Goal: Task Accomplishment & Management: Manage account settings

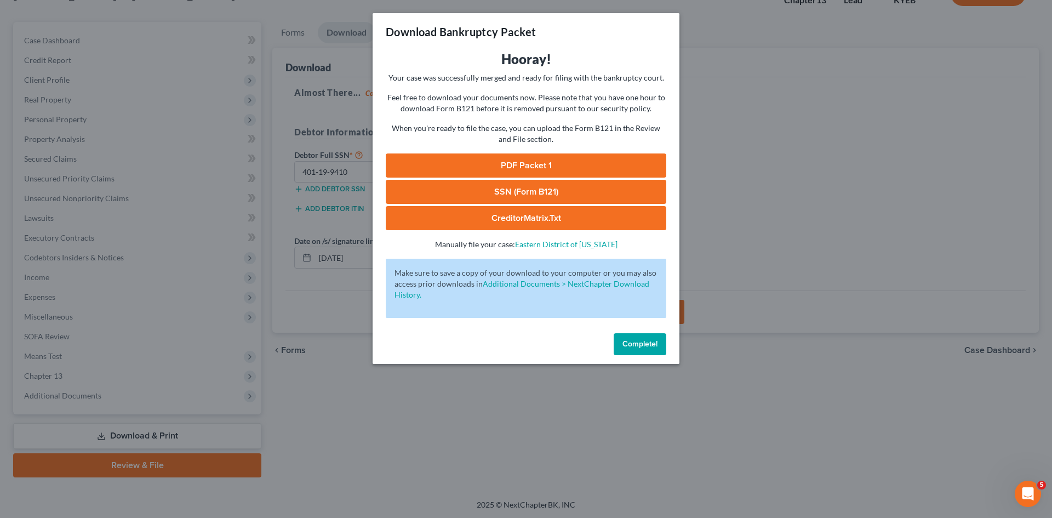
click at [594, 341] on div "Complete!" at bounding box center [526, 346] width 307 height 35
click at [762, 244] on div "Download Bankruptcy Packet Hooray! Your case was successfully merged and ready …" at bounding box center [526, 259] width 1052 height 518
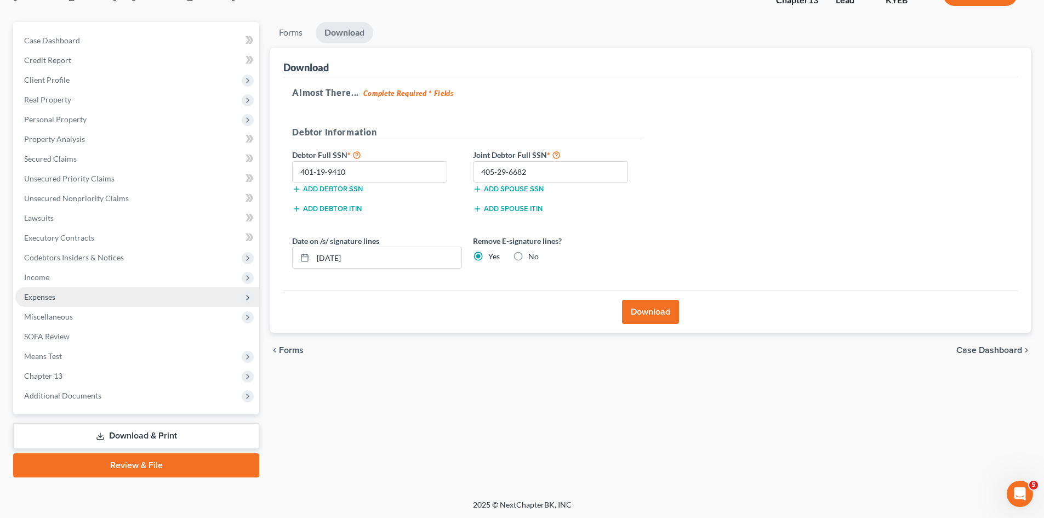
drag, startPoint x: 53, startPoint y: 291, endPoint x: 101, endPoint y: 277, distance: 49.8
click at [53, 291] on span "Expenses" at bounding box center [137, 297] width 244 height 20
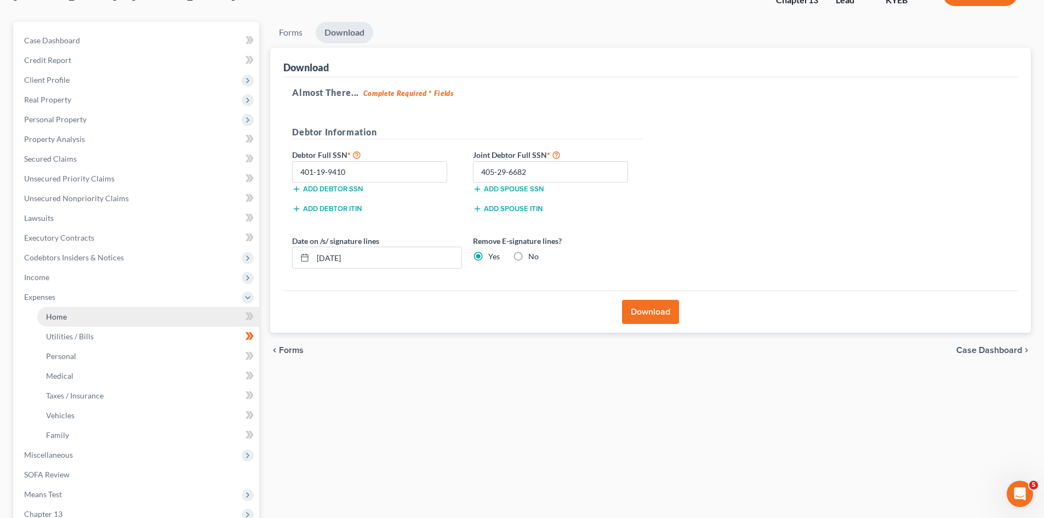
click at [59, 316] on span "Home" at bounding box center [56, 316] width 21 height 9
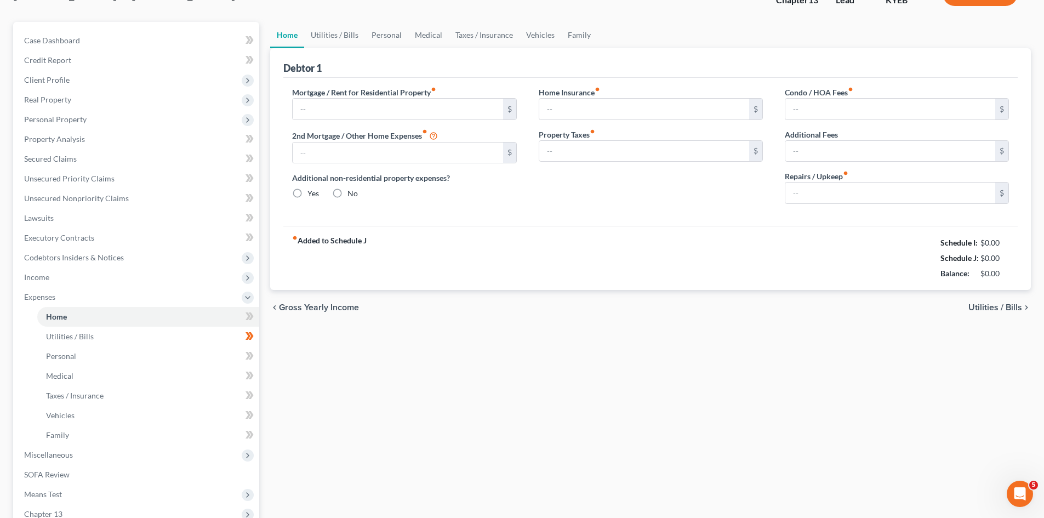
type input "1,420.00"
type input "0.00"
radio input "true"
type input "0.00"
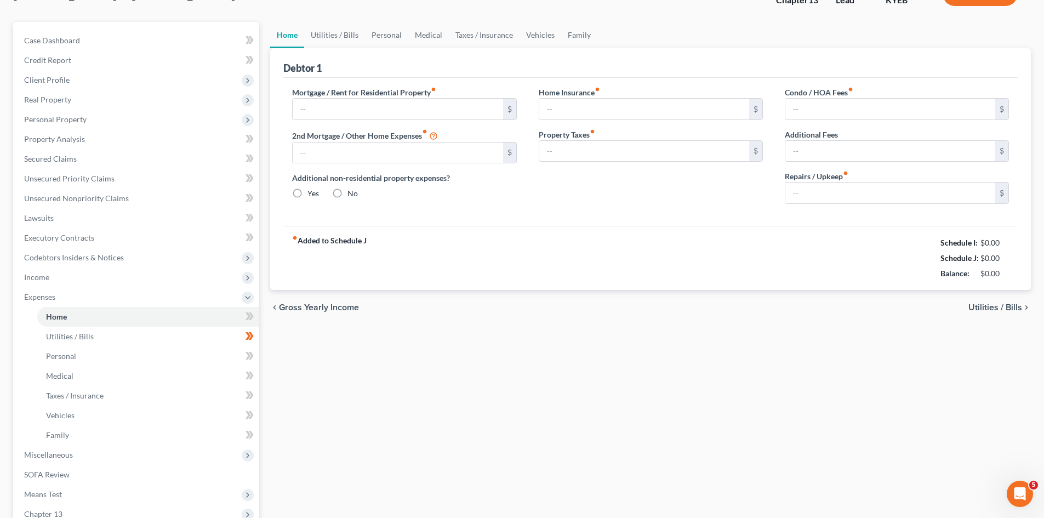
type input "0.00"
type input "50.00"
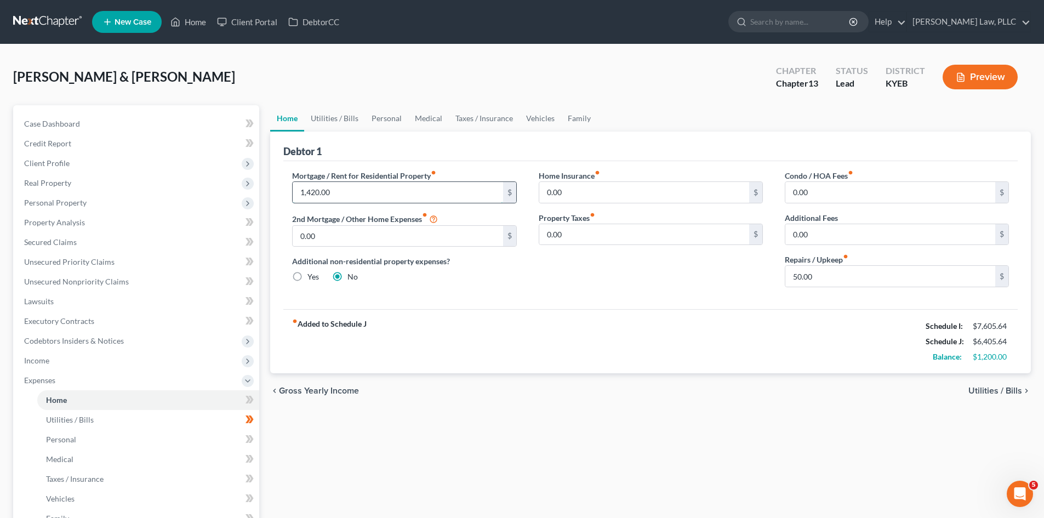
click at [315, 192] on input "1,420.00" at bounding box center [398, 192] width 210 height 21
drag, startPoint x: 313, startPoint y: 192, endPoint x: 320, endPoint y: 192, distance: 7.1
click at [320, 192] on input "1,420.00" at bounding box center [398, 192] width 210 height 21
type input "1,454.00"
click at [334, 119] on link "Utilities / Bills" at bounding box center [334, 118] width 61 height 26
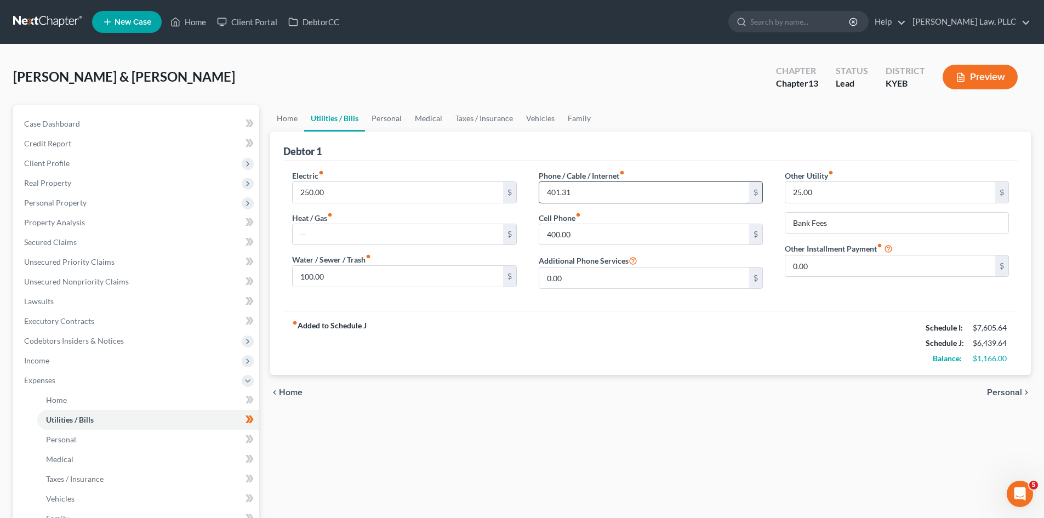
click at [590, 194] on input "401.31" at bounding box center [644, 192] width 210 height 21
click at [705, 363] on div "fiber_manual_record Added to Schedule J Schedule I: $7,605.64 Schedule J: $6,38…" at bounding box center [650, 343] width 734 height 64
click at [595, 191] on input "350.31" at bounding box center [644, 192] width 210 height 21
type input "350"
click at [643, 332] on div "fiber_manual_record Added to Schedule J Schedule I: $7,605.64 Schedule J: $6,38…" at bounding box center [650, 343] width 734 height 64
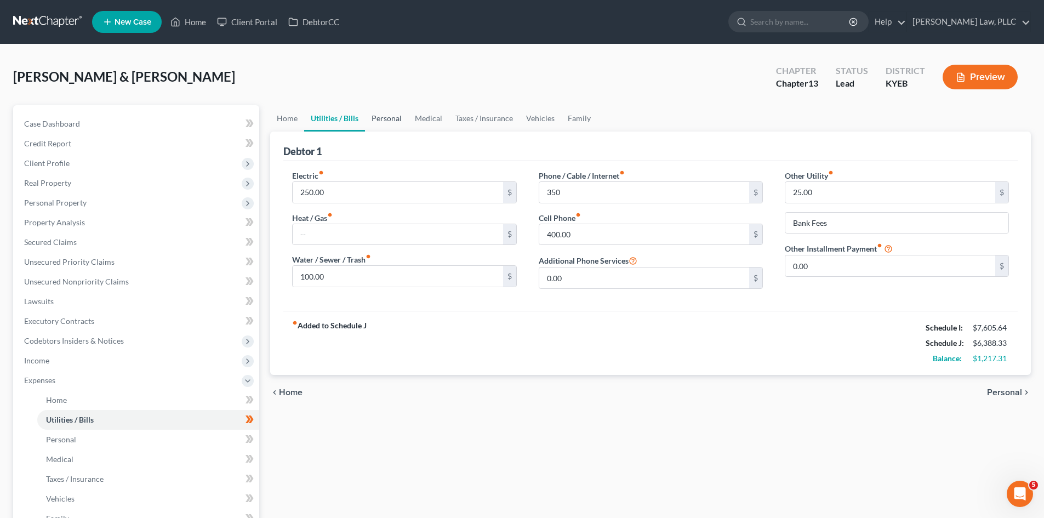
click at [392, 122] on link "Personal" at bounding box center [386, 118] width 43 height 26
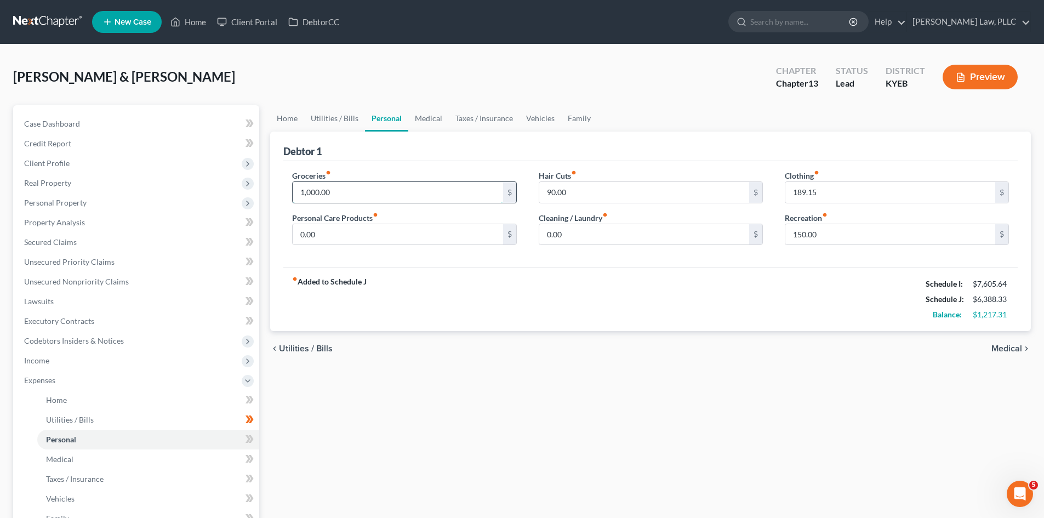
click at [311, 193] on input "1,000.00" at bounding box center [398, 192] width 210 height 21
click at [319, 191] on input "1,000.00" at bounding box center [398, 192] width 210 height 21
drag, startPoint x: 311, startPoint y: 191, endPoint x: 319, endPoint y: 192, distance: 7.7
click at [319, 192] on input "1,000.00" at bounding box center [398, 192] width 210 height 21
click at [473, 275] on div "fiber_manual_record Added to Schedule J Schedule I: $7,605.64 Schedule J: $5,49…" at bounding box center [650, 299] width 734 height 64
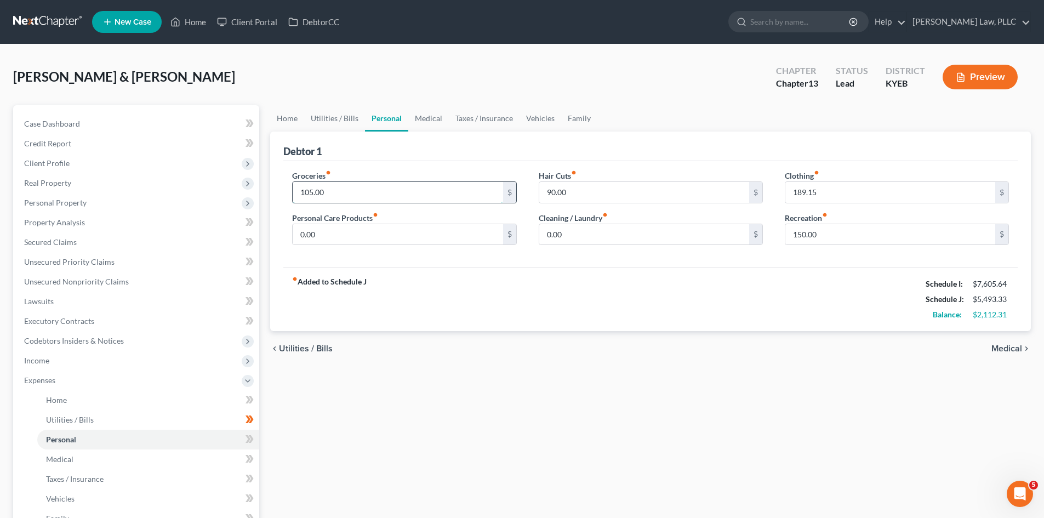
click at [313, 189] on input "105.00" at bounding box center [398, 192] width 210 height 21
click at [312, 191] on input "105.00" at bounding box center [398, 192] width 210 height 21
type input "1,057.00"
click at [483, 308] on div "fiber_manual_record Added to Schedule J Schedule I: $7,605.64 Schedule J: $6,44…" at bounding box center [650, 299] width 734 height 64
click at [318, 122] on link "Utilities / Bills" at bounding box center [334, 118] width 61 height 26
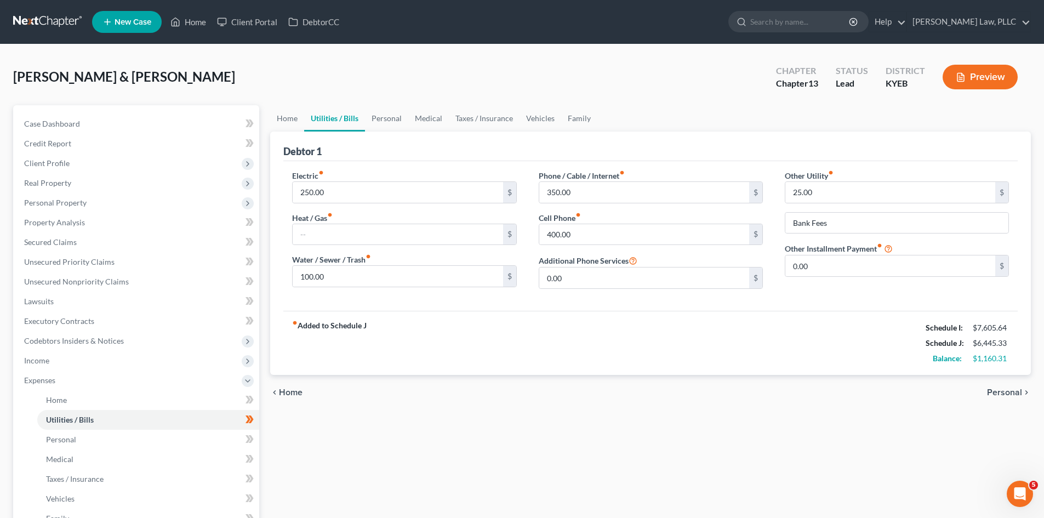
click at [719, 408] on div "chevron_left Home Personal chevron_right" at bounding box center [650, 392] width 761 height 35
click at [676, 197] on input "350.00" at bounding box center [644, 192] width 210 height 21
click at [665, 245] on div "400.00 $" at bounding box center [651, 235] width 224 height 22
click at [659, 279] on input "0.00" at bounding box center [644, 277] width 210 height 21
click at [671, 330] on div "fiber_manual_record Added to Schedule J Schedule I: $7,605.64 Schedule J: $6,44…" at bounding box center [650, 343] width 734 height 64
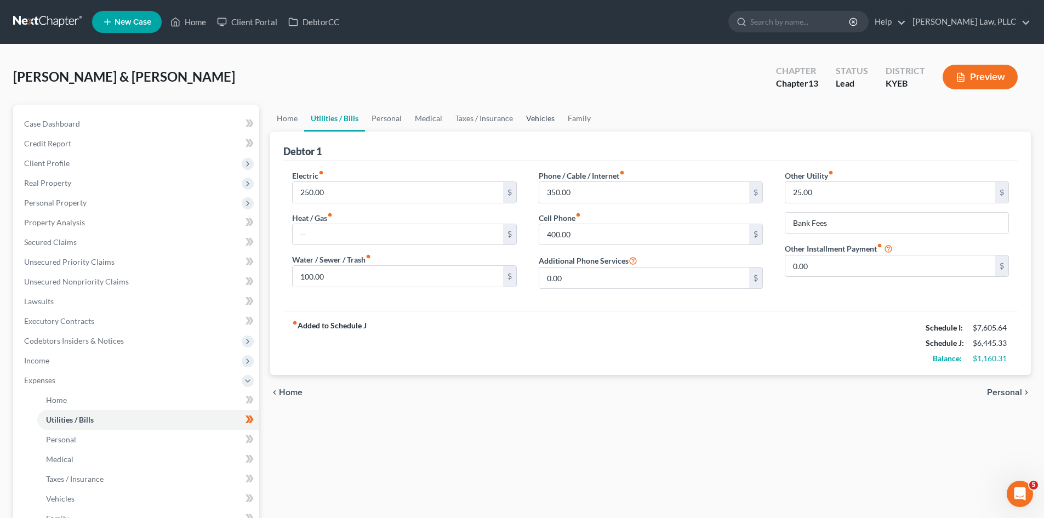
click at [536, 117] on link "Vehicles" at bounding box center [540, 118] width 42 height 26
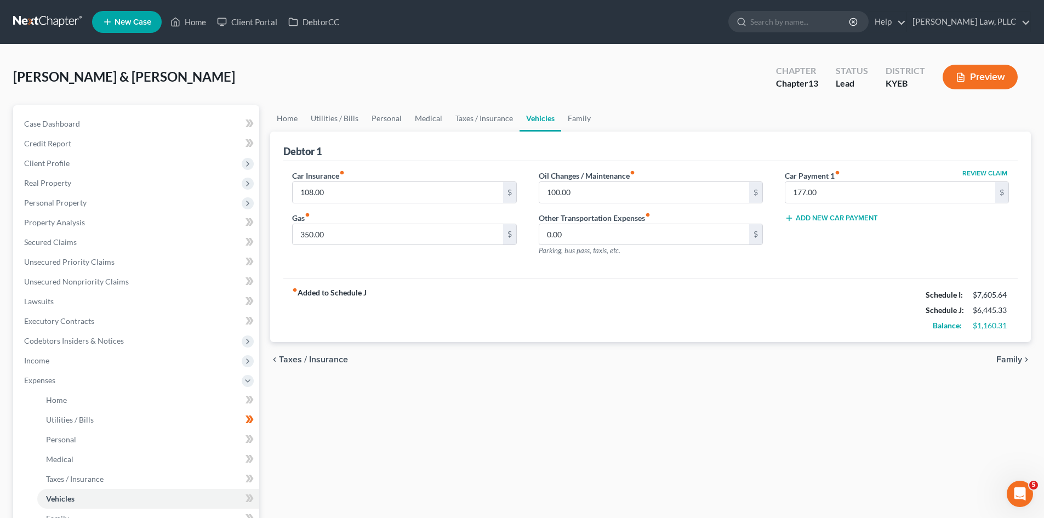
click at [992, 174] on button "Review Claim" at bounding box center [985, 173] width 48 height 7
select select "18"
select select "0"
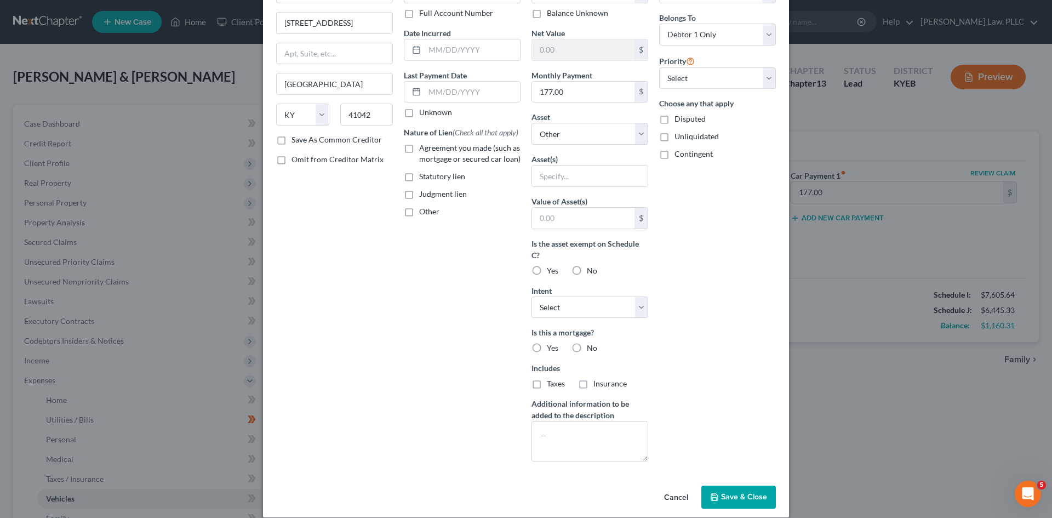
scroll to position [93, 0]
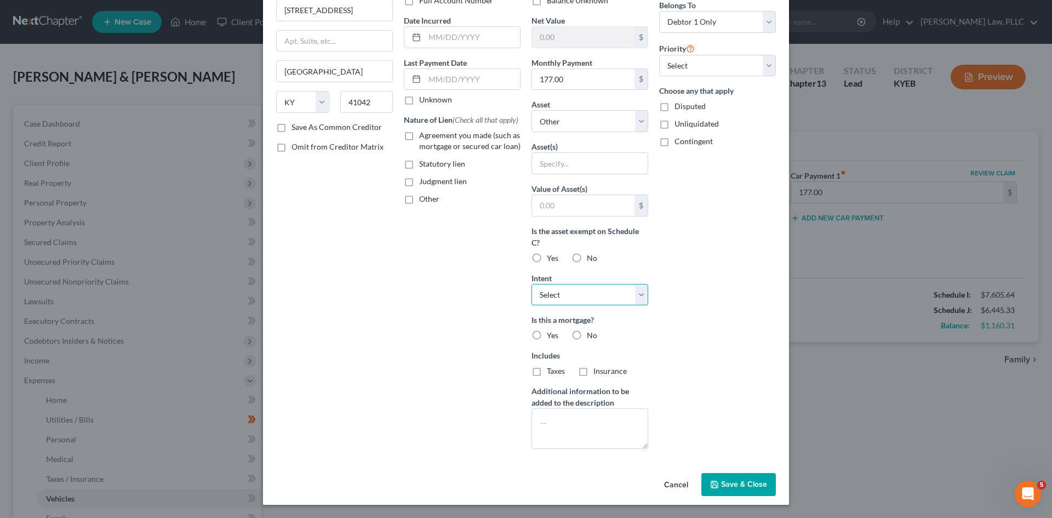
click at [637, 293] on select "Select Surrender Redeem Reaffirm Avoid Other" at bounding box center [590, 295] width 117 height 22
click at [641, 293] on select "Select Surrender Redeem Reaffirm Avoid Other" at bounding box center [590, 295] width 117 height 22
select select "2"
click at [532, 284] on select "Select Surrender Redeem Reaffirm Avoid Other" at bounding box center [590, 295] width 117 height 22
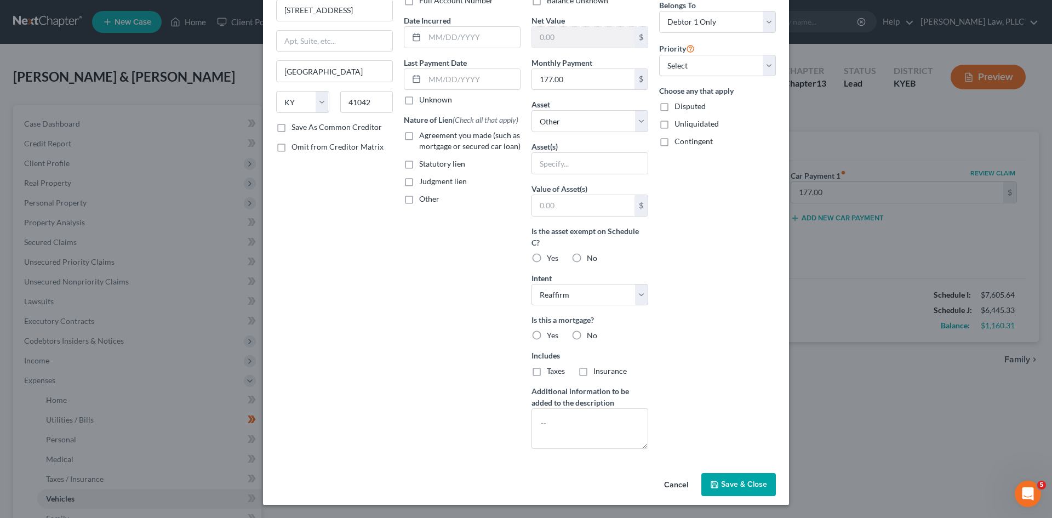
click at [733, 334] on div "Arrearage Amount 0 $ Belongs To * Select Debtor 1 Only Debtor 2 Only Debtor 1 A…" at bounding box center [718, 207] width 128 height 500
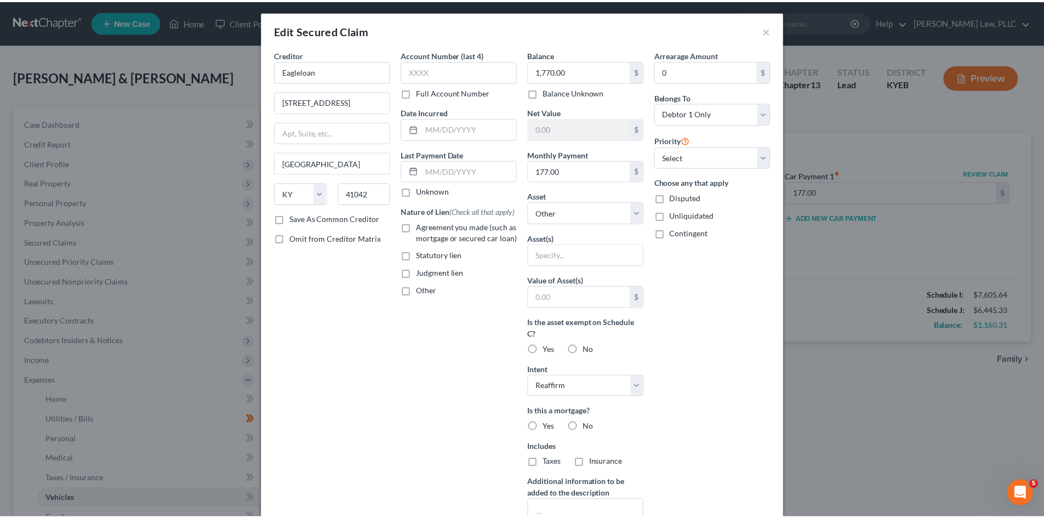
scroll to position [0, 0]
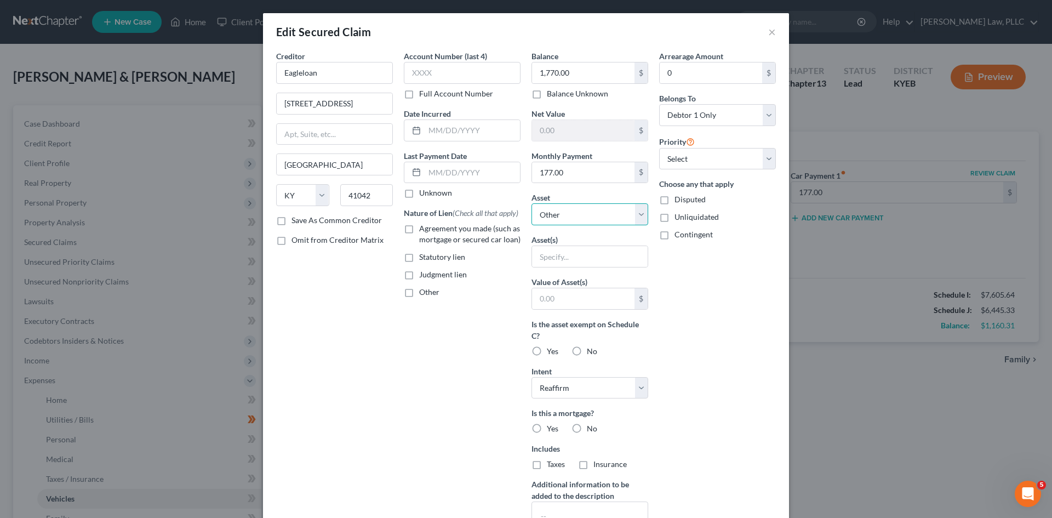
click at [641, 212] on select "Select Other Multiple Assets [STREET_ADDRESS][PERSON_NAME] - $215000.0 Jewelry …" at bounding box center [590, 214] width 117 height 22
select select "8"
click at [532, 203] on select "Select Other Multiple Assets [STREET_ADDRESS][PERSON_NAME] - $215000.0 Jewelry …" at bounding box center [590, 214] width 117 height 22
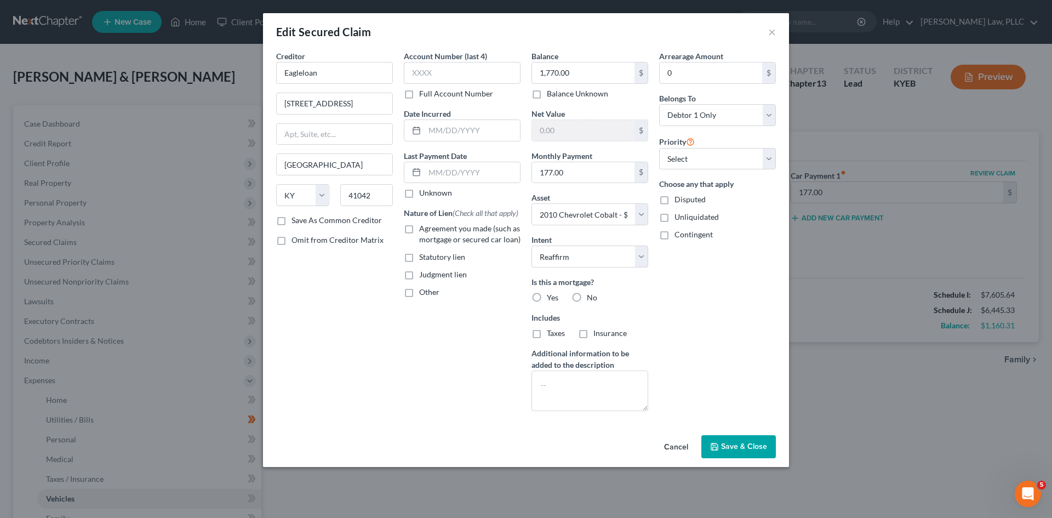
click at [734, 447] on span "Save & Close" at bounding box center [744, 446] width 46 height 9
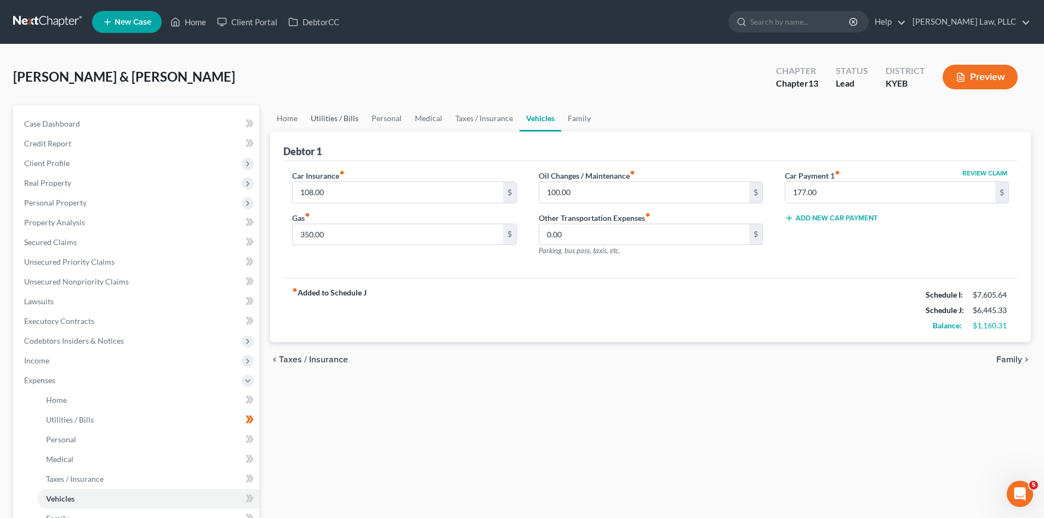
click at [326, 118] on link "Utilities / Bills" at bounding box center [334, 118] width 61 height 26
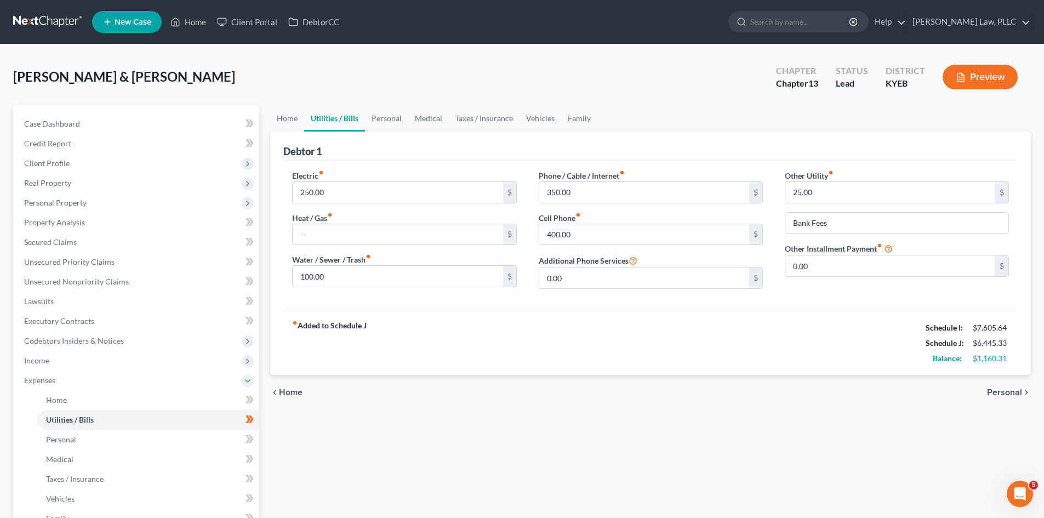
click at [796, 352] on div "fiber_manual_record Added to Schedule J Schedule I: $7,605.64 Schedule J: $6,44…" at bounding box center [650, 343] width 734 height 64
click at [424, 185] on input "250.00" at bounding box center [398, 192] width 210 height 21
click at [287, 119] on link "Home" at bounding box center [287, 118] width 34 height 26
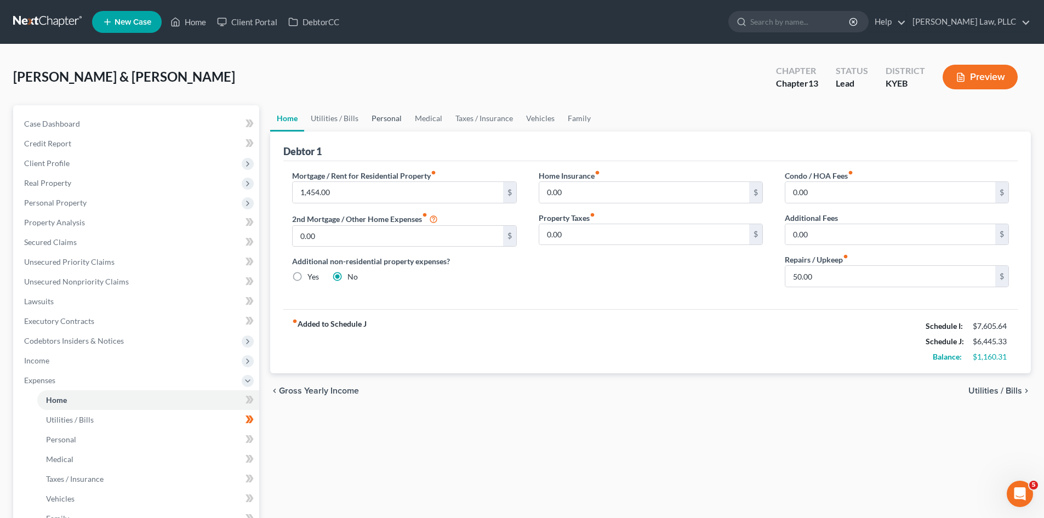
click at [382, 122] on link "Personal" at bounding box center [386, 118] width 43 height 26
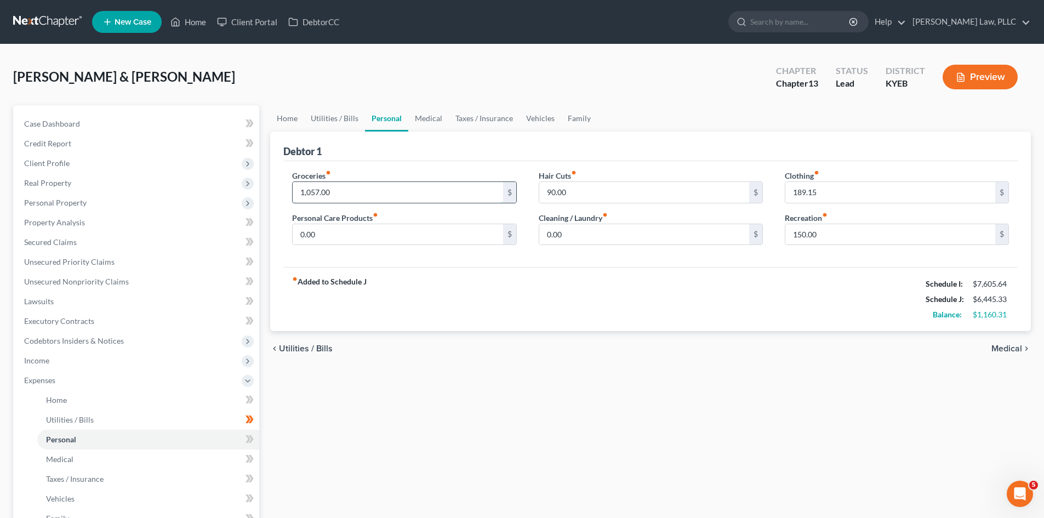
click at [311, 192] on input "1,057.00" at bounding box center [398, 192] width 210 height 21
type input "1,200"
click at [467, 291] on div "fiber_manual_record Added to Schedule J Schedule I: $7,605.64 Schedule J: $6,58…" at bounding box center [650, 299] width 734 height 64
click at [430, 122] on link "Medical" at bounding box center [428, 118] width 41 height 26
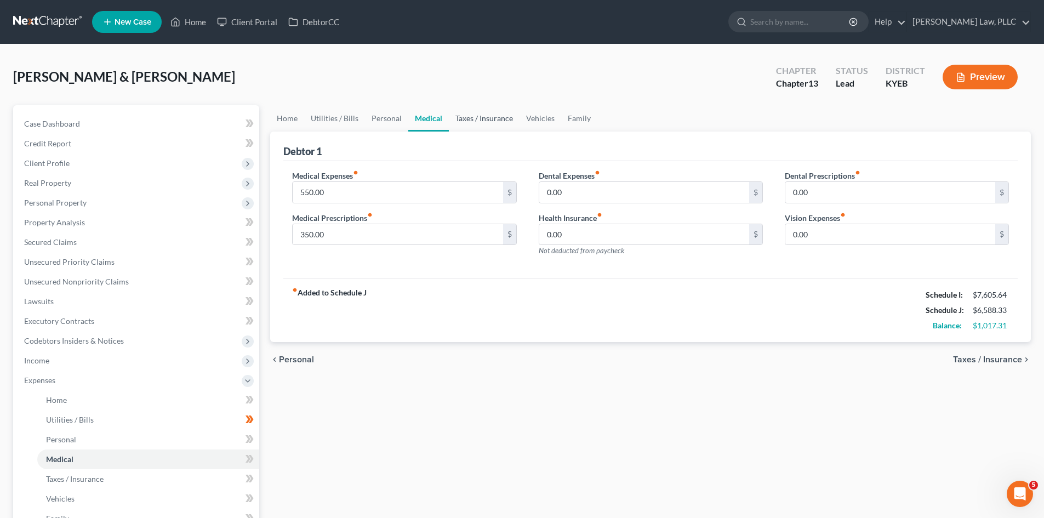
click at [479, 119] on link "Taxes / Insurance" at bounding box center [484, 118] width 71 height 26
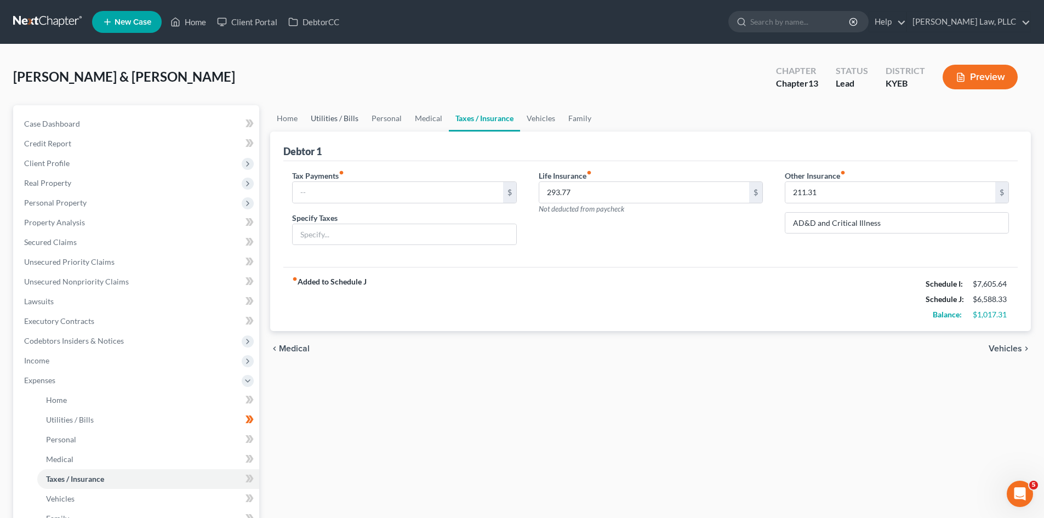
click at [332, 113] on link "Utilities / Bills" at bounding box center [334, 118] width 61 height 26
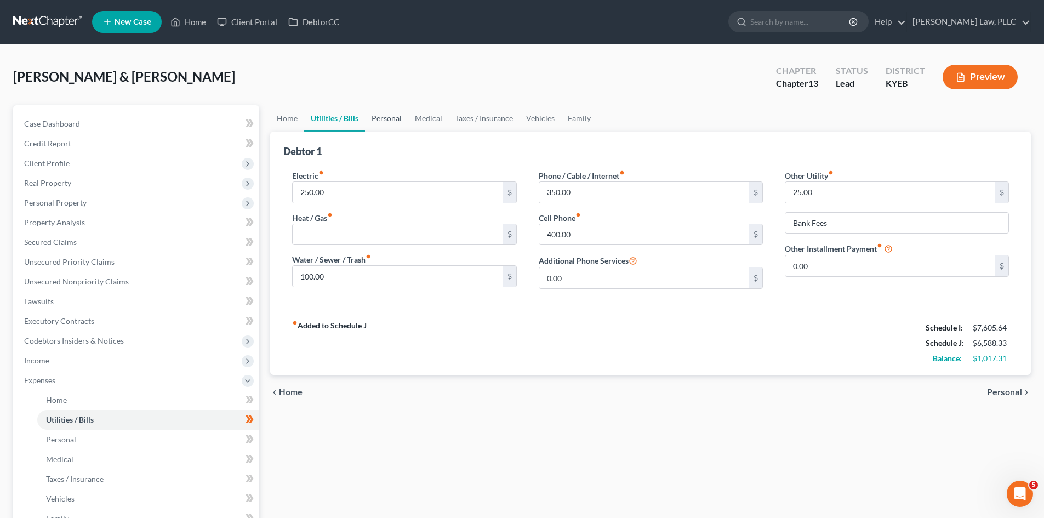
click at [399, 119] on link "Personal" at bounding box center [386, 118] width 43 height 26
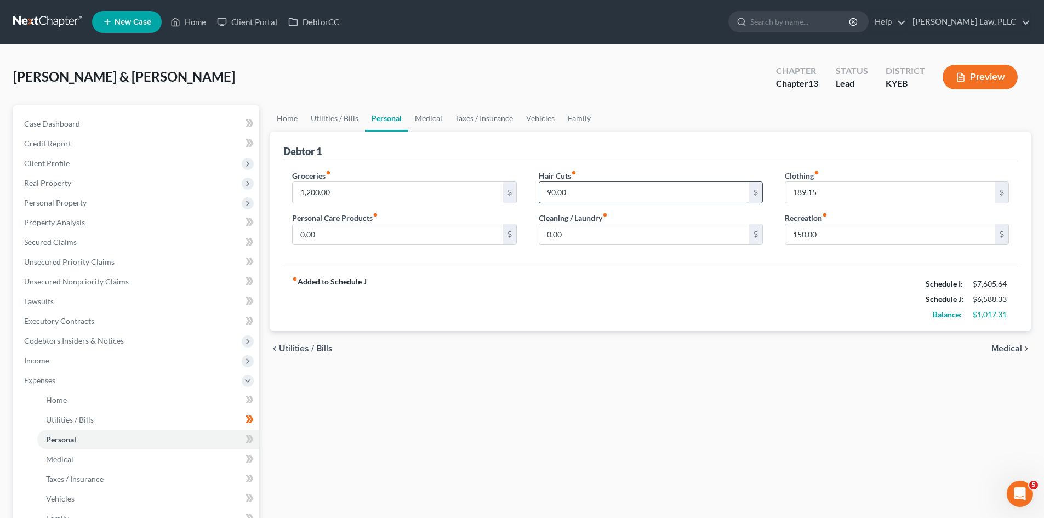
click at [601, 186] on input "90.00" at bounding box center [644, 192] width 210 height 21
type input "40"
click at [706, 286] on div "fiber_manual_record Added to Schedule J Schedule I: $7,605.64 Schedule J: $6,53…" at bounding box center [650, 299] width 734 height 64
click at [336, 115] on link "Utilities / Bills" at bounding box center [334, 118] width 61 height 26
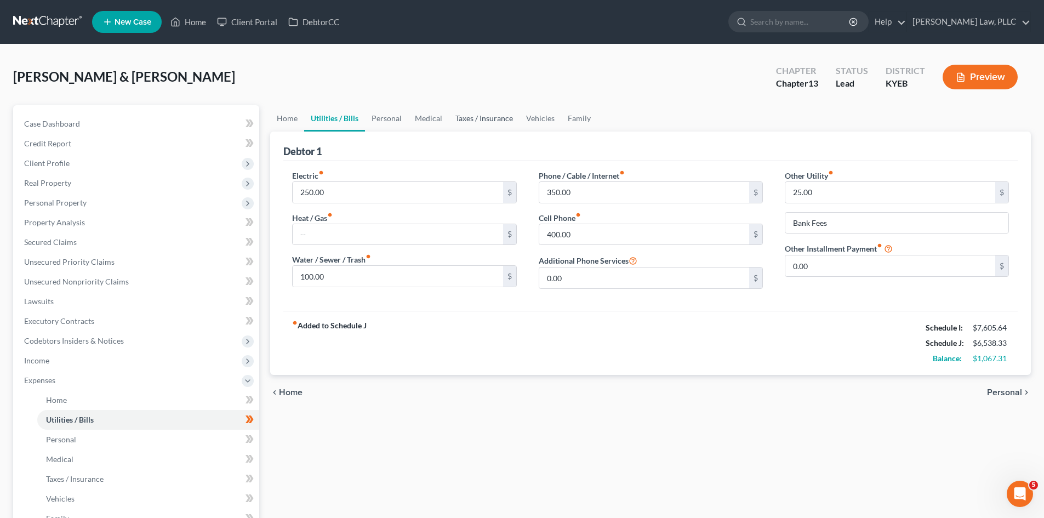
click at [478, 117] on link "Taxes / Insurance" at bounding box center [484, 118] width 71 height 26
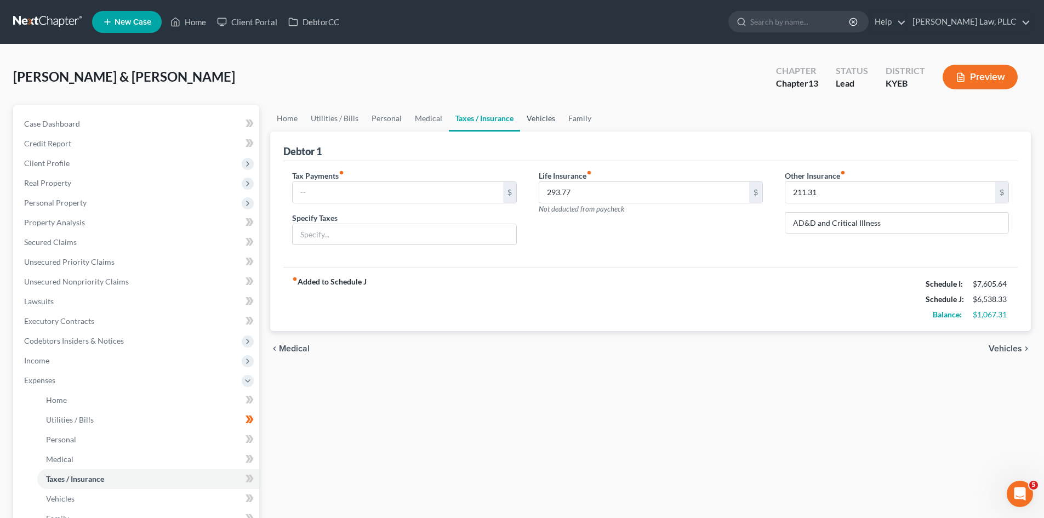
click at [544, 113] on link "Vehicles" at bounding box center [541, 118] width 42 height 26
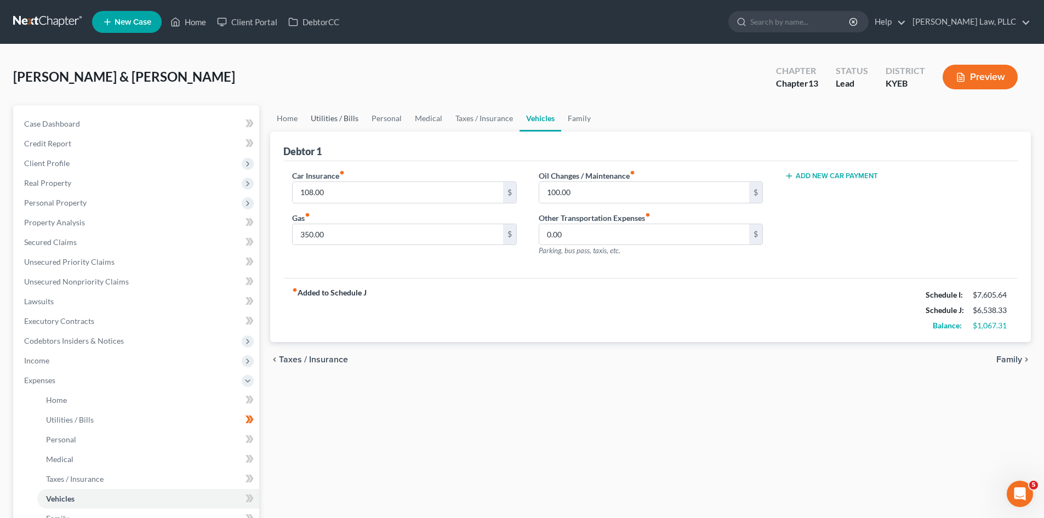
click at [334, 118] on link "Utilities / Bills" at bounding box center [334, 118] width 61 height 26
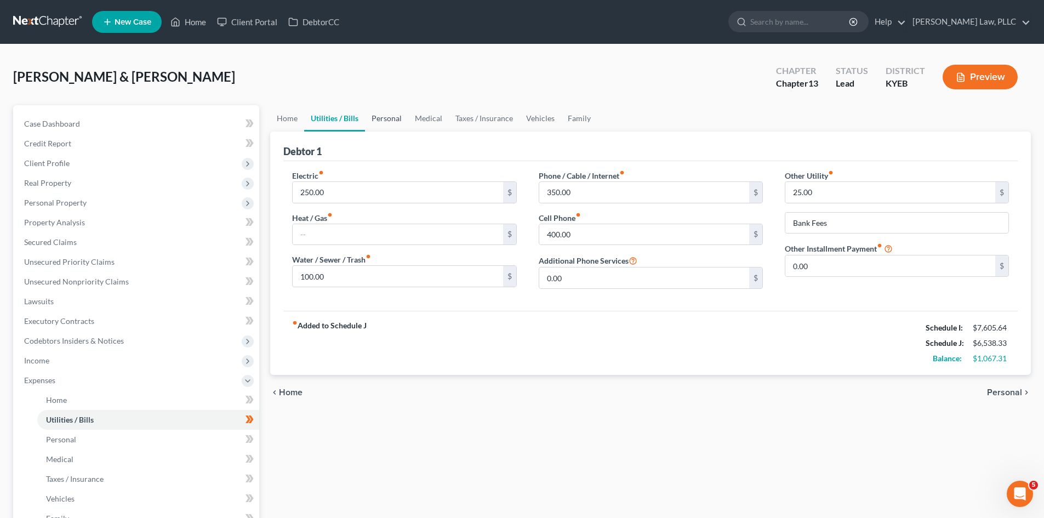
click at [399, 117] on link "Personal" at bounding box center [386, 118] width 43 height 26
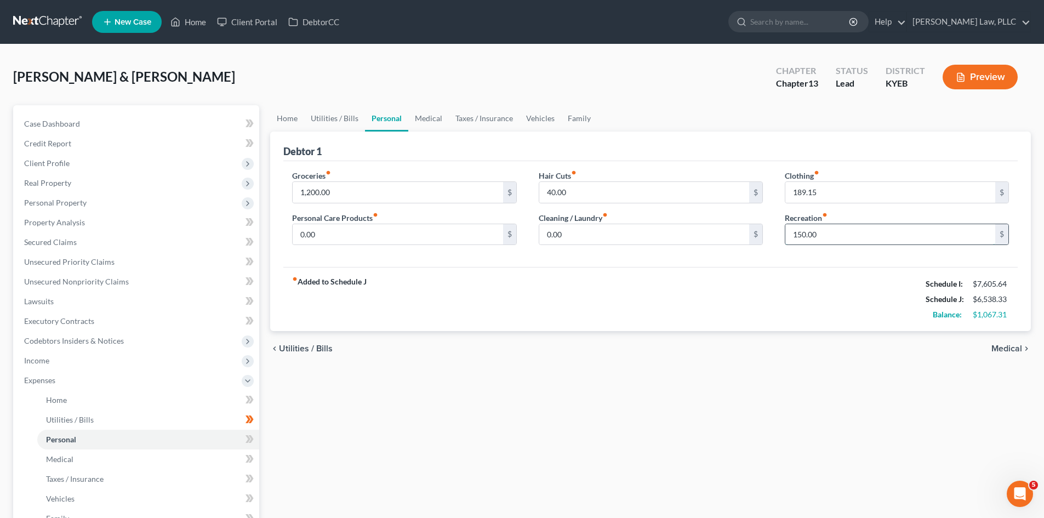
click at [831, 238] on input "150.00" at bounding box center [890, 234] width 210 height 21
type input "100"
click at [744, 310] on div "fiber_manual_record Added to Schedule J Schedule I: $7,605.64 Schedule J: $6,48…" at bounding box center [650, 299] width 734 height 64
click at [326, 115] on link "Utilities / Bills" at bounding box center [334, 118] width 61 height 26
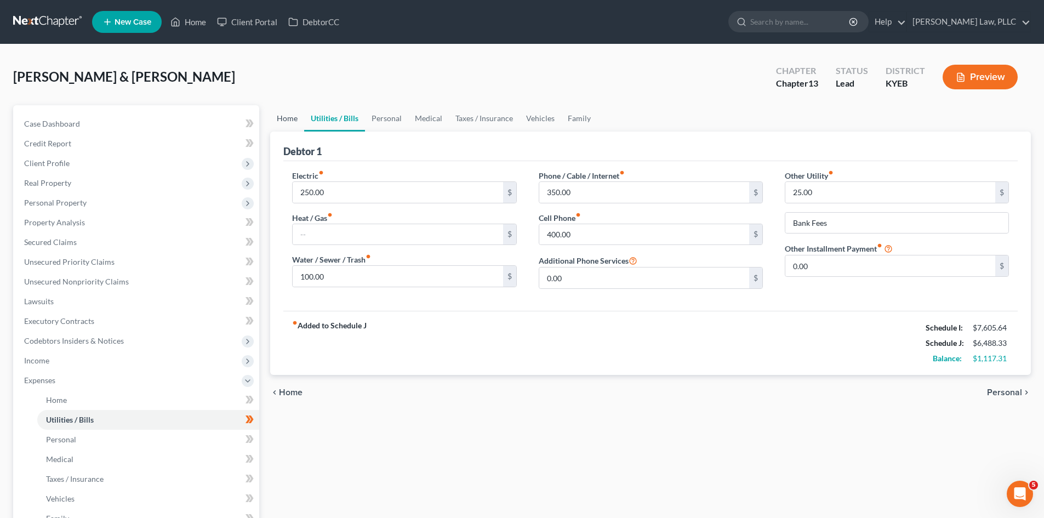
click at [279, 113] on link "Home" at bounding box center [287, 118] width 34 height 26
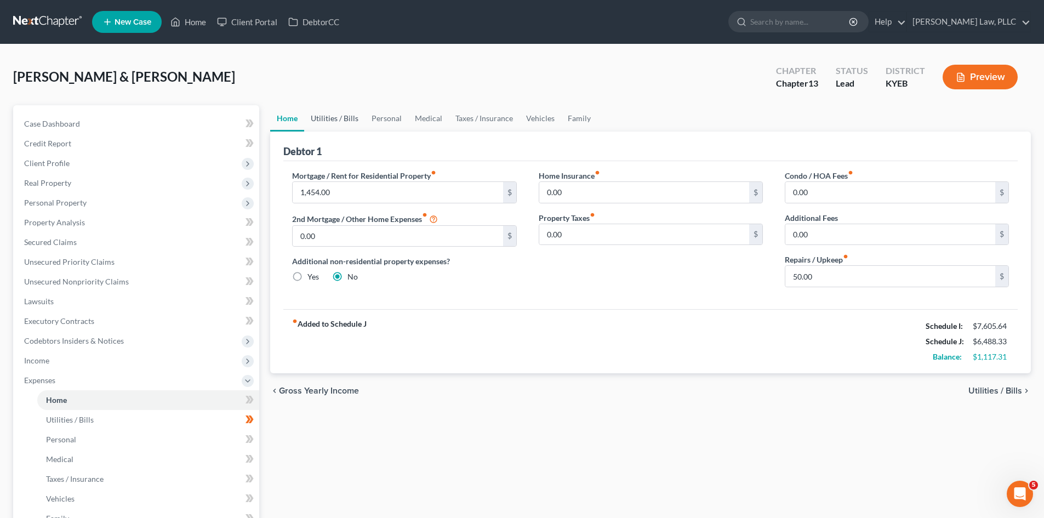
click at [343, 121] on link "Utilities / Bills" at bounding box center [334, 118] width 61 height 26
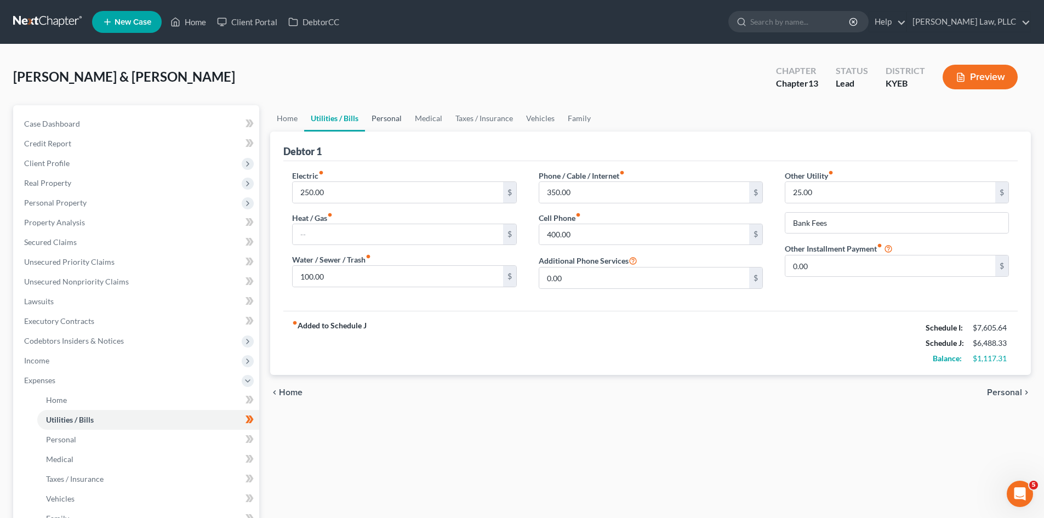
click at [376, 117] on link "Personal" at bounding box center [386, 118] width 43 height 26
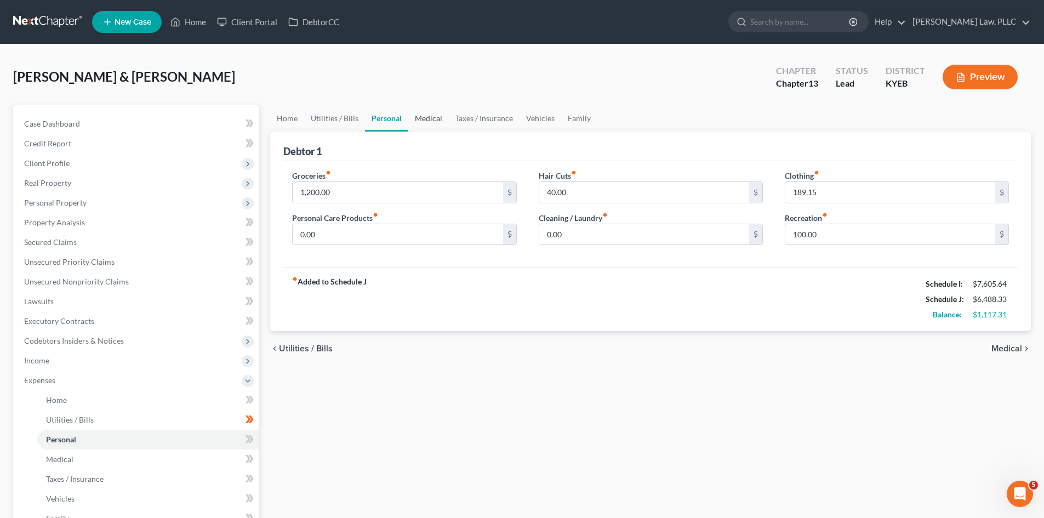
click at [419, 113] on link "Medical" at bounding box center [428, 118] width 41 height 26
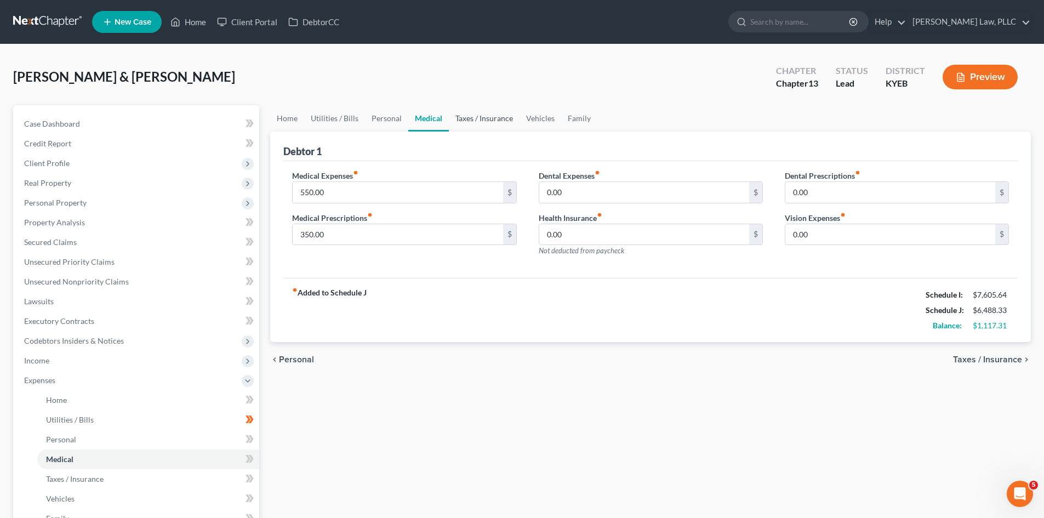
click at [479, 113] on link "Taxes / Insurance" at bounding box center [484, 118] width 71 height 26
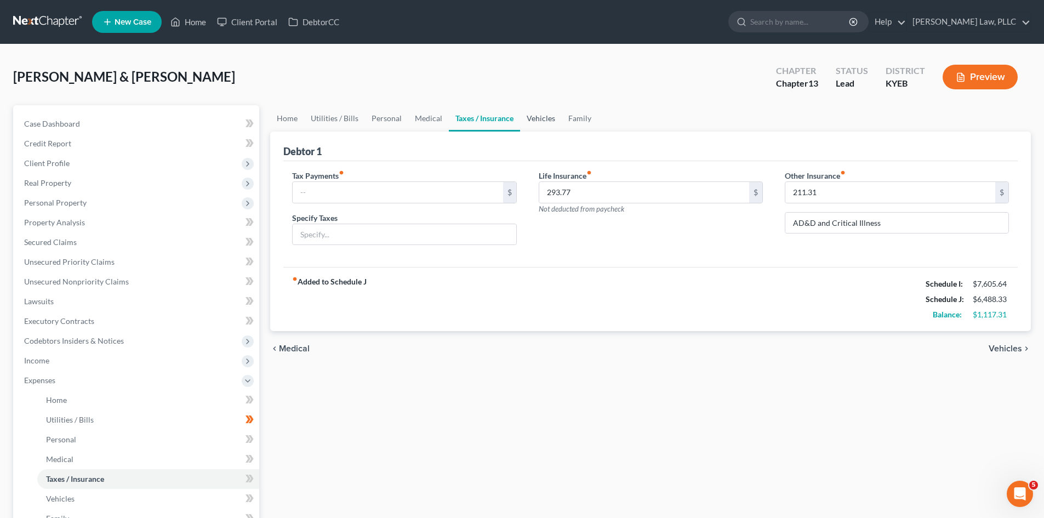
click at [540, 118] on link "Vehicles" at bounding box center [541, 118] width 42 height 26
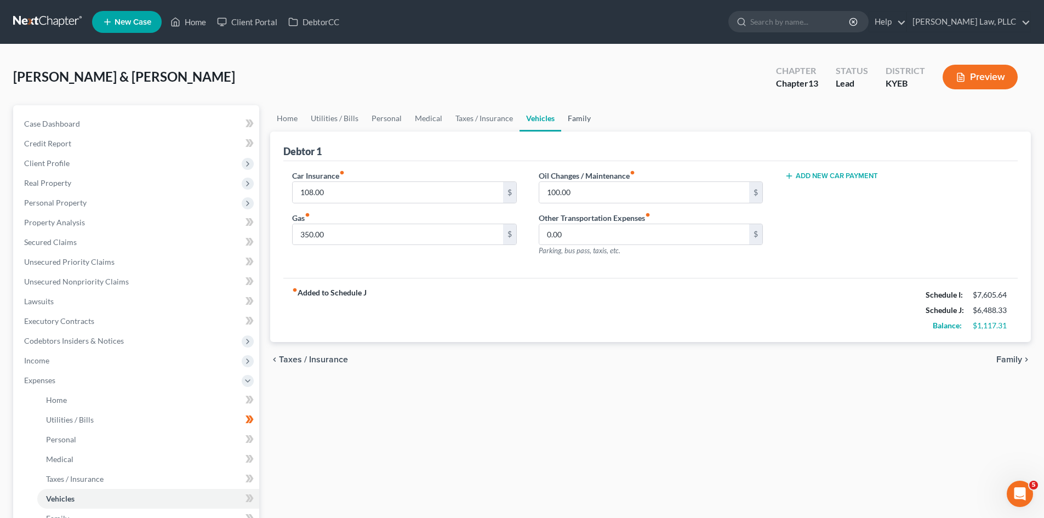
click at [577, 122] on link "Family" at bounding box center [579, 118] width 36 height 26
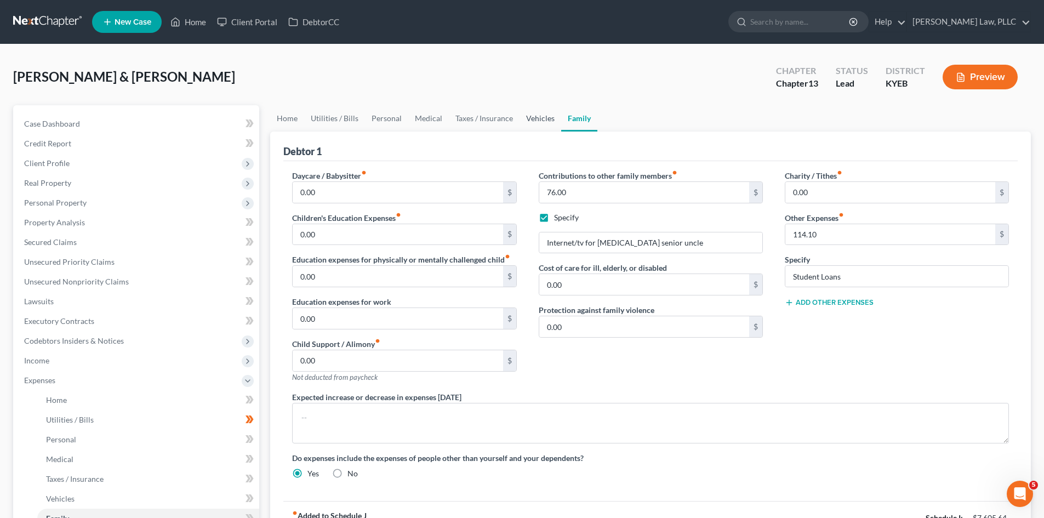
click at [528, 119] on link "Vehicles" at bounding box center [540, 118] width 42 height 26
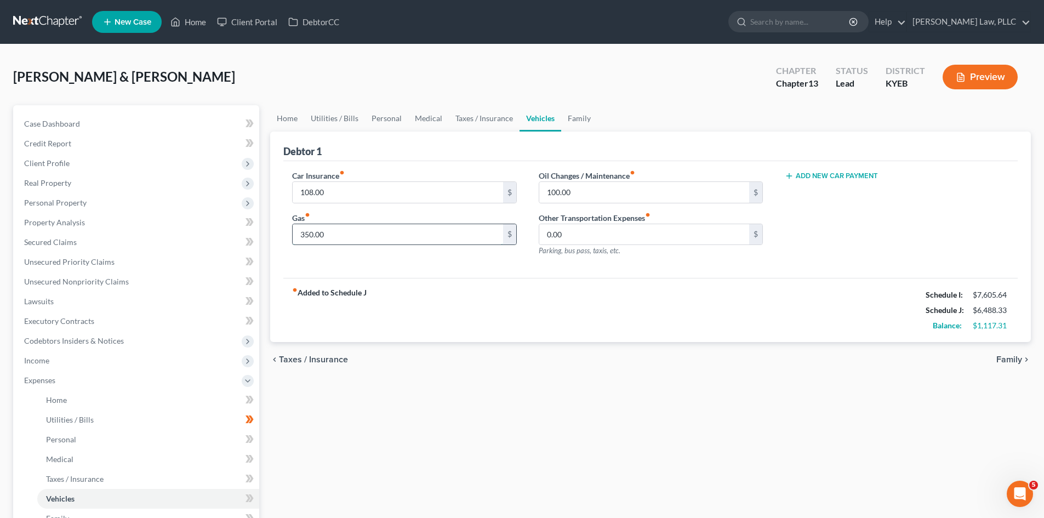
click at [305, 238] on input "350.00" at bounding box center [398, 234] width 210 height 21
type input "300"
click at [367, 337] on div "fiber_manual_record Added to Schedule J Schedule I: $7,605.64 Schedule J: $6,43…" at bounding box center [650, 310] width 734 height 64
click at [285, 125] on link "Home" at bounding box center [287, 118] width 34 height 26
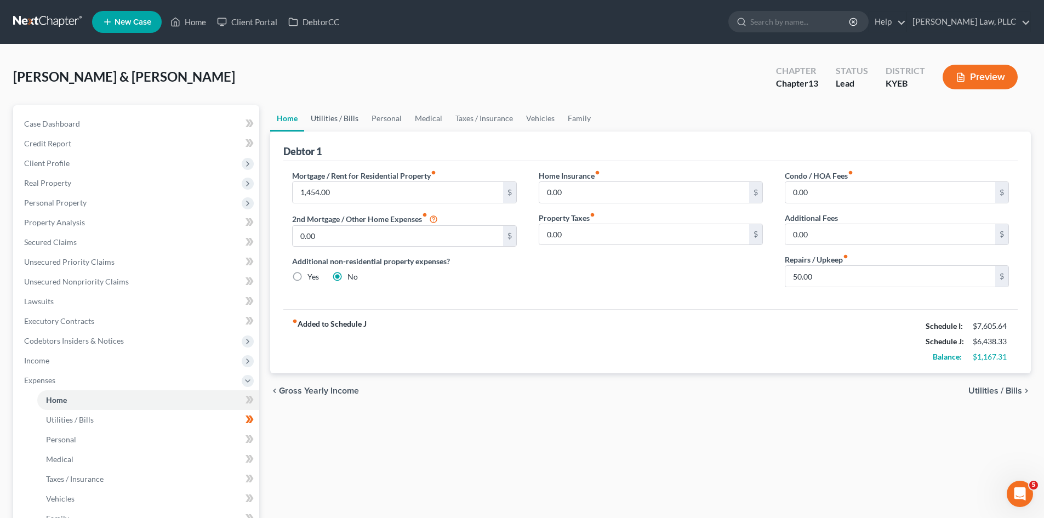
click at [333, 114] on link "Utilities / Bills" at bounding box center [334, 118] width 61 height 26
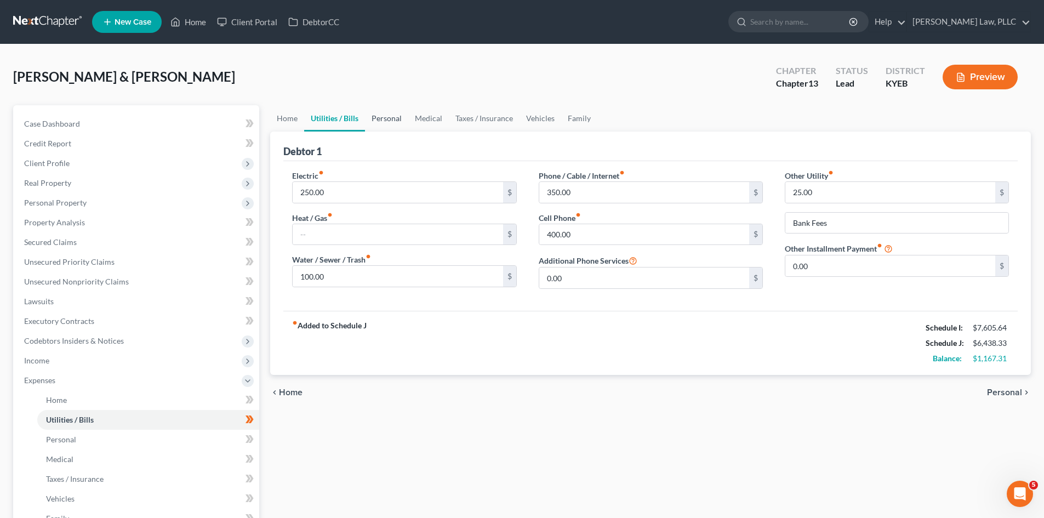
click at [389, 116] on link "Personal" at bounding box center [386, 118] width 43 height 26
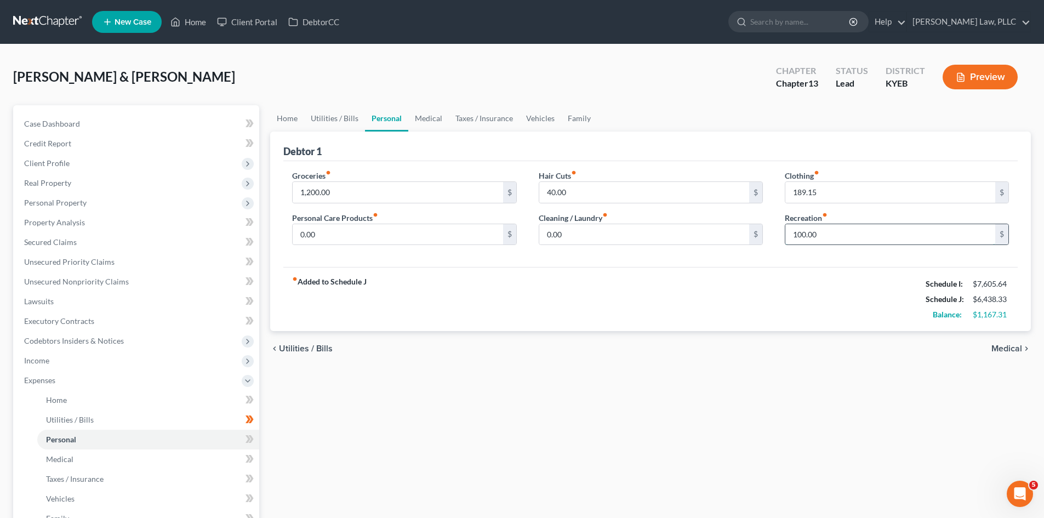
click at [819, 238] on input "100.00" at bounding box center [890, 234] width 210 height 21
type input "75"
click at [810, 254] on div "Groceries fiber_manual_record 1,200.00 $ Personal Care Products fiber_manual_re…" at bounding box center [650, 214] width 734 height 106
click at [574, 192] on input "40.00" at bounding box center [644, 192] width 210 height 21
click at [569, 322] on div "fiber_manual_record Added to Schedule J Schedule I: $7,605.64 Schedule J: $6,40…" at bounding box center [650, 299] width 734 height 64
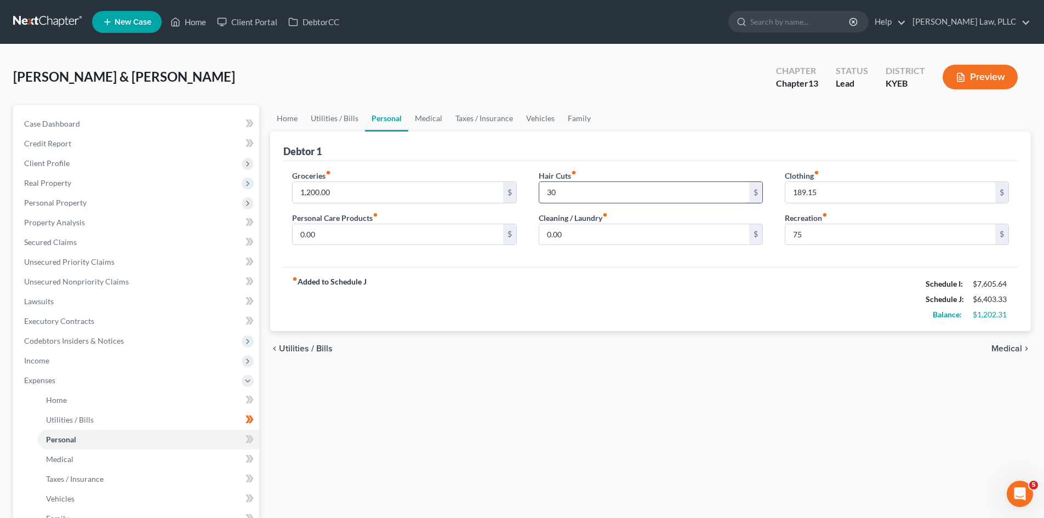
click at [584, 196] on input "30" at bounding box center [644, 192] width 210 height 21
type input "32.31"
click at [581, 288] on div "fiber_manual_record Added to Schedule J Schedule I: $7,605.64 Schedule J: $6,40…" at bounding box center [650, 299] width 734 height 64
click at [581, 195] on input "32.31" at bounding box center [644, 192] width 210 height 21
click at [345, 192] on input "1,200.00" at bounding box center [398, 192] width 210 height 21
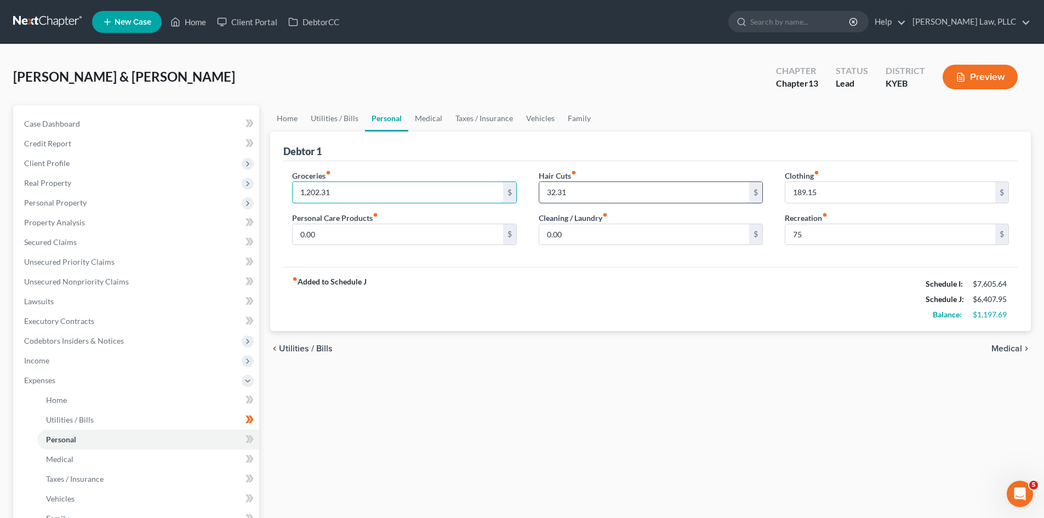
type input "1,202.31"
click at [616, 193] on input "32.31" at bounding box center [644, 192] width 210 height 21
type input "30"
click at [634, 286] on div "fiber_manual_record Added to Schedule J Schedule I: $7,605.64 Schedule J: $6,40…" at bounding box center [650, 299] width 734 height 64
click at [1012, 348] on span "Medical" at bounding box center [1006, 348] width 31 height 9
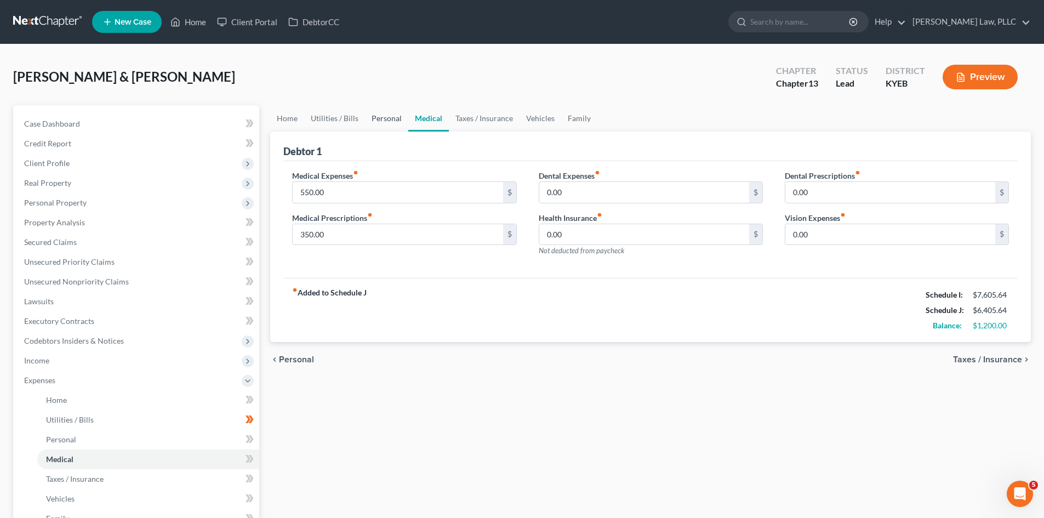
click at [387, 113] on link "Personal" at bounding box center [386, 118] width 43 height 26
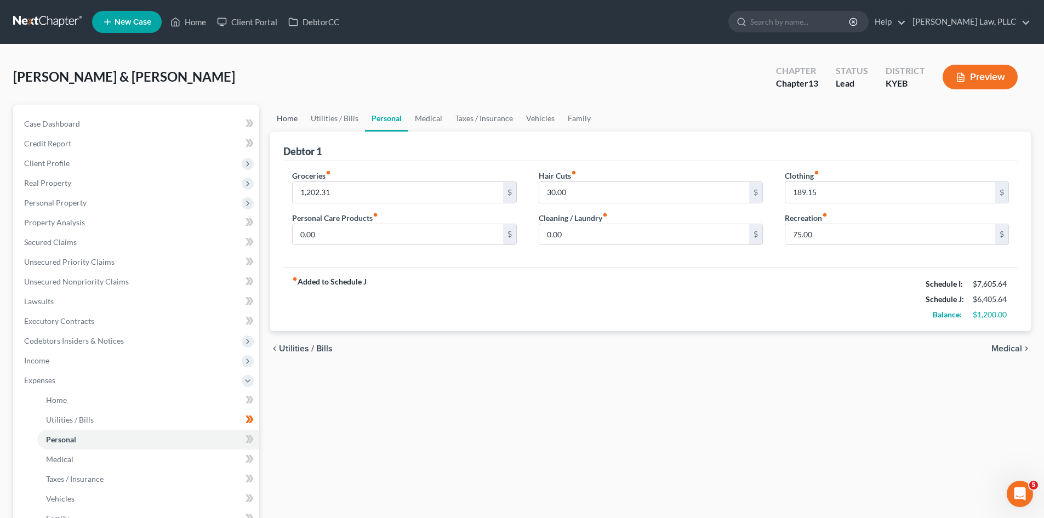
click at [287, 122] on link "Home" at bounding box center [287, 118] width 34 height 26
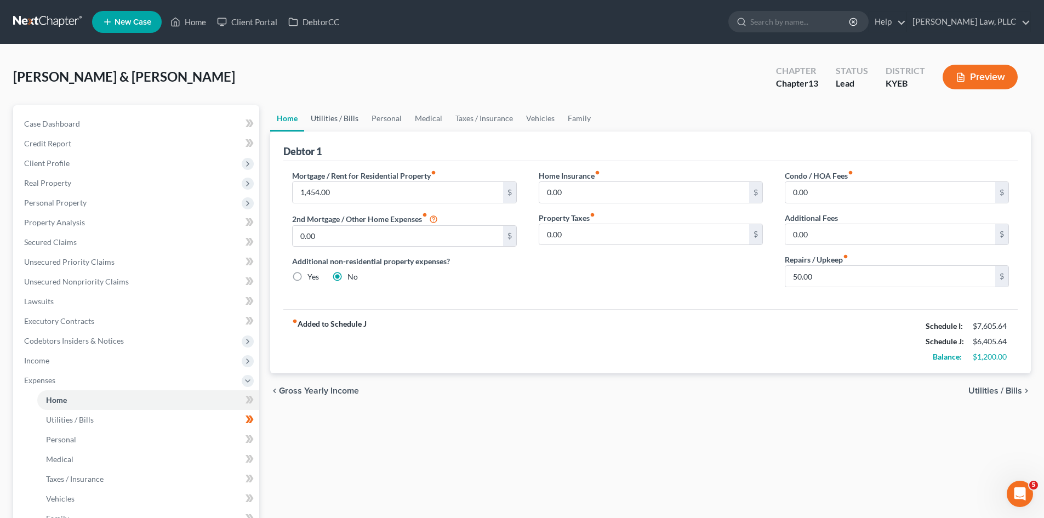
click at [323, 118] on link "Utilities / Bills" at bounding box center [334, 118] width 61 height 26
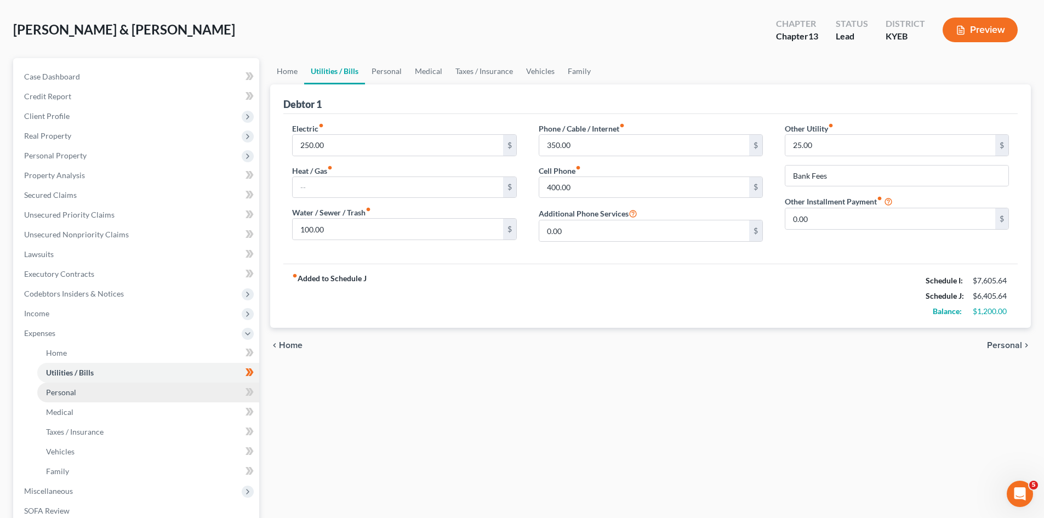
scroll to position [219, 0]
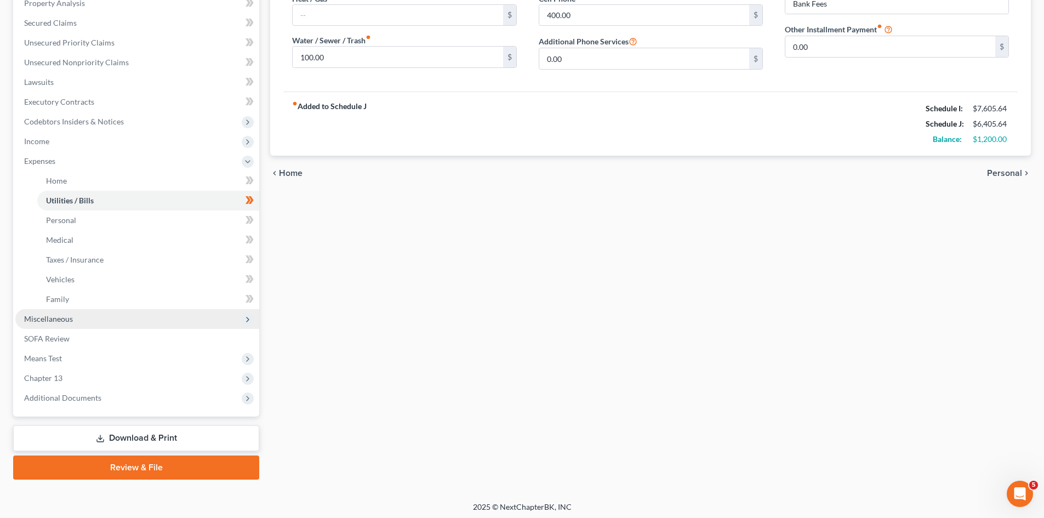
click at [53, 317] on span "Miscellaneous" at bounding box center [48, 318] width 49 height 9
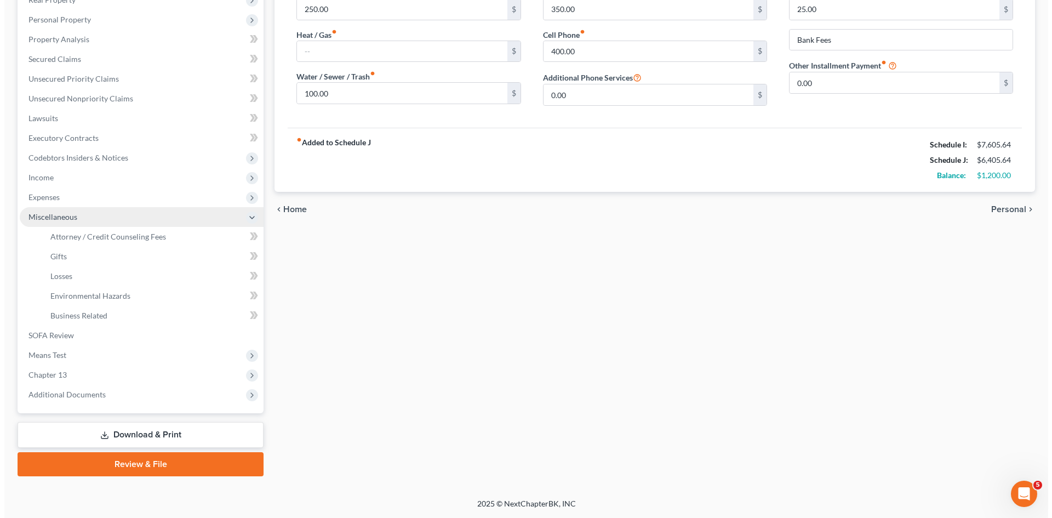
scroll to position [183, 0]
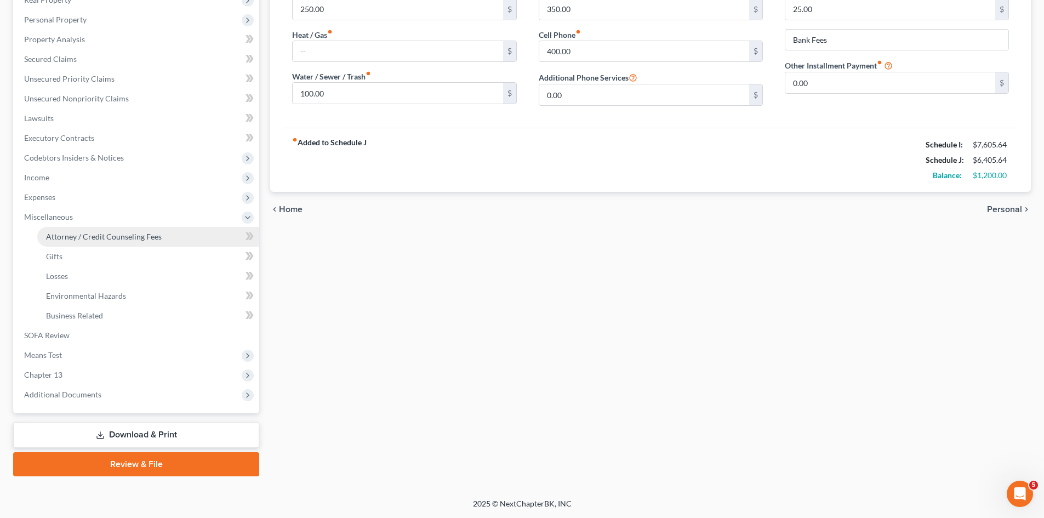
click at [69, 236] on span "Attorney / Credit Counseling Fees" at bounding box center [104, 236] width 116 height 9
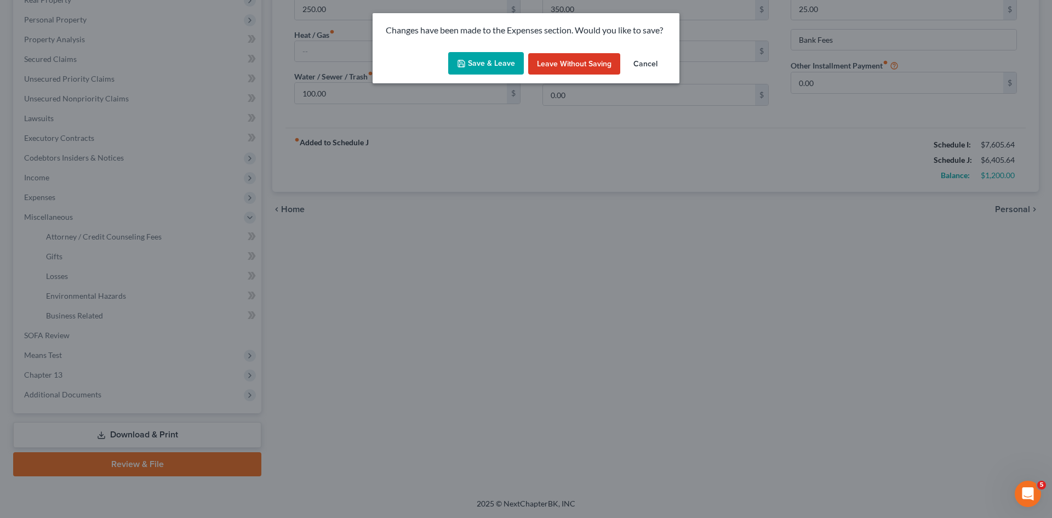
click at [502, 66] on button "Save & Leave" at bounding box center [486, 63] width 76 height 23
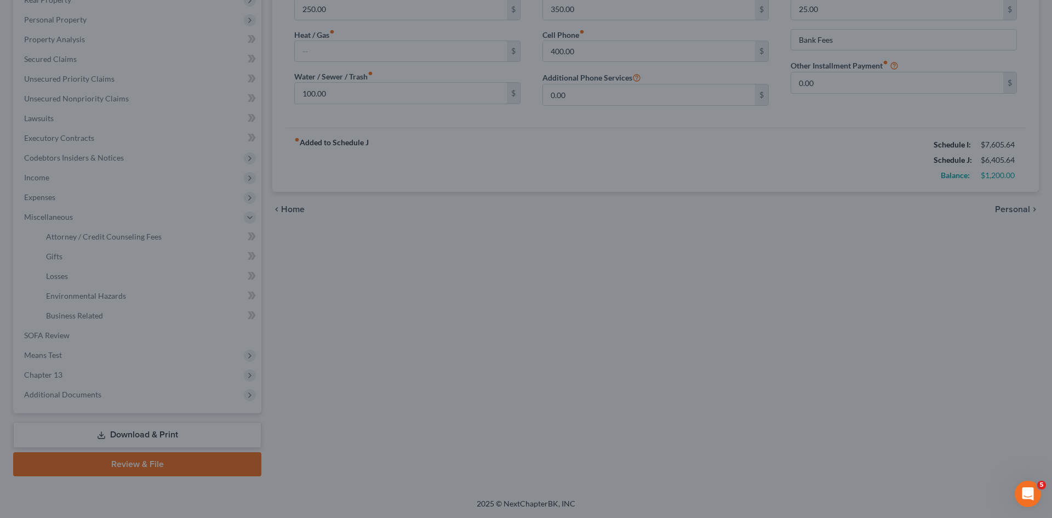
select select "0"
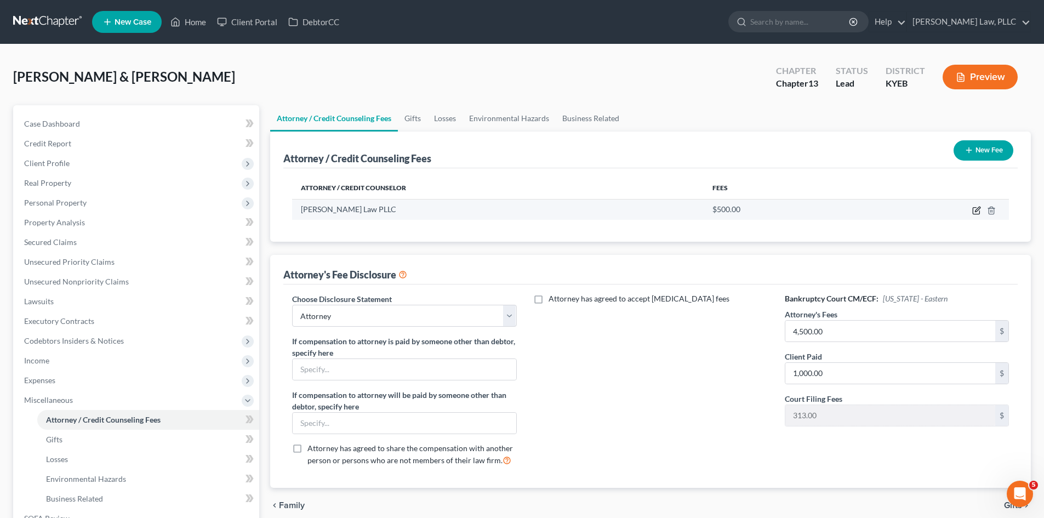
click at [977, 206] on icon "button" at bounding box center [976, 210] width 9 height 9
select select "18"
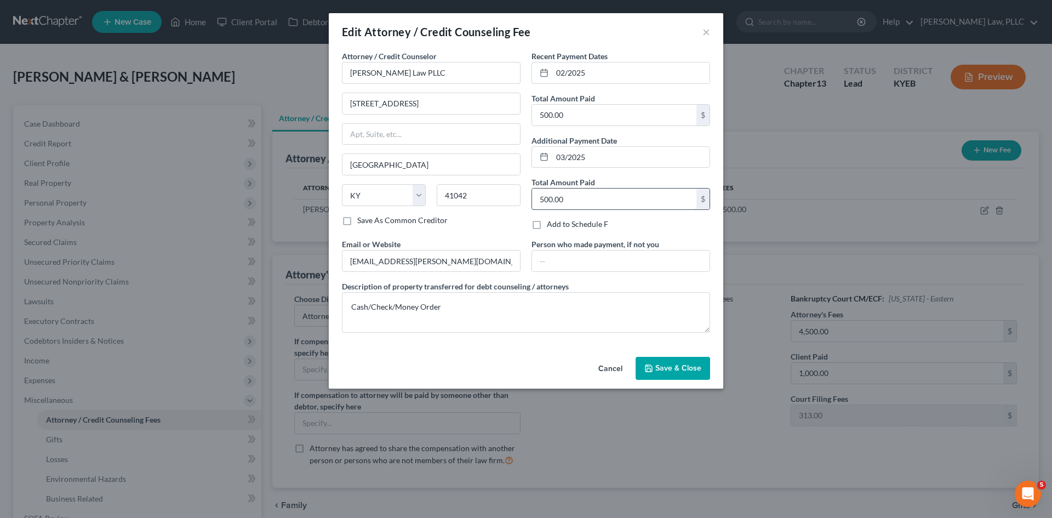
click at [568, 202] on input "500.00" at bounding box center [614, 199] width 164 height 21
type input "187"
click at [554, 364] on div "Cancel Save & Close" at bounding box center [526, 370] width 395 height 36
click at [689, 370] on span "Save & Close" at bounding box center [678, 367] width 46 height 9
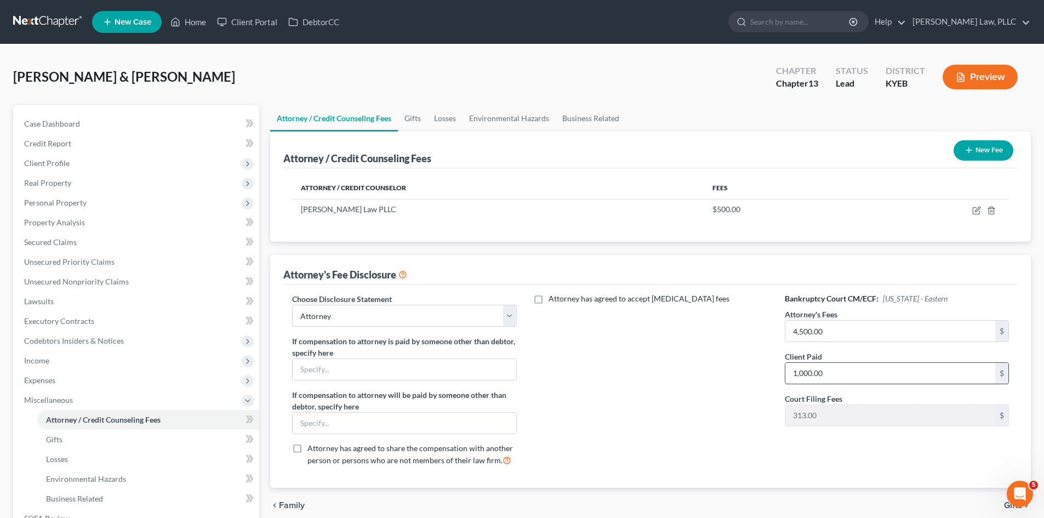
click at [839, 368] on input "1,000.00" at bounding box center [890, 373] width 210 height 21
type input "687"
click at [708, 401] on div "Attorney has agreed to accept [MEDICAL_DATA] fees" at bounding box center [651, 383] width 246 height 181
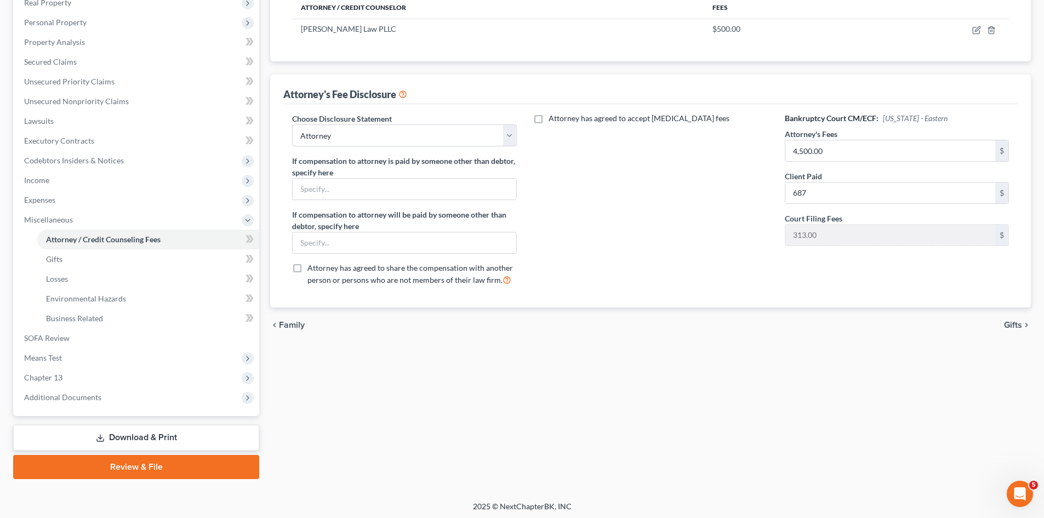
scroll to position [183, 0]
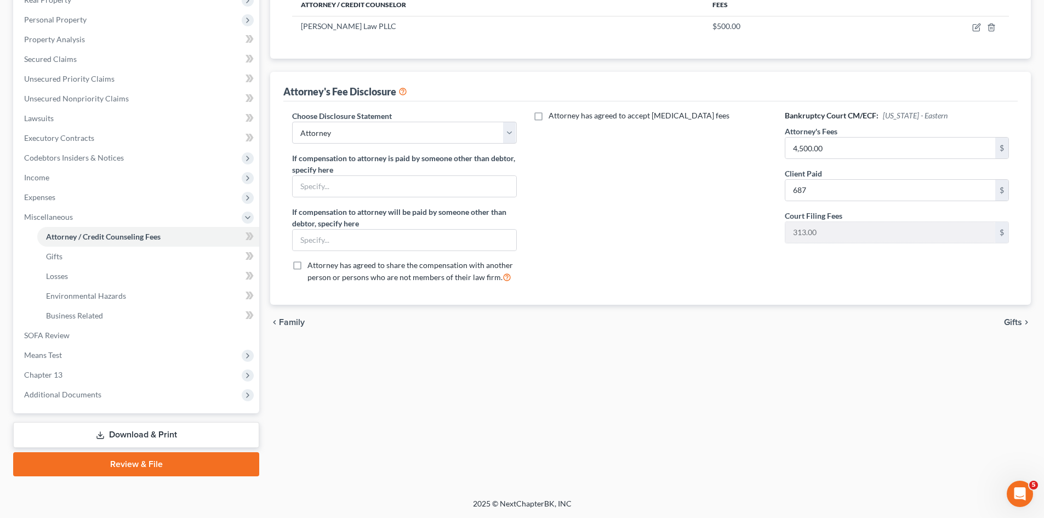
click at [1014, 322] on span "Gifts" at bounding box center [1013, 322] width 18 height 9
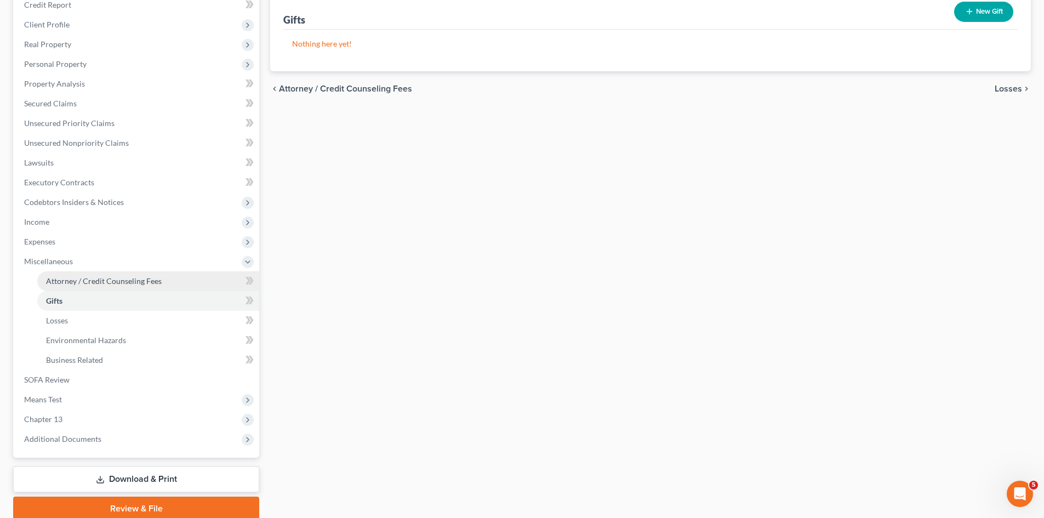
scroll to position [164, 0]
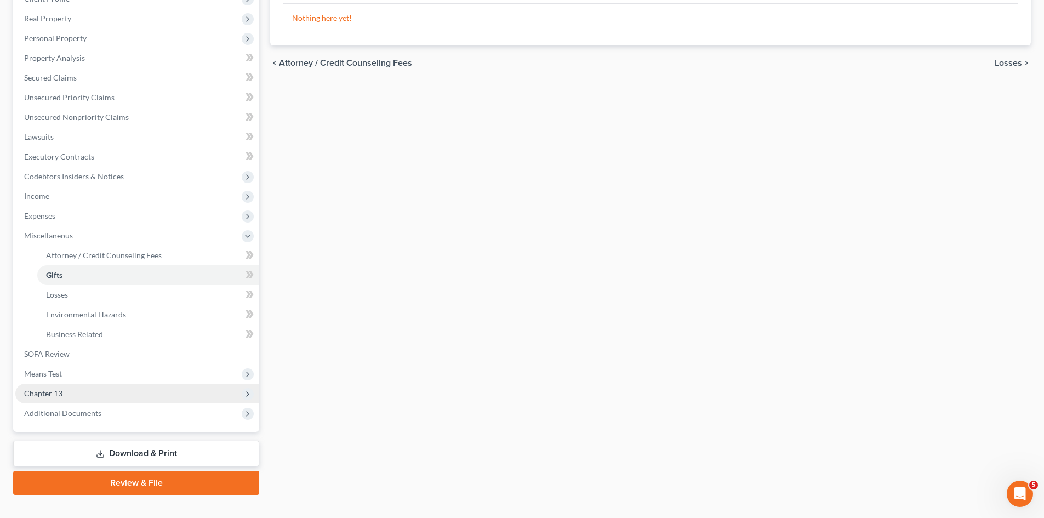
click at [43, 396] on span "Chapter 13" at bounding box center [43, 393] width 38 height 9
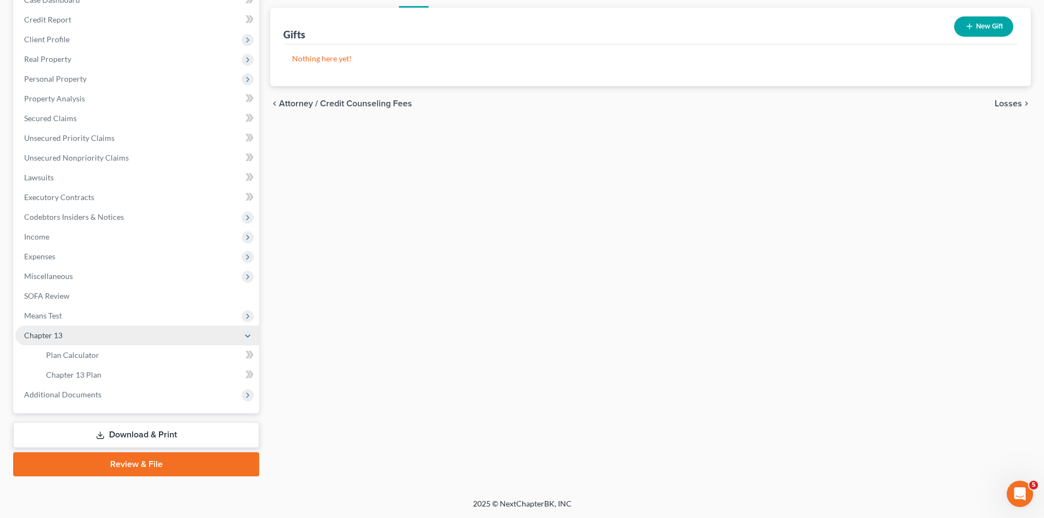
scroll to position [124, 0]
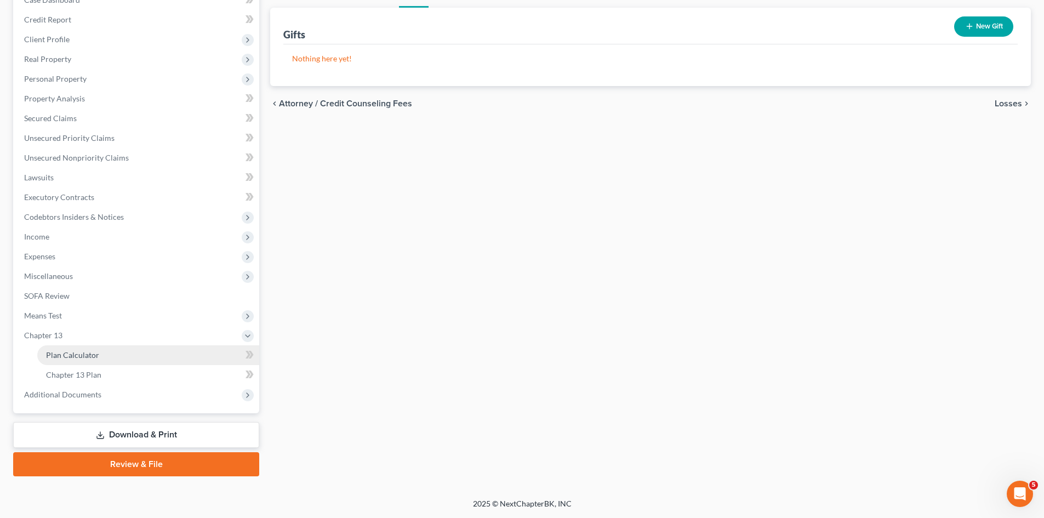
click at [64, 350] on span "Plan Calculator" at bounding box center [72, 354] width 53 height 9
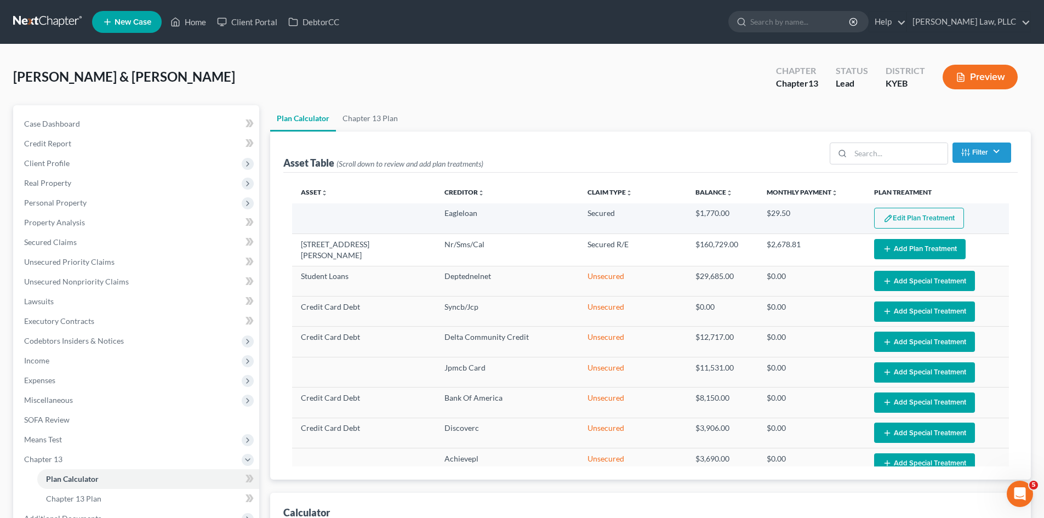
select select "59"
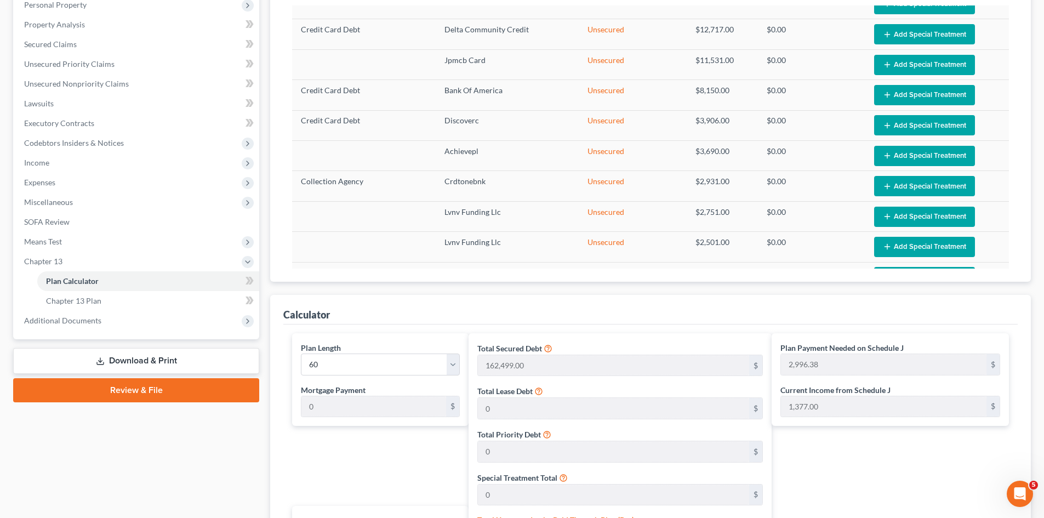
scroll to position [219, 0]
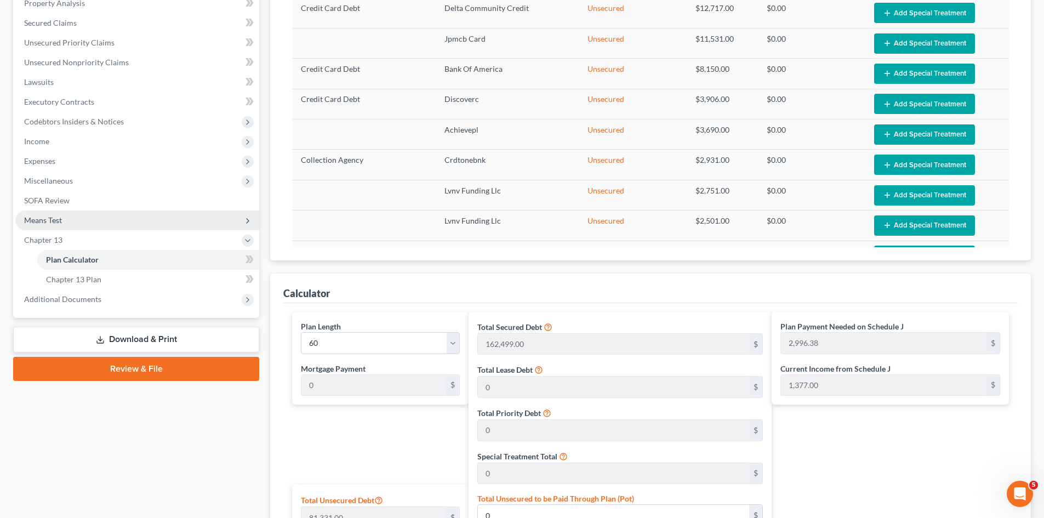
click at [45, 220] on span "Means Test" at bounding box center [43, 219] width 38 height 9
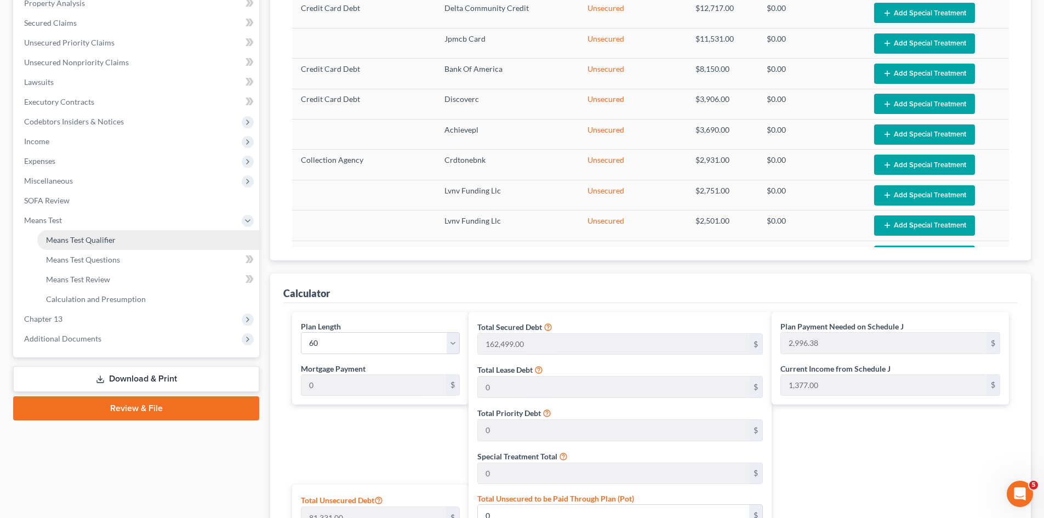
click at [83, 239] on span "Means Test Qualifier" at bounding box center [81, 239] width 70 height 9
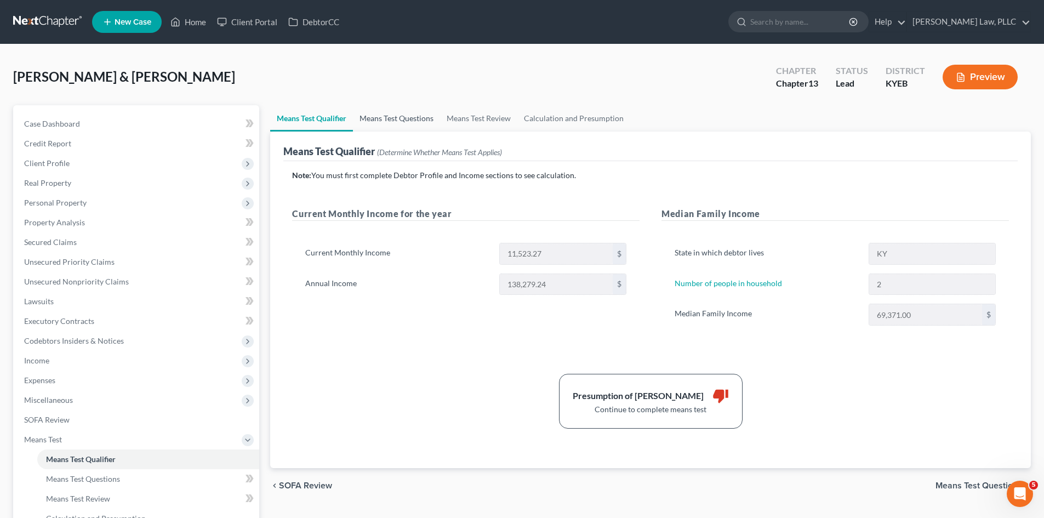
click at [398, 116] on link "Means Test Questions" at bounding box center [396, 118] width 87 height 26
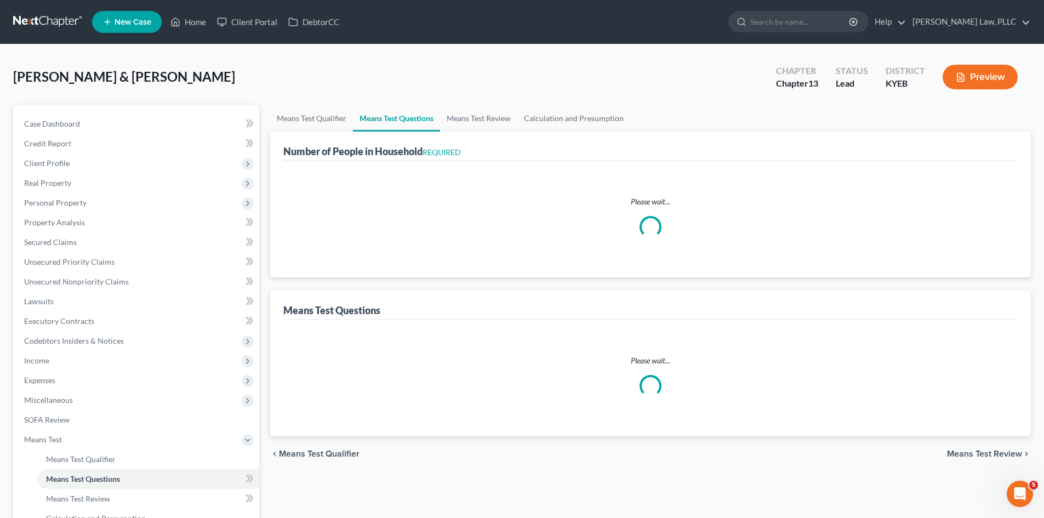
select select "0"
select select "60"
select select "2"
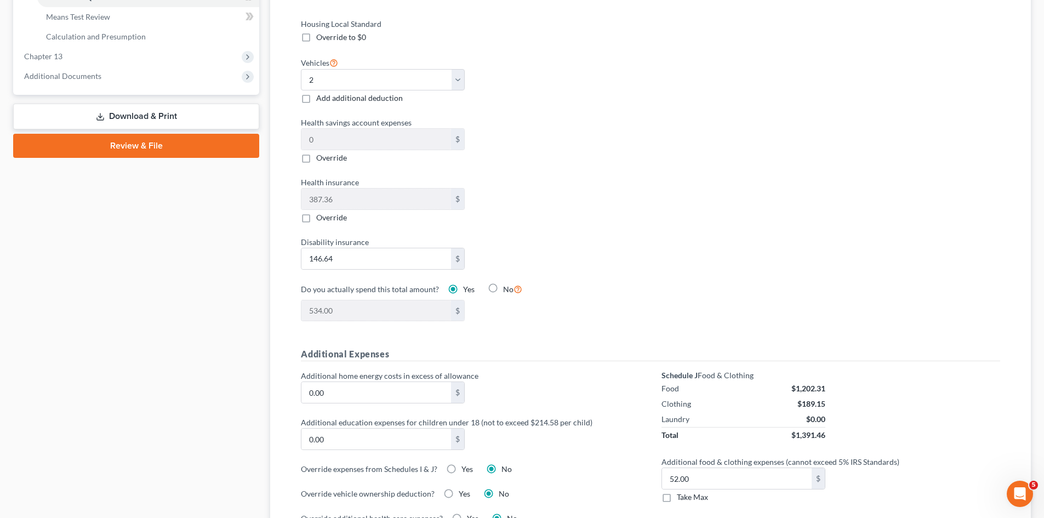
scroll to position [658, 0]
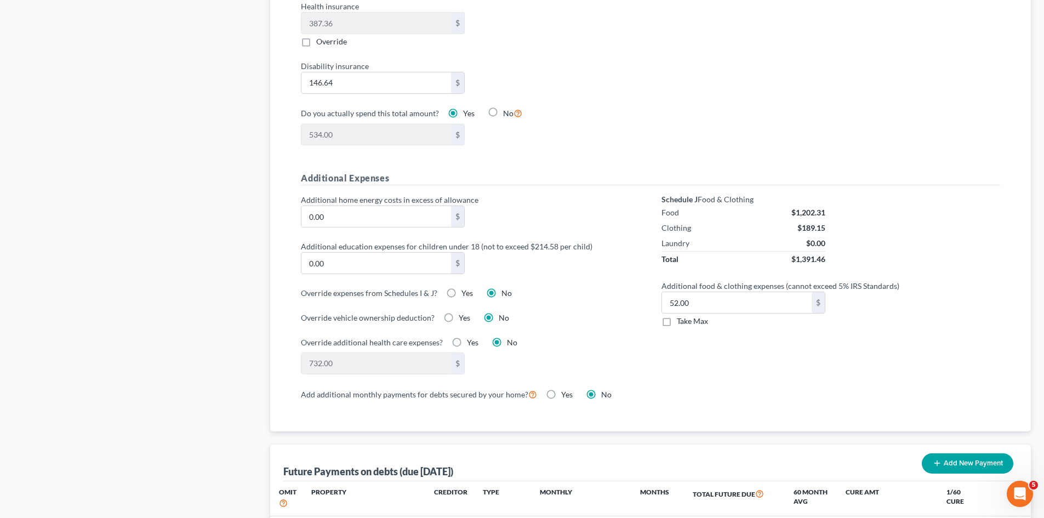
click at [942, 327] on div "Schedule J Food & Clothing Food $1,202.31 Clothing $189.15 Laundry $0.00 Total …" at bounding box center [830, 290] width 361 height 193
click at [677, 316] on label "Take Max" at bounding box center [692, 321] width 31 height 11
click at [681, 316] on input "Take Max" at bounding box center [684, 319] width 7 height 7
checkbox input "true"
click at [910, 301] on div "Additional food & clothing expenses (cannot exceed 5% IRS Standards) 52.00 $ Ta…" at bounding box center [831, 303] width 350 height 47
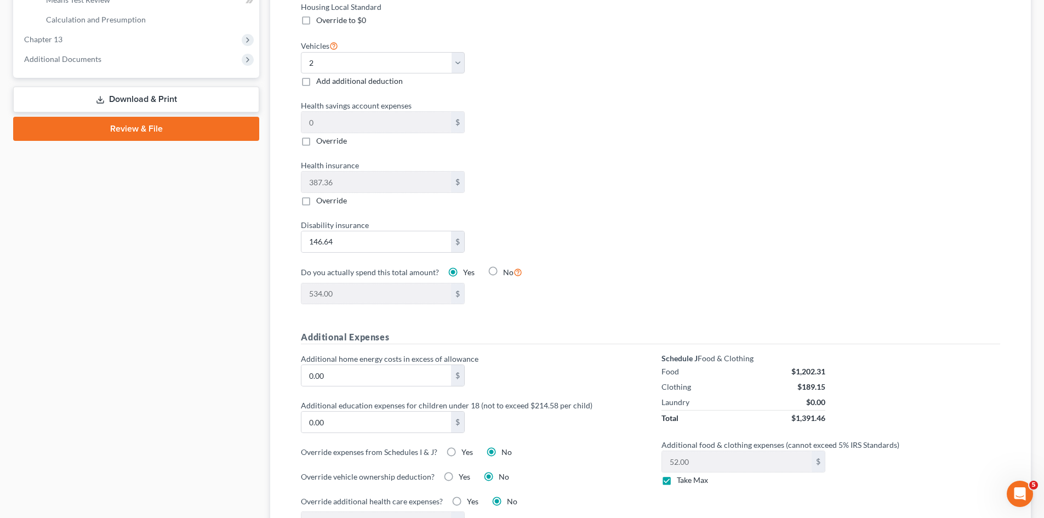
scroll to position [384, 0]
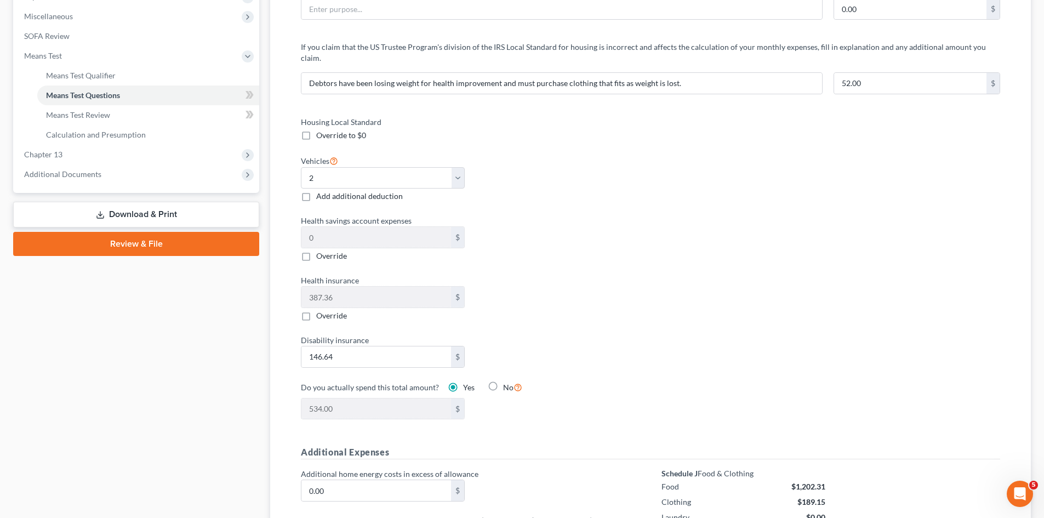
click at [667, 260] on div "Housing Local Standard Override to $0 Vehicles Select 0 1 2 3 4 5 Add additiona…" at bounding box center [650, 274] width 721 height 317
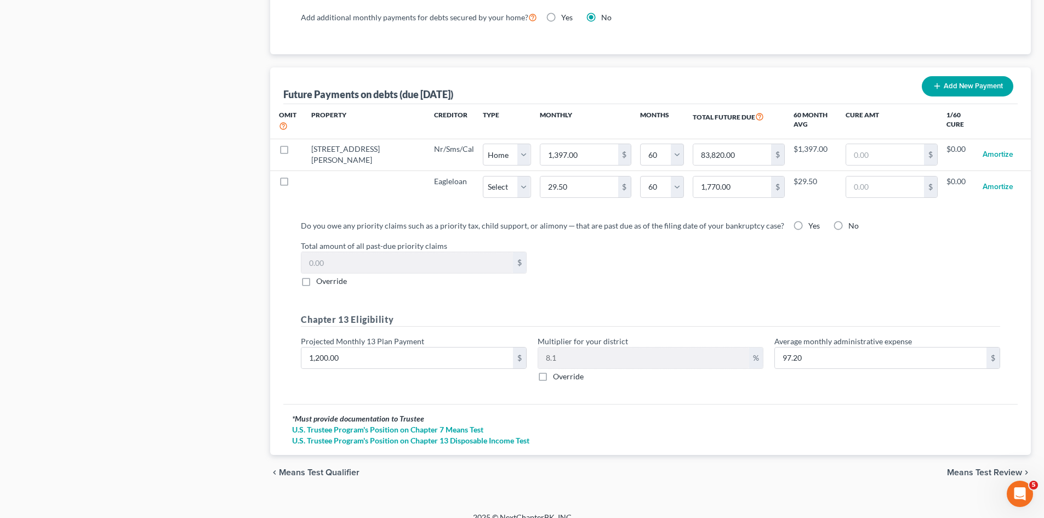
scroll to position [1037, 0]
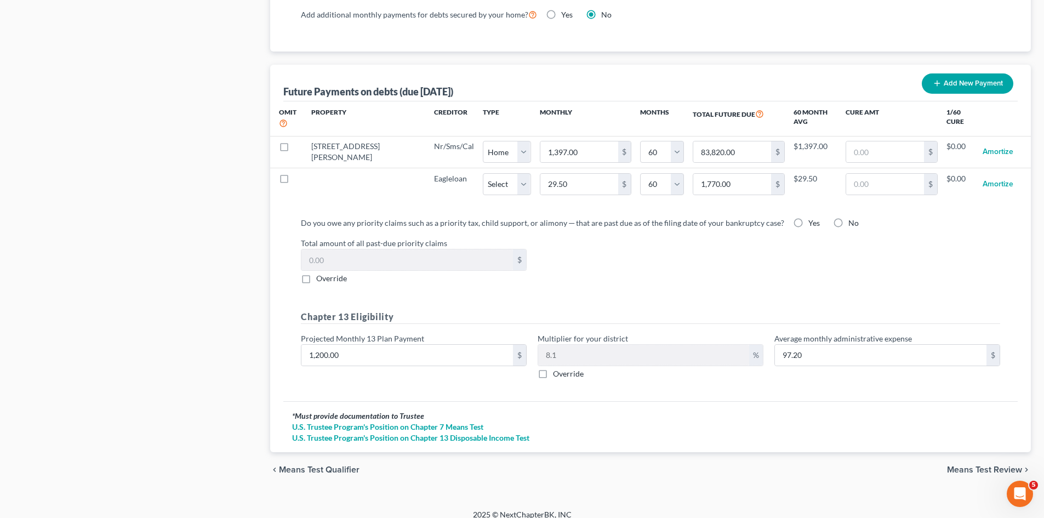
click at [998, 465] on span "Means Test Review" at bounding box center [984, 469] width 75 height 9
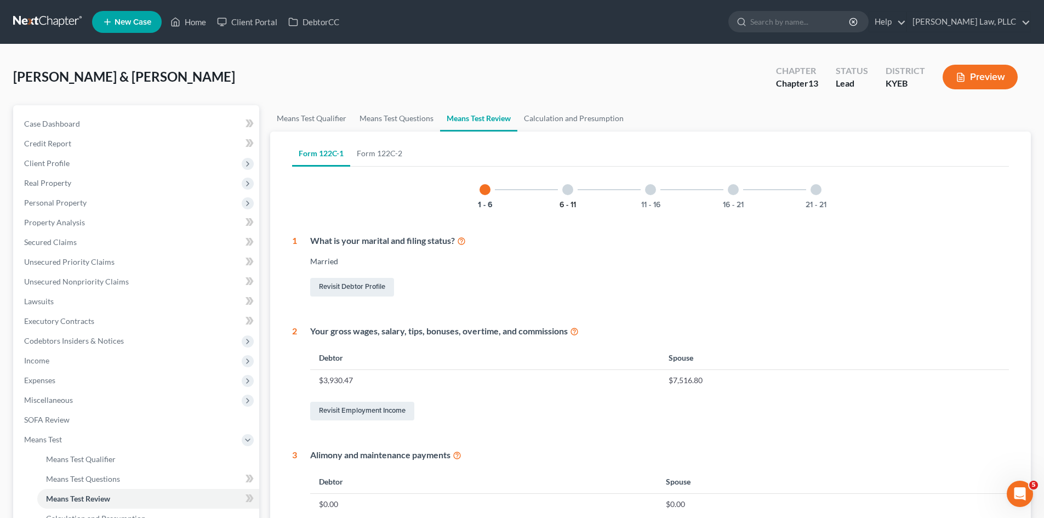
click at [572, 202] on button "6 - 11" at bounding box center [567, 205] width 16 height 8
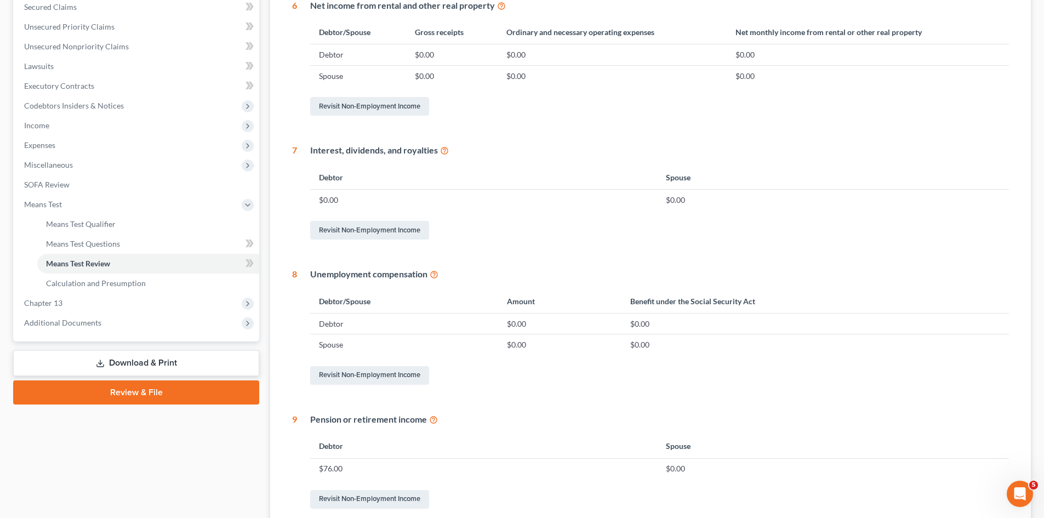
scroll to position [161, 0]
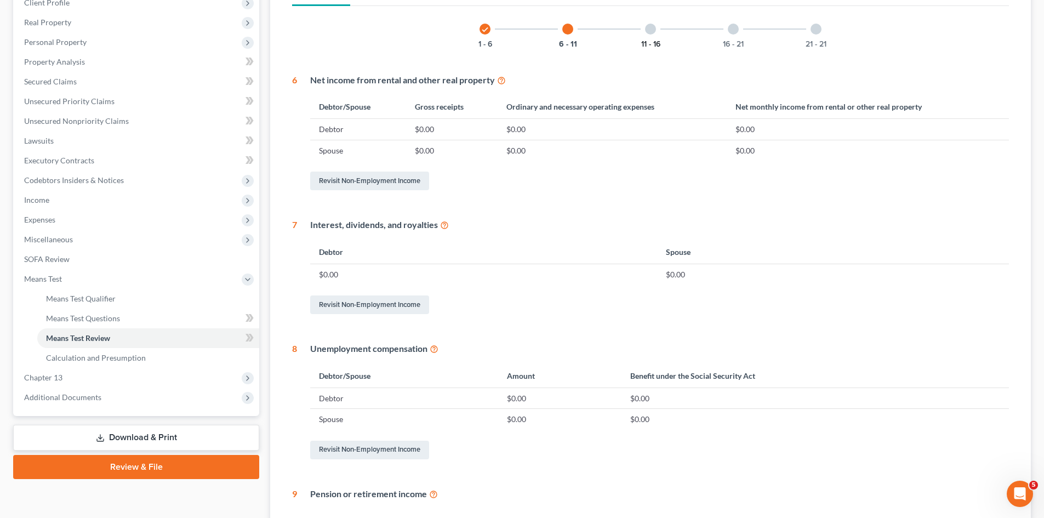
click at [658, 45] on button "11 - 16" at bounding box center [650, 45] width 19 height 8
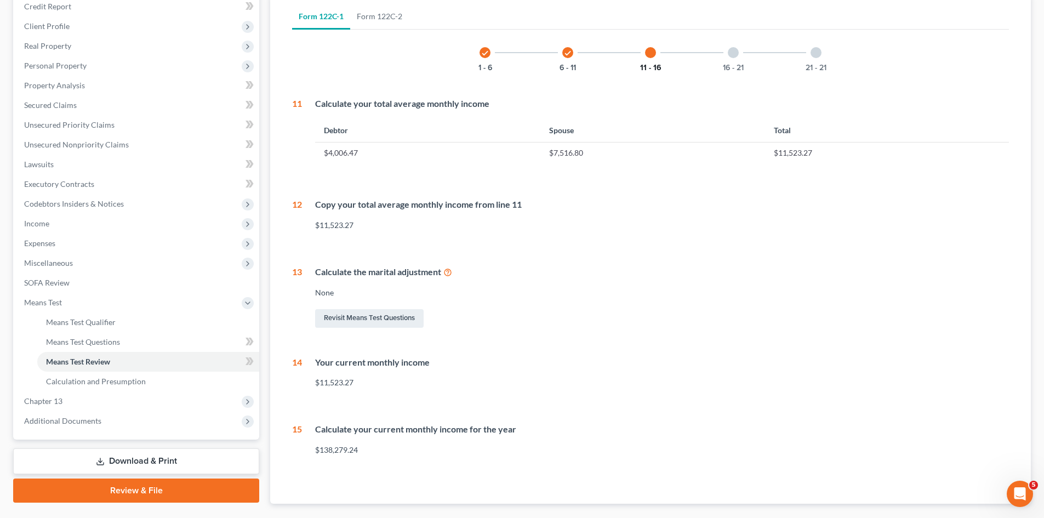
scroll to position [90, 0]
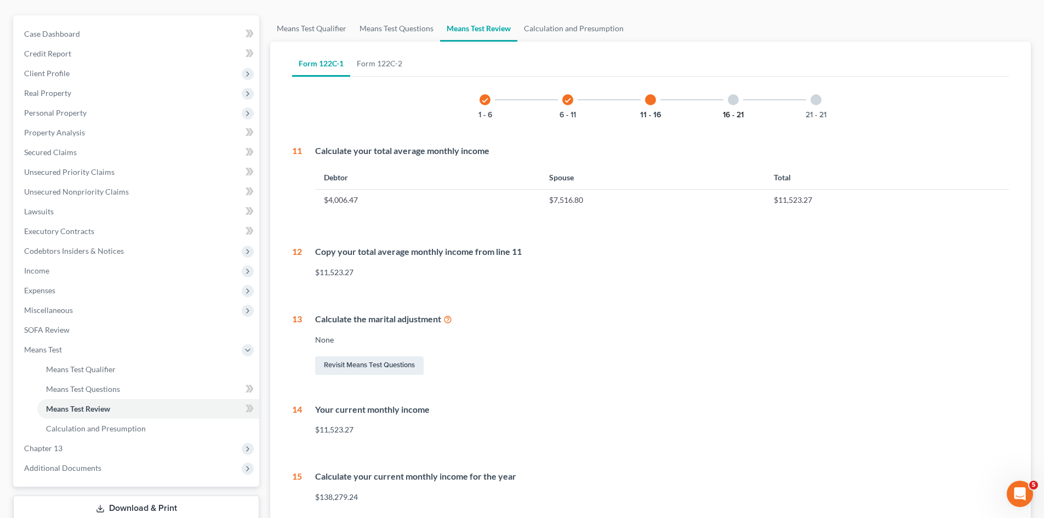
click at [738, 116] on button "16 - 21" at bounding box center [733, 115] width 21 height 8
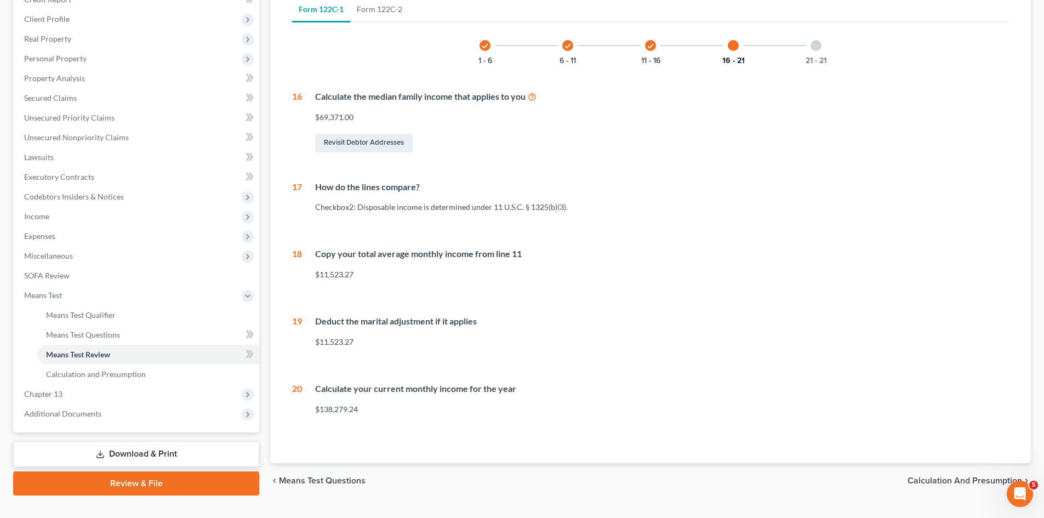
scroll to position [145, 0]
click at [812, 59] on button "21 - 21" at bounding box center [816, 60] width 21 height 8
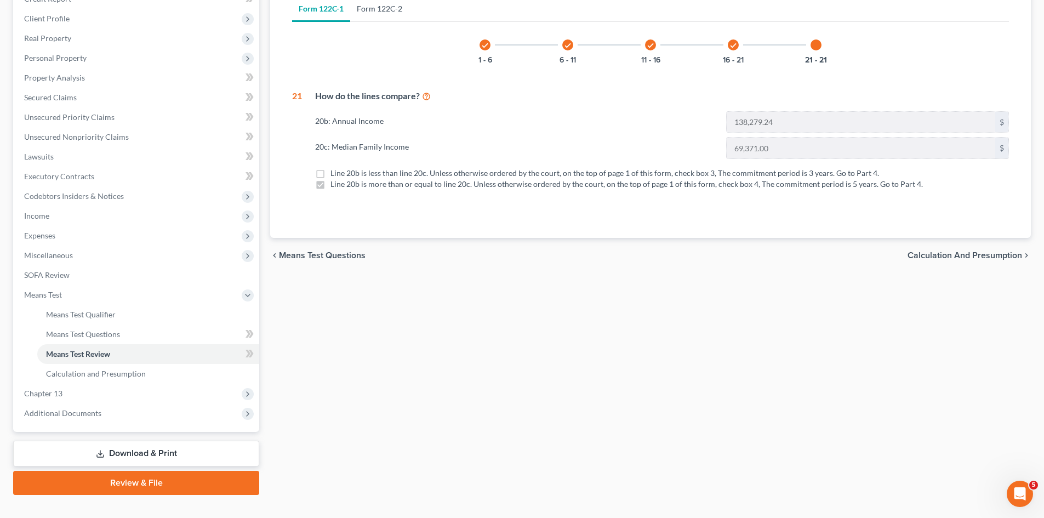
click at [375, 12] on link "Form 122C-2" at bounding box center [379, 9] width 59 height 26
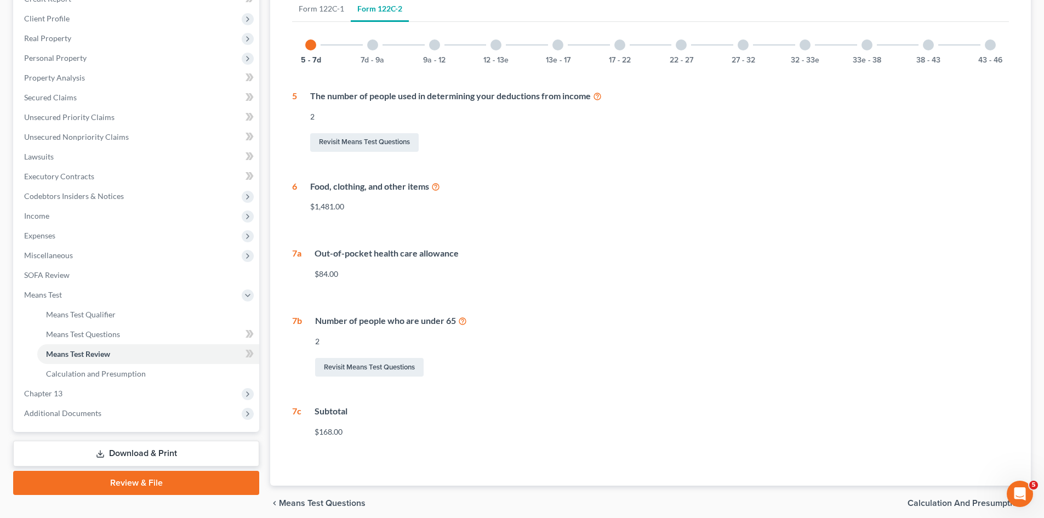
scroll to position [189, 0]
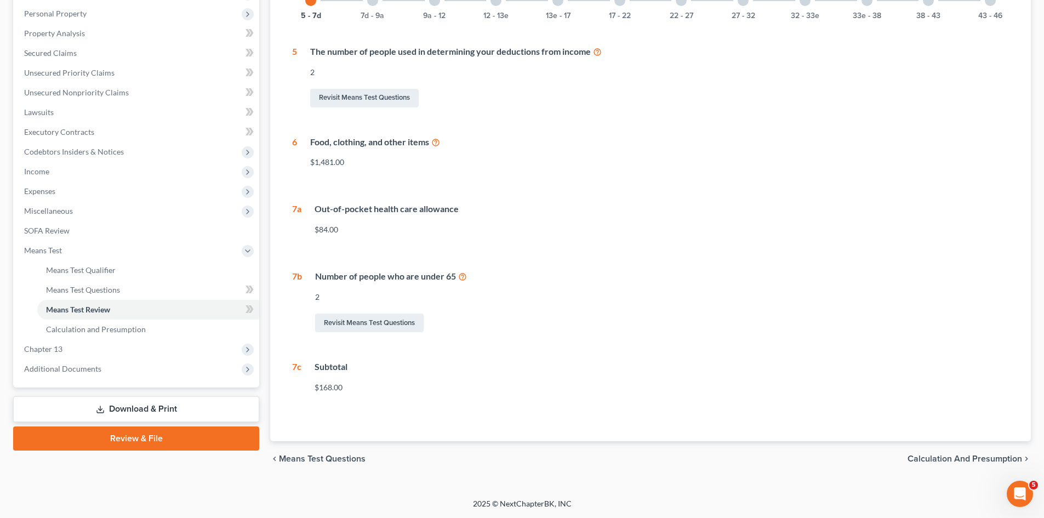
click at [954, 458] on span "Calculation and Presumption" at bounding box center [964, 458] width 115 height 9
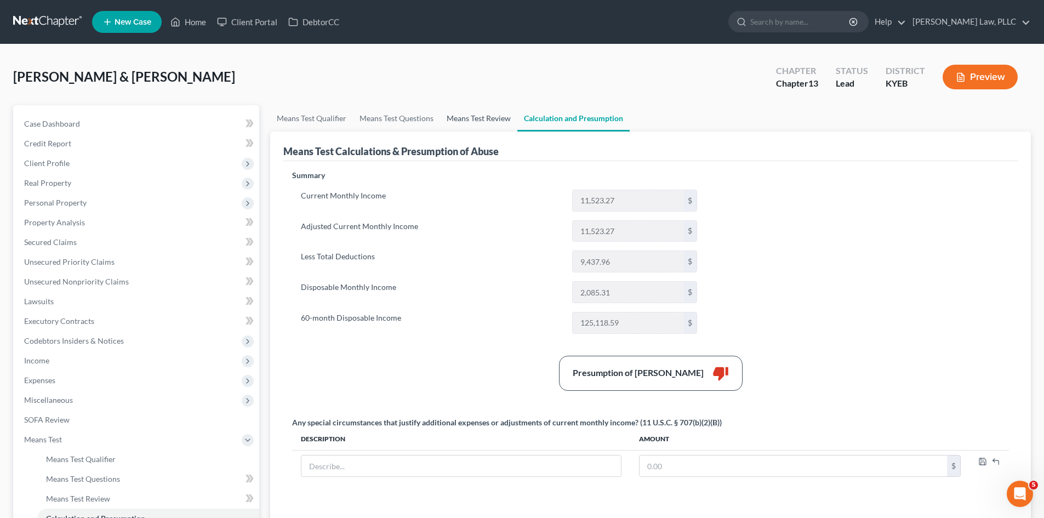
click at [471, 119] on link "Means Test Review" at bounding box center [478, 118] width 77 height 26
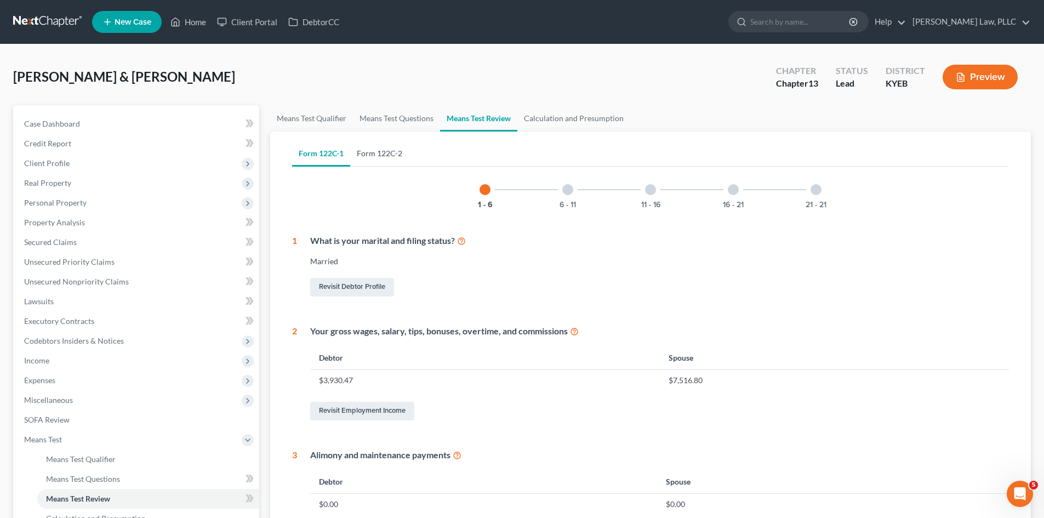
click at [370, 153] on link "Form 122C-2" at bounding box center [379, 153] width 59 height 26
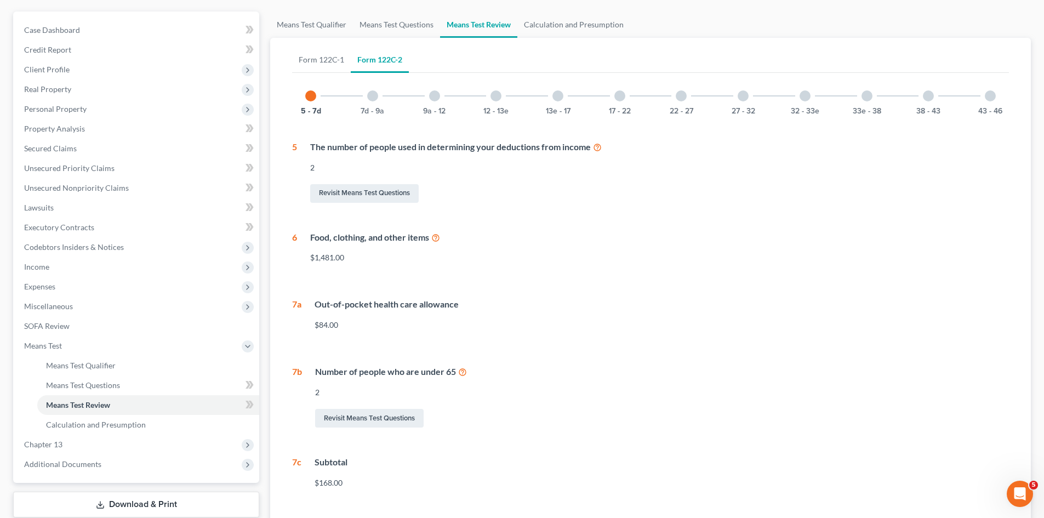
scroll to position [79, 0]
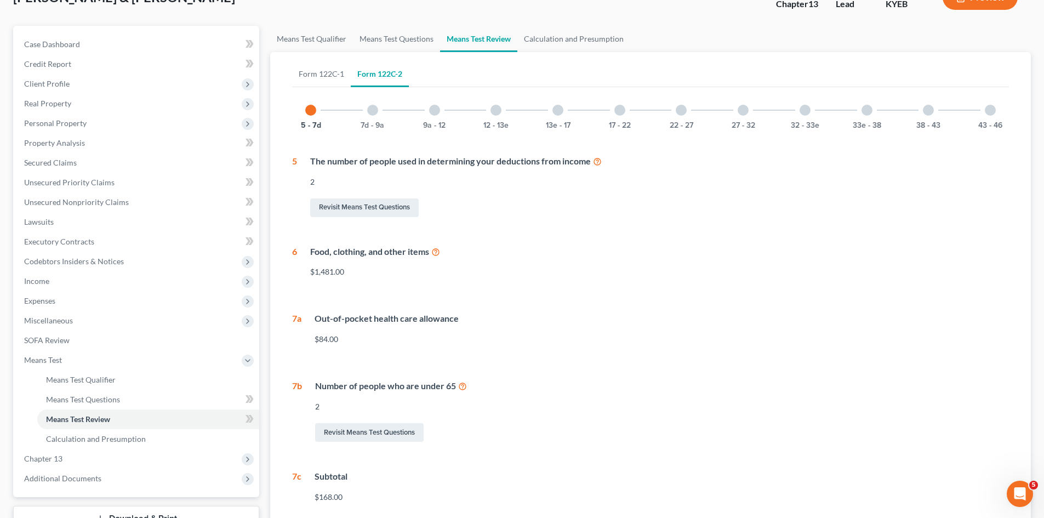
click at [374, 111] on div at bounding box center [372, 110] width 11 height 11
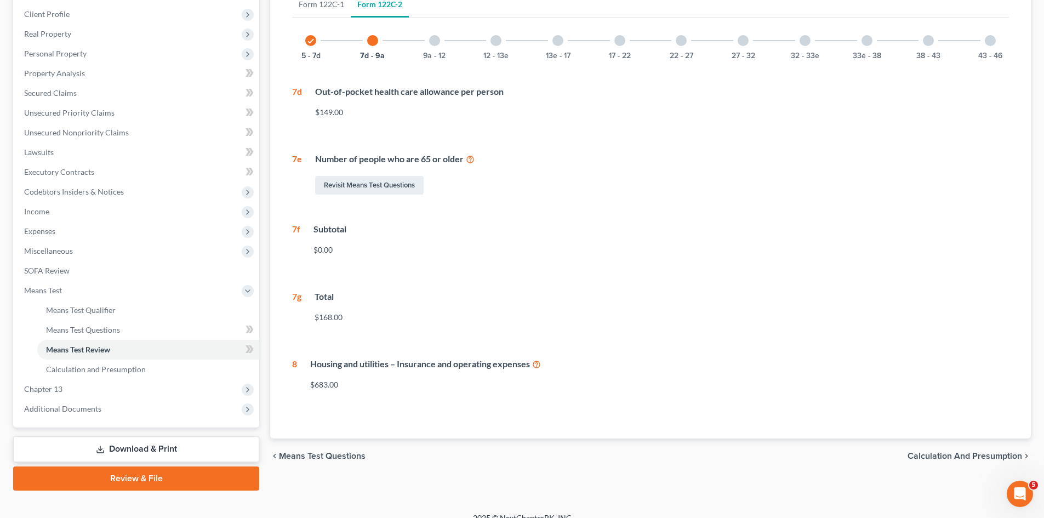
scroll to position [163, 0]
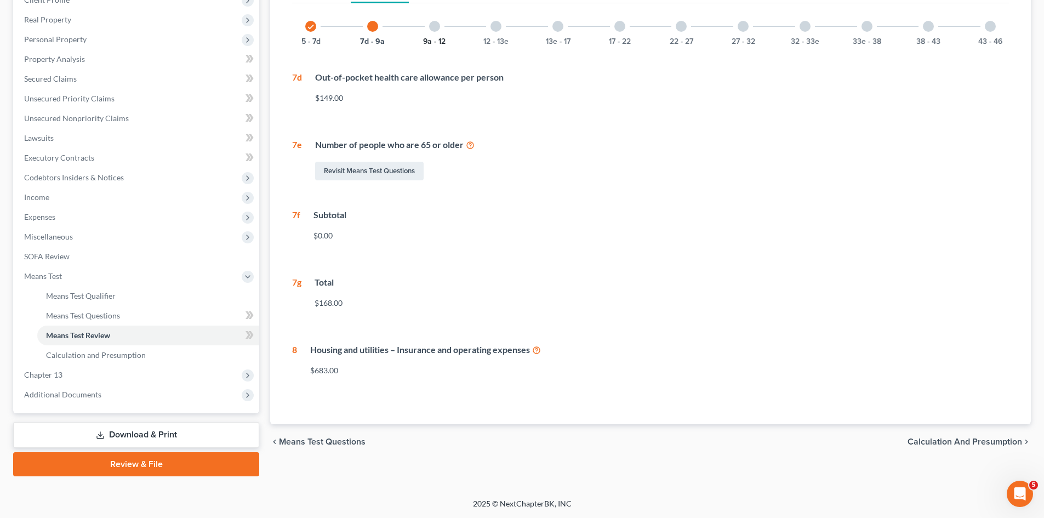
click at [437, 39] on button "9a - 12" at bounding box center [434, 42] width 22 height 8
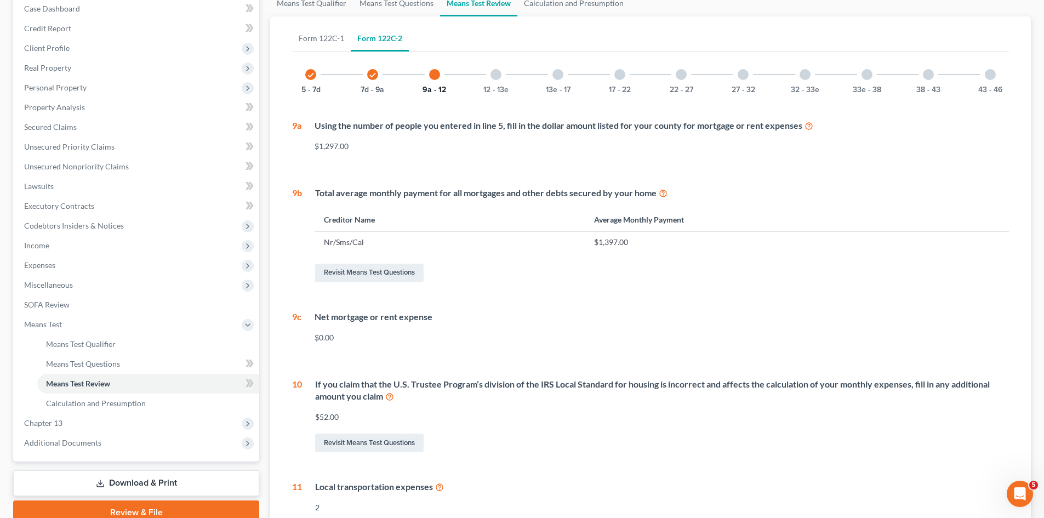
scroll to position [94, 0]
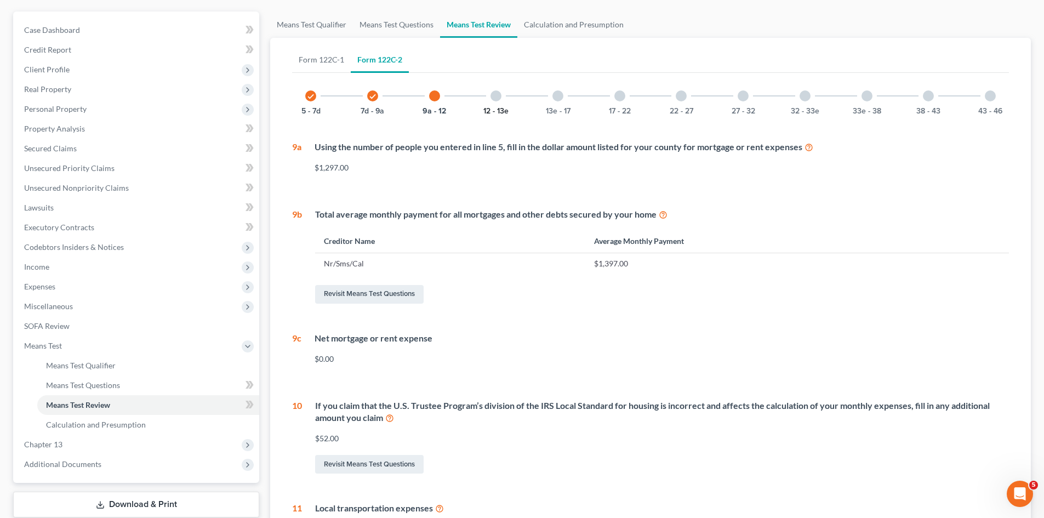
click at [502, 107] on button "12 - 13e" at bounding box center [495, 111] width 25 height 8
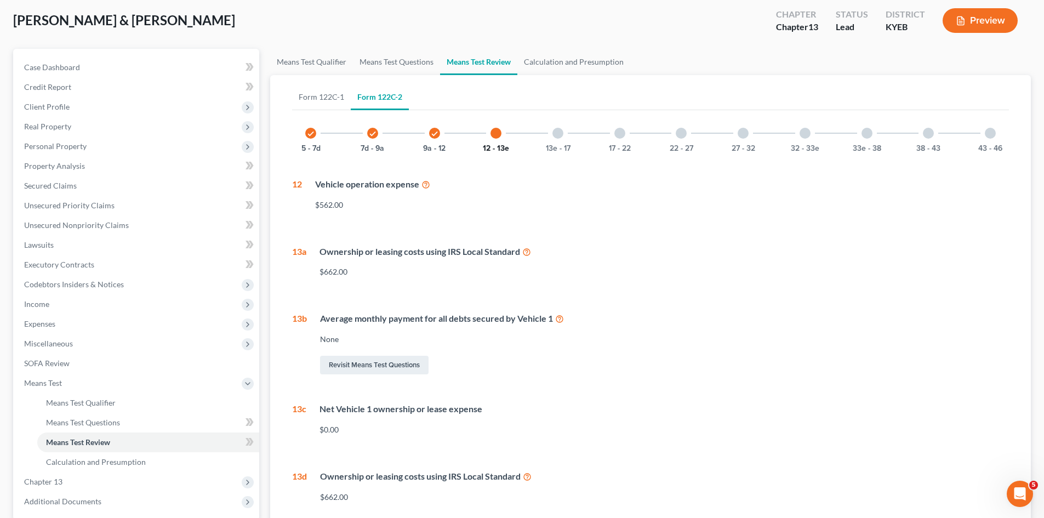
scroll to position [111, 0]
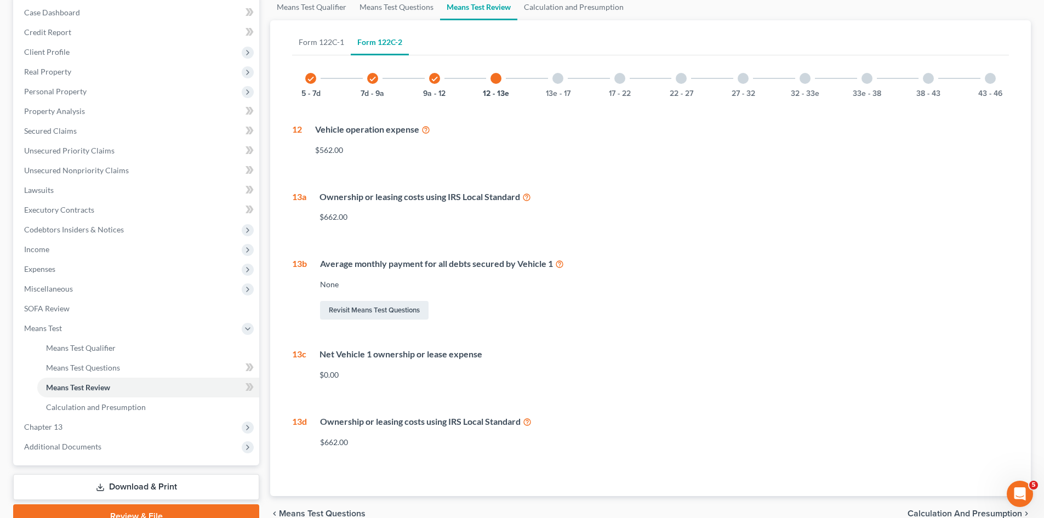
click at [564, 88] on div "13e - 17" at bounding box center [557, 78] width 37 height 37
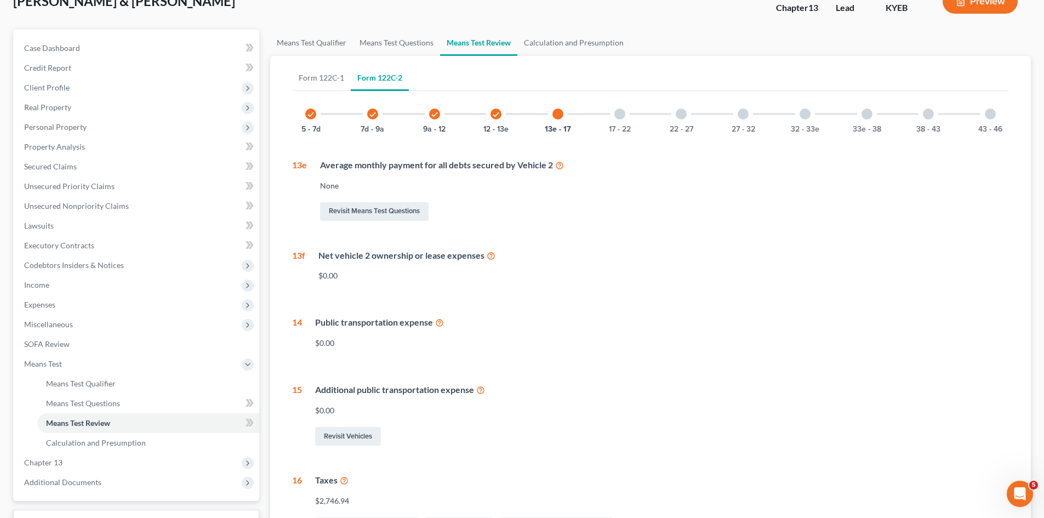
scroll to position [48, 0]
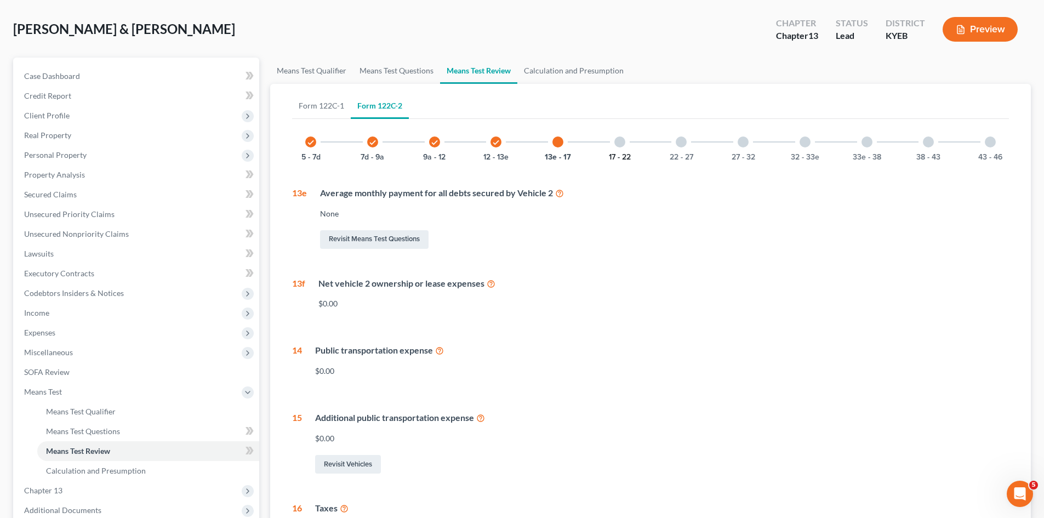
click at [619, 153] on button "17 - 22" at bounding box center [620, 157] width 22 height 8
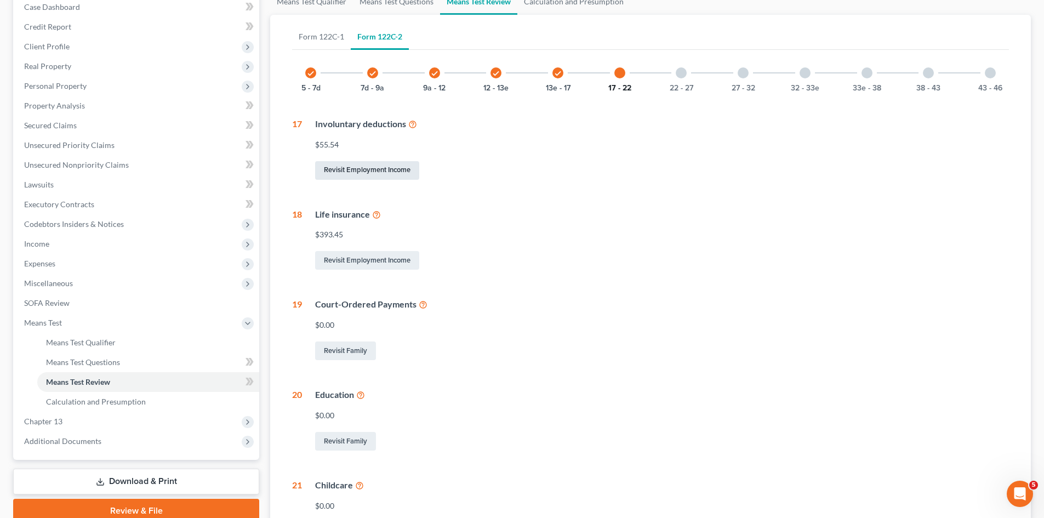
scroll to position [157, 0]
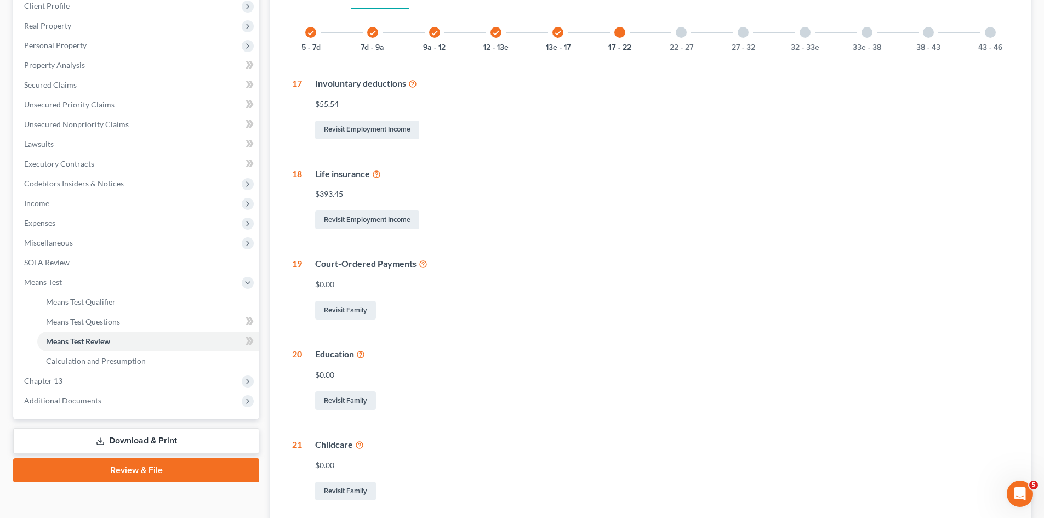
click at [415, 83] on icon at bounding box center [412, 83] width 9 height 10
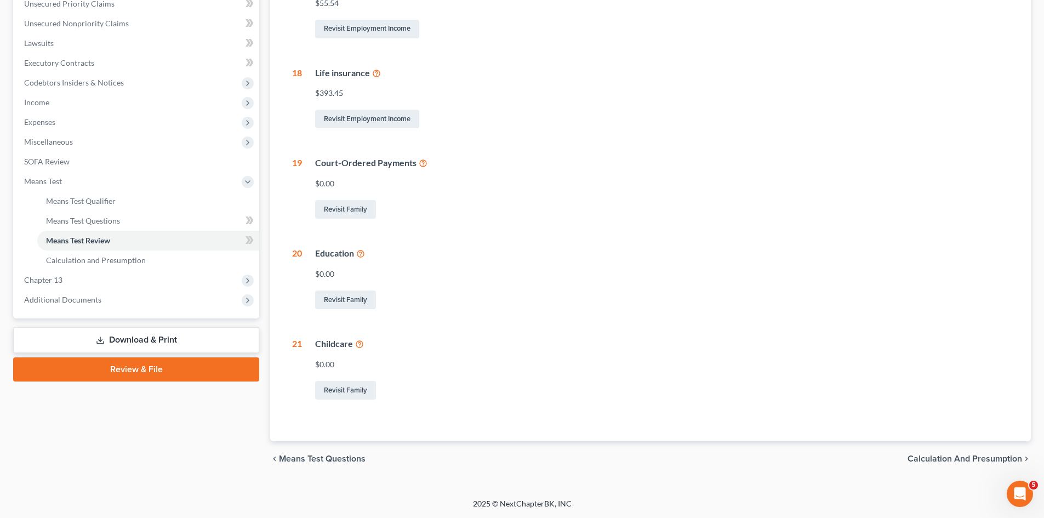
scroll to position [94, 0]
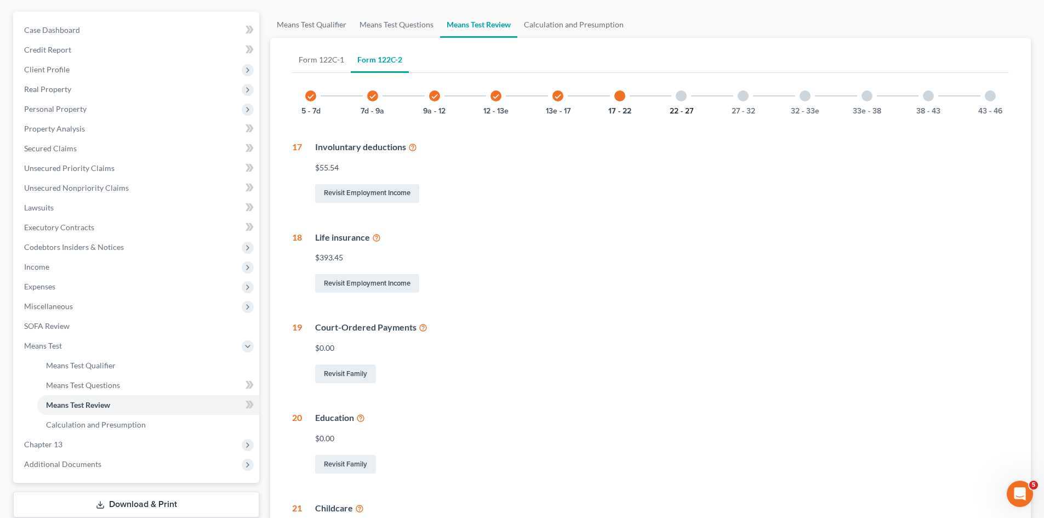
click at [681, 111] on button "22 - 27" at bounding box center [682, 111] width 24 height 8
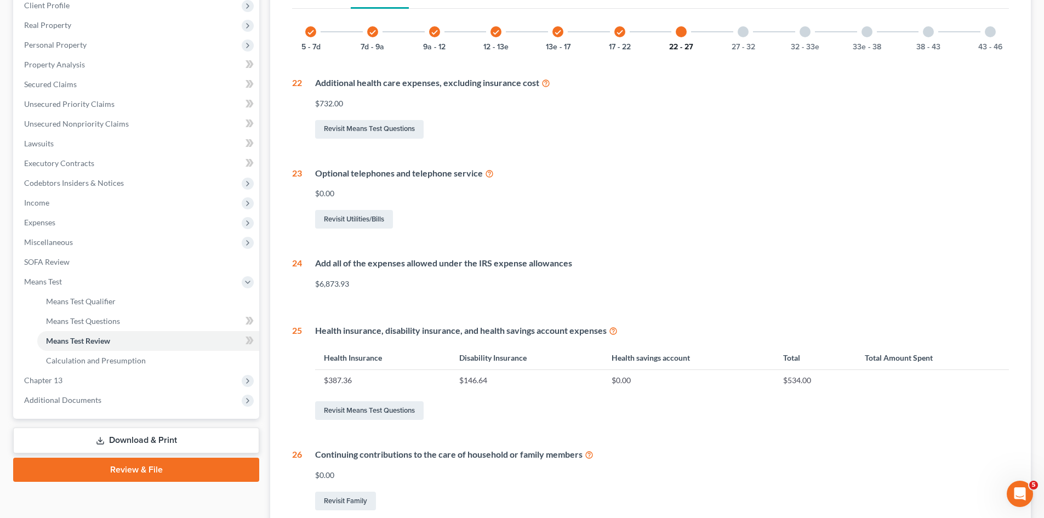
scroll to position [149, 0]
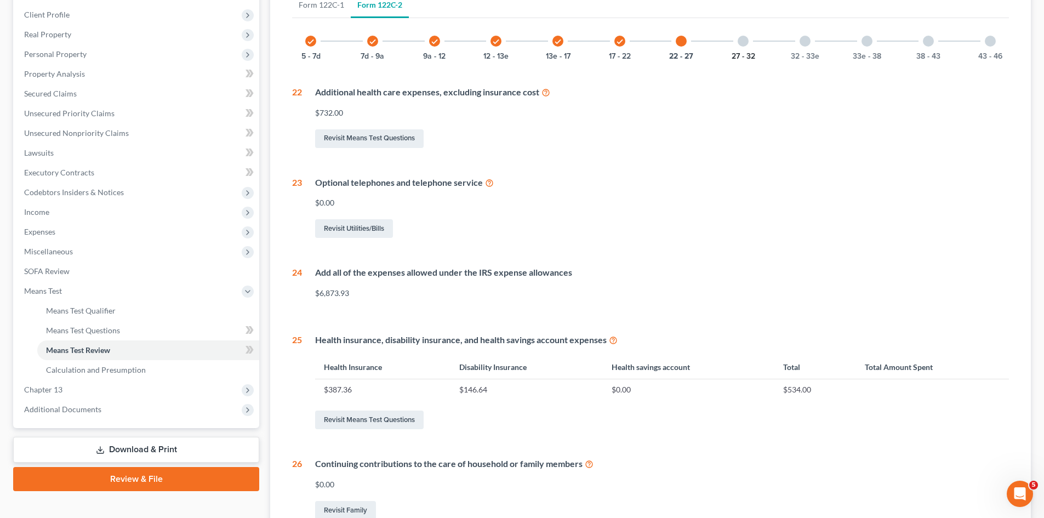
click at [750, 57] on button "27 - 32" at bounding box center [744, 57] width 24 height 8
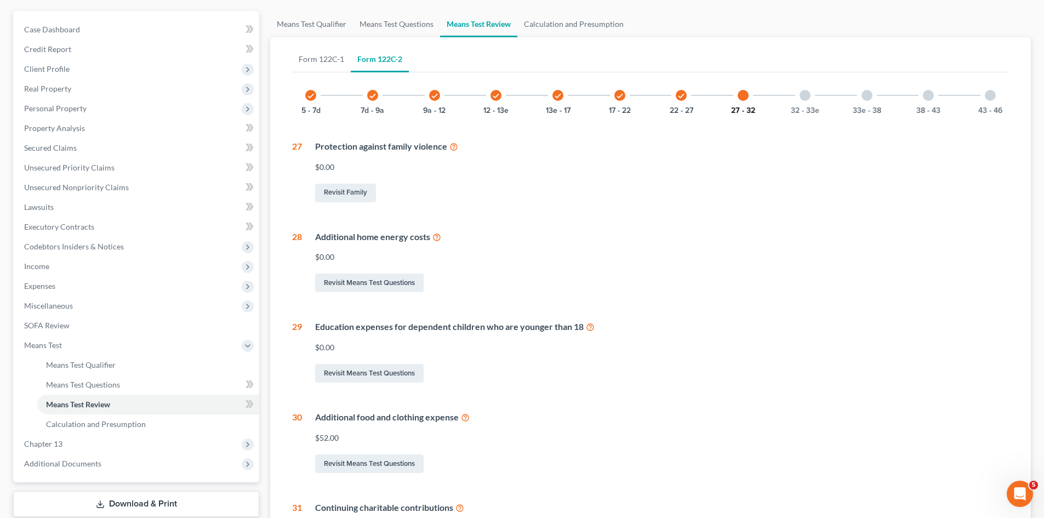
scroll to position [94, 0]
click at [681, 109] on button "22 - 27" at bounding box center [682, 111] width 24 height 8
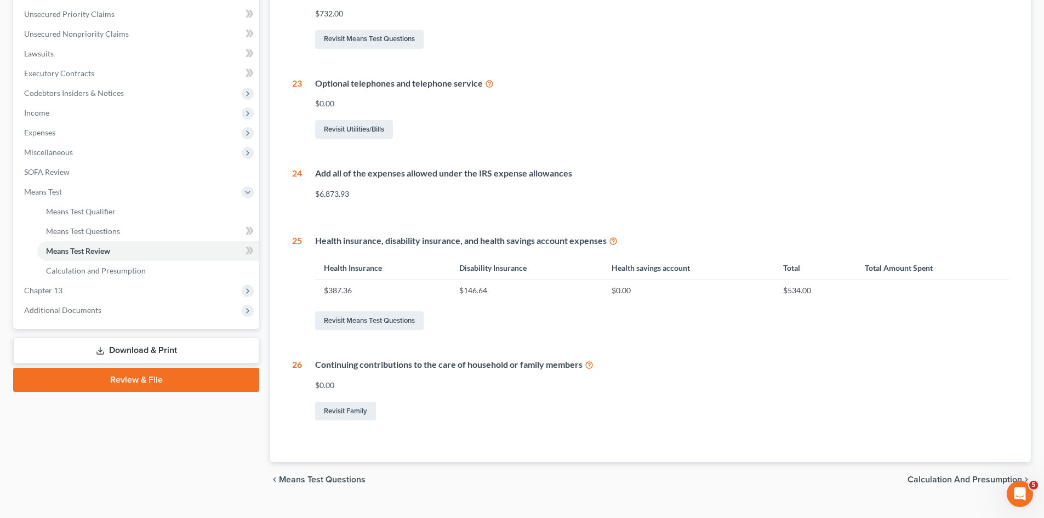
scroll to position [269, 0]
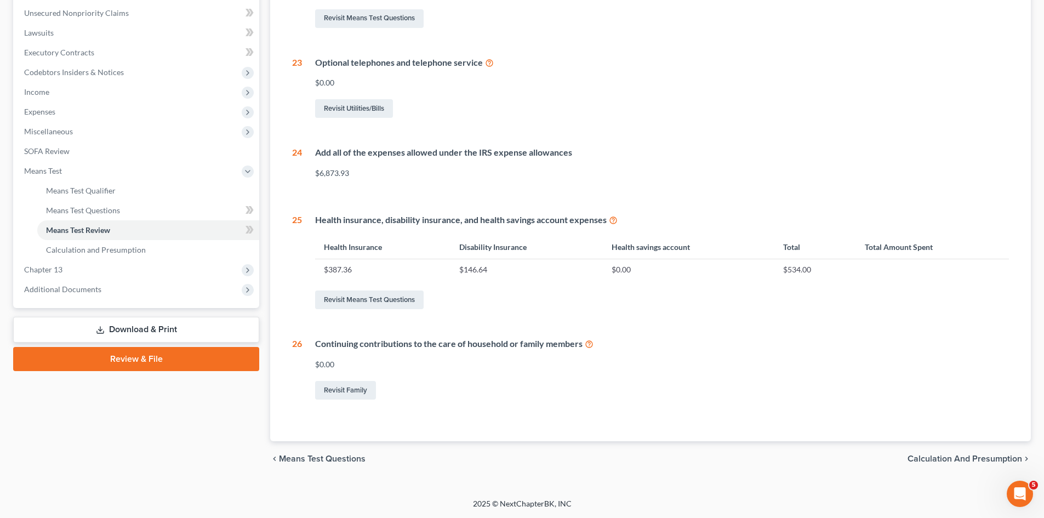
click at [590, 344] on icon at bounding box center [589, 343] width 9 height 10
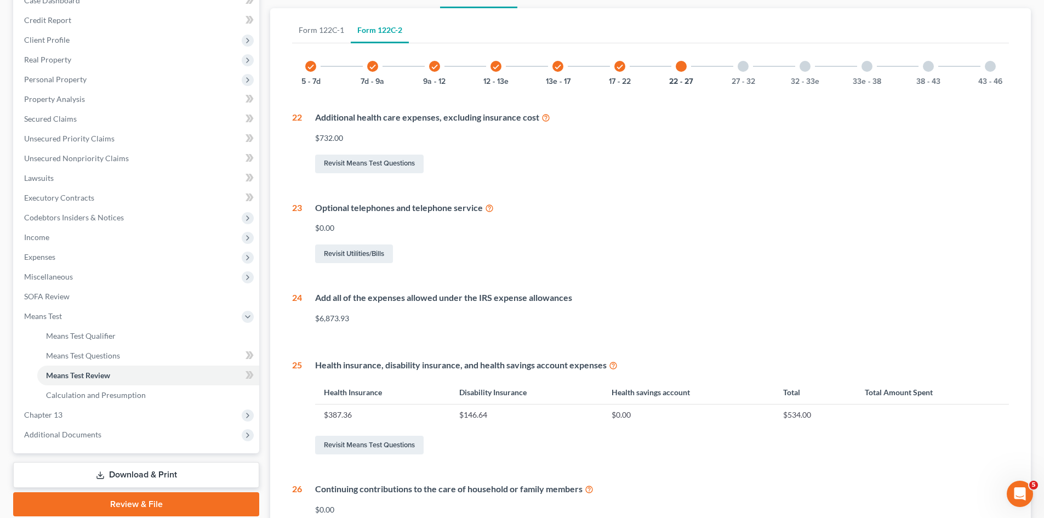
scroll to position [104, 0]
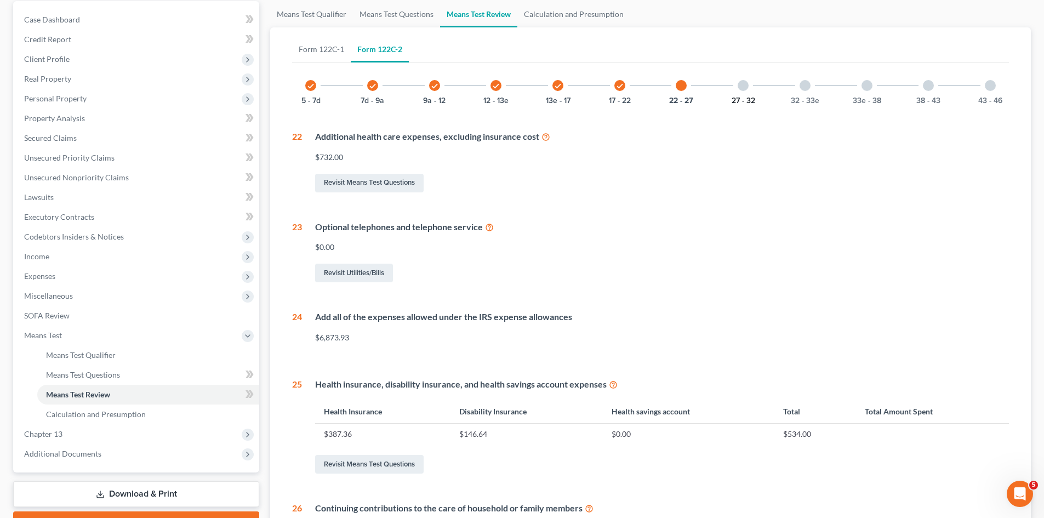
click at [743, 99] on button "27 - 32" at bounding box center [744, 101] width 24 height 8
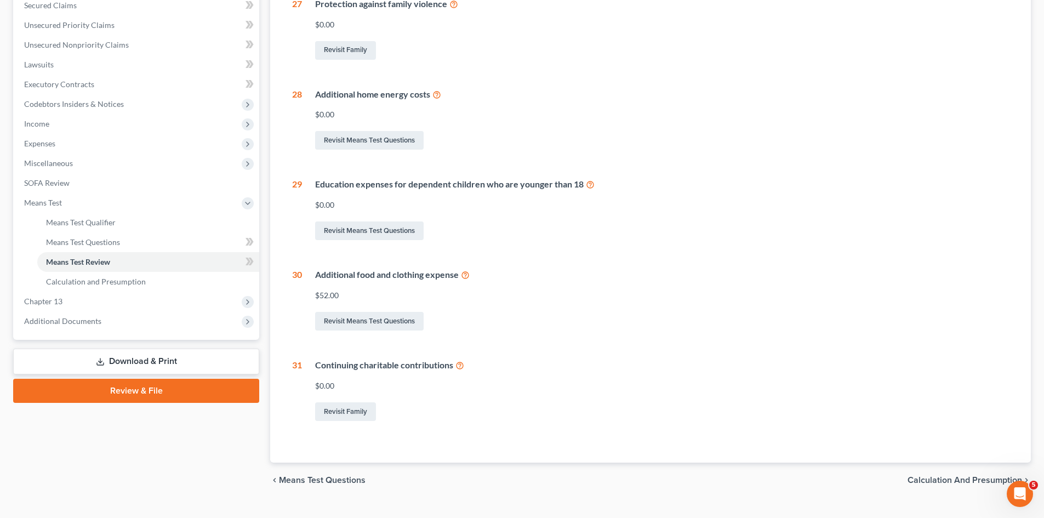
scroll to position [258, 0]
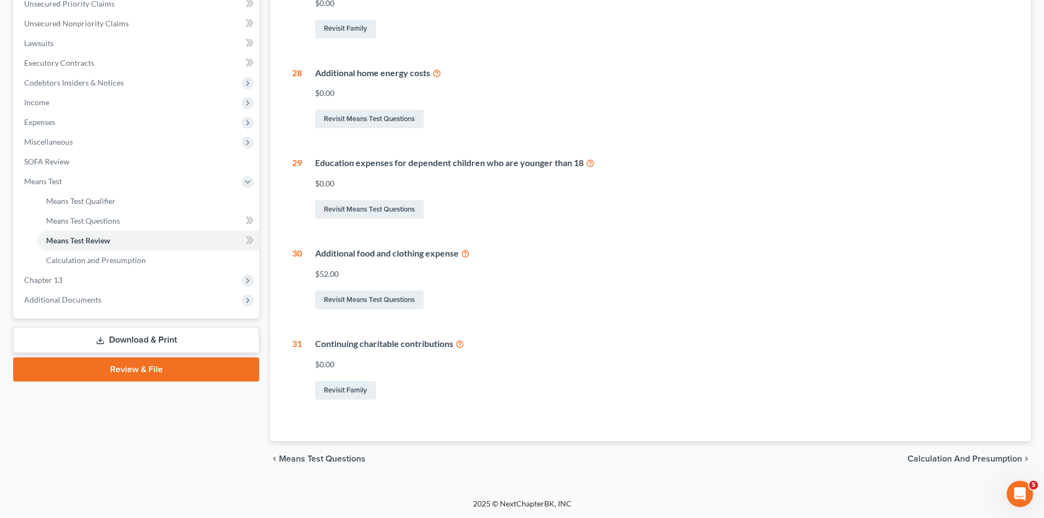
click at [466, 253] on icon at bounding box center [465, 253] width 9 height 10
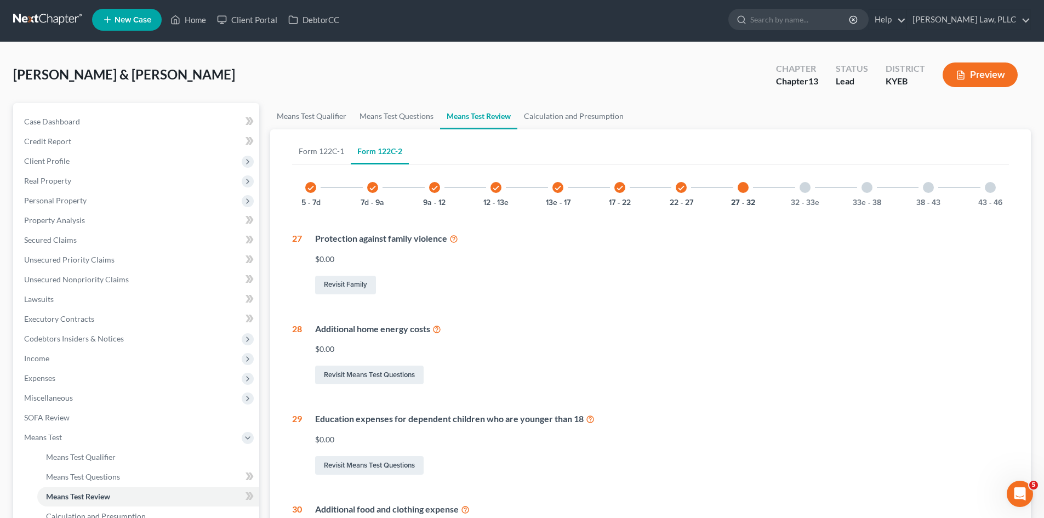
scroll to position [0, 0]
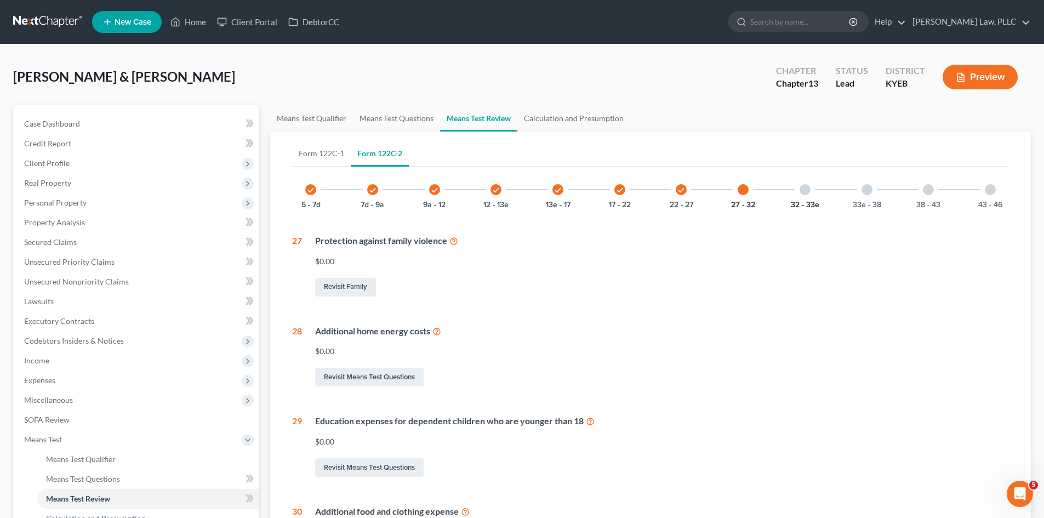
click at [801, 202] on button "32 - 33e" at bounding box center [805, 205] width 28 height 8
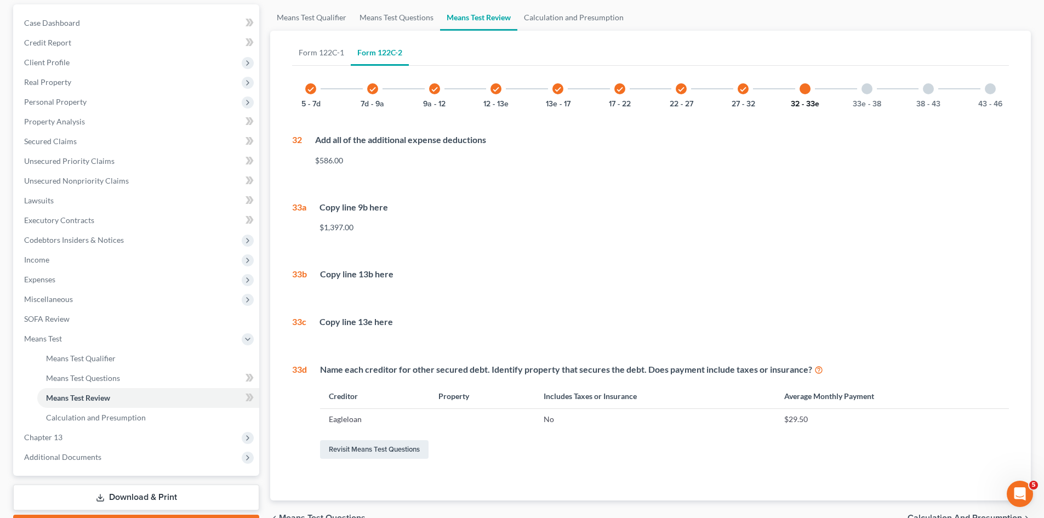
scroll to position [110, 0]
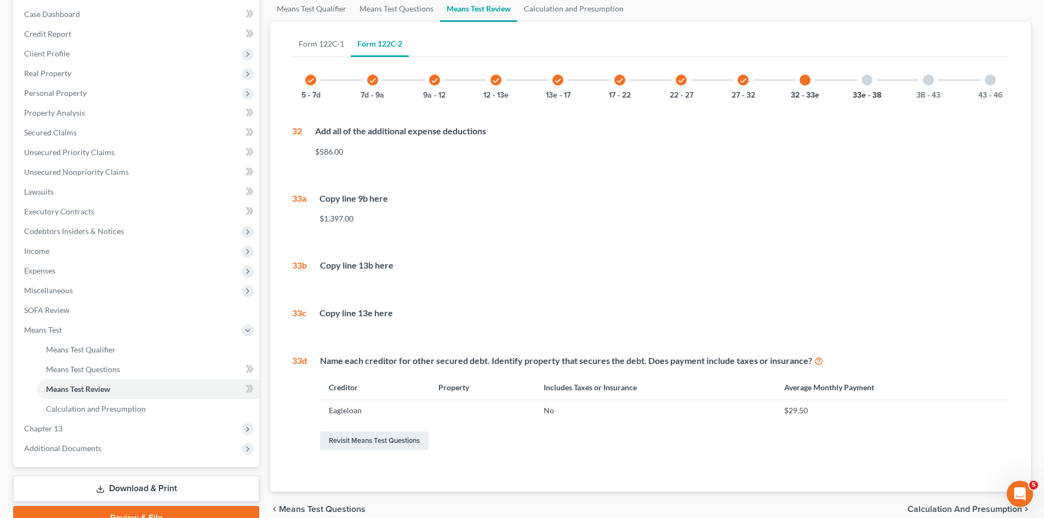
click at [866, 95] on button "33e - 38" at bounding box center [867, 96] width 28 height 8
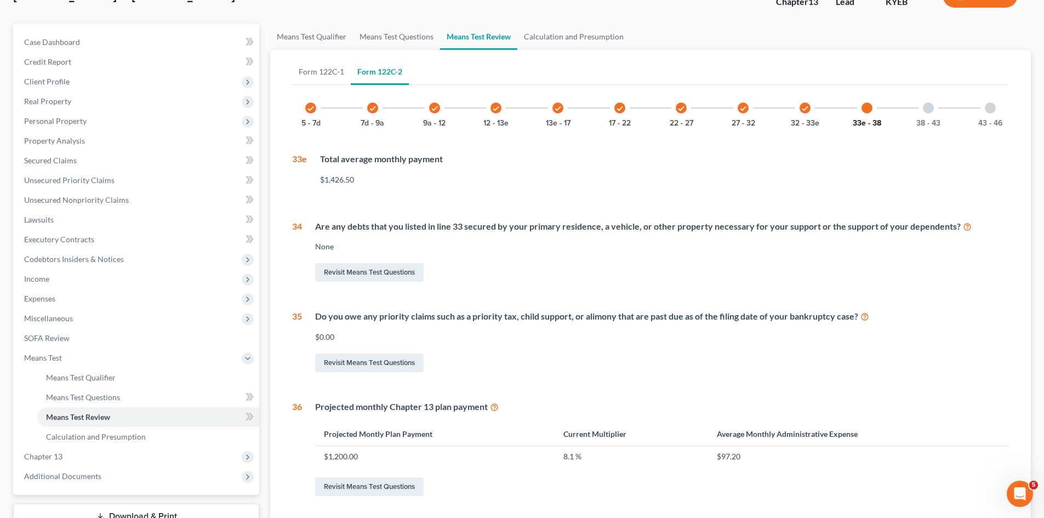
scroll to position [81, 0]
click at [923, 122] on button "38 - 43" at bounding box center [928, 124] width 24 height 8
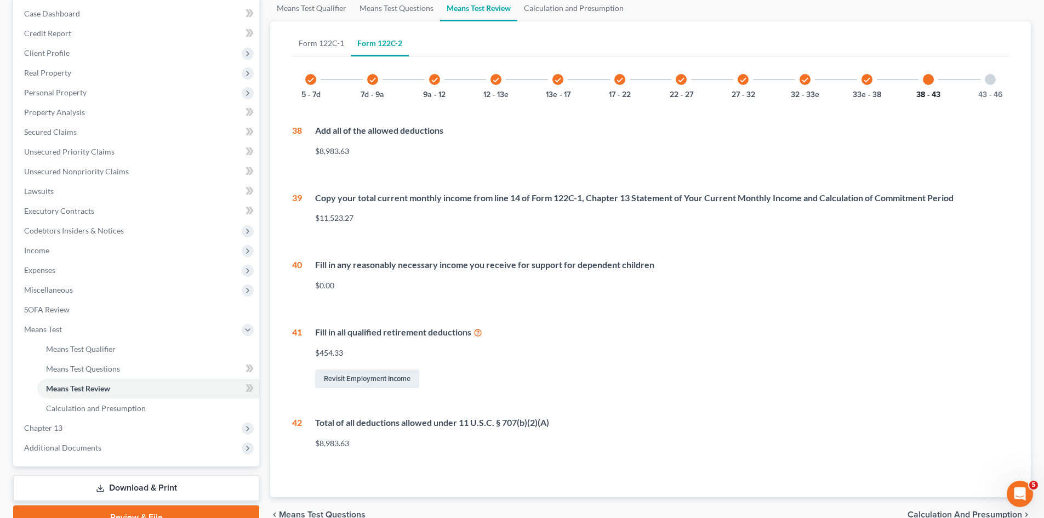
scroll to position [136, 0]
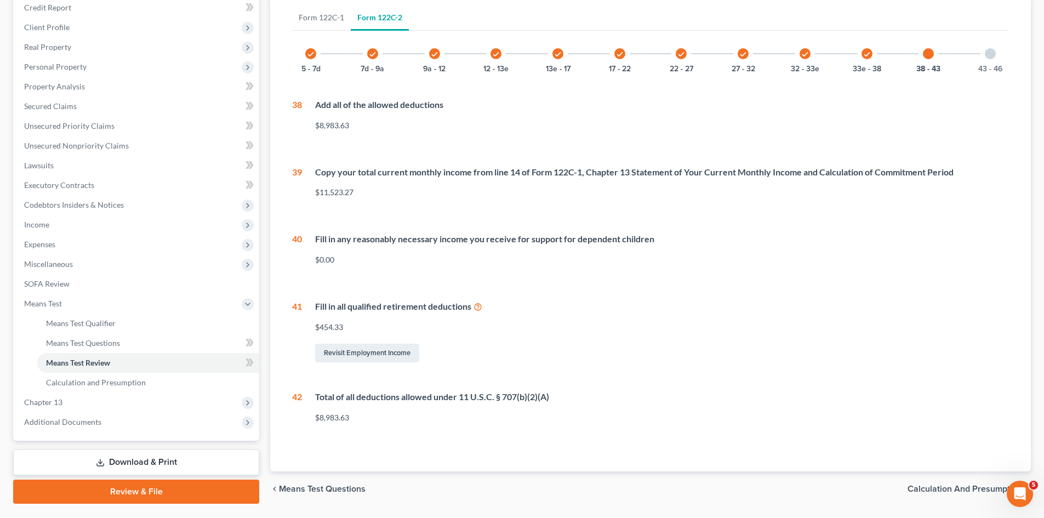
click at [478, 306] on icon at bounding box center [477, 306] width 9 height 10
click at [854, 69] on button "33e - 38" at bounding box center [867, 69] width 28 height 8
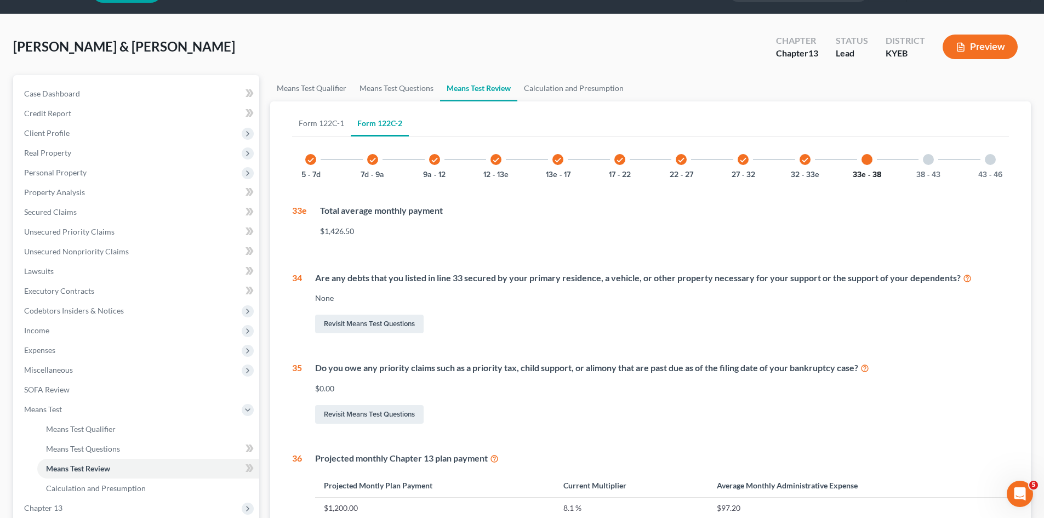
scroll to position [26, 0]
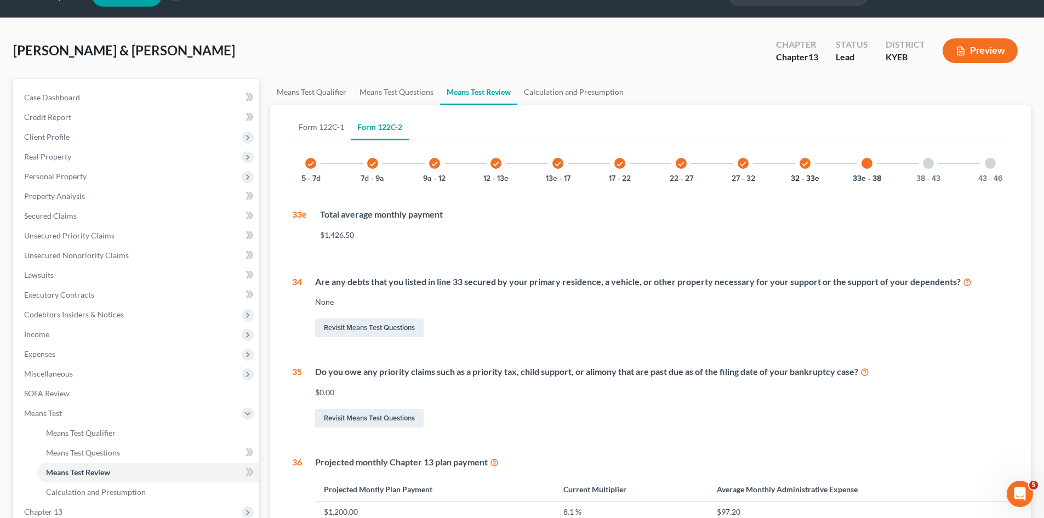
click at [808, 178] on button "32 - 33e" at bounding box center [805, 179] width 28 height 8
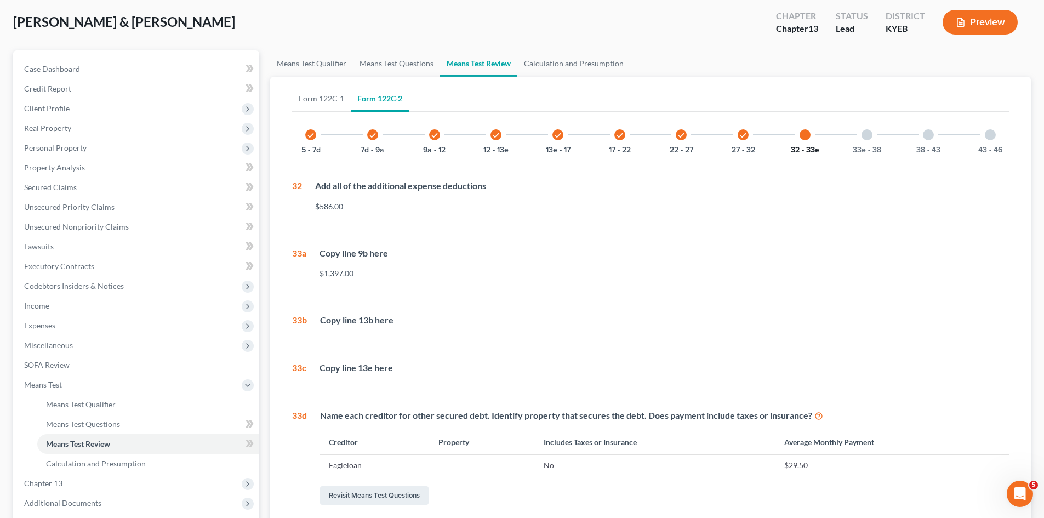
scroll to position [81, 0]
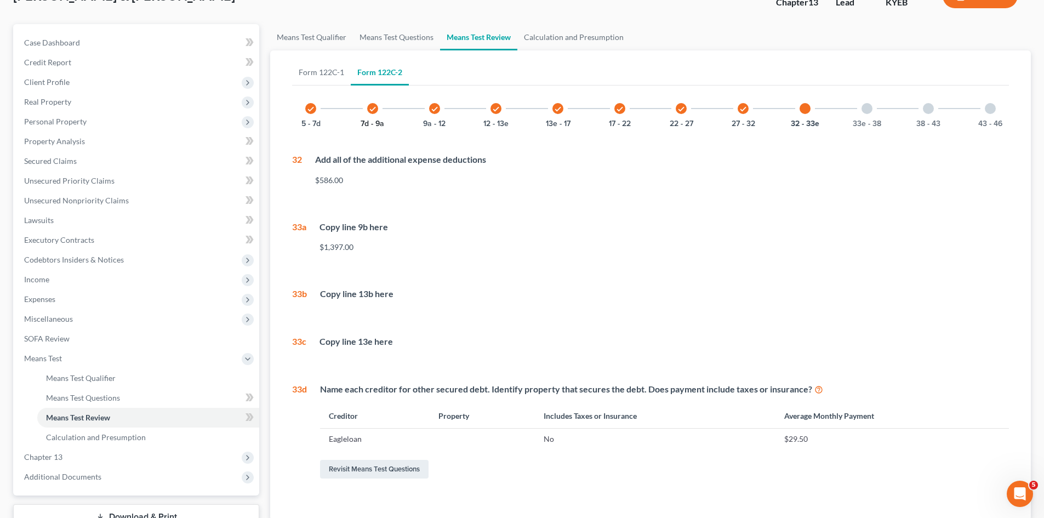
click at [373, 125] on button "7d - 9a" at bounding box center [373, 124] width 24 height 8
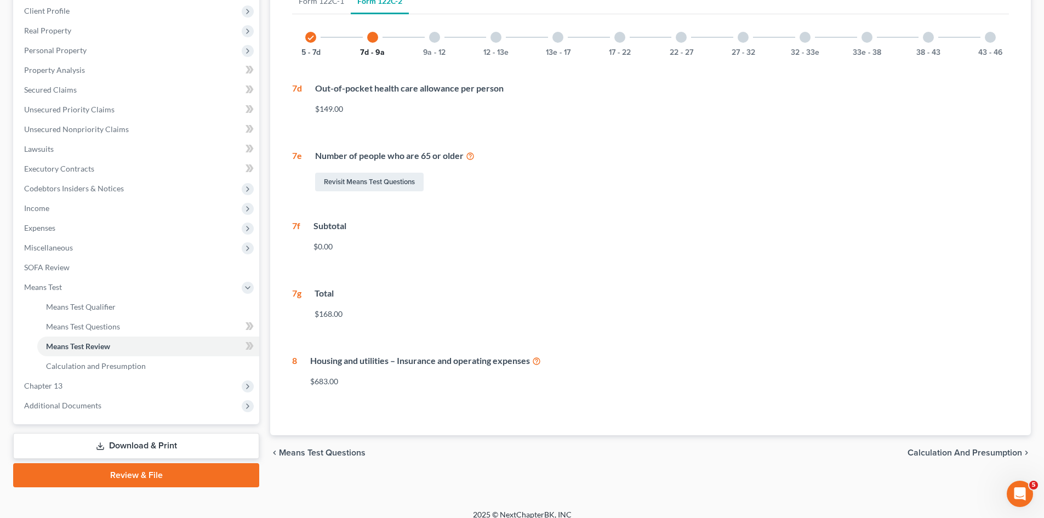
scroll to position [163, 0]
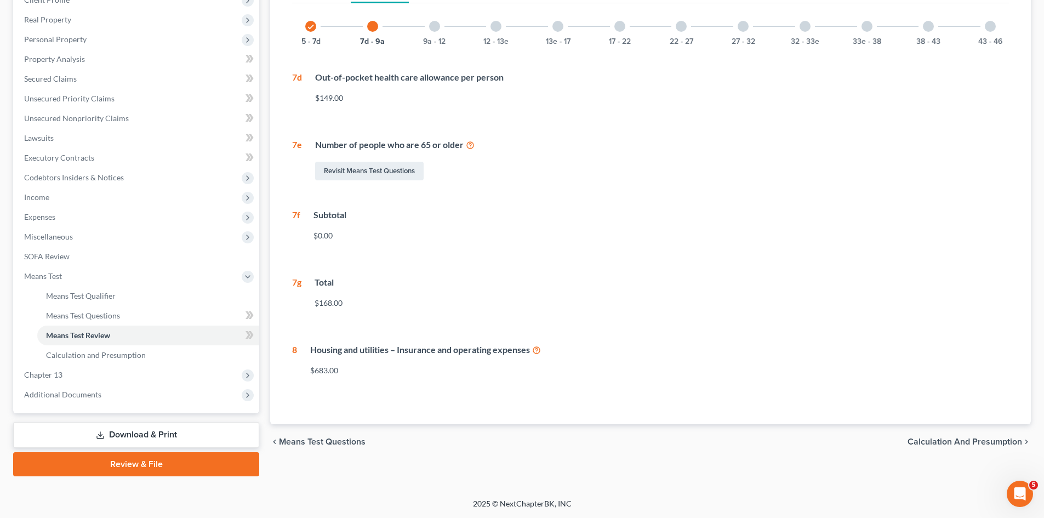
click at [439, 24] on div at bounding box center [434, 26] width 11 height 11
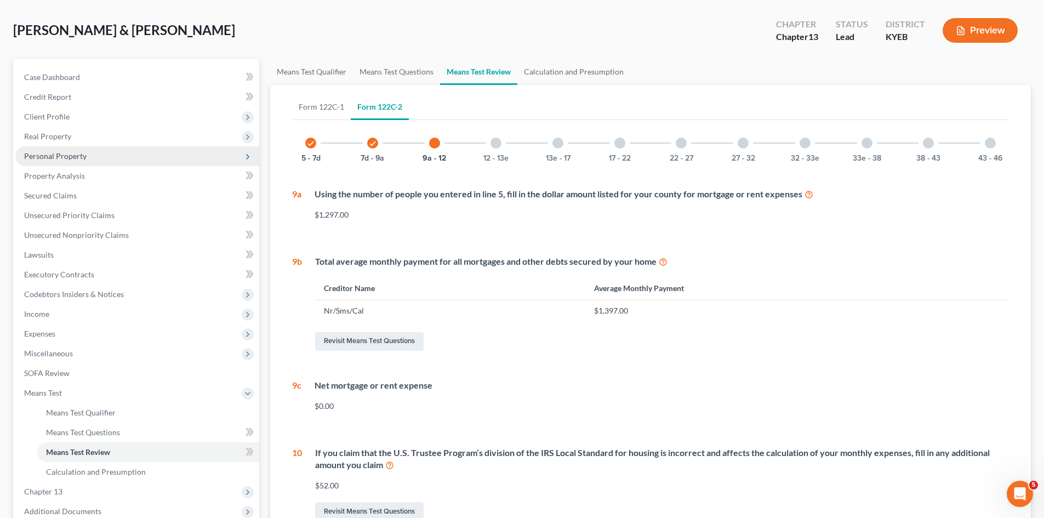
scroll to position [0, 0]
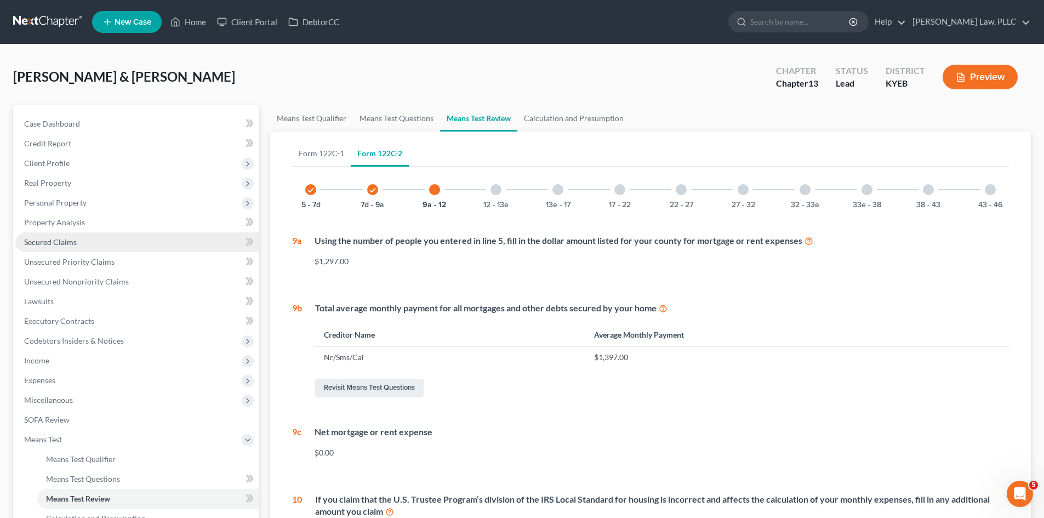
click at [55, 244] on span "Secured Claims" at bounding box center [50, 241] width 53 height 9
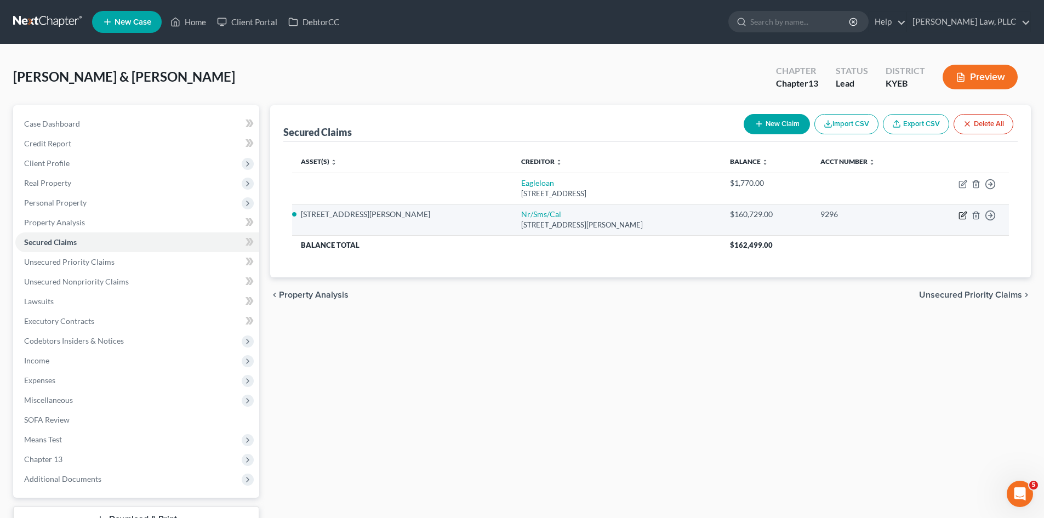
click at [962, 216] on icon "button" at bounding box center [963, 214] width 5 height 5
select select "42"
select select "2"
select select "1"
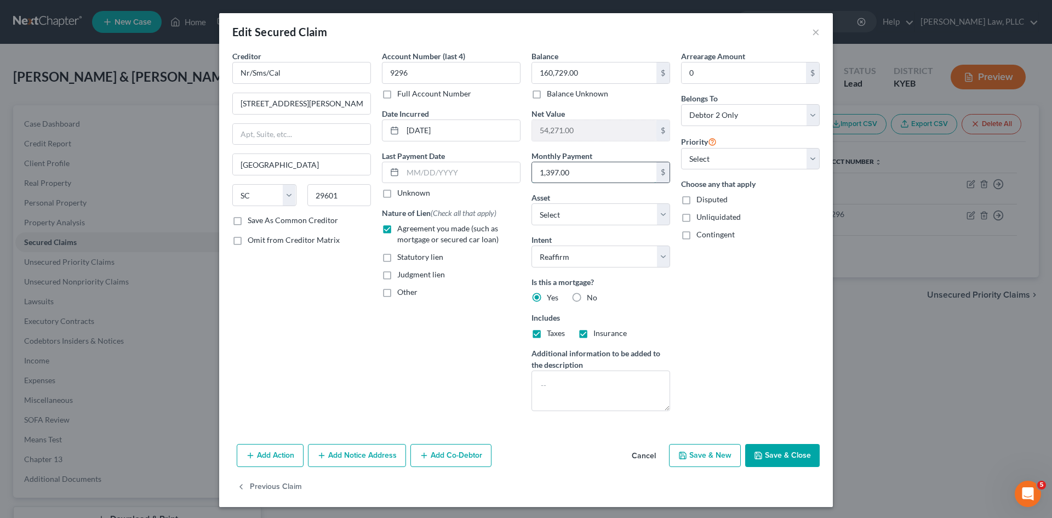
click at [601, 176] on input "1,397.00" at bounding box center [594, 172] width 124 height 21
type input "1,454"
click at [801, 459] on button "Save & Close" at bounding box center [782, 455] width 75 height 23
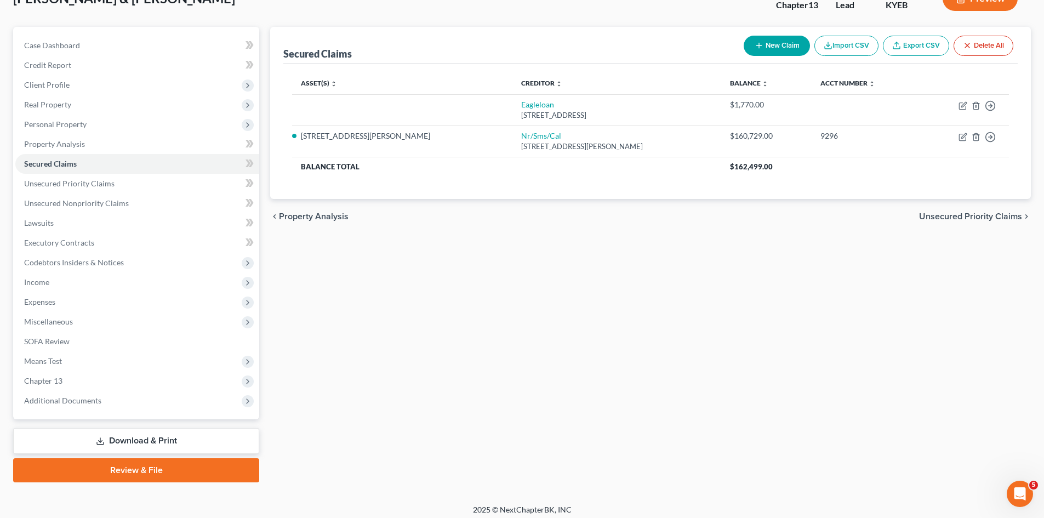
scroll to position [84, 0]
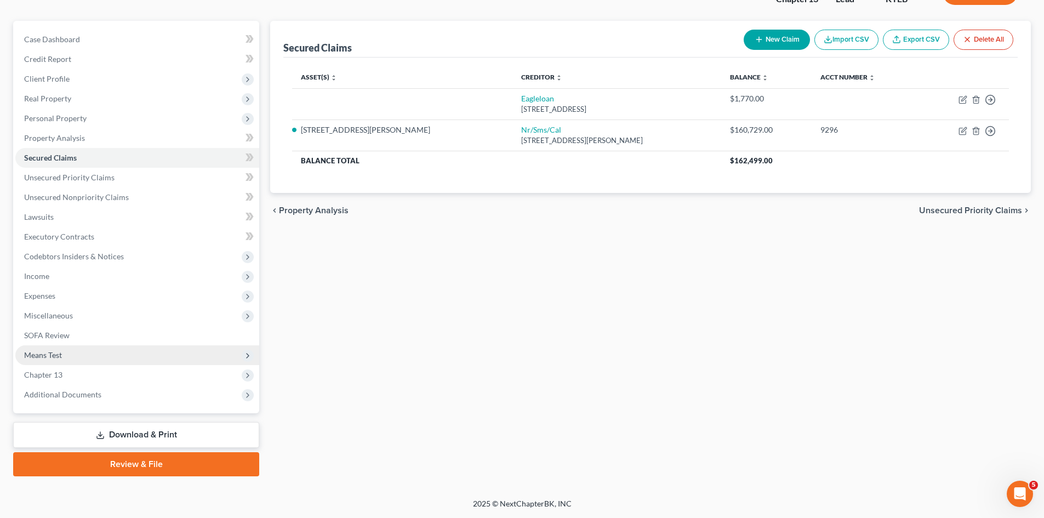
click at [43, 352] on span "Means Test" at bounding box center [43, 354] width 38 height 9
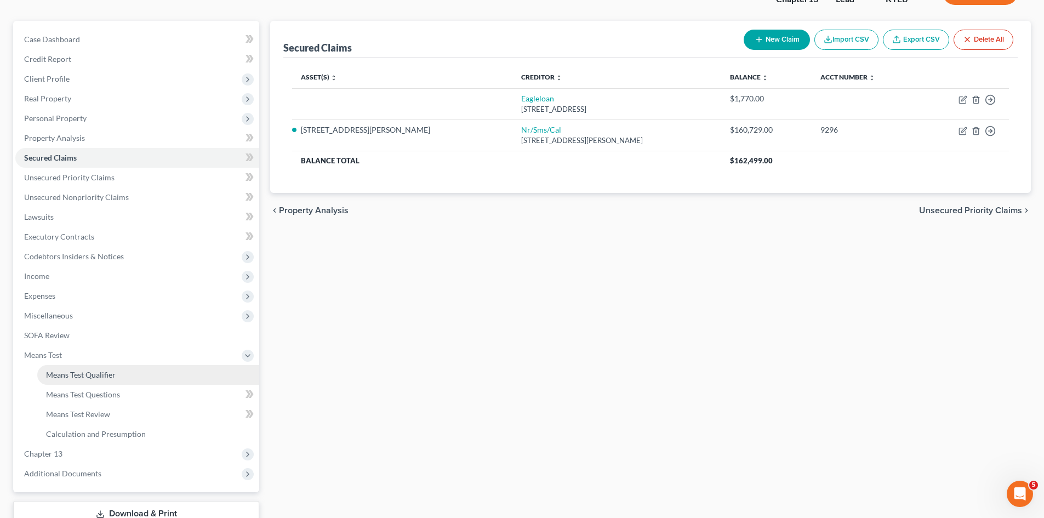
click at [64, 375] on span "Means Test Qualifier" at bounding box center [81, 374] width 70 height 9
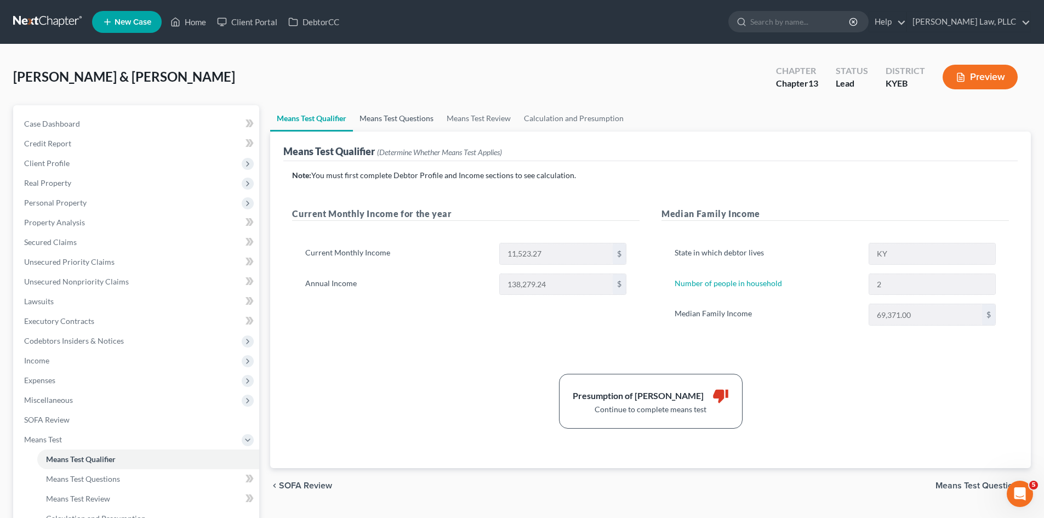
click at [409, 122] on link "Means Test Questions" at bounding box center [396, 118] width 87 height 26
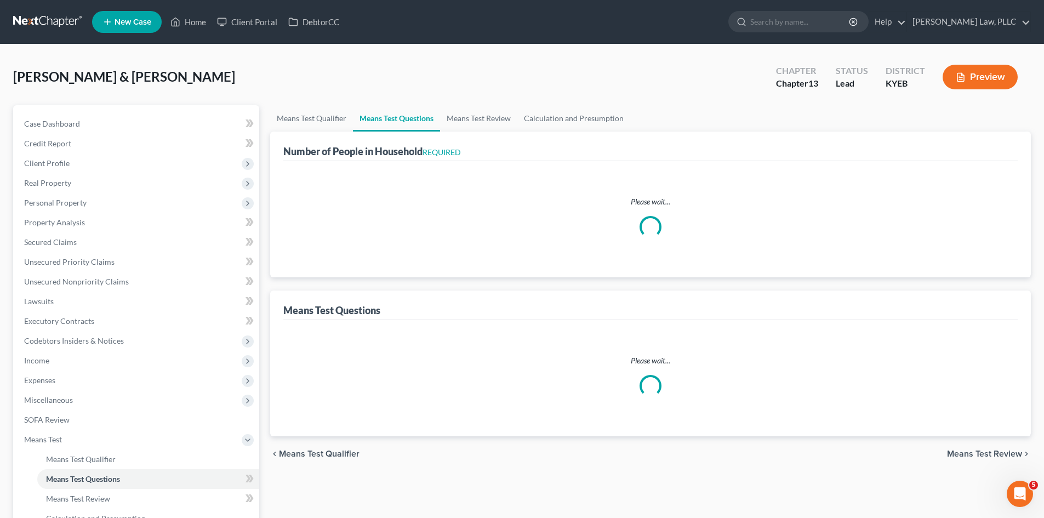
select select "0"
select select "60"
select select "2"
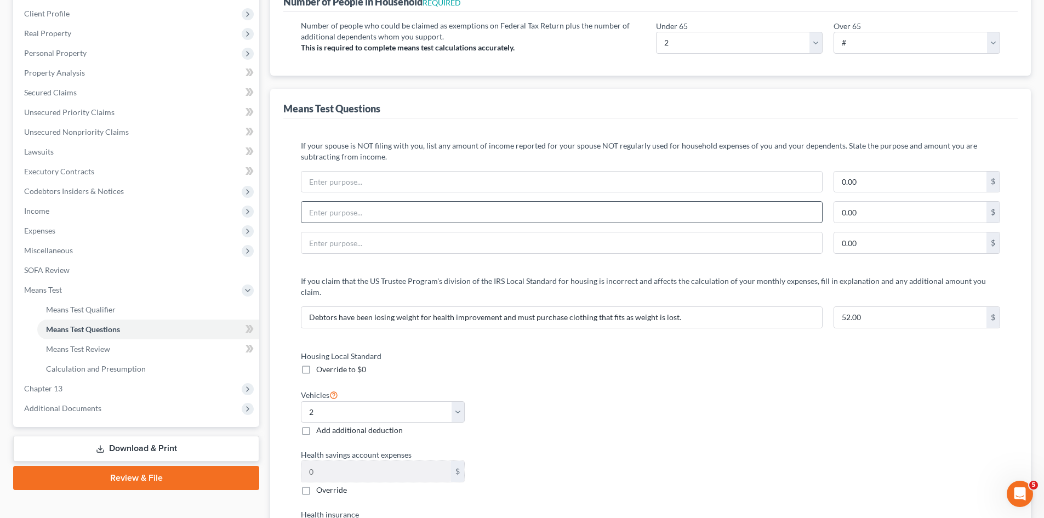
scroll to position [164, 0]
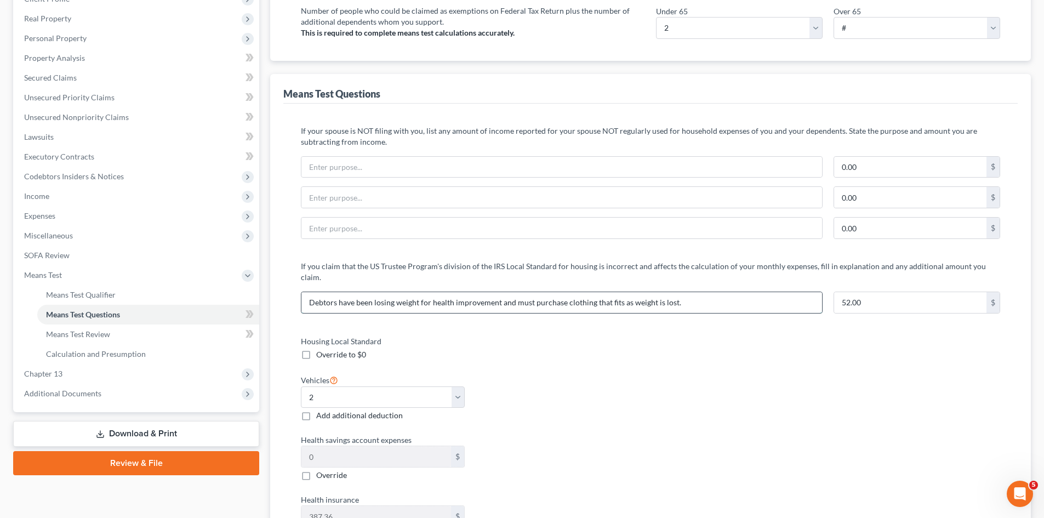
click at [705, 296] on input "Debtors have been losing weight for health improvement and must purchase clothi…" at bounding box center [561, 302] width 521 height 21
click at [723, 363] on div "Housing Local Standard Override to $0 Vehicles Select 0 1 2 3 4 5 Add additiona…" at bounding box center [650, 493] width 721 height 317
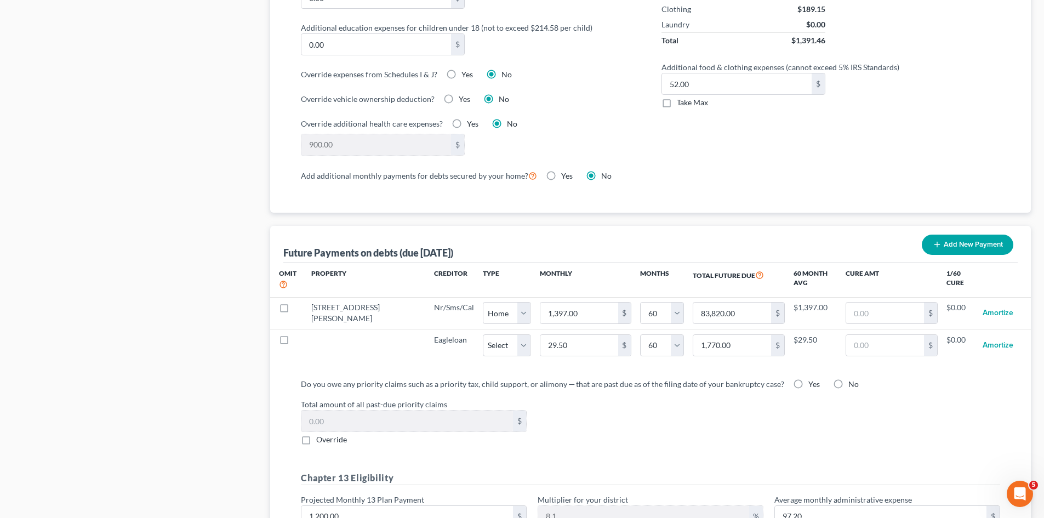
scroll to position [877, 0]
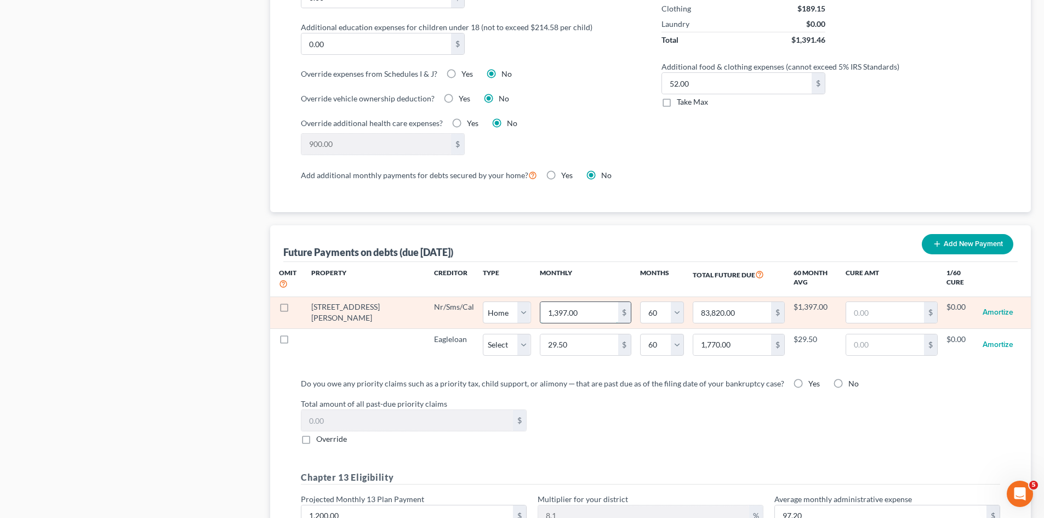
click at [570, 302] on input "1,397.00" at bounding box center [579, 312] width 78 height 21
type input "1"
type input "60.00"
type input "14"
type input "840.00"
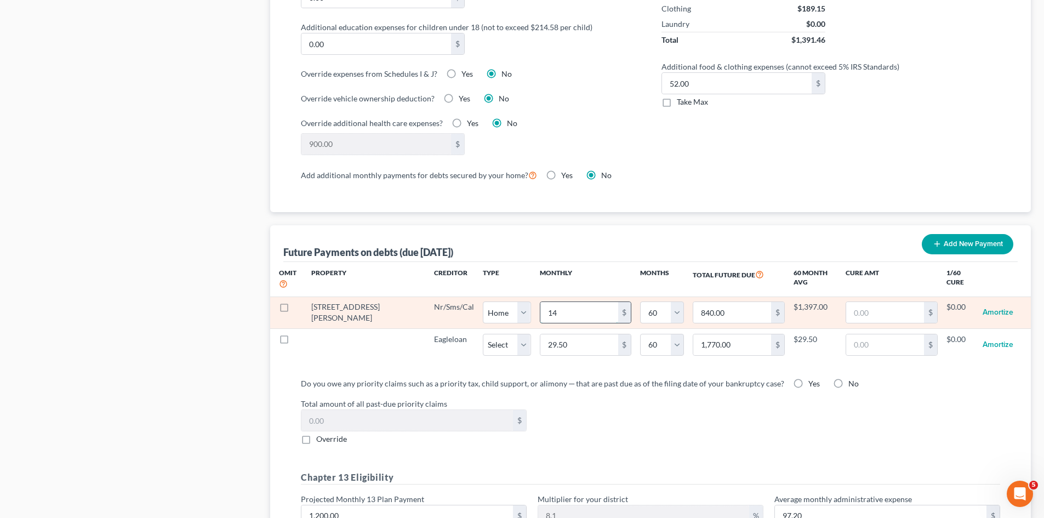
type input "145"
type input "8,700.00"
type input "1454"
type input "87,240.00"
type input "1,454"
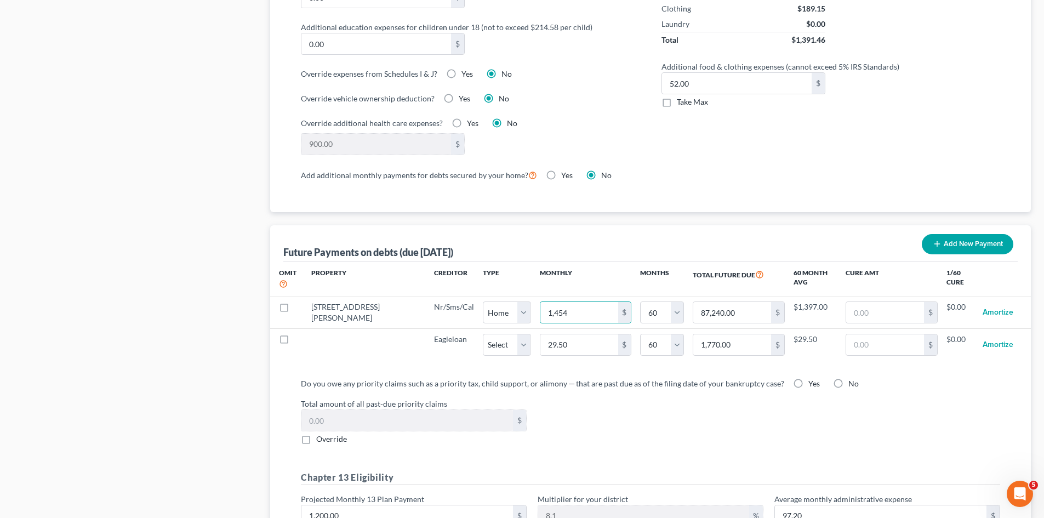
select select "0"
select select "60"
click at [718, 402] on div "Total amount of all past-due priority claims $ Override" at bounding box center [650, 421] width 710 height 47
select select "0"
select select "60"
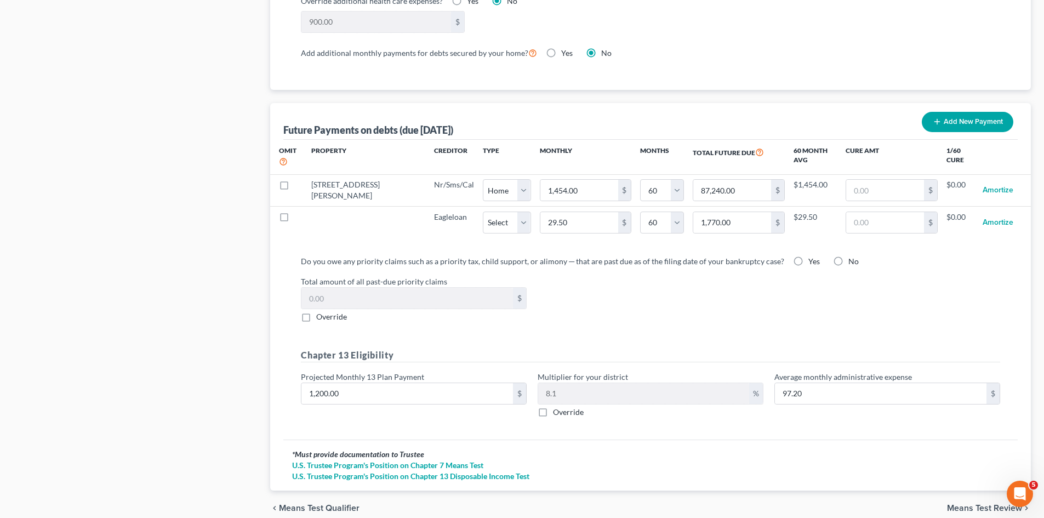
scroll to position [1037, 0]
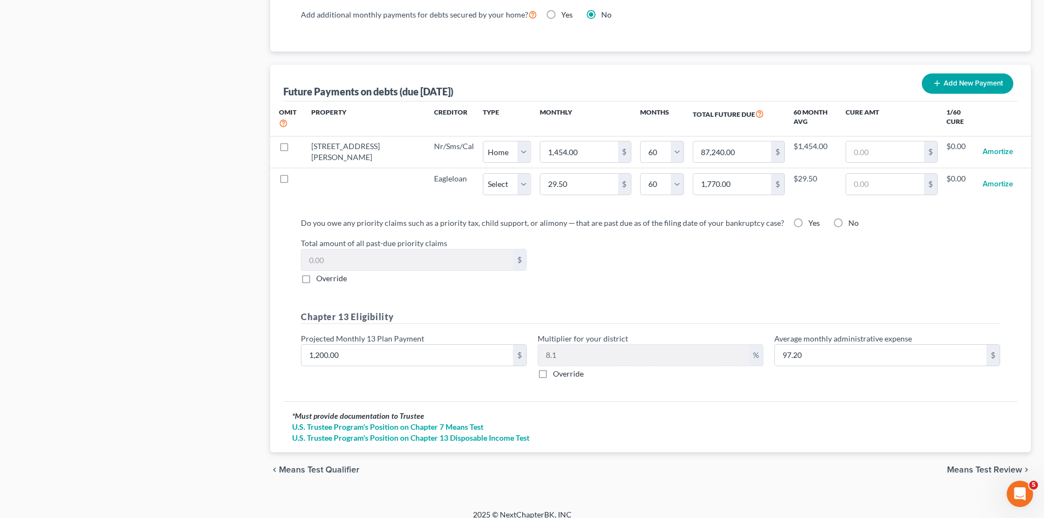
click at [1006, 465] on span "Means Test Review" at bounding box center [984, 469] width 75 height 9
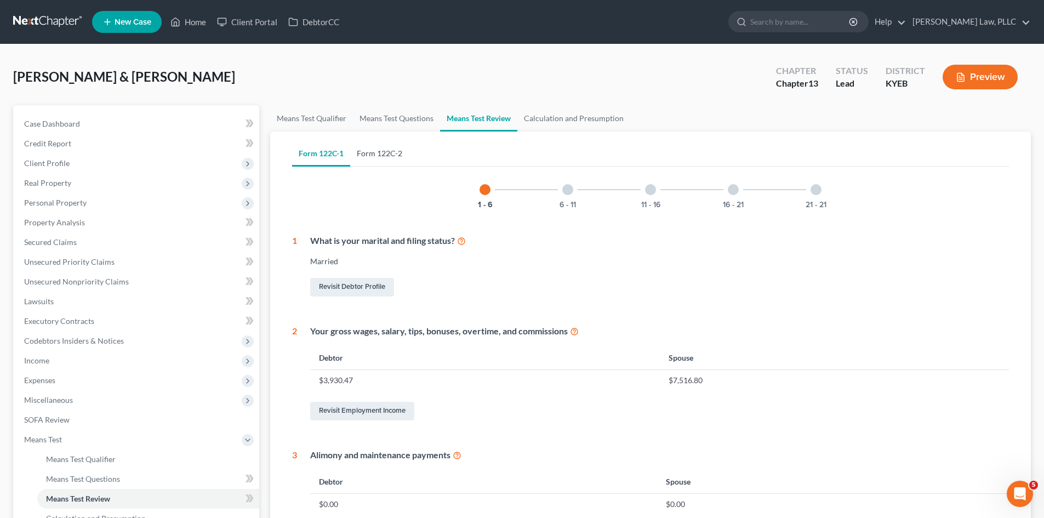
click at [390, 151] on link "Form 122C-2" at bounding box center [379, 153] width 59 height 26
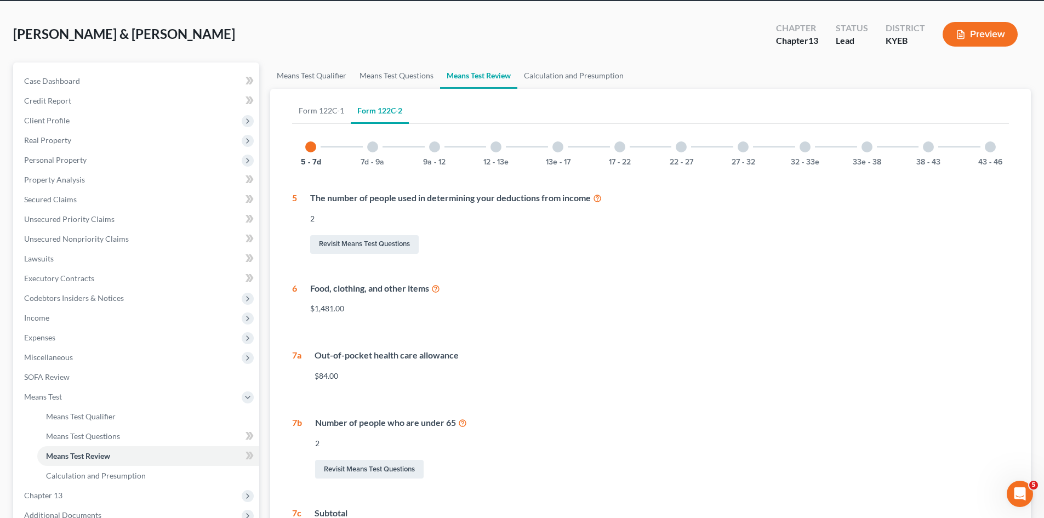
scroll to position [164, 0]
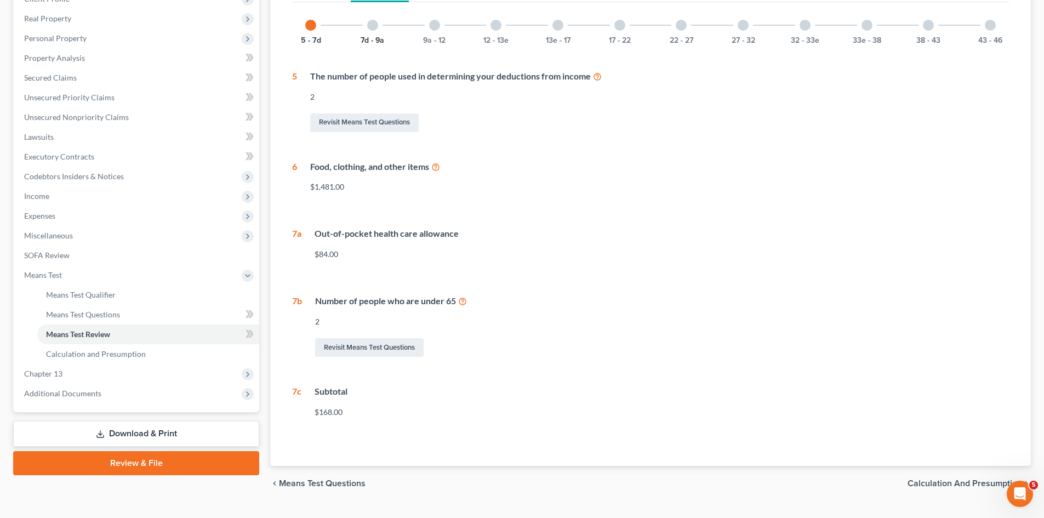
click at [373, 41] on button "7d - 9a" at bounding box center [373, 41] width 24 height 8
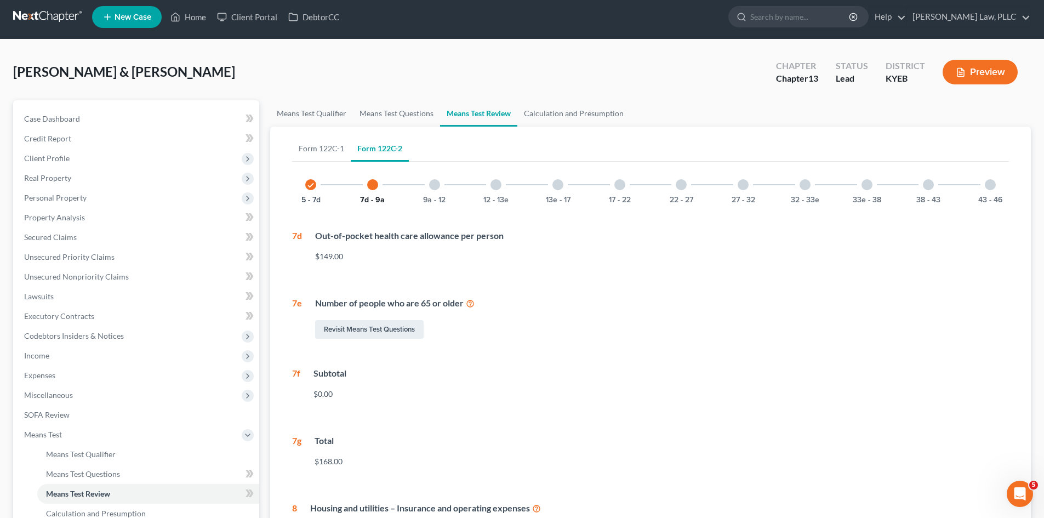
scroll to position [0, 0]
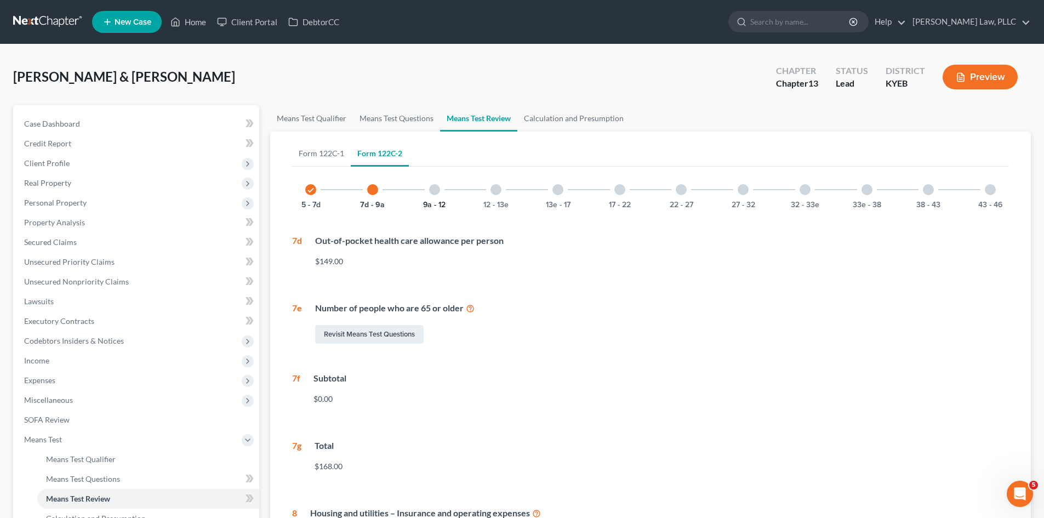
click at [438, 204] on button "9a - 12" at bounding box center [434, 205] width 22 height 8
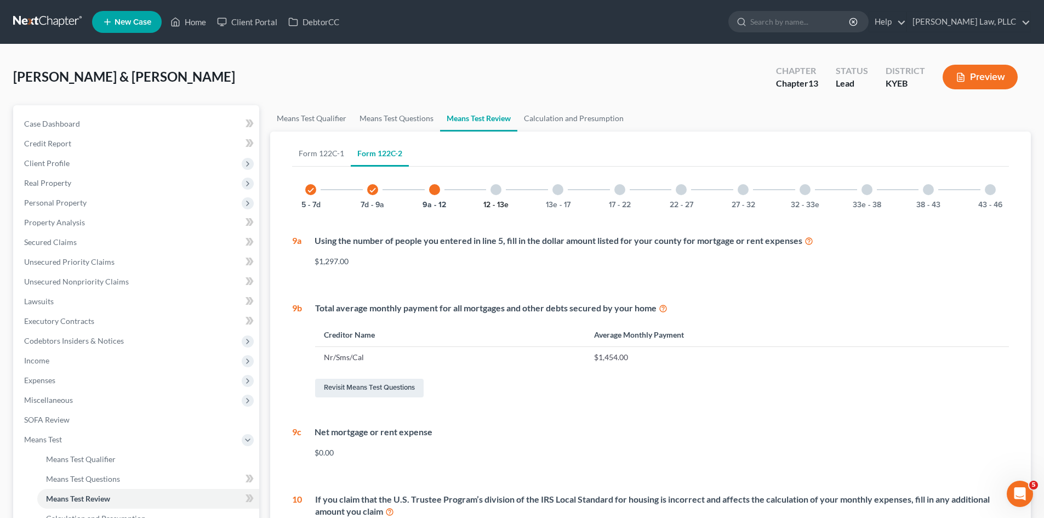
click at [492, 203] on button "12 - 13e" at bounding box center [495, 205] width 25 height 8
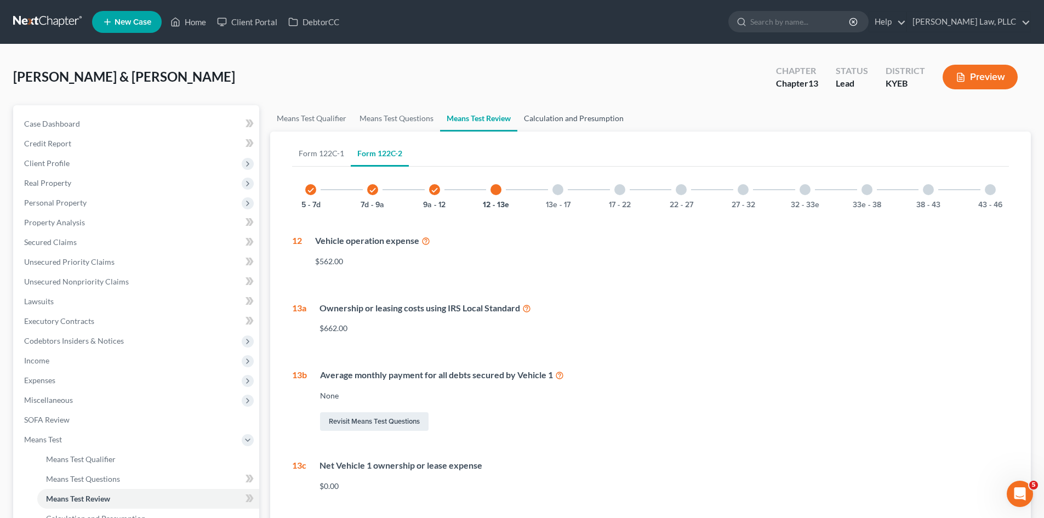
click at [545, 114] on link "Calculation and Presumption" at bounding box center [573, 118] width 113 height 26
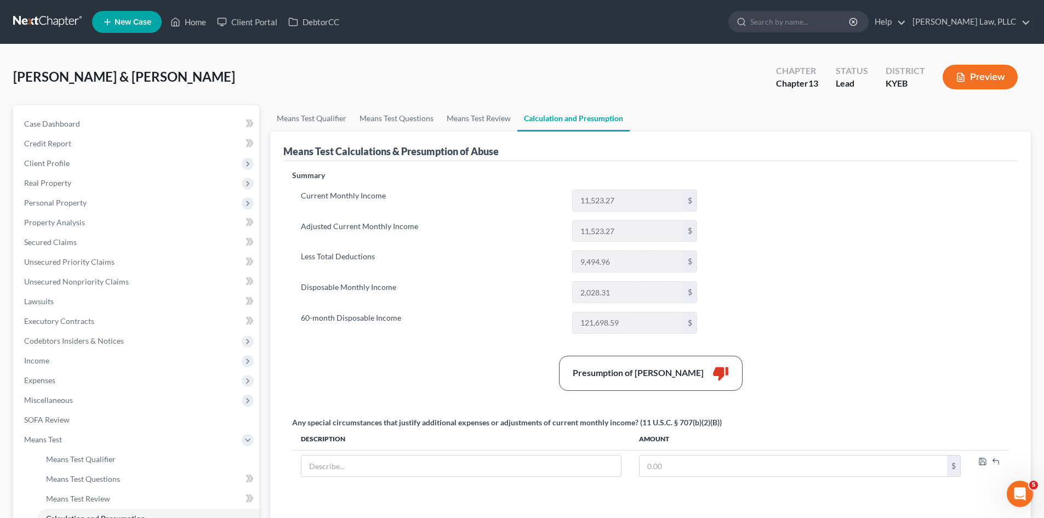
click at [890, 316] on div "Summary Current Monthly Income 11,523.27 $ Adjusted Current Monthly Income 11,5…" at bounding box center [651, 394] width 728 height 449
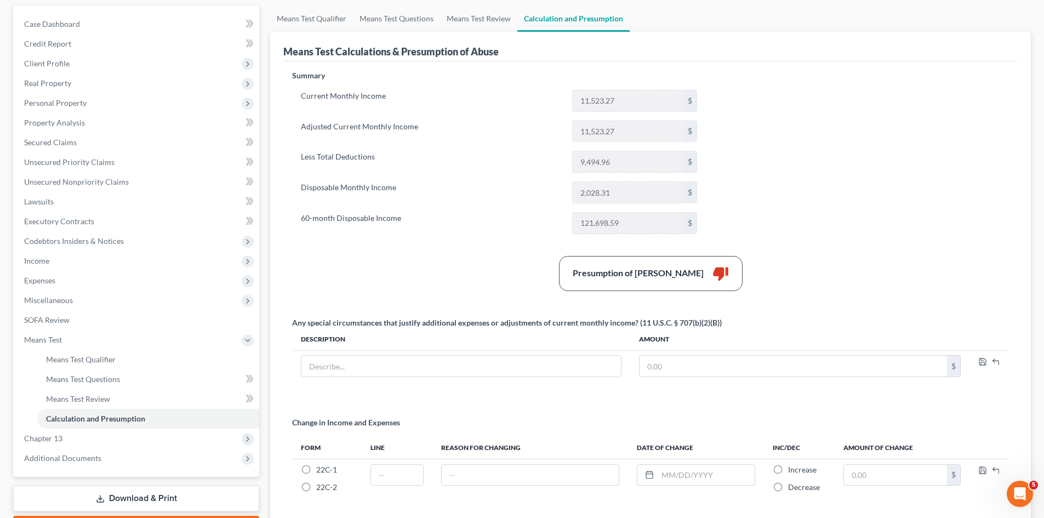
scroll to position [110, 0]
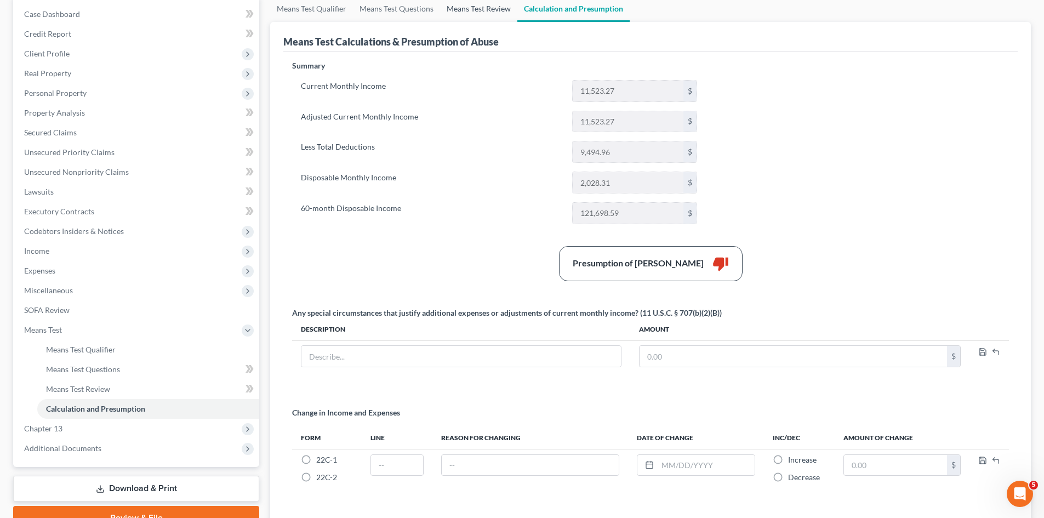
click at [479, 11] on link "Means Test Review" at bounding box center [478, 9] width 77 height 26
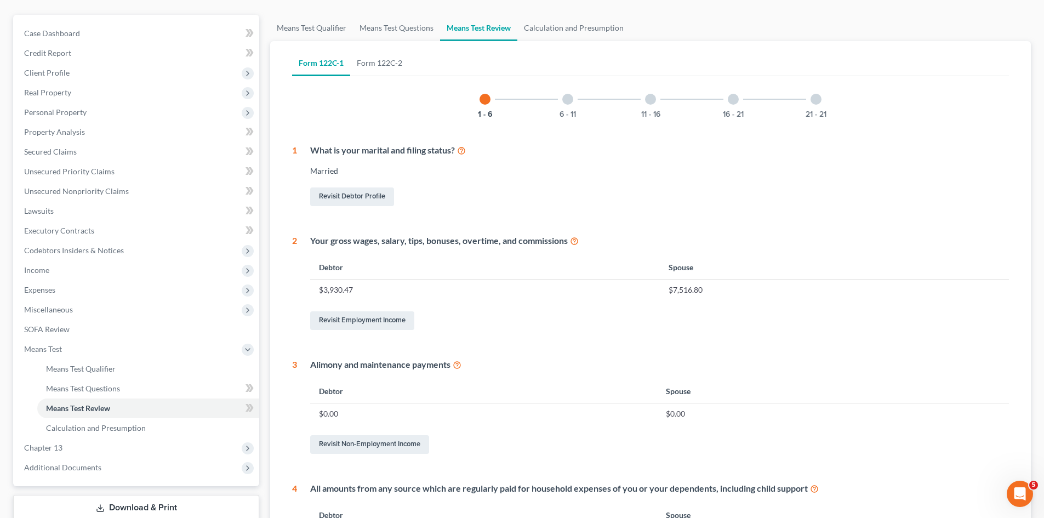
scroll to position [84, 0]
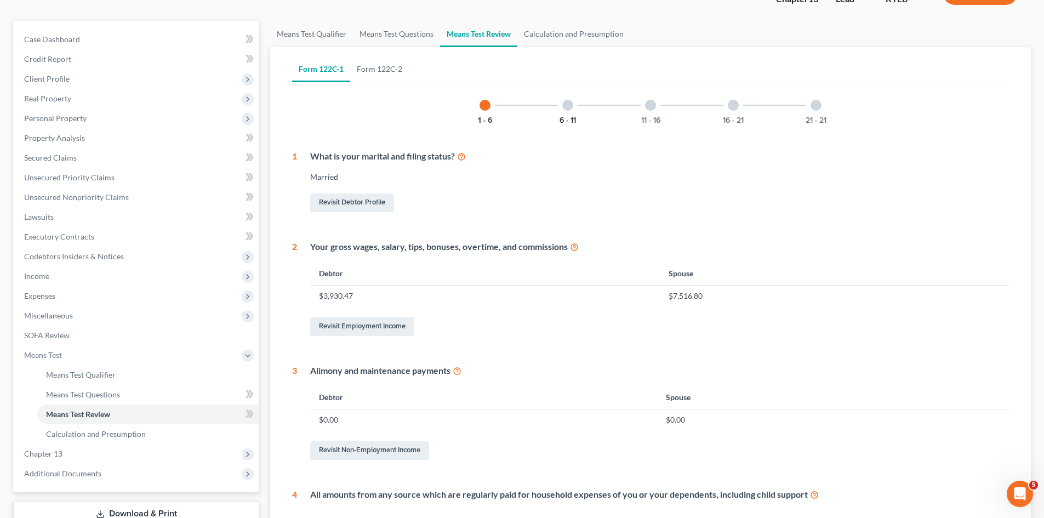
click at [564, 122] on button "6 - 11" at bounding box center [567, 121] width 16 height 8
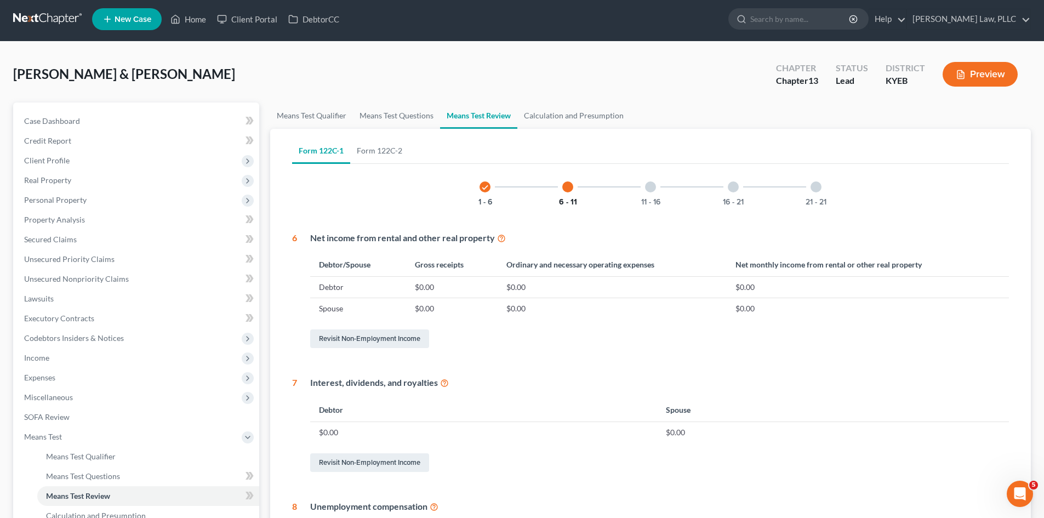
scroll to position [0, 0]
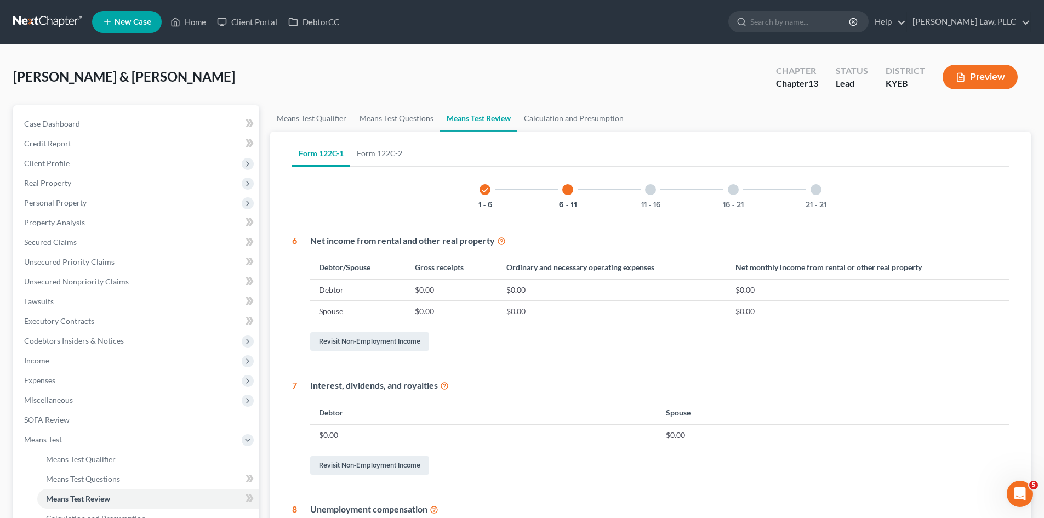
click at [657, 197] on div "11 - 16" at bounding box center [650, 189] width 37 height 37
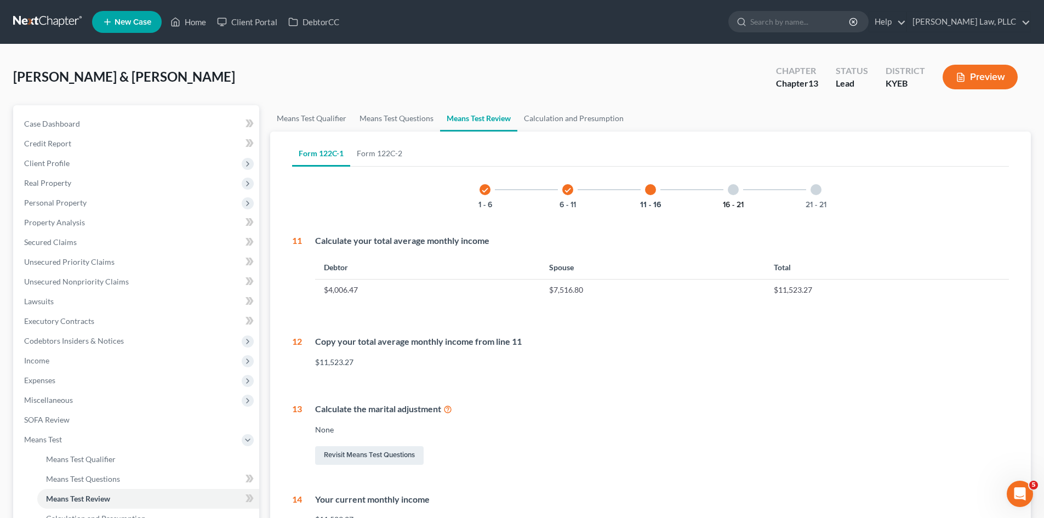
click at [739, 203] on button "16 - 21" at bounding box center [733, 205] width 21 height 8
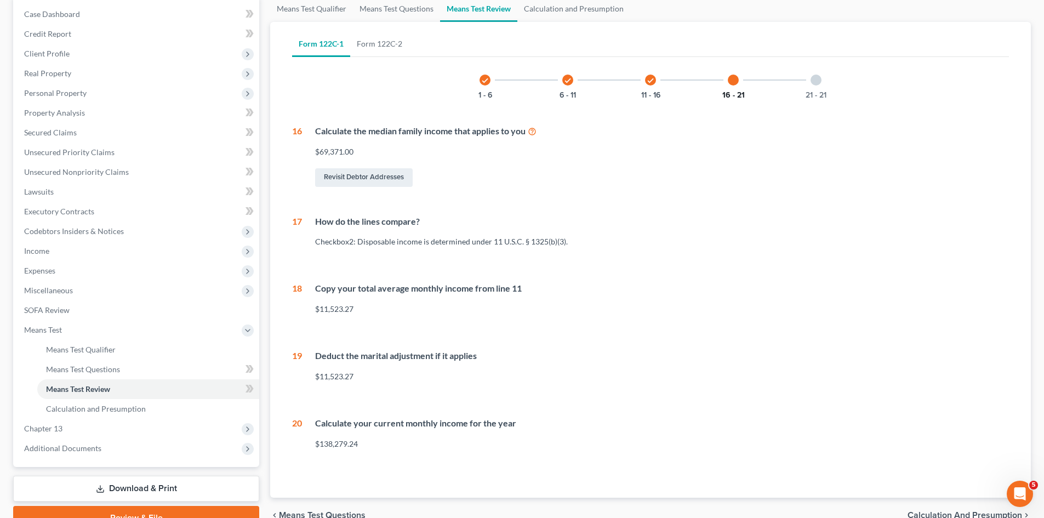
scroll to position [166, 0]
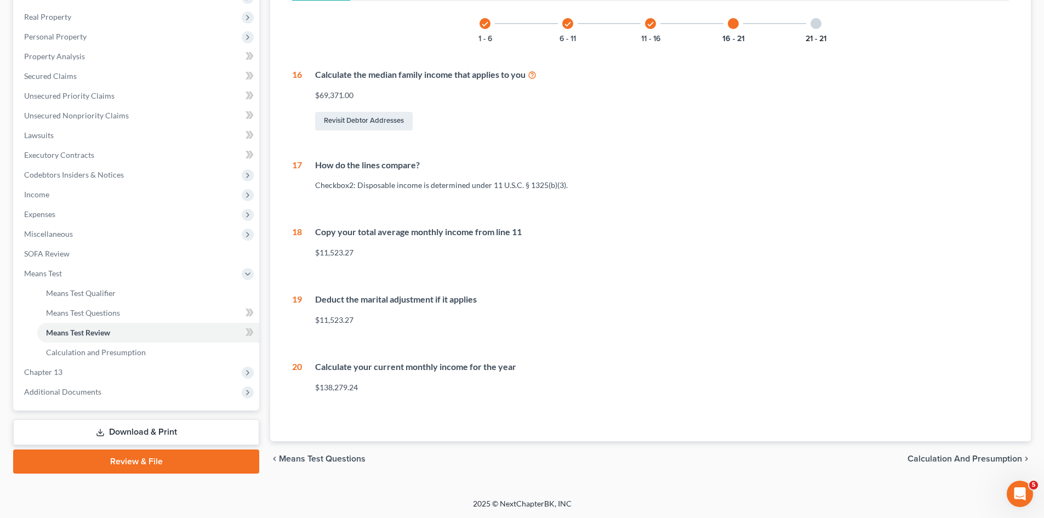
click at [820, 38] on button "21 - 21" at bounding box center [816, 39] width 21 height 8
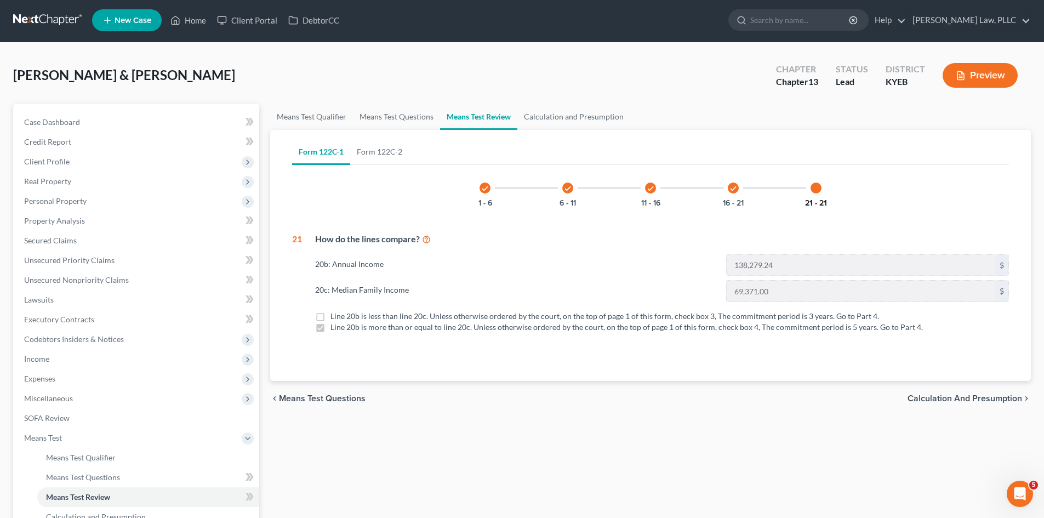
scroll to position [0, 0]
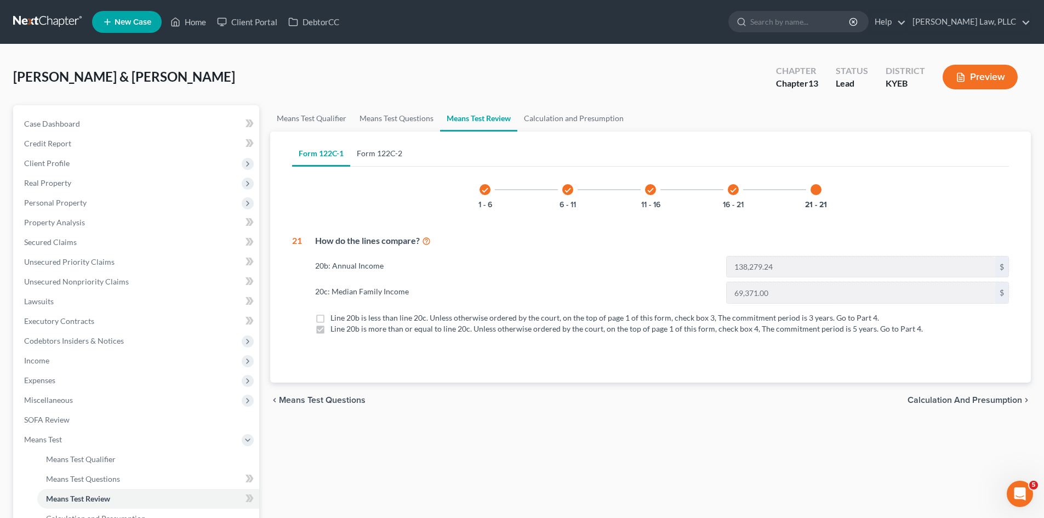
click at [391, 152] on link "Form 122C-2" at bounding box center [379, 153] width 59 height 26
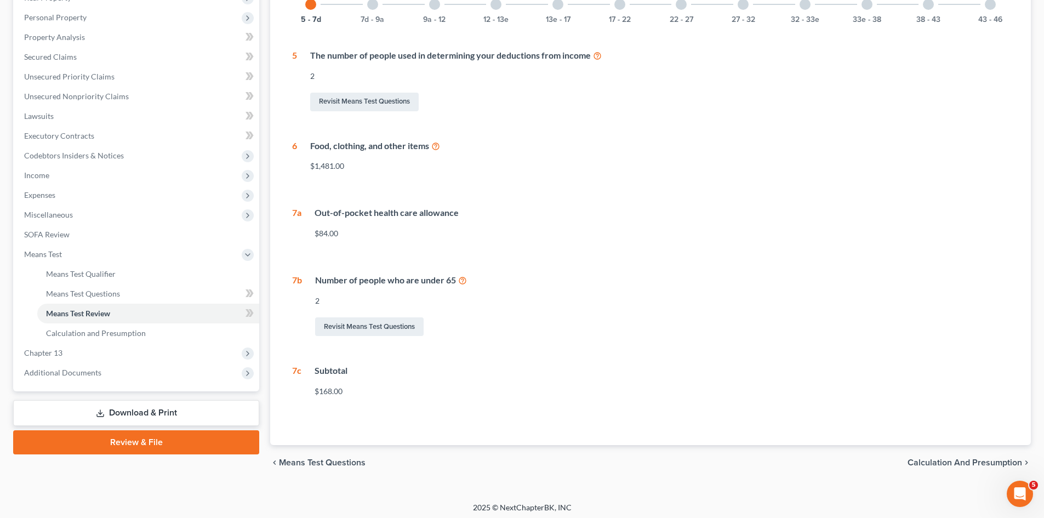
scroll to position [189, 0]
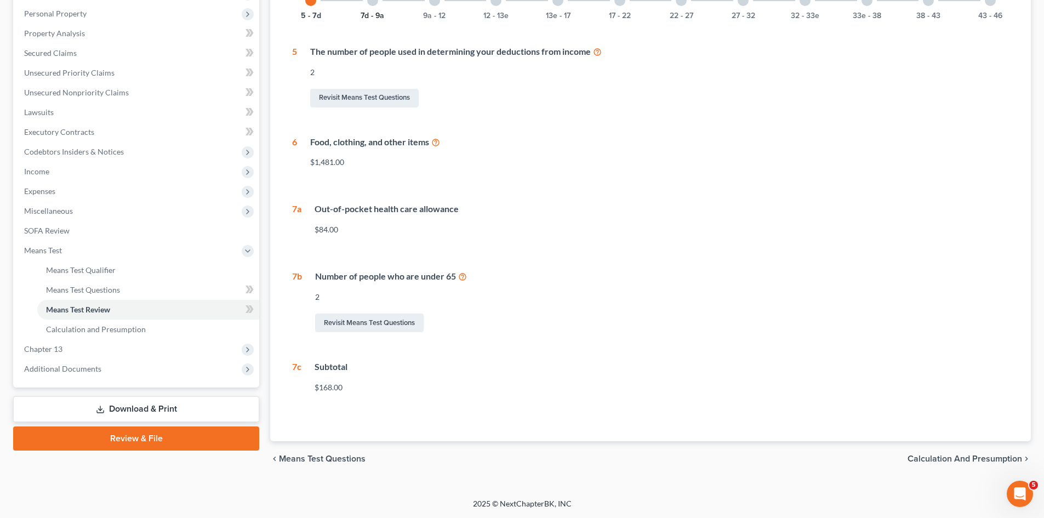
click at [378, 17] on button "7d - 9a" at bounding box center [373, 16] width 24 height 8
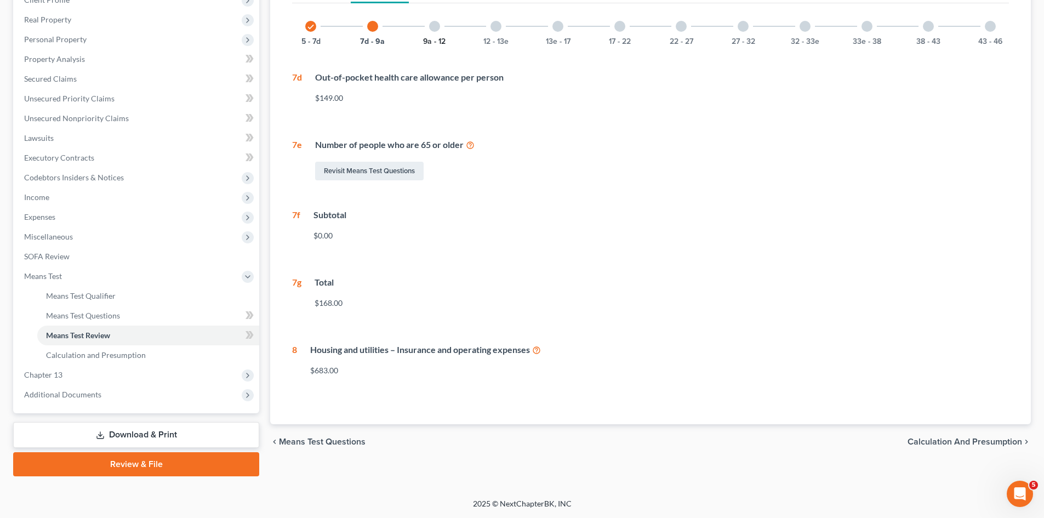
click at [434, 39] on button "9a - 12" at bounding box center [434, 42] width 22 height 8
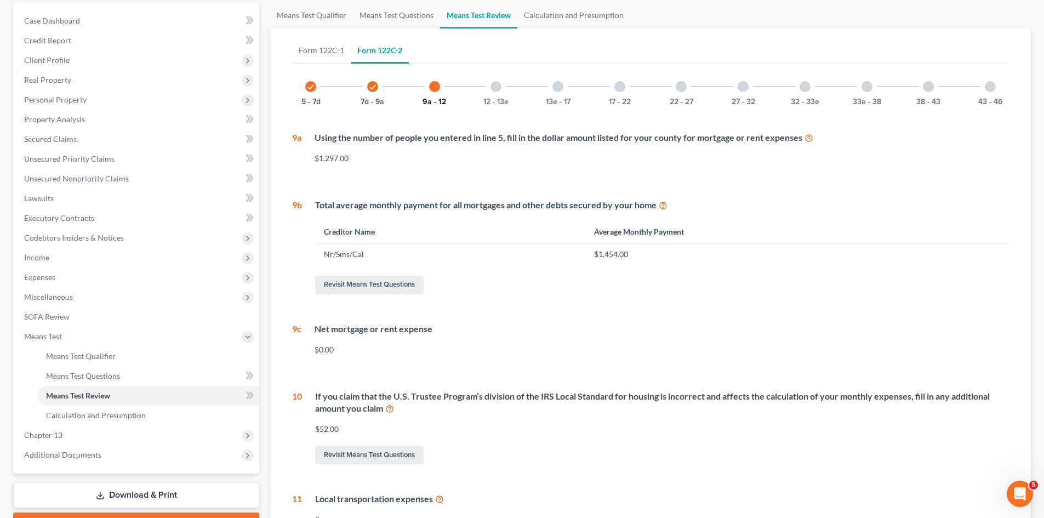
scroll to position [94, 0]
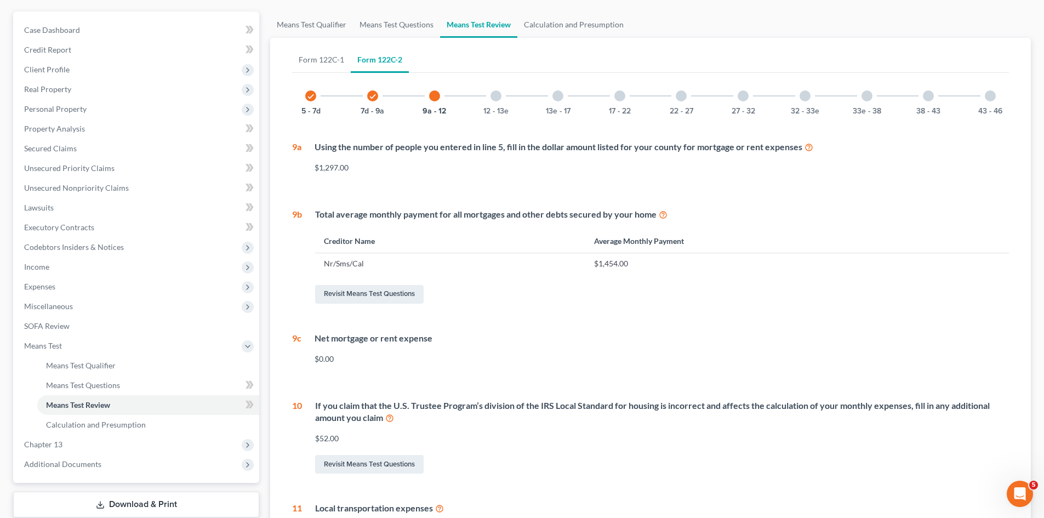
click at [497, 105] on div "12 - 13e" at bounding box center [495, 95] width 37 height 37
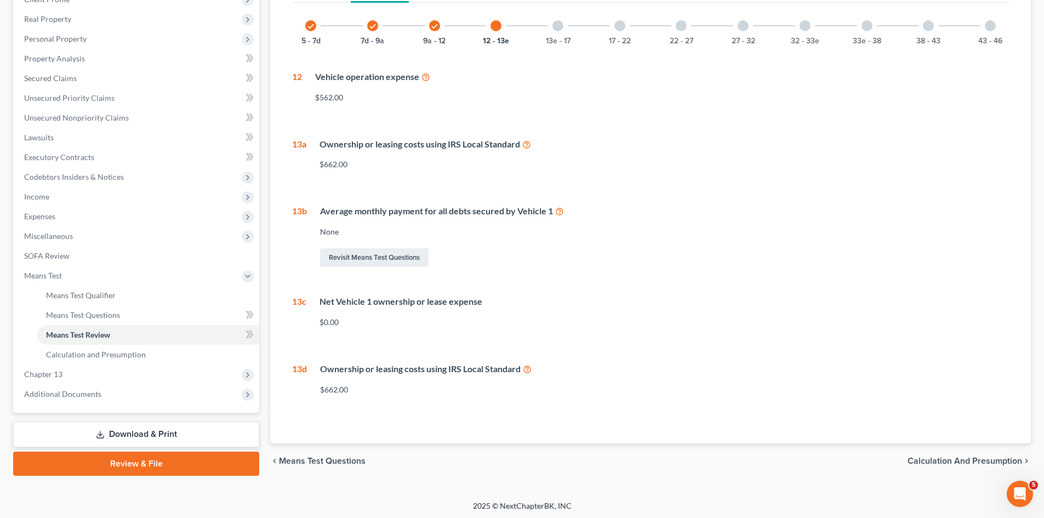
scroll to position [166, 0]
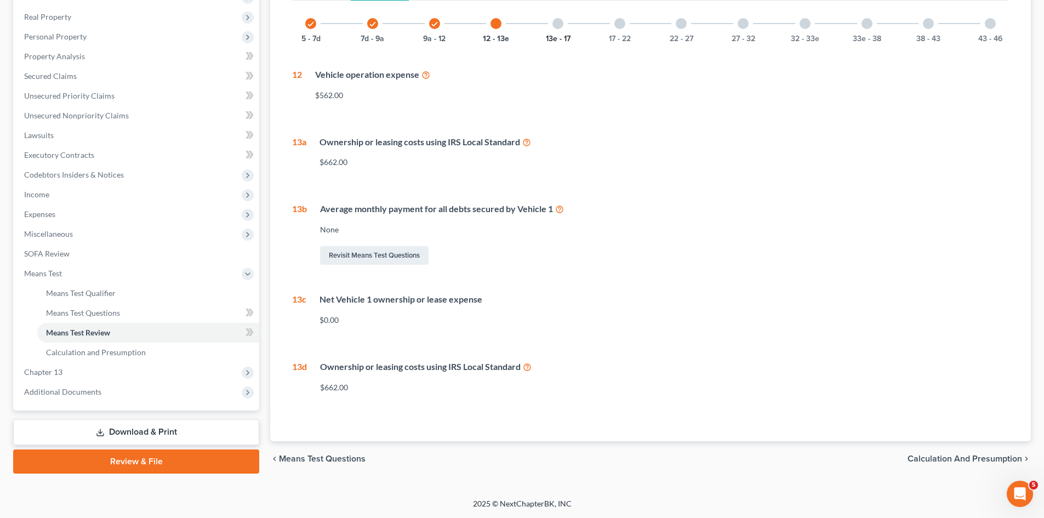
click at [564, 36] on button "13e - 17" at bounding box center [558, 39] width 25 height 8
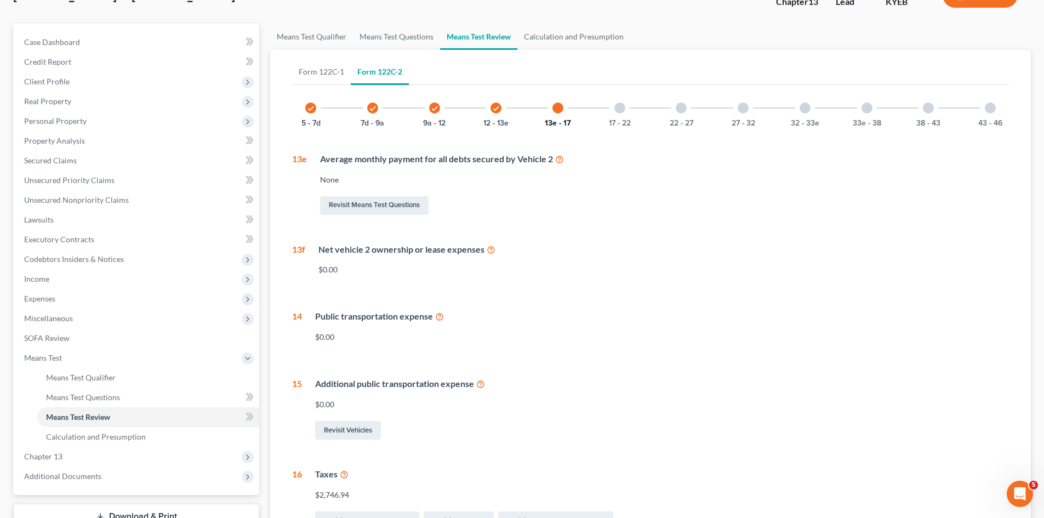
scroll to position [48, 0]
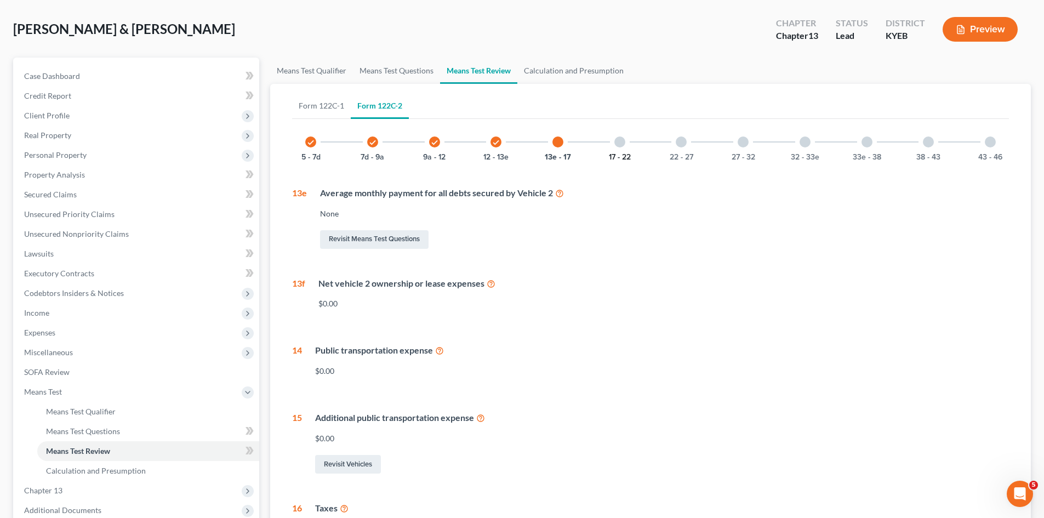
click at [615, 155] on button "17 - 22" at bounding box center [620, 157] width 22 height 8
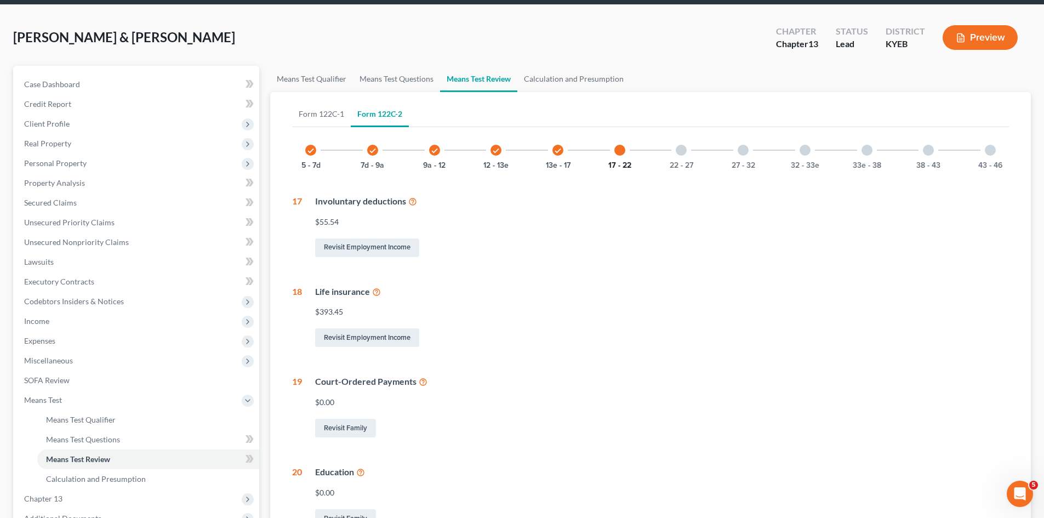
scroll to position [39, 0]
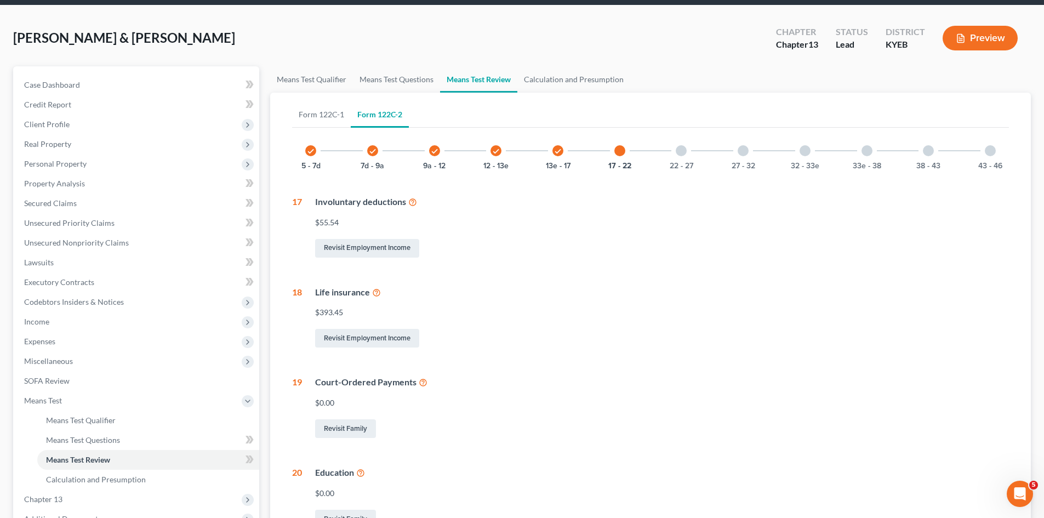
click at [682, 169] on div "check 5 - 7d check 7d - 9a check 9a - 12 check 12 - 13e check 13e - 17 17 - 22 …" at bounding box center [650, 376] width 717 height 489
click at [682, 164] on button "22 - 27" at bounding box center [682, 166] width 24 height 8
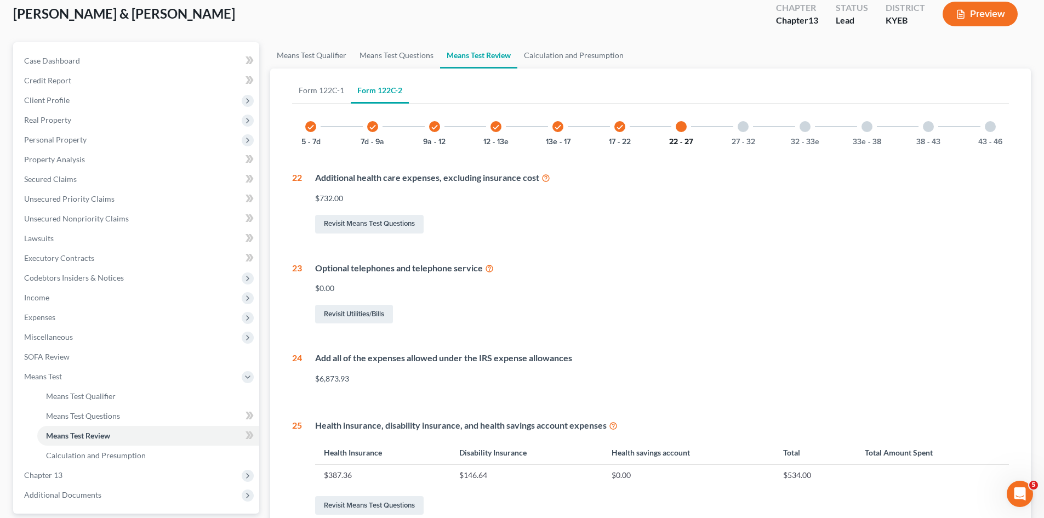
scroll to position [49, 0]
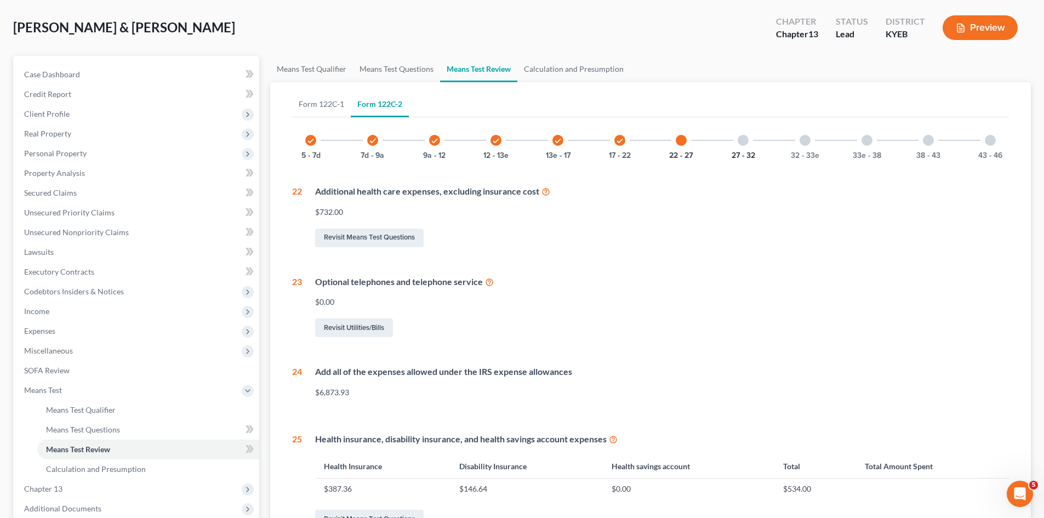
click at [739, 155] on button "27 - 32" at bounding box center [744, 156] width 24 height 8
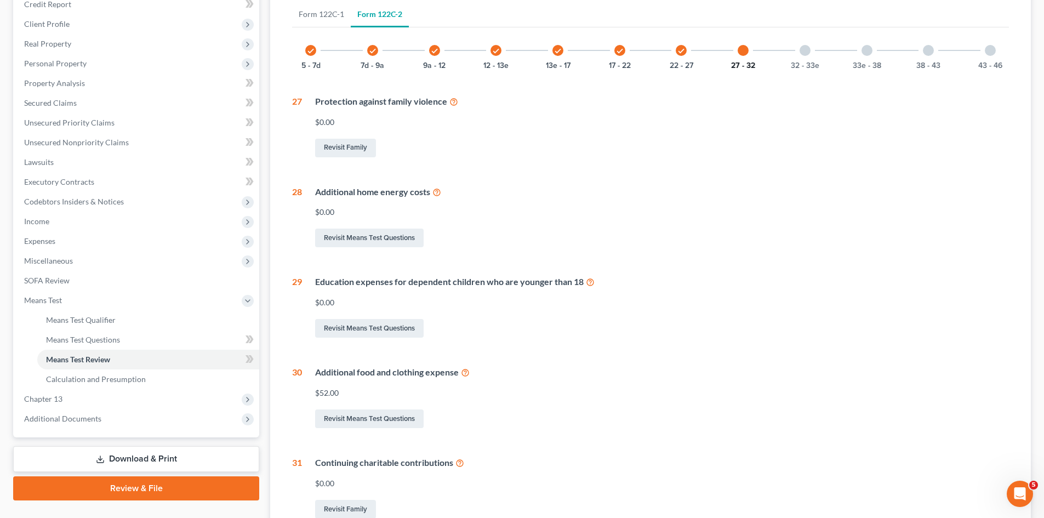
scroll to position [159, 0]
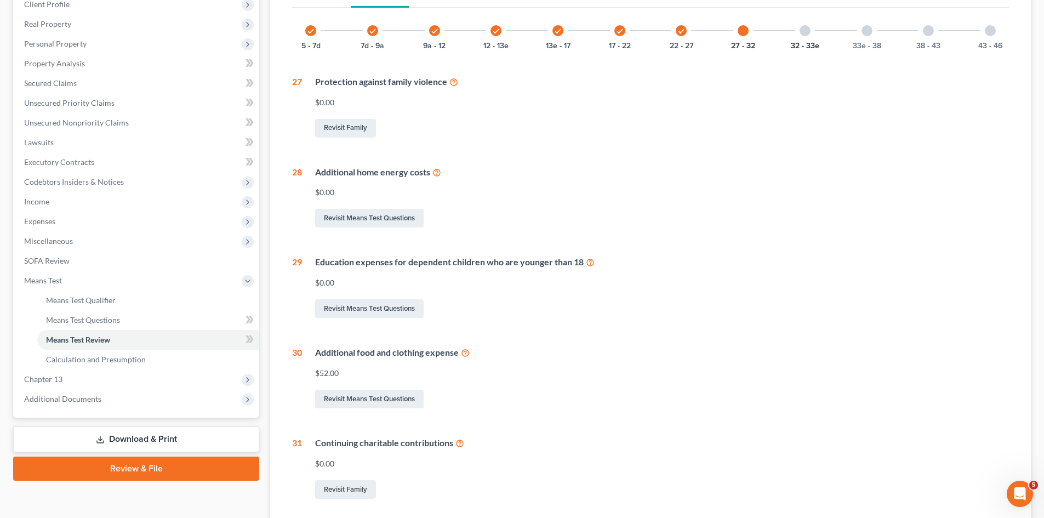
click at [801, 46] on button "32 - 33e" at bounding box center [805, 46] width 28 height 8
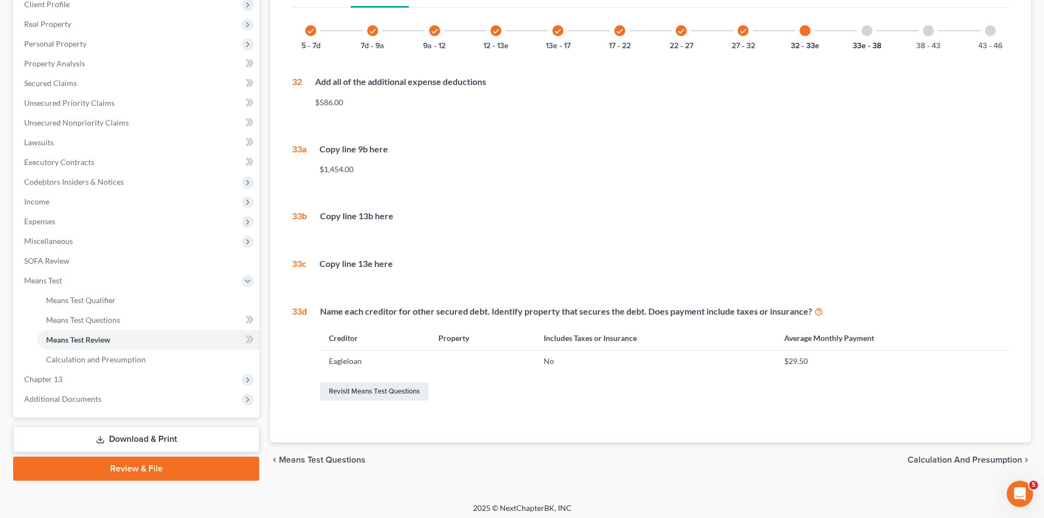
click at [869, 45] on button "33e - 38" at bounding box center [867, 46] width 28 height 8
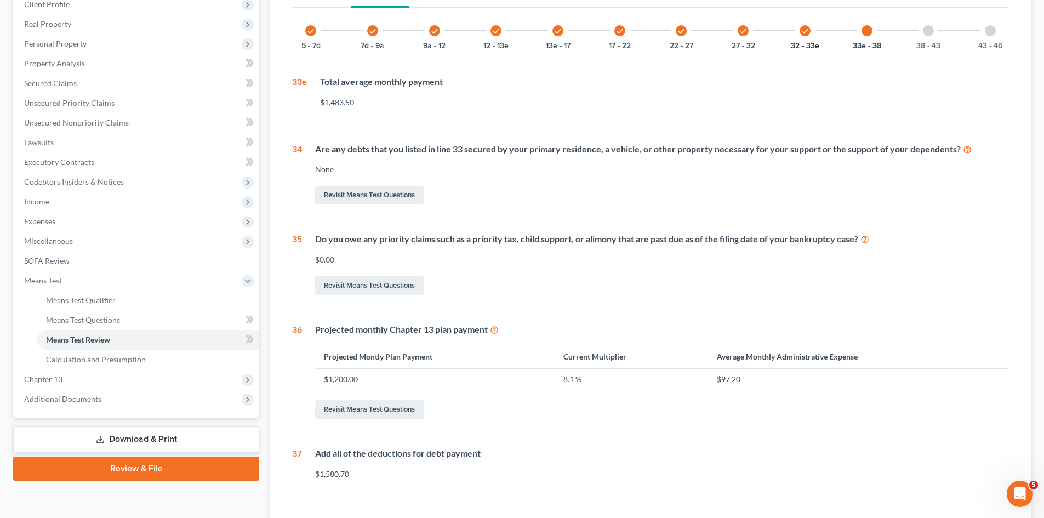
click at [808, 42] on button "32 - 33e" at bounding box center [805, 46] width 28 height 8
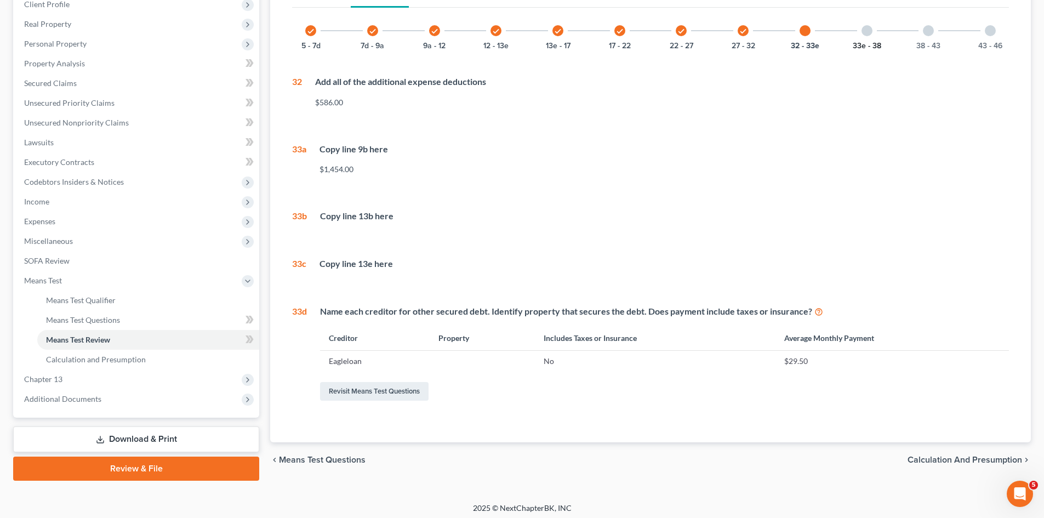
click at [859, 45] on button "33e - 38" at bounding box center [867, 46] width 28 height 8
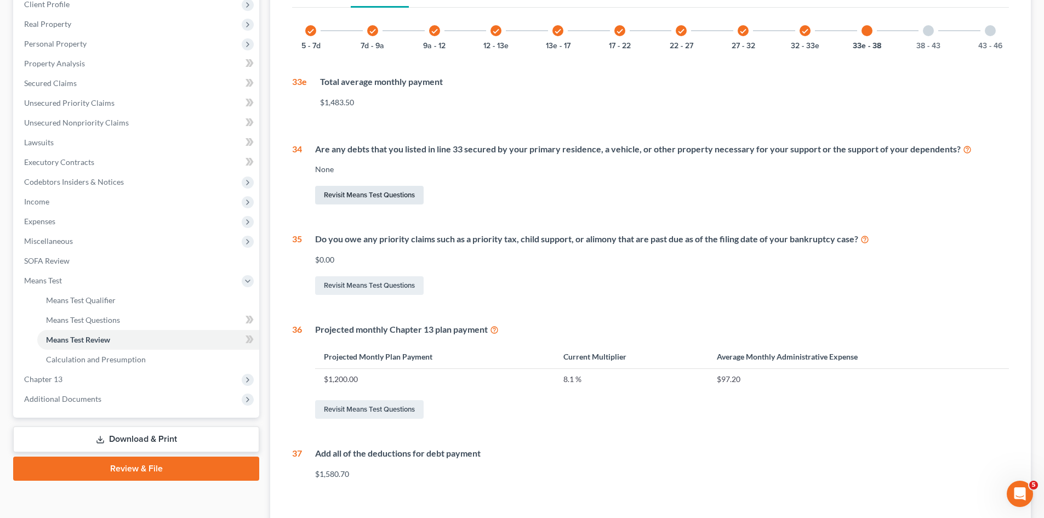
click at [372, 193] on link "Revisit Means Test Questions" at bounding box center [369, 195] width 109 height 19
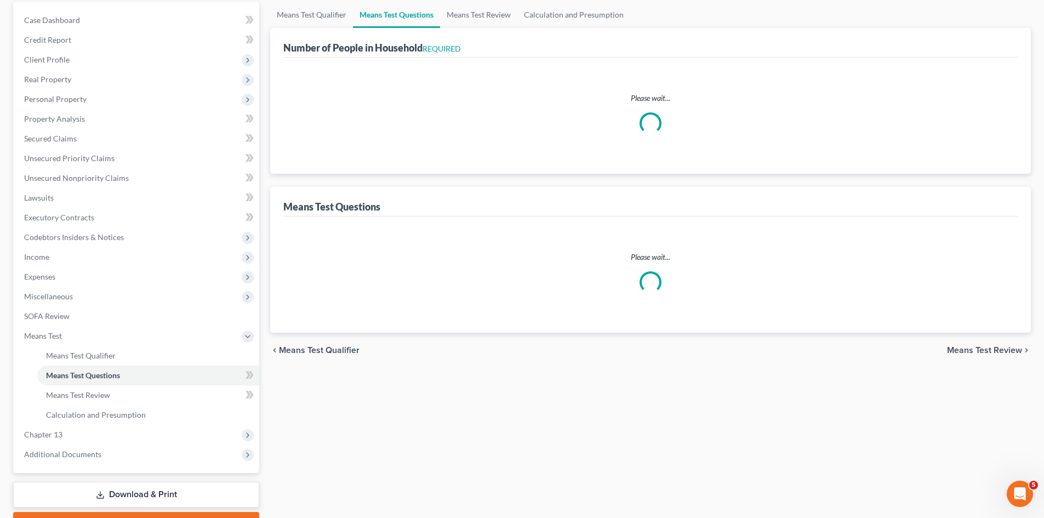
scroll to position [4, 0]
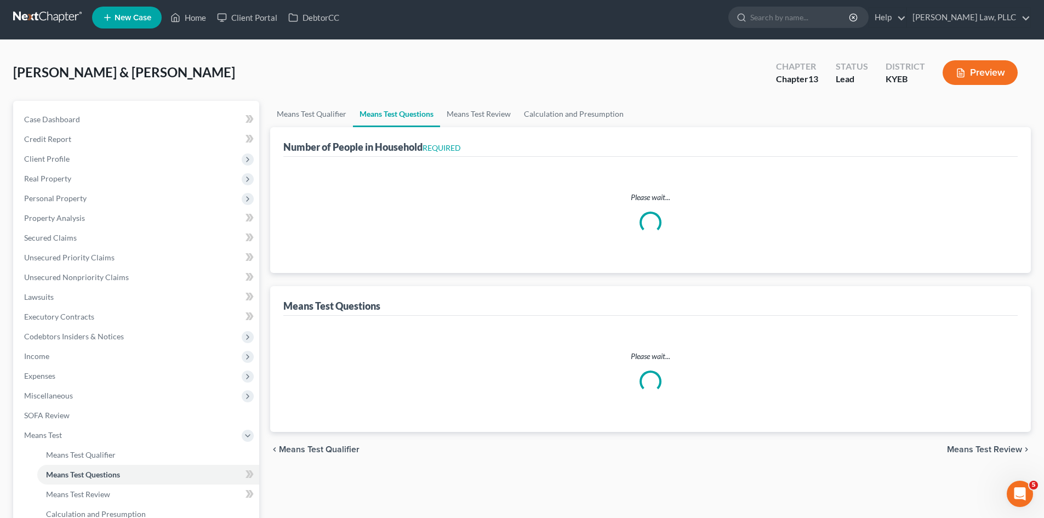
select select "0"
select select "60"
select select "2"
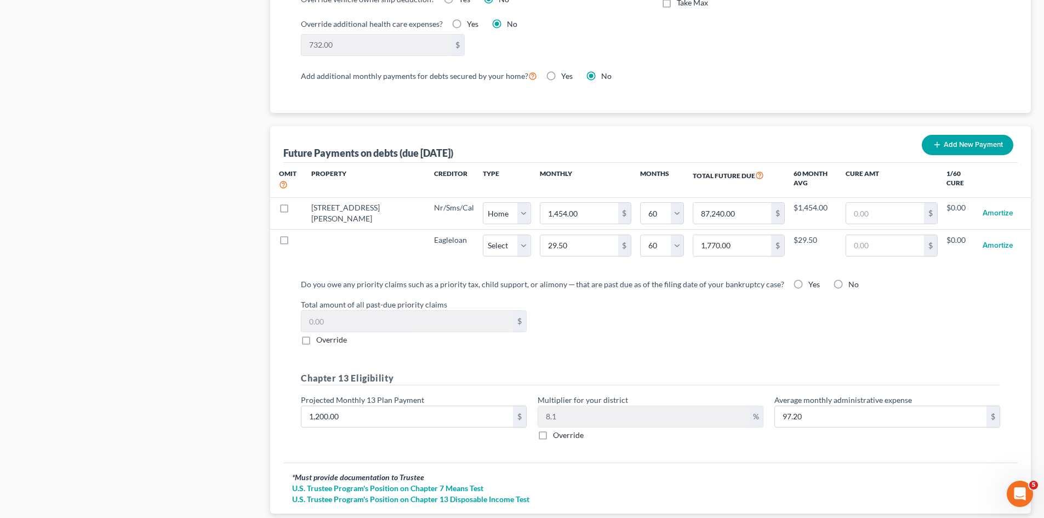
scroll to position [1037, 0]
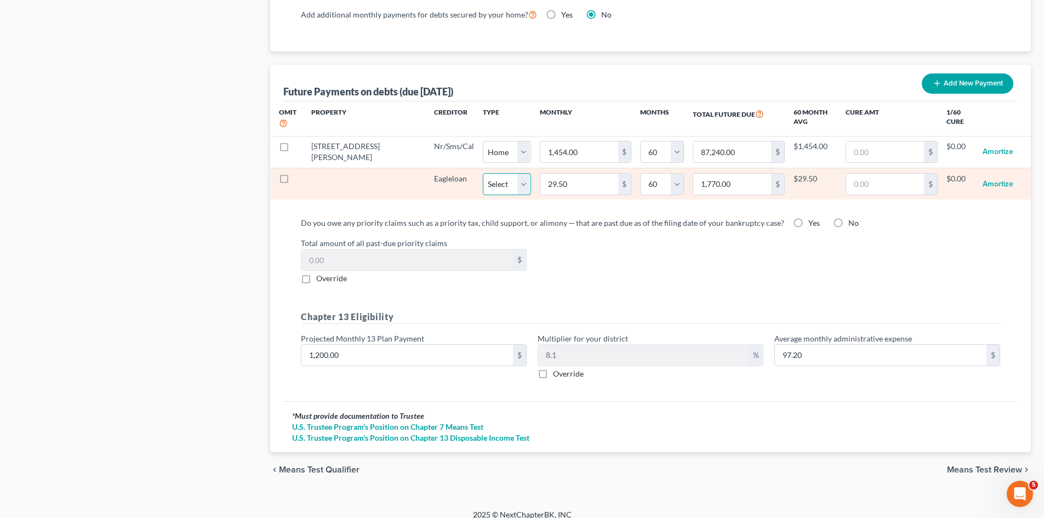
click at [483, 175] on select "Select Home Vehicle Other" at bounding box center [507, 184] width 48 height 22
select select "1"
click at [483, 173] on select "Select Home Vehicle Other" at bounding box center [507, 184] width 48 height 22
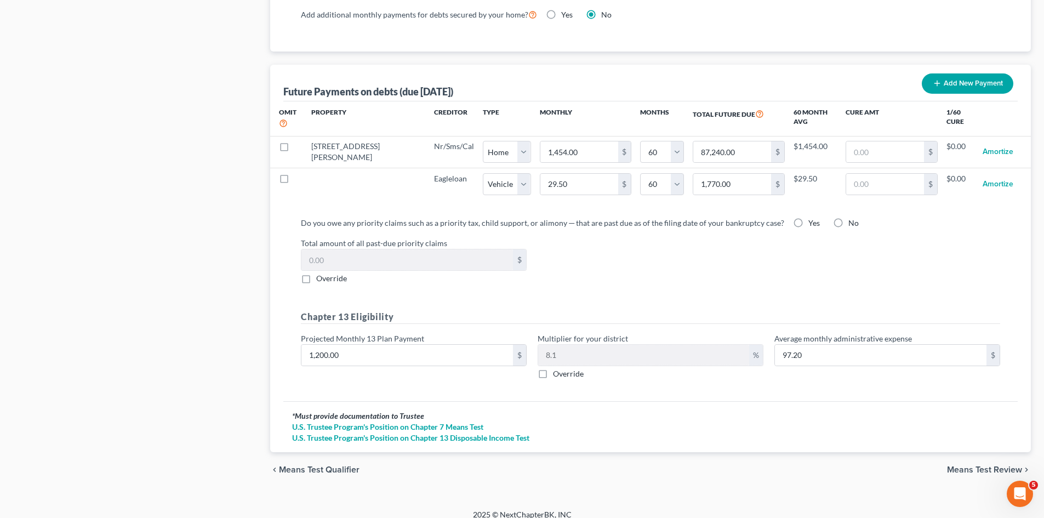
select select "1"
select select "60"
click at [991, 465] on span "Means Test Review" at bounding box center [984, 469] width 75 height 9
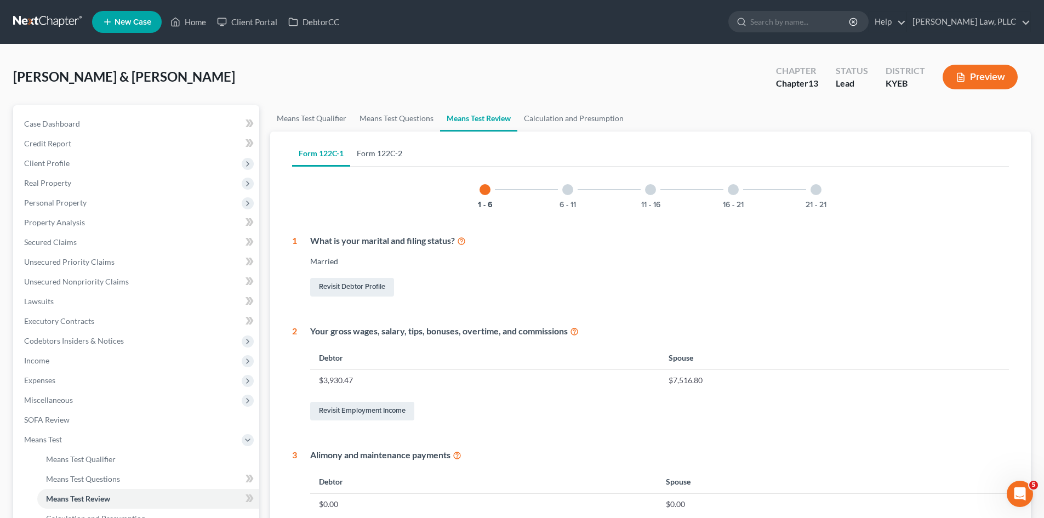
click at [374, 157] on link "Form 122C-2" at bounding box center [379, 153] width 59 height 26
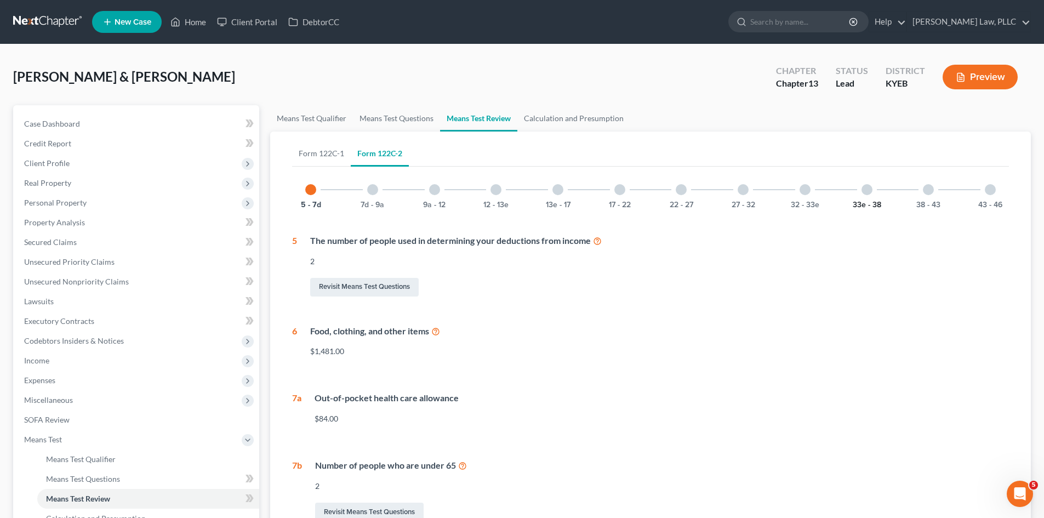
click at [869, 205] on button "33e - 38" at bounding box center [867, 205] width 28 height 8
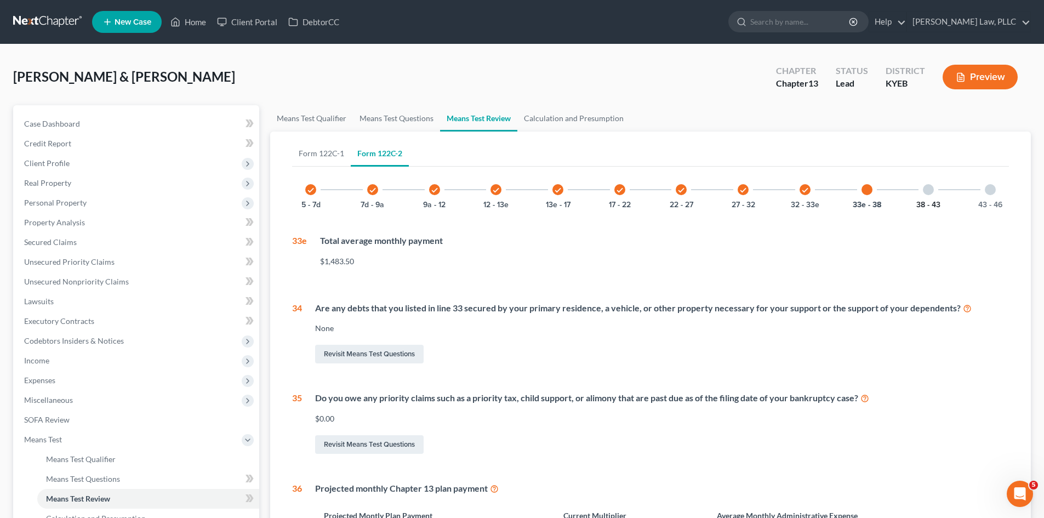
click at [933, 201] on button "38 - 43" at bounding box center [928, 205] width 24 height 8
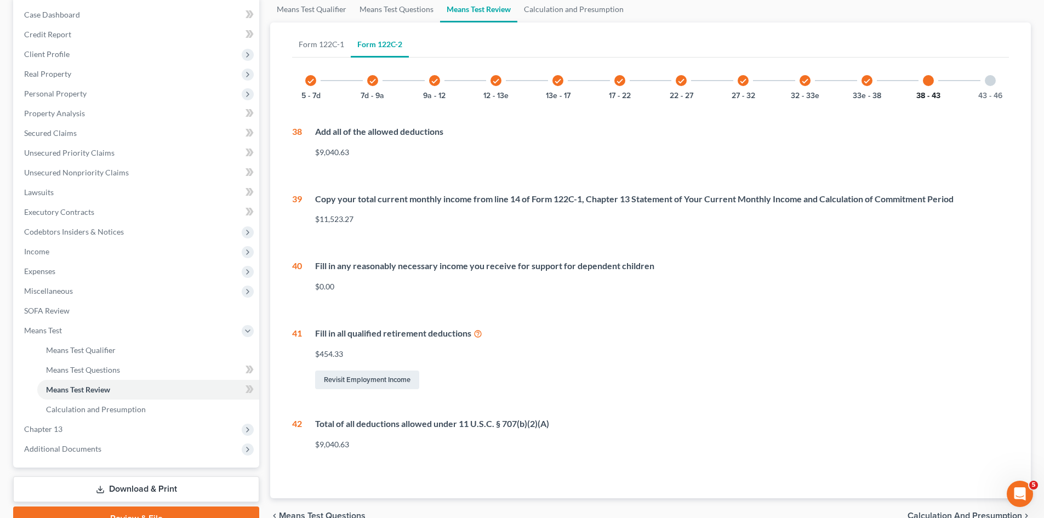
scroll to position [110, 0]
click at [983, 92] on button "43 - 46" at bounding box center [990, 96] width 24 height 8
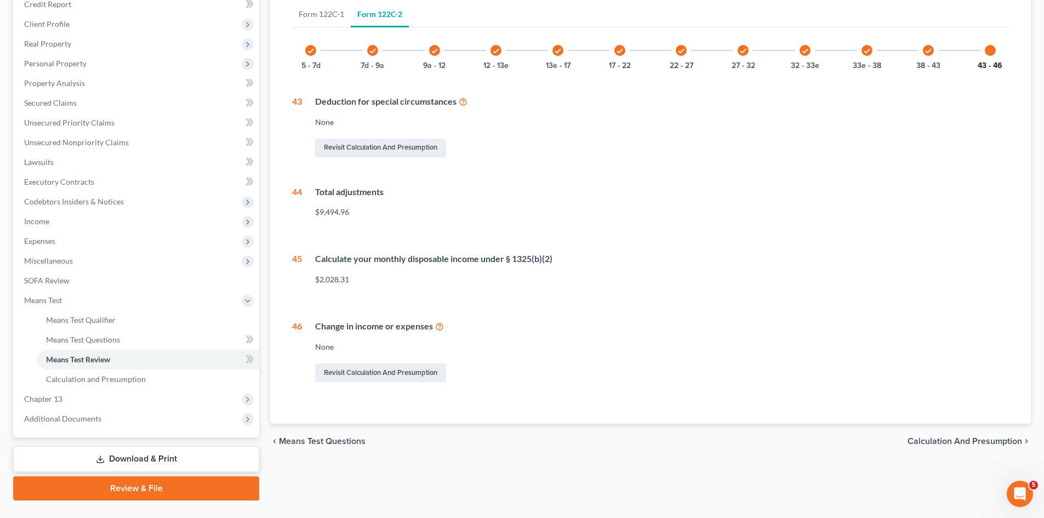
scroll to position [163, 0]
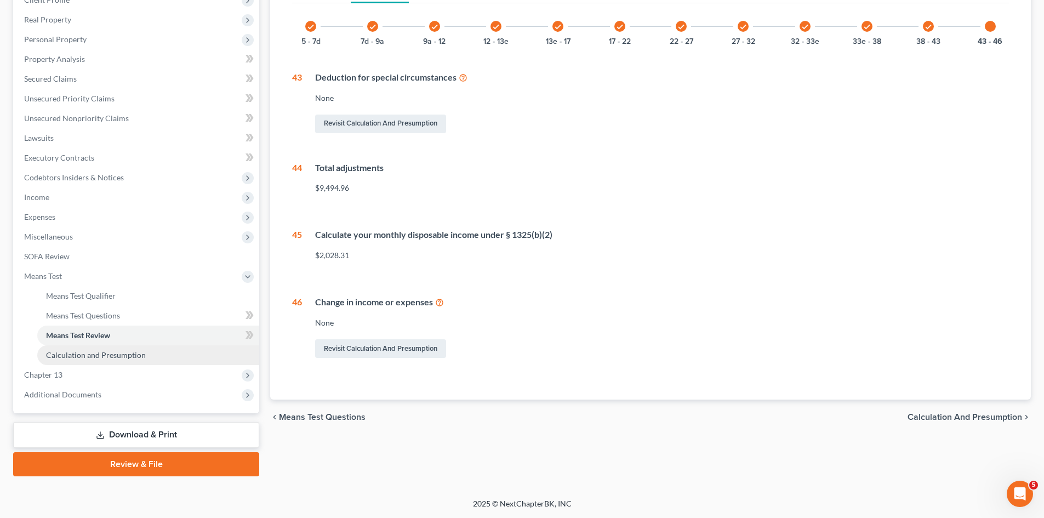
click at [117, 357] on span "Calculation and Presumption" at bounding box center [96, 354] width 100 height 9
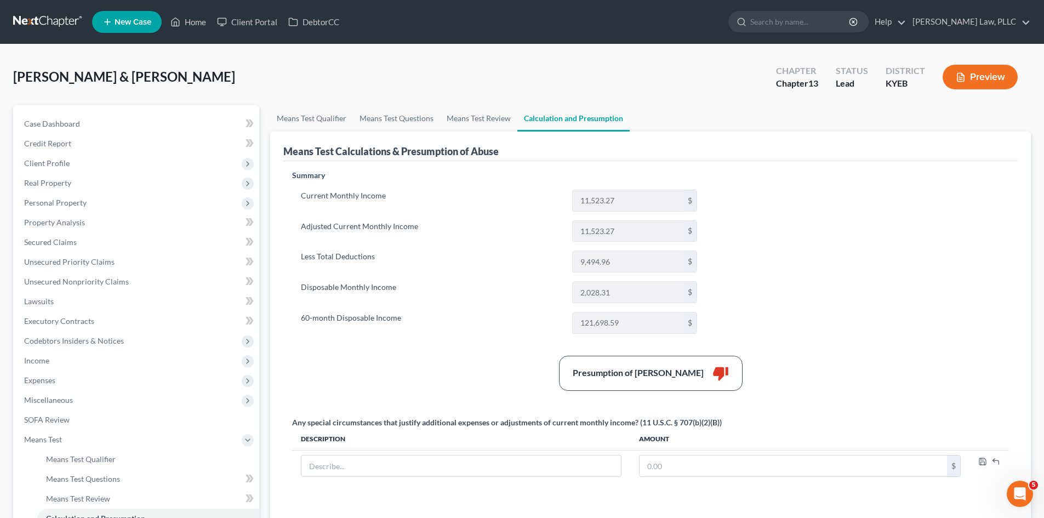
click at [848, 266] on div "Summary Current Monthly Income 11,523.27 $ Adjusted Current Monthly Income 11,5…" at bounding box center [651, 394] width 728 height 449
click at [39, 362] on span "Income" at bounding box center [36, 360] width 25 height 9
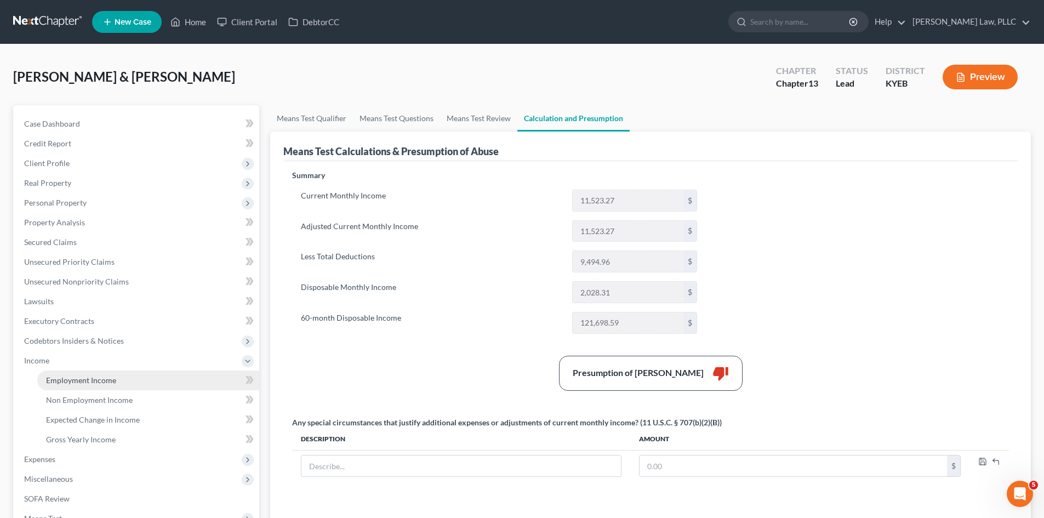
click at [79, 379] on span "Employment Income" at bounding box center [81, 379] width 70 height 9
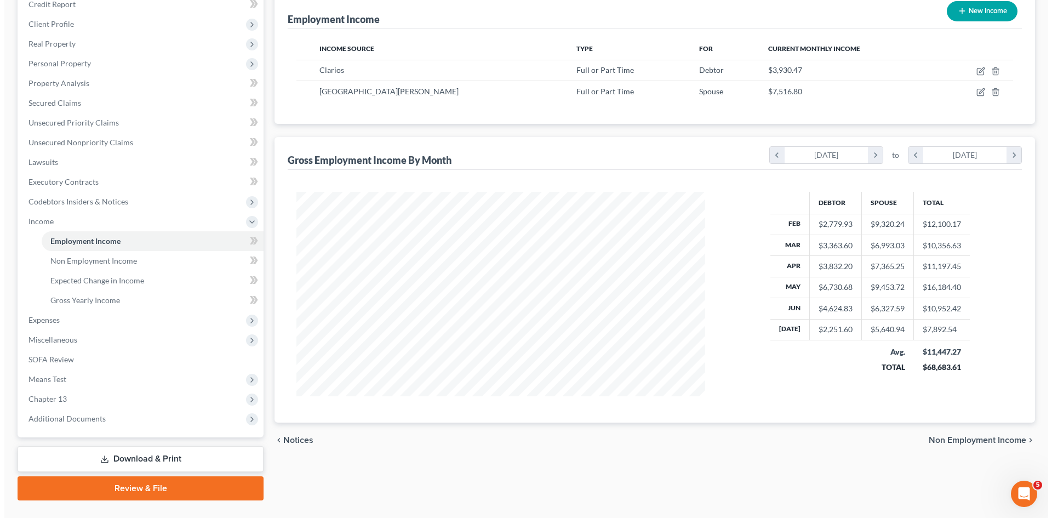
scroll to position [163, 0]
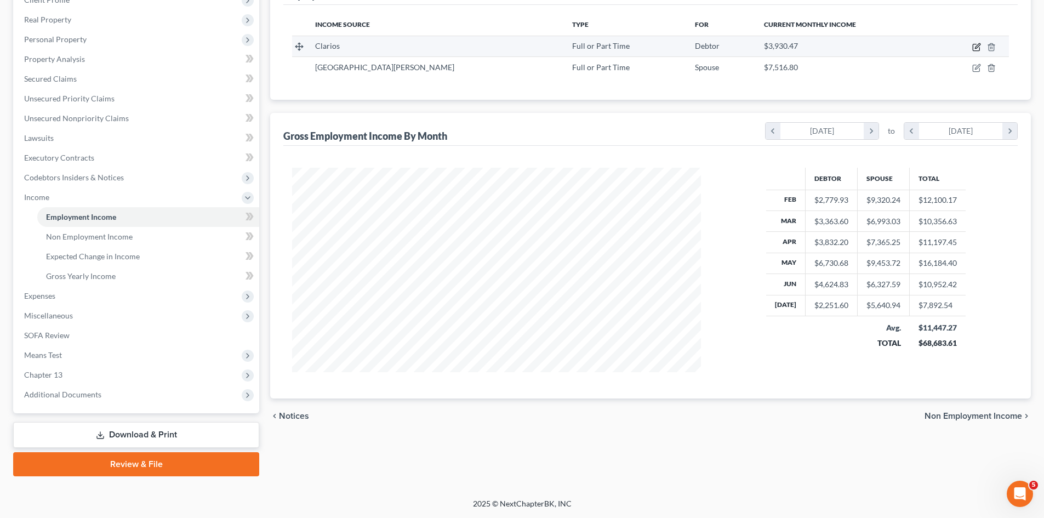
click at [976, 47] on icon "button" at bounding box center [977, 45] width 5 height 5
select select "0"
select select "52"
select select "3"
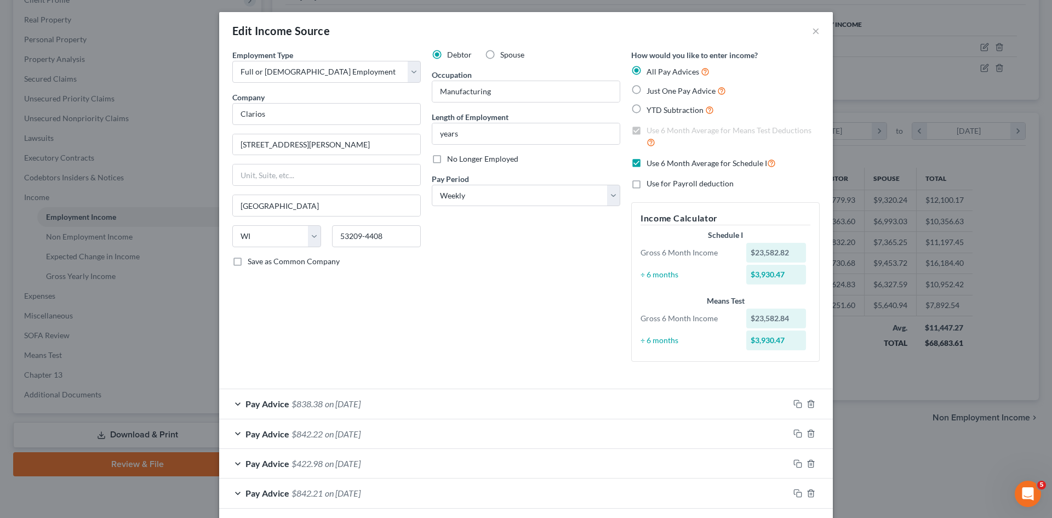
scroll to position [0, 0]
click at [647, 91] on label "Just One Pay Advice" at bounding box center [686, 91] width 79 height 13
click at [651, 91] on input "Just One Pay Advice" at bounding box center [654, 88] width 7 height 7
radio input "true"
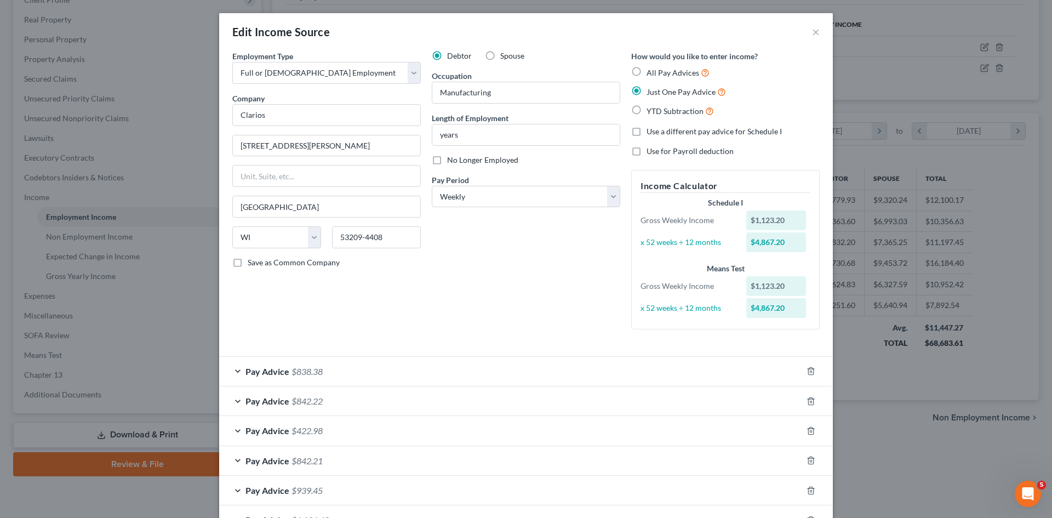
click at [647, 109] on label "YTD Subtraction" at bounding box center [680, 111] width 67 height 13
click at [651, 109] on input "YTD Subtraction" at bounding box center [654, 108] width 7 height 7
radio input "true"
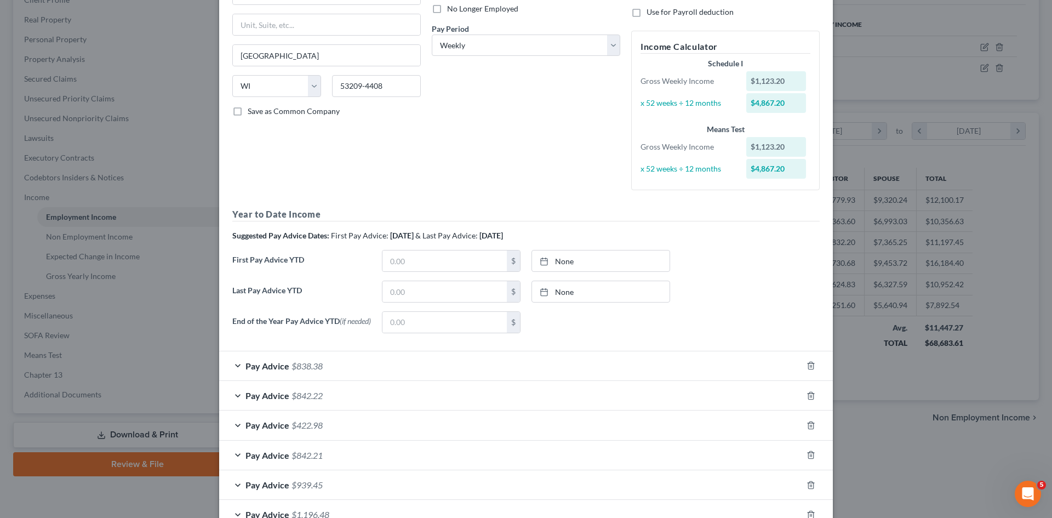
scroll to position [164, 0]
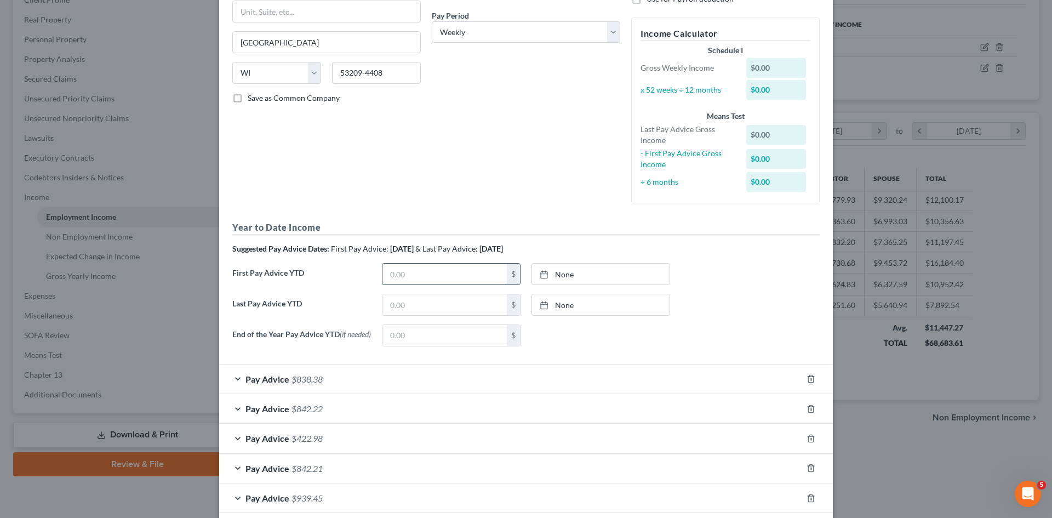
click at [424, 277] on input "text" at bounding box center [444, 274] width 124 height 21
type input "5,908.53"
type input "[DATE]"
click at [604, 272] on link "None" at bounding box center [601, 274] width 138 height 21
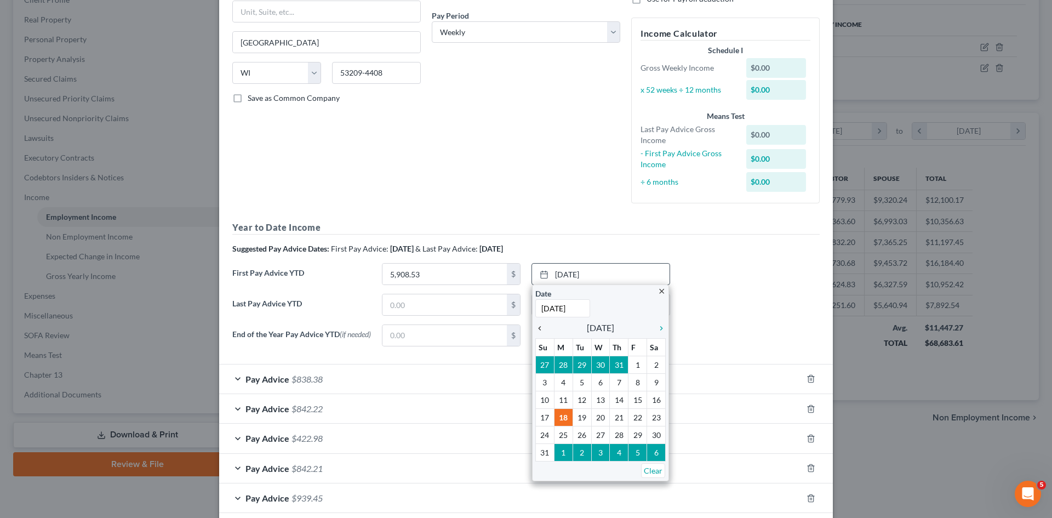
click at [536, 327] on icon "chevron_left" at bounding box center [542, 328] width 14 height 9
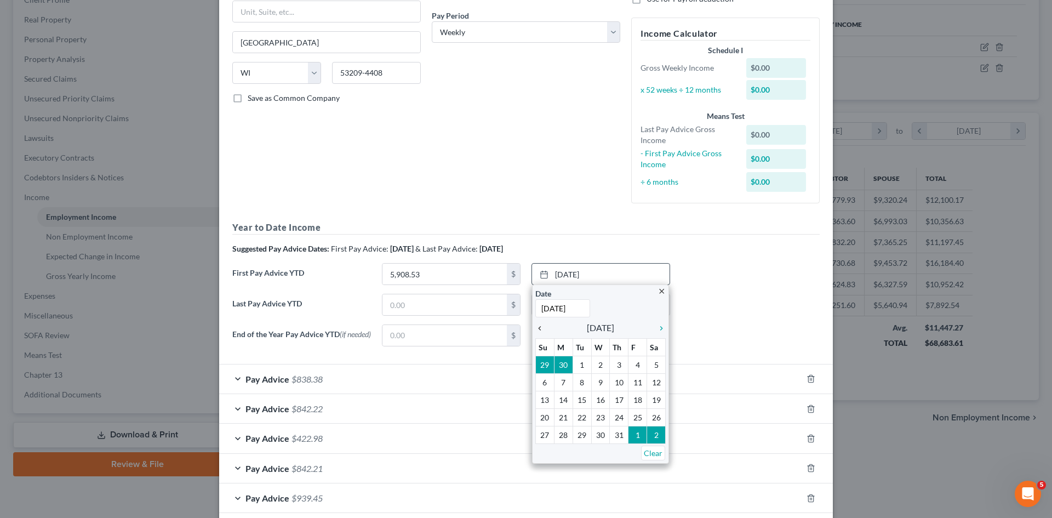
click at [536, 329] on icon "chevron_left" at bounding box center [542, 328] width 14 height 9
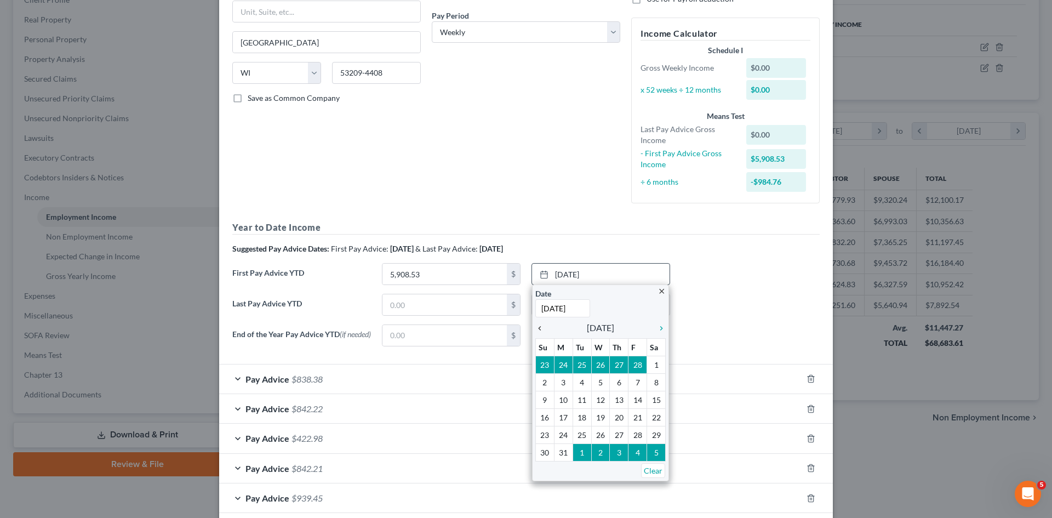
click at [536, 329] on icon "chevron_left" at bounding box center [542, 328] width 14 height 9
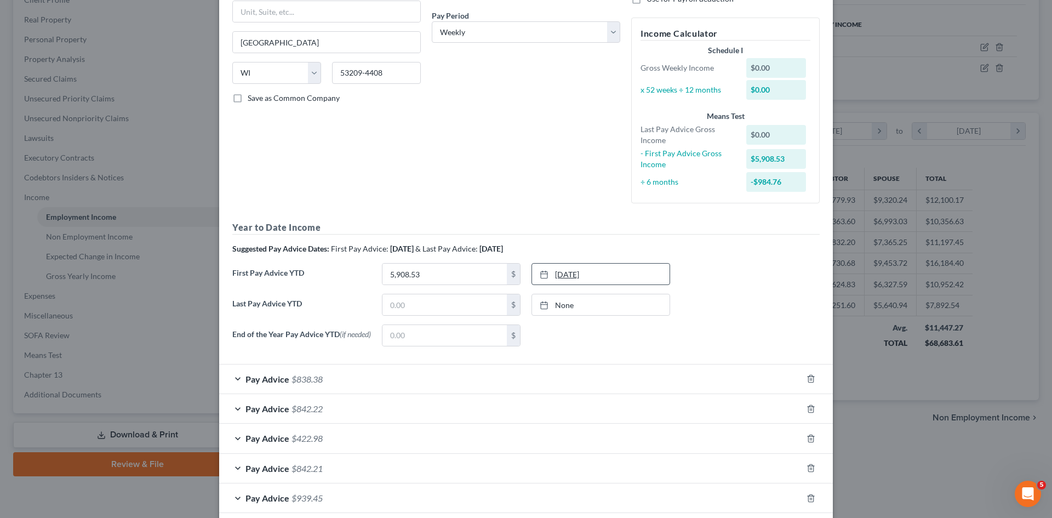
click at [589, 266] on link "[DATE]" at bounding box center [601, 274] width 138 height 21
click at [429, 302] on input "text" at bounding box center [444, 304] width 124 height 21
type input "30,132.18"
click at [596, 302] on link "None" at bounding box center [601, 304] width 138 height 21
type input "[DATE]"
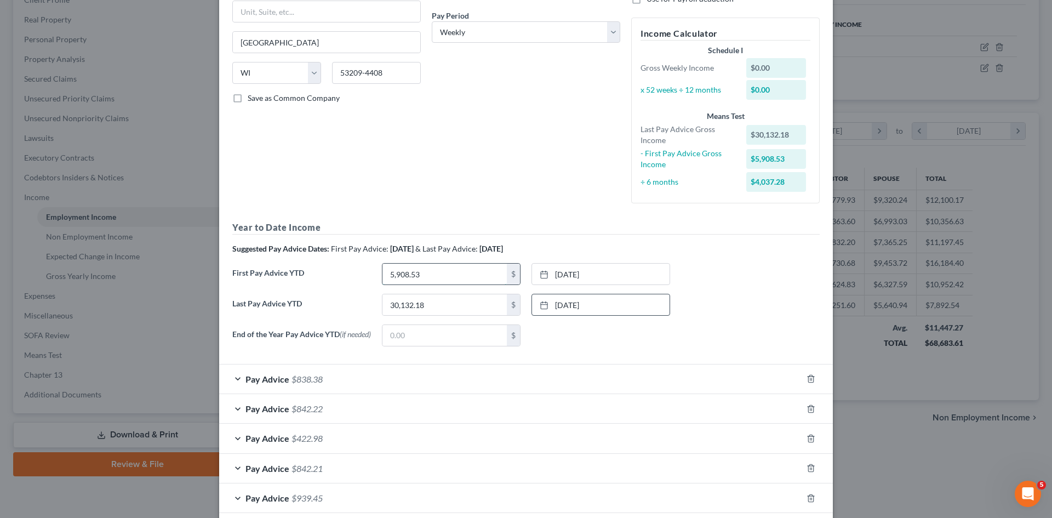
click at [457, 276] on input "5,908.53" at bounding box center [444, 274] width 124 height 21
click at [598, 273] on link "[DATE]" at bounding box center [601, 274] width 138 height 21
click at [736, 301] on div "Last Pay Advice YTD 30,132.18 $ [DATE] close Date [DATE] Time 12:00 AM chevron_…" at bounding box center [526, 309] width 598 height 31
click at [422, 271] on input "4,985.40" at bounding box center [444, 274] width 124 height 21
type input "7,472.47"
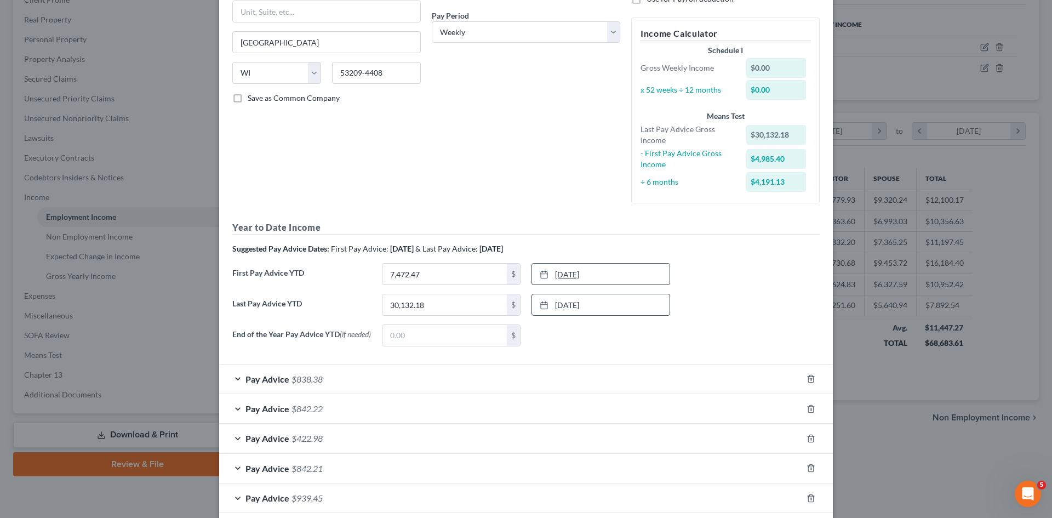
click at [586, 268] on link "[DATE]" at bounding box center [601, 274] width 138 height 21
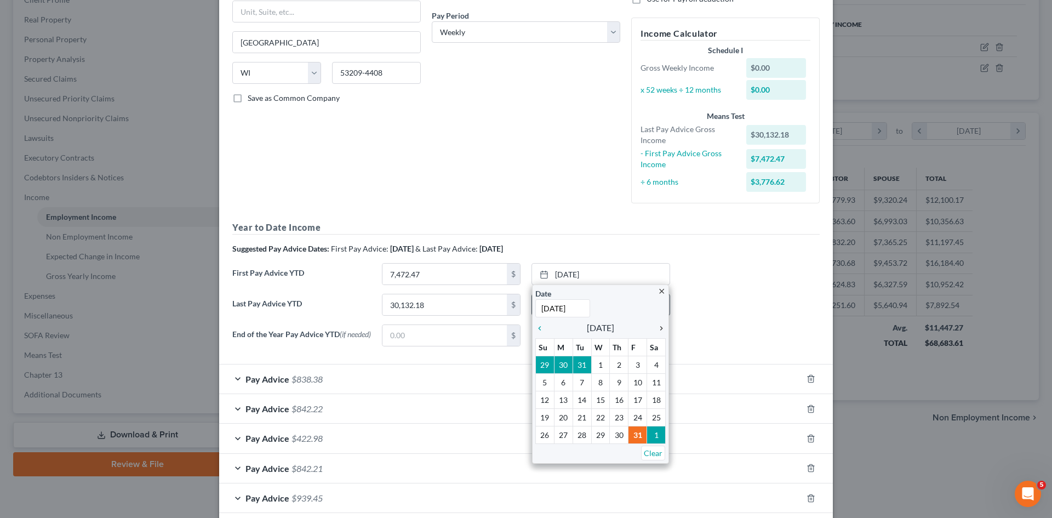
click at [658, 326] on icon "chevron_right" at bounding box center [659, 328] width 14 height 9
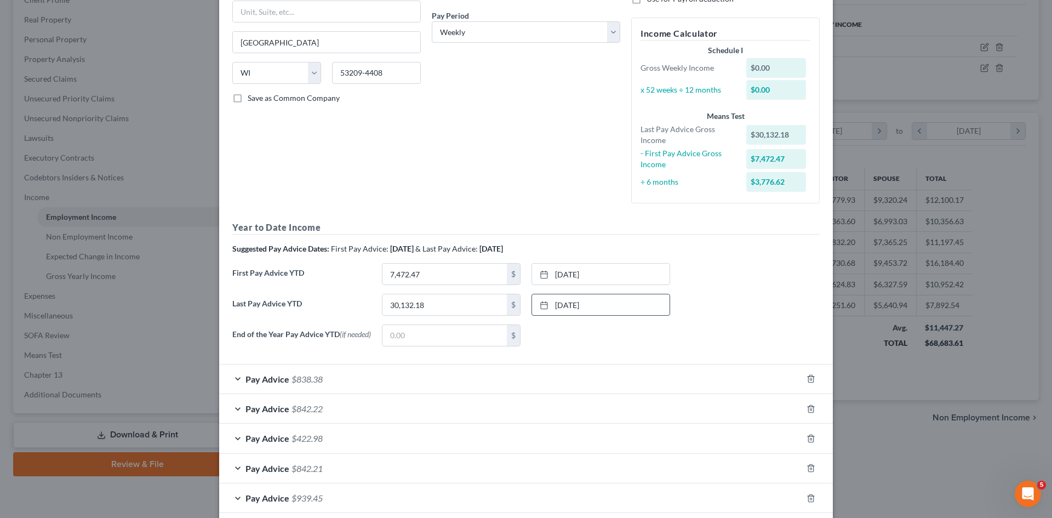
click at [666, 341] on div "None close Date Time chevron_left [DATE] chevron_right Su M Tu W Th F Sa 27 28 …" at bounding box center [601, 335] width 150 height 22
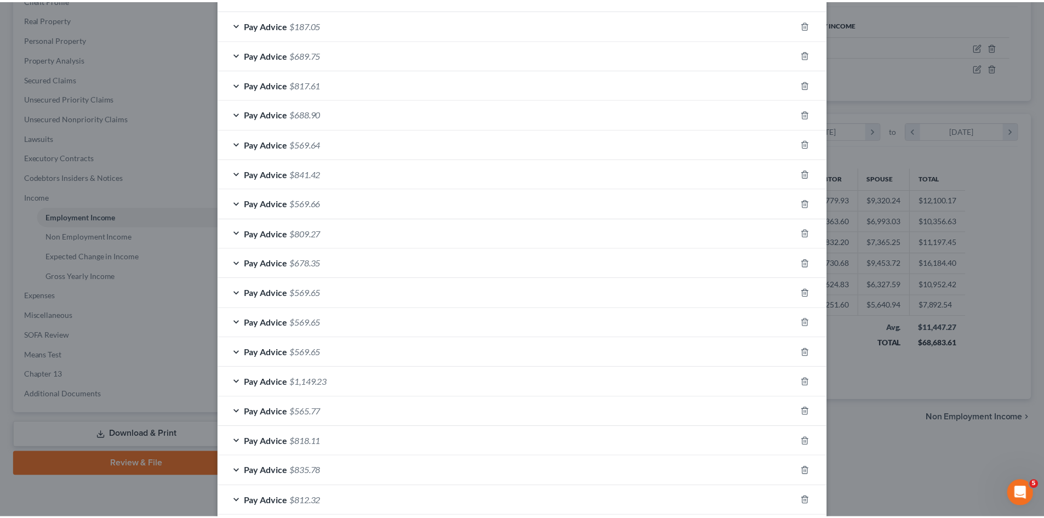
scroll to position [1532, 0]
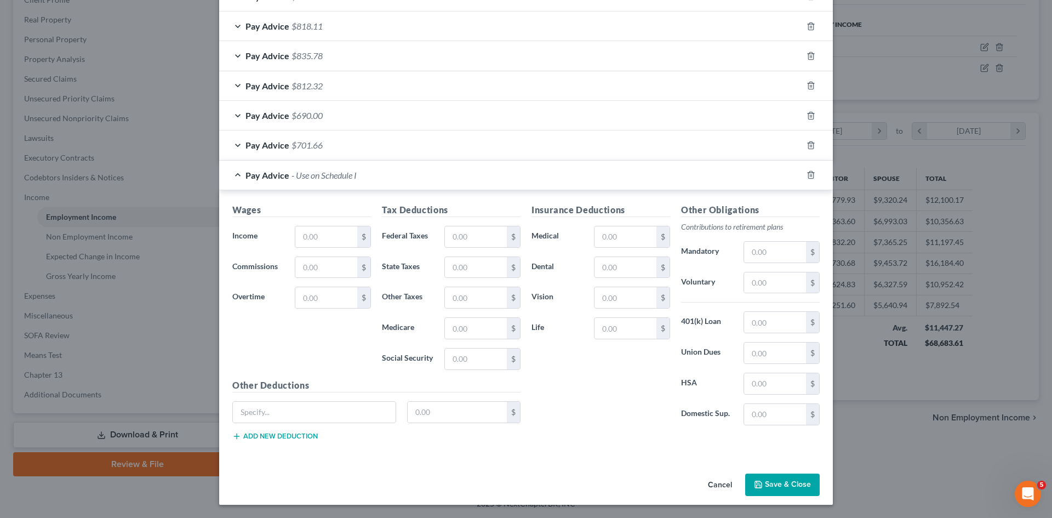
drag, startPoint x: 723, startPoint y: 486, endPoint x: 1048, endPoint y: 407, distance: 334.4
click at [723, 486] on button "Cancel" at bounding box center [720, 486] width 42 height 22
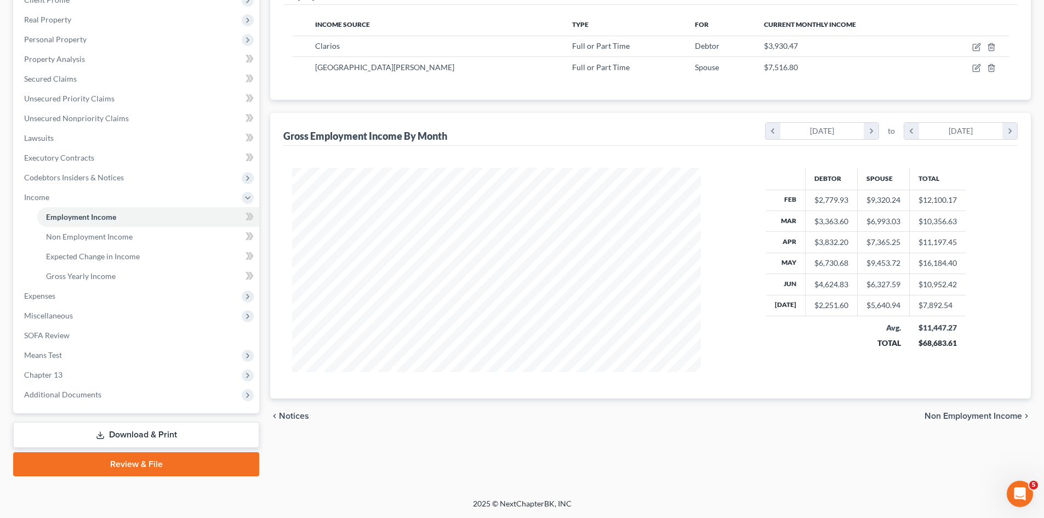
scroll to position [547785, 547559]
click at [714, 433] on div "Employment Income Non Employment Income Expected Change in Income Gross Yearly …" at bounding box center [651, 209] width 772 height 534
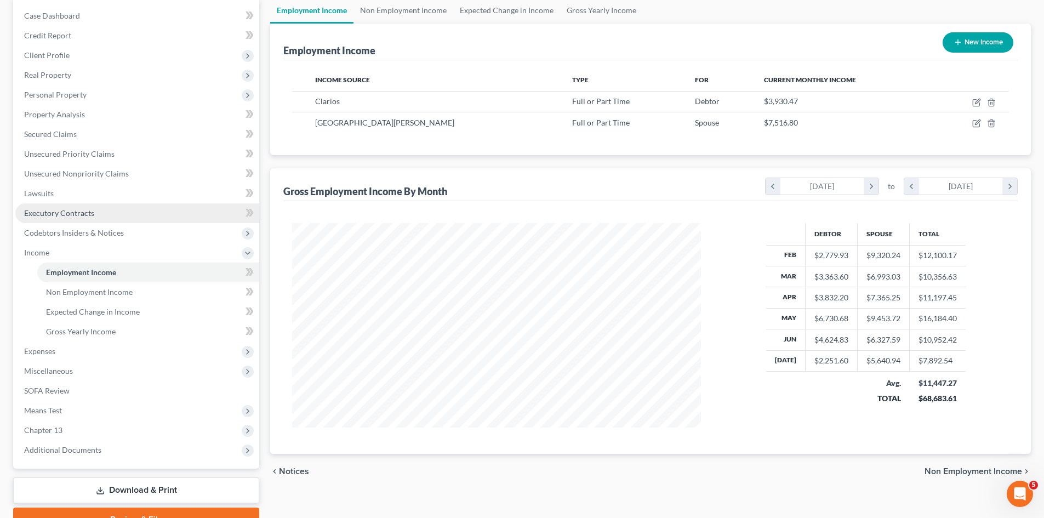
scroll to position [110, 0]
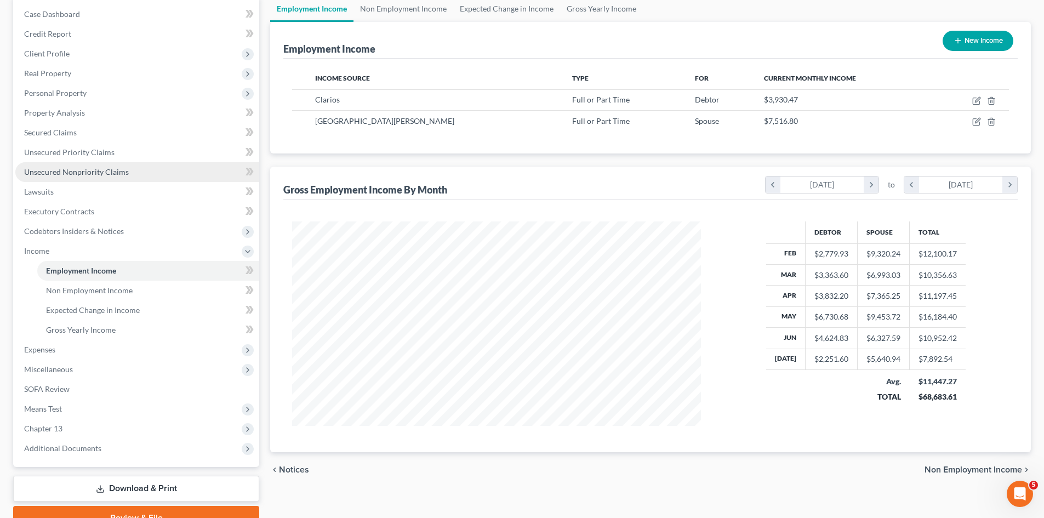
click at [71, 172] on span "Unsecured Nonpriority Claims" at bounding box center [76, 171] width 105 height 9
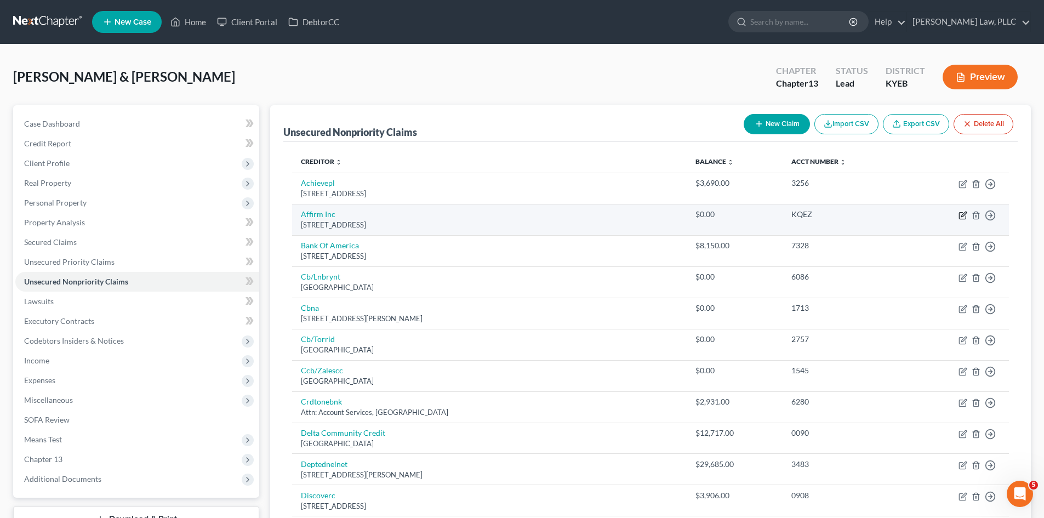
click at [962, 215] on icon "button" at bounding box center [962, 215] width 9 height 9
select select "4"
select select "0"
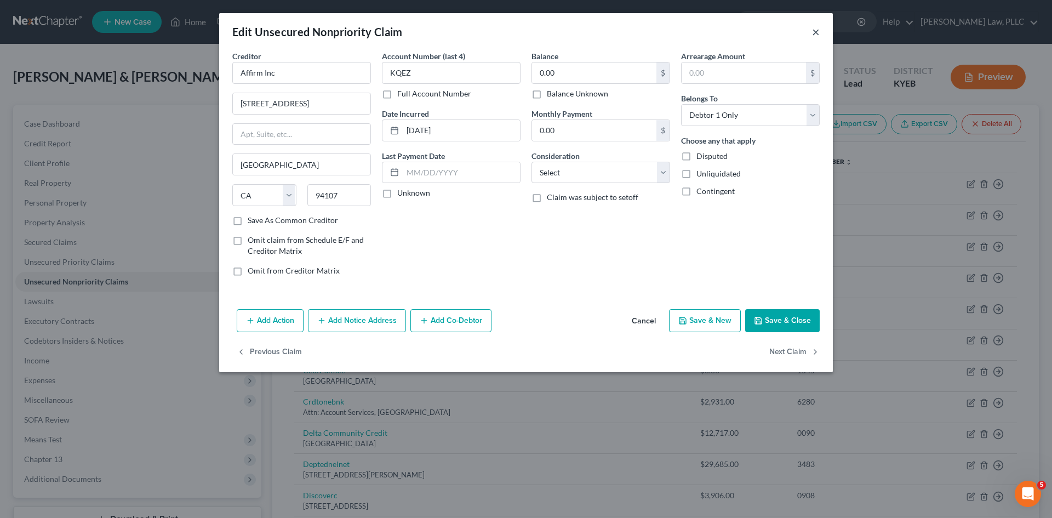
click at [814, 30] on button "×" at bounding box center [816, 31] width 8 height 13
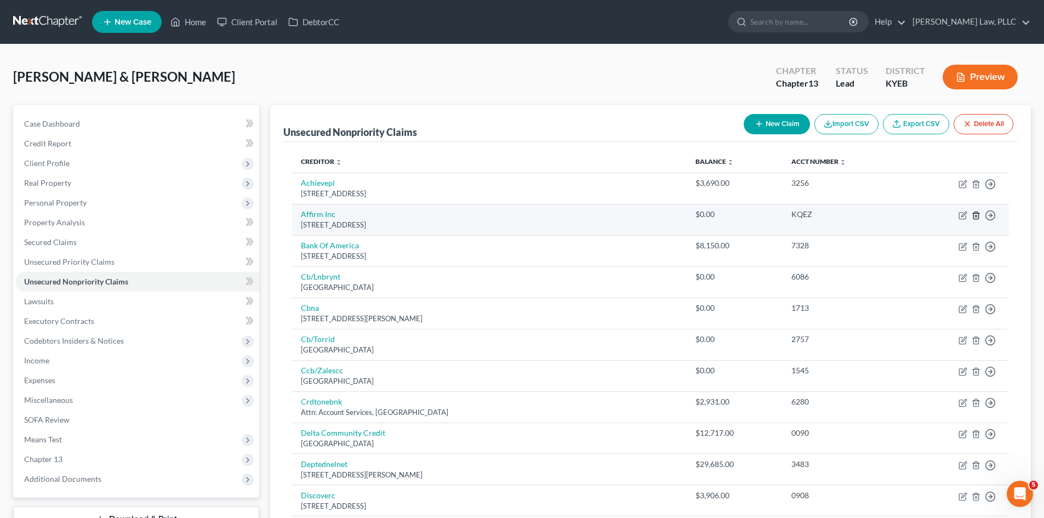
click at [977, 215] on line "button" at bounding box center [977, 216] width 0 height 2
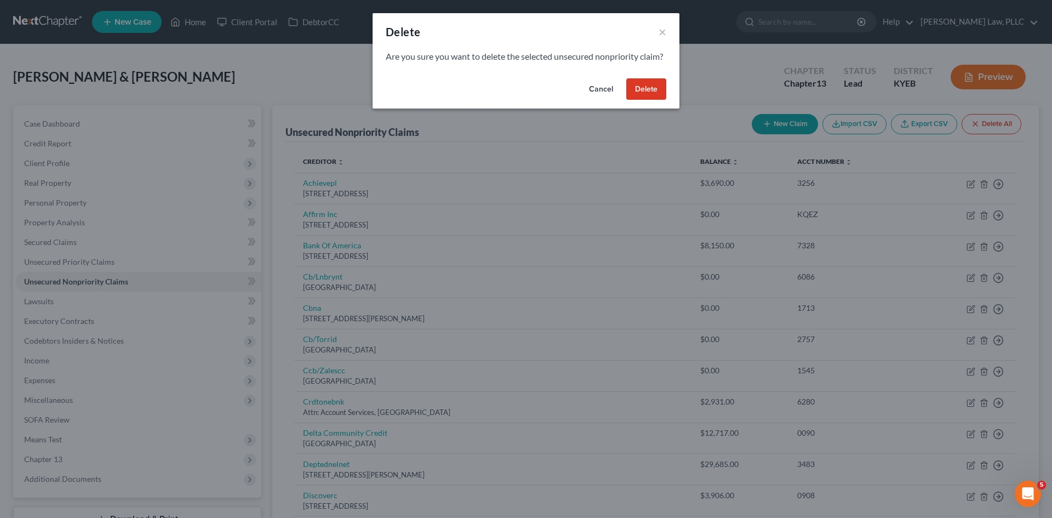
click at [648, 98] on button "Delete" at bounding box center [646, 89] width 40 height 22
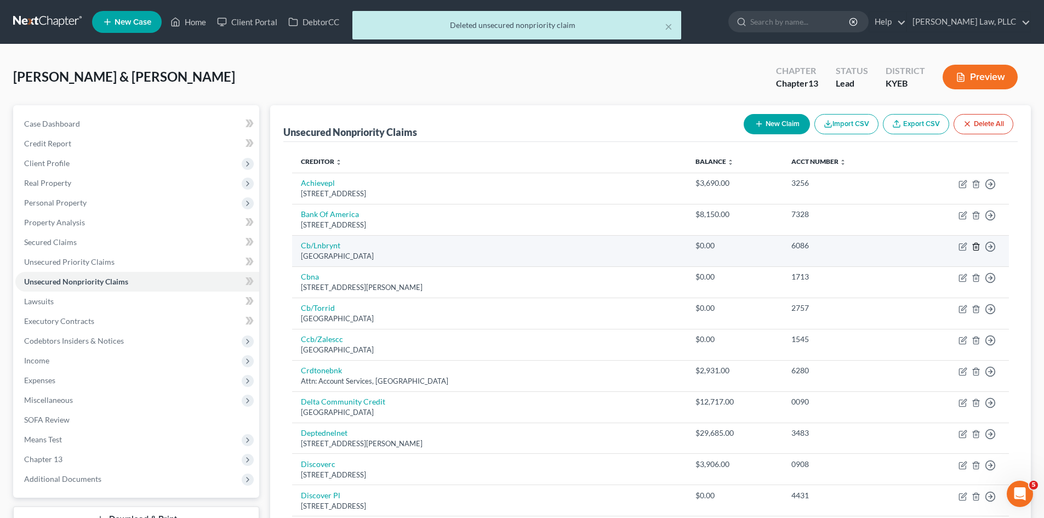
click at [975, 248] on line "button" at bounding box center [975, 247] width 0 height 2
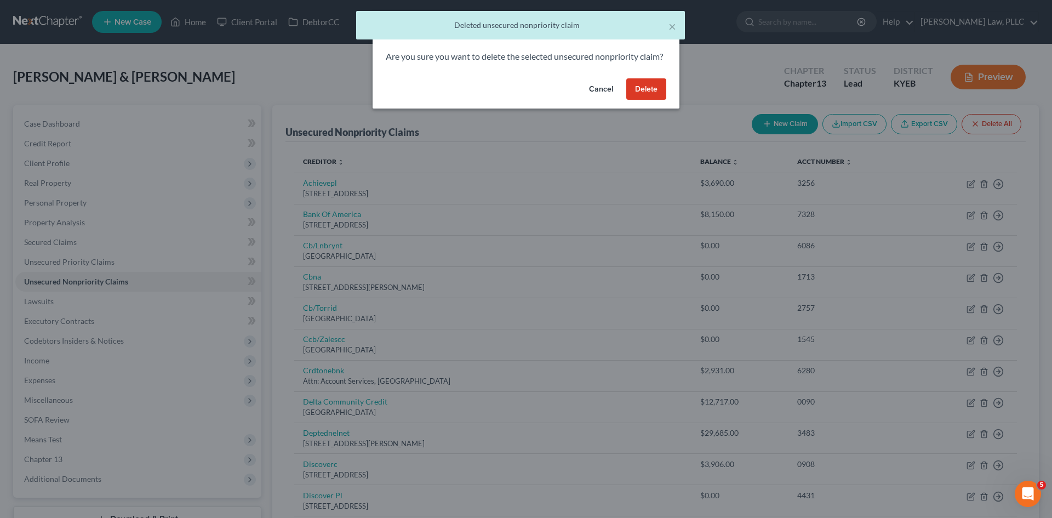
click at [642, 98] on button "Delete" at bounding box center [646, 89] width 40 height 22
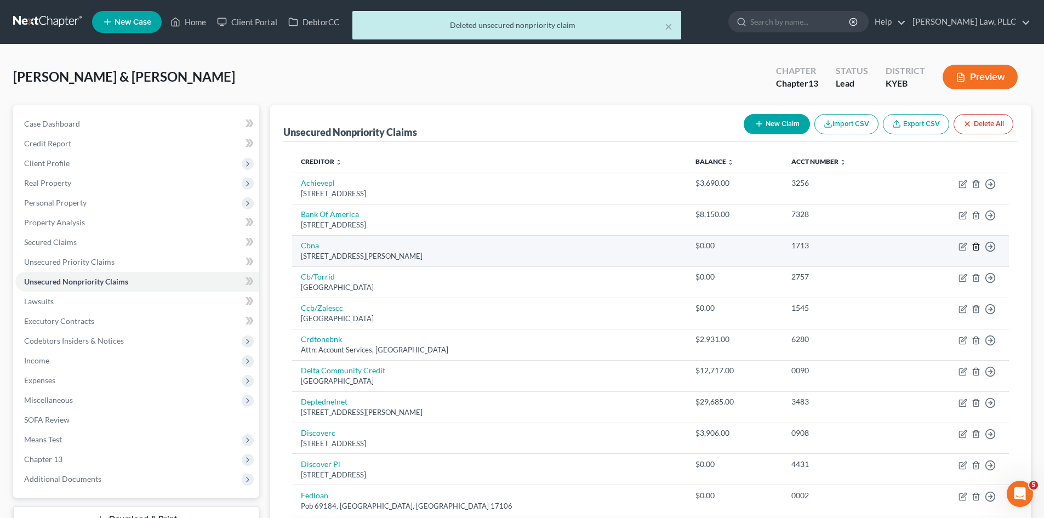
click at [977, 245] on icon "button" at bounding box center [976, 246] width 9 height 9
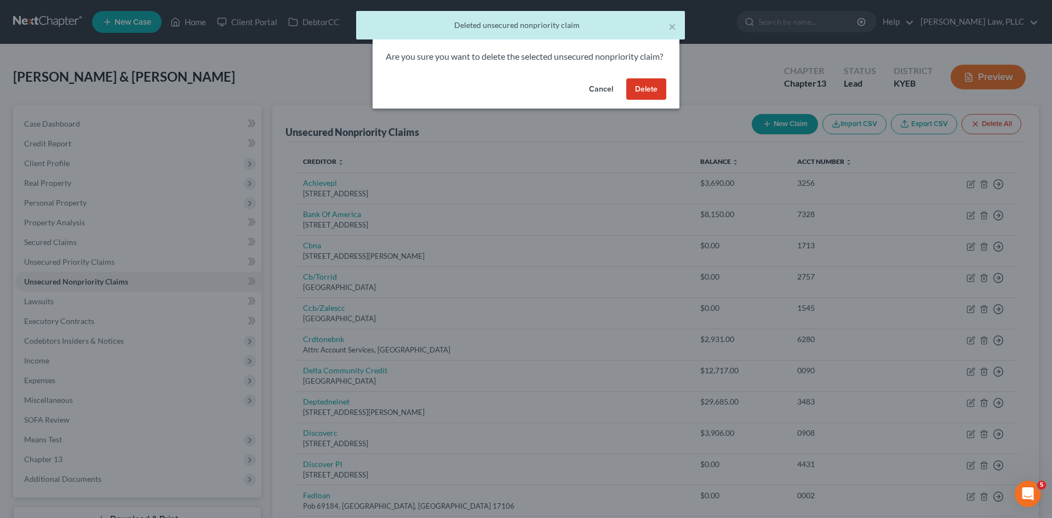
click at [645, 100] on button "Delete" at bounding box center [646, 89] width 40 height 22
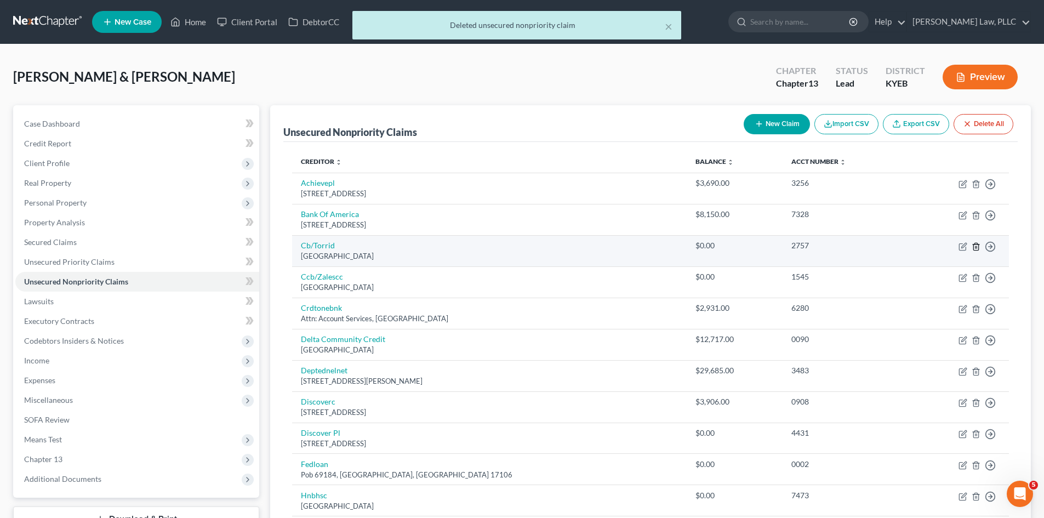
click at [978, 248] on icon "button" at bounding box center [975, 246] width 5 height 7
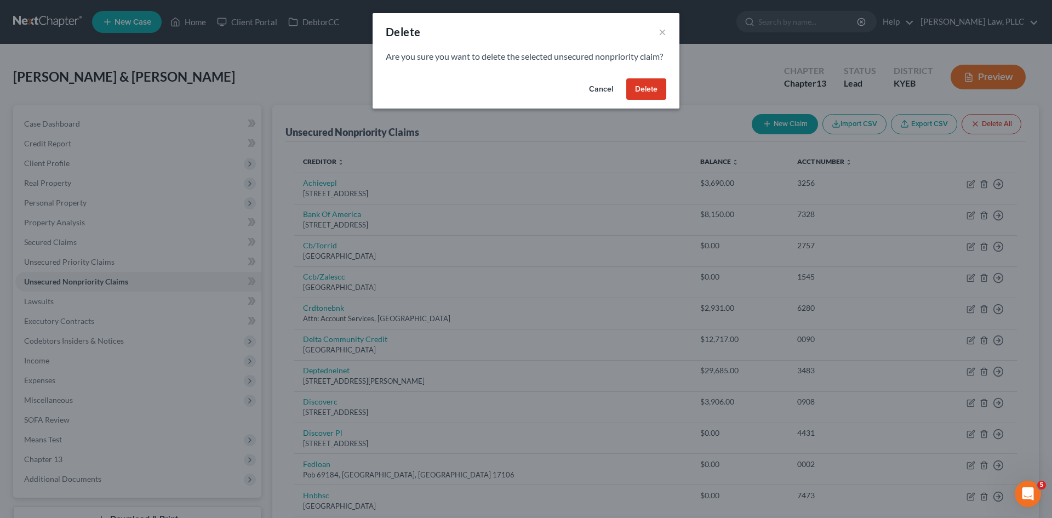
click at [641, 100] on button "Delete" at bounding box center [646, 89] width 40 height 22
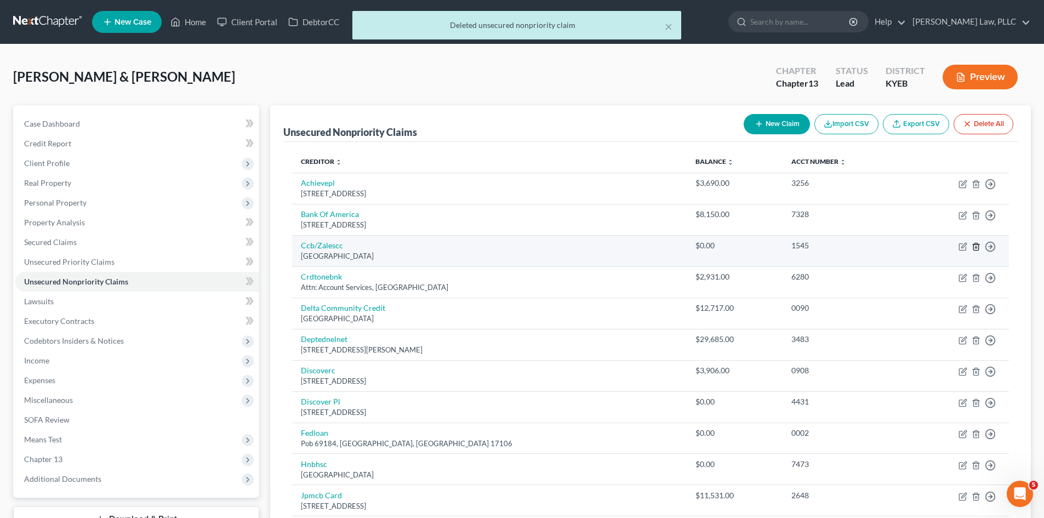
click at [975, 248] on line "button" at bounding box center [975, 247] width 0 height 2
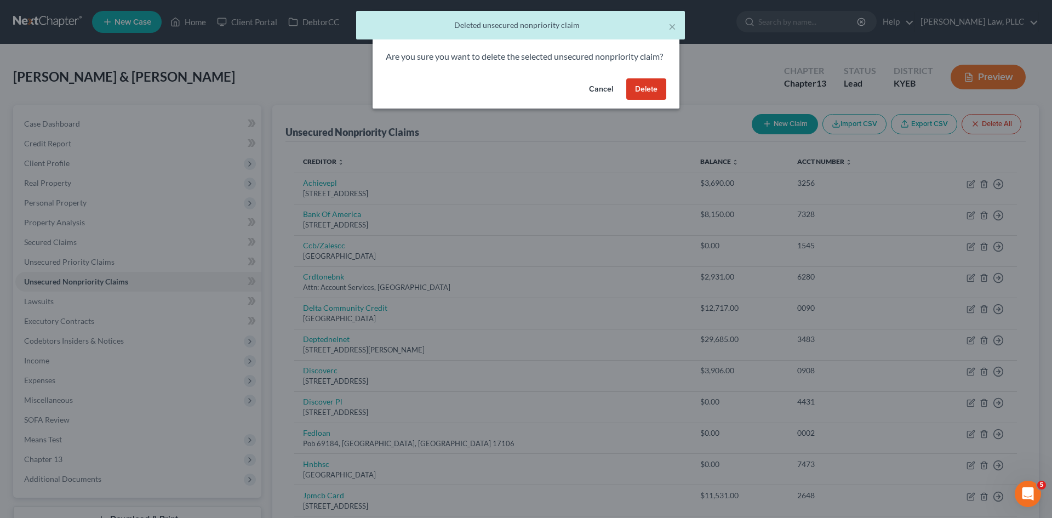
click at [650, 96] on button "Delete" at bounding box center [646, 89] width 40 height 22
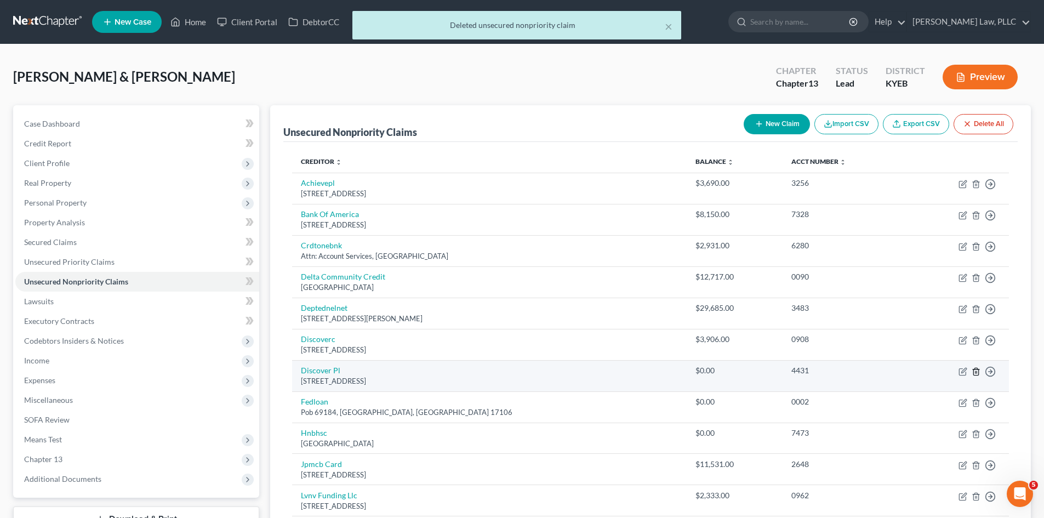
click at [975, 372] on line "button" at bounding box center [975, 372] width 0 height 2
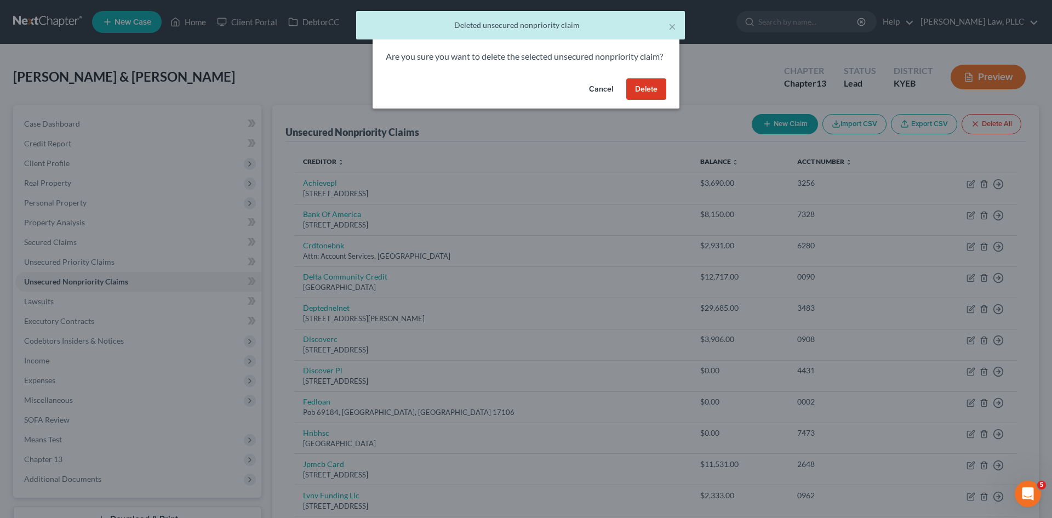
click at [647, 100] on button "Delete" at bounding box center [646, 89] width 40 height 22
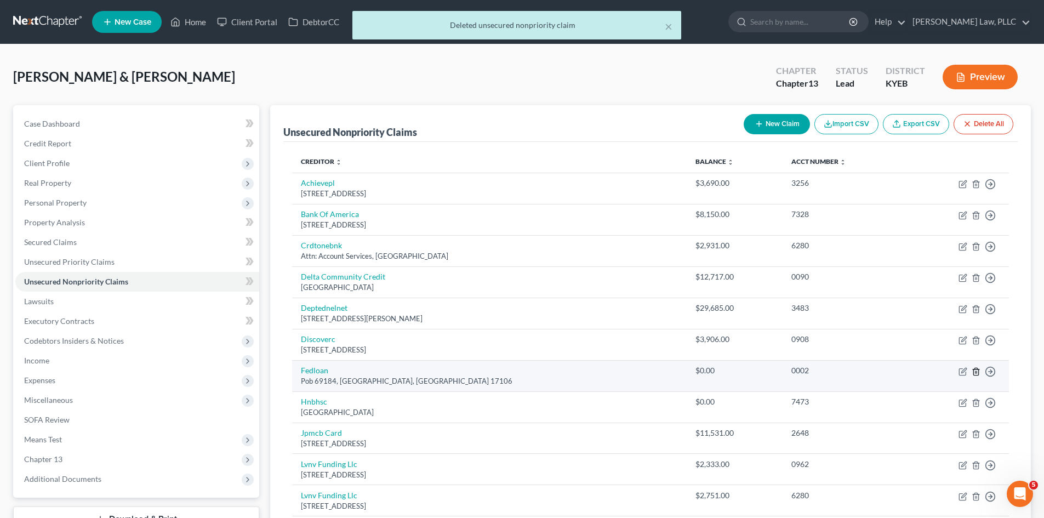
click at [974, 370] on icon "button" at bounding box center [976, 371] width 9 height 9
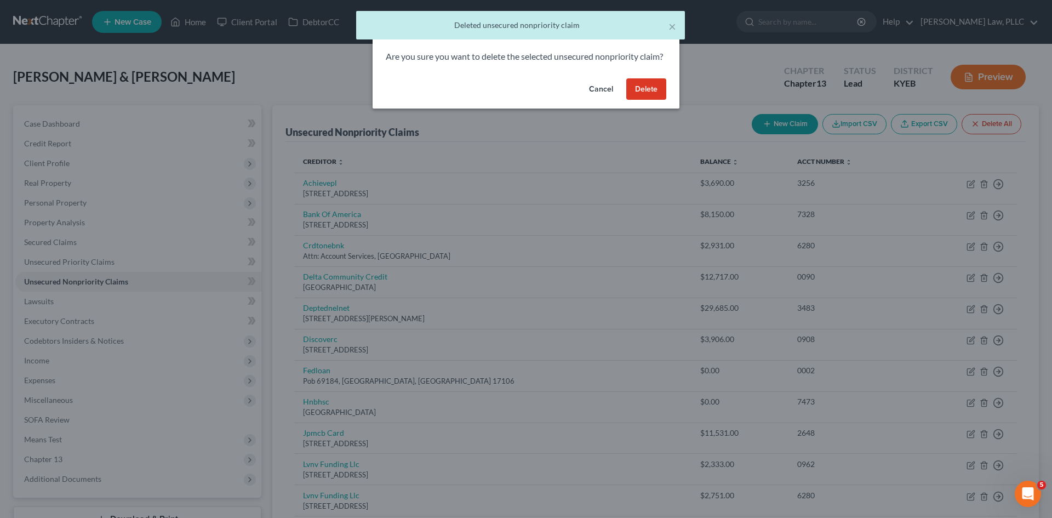
click at [643, 100] on button "Delete" at bounding box center [646, 89] width 40 height 22
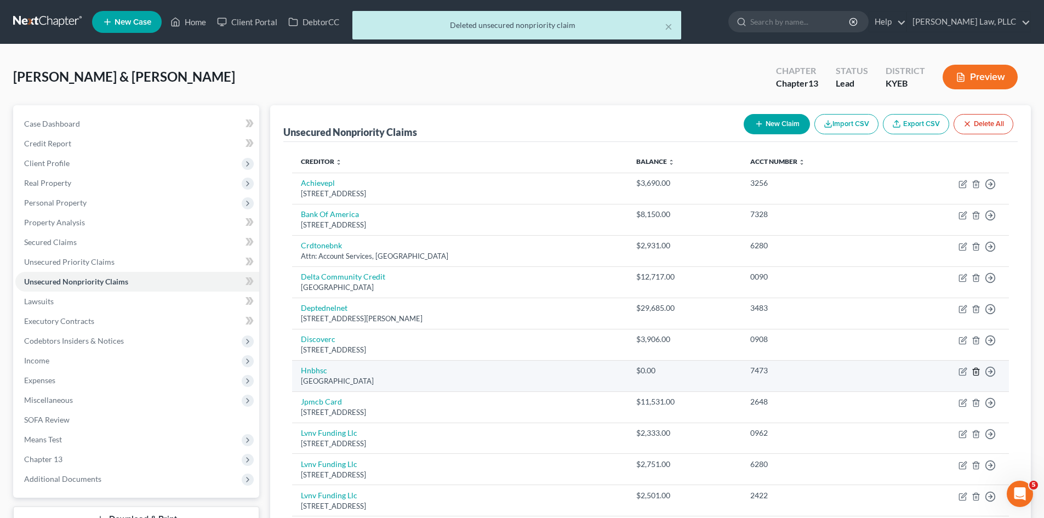
click at [977, 374] on icon "button" at bounding box center [976, 371] width 9 height 9
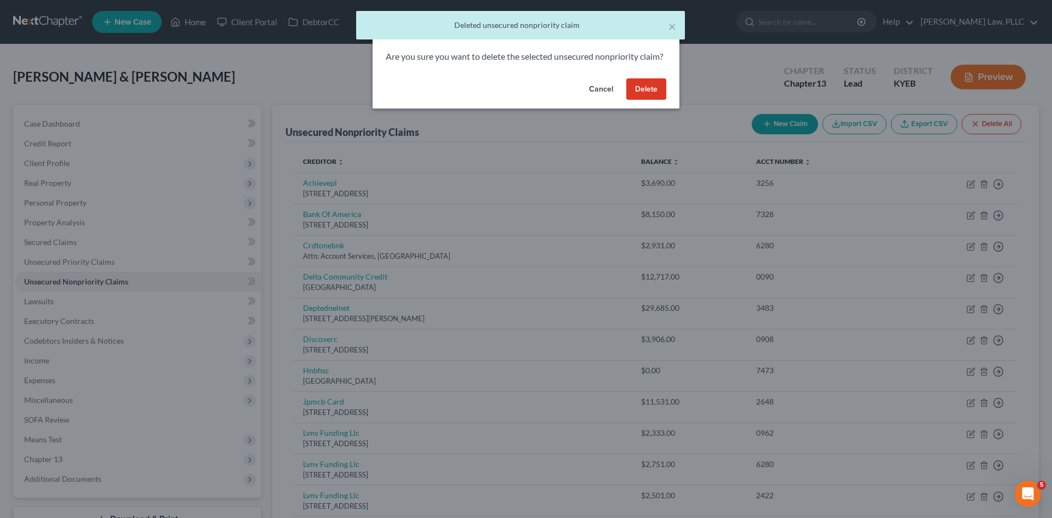
click at [643, 99] on button "Delete" at bounding box center [646, 89] width 40 height 22
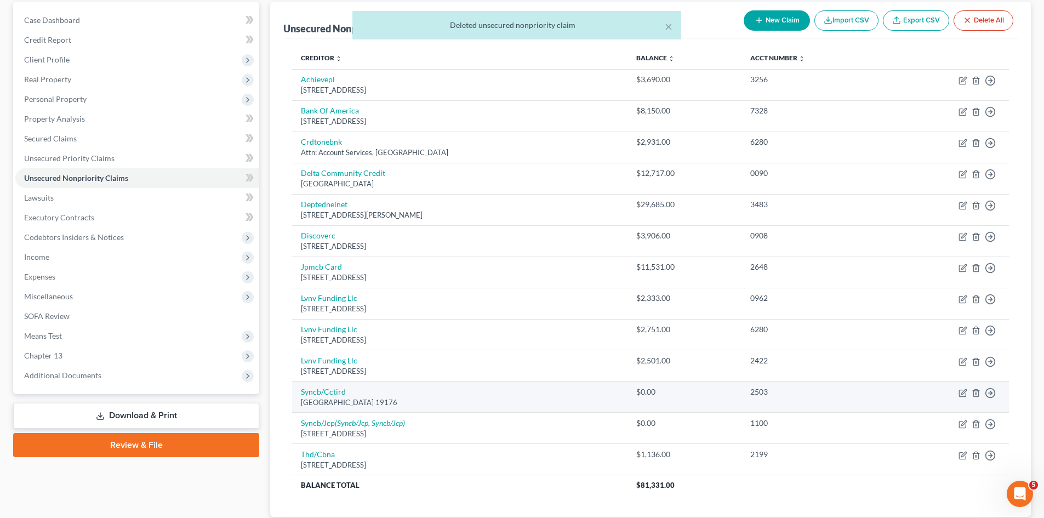
scroll to position [110, 0]
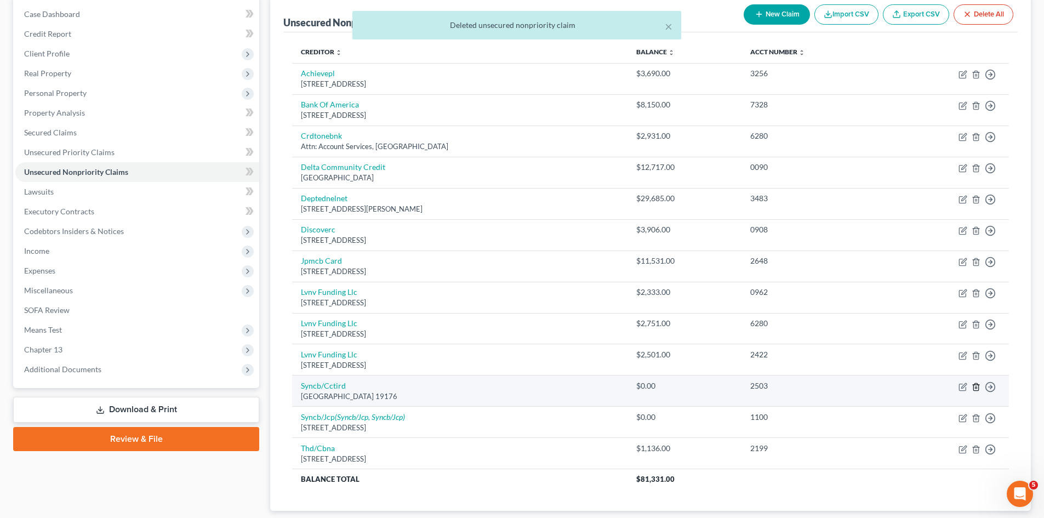
click at [974, 386] on icon "button" at bounding box center [976, 386] width 9 height 9
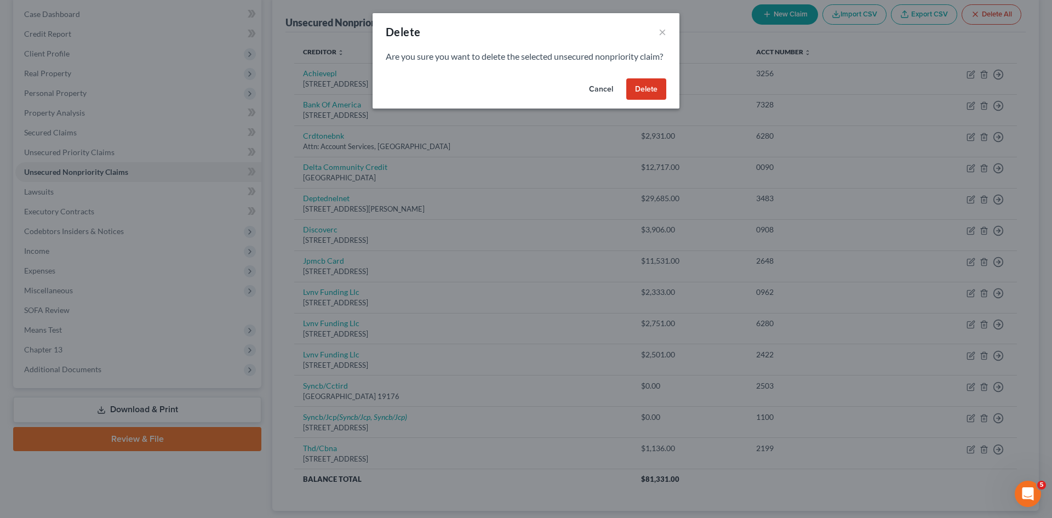
click at [643, 100] on button "Delete" at bounding box center [646, 89] width 40 height 22
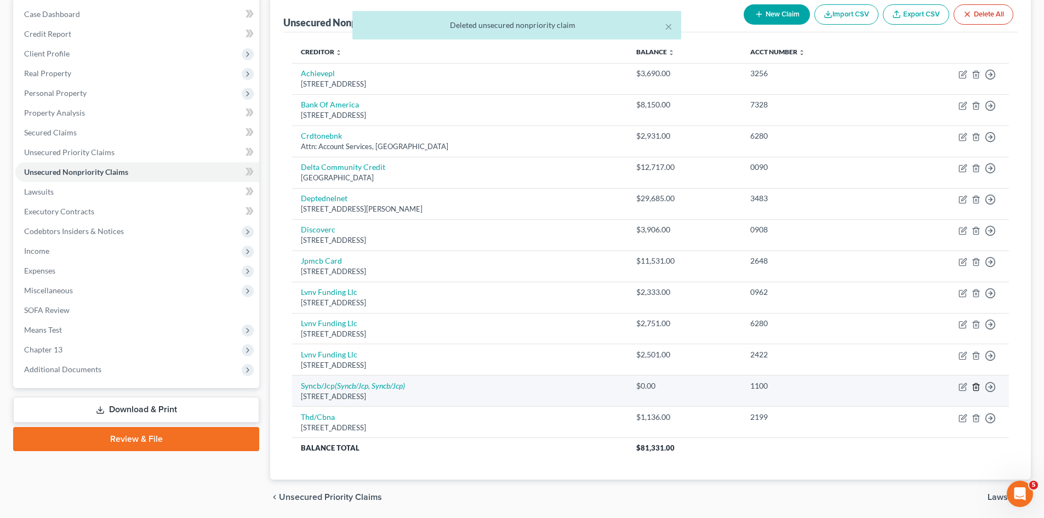
click at [975, 384] on icon "button" at bounding box center [975, 386] width 5 height 7
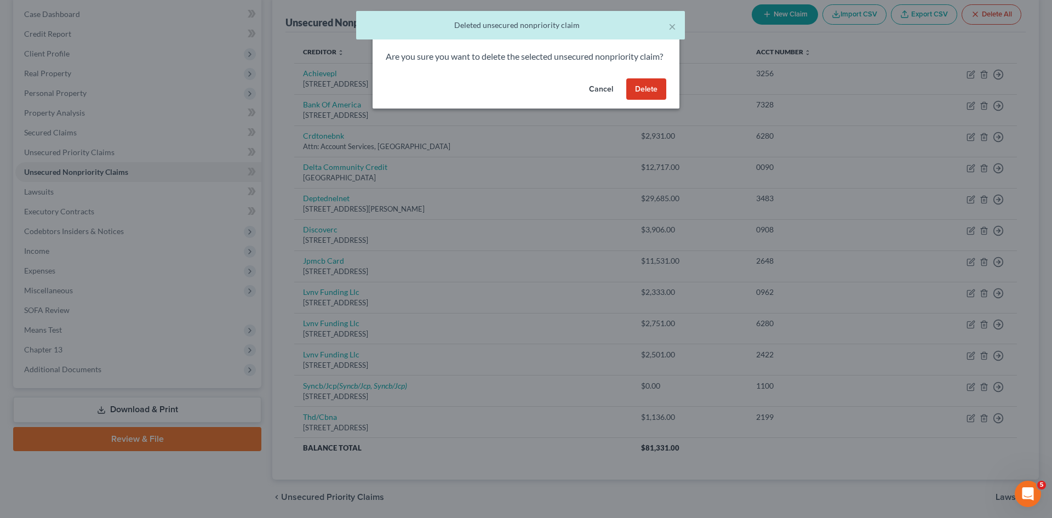
click at [659, 98] on button "Delete" at bounding box center [646, 89] width 40 height 22
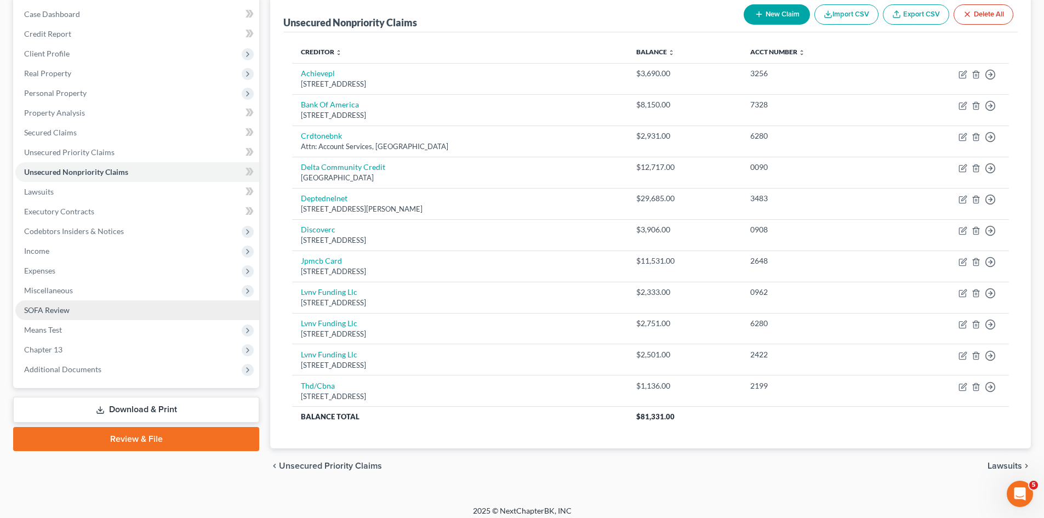
click at [55, 306] on span "SOFA Review" at bounding box center [46, 309] width 45 height 9
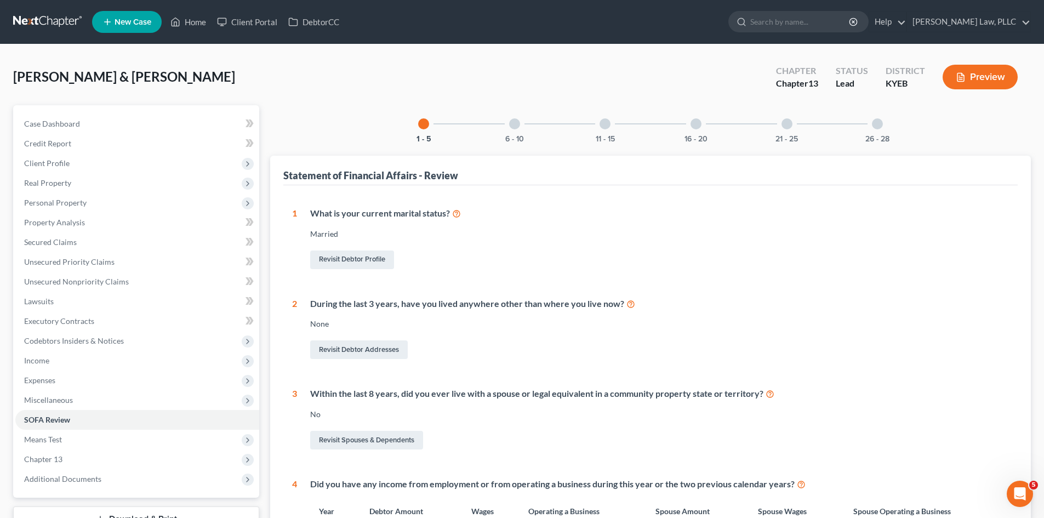
click at [518, 131] on div "6 - 10" at bounding box center [514, 123] width 37 height 37
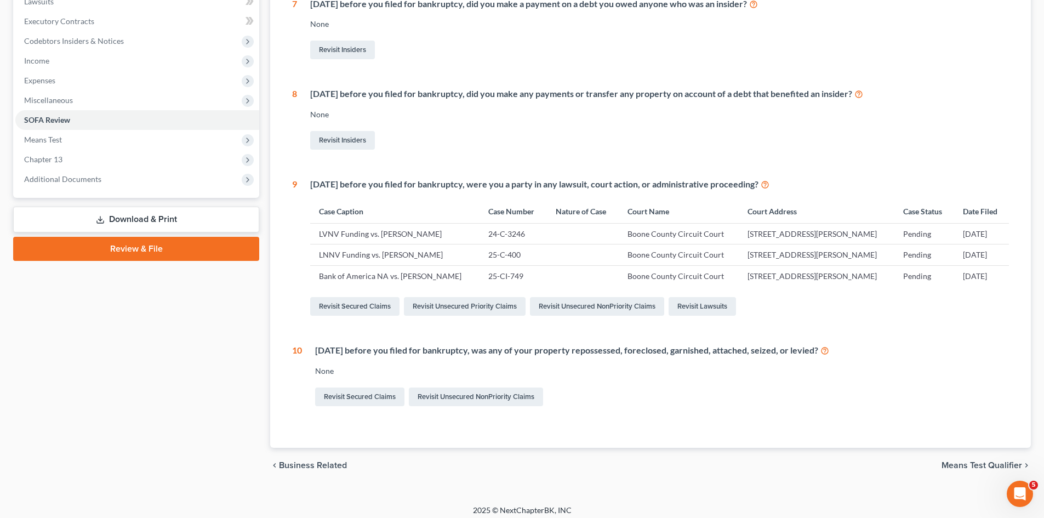
scroll to position [306, 0]
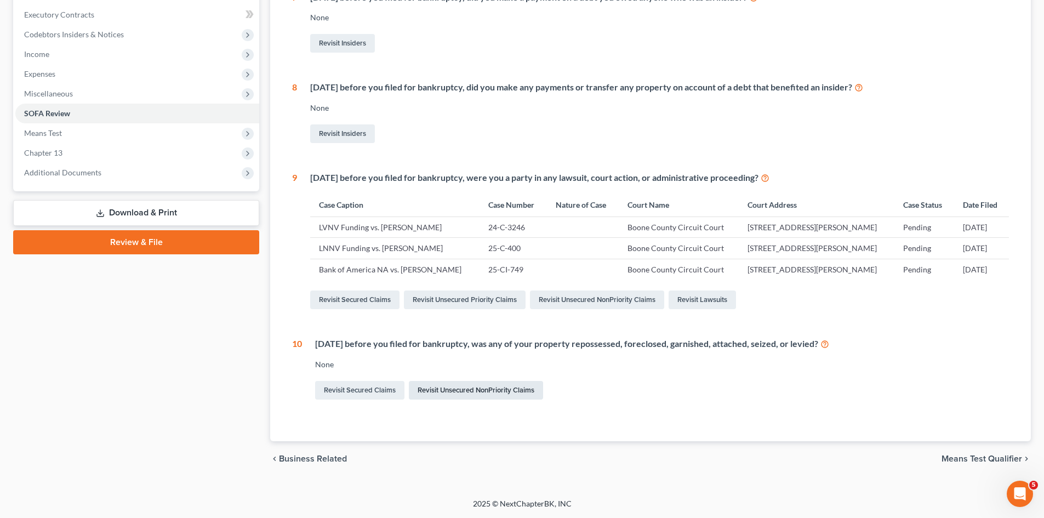
click at [488, 390] on link "Revisit Unsecured NonPriority Claims" at bounding box center [476, 390] width 134 height 19
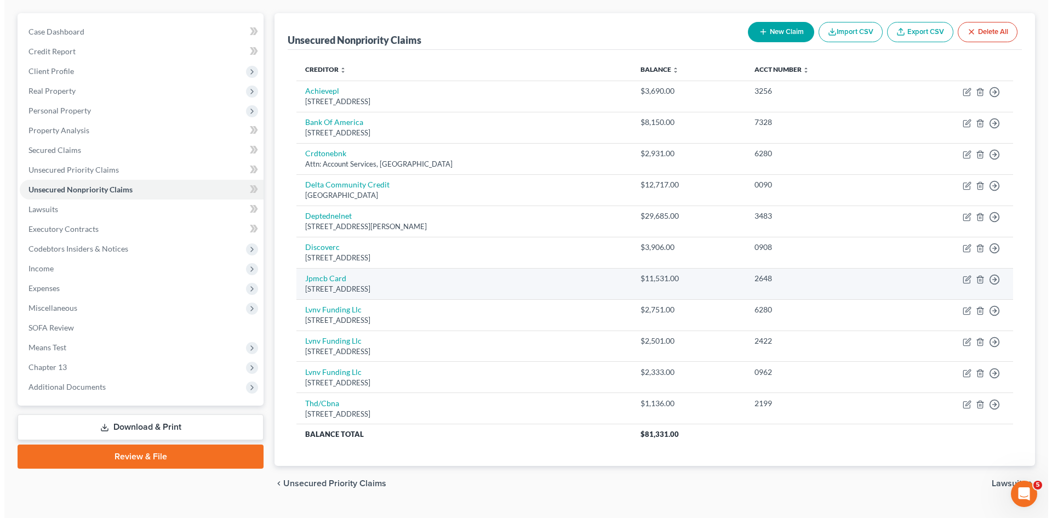
scroll to position [110, 0]
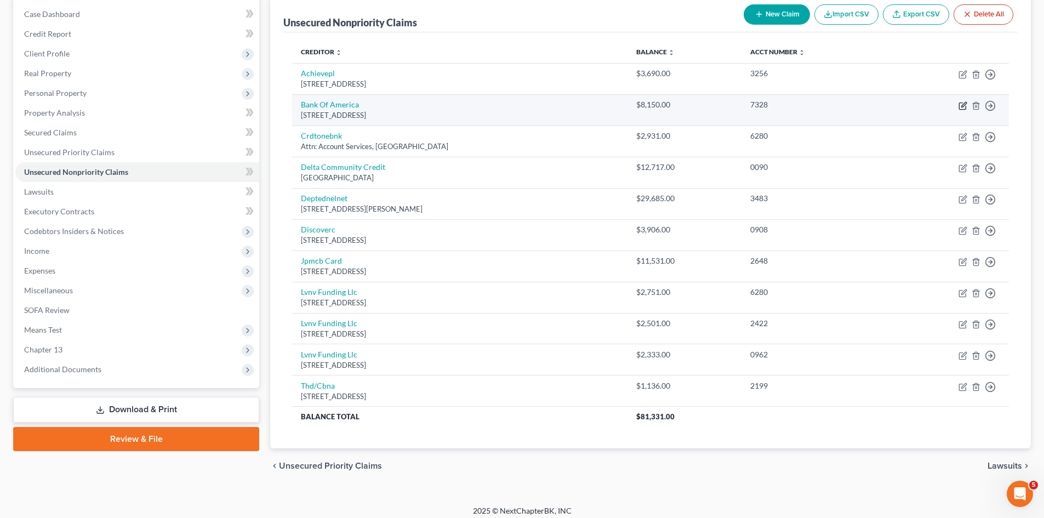
click at [962, 105] on icon "button" at bounding box center [963, 104] width 5 height 5
select select "7"
select select "2"
select select "0"
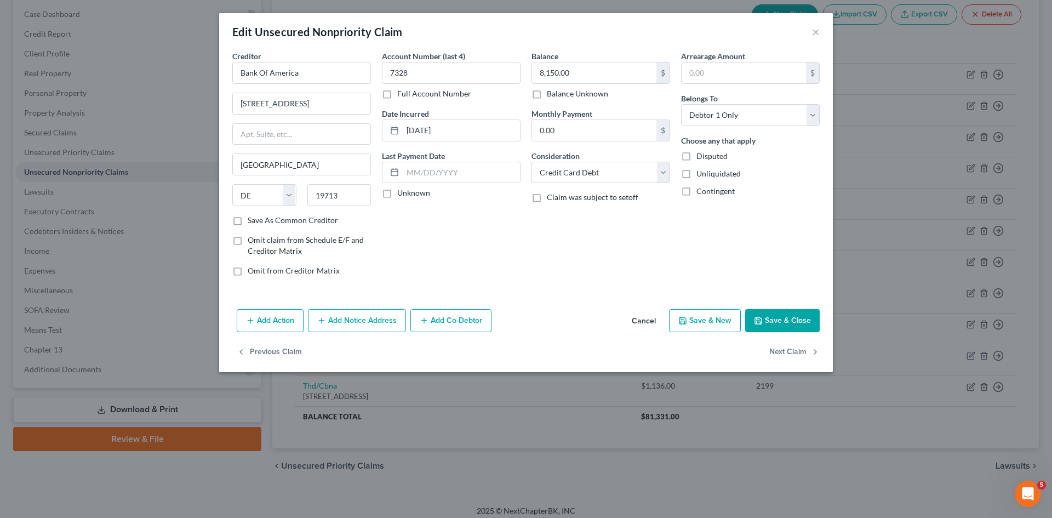
click at [260, 324] on button "Add Action" at bounding box center [270, 320] width 67 height 23
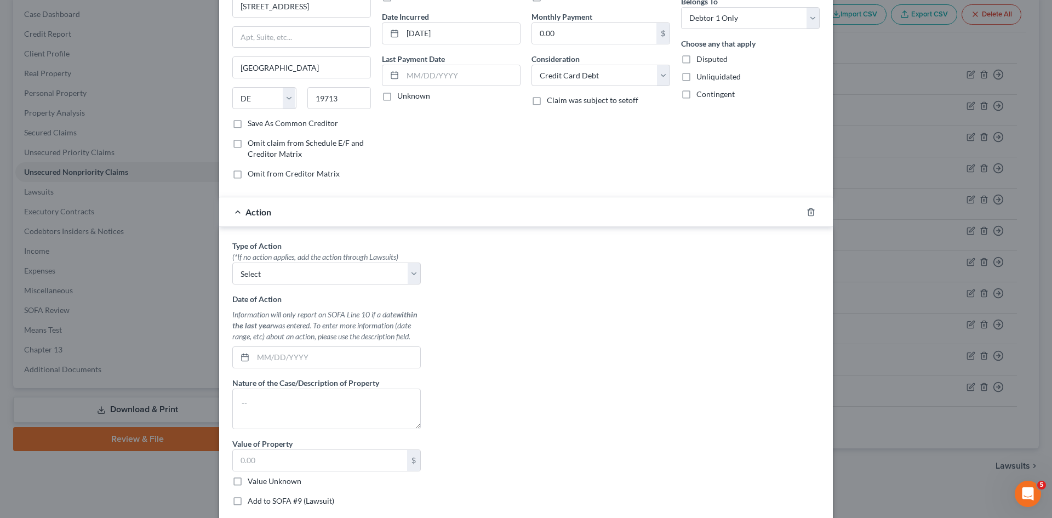
scroll to position [164, 0]
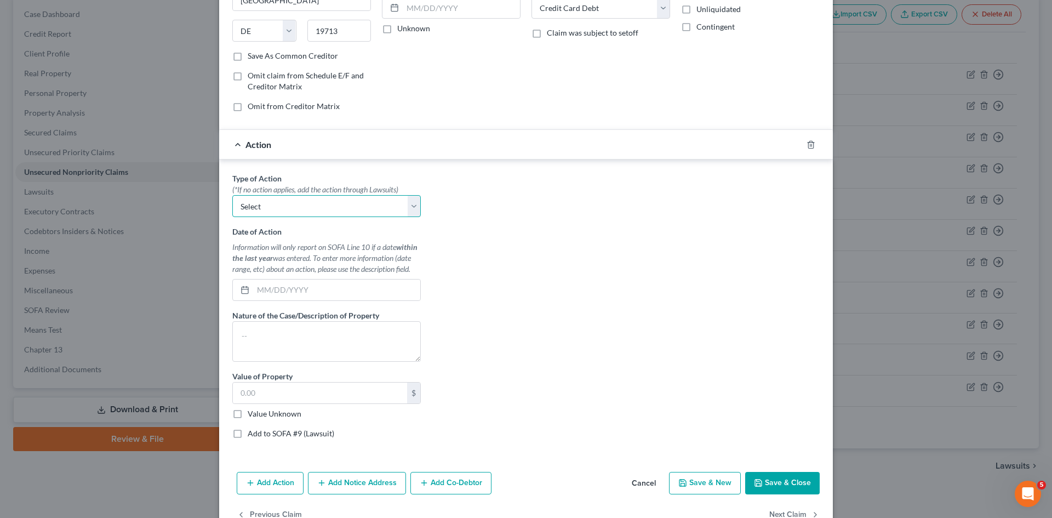
click at [413, 203] on select "Select Repossession Garnishment Foreclosure Personal Injury Attached, Seized, O…" at bounding box center [326, 206] width 189 height 22
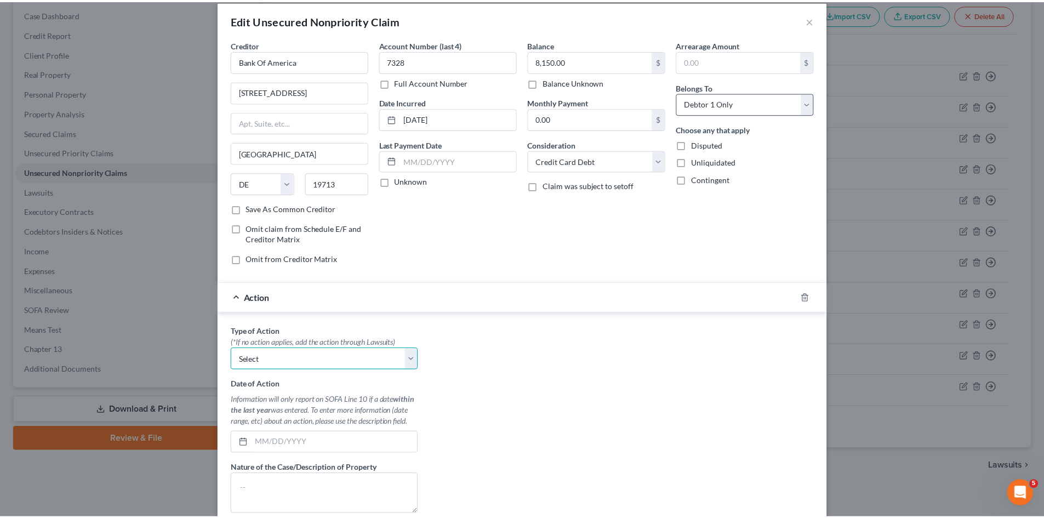
scroll to position [0, 0]
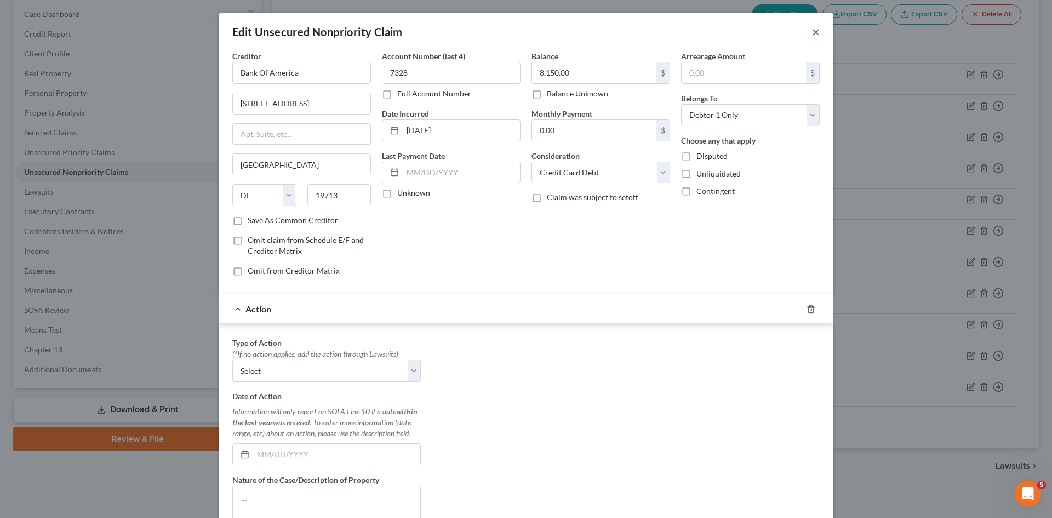
click at [812, 30] on button "×" at bounding box center [816, 31] width 8 height 13
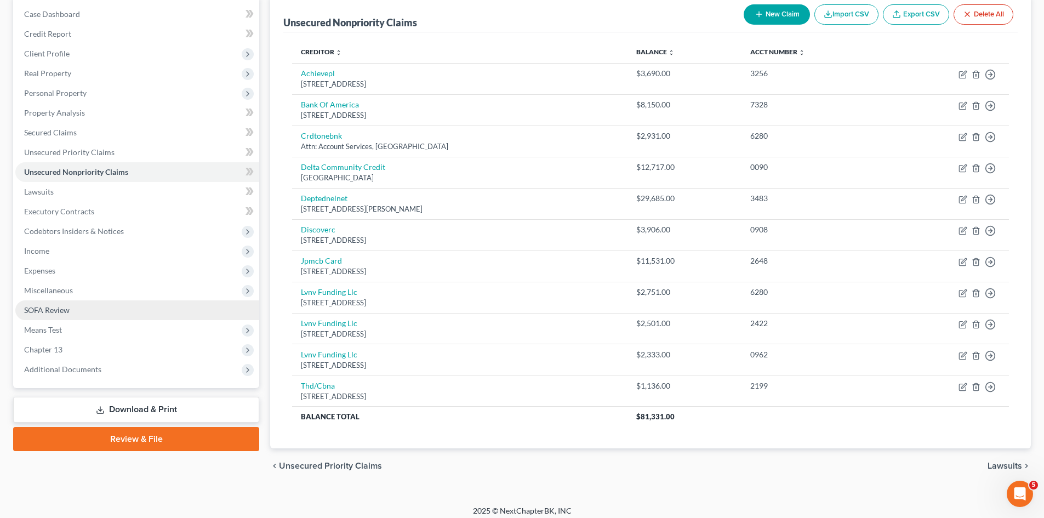
click at [50, 306] on span "SOFA Review" at bounding box center [46, 309] width 45 height 9
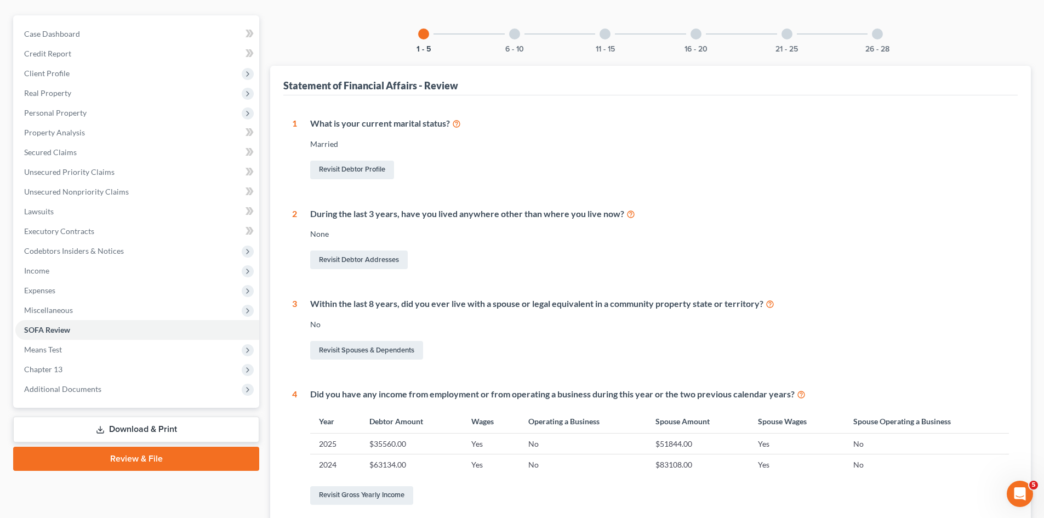
scroll to position [164, 0]
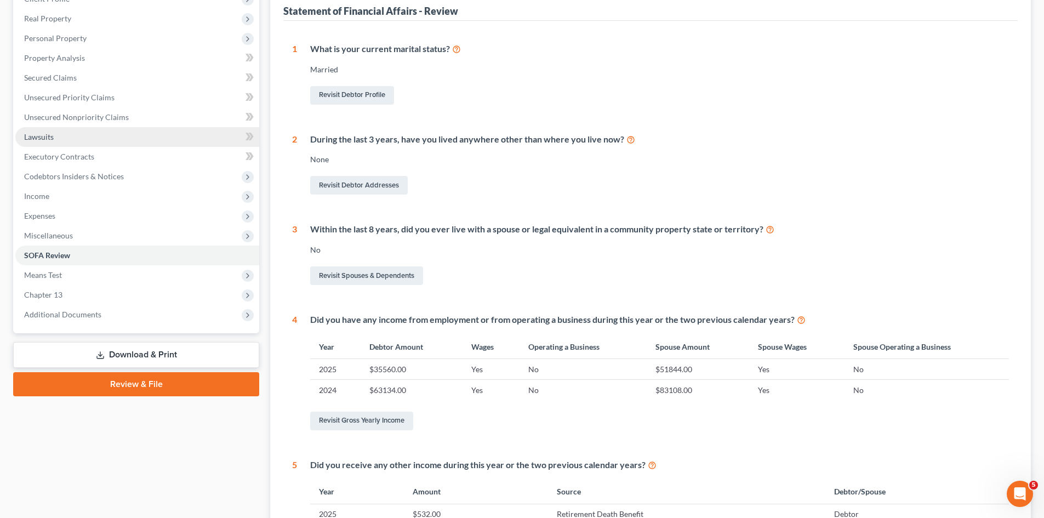
click at [38, 135] on span "Lawsuits" at bounding box center [39, 136] width 30 height 9
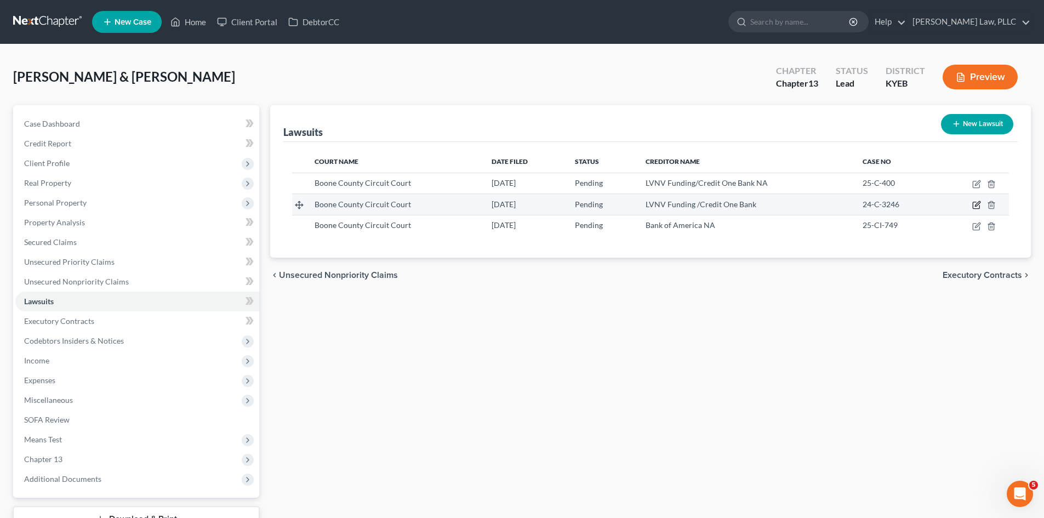
click at [974, 201] on icon "button" at bounding box center [976, 205] width 9 height 9
select select "18"
select select "0"
select select "4"
select select "42"
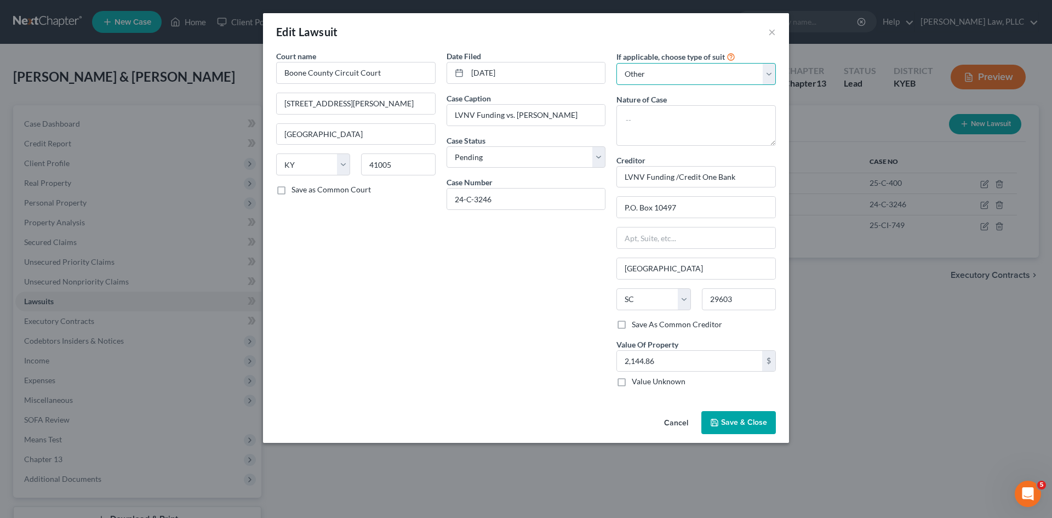
click at [767, 82] on select "Select Repossession Garnishment Foreclosure Attached, Seized, Or Levied Other" at bounding box center [695, 74] width 159 height 22
select select "1"
click at [616, 63] on select "Select Repossession Garnishment Foreclosure Attached, Seized, Or Levied Other" at bounding box center [695, 74] width 159 height 22
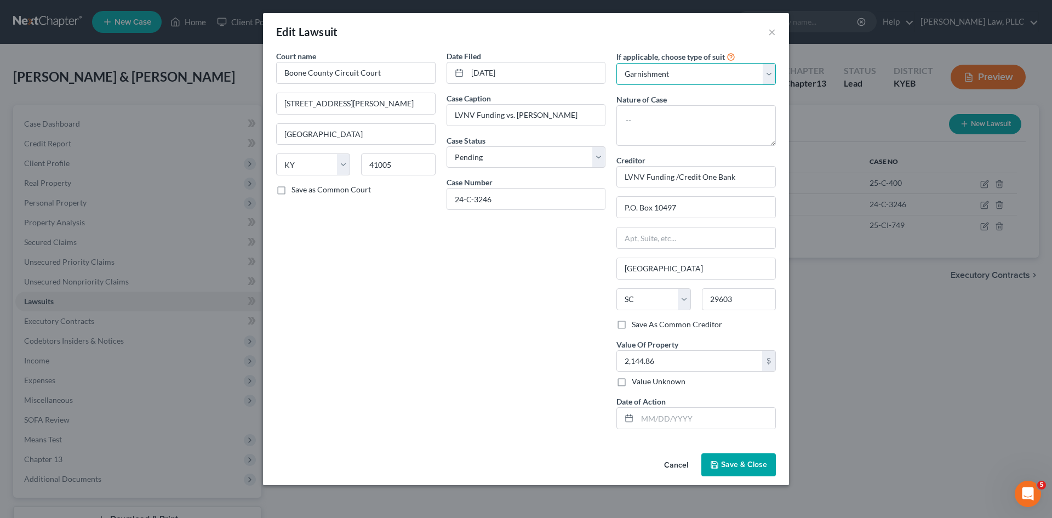
click at [767, 76] on select "Select Repossession Garnishment Foreclosure Attached, Seized, Or Levied Other" at bounding box center [695, 74] width 159 height 22
click at [616, 63] on select "Select Repossession Garnishment Foreclosure Attached, Seized, Or Levied Other" at bounding box center [695, 74] width 159 height 22
click at [592, 158] on select "Select Pending On Appeal Concluded" at bounding box center [526, 157] width 159 height 22
select select "2"
click at [447, 146] on select "Select Pending On Appeal Concluded" at bounding box center [526, 157] width 159 height 22
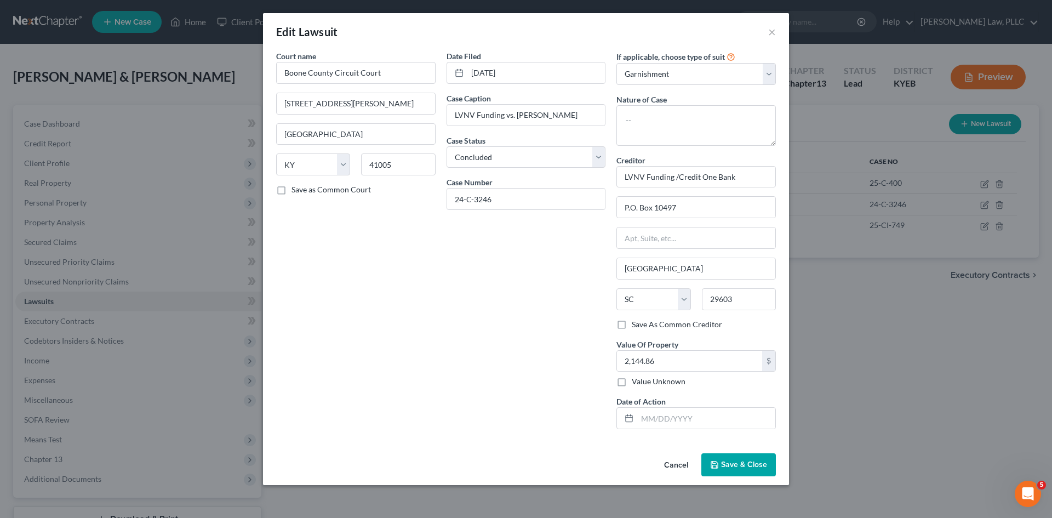
click at [510, 349] on div "Date Filed [DATE] Case Caption LVNV Funding vs. [PERSON_NAME] Case Status * Sel…" at bounding box center [526, 243] width 170 height 387
click at [680, 417] on input "text" at bounding box center [706, 418] width 138 height 21
click at [668, 124] on textarea at bounding box center [695, 125] width 159 height 41
type textarea "Collections"
click at [292, 190] on label "Save as Common Court" at bounding box center [331, 189] width 79 height 11
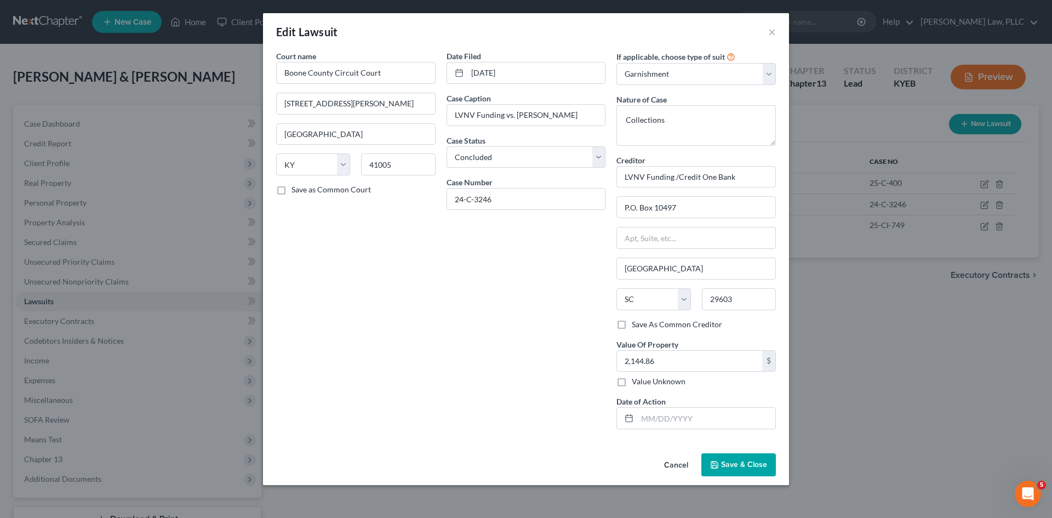
click at [296, 190] on input "Save as Common Court" at bounding box center [299, 187] width 7 height 7
checkbox input "true"
click at [657, 414] on input "text" at bounding box center [706, 418] width 138 height 21
type input "[DATE]"
click at [716, 361] on input "2,144.86" at bounding box center [689, 361] width 145 height 21
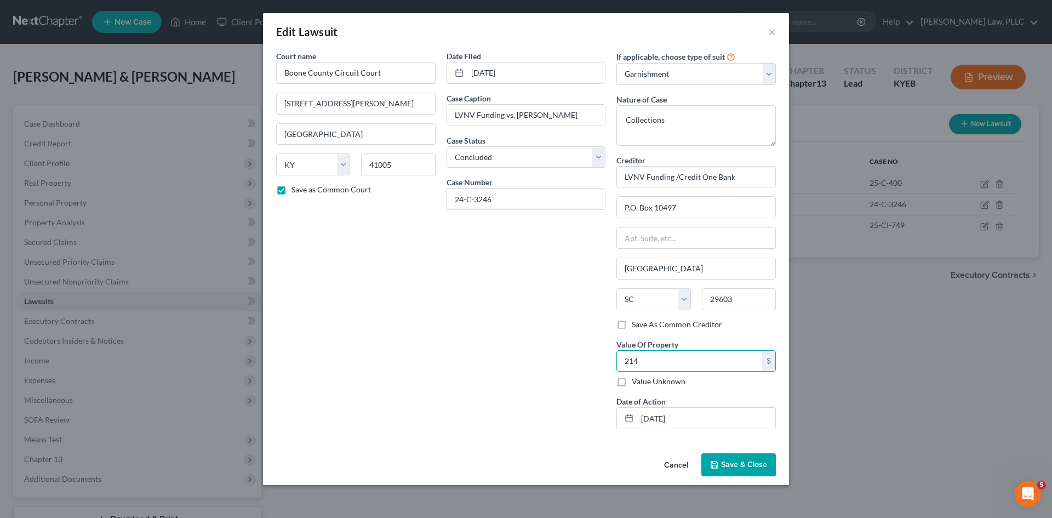
type input "214"
click at [739, 469] on span "Save & Close" at bounding box center [744, 464] width 46 height 9
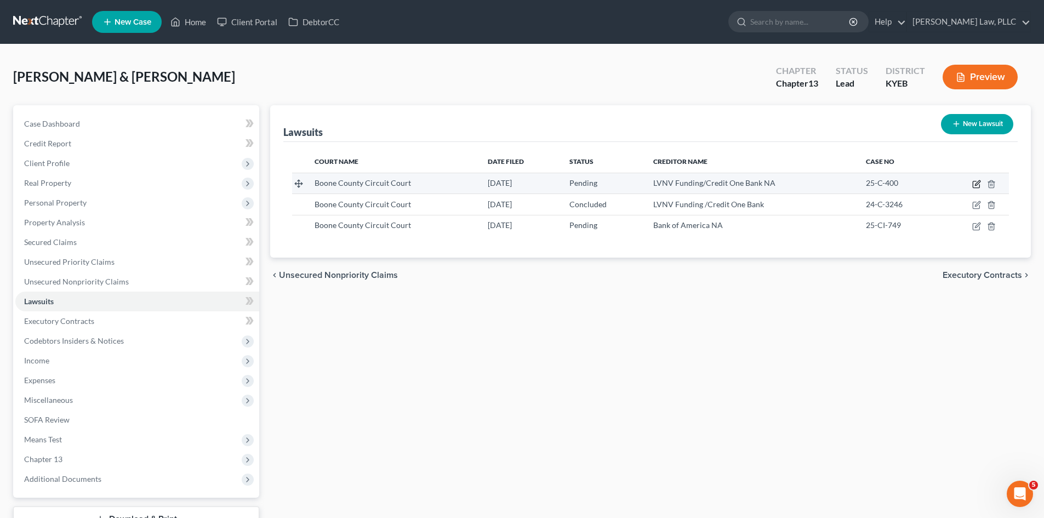
click at [976, 184] on icon "button" at bounding box center [977, 182] width 5 height 5
select select "18"
select select "0"
select select "4"
select select "42"
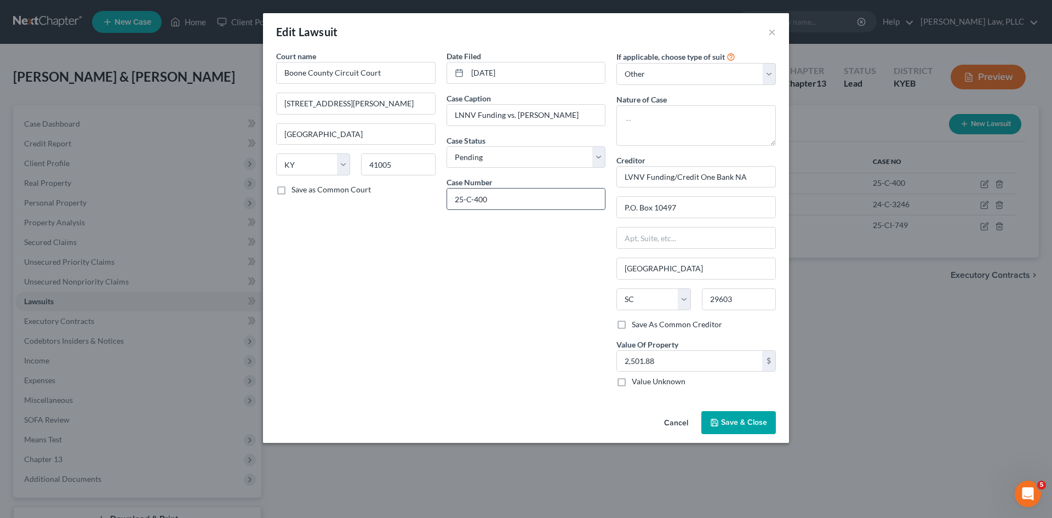
click at [470, 198] on input "25-C-400" at bounding box center [526, 199] width 158 height 21
type input "25-CI-400"
click at [746, 423] on span "Save & Close" at bounding box center [744, 422] width 46 height 9
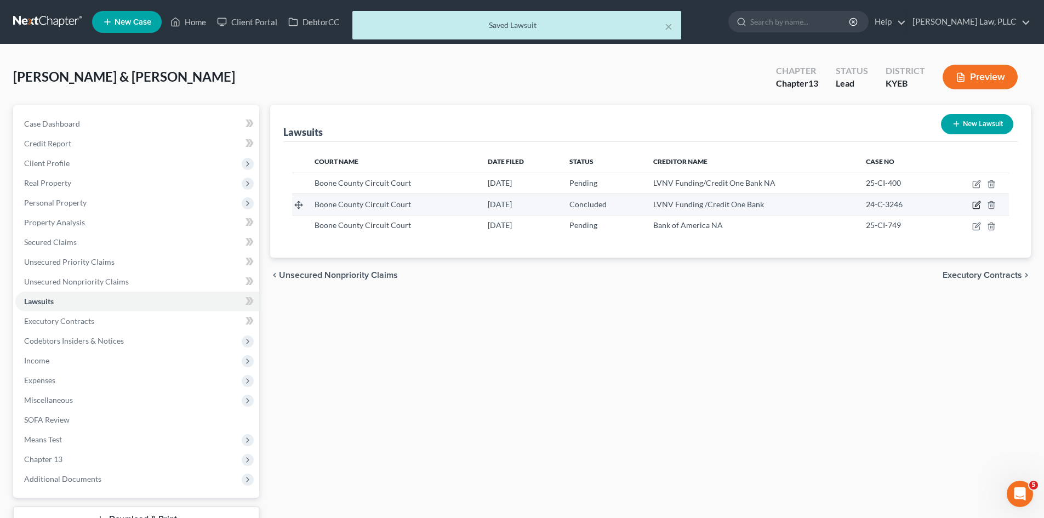
click at [980, 204] on icon "button" at bounding box center [976, 205] width 9 height 9
select select "18"
select select "2"
select select "1"
select select "42"
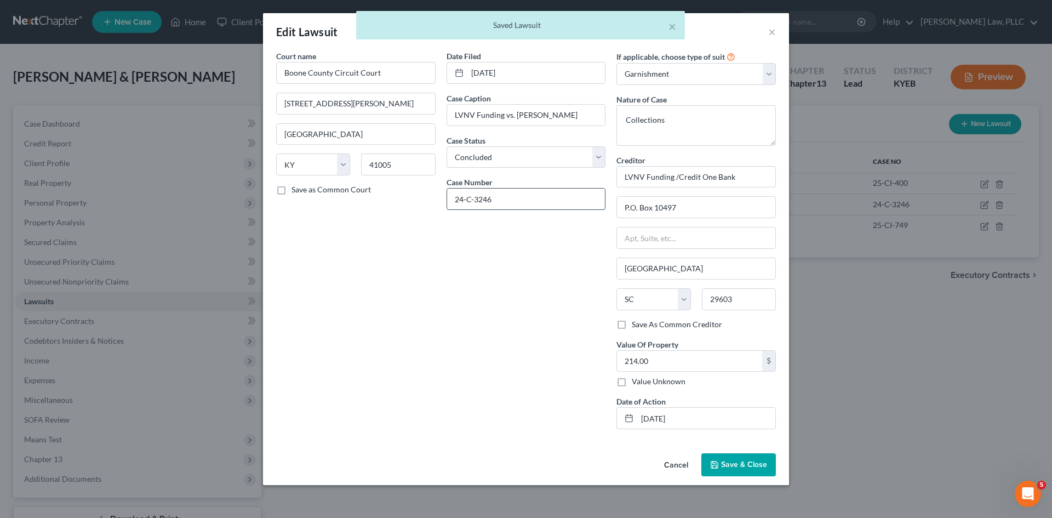
click at [470, 197] on input "24-C-3246" at bounding box center [526, 199] width 158 height 21
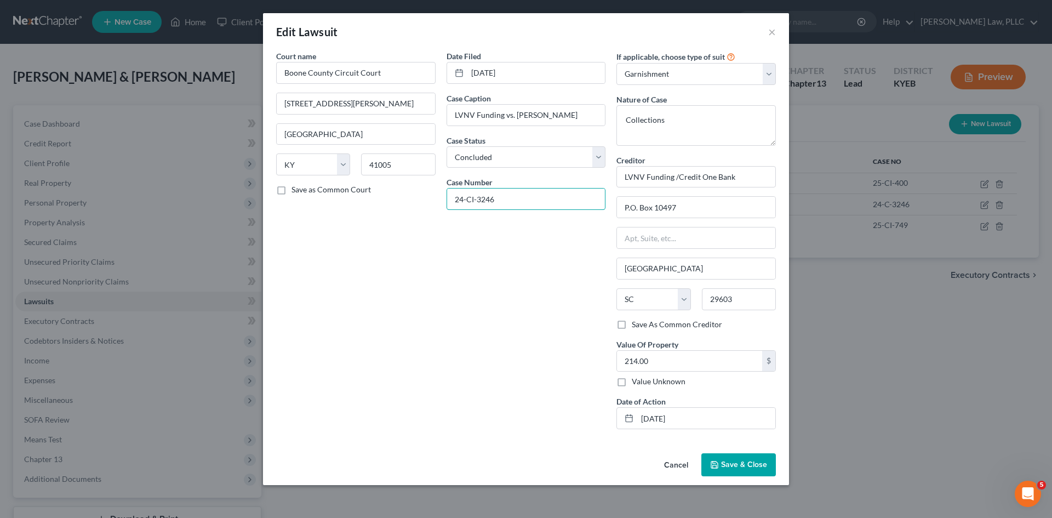
type input "24-CI-3246"
click at [724, 473] on button "Save & Close" at bounding box center [738, 464] width 75 height 23
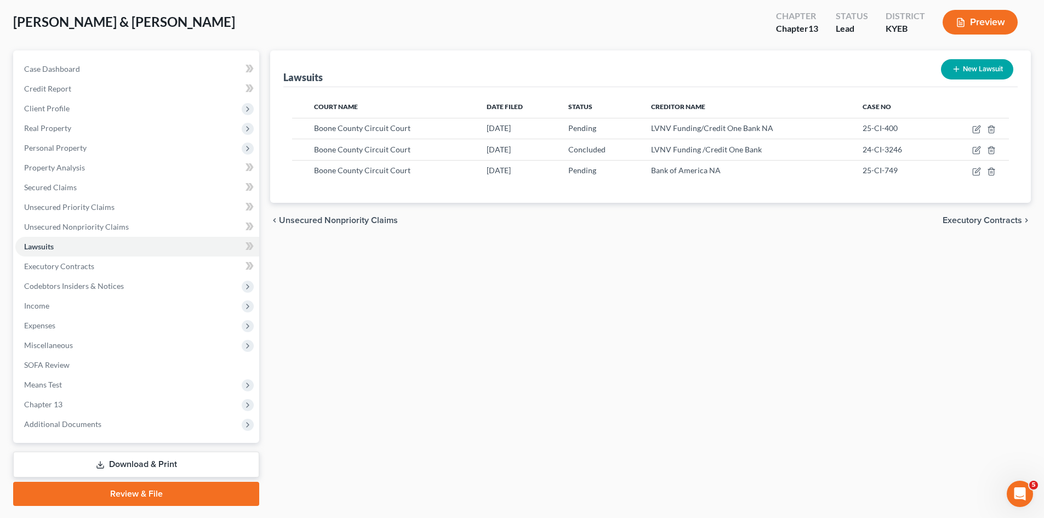
scroll to position [84, 0]
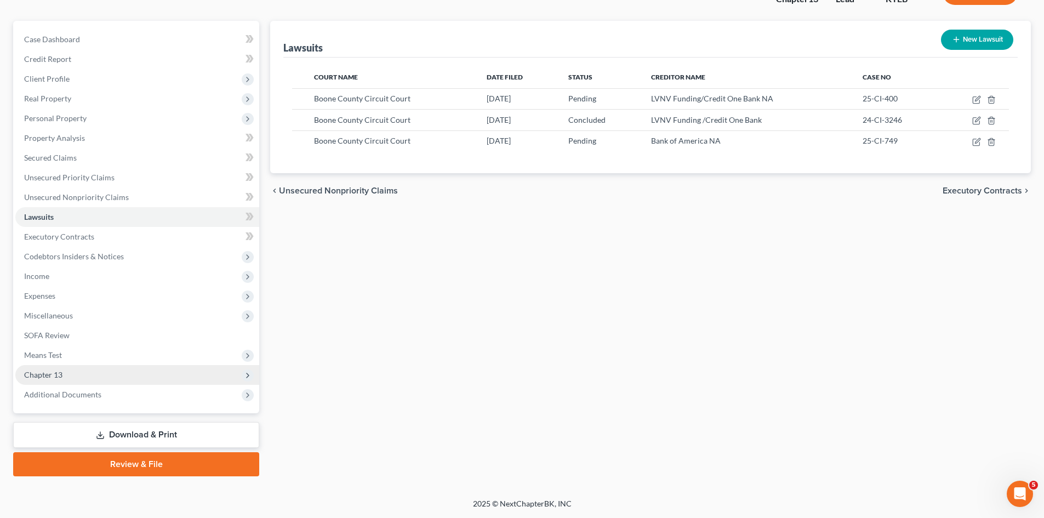
click at [31, 371] on span "Chapter 13" at bounding box center [43, 374] width 38 height 9
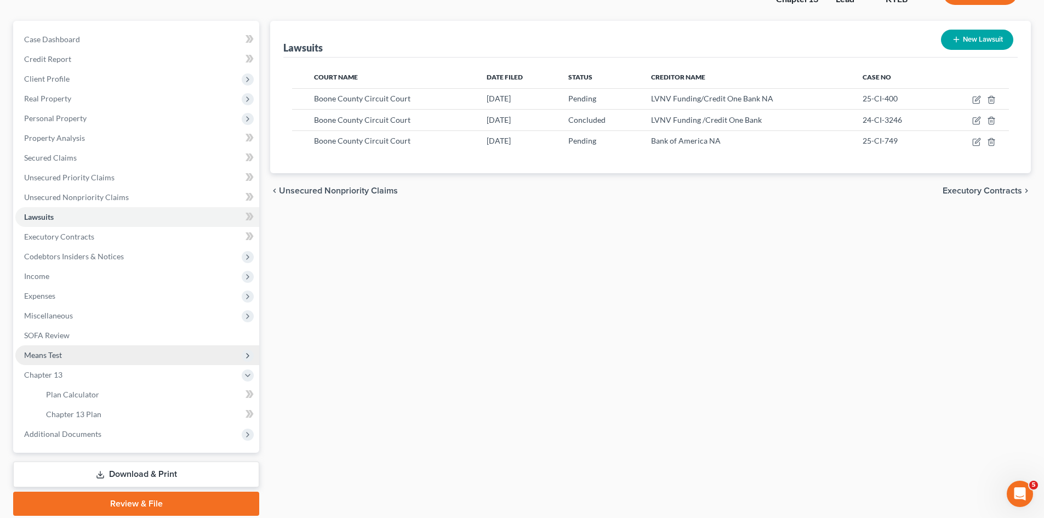
click at [56, 357] on span "Means Test" at bounding box center [43, 354] width 38 height 9
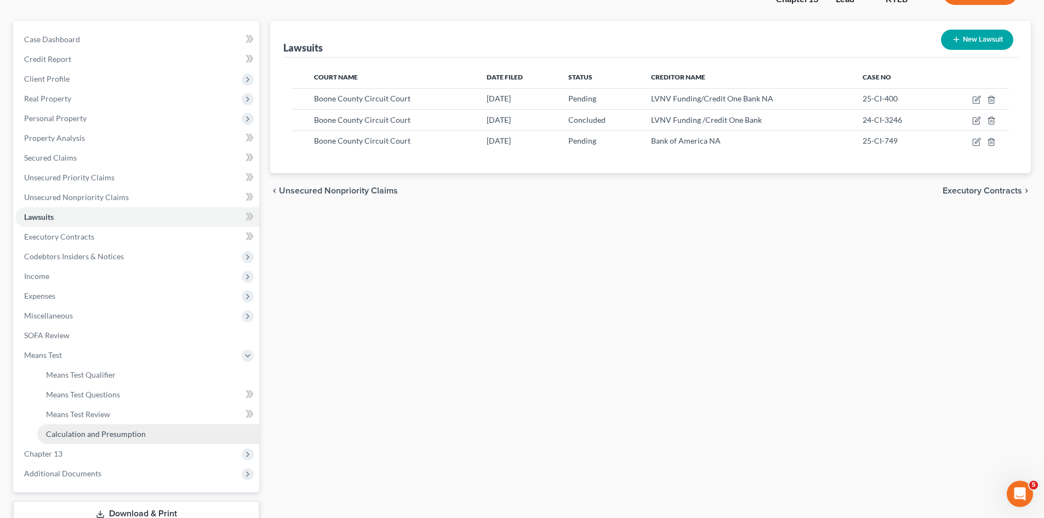
click at [84, 437] on span "Calculation and Presumption" at bounding box center [96, 433] width 100 height 9
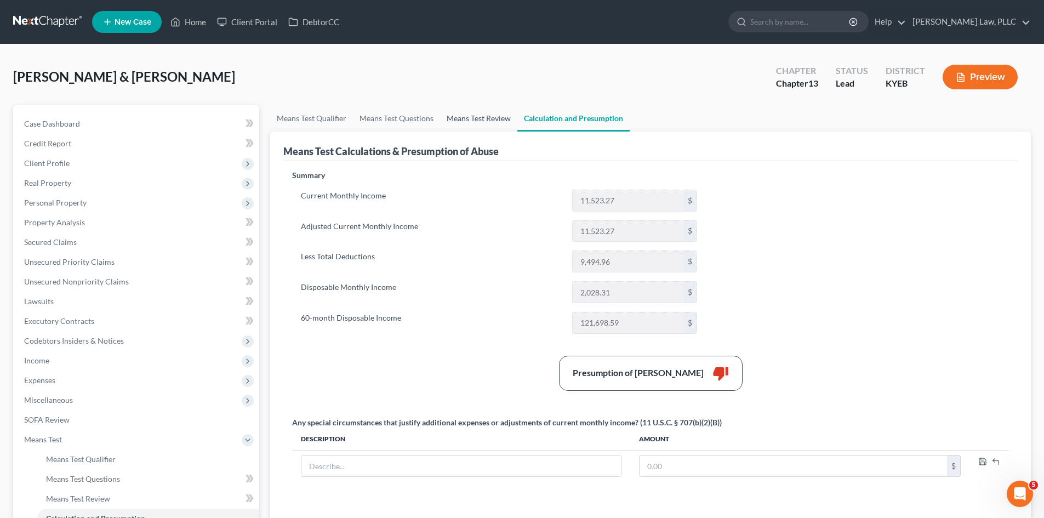
click at [488, 118] on link "Means Test Review" at bounding box center [478, 118] width 77 height 26
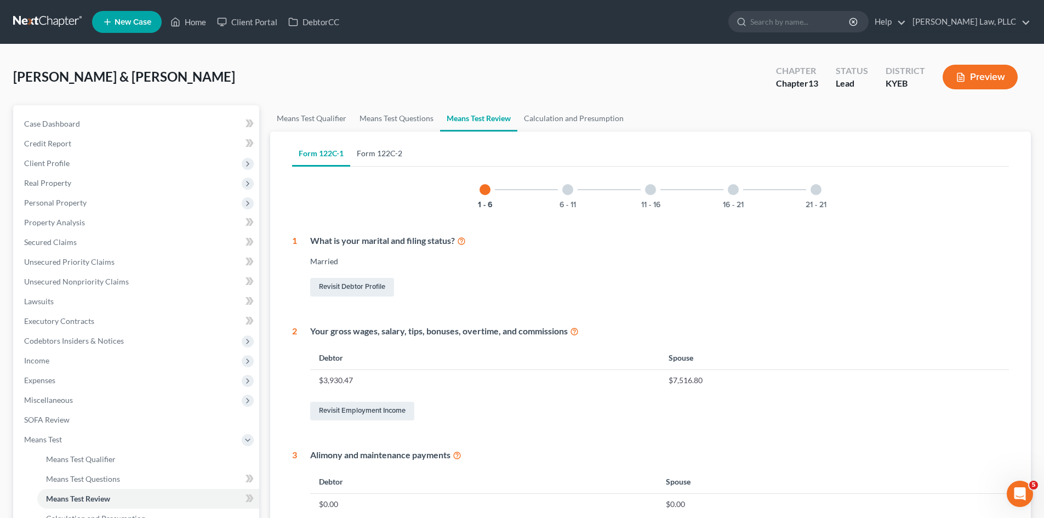
click at [385, 156] on link "Form 122C-2" at bounding box center [379, 153] width 59 height 26
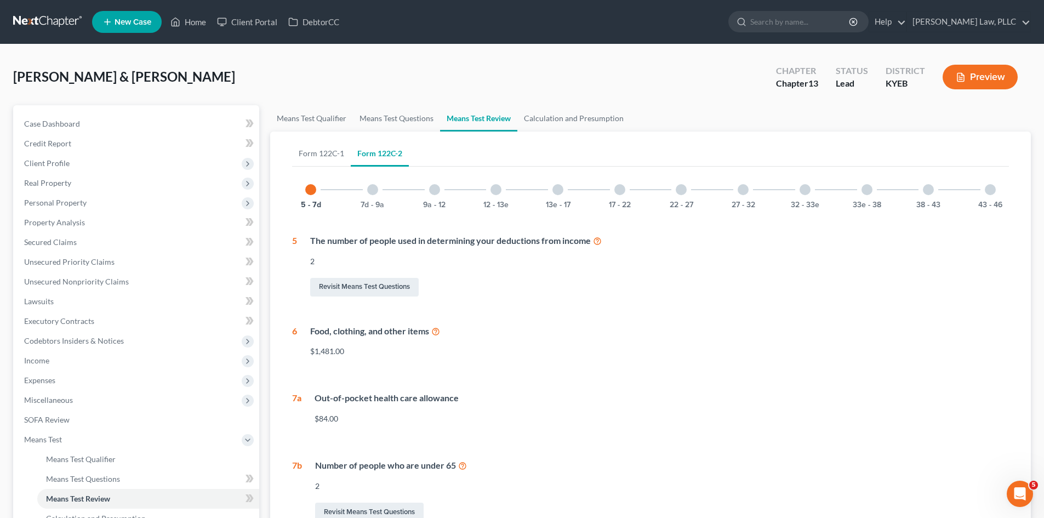
click at [979, 79] on button "Preview" at bounding box center [980, 77] width 75 height 25
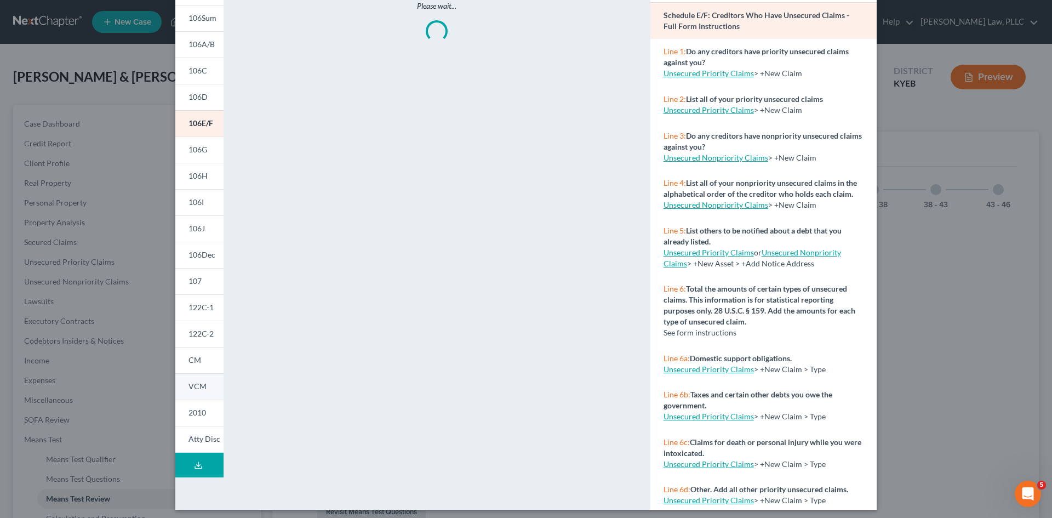
scroll to position [90, 0]
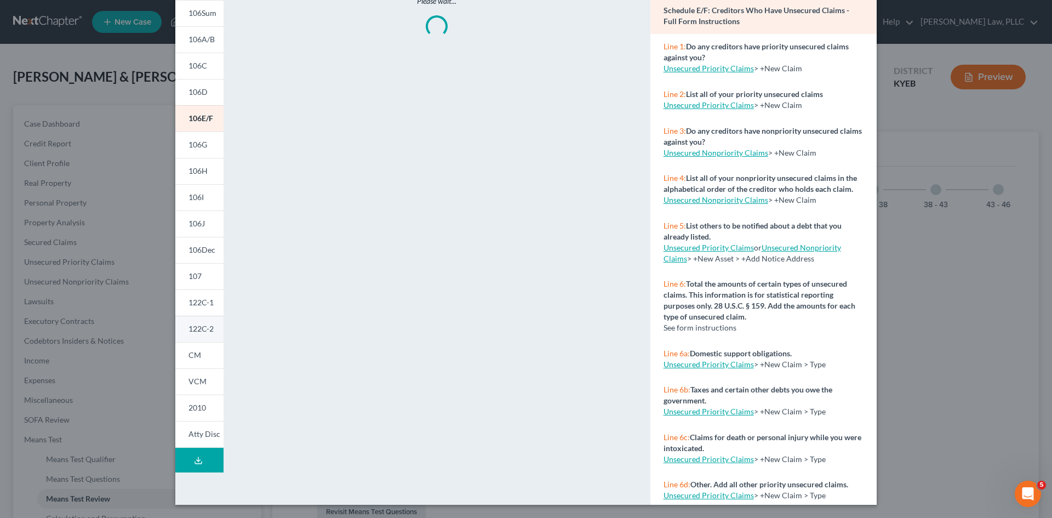
click at [198, 324] on span "122C-2" at bounding box center [201, 328] width 25 height 9
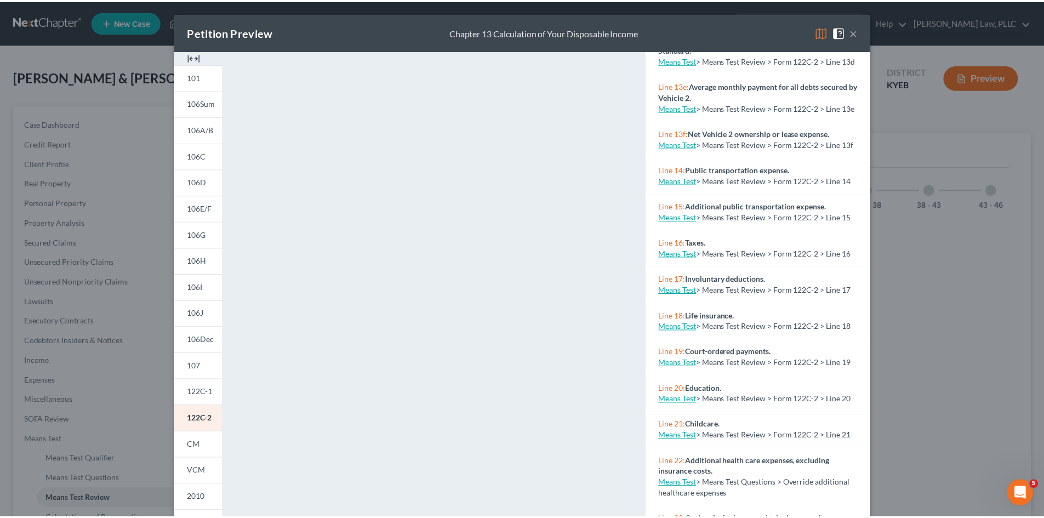
scroll to position [1041, 0]
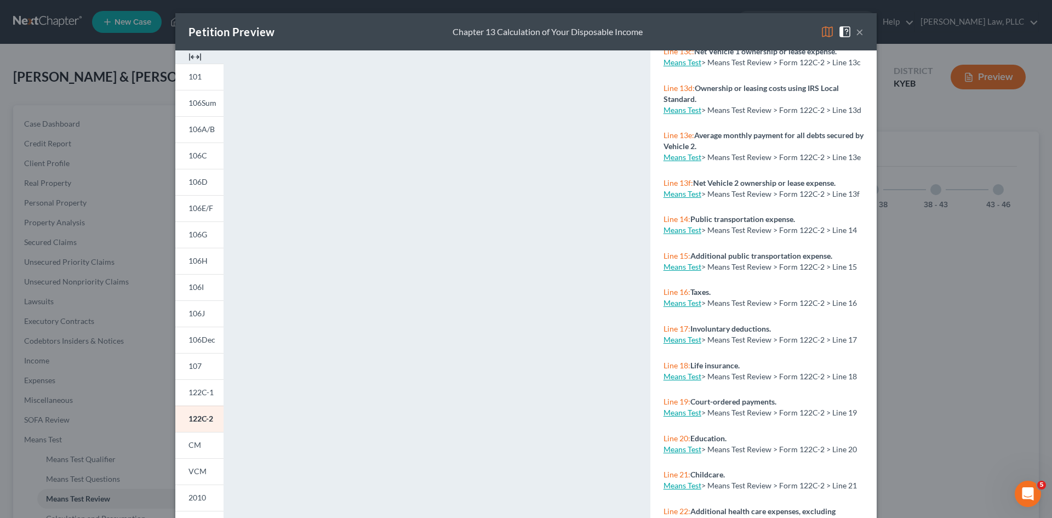
click at [856, 33] on button "×" at bounding box center [860, 31] width 8 height 13
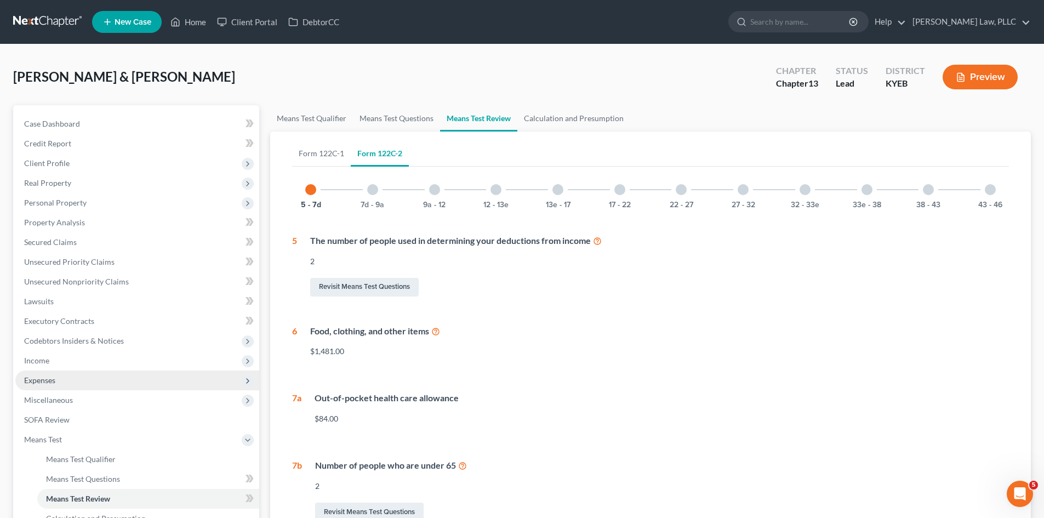
click at [50, 376] on span "Expenses" at bounding box center [39, 379] width 31 height 9
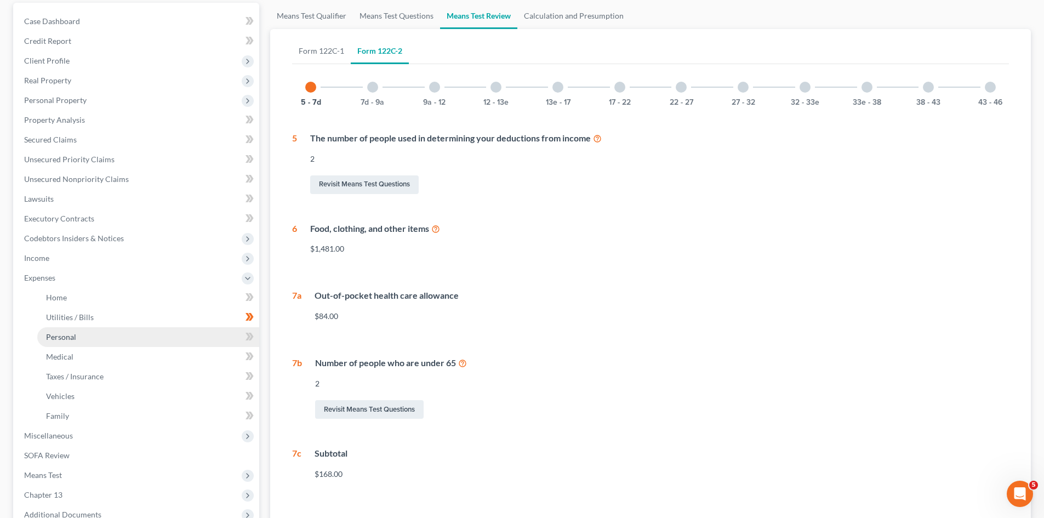
scroll to position [110, 0]
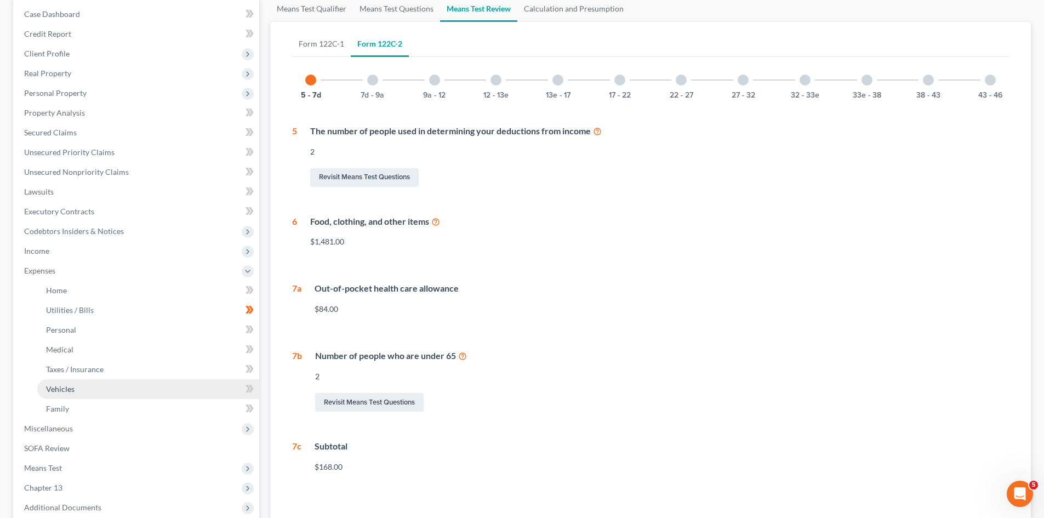
click at [79, 389] on link "Vehicles" at bounding box center [148, 389] width 222 height 20
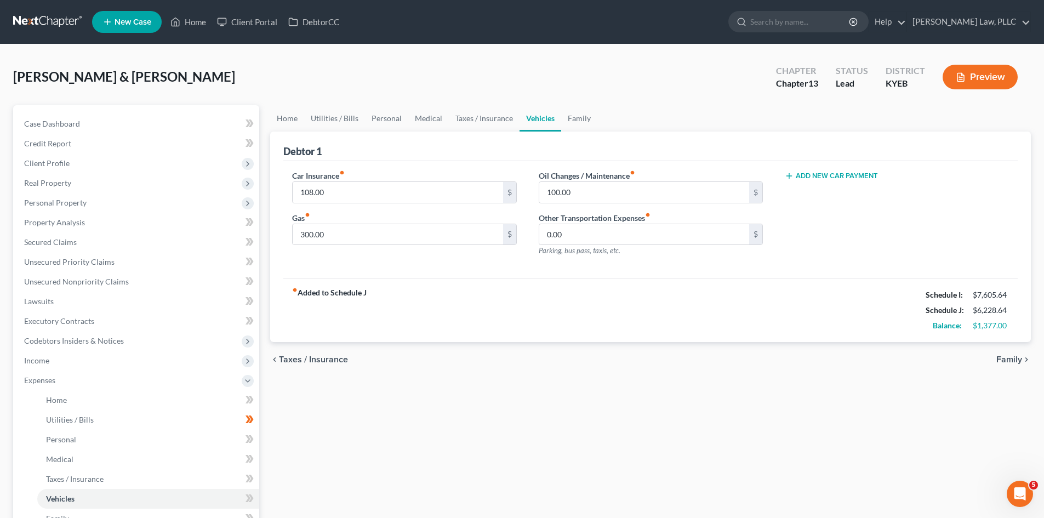
click at [855, 176] on button "Add New Car Payment" at bounding box center [831, 176] width 93 height 9
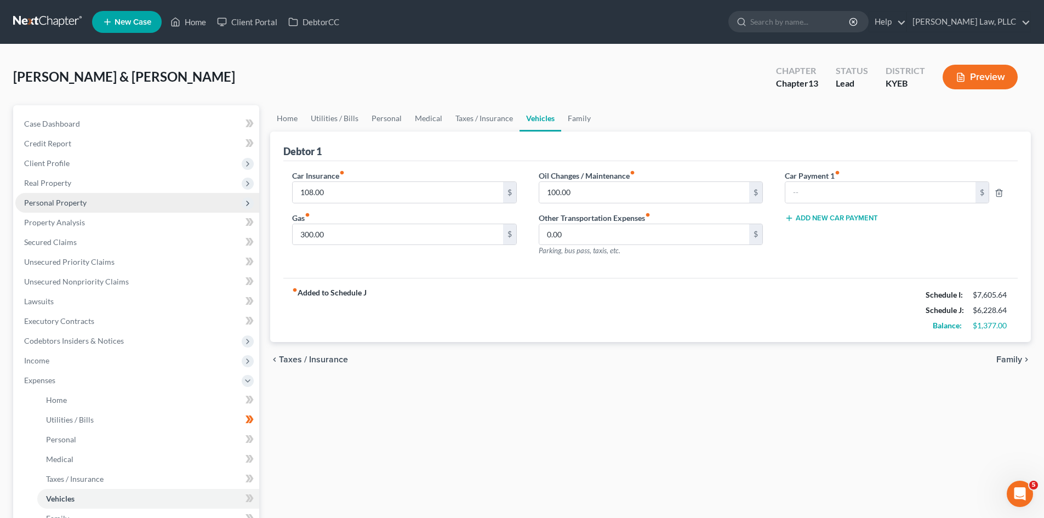
click at [45, 198] on span "Personal Property" at bounding box center [55, 202] width 62 height 9
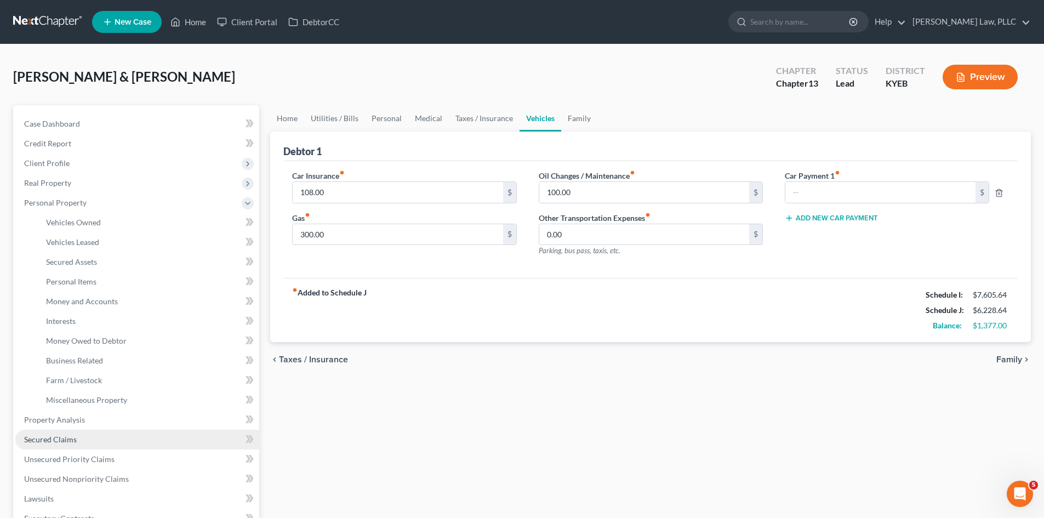
click at [60, 435] on span "Secured Claims" at bounding box center [50, 439] width 53 height 9
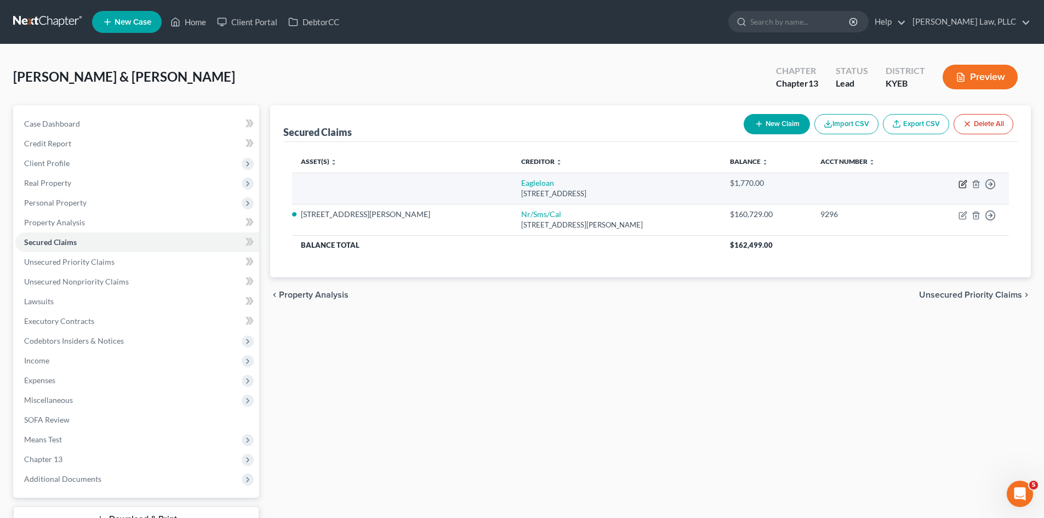
click at [963, 184] on icon "button" at bounding box center [963, 182] width 5 height 5
select select "18"
select select "0"
select select "2"
select select "0"
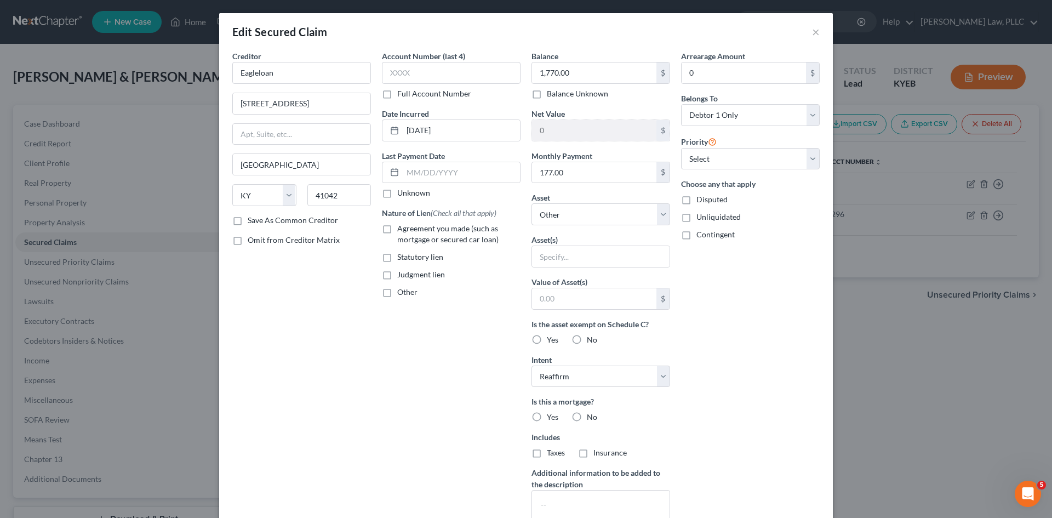
scroll to position [55, 0]
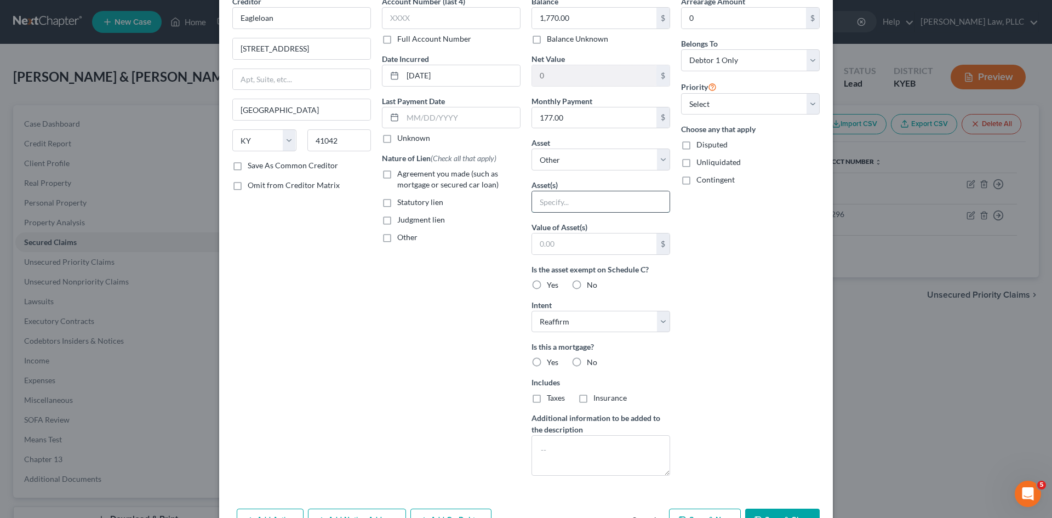
click at [624, 196] on input "text" at bounding box center [601, 201] width 138 height 21
click at [656, 159] on select "Select Other Multiple Assets [STREET_ADDRESS][PERSON_NAME] - $215000.0 Jewelry …" at bounding box center [601, 160] width 139 height 22
select select "12"
click at [532, 170] on select "Select Other Multiple Assets [STREET_ADDRESS][PERSON_NAME] - $215000.0 Jewelry …" at bounding box center [601, 160] width 139 height 22
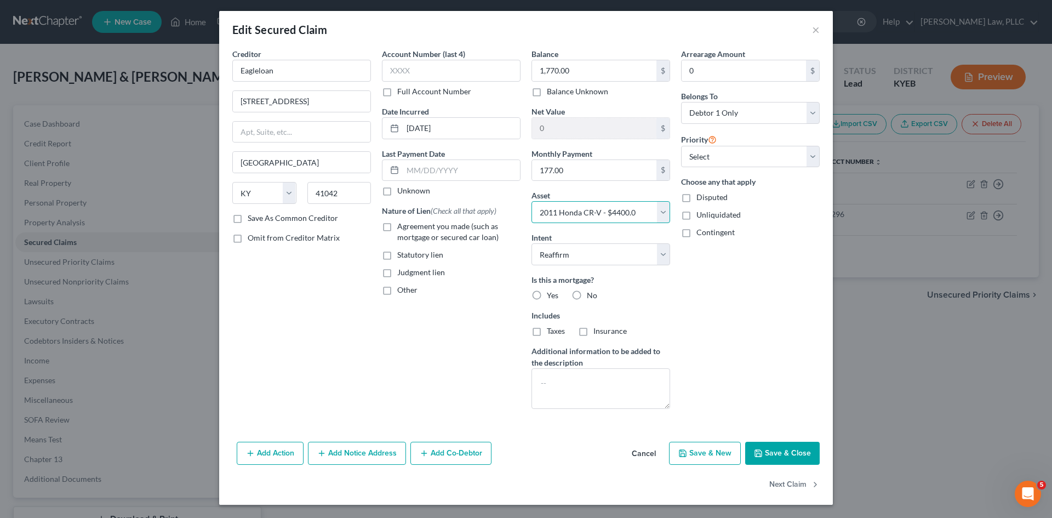
scroll to position [2, 0]
click at [587, 294] on label "No" at bounding box center [592, 295] width 10 height 11
click at [591, 294] on input "No" at bounding box center [594, 293] width 7 height 7
radio input "true"
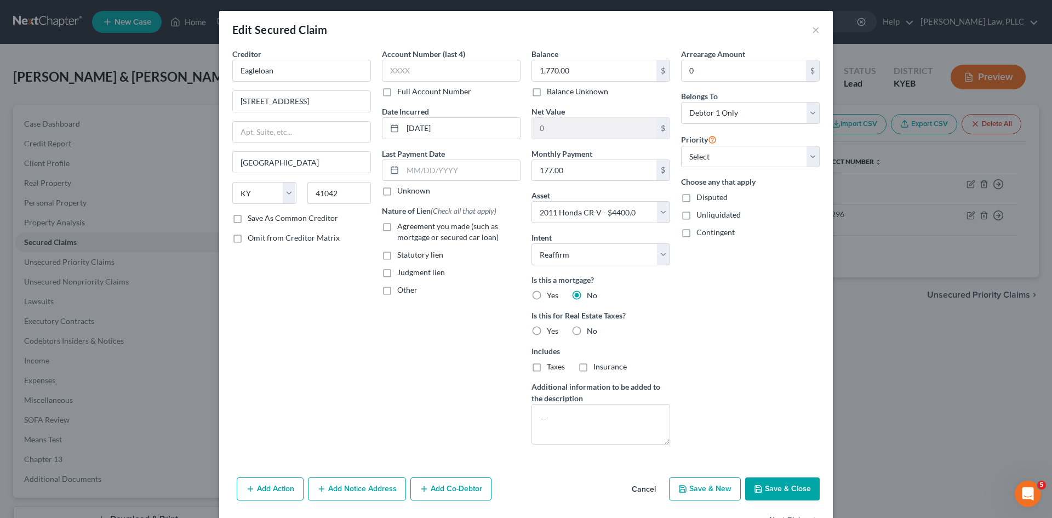
click at [587, 330] on label "No" at bounding box center [592, 331] width 10 height 11
click at [591, 330] on input "No" at bounding box center [594, 329] width 7 height 7
radio input "true"
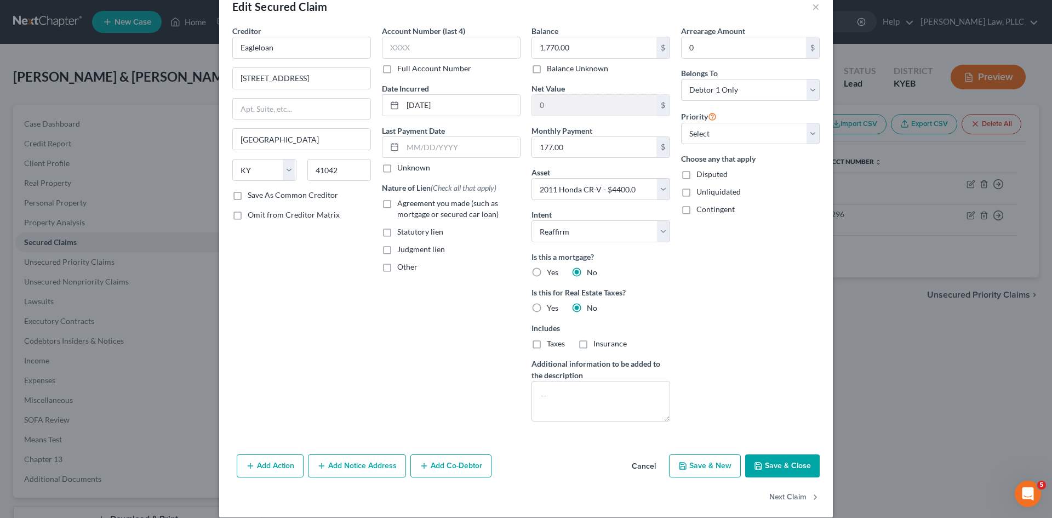
scroll to position [38, 0]
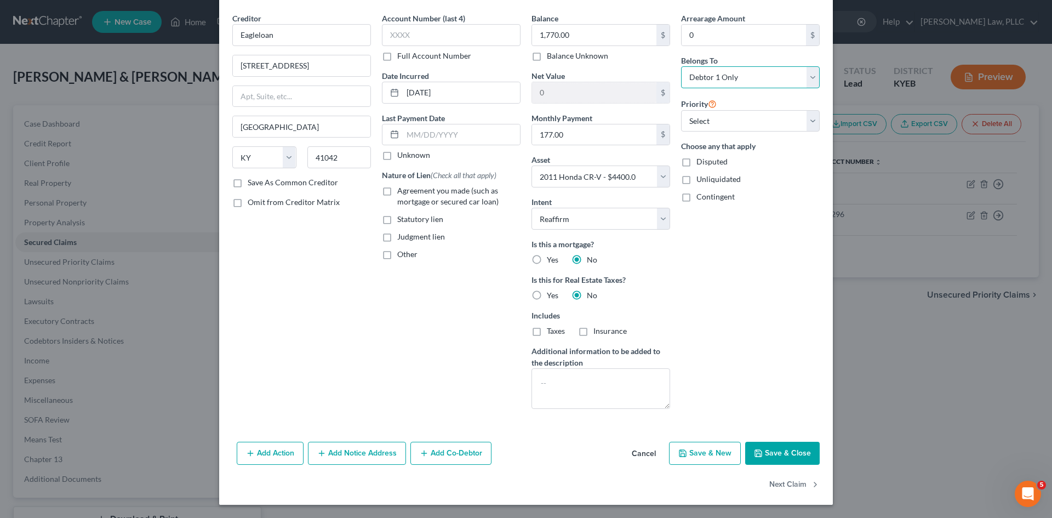
click at [716, 79] on select "Select Debtor 1 Only Debtor 2 Only Debtor 1 And Debtor 2 Only At Least One Of T…" at bounding box center [750, 77] width 139 height 22
select select "2"
click at [681, 66] on select "Select Debtor 1 Only Debtor 2 Only Debtor 1 And Debtor 2 Only At Least One Of T…" at bounding box center [750, 77] width 139 height 22
click at [716, 117] on select "Select 1st 2nd 3rd 4th 5th 6th 7th 8th 9th 10th 11th 12th 13th 14th 15th 16th 1…" at bounding box center [750, 121] width 139 height 22
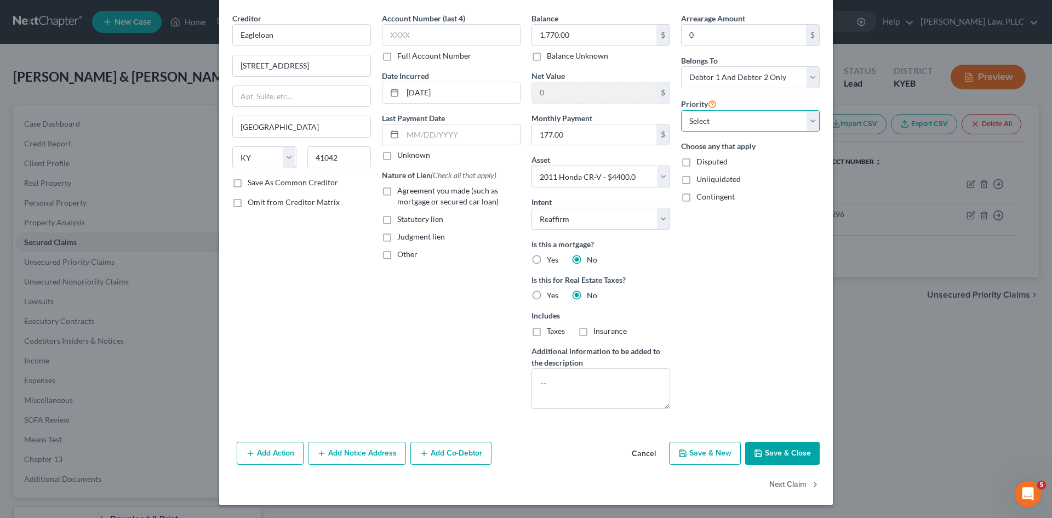
scroll to position [0, 0]
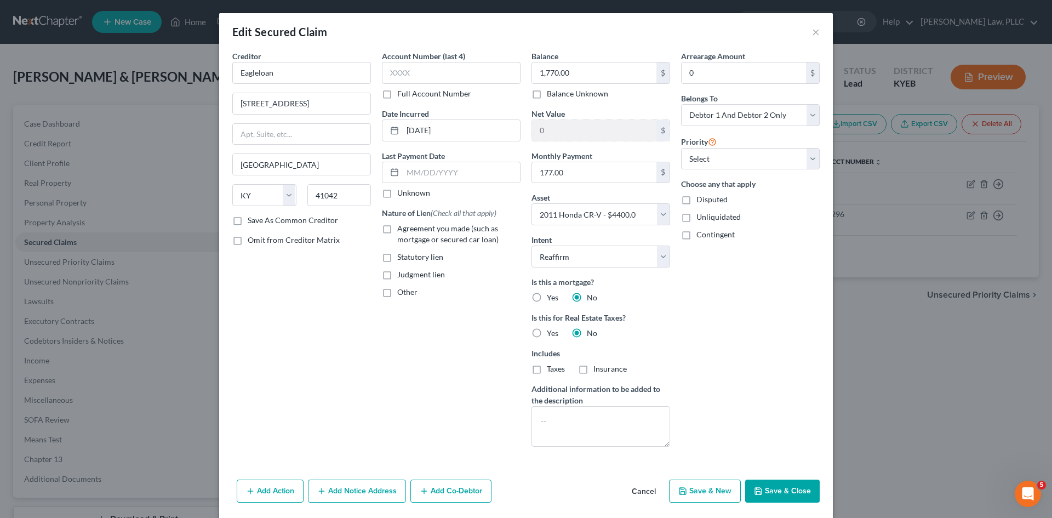
click at [397, 227] on label "Agreement you made (such as mortgage or secured car loan)" at bounding box center [458, 234] width 123 height 22
click at [402, 227] on input "Agreement you made (such as mortgage or secured car loan)" at bounding box center [405, 226] width 7 height 7
checkbox input "true"
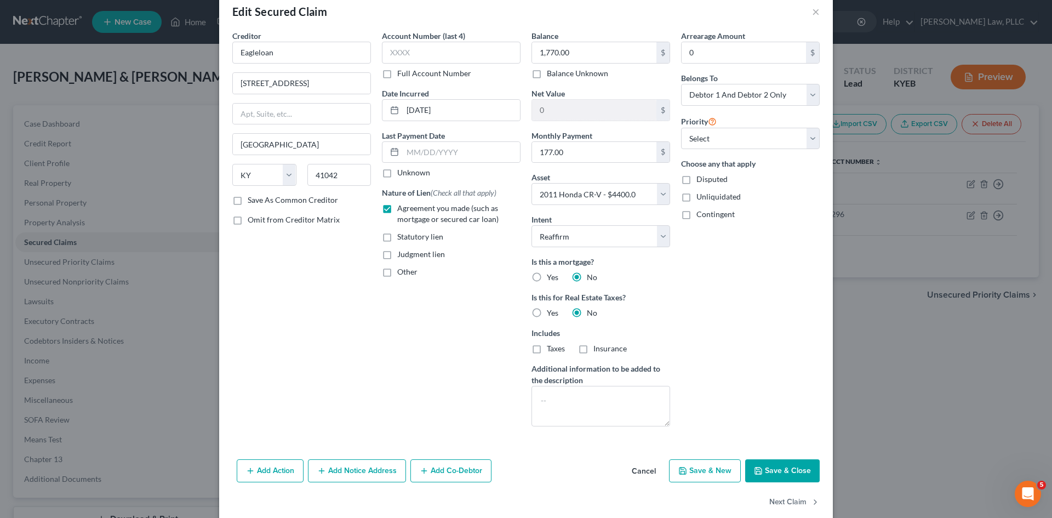
scroll to position [38, 0]
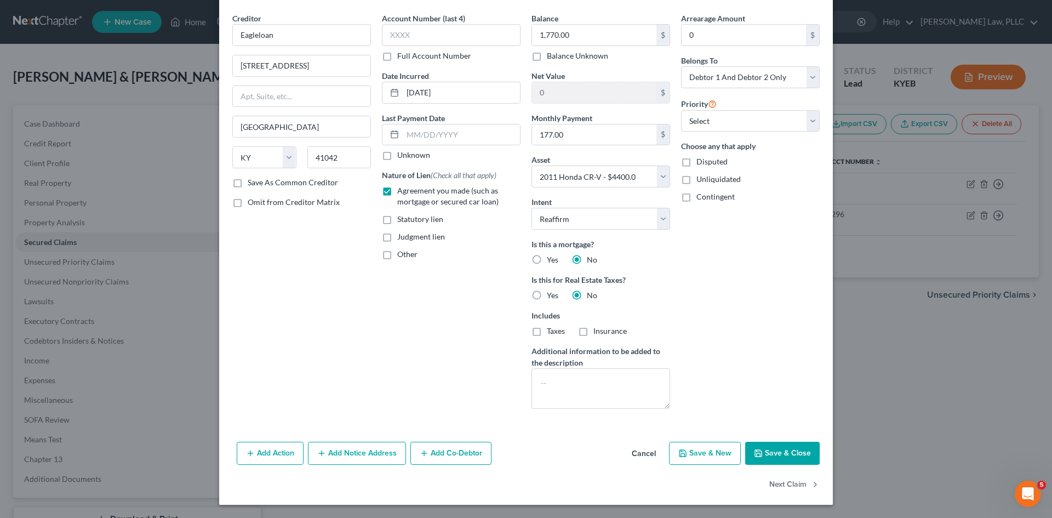
click at [758, 444] on button "Save & Close" at bounding box center [782, 453] width 75 height 23
select select
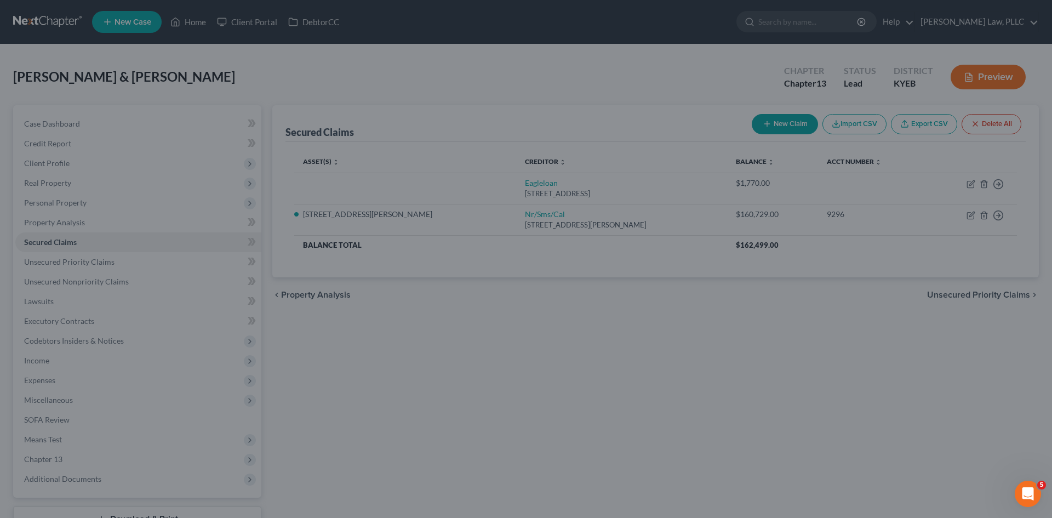
type input "2,630.00"
select select "12"
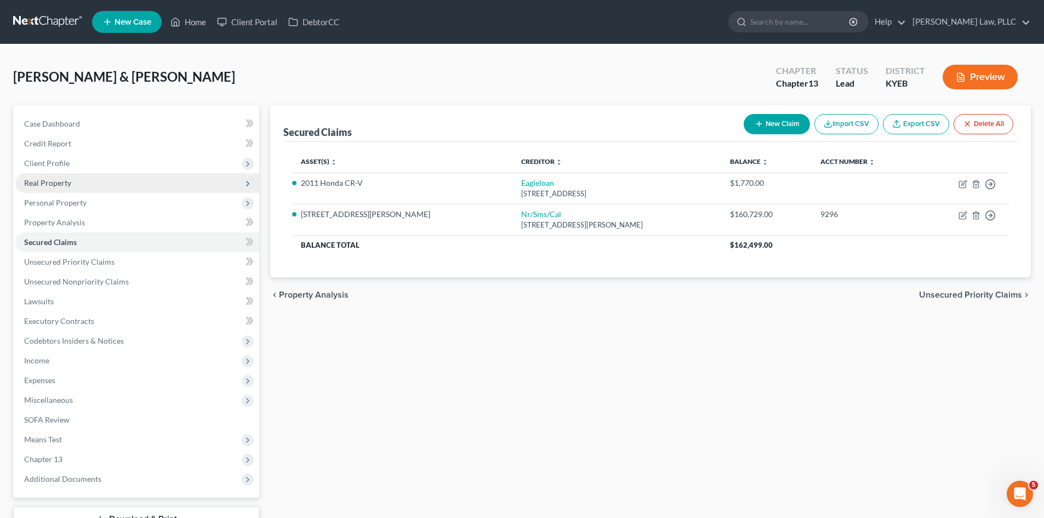
click at [53, 181] on span "Real Property" at bounding box center [47, 182] width 47 height 9
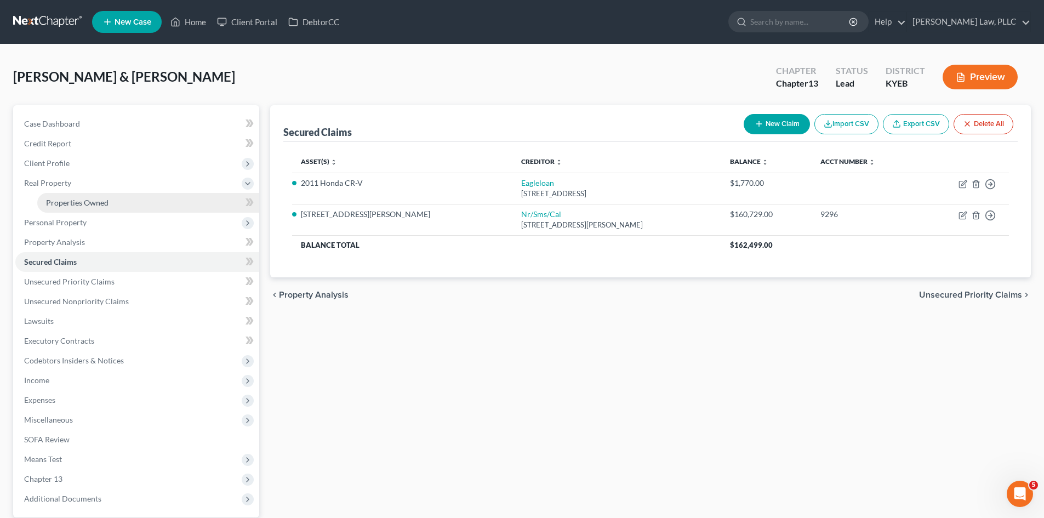
click at [82, 205] on span "Properties Owned" at bounding box center [77, 202] width 62 height 9
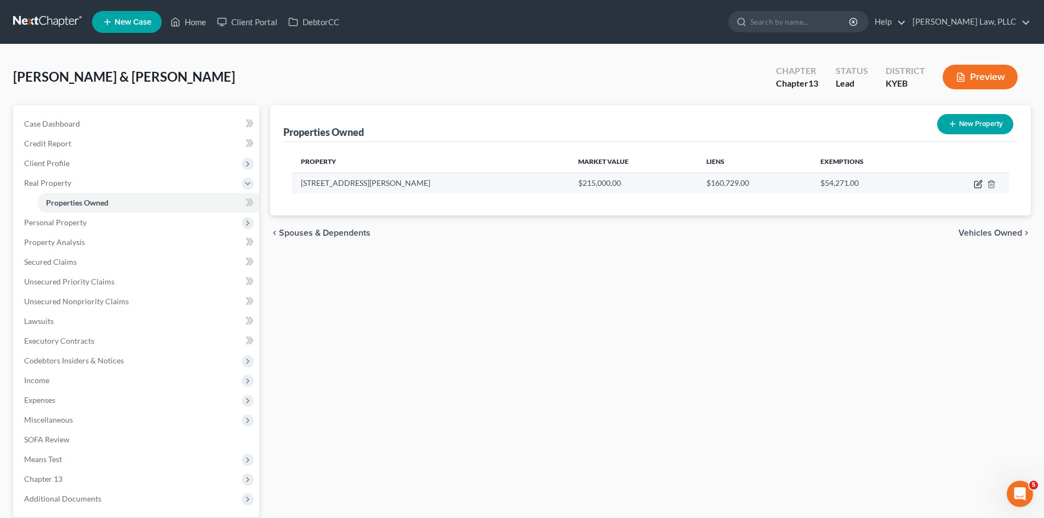
click at [979, 183] on icon "button" at bounding box center [978, 184] width 9 height 9
select select "18"
select select "2"
select select "0"
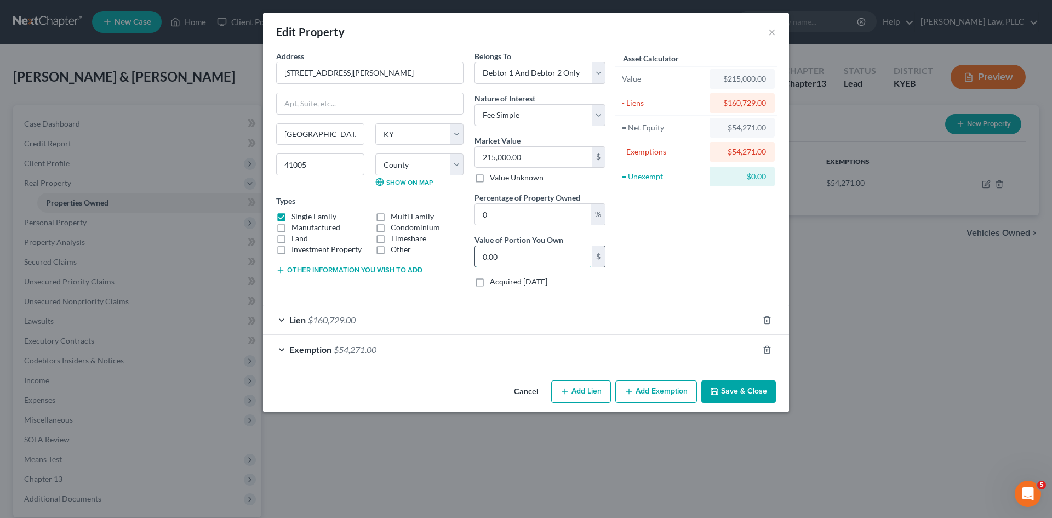
click at [535, 255] on input "0.00" at bounding box center [533, 256] width 117 height 21
type input "0.00"
type input "2"
type input "0.01"
type input "21"
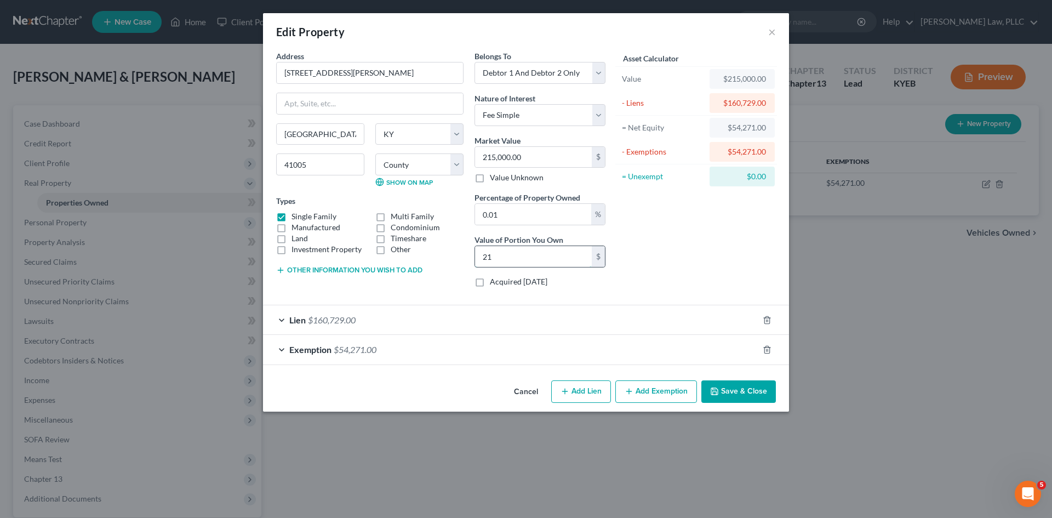
type input "0.10"
type input "215"
type input "1"
type input "2,150"
type input "10"
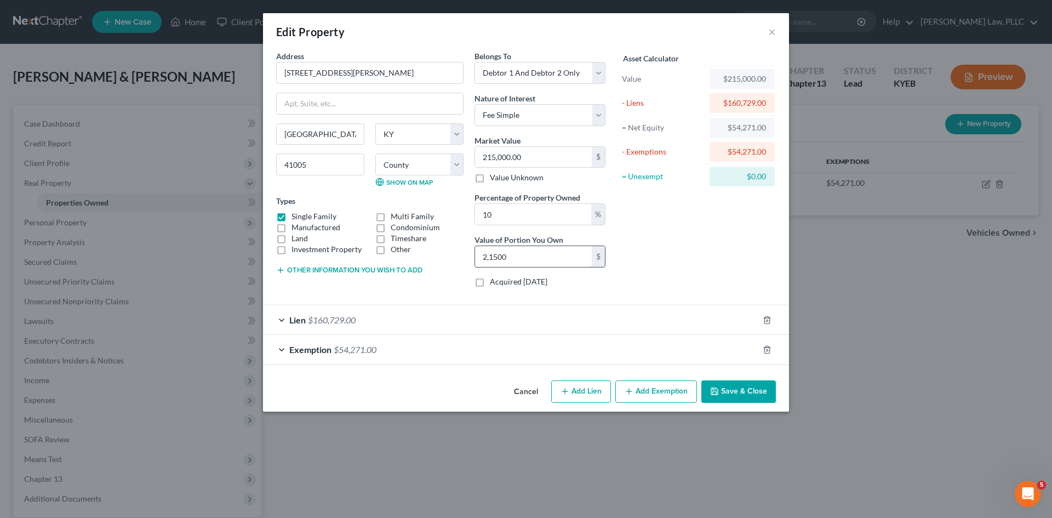
type input "21,500"
type input "100"
type input "215,000"
click at [645, 250] on div "Asset Calculator Value $215,000.00 - Liens $160,729.00 = Net Equity $54,271.00 …" at bounding box center [696, 172] width 170 height 245
click at [726, 390] on button "Save & Close" at bounding box center [738, 391] width 75 height 23
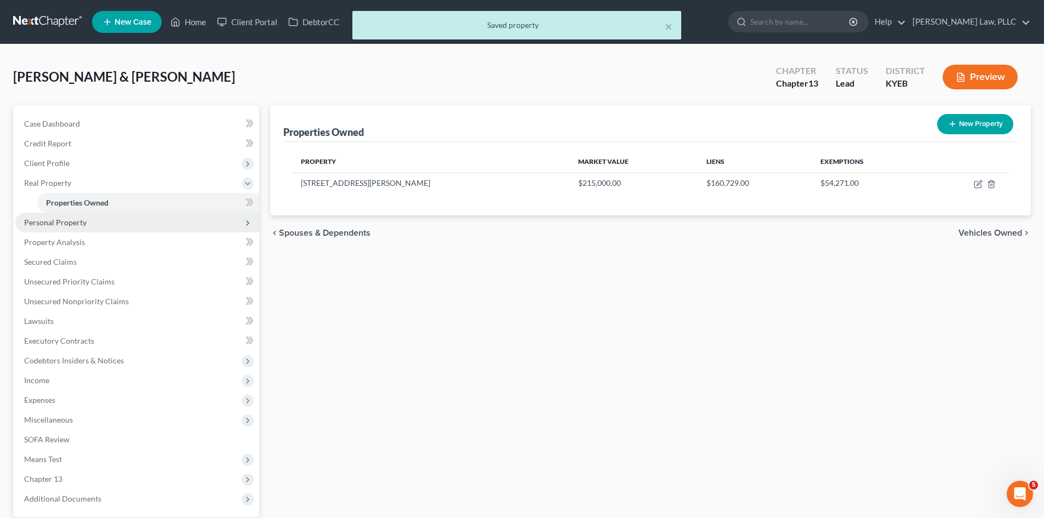
click at [60, 224] on span "Personal Property" at bounding box center [55, 222] width 62 height 9
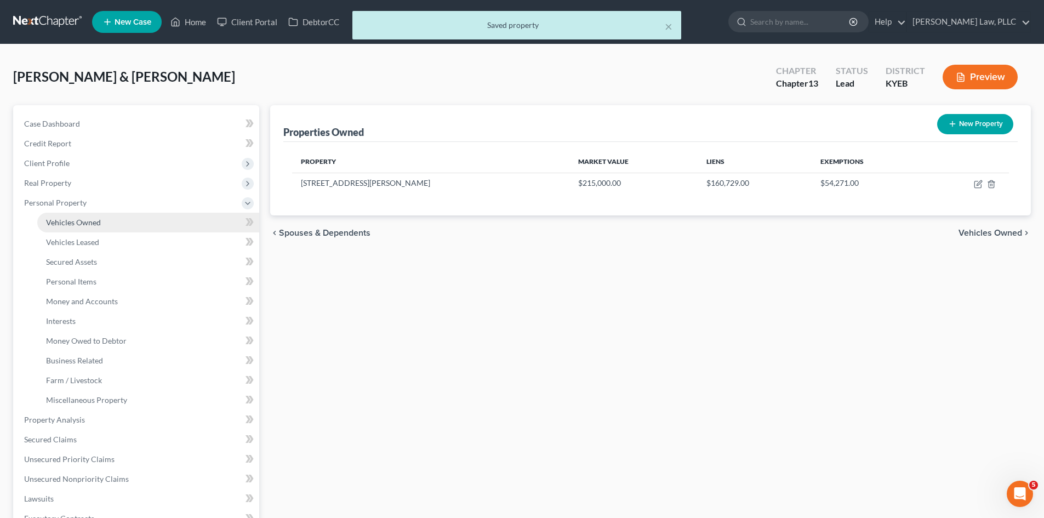
click at [72, 224] on span "Vehicles Owned" at bounding box center [73, 222] width 55 height 9
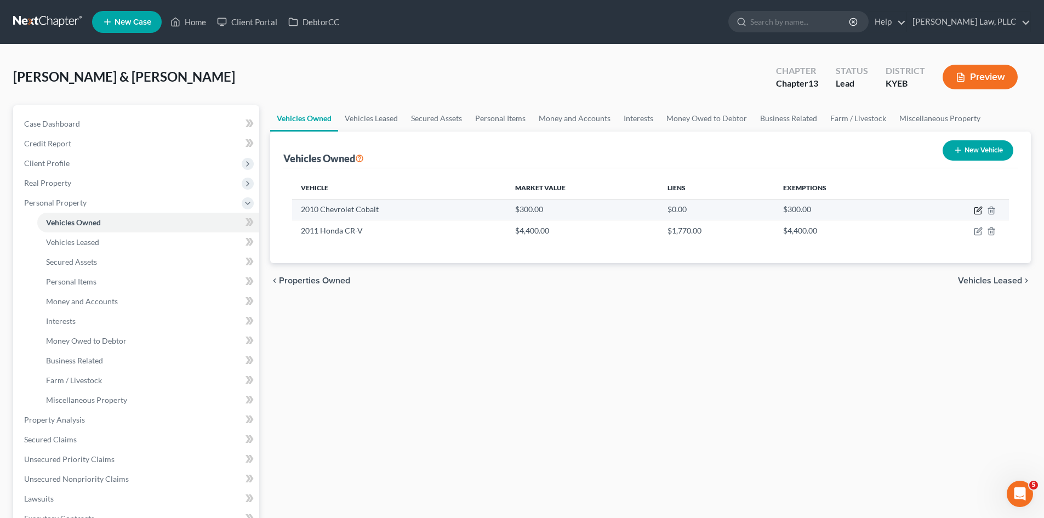
click at [979, 208] on icon "button" at bounding box center [979, 209] width 5 height 5
select select "0"
select select "16"
select select "2"
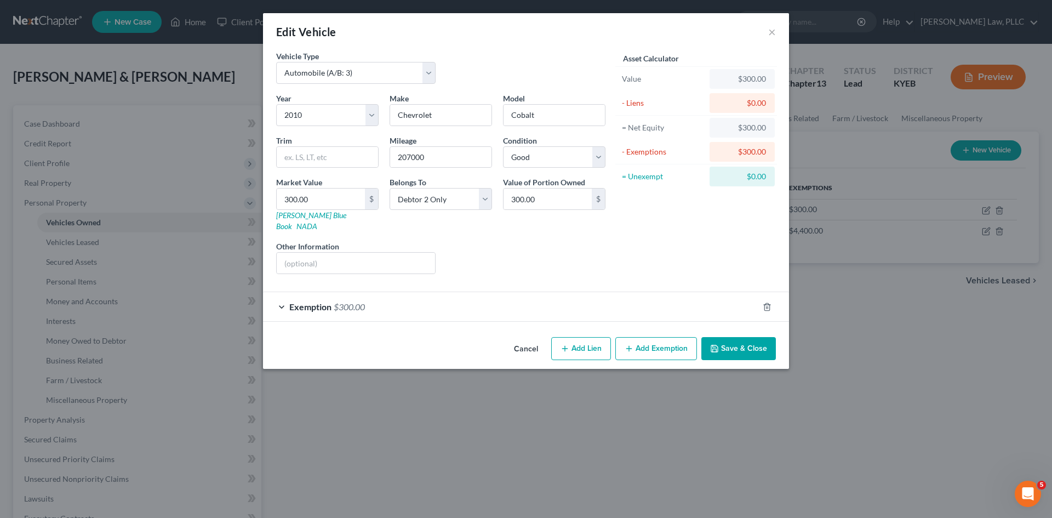
click at [342, 301] on span "$300.00" at bounding box center [349, 306] width 31 height 10
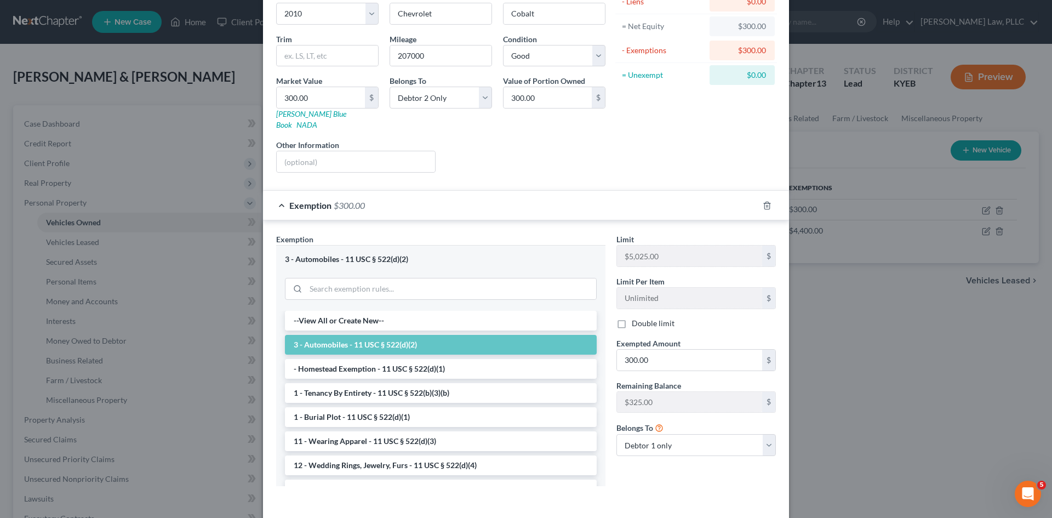
scroll to position [82, 0]
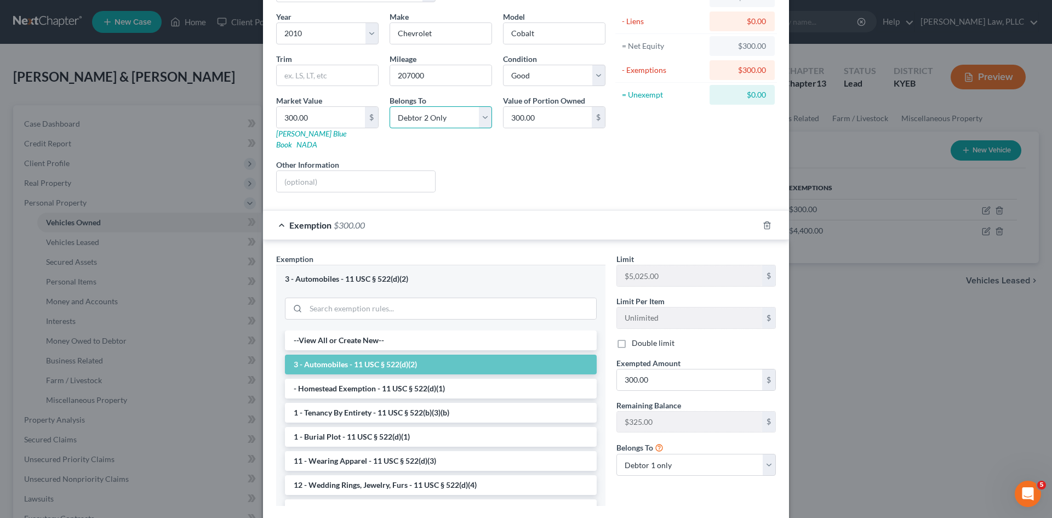
click at [425, 117] on select "Select Debtor 1 Only Debtor 2 Only Debtor 1 And Debtor 2 Only At Least One Of T…" at bounding box center [441, 117] width 102 height 22
select select "0"
click at [390, 106] on select "Select Debtor 1 Only Debtor 2 Only Debtor 1 And Debtor 2 Only At Least One Of T…" at bounding box center [441, 117] width 102 height 22
click at [525, 169] on div "Liens Select" at bounding box center [526, 175] width 170 height 33
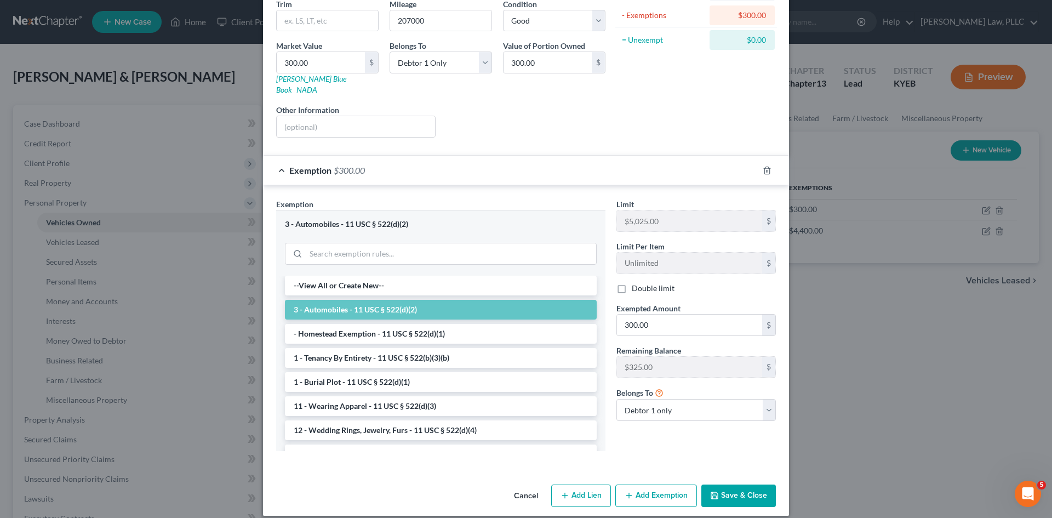
click at [730, 486] on button "Save & Close" at bounding box center [738, 495] width 75 height 23
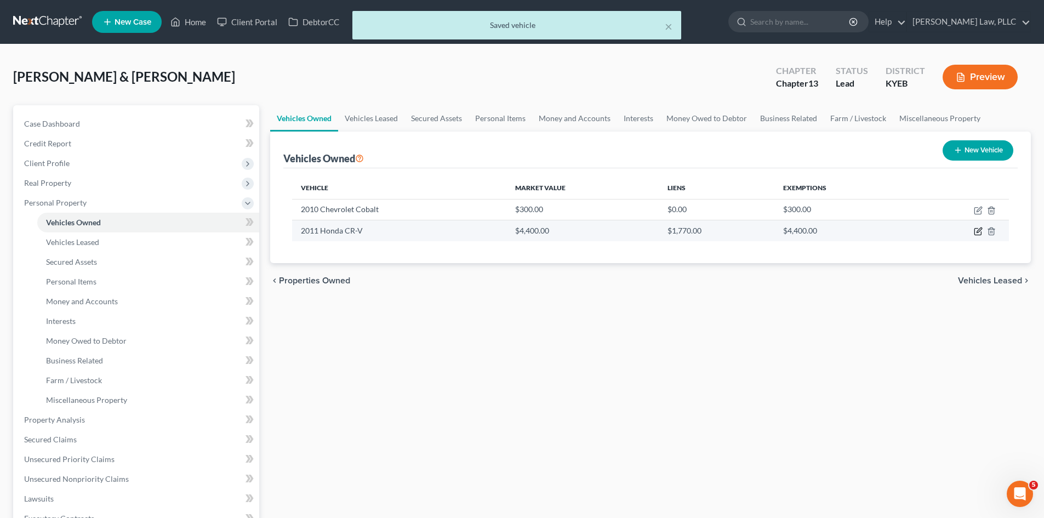
click at [977, 229] on icon "button" at bounding box center [978, 231] width 9 height 9
select select "0"
select select "15"
select select "2"
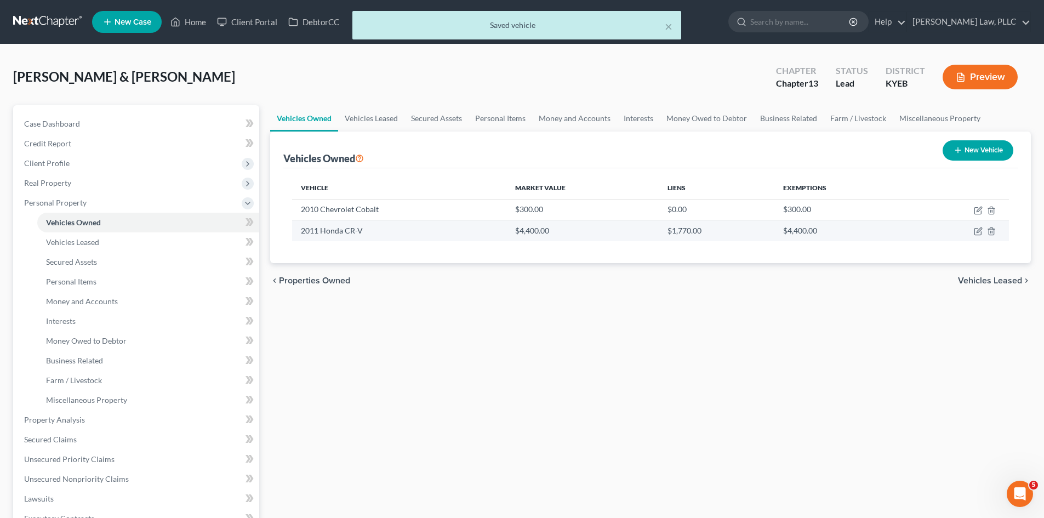
select select "18"
select select "2"
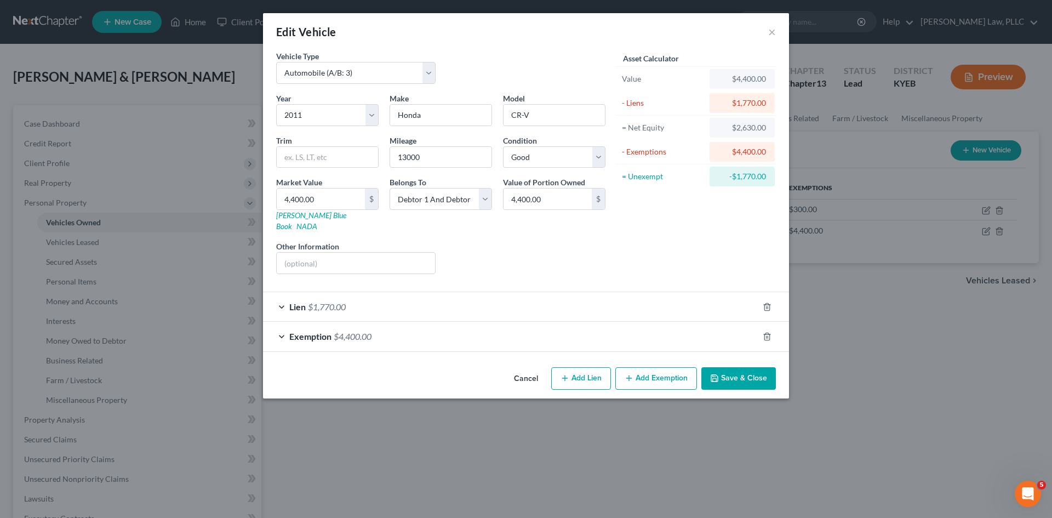
click at [359, 299] on div "Lien $1,770.00" at bounding box center [510, 306] width 495 height 29
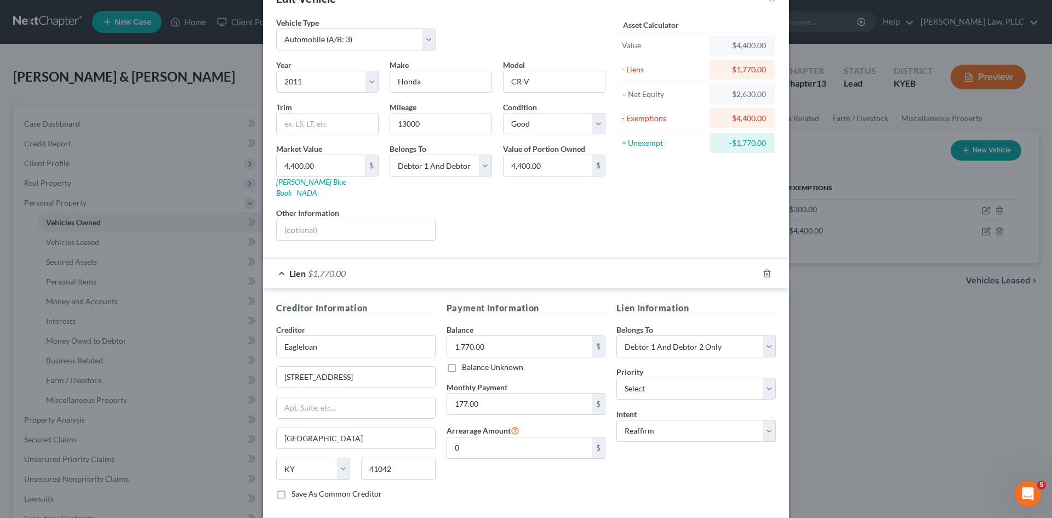
scroll to position [112, 0]
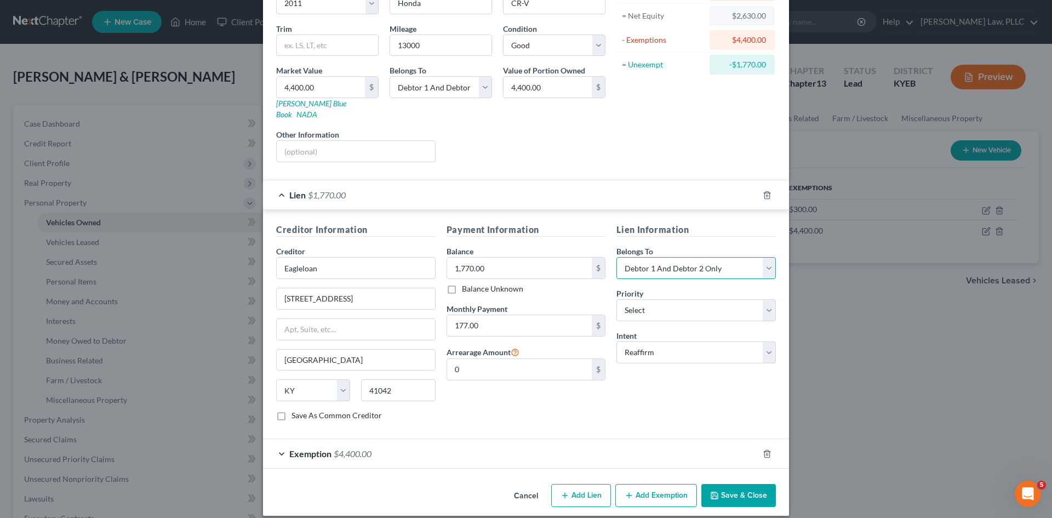
click at [683, 257] on select "Select Debtor 1 Only Debtor 2 Only Debtor 1 And Debtor 2 Only At Least One Of T…" at bounding box center [695, 268] width 159 height 22
click at [684, 257] on select "Select Debtor 1 Only Debtor 2 Only Debtor 1 And Debtor 2 Only At Least One Of T…" at bounding box center [695, 268] width 159 height 22
click at [374, 450] on div "Exemption $4,400.00" at bounding box center [510, 453] width 495 height 29
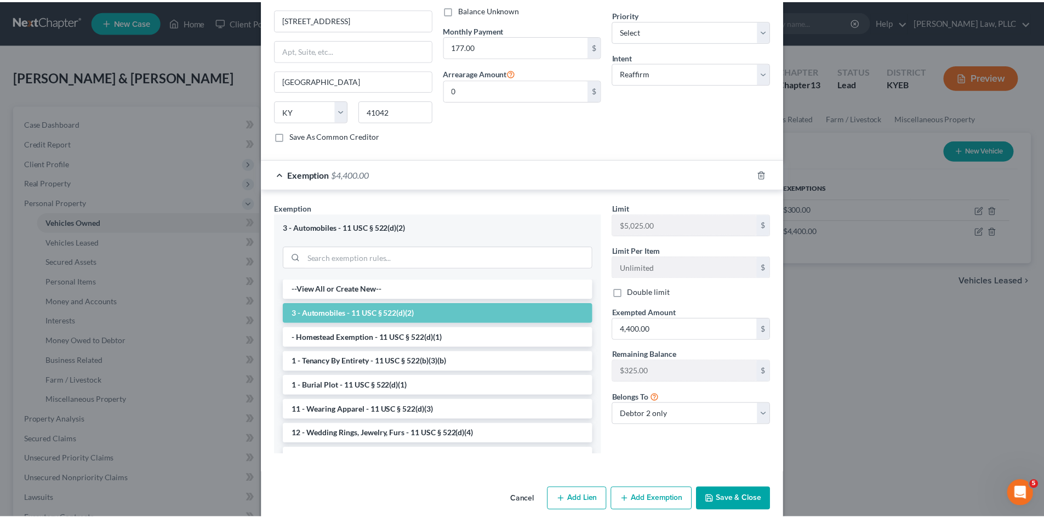
scroll to position [395, 0]
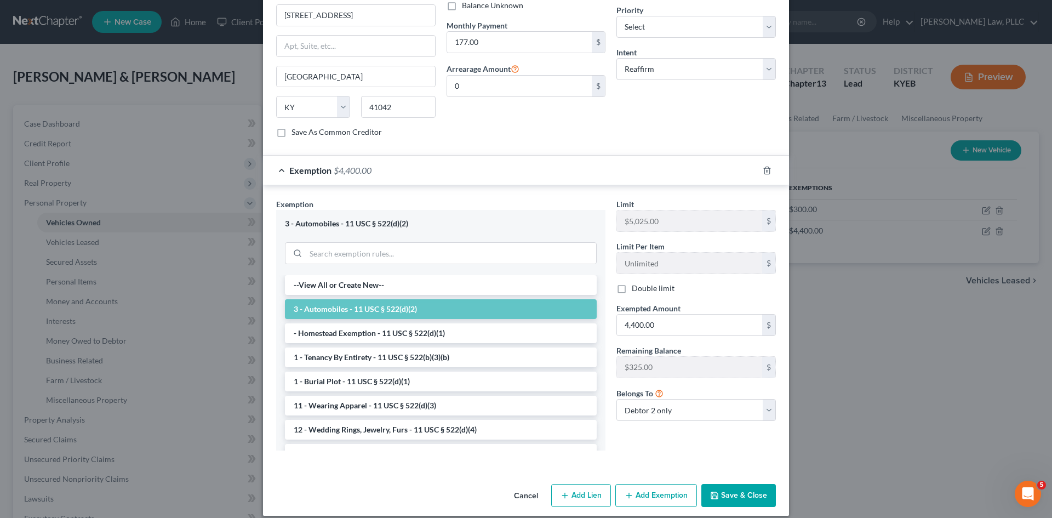
click at [724, 484] on button "Save & Close" at bounding box center [738, 495] width 75 height 23
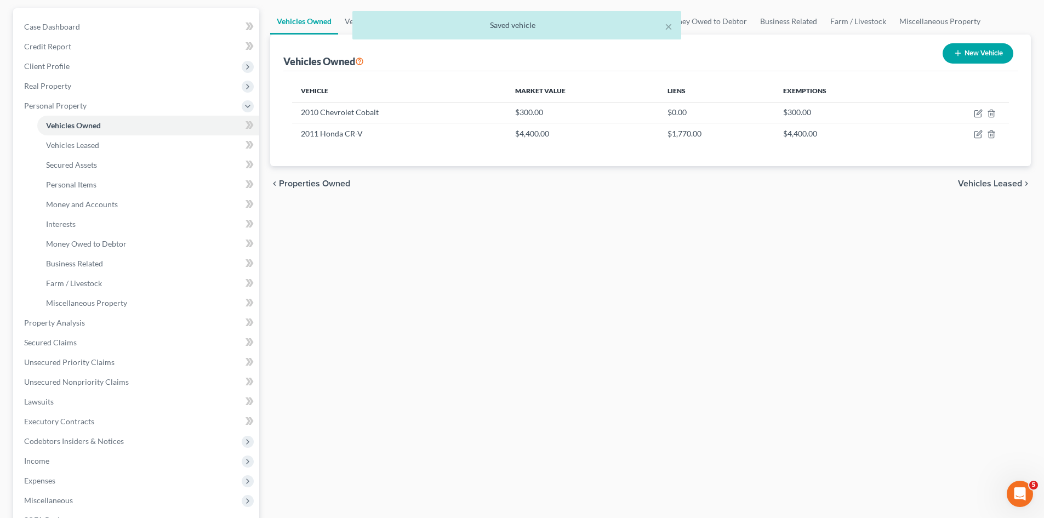
scroll to position [110, 0]
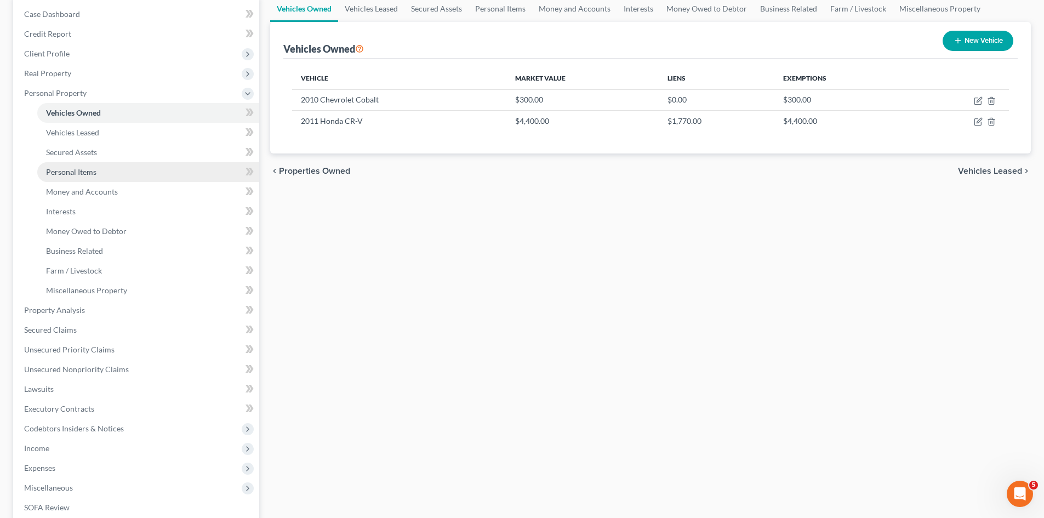
click at [81, 171] on span "Personal Items" at bounding box center [71, 171] width 50 height 9
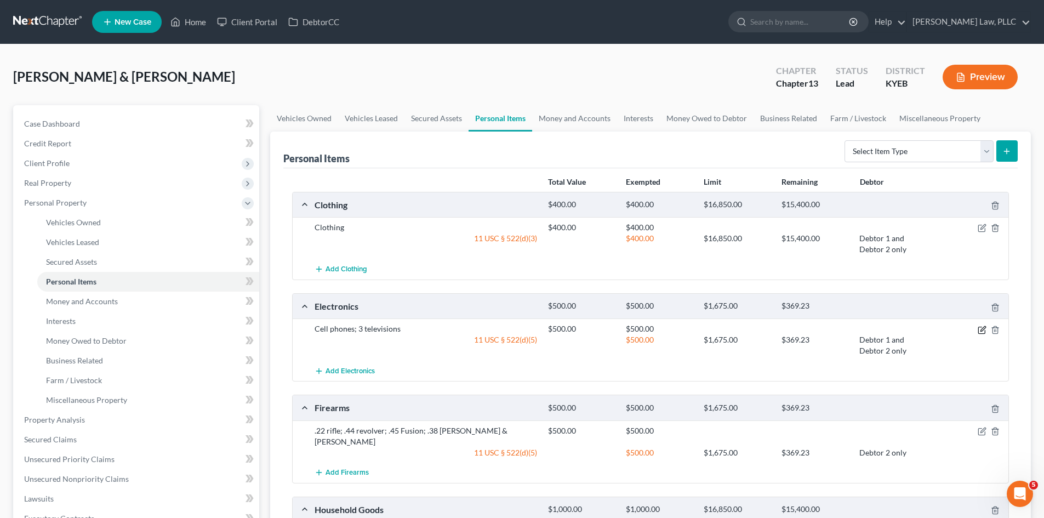
click at [984, 329] on icon "button" at bounding box center [982, 328] width 5 height 5
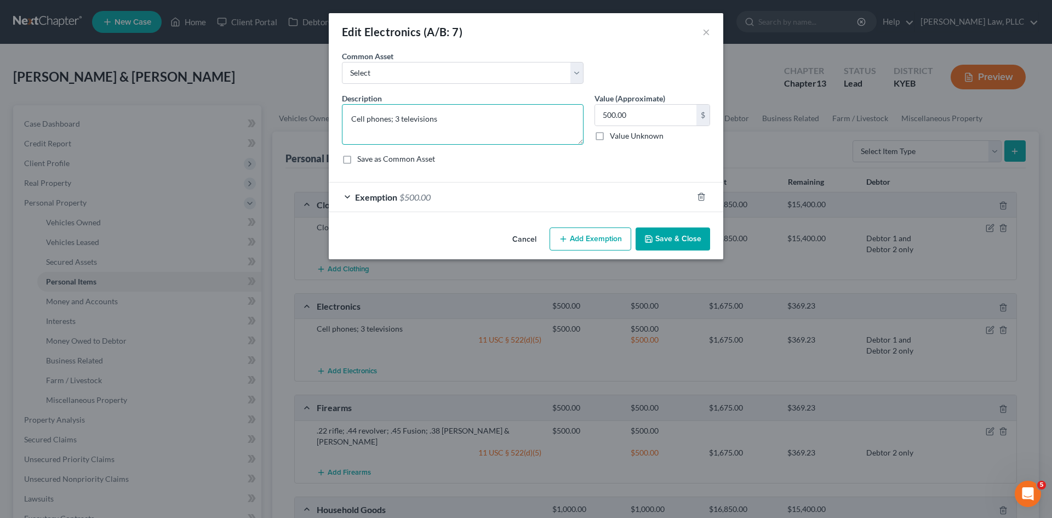
click at [473, 119] on textarea "Cell phones; 3 televisions" at bounding box center [463, 124] width 242 height 41
type textarea "Cell phones; 3 televisions; 2 tablets"
click at [629, 118] on input "500.00" at bounding box center [645, 115] width 101 height 21
type input "600"
click at [373, 201] on span "Exemption" at bounding box center [376, 197] width 42 height 10
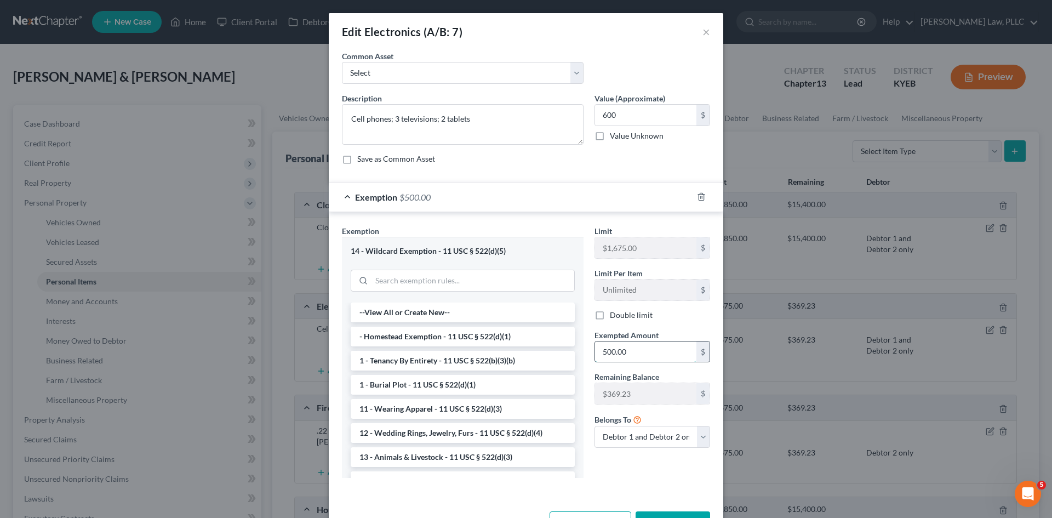
click at [631, 351] on input "500.00" at bounding box center [645, 351] width 101 height 21
type input "600"
click at [610, 314] on label "Double limit" at bounding box center [631, 315] width 43 height 11
click at [614, 314] on input "Double limit" at bounding box center [617, 313] width 7 height 7
checkbox input "true"
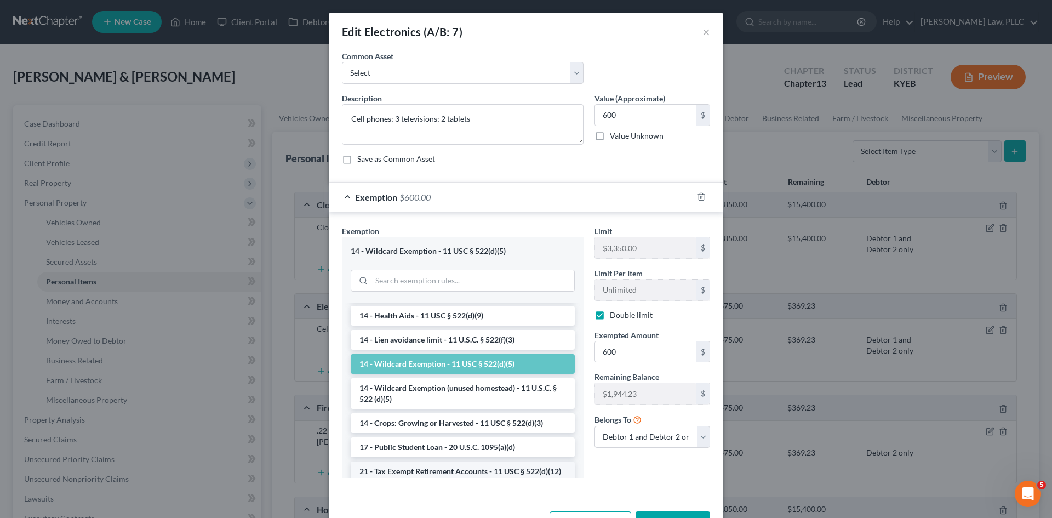
scroll to position [164, 0]
click at [490, 363] on li "14 - Wildcard Exemption - 11 USC § 522(d)(5)" at bounding box center [463, 365] width 224 height 20
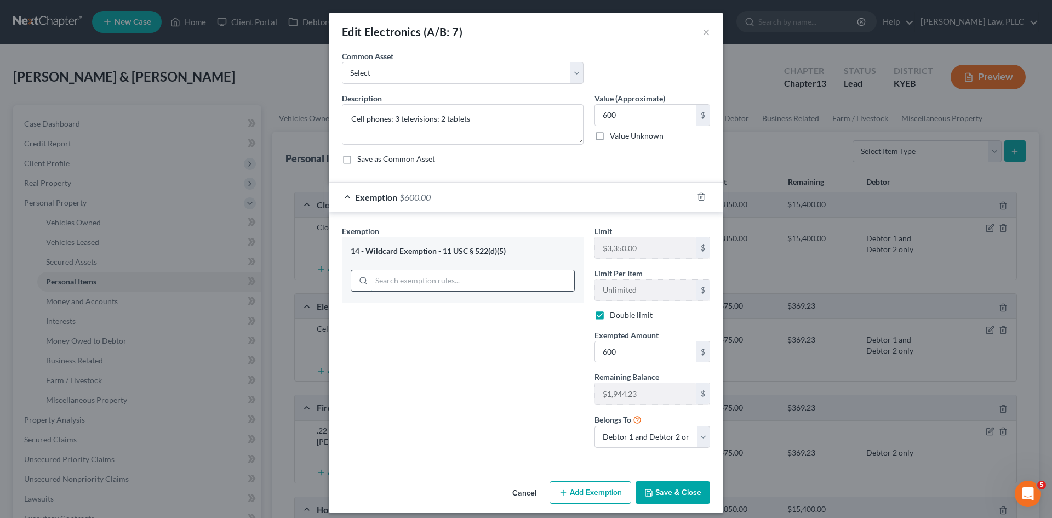
click at [492, 280] on input "search" at bounding box center [473, 280] width 203 height 21
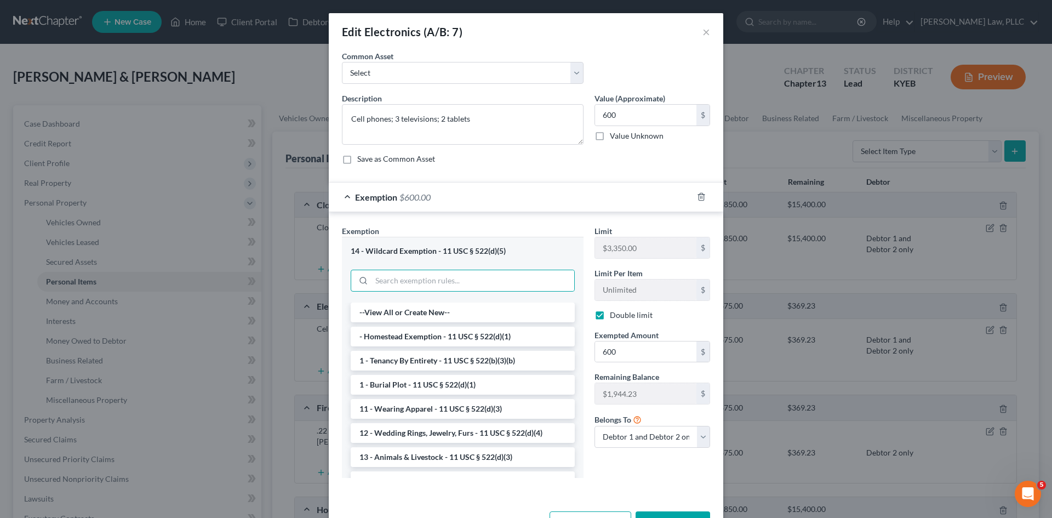
click at [622, 481] on div "Limit $1,675.00 $ Limit Per Item Unlimited $ Double limit Exempted Amount * 600…" at bounding box center [652, 355] width 127 height 261
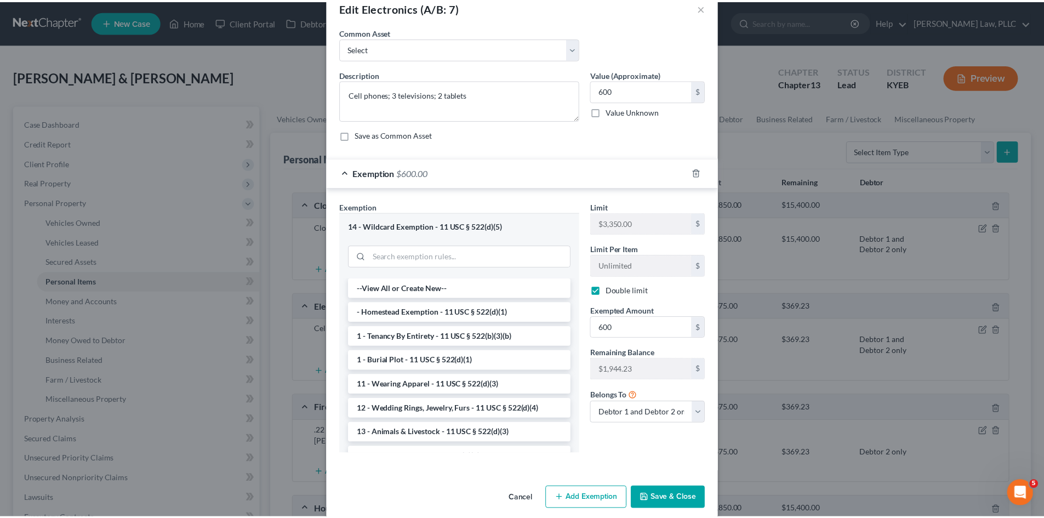
scroll to position [38, 0]
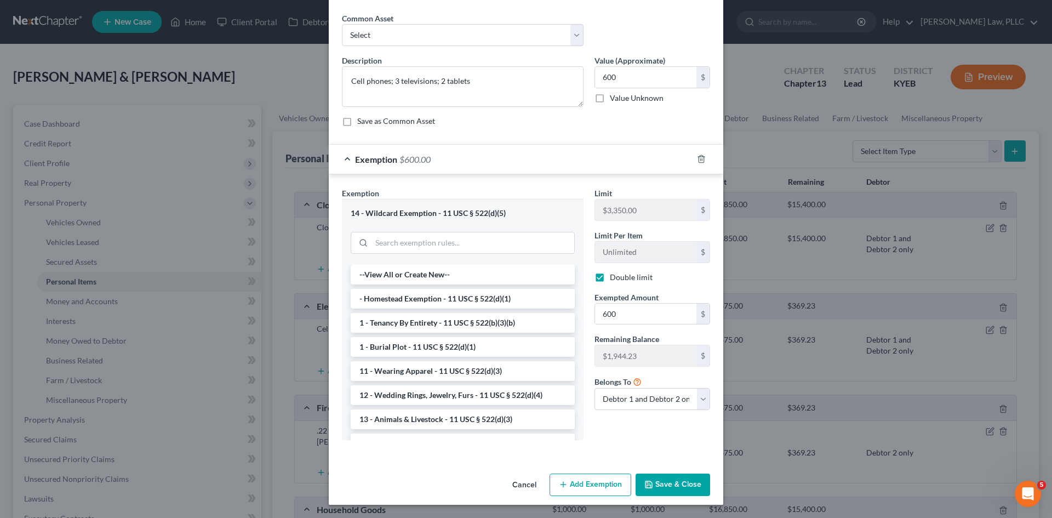
click at [666, 493] on button "Save & Close" at bounding box center [673, 484] width 75 height 23
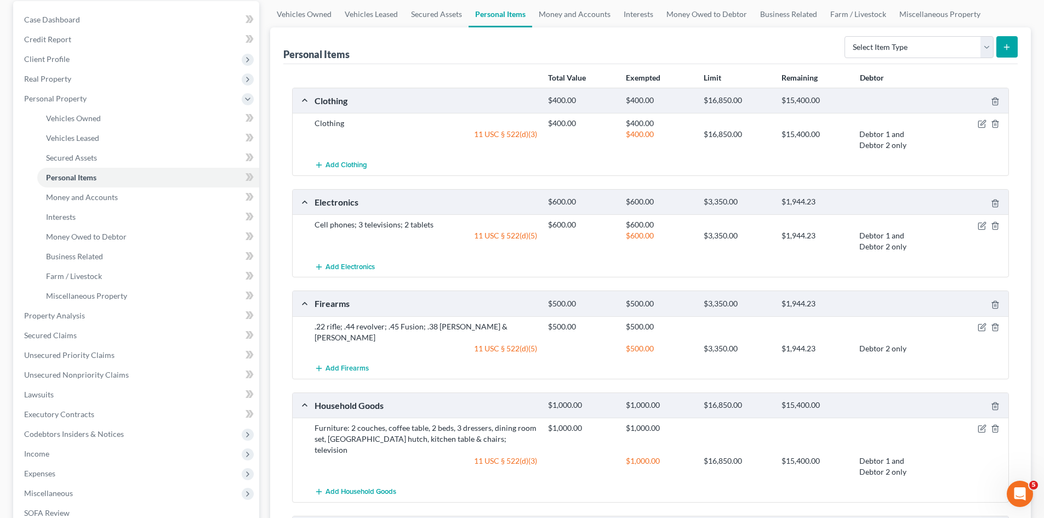
scroll to position [110, 0]
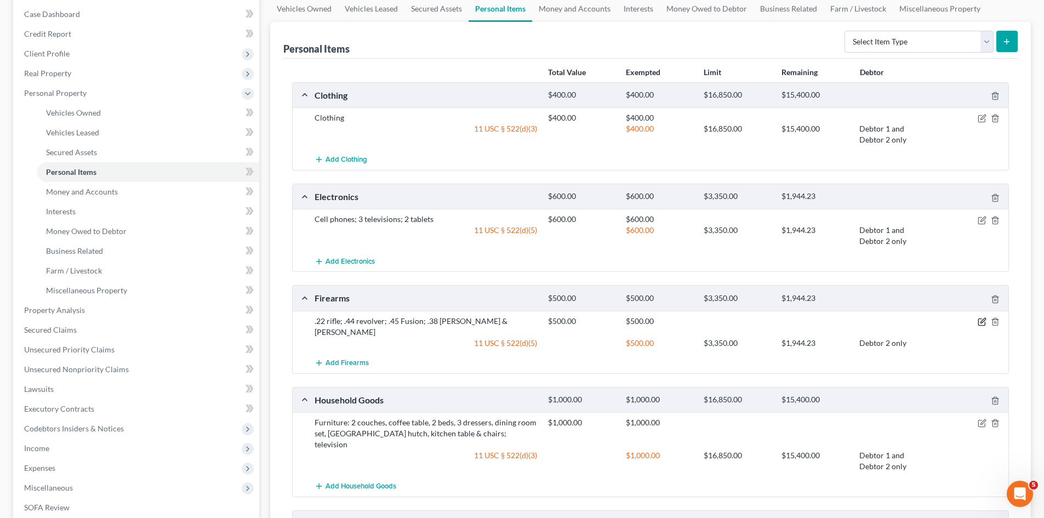
click at [981, 322] on icon "button" at bounding box center [982, 320] width 5 height 5
select select "1"
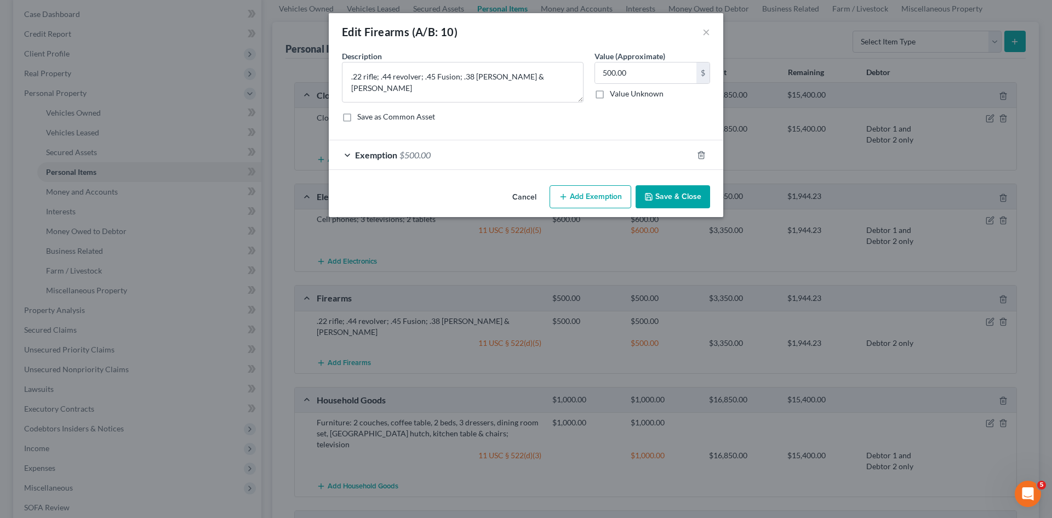
click at [344, 154] on div "Exemption $500.00" at bounding box center [511, 154] width 364 height 29
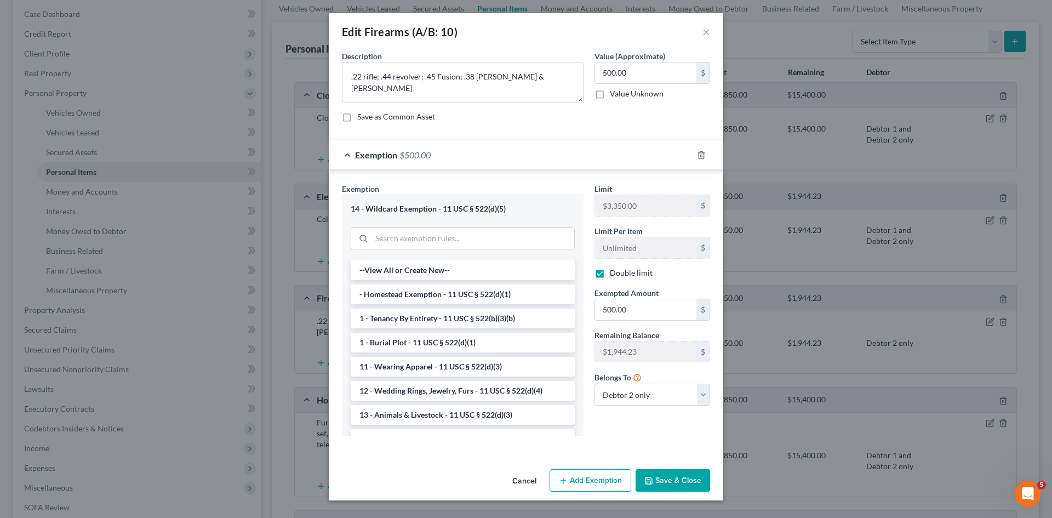
click at [610, 275] on label "Double limit" at bounding box center [631, 272] width 43 height 11
click at [614, 275] on input "Double limit" at bounding box center [617, 270] width 7 height 7
checkbox input "false"
click at [709, 31] on button "×" at bounding box center [707, 31] width 8 height 13
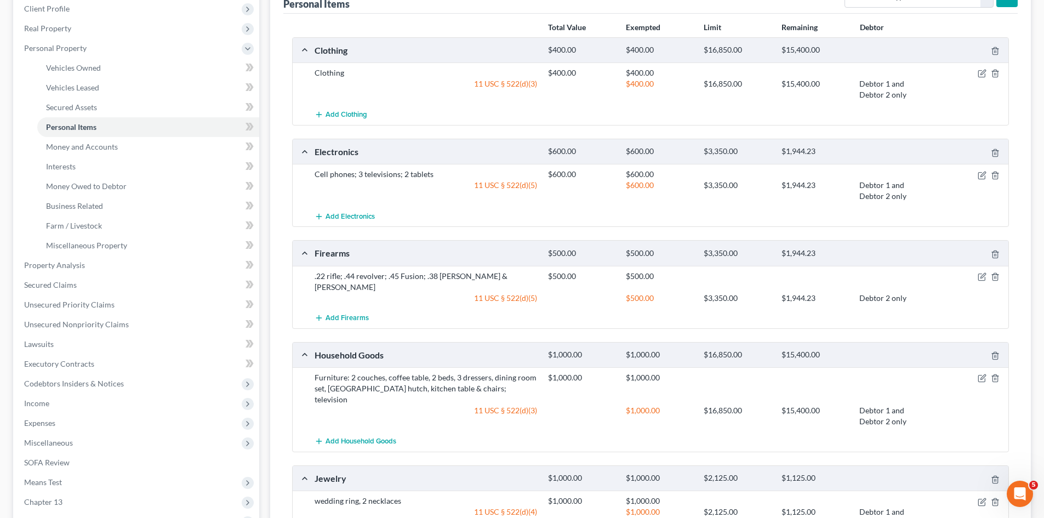
scroll to position [154, 0]
click at [79, 153] on link "Money and Accounts" at bounding box center [148, 148] width 222 height 20
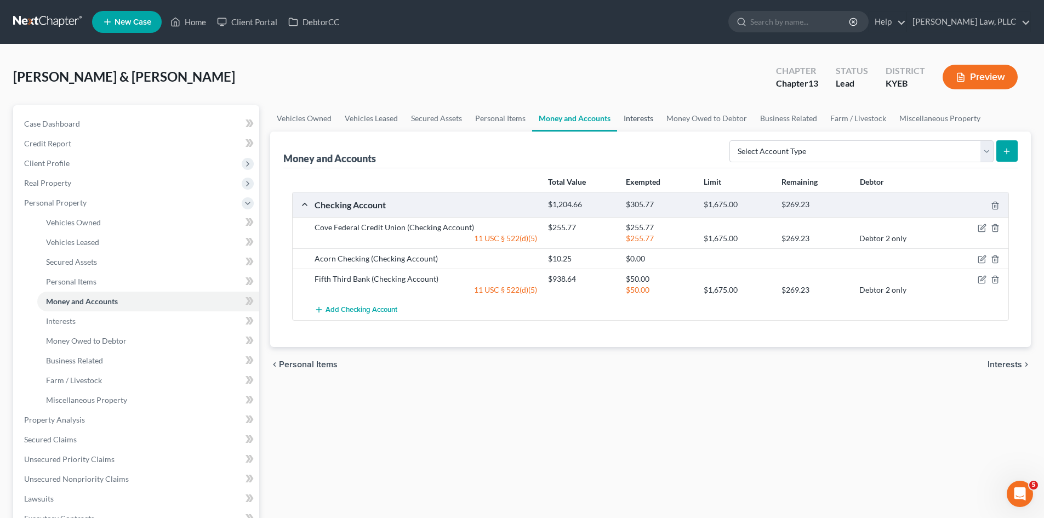
click at [643, 120] on link "Interests" at bounding box center [638, 118] width 43 height 26
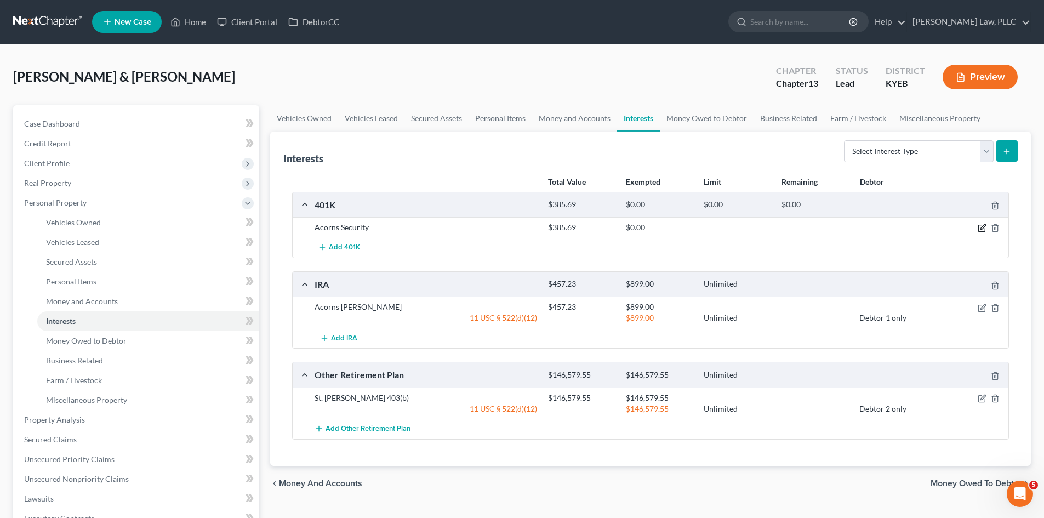
click at [982, 227] on icon "button" at bounding box center [982, 227] width 5 height 5
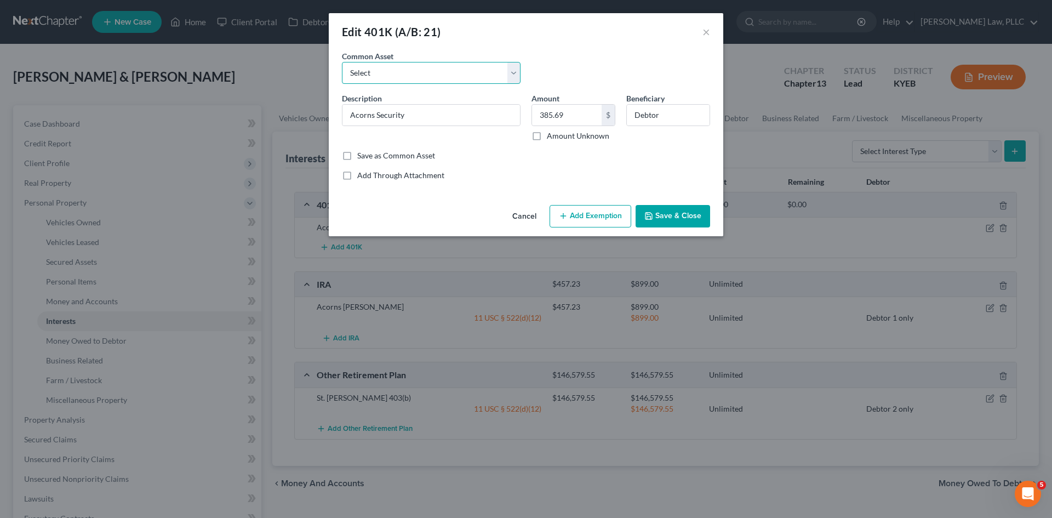
click at [429, 69] on select "Select Retirement Account" at bounding box center [431, 73] width 179 height 22
click at [519, 213] on button "Cancel" at bounding box center [525, 217] width 42 height 22
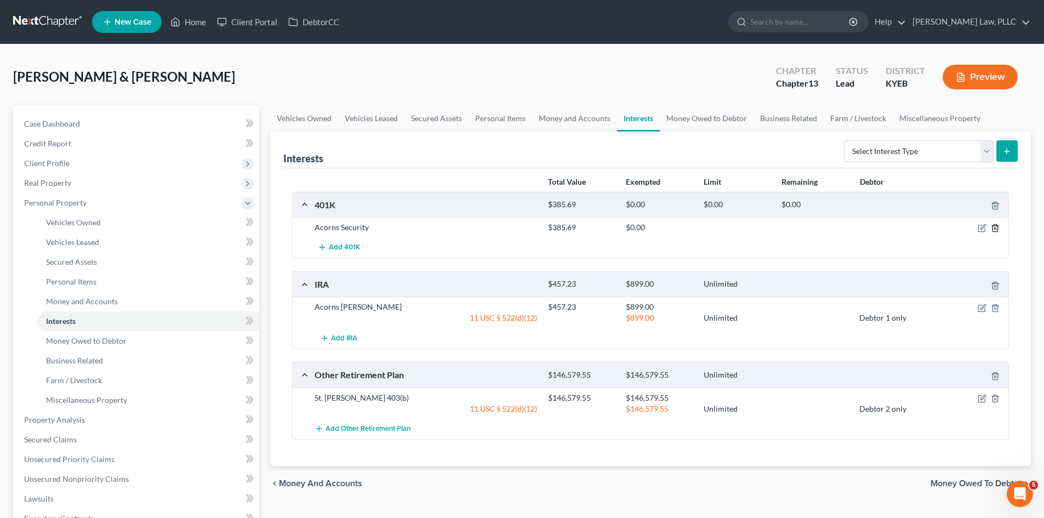
click at [995, 227] on icon "button" at bounding box center [995, 228] width 9 height 9
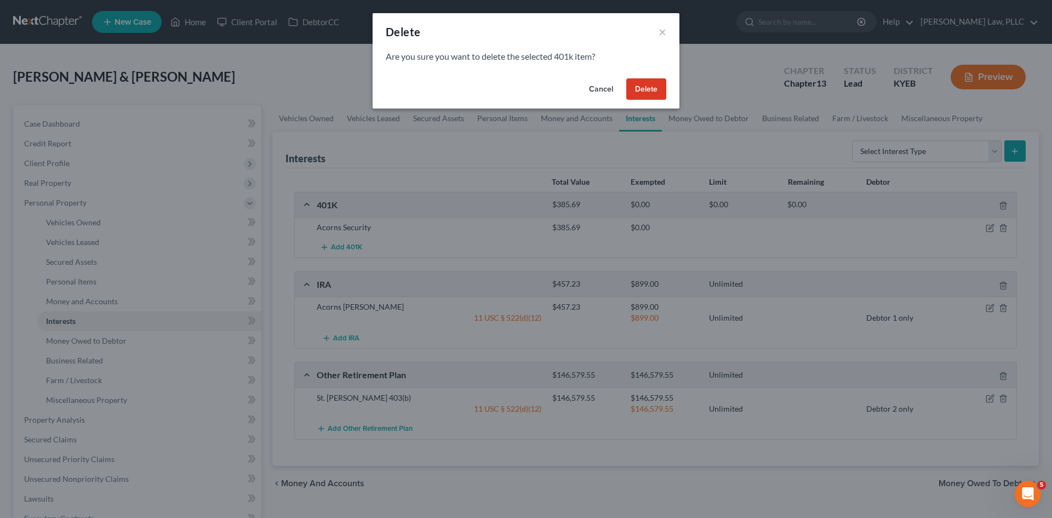
click at [653, 93] on button "Delete" at bounding box center [646, 89] width 40 height 22
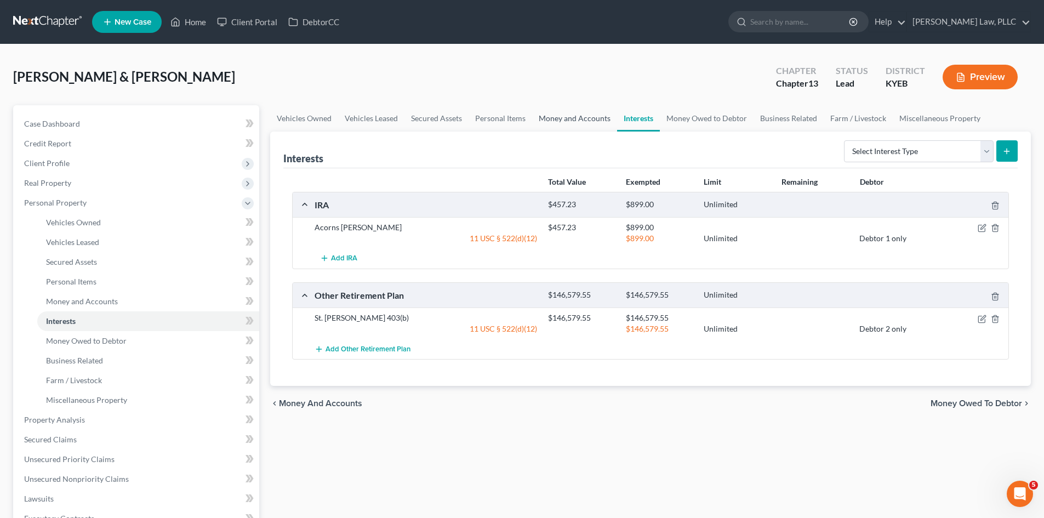
click at [550, 116] on link "Money and Accounts" at bounding box center [574, 118] width 85 height 26
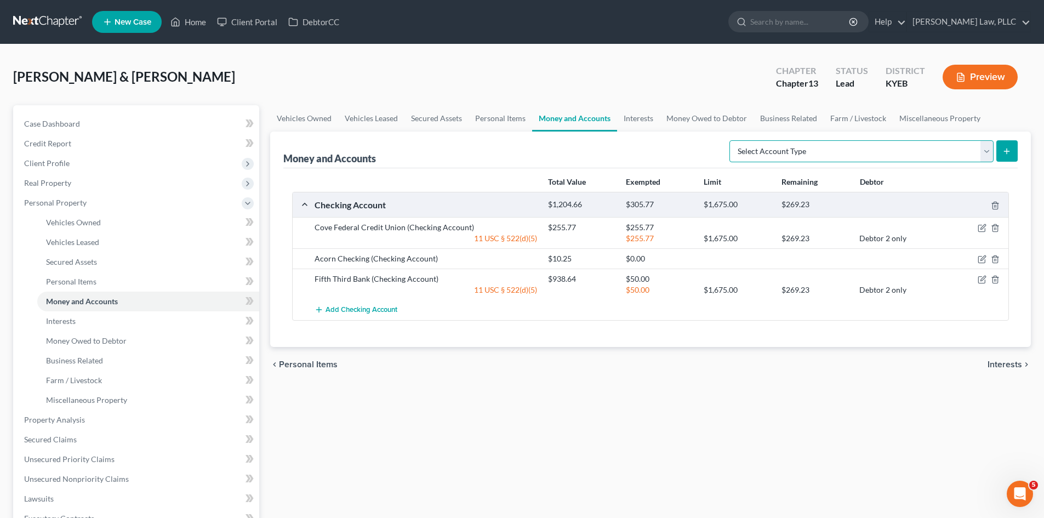
click at [984, 151] on select "Select Account Type Brokerage (A/B: 18, SOFA: 20) Cash on Hand (A/B: 16) Certif…" at bounding box center [861, 151] width 264 height 22
select select "brokerage"
click at [732, 140] on select "Select Account Type Brokerage (A/B: 18, SOFA: 20) Cash on Hand (A/B: 16) Certif…" at bounding box center [861, 151] width 264 height 22
click at [1012, 155] on button "submit" at bounding box center [1006, 150] width 21 height 21
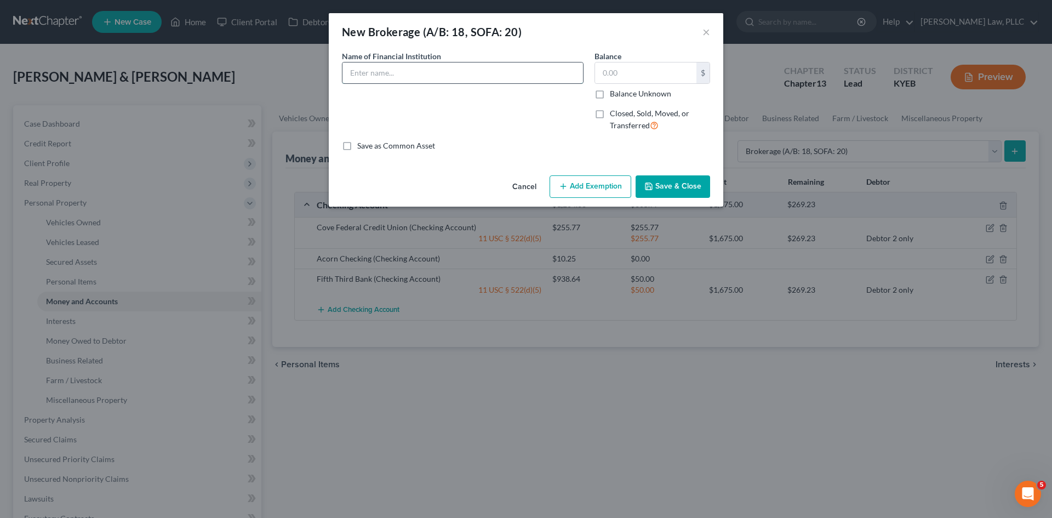
click at [482, 79] on input "text" at bounding box center [462, 72] width 241 height 21
type input "Acorns Brokerage"
click at [677, 79] on input "text" at bounding box center [645, 72] width 101 height 21
type input "1"
type input "0.86"
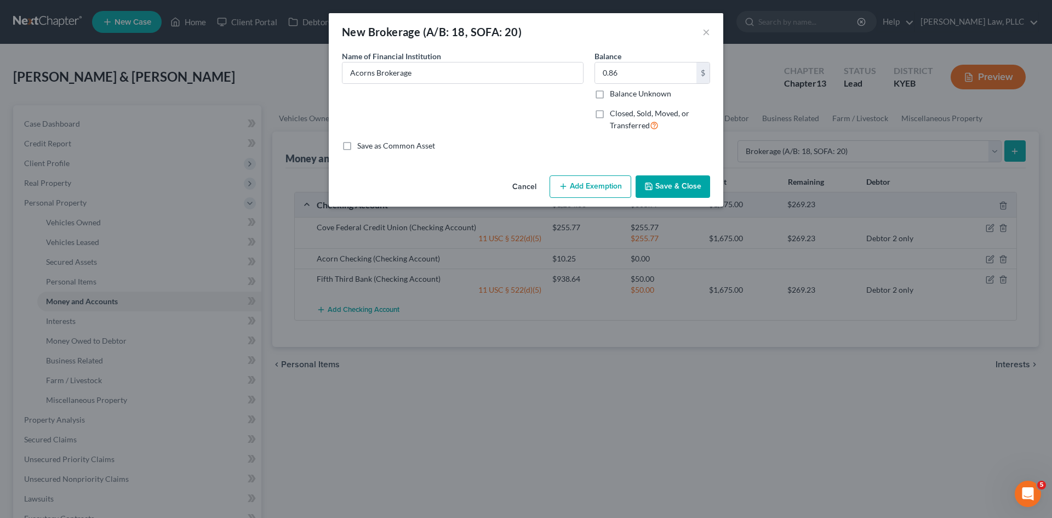
click at [675, 181] on button "Save & Close" at bounding box center [673, 186] width 75 height 23
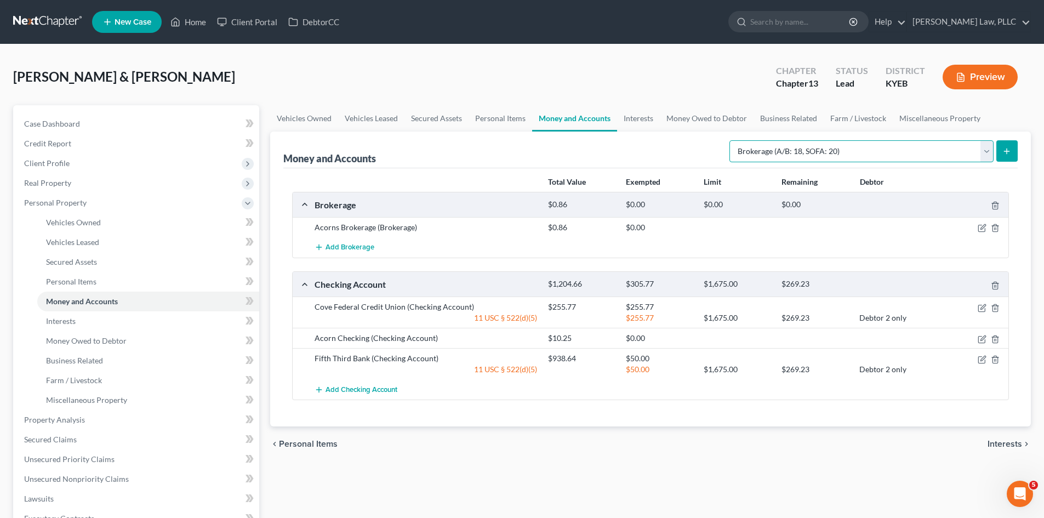
click at [987, 153] on select "Select Account Type Brokerage (A/B: 18, SOFA: 20) Cash on Hand (A/B: 16) Certif…" at bounding box center [861, 151] width 264 height 22
select select "checking"
click at [732, 140] on select "Select Account Type Brokerage (A/B: 18, SOFA: 20) Cash on Hand (A/B: 16) Certif…" at bounding box center [861, 151] width 264 height 22
click at [1009, 147] on icon "submit" at bounding box center [1006, 151] width 9 height 9
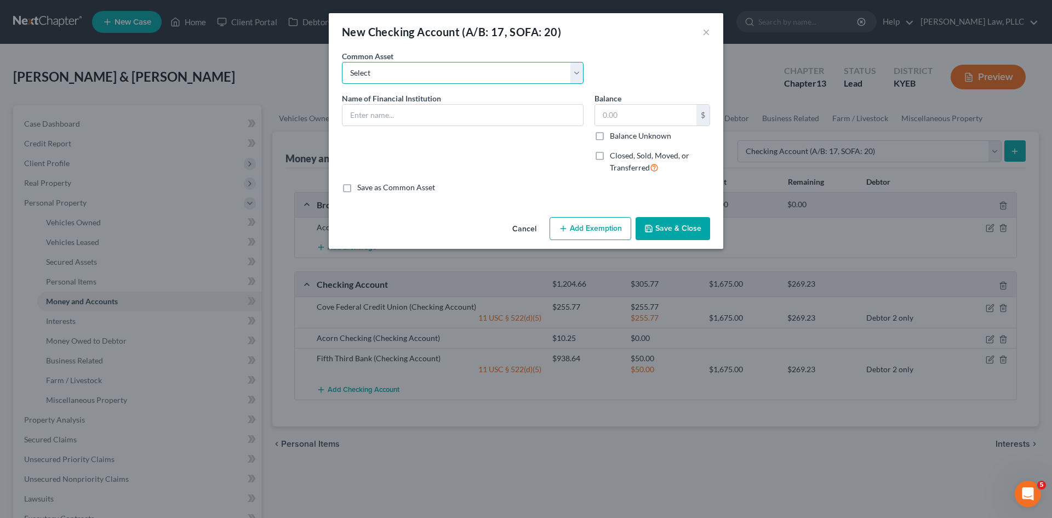
click at [431, 80] on select "Select NBKC Bank Acorn Checking NBKC Bank Acorn Checking (Name of Bank) PNC Bank" at bounding box center [463, 73] width 242 height 22
drag, startPoint x: 427, startPoint y: 80, endPoint x: 367, endPoint y: 67, distance: 62.1
click at [427, 80] on select "Select NBKC Bank Acorn Checking NBKC Bank Acorn Checking (Name of Bank) PNC Bank" at bounding box center [463, 73] width 242 height 22
click at [351, 64] on select "Select NBKC Bank Acorn Checking NBKC Bank Acorn Checking (Name of Bank) PNC Bank" at bounding box center [463, 73] width 242 height 22
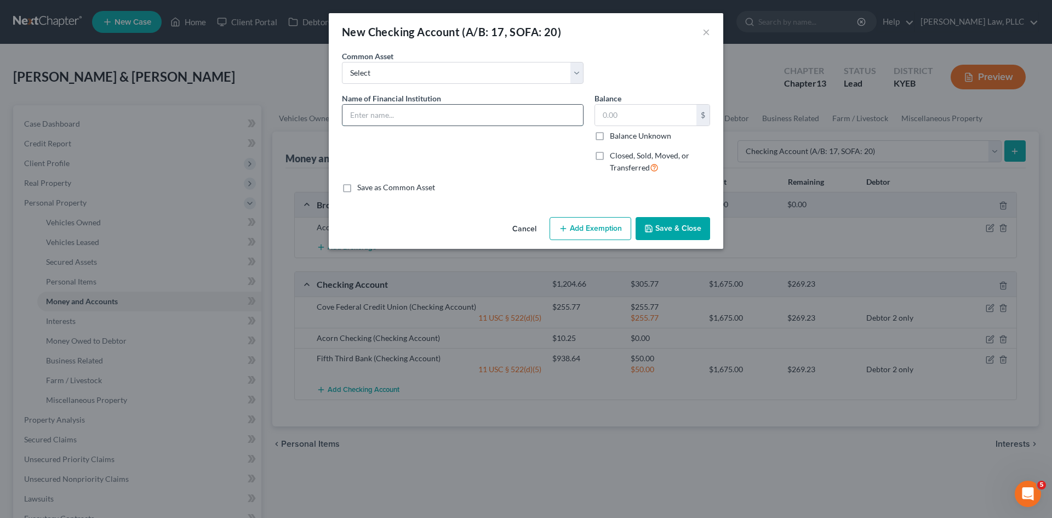
click at [378, 124] on input "text" at bounding box center [462, 115] width 241 height 21
type input "Huntington Checking"
click at [655, 224] on button "Save & Close" at bounding box center [673, 228] width 75 height 23
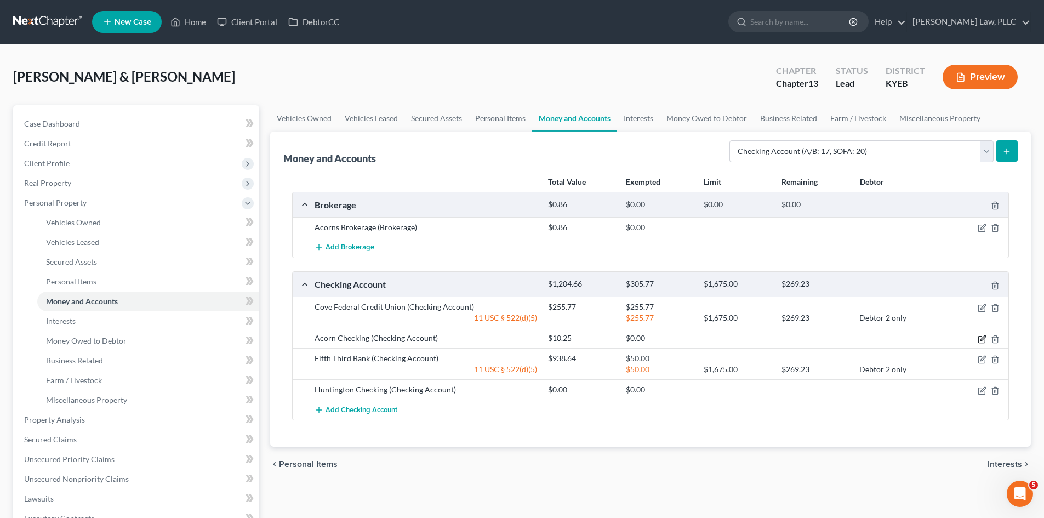
click at [980, 338] on icon "button" at bounding box center [982, 339] width 9 height 9
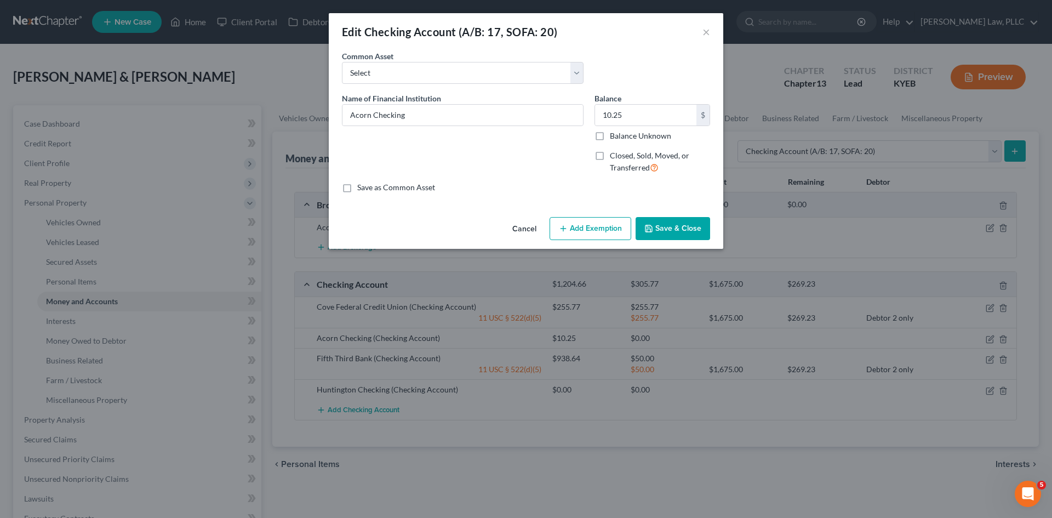
click at [585, 232] on button "Add Exemption" at bounding box center [591, 228] width 82 height 23
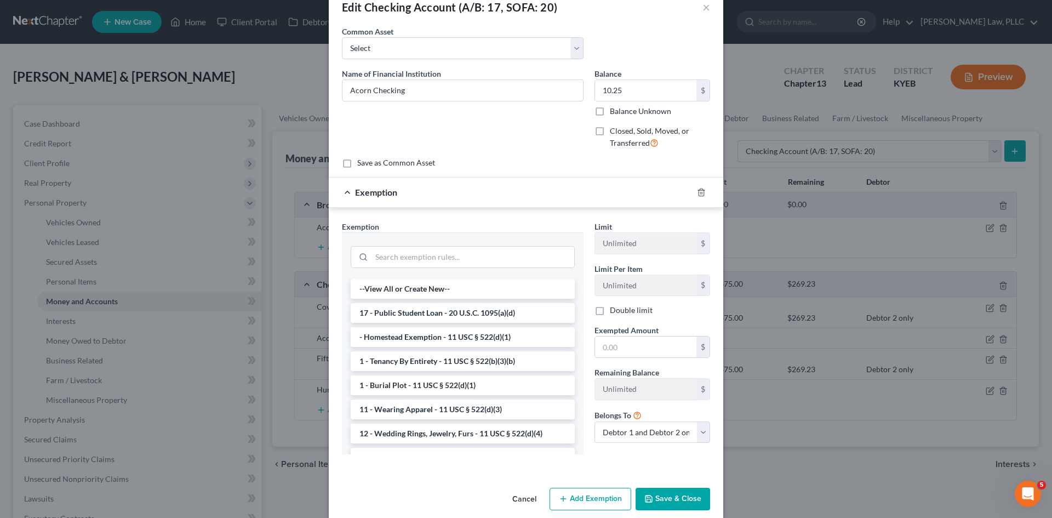
scroll to position [39, 0]
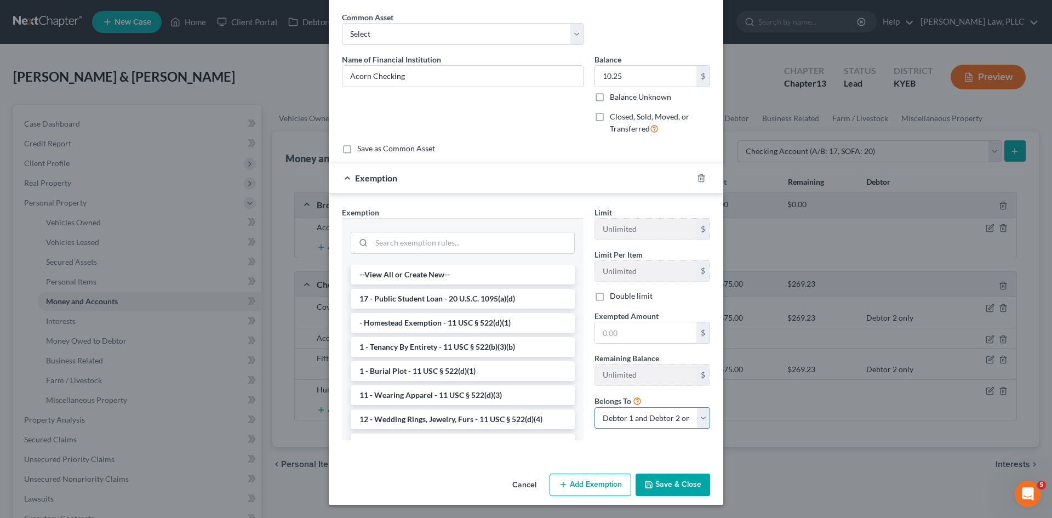
click at [635, 416] on select "Debtor 1 only Debtor 2 only Debtor 1 and Debtor 2 only" at bounding box center [653, 418] width 116 height 22
select select "0"
click at [595, 407] on select "Debtor 1 only Debtor 2 only Debtor 1 and Debtor 2 only" at bounding box center [653, 418] width 116 height 22
click at [661, 485] on button "Save & Close" at bounding box center [673, 484] width 75 height 23
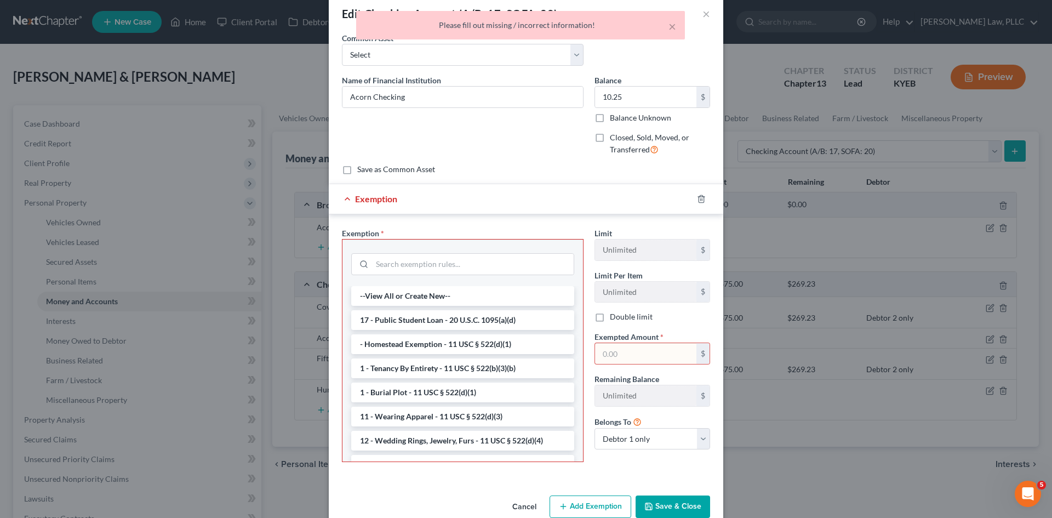
scroll to position [0, 0]
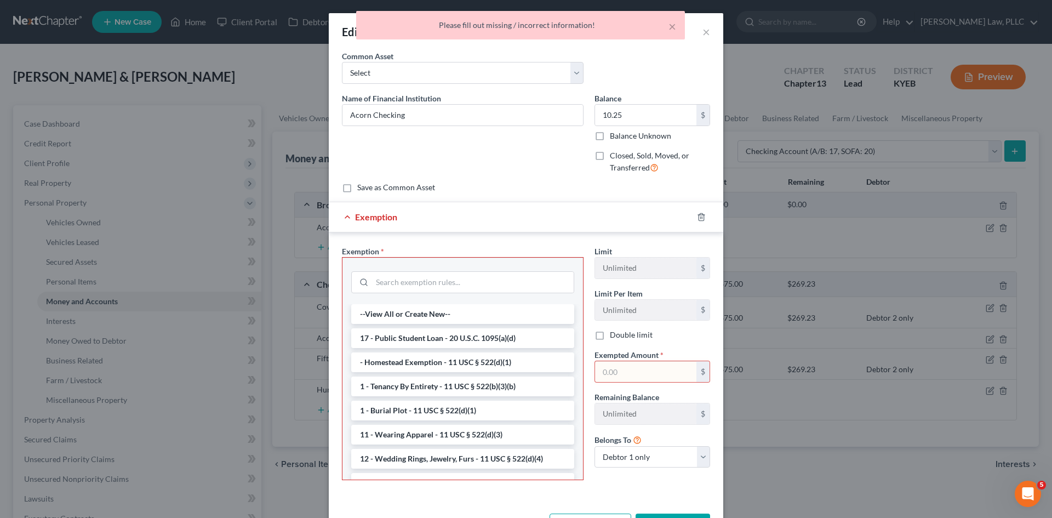
click at [703, 32] on div "× Please fill out missing / incorrect information!" at bounding box center [521, 28] width 1052 height 34
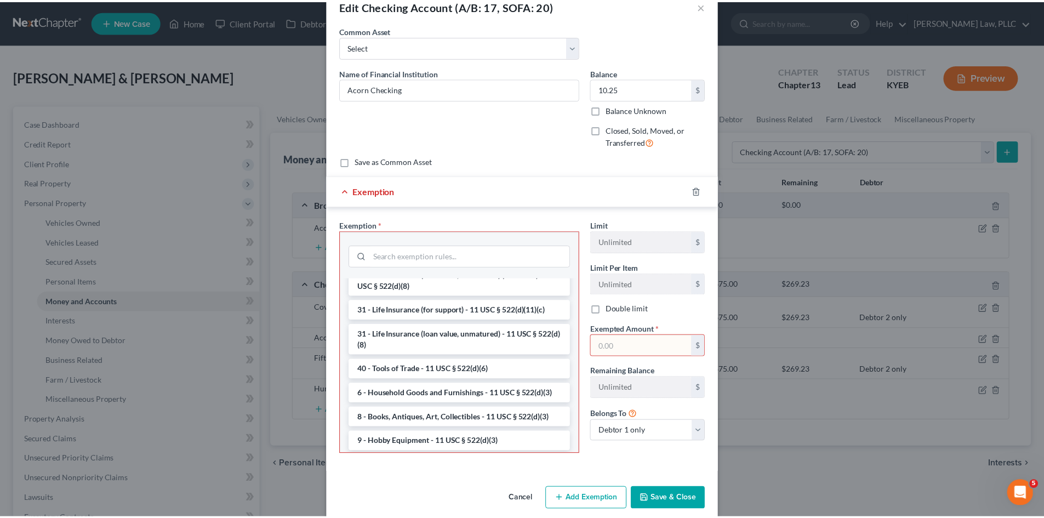
scroll to position [40, 0]
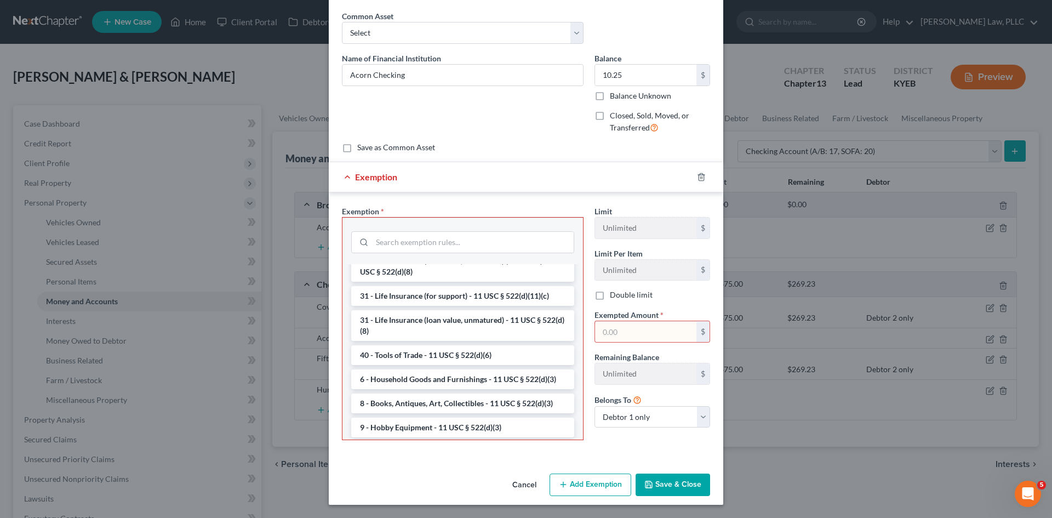
click at [506, 483] on button "Cancel" at bounding box center [525, 486] width 42 height 22
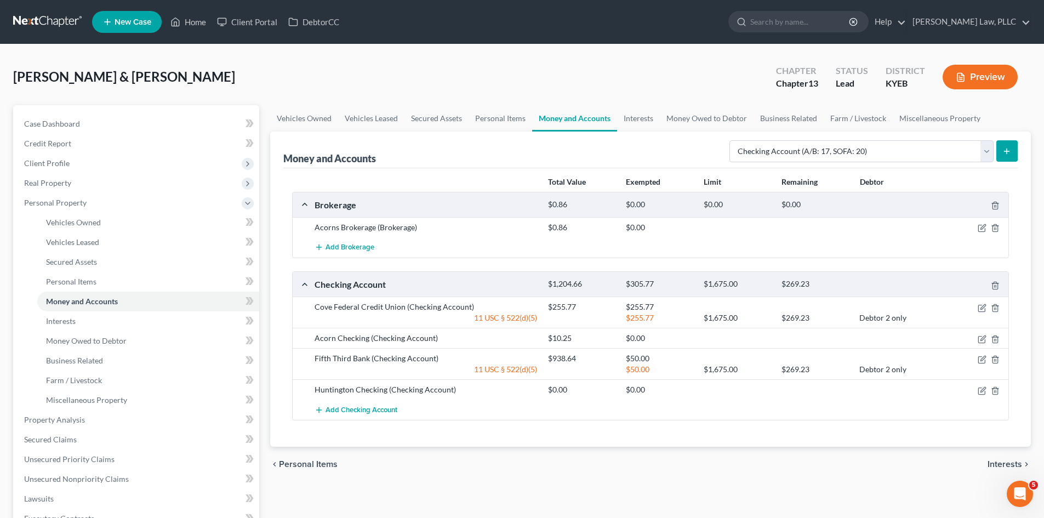
click at [859, 435] on div "Total Value Exempted Limit Remaining Debtor Brokerage $0.86 $0.00 $0.00 $0.00 A…" at bounding box center [650, 307] width 734 height 279
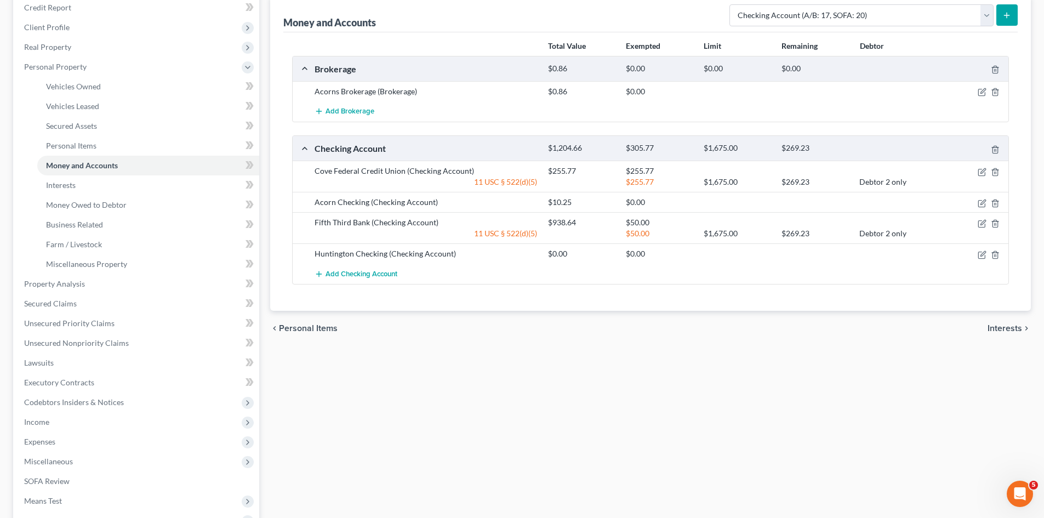
scroll to position [110, 0]
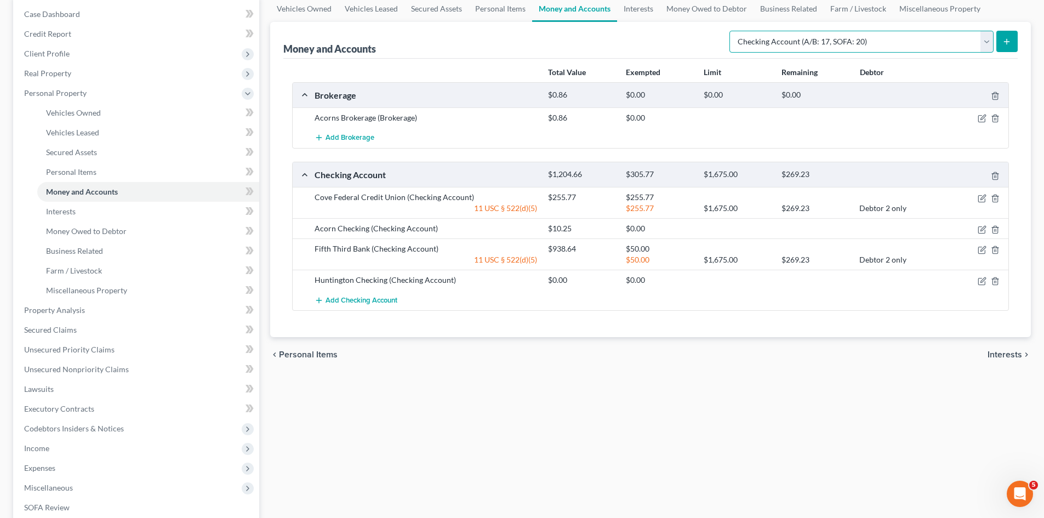
click at [983, 47] on select "Select Account Type Brokerage (A/B: 18, SOFA: 20) Cash on Hand (A/B: 16) Certif…" at bounding box center [861, 42] width 264 height 22
select select "money_market"
click at [732, 31] on select "Select Account Type Brokerage (A/B: 18, SOFA: 20) Cash on Hand (A/B: 16) Certif…" at bounding box center [861, 42] width 264 height 22
click at [1005, 39] on icon "submit" at bounding box center [1006, 41] width 9 height 9
click at [1008, 45] on icon "submit" at bounding box center [1006, 41] width 9 height 9
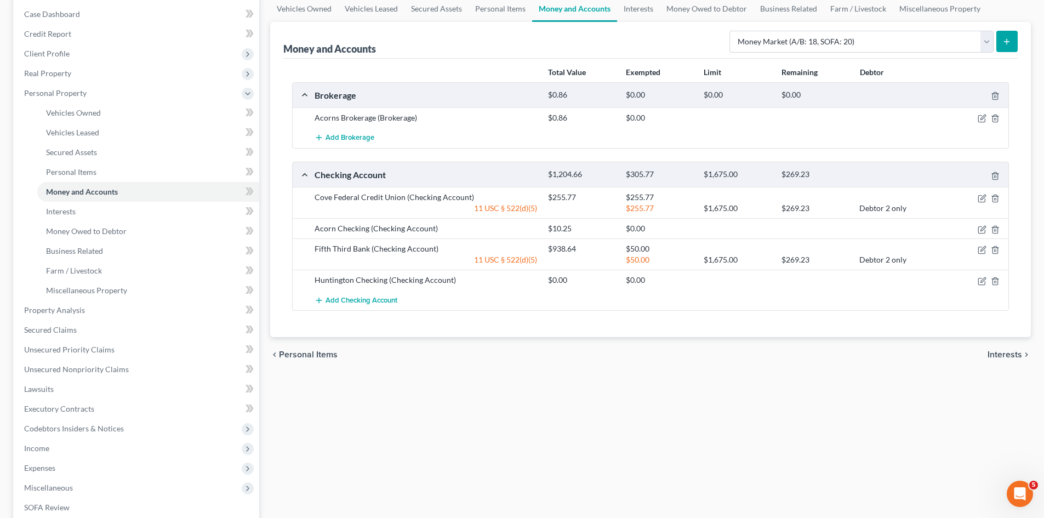
click at [1004, 41] on icon "submit" at bounding box center [1006, 41] width 9 height 9
click at [1005, 45] on icon "submit" at bounding box center [1006, 41] width 9 height 9
click at [1003, 42] on icon "submit" at bounding box center [1006, 41] width 9 height 9
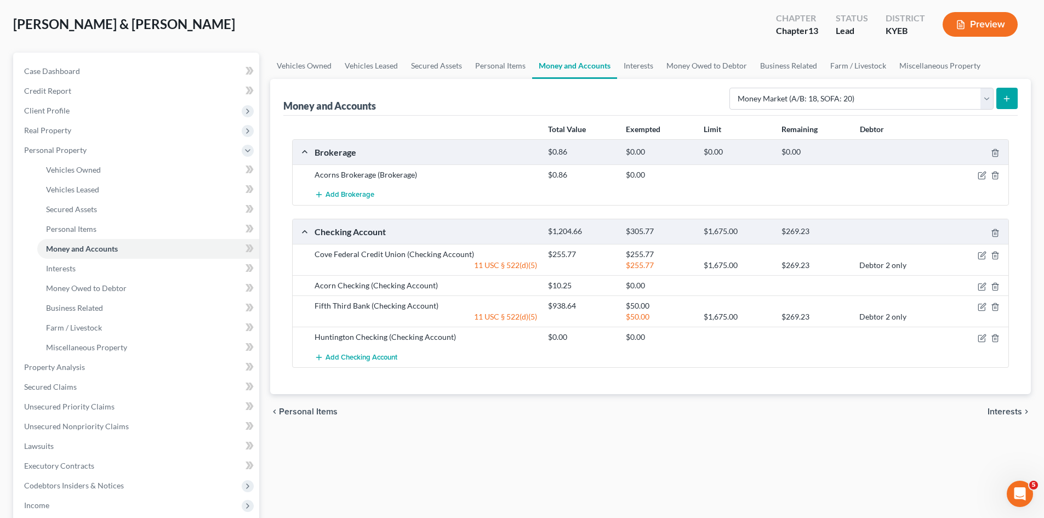
scroll to position [0, 0]
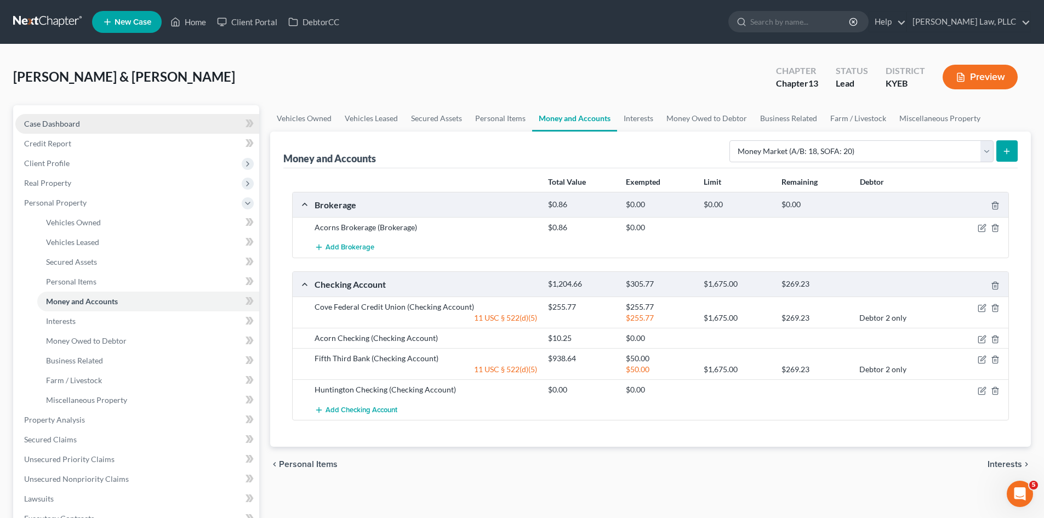
click at [33, 122] on span "Case Dashboard" at bounding box center [52, 123] width 56 height 9
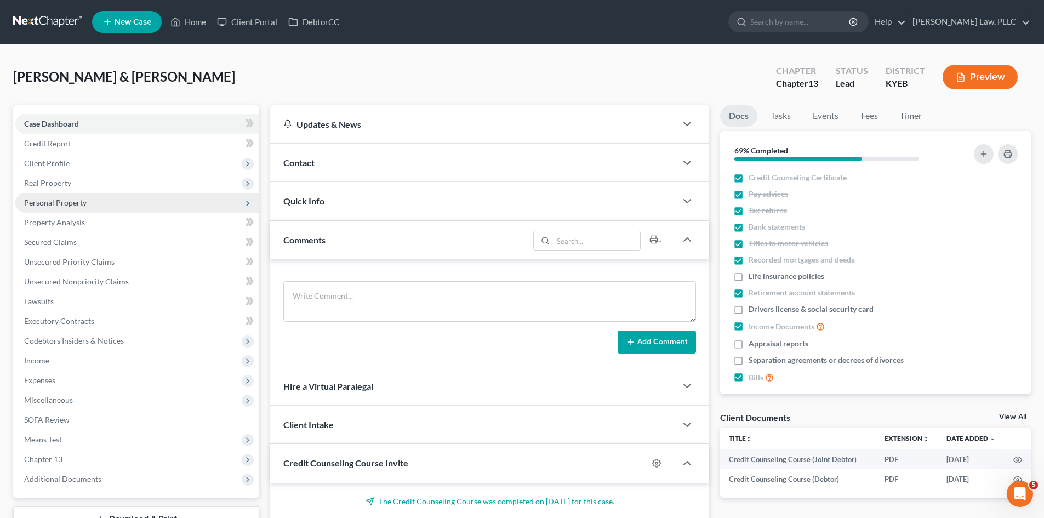
click at [61, 204] on span "Personal Property" at bounding box center [55, 202] width 62 height 9
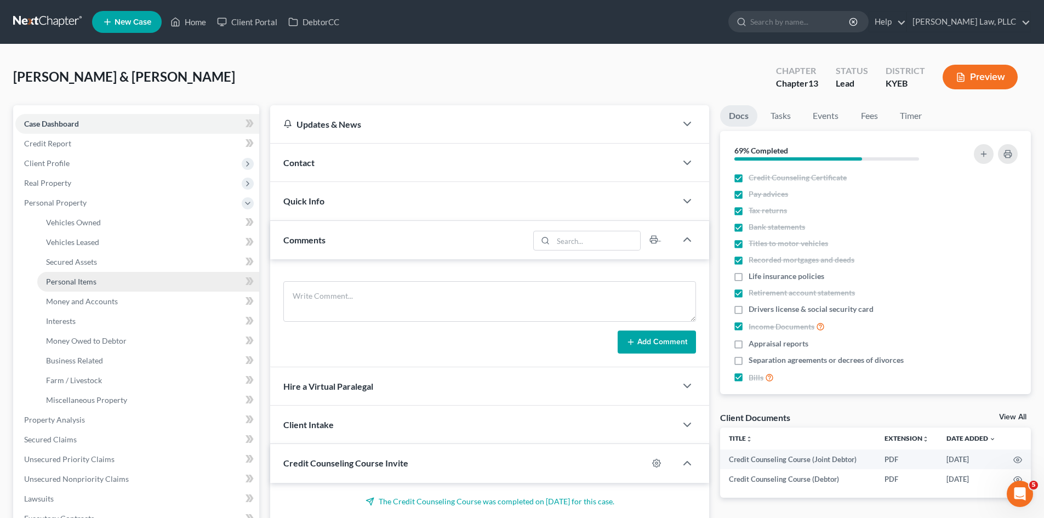
click at [68, 286] on span "Personal Items" at bounding box center [71, 281] width 50 height 9
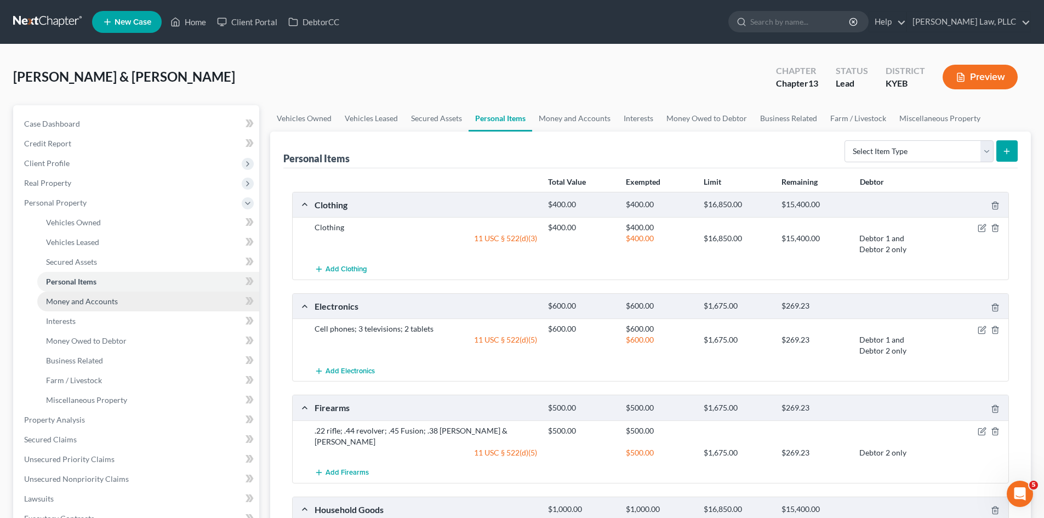
click at [72, 300] on span "Money and Accounts" at bounding box center [82, 300] width 72 height 9
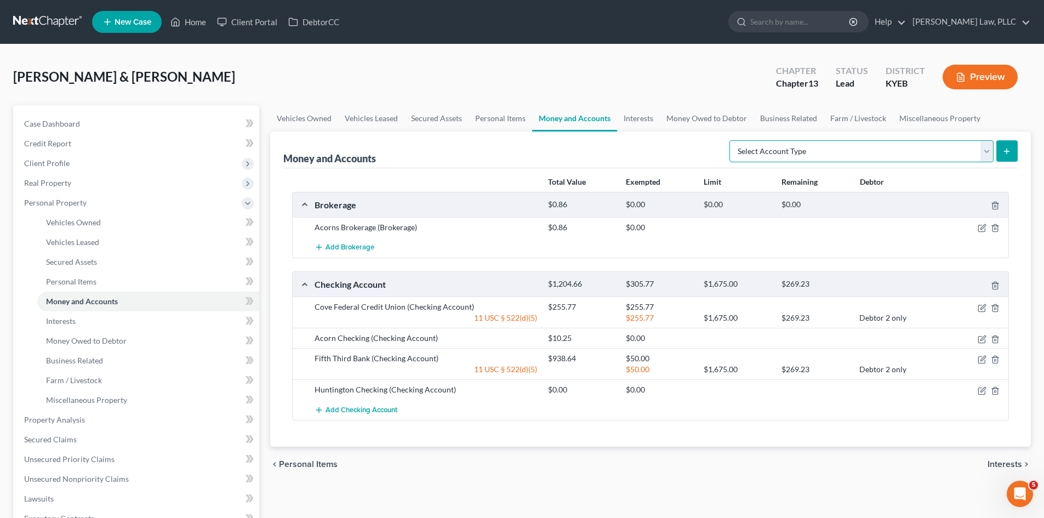
click at [984, 156] on select "Select Account Type Brokerage (A/B: 18, SOFA: 20) Cash on Hand (A/B: 16) Certif…" at bounding box center [861, 151] width 264 height 22
select select "money_market"
click at [732, 140] on select "Select Account Type Brokerage (A/B: 18, SOFA: 20) Cash on Hand (A/B: 16) Certif…" at bounding box center [861, 151] width 264 height 22
click at [1010, 149] on icon "submit" at bounding box center [1006, 151] width 9 height 9
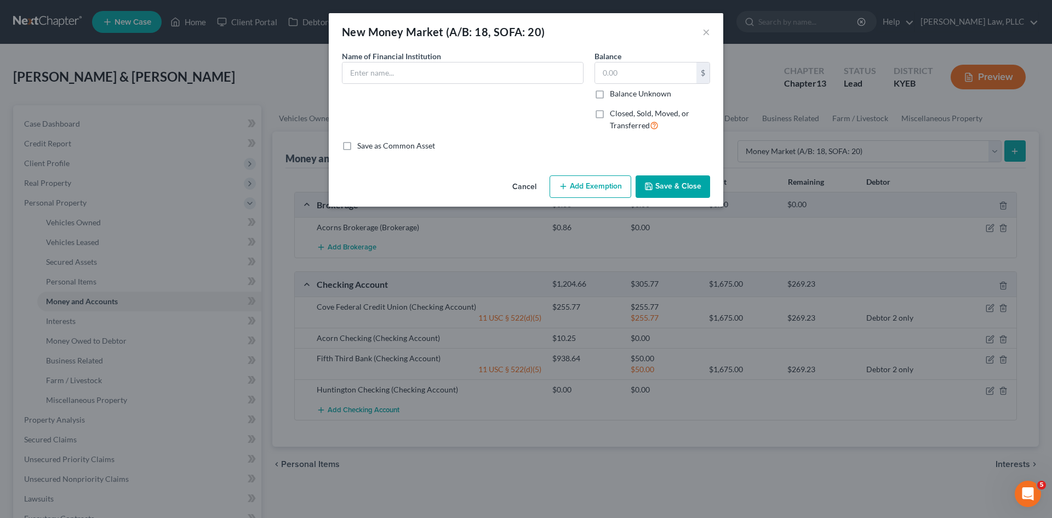
click at [511, 60] on div "Name of Financial Institution *" at bounding box center [463, 66] width 242 height 33
click at [514, 68] on input "text" at bounding box center [462, 72] width 241 height 21
click at [357, 69] on input "HUntington Relationship Money Market" at bounding box center [462, 72] width 241 height 21
type input "Huntington Relationship Money Market"
click at [629, 67] on input "text" at bounding box center [645, 72] width 101 height 21
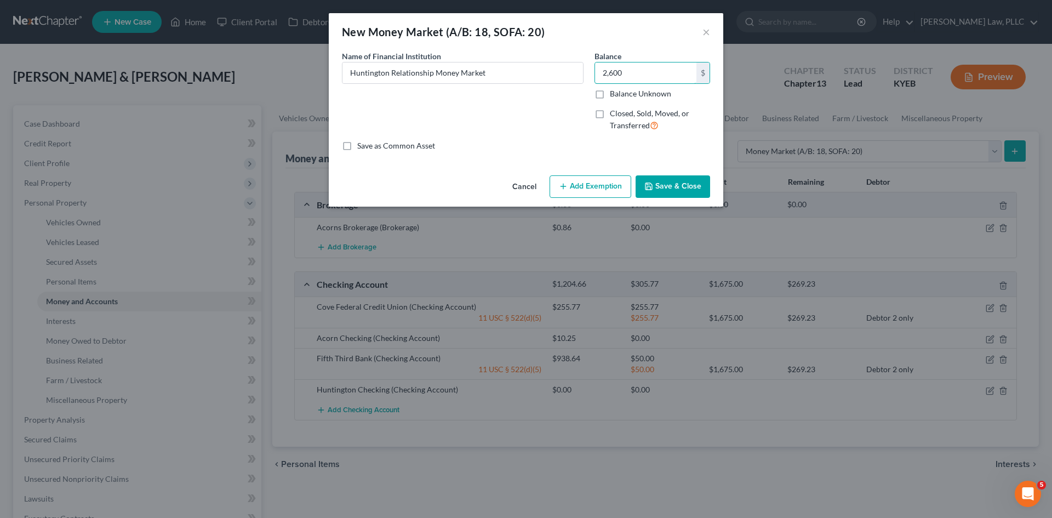
type input "2,600"
click at [646, 186] on icon "button" at bounding box center [648, 186] width 9 height 9
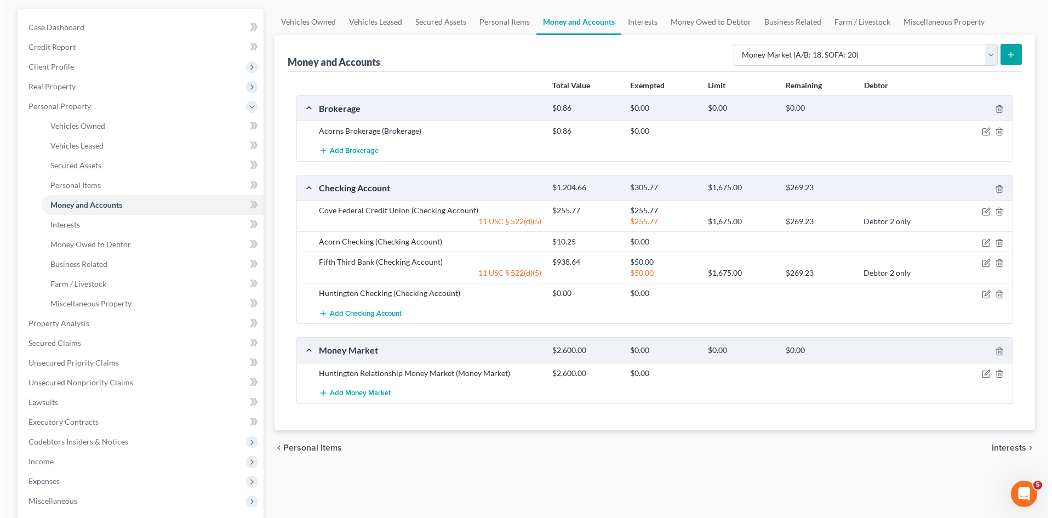
scroll to position [110, 0]
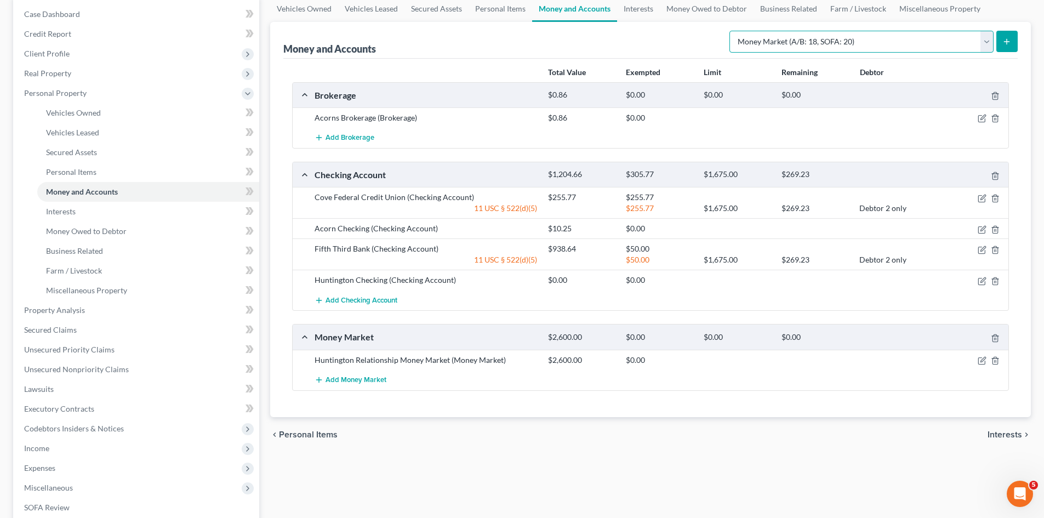
click at [985, 40] on select "Select Account Type Brokerage (A/B: 18, SOFA: 20) Cash on Hand (A/B: 16) Certif…" at bounding box center [861, 42] width 264 height 22
select select "savings"
click at [732, 31] on select "Select Account Type Brokerage (A/B: 18, SOFA: 20) Cash on Hand (A/B: 16) Certif…" at bounding box center [861, 42] width 264 height 22
click at [1004, 40] on icon "submit" at bounding box center [1006, 41] width 9 height 9
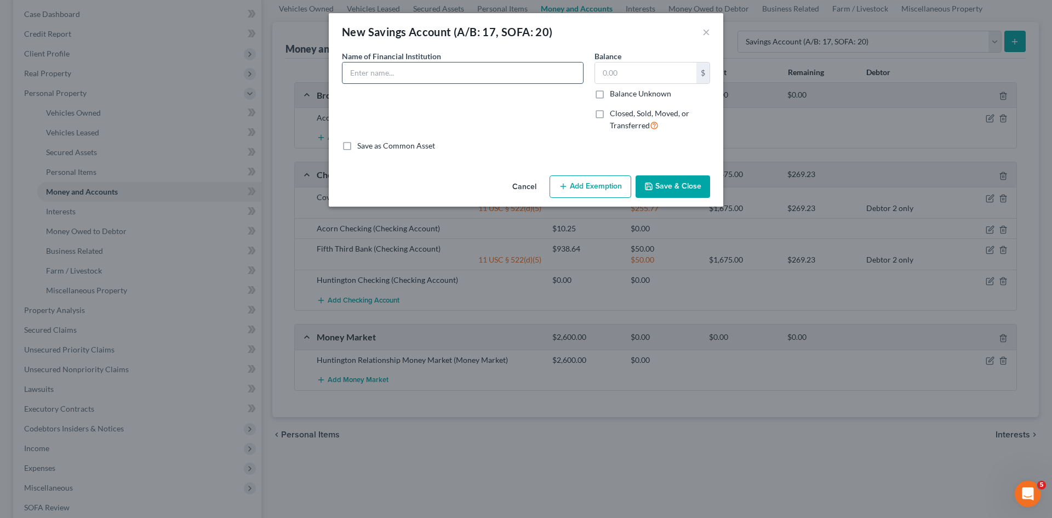
click at [447, 70] on input "text" at bounding box center [462, 72] width 241 height 21
type input "Fifth Third Savings"
click at [659, 67] on input "text" at bounding box center [645, 72] width 101 height 21
type input "50"
click at [585, 186] on button "Add Exemption" at bounding box center [591, 186] width 82 height 23
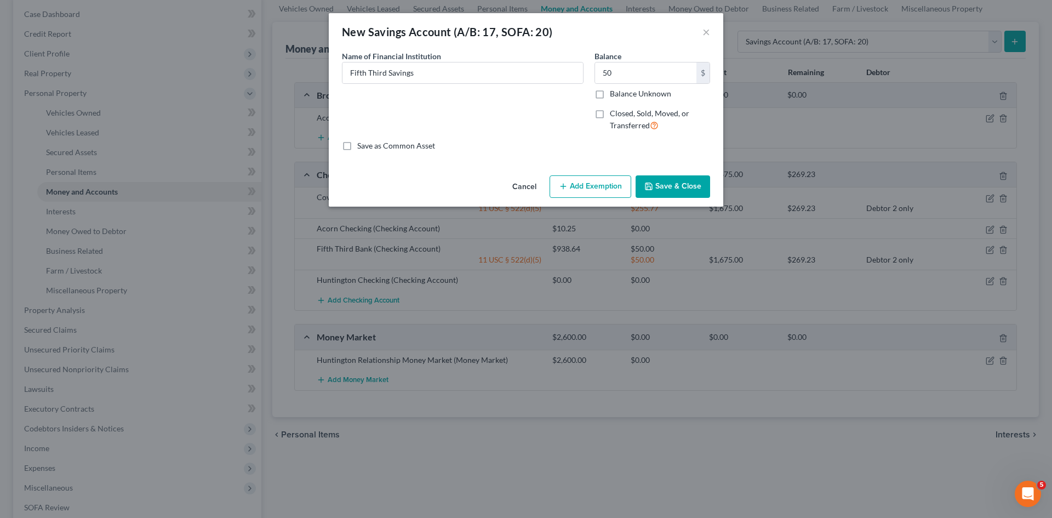
select select "2"
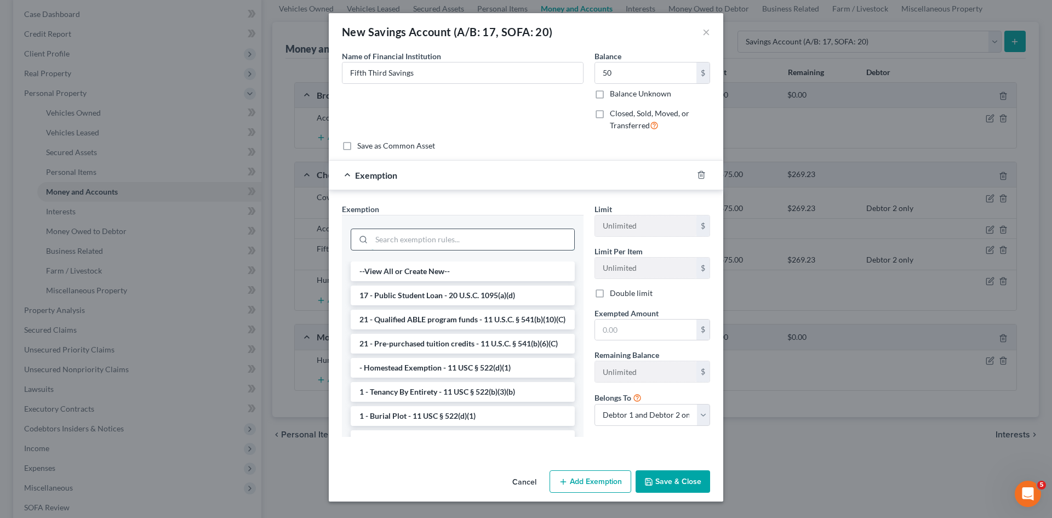
click at [489, 239] on input "search" at bounding box center [473, 239] width 203 height 21
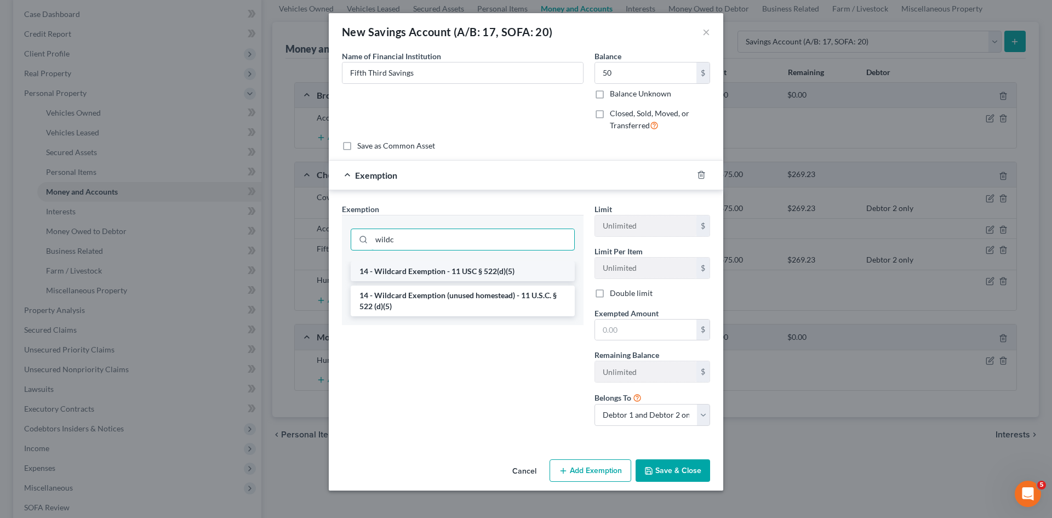
type input "wildc"
click at [481, 272] on li "14 - Wildcard Exemption - 11 USC § 522(d)(5)" at bounding box center [463, 271] width 224 height 20
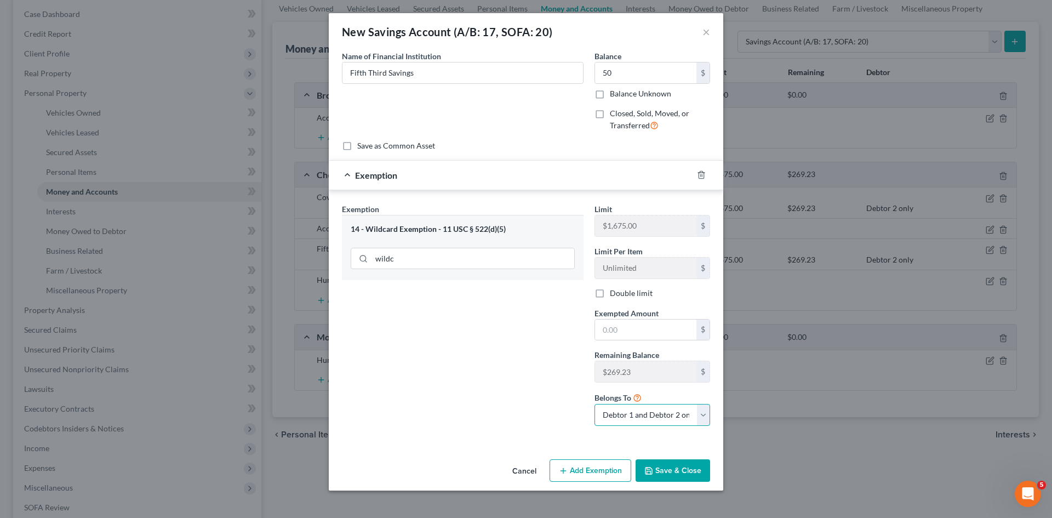
click at [633, 418] on select "Debtor 1 only Debtor 2 only Debtor 1 and Debtor 2 only" at bounding box center [653, 415] width 116 height 22
select select "1"
click at [595, 404] on select "Debtor 1 only Debtor 2 only Debtor 1 and Debtor 2 only" at bounding box center [653, 415] width 116 height 22
click at [625, 322] on input "text" at bounding box center [645, 329] width 101 height 21
type input "50"
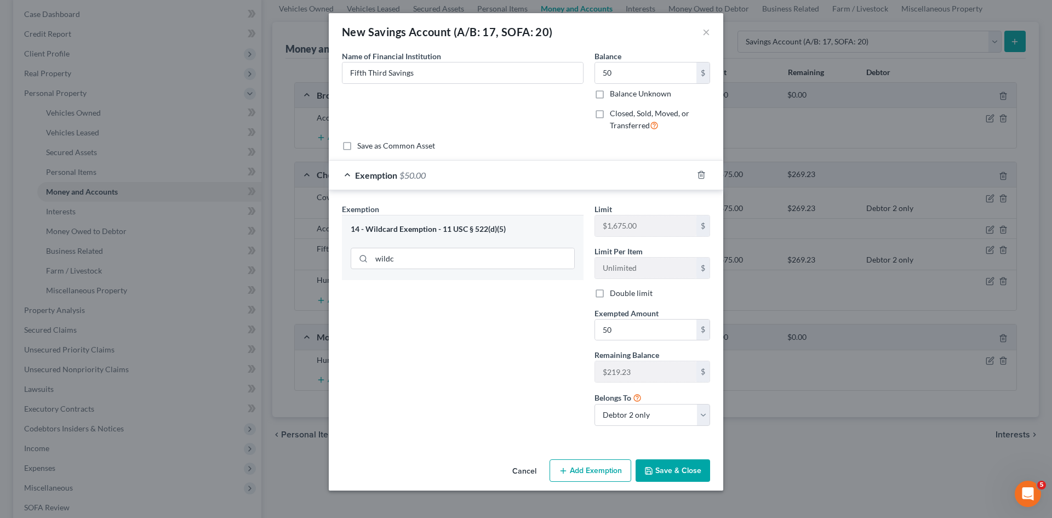
click at [513, 339] on div "Exemption Set must be selected for CA. Exemption * 14 - Wildcard Exemption - 11…" at bounding box center [462, 318] width 253 height 231
click at [670, 473] on button "Save & Close" at bounding box center [673, 470] width 75 height 23
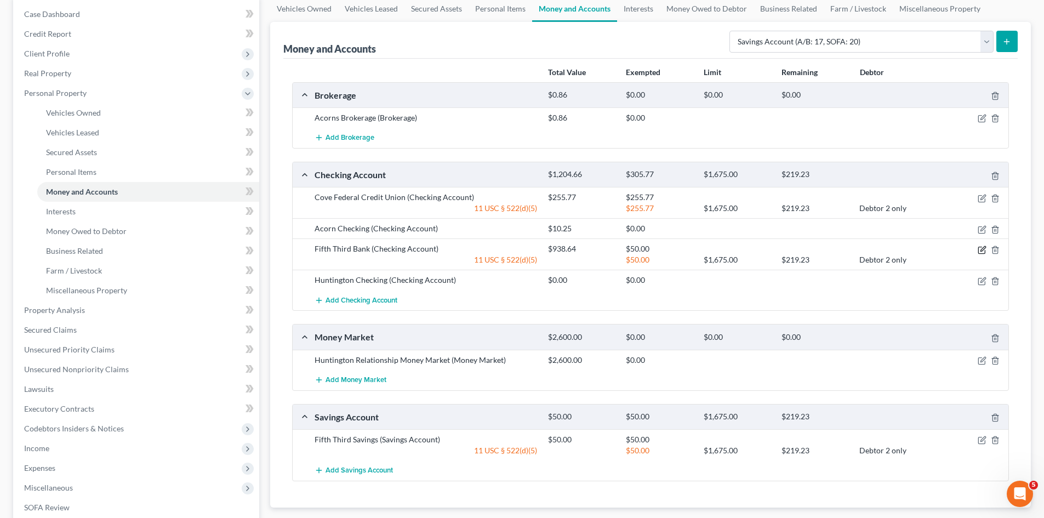
drag, startPoint x: 982, startPoint y: 253, endPoint x: 549, endPoint y: 190, distance: 437.9
click at [982, 253] on icon "button" at bounding box center [982, 249] width 9 height 9
select select "1"
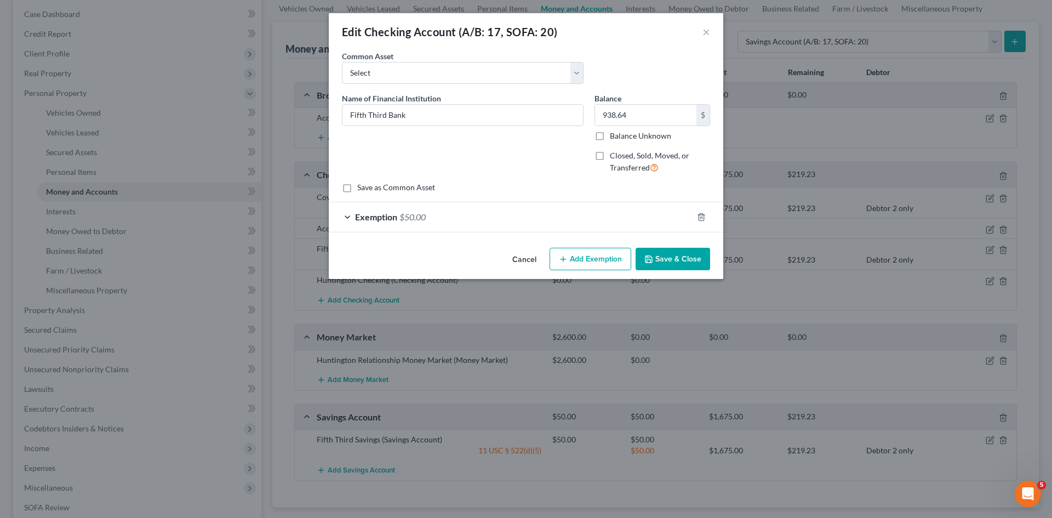
click at [346, 215] on div "Exemption $50.00" at bounding box center [511, 216] width 364 height 29
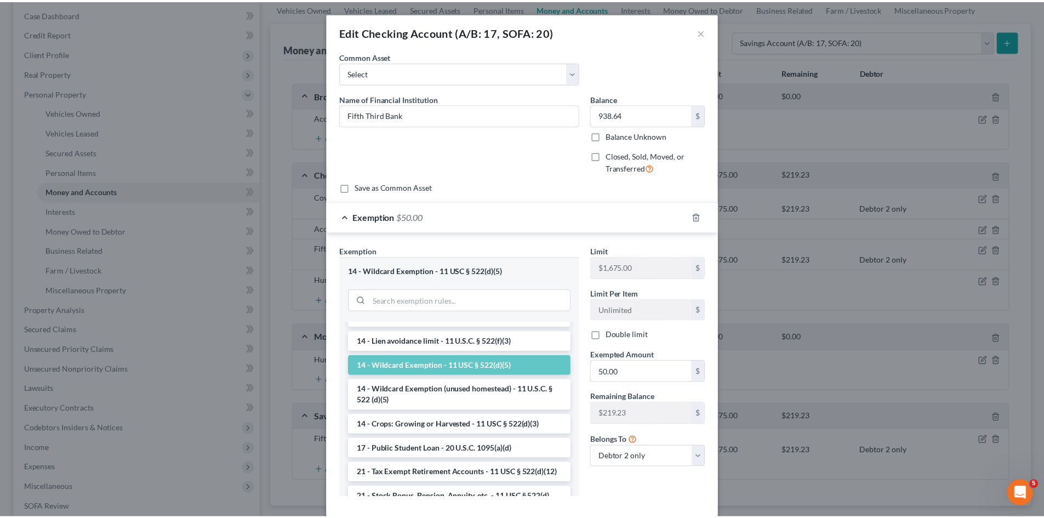
scroll to position [219, 0]
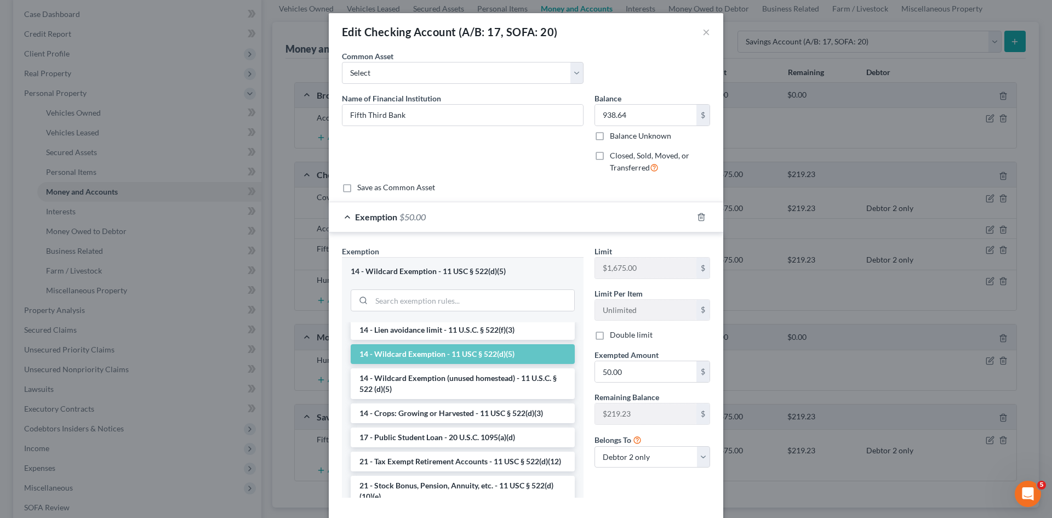
click at [470, 355] on li "14 - Wildcard Exemption - 11 USC § 522(d)(5)" at bounding box center [463, 354] width 224 height 20
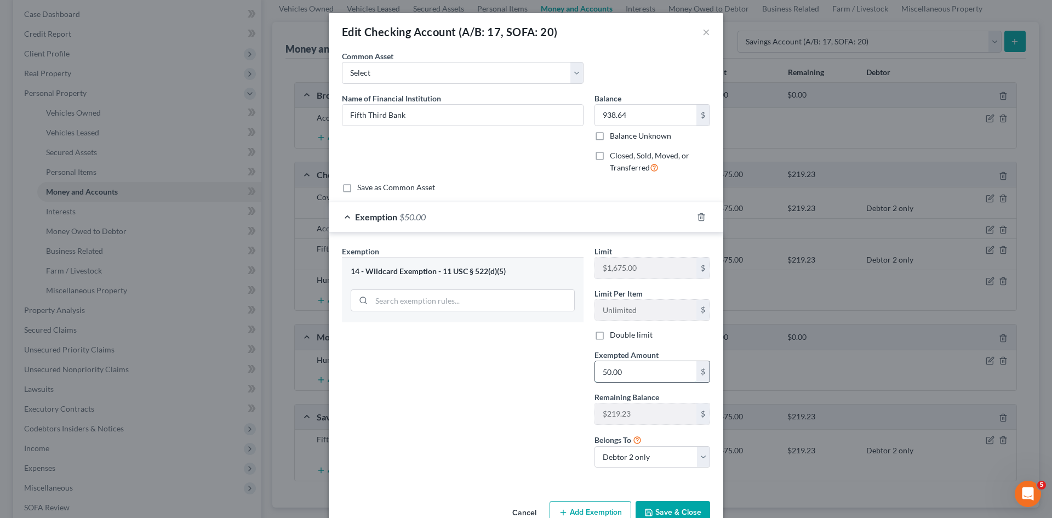
click at [633, 368] on input "50.00" at bounding box center [645, 371] width 101 height 21
click at [541, 387] on div "Exemption Set must be selected for CA. Exemption * 14 - Wildcard Exemption - 11…" at bounding box center [462, 360] width 253 height 231
click at [547, 463] on div "Exemption Set must be selected for CA. Exemption * 14 - Wildcard Exemption - 11…" at bounding box center [462, 360] width 253 height 231
click at [650, 373] on input "text" at bounding box center [645, 371] width 101 height 21
type input "269.23"
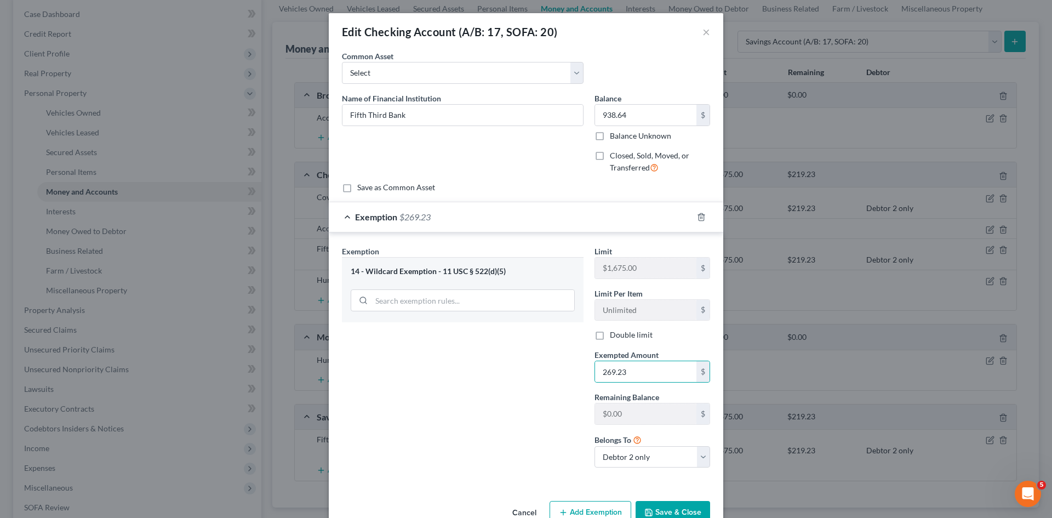
click at [487, 390] on div "Exemption Set must be selected for CA. Exemption * 14 - Wildcard Exemption - 11…" at bounding box center [462, 360] width 253 height 231
click at [662, 506] on button "Save & Close" at bounding box center [673, 512] width 75 height 23
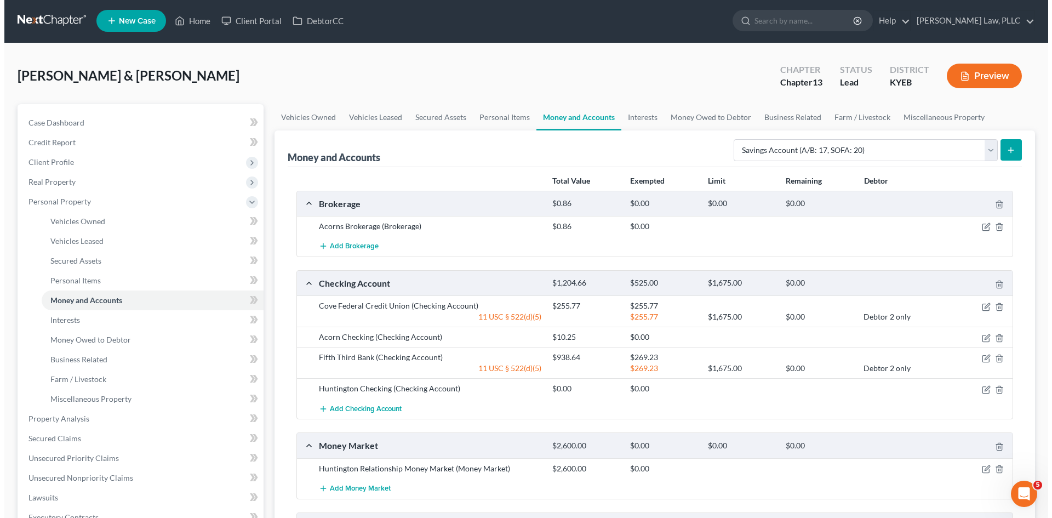
scroll to position [0, 0]
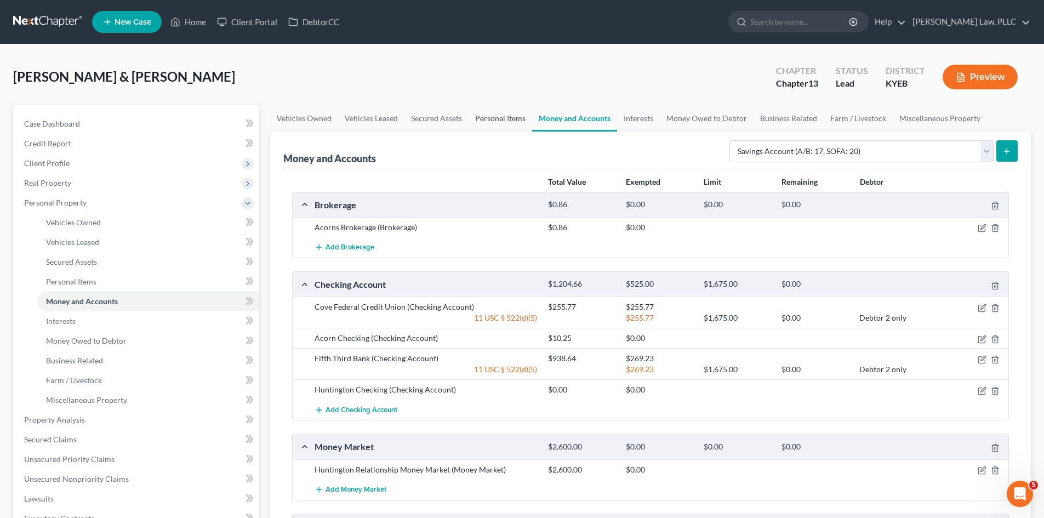
click at [512, 117] on link "Personal Items" at bounding box center [501, 118] width 64 height 26
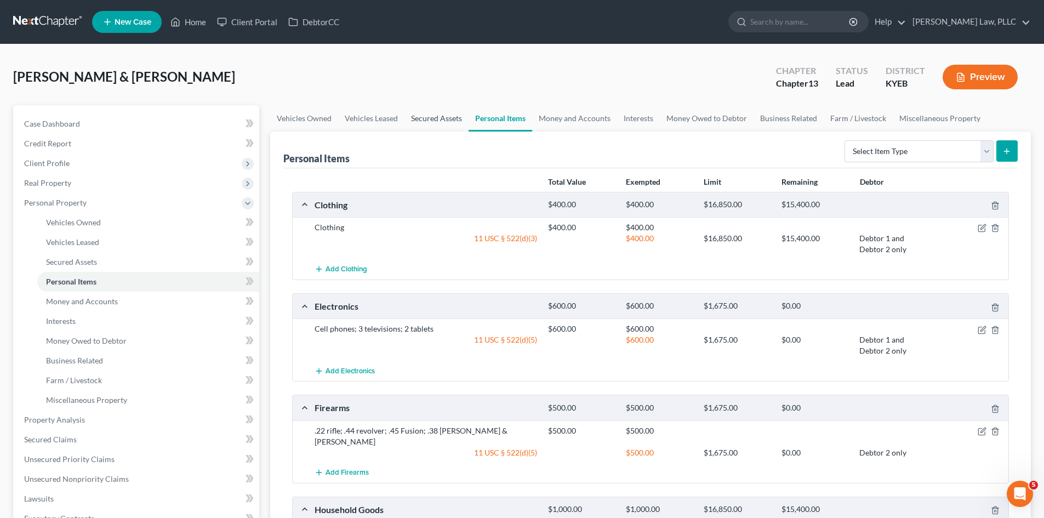
click at [437, 121] on link "Secured Assets" at bounding box center [436, 118] width 64 height 26
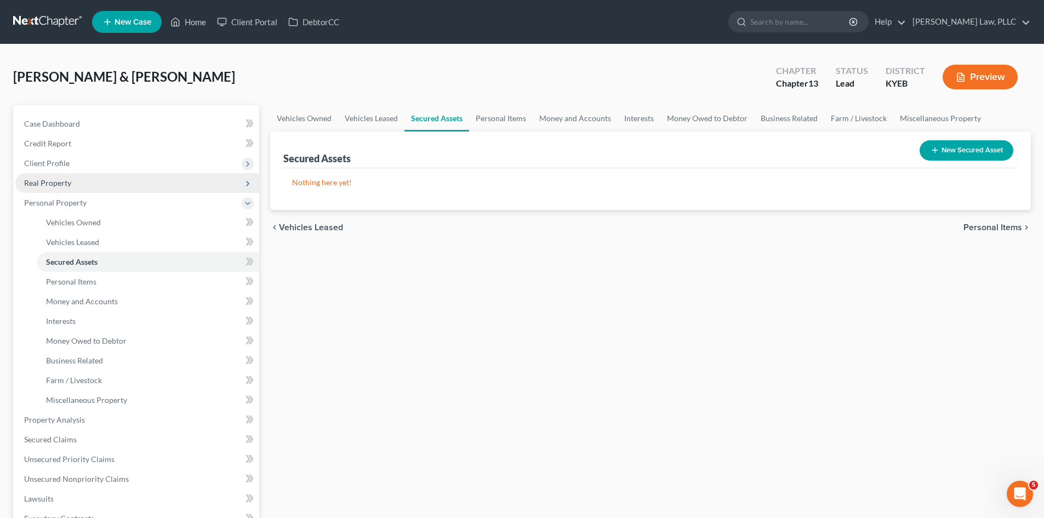
click at [57, 178] on span "Real Property" at bounding box center [47, 182] width 47 height 9
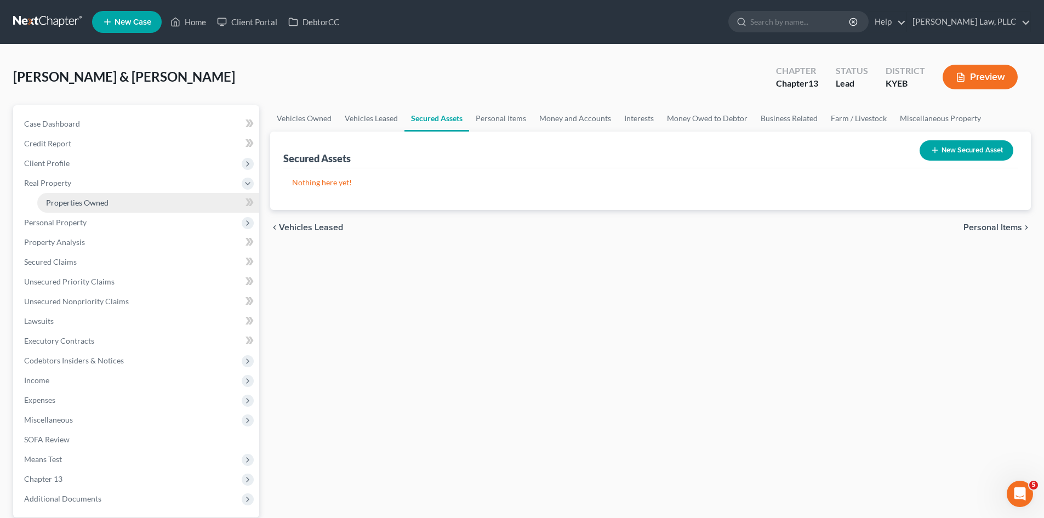
click at [84, 199] on span "Properties Owned" at bounding box center [77, 202] width 62 height 9
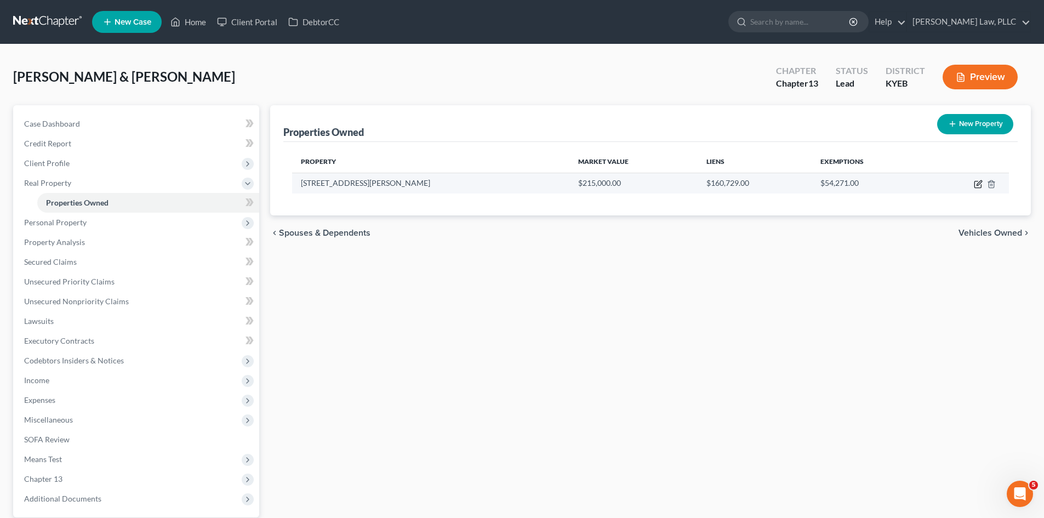
click at [974, 186] on icon "button" at bounding box center [977, 184] width 7 height 7
select select "18"
select select "7"
select select "2"
select select "0"
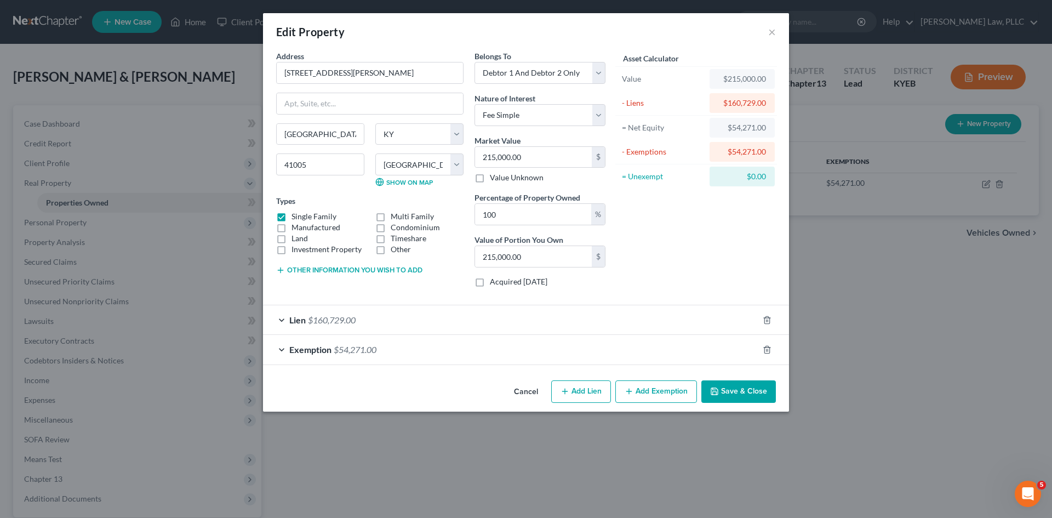
click at [281, 349] on div "Exemption $54,271.00" at bounding box center [510, 349] width 495 height 29
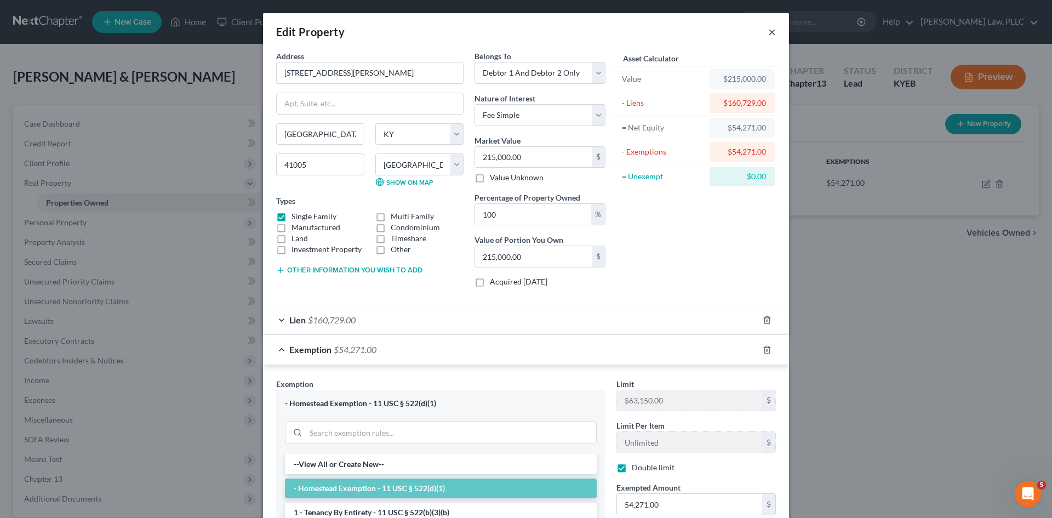
click at [768, 32] on button "×" at bounding box center [772, 31] width 8 height 13
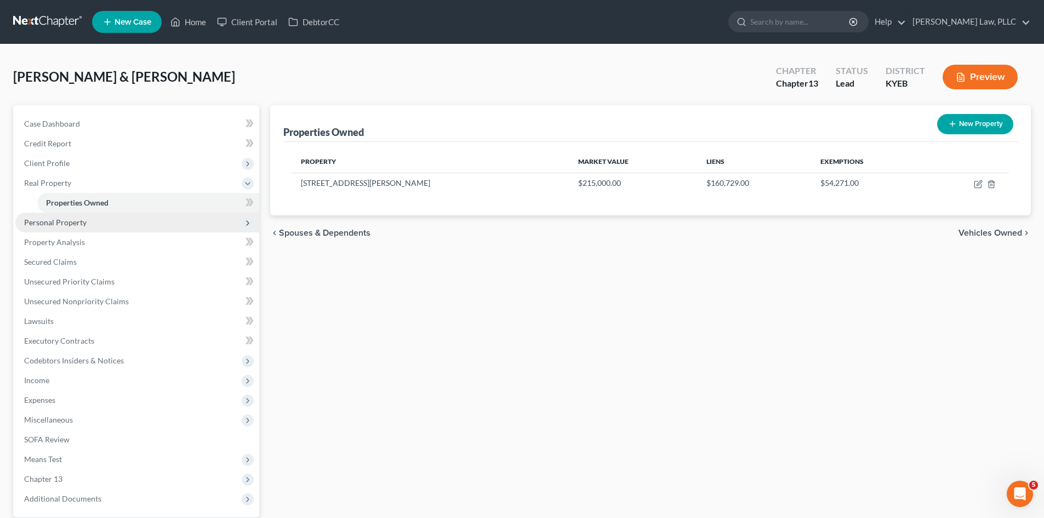
click at [62, 218] on span "Personal Property" at bounding box center [55, 222] width 62 height 9
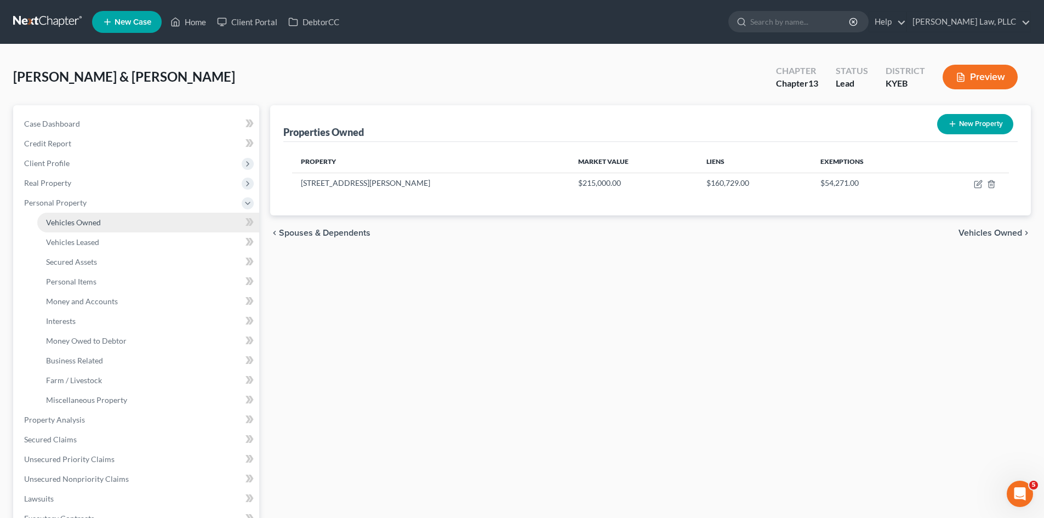
click at [86, 218] on span "Vehicles Owned" at bounding box center [73, 222] width 55 height 9
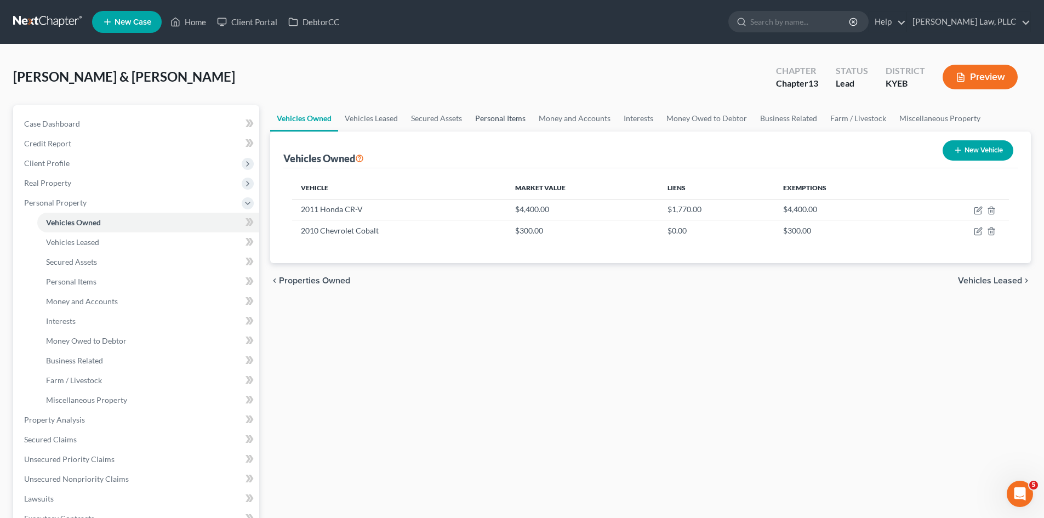
click at [510, 116] on link "Personal Items" at bounding box center [501, 118] width 64 height 26
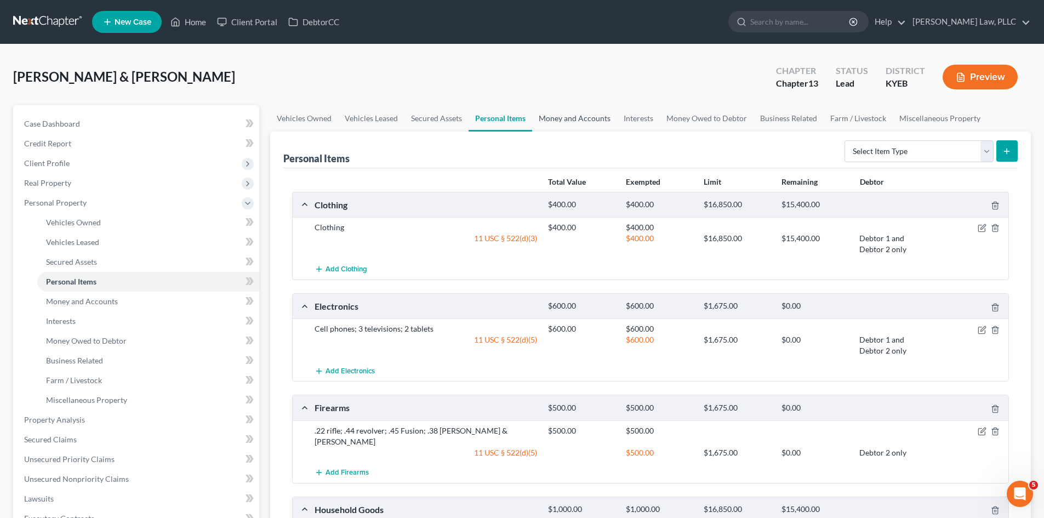
click at [549, 116] on link "Money and Accounts" at bounding box center [574, 118] width 85 height 26
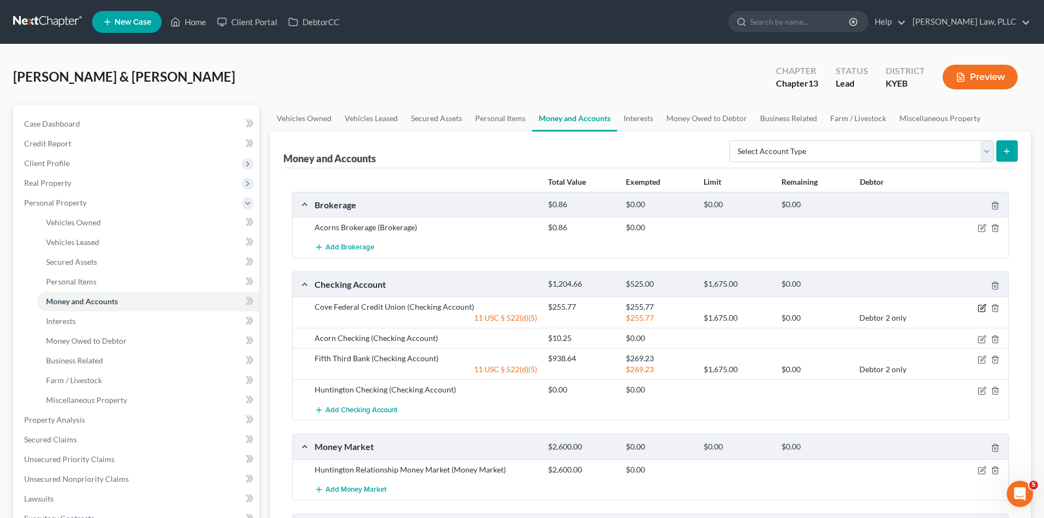
click at [980, 306] on icon "button" at bounding box center [982, 308] width 9 height 9
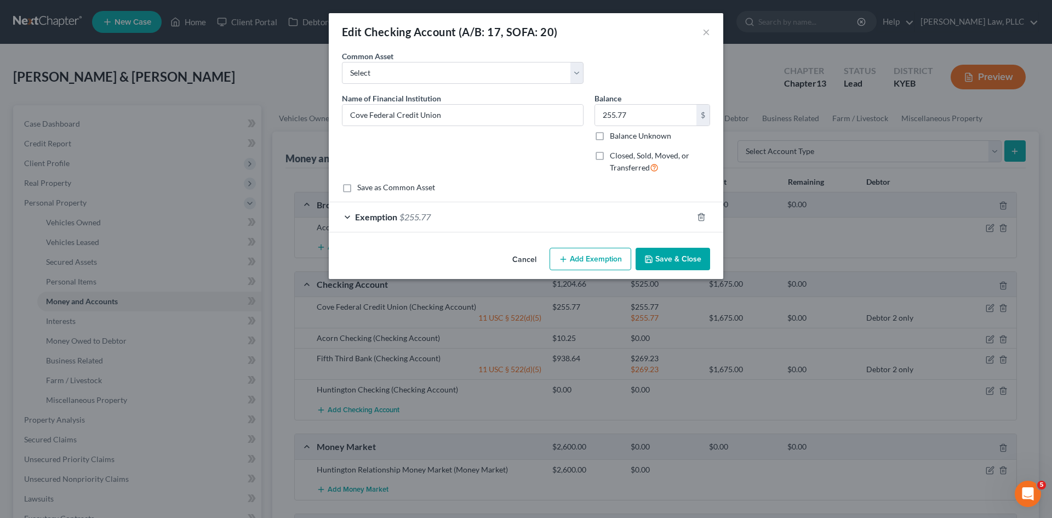
click at [371, 218] on span "Exemption" at bounding box center [376, 217] width 42 height 10
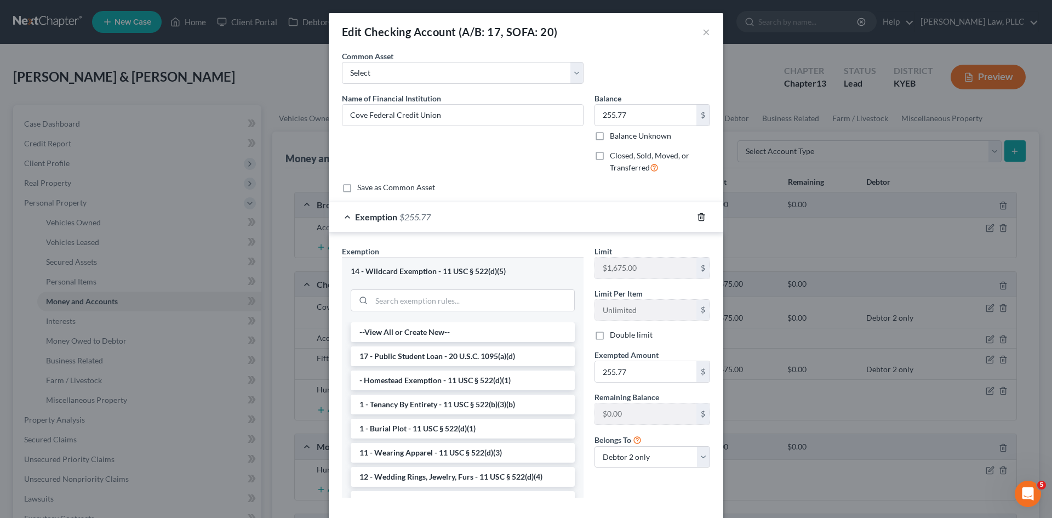
click at [698, 216] on icon "button" at bounding box center [701, 217] width 9 height 9
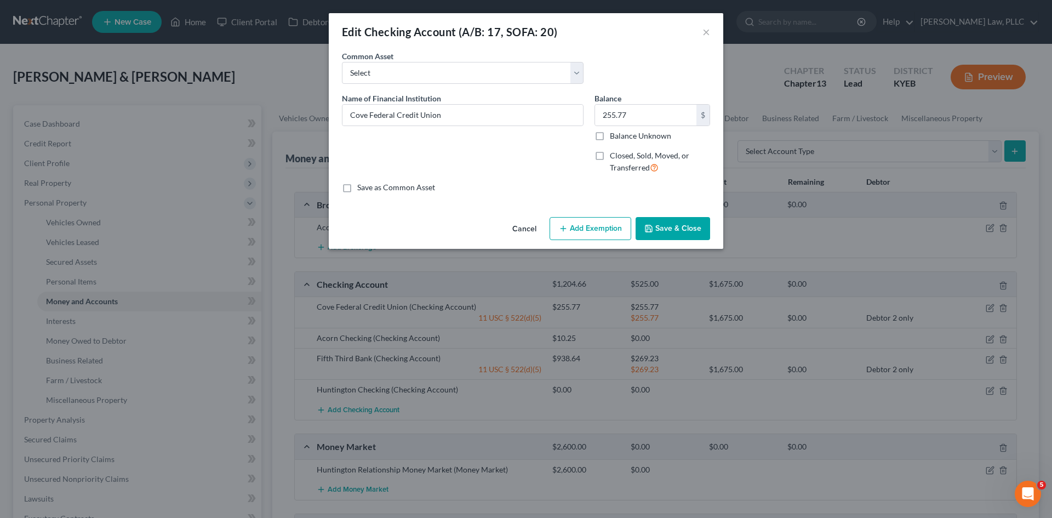
click at [672, 228] on button "Save & Close" at bounding box center [673, 228] width 75 height 23
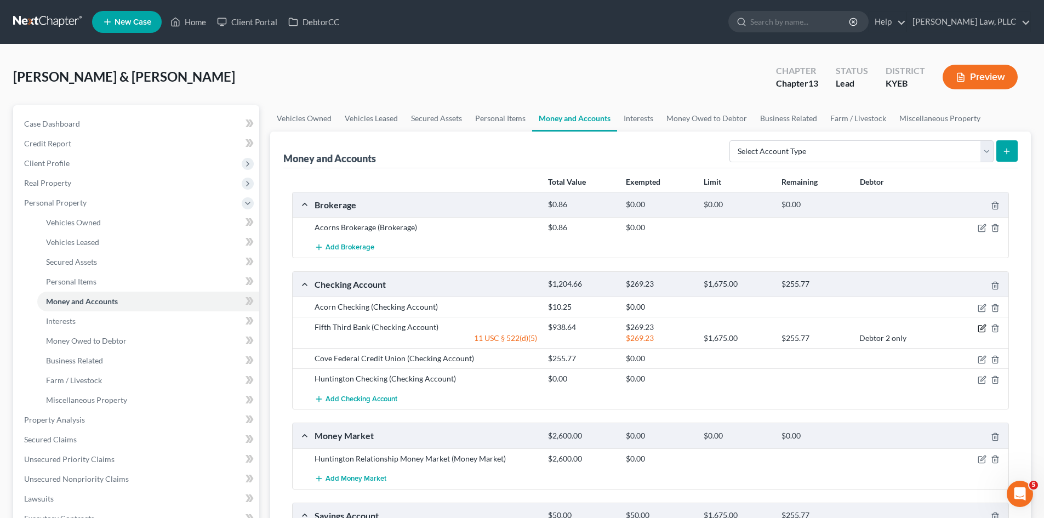
click at [981, 326] on icon "button" at bounding box center [982, 328] width 9 height 9
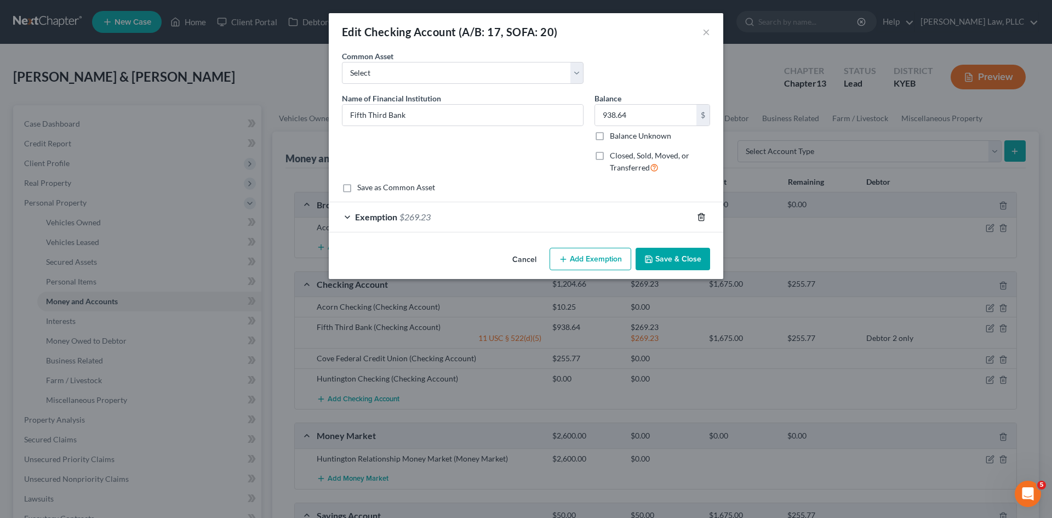
click at [701, 215] on icon "button" at bounding box center [701, 217] width 9 height 9
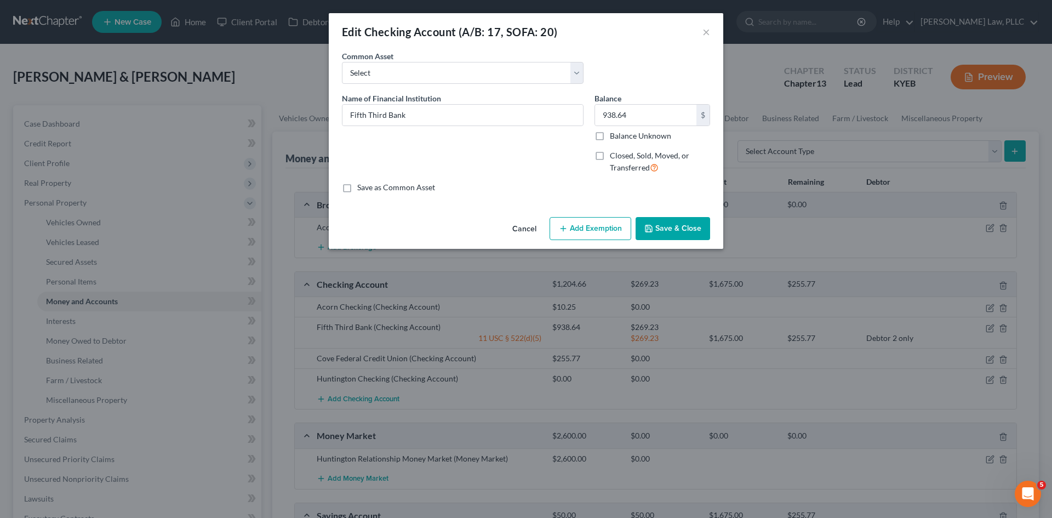
click at [661, 236] on button "Save & Close" at bounding box center [673, 228] width 75 height 23
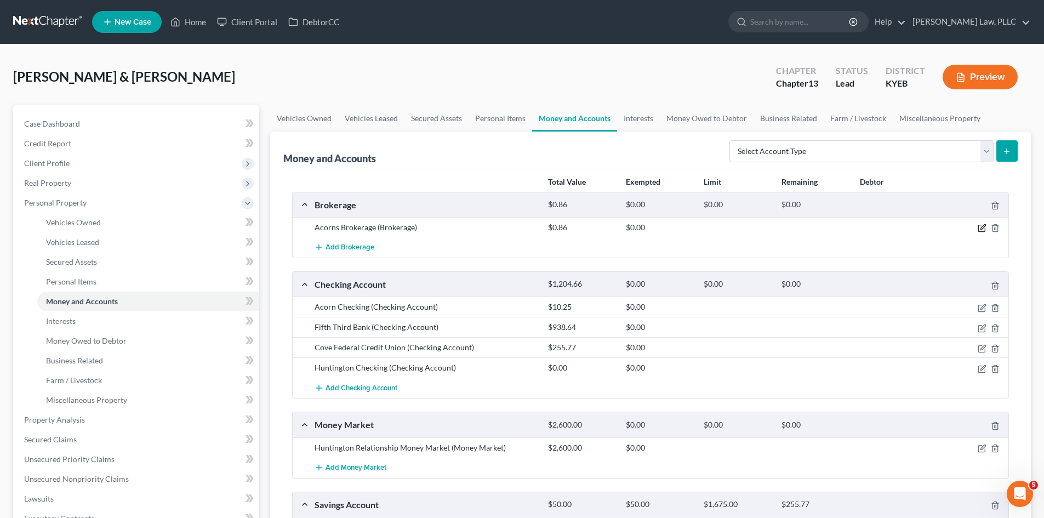
drag, startPoint x: 982, startPoint y: 230, endPoint x: 613, endPoint y: 312, distance: 378.3
click at [982, 230] on icon "button" at bounding box center [982, 228] width 9 height 9
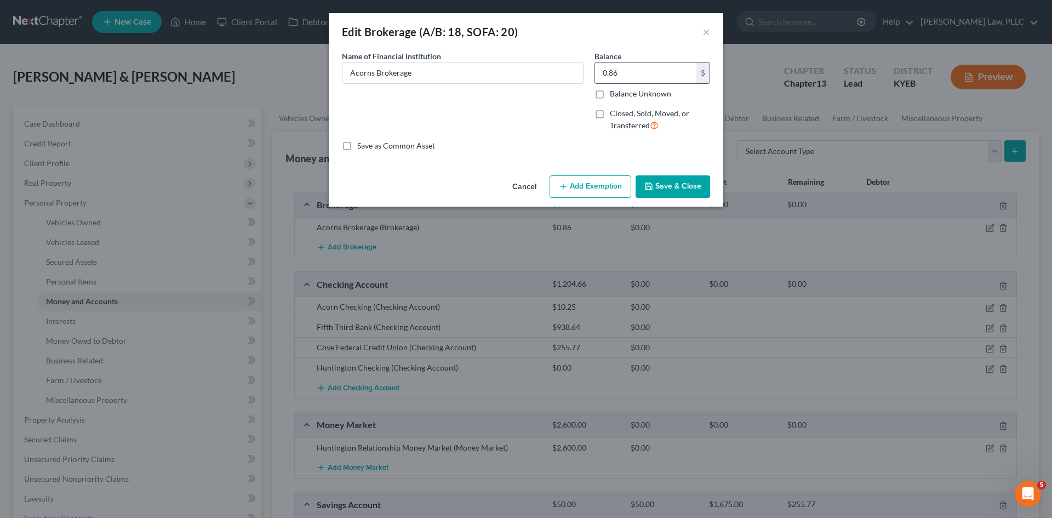
click at [659, 73] on input "0.86" at bounding box center [645, 72] width 101 height 21
type input "385.69"
click at [614, 186] on button "Add Exemption" at bounding box center [591, 186] width 82 height 23
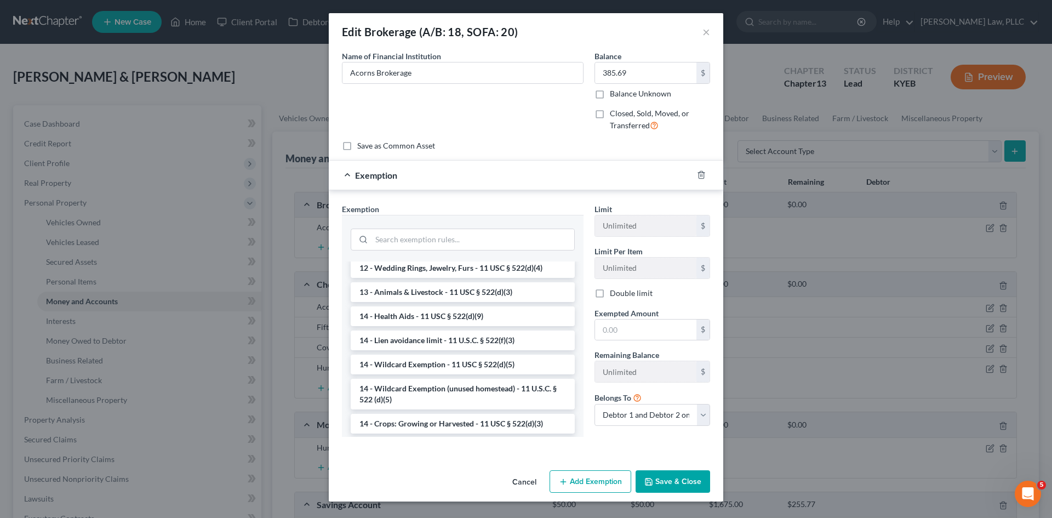
scroll to position [164, 0]
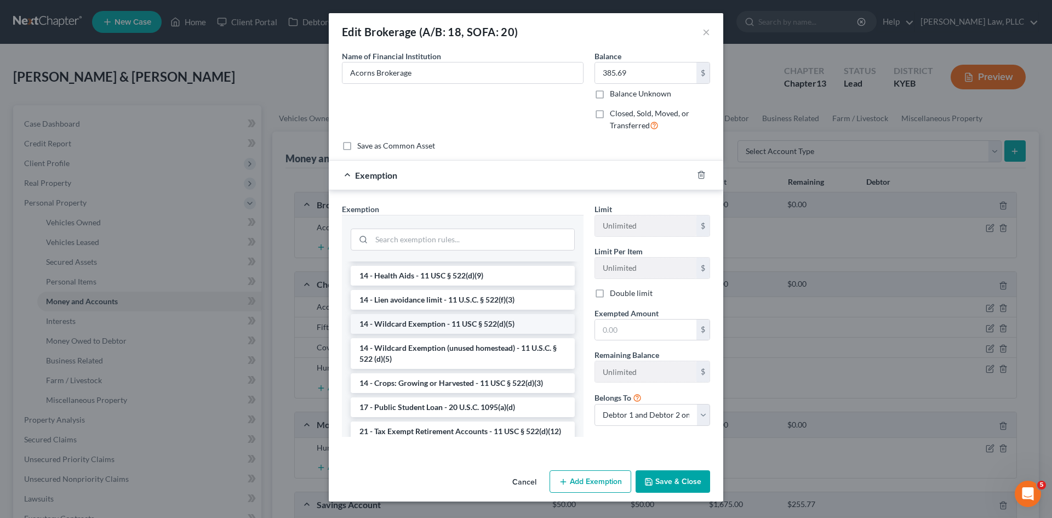
click at [494, 320] on li "14 - Wildcard Exemption - 11 USC § 522(d)(5)" at bounding box center [463, 324] width 224 height 20
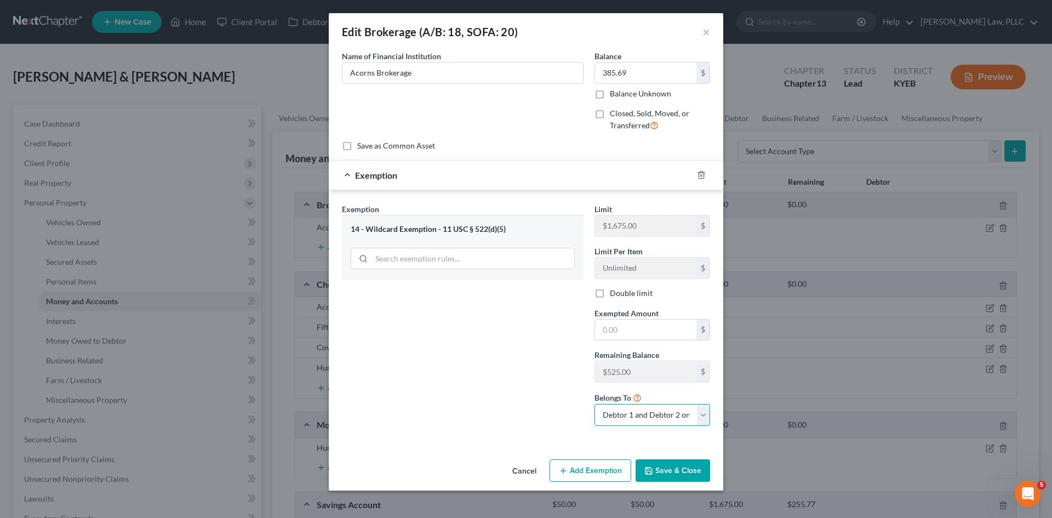
click at [629, 415] on select "Debtor 1 only Debtor 2 only Debtor 1 and Debtor 2 only" at bounding box center [653, 415] width 116 height 22
select select "0"
click at [595, 404] on select "Debtor 1 only Debtor 2 only Debtor 1 and Debtor 2 only" at bounding box center [653, 415] width 116 height 22
click at [461, 350] on div "Exemption Set must be selected for CA. Exemption * 14 - Wildcard Exemption - 11…" at bounding box center [462, 318] width 253 height 231
click at [640, 341] on div "Limit $1,675.00 $ Limit Per Item Unlimited $ Double limit Exempted Amount * $ R…" at bounding box center [652, 318] width 127 height 231
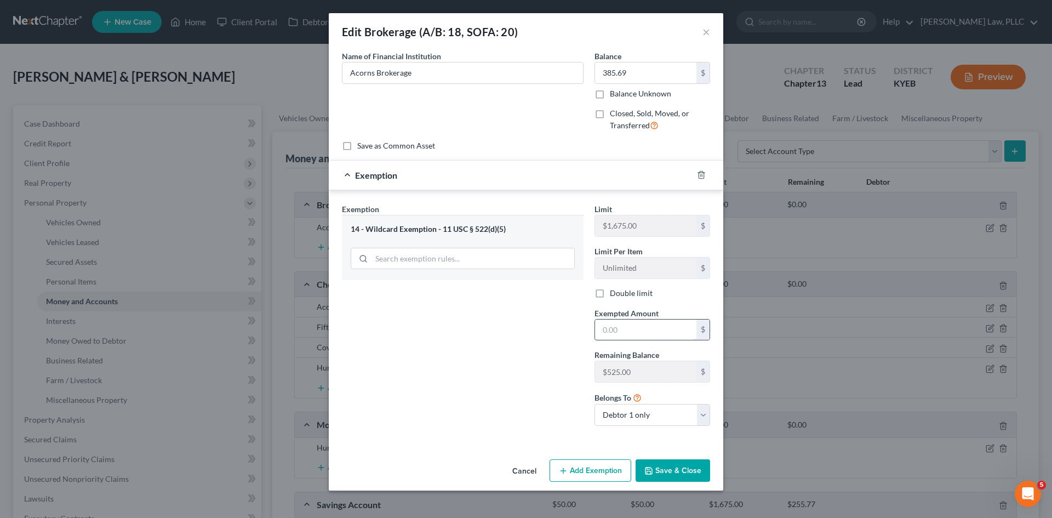
click at [640, 331] on input "text" at bounding box center [645, 329] width 101 height 21
type input "385.69"
click at [518, 333] on div "Exemption Set must be selected for CA. Exemption * 14 - Wildcard Exemption - 11…" at bounding box center [462, 318] width 253 height 231
click at [439, 75] on input "Acorns Brokerage" at bounding box center [462, 72] width 241 height 21
type input "Acorns Brokerage 1625"
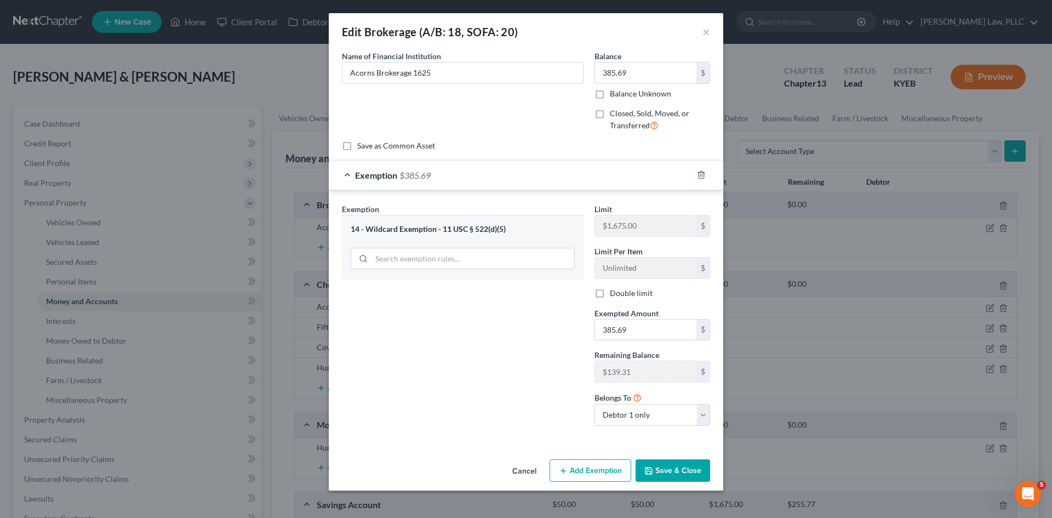
click at [666, 471] on button "Save & Close" at bounding box center [673, 470] width 75 height 23
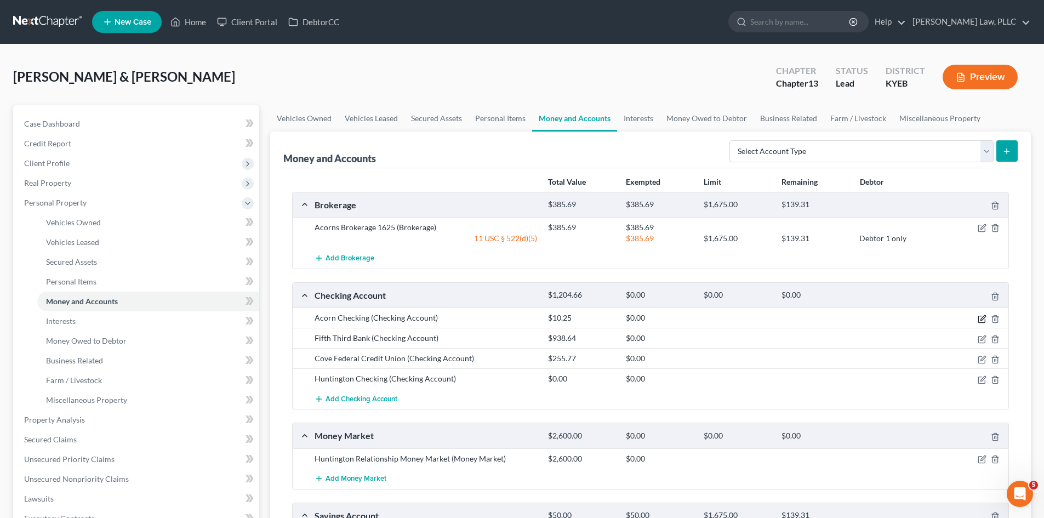
drag, startPoint x: 980, startPoint y: 319, endPoint x: 649, endPoint y: 261, distance: 336.6
click at [980, 319] on icon "button" at bounding box center [982, 317] width 5 height 5
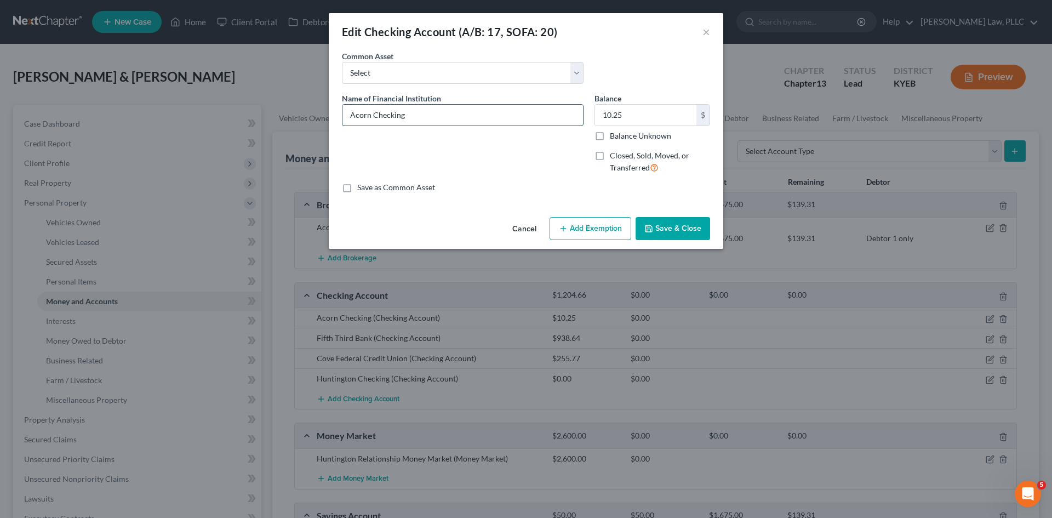
click at [447, 115] on input "Acorn Checking" at bounding box center [462, 115] width 241 height 21
type input "Acorn Checking 6889"
click at [577, 229] on button "Add Exemption" at bounding box center [591, 228] width 82 height 23
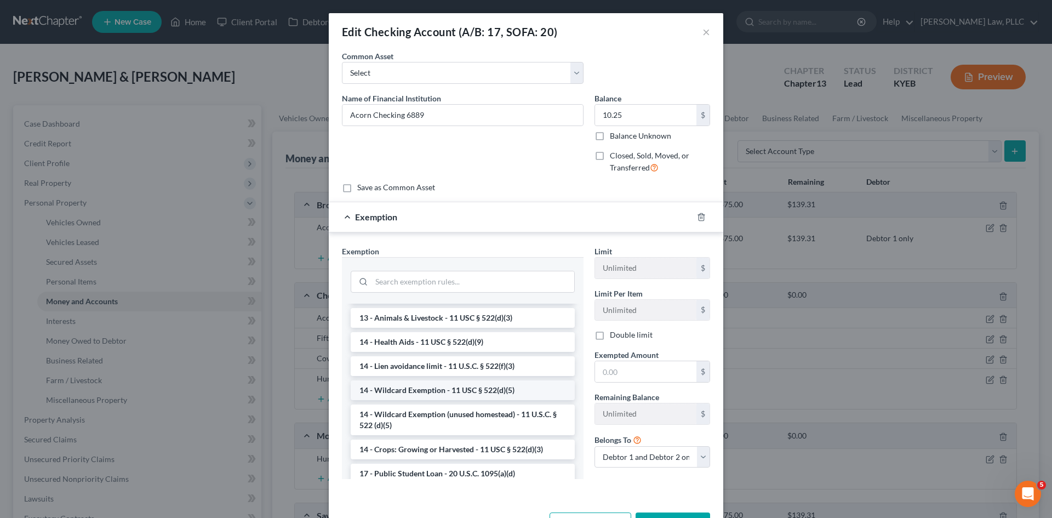
click at [464, 391] on li "14 - Wildcard Exemption - 11 USC § 522(d)(5)" at bounding box center [463, 390] width 224 height 20
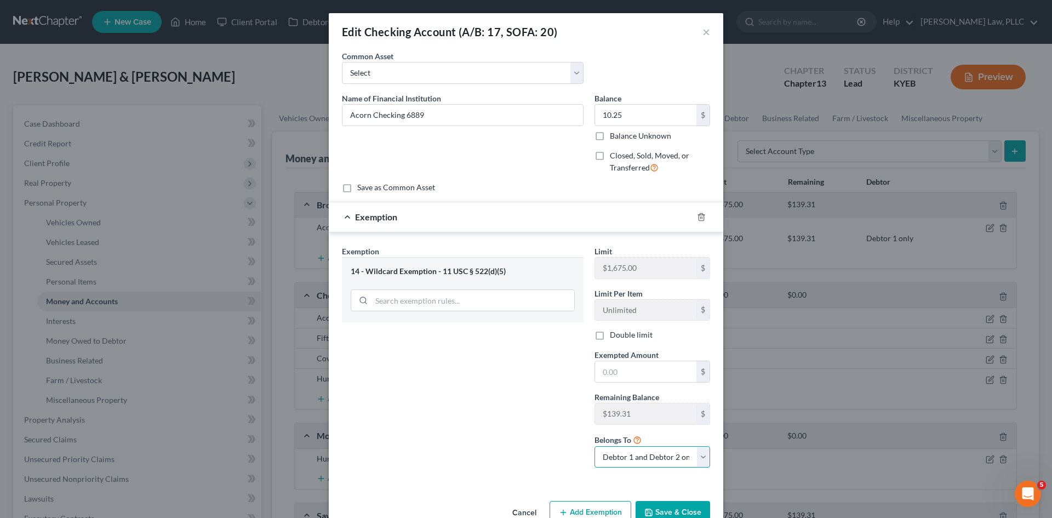
click at [628, 457] on select "Debtor 1 only Debtor 2 only Debtor 1 and Debtor 2 only" at bounding box center [653, 457] width 116 height 22
select select "0"
click at [595, 446] on select "Debtor 1 only Debtor 2 only Debtor 1 and Debtor 2 only" at bounding box center [653, 457] width 116 height 22
click at [489, 402] on div "Exemption Set must be selected for CA. Exemption * 14 - Wildcard Exemption - 11…" at bounding box center [462, 360] width 253 height 231
click at [646, 373] on input "text" at bounding box center [645, 371] width 101 height 21
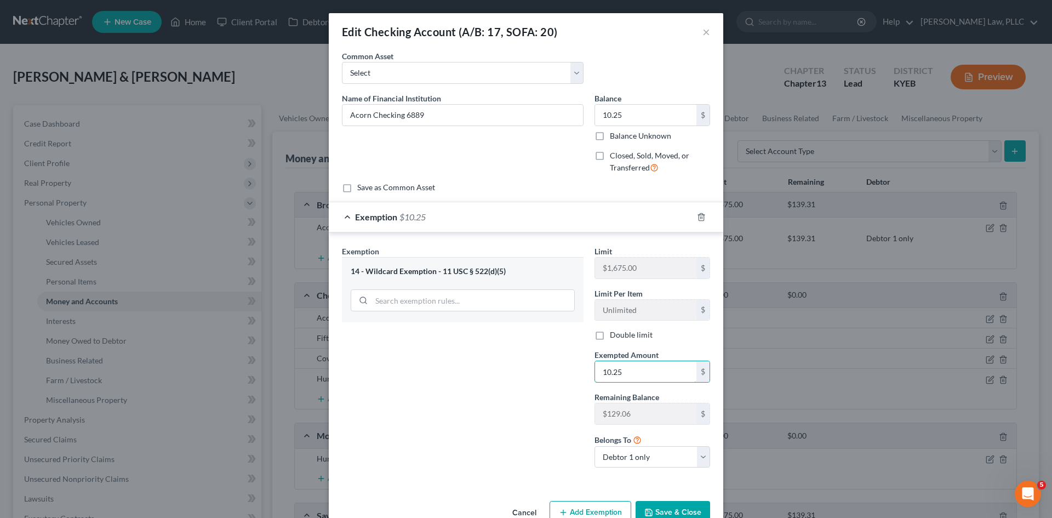
type input "10.25"
click at [514, 402] on div "Exemption Set must be selected for CA. Exemption * 14 - Wildcard Exemption - 11…" at bounding box center [462, 360] width 253 height 231
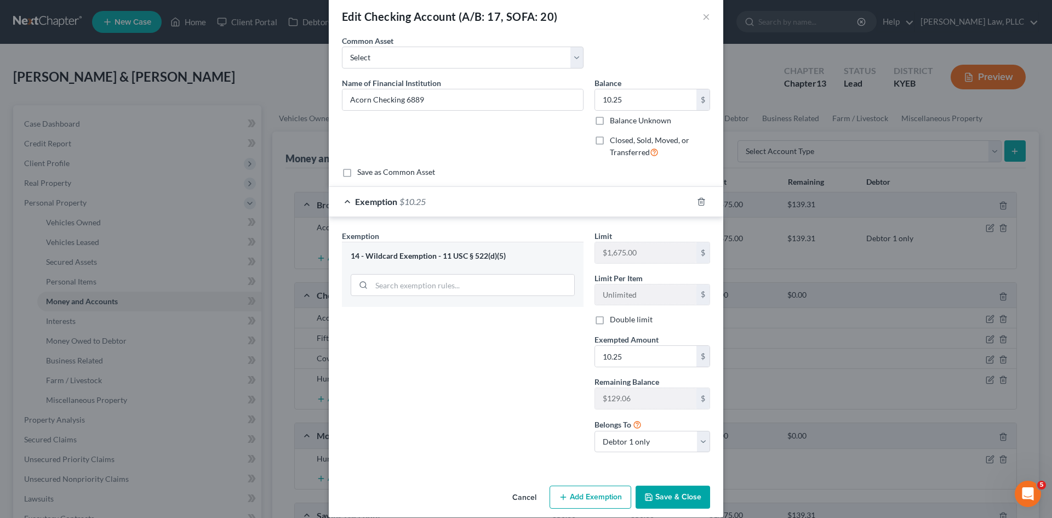
scroll to position [28, 0]
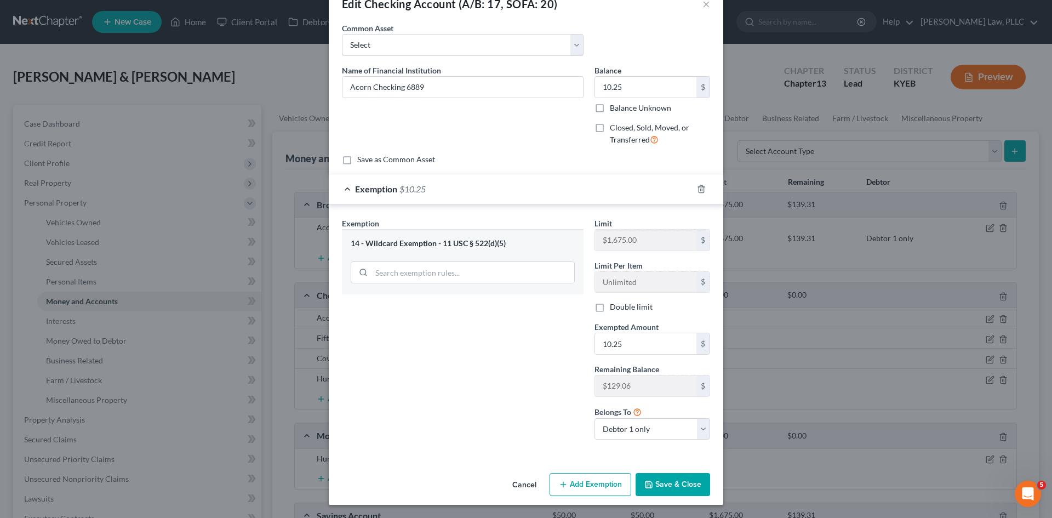
click at [677, 475] on button "Save & Close" at bounding box center [673, 484] width 75 height 23
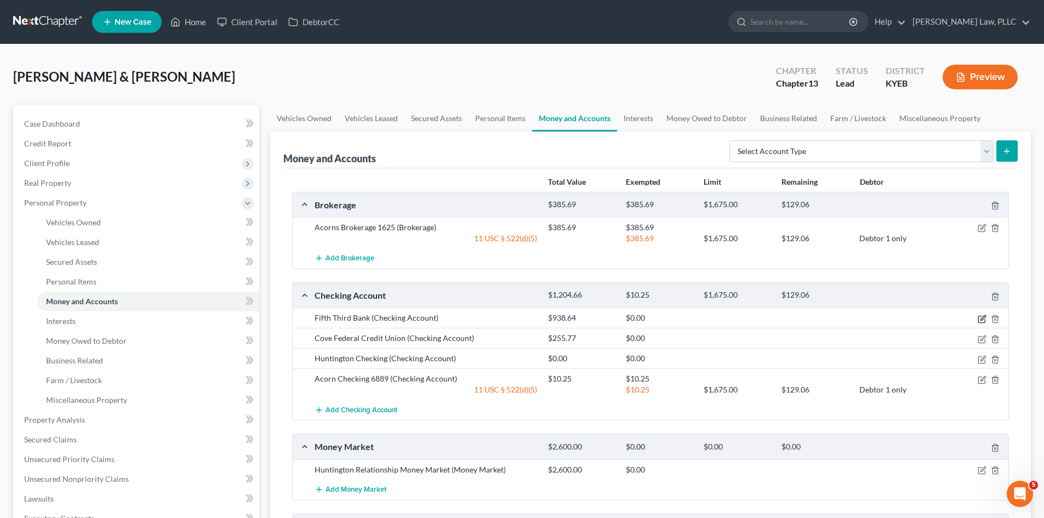
click at [981, 316] on icon "button" at bounding box center [981, 319] width 7 height 7
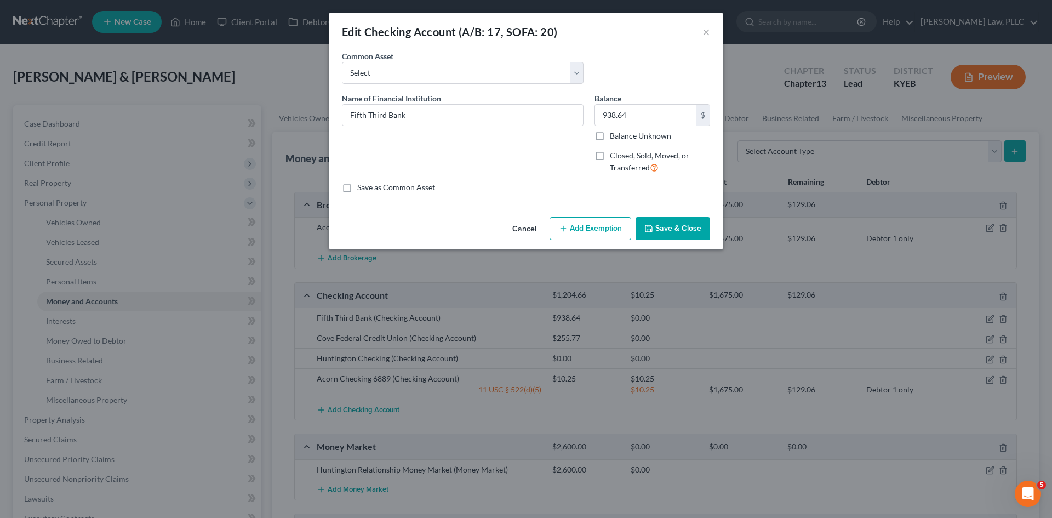
click at [580, 228] on button "Add Exemption" at bounding box center [591, 228] width 82 height 23
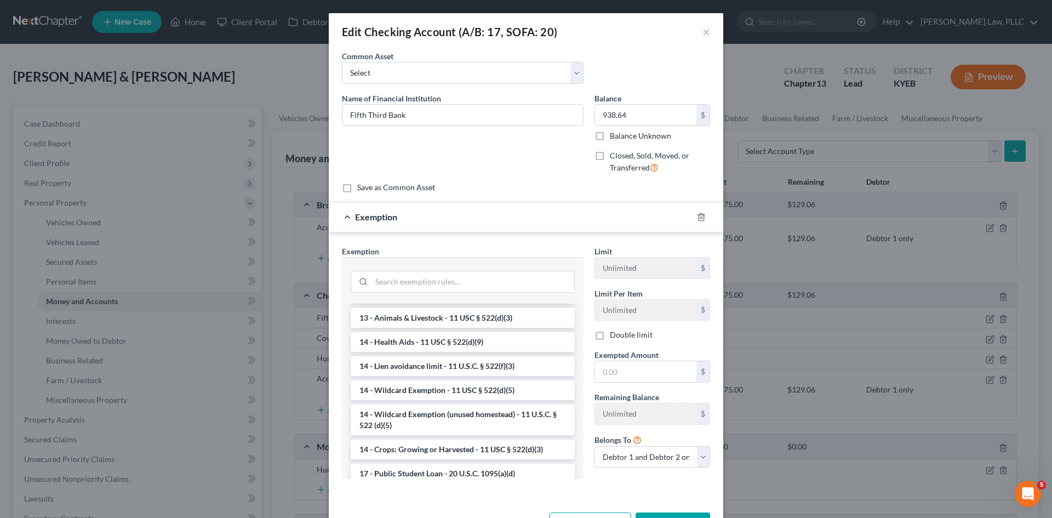
scroll to position [219, 0]
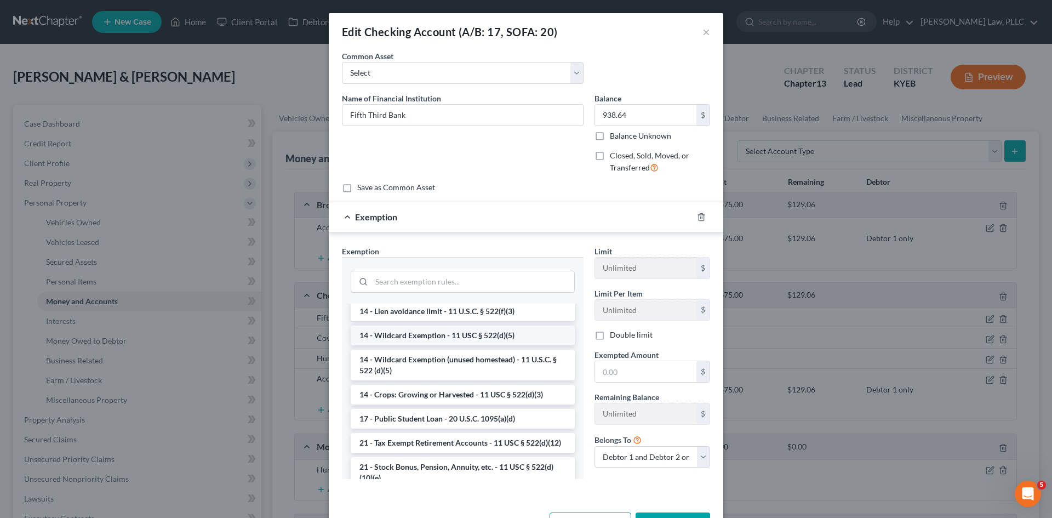
click at [446, 334] on li "14 - Wildcard Exemption - 11 USC § 522(d)(5)" at bounding box center [463, 336] width 224 height 20
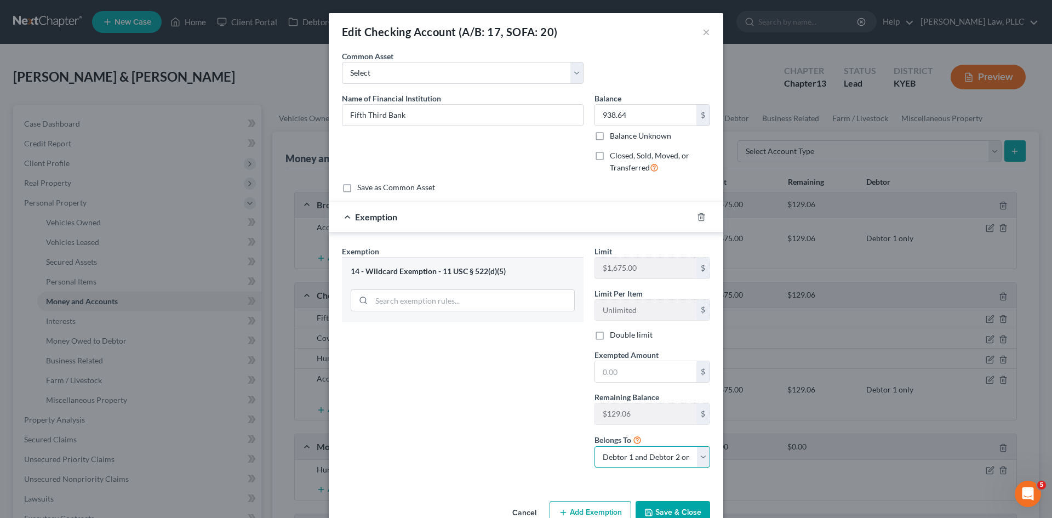
drag, startPoint x: 642, startPoint y: 458, endPoint x: 637, endPoint y: 466, distance: 9.6
click at [642, 458] on select "Debtor 1 only Debtor 2 only Debtor 1 and Debtor 2 only" at bounding box center [653, 457] width 116 height 22
select select "1"
click at [595, 446] on select "Debtor 1 only Debtor 2 only Debtor 1 and Debtor 2 only" at bounding box center [653, 457] width 116 height 22
click at [492, 419] on div "Exemption Set must be selected for CA. Exemption * 14 - Wildcard Exemption - 11…" at bounding box center [462, 360] width 253 height 231
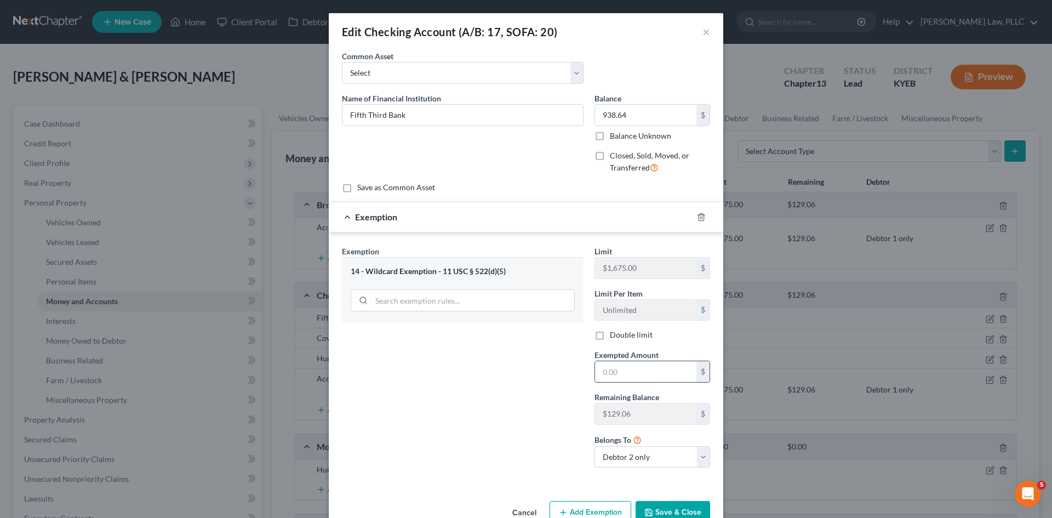
click at [634, 375] on input "text" at bounding box center [645, 371] width 101 height 21
type input "129.06"
click at [527, 375] on div "Exemption Set must be selected for CA. Exemption * 14 - Wildcard Exemption - 11…" at bounding box center [462, 360] width 253 height 231
click at [556, 268] on div "14 - Wildcard Exemption - 11 USC § 522(d)(5)" at bounding box center [463, 271] width 224 height 10
click at [426, 304] on input "search" at bounding box center [473, 300] width 203 height 21
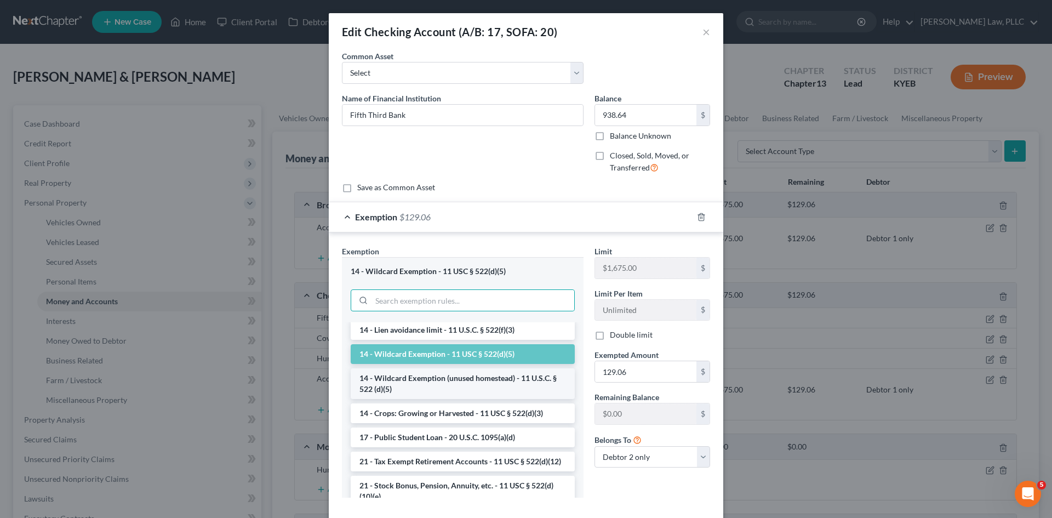
click at [484, 378] on li "14 - Wildcard Exemption (unused homestead) - 11 U.S.C. § 522 (d)(5)" at bounding box center [463, 383] width 224 height 31
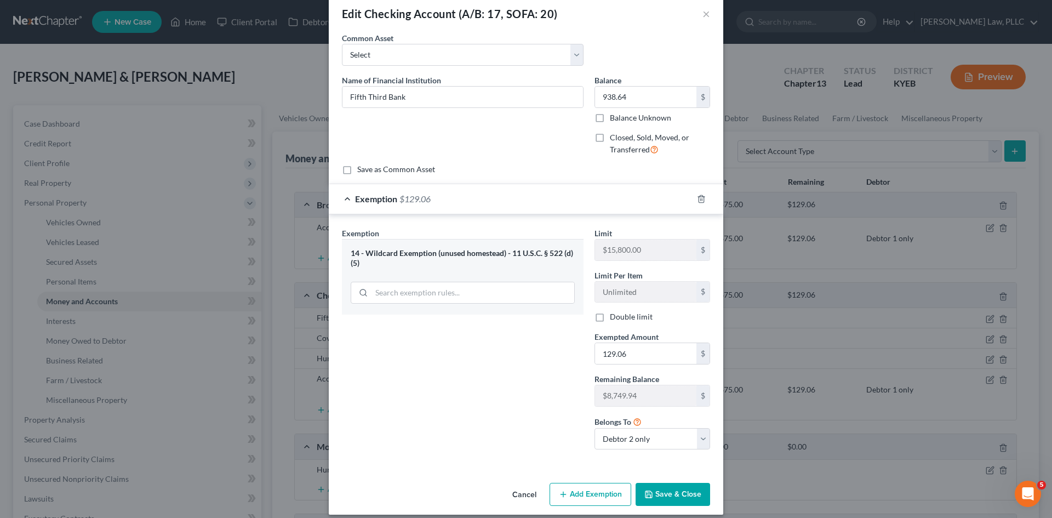
scroll to position [28, 0]
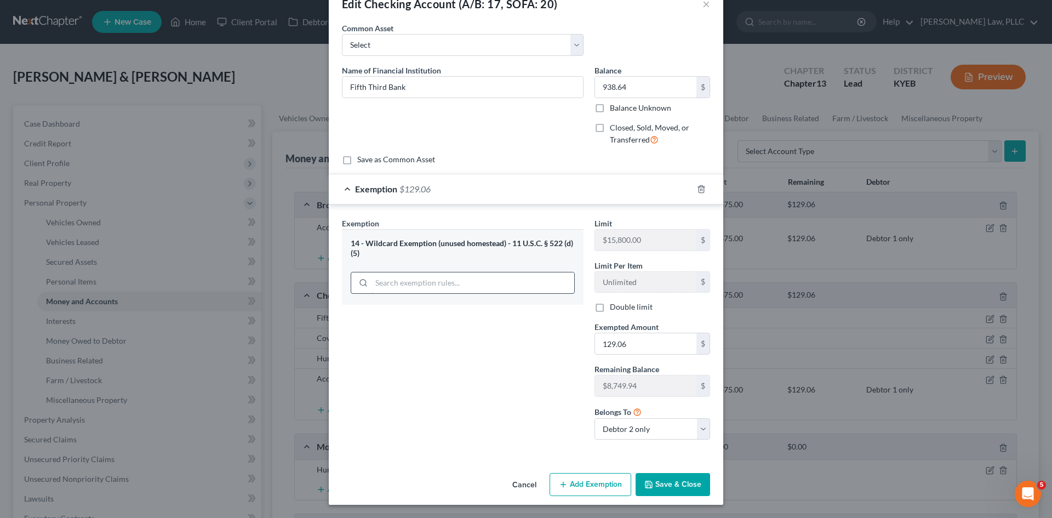
click at [415, 279] on input "search" at bounding box center [473, 282] width 203 height 21
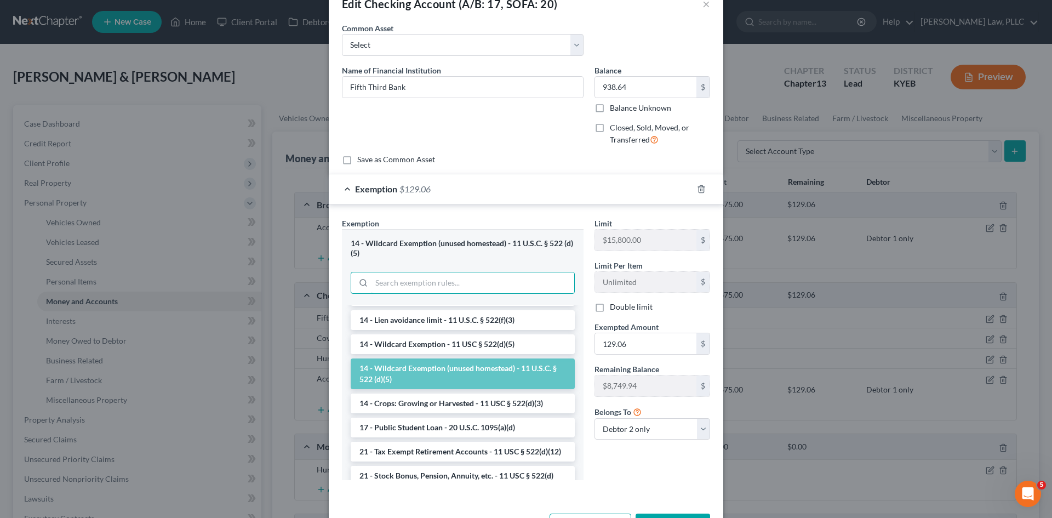
scroll to position [219, 0]
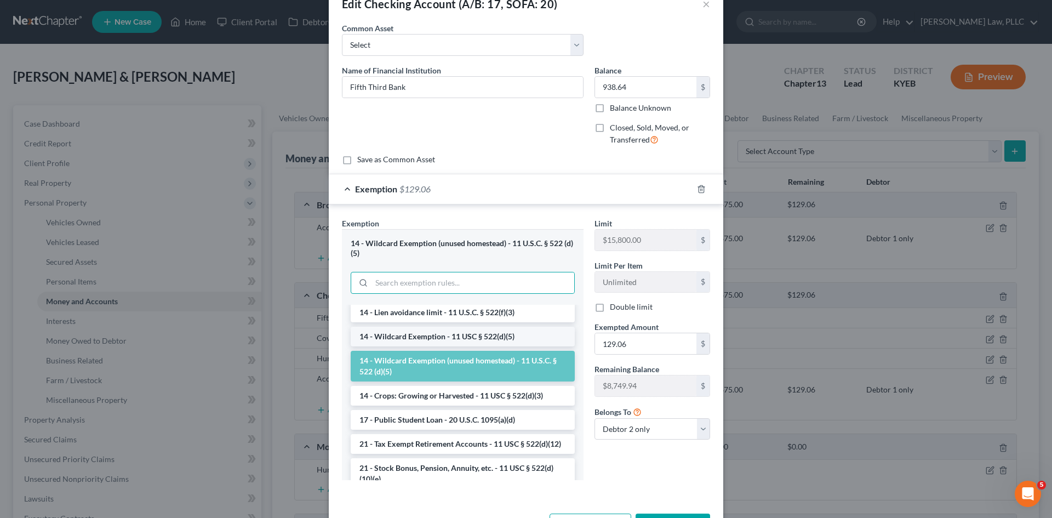
click at [449, 337] on li "14 - Wildcard Exemption - 11 USC § 522(d)(5)" at bounding box center [463, 337] width 224 height 20
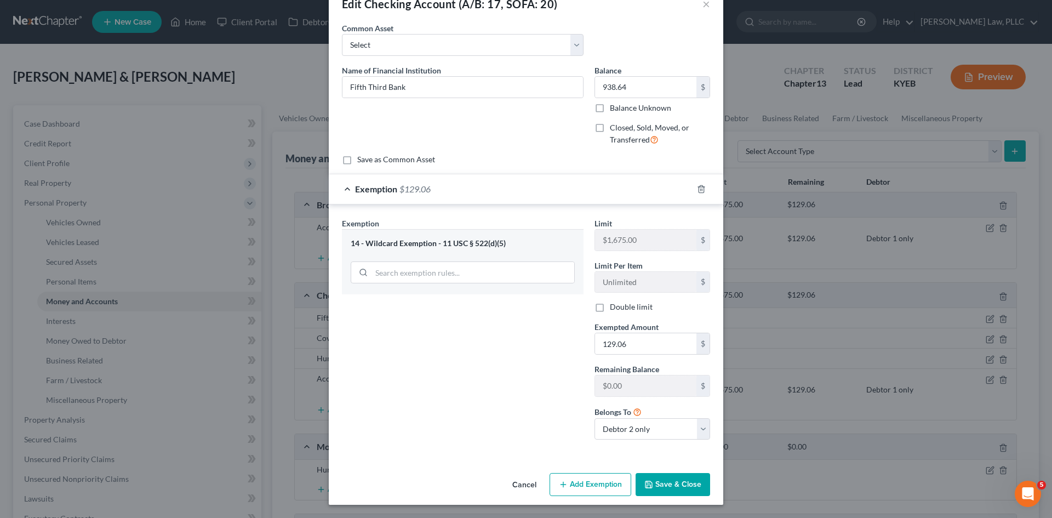
click at [529, 400] on div "Exemption Set must be selected for CA. Exemption * 14 - Wildcard Exemption - 11…" at bounding box center [462, 333] width 253 height 231
click at [581, 483] on button "Add Exemption" at bounding box center [591, 484] width 82 height 23
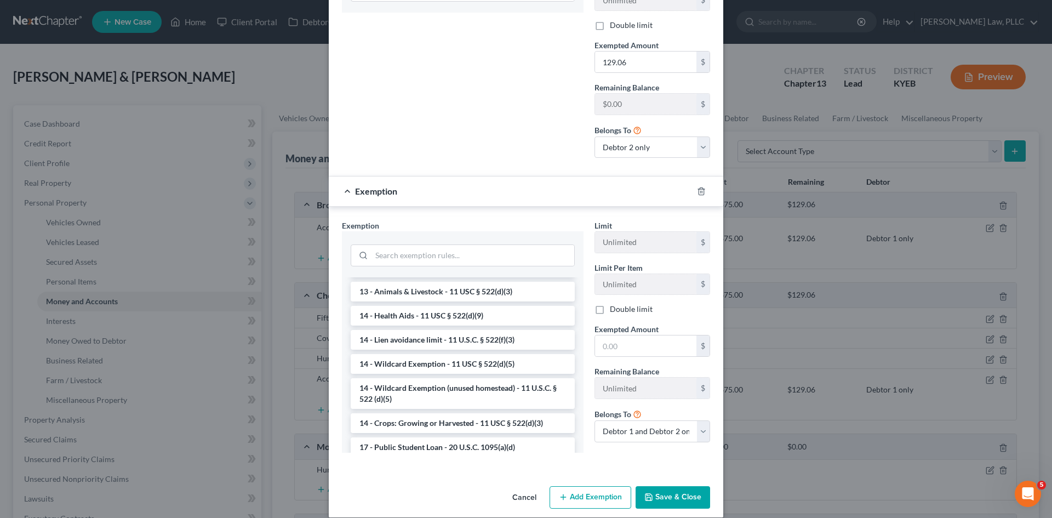
scroll to position [322, 0]
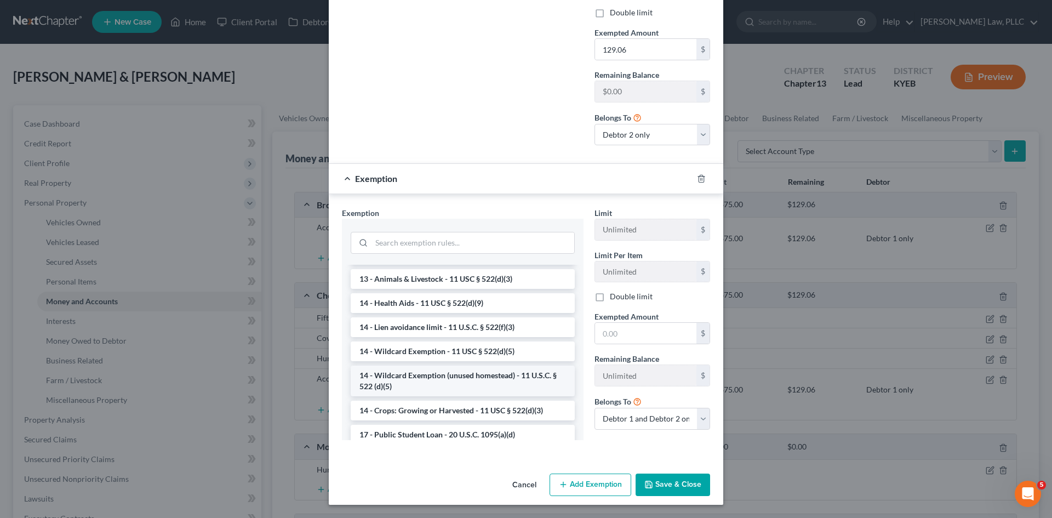
click at [464, 382] on li "14 - Wildcard Exemption (unused homestead) - 11 U.S.C. § 522 (d)(5)" at bounding box center [463, 381] width 224 height 31
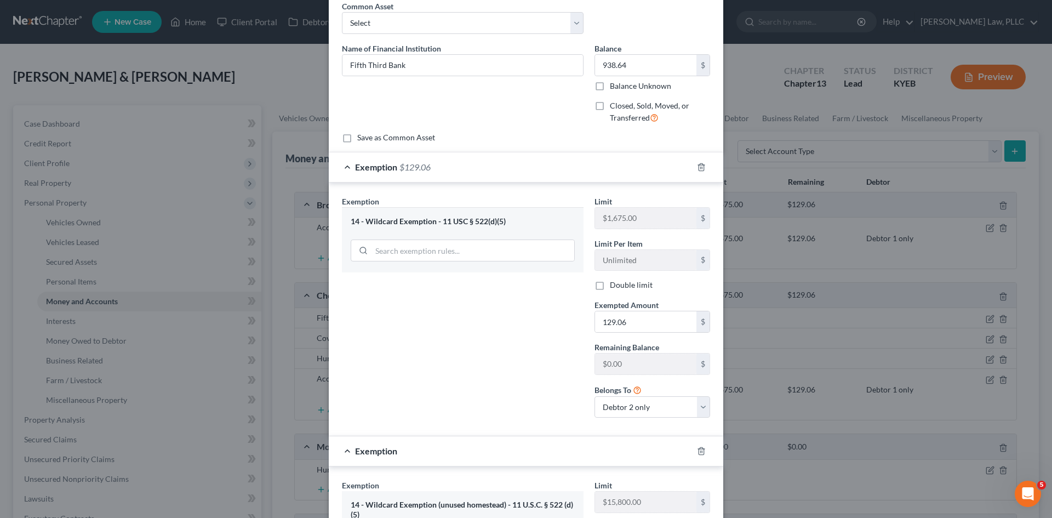
scroll to position [0, 0]
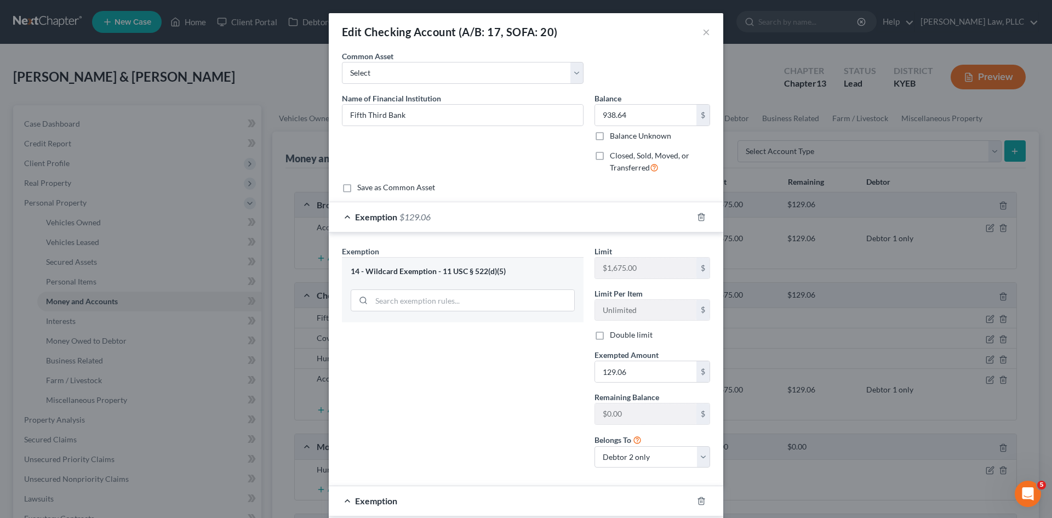
click at [374, 217] on span "Exemption" at bounding box center [376, 217] width 42 height 10
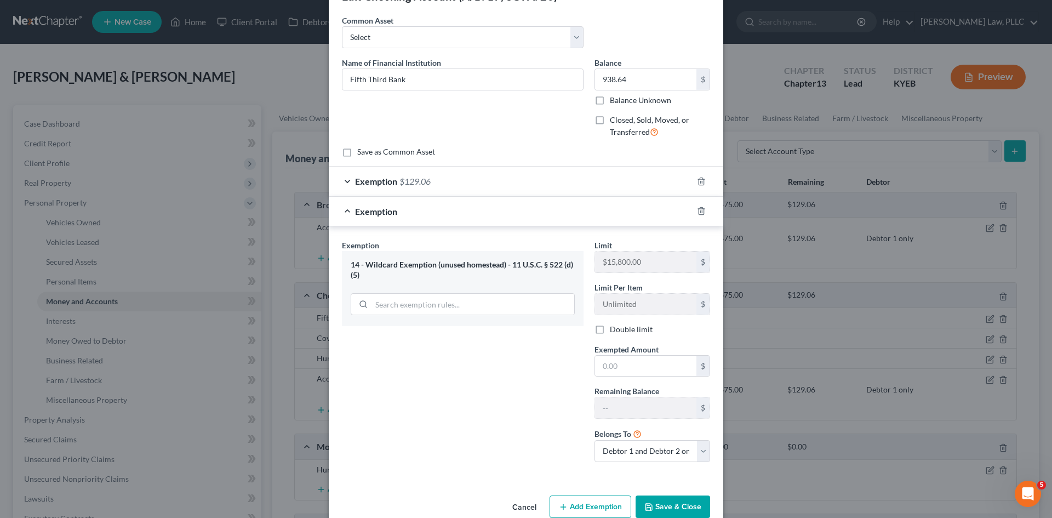
scroll to position [58, 0]
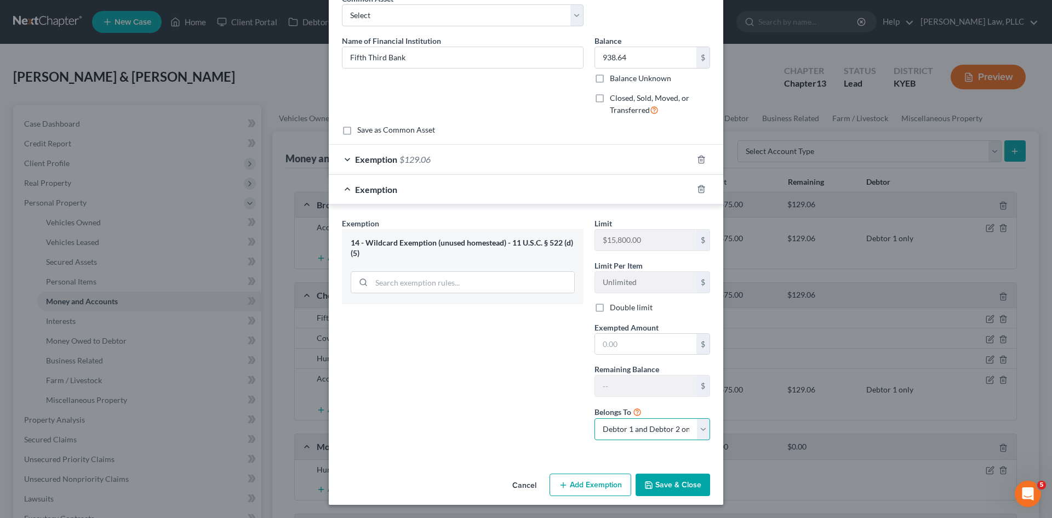
click at [629, 435] on select "Debtor 1 only Debtor 2 only Debtor 1 and Debtor 2 only" at bounding box center [653, 429] width 116 height 22
select select "1"
click at [595, 418] on select "Debtor 1 only Debtor 2 only Debtor 1 and Debtor 2 only" at bounding box center [653, 429] width 116 height 22
click at [492, 402] on div "Exemption Set must be selected for CA. Exemption * 14 - Wildcard Exemption (unu…" at bounding box center [462, 333] width 253 height 231
click at [632, 346] on input "text" at bounding box center [645, 344] width 101 height 21
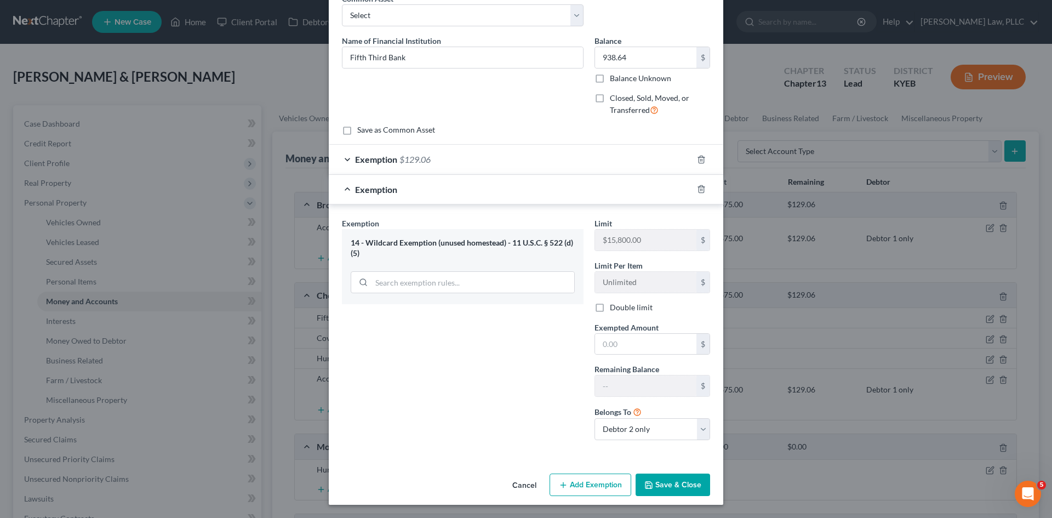
click at [513, 374] on div "Exemption Set must be selected for CA. Exemption * 14 - Wildcard Exemption (unu…" at bounding box center [462, 333] width 253 height 231
click at [674, 487] on button "Save & Close" at bounding box center [673, 484] width 75 height 23
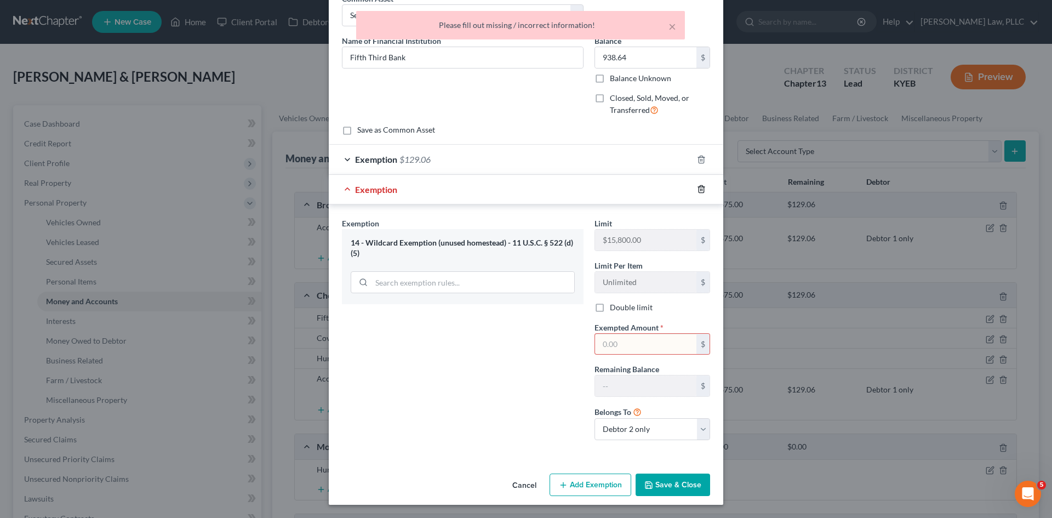
click at [700, 190] on icon "button" at bounding box center [701, 189] width 9 height 9
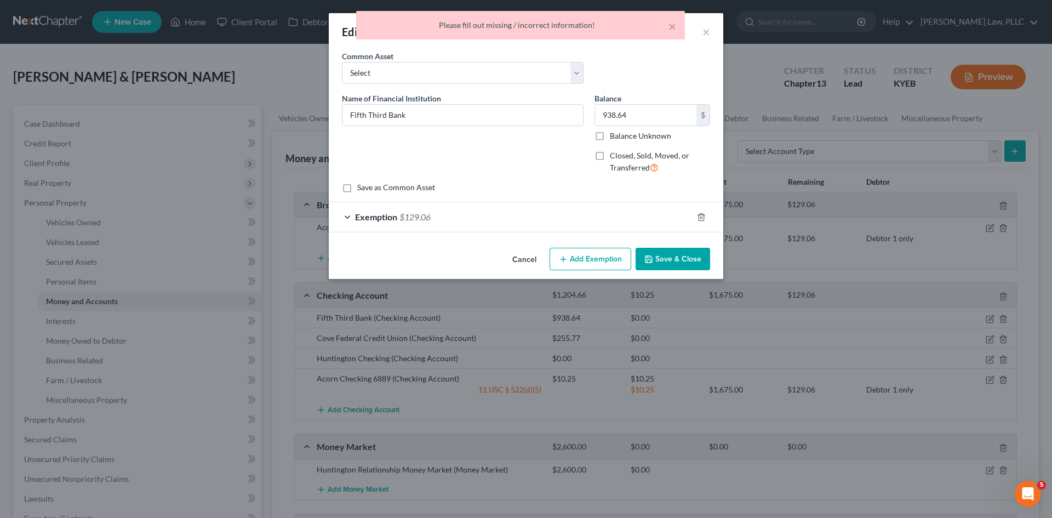
scroll to position [0, 0]
click at [680, 255] on button "Save & Close" at bounding box center [673, 259] width 75 height 23
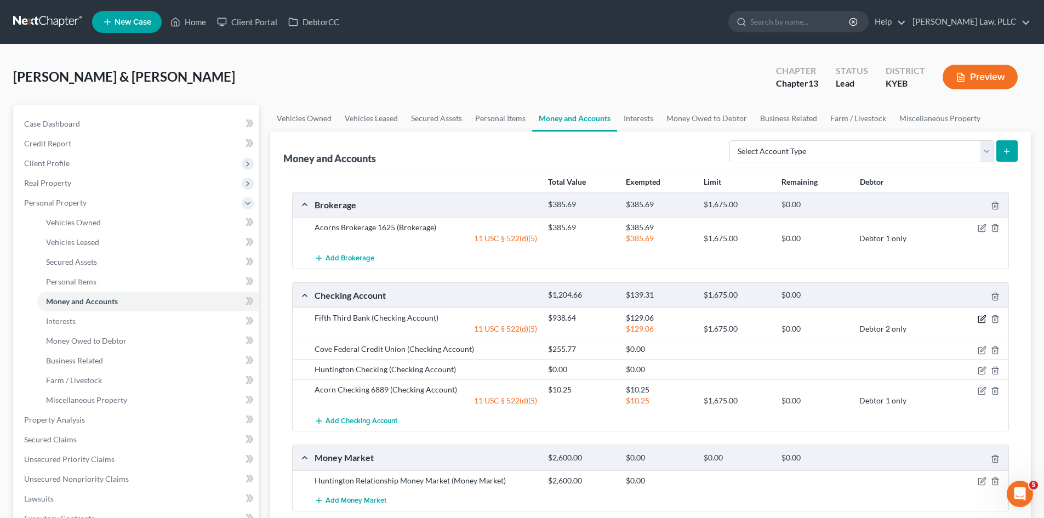
click at [982, 319] on icon "button" at bounding box center [982, 319] width 9 height 9
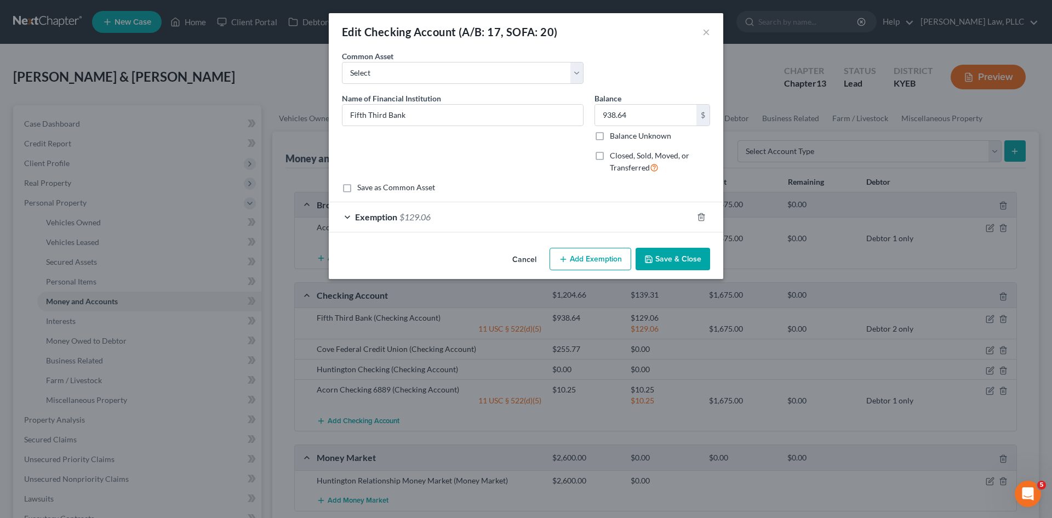
click at [518, 151] on div "Name of Financial Institution * Fifth Third Bank" at bounding box center [462, 138] width 253 height 90
click at [597, 255] on button "Add Exemption" at bounding box center [591, 259] width 82 height 23
select select "2"
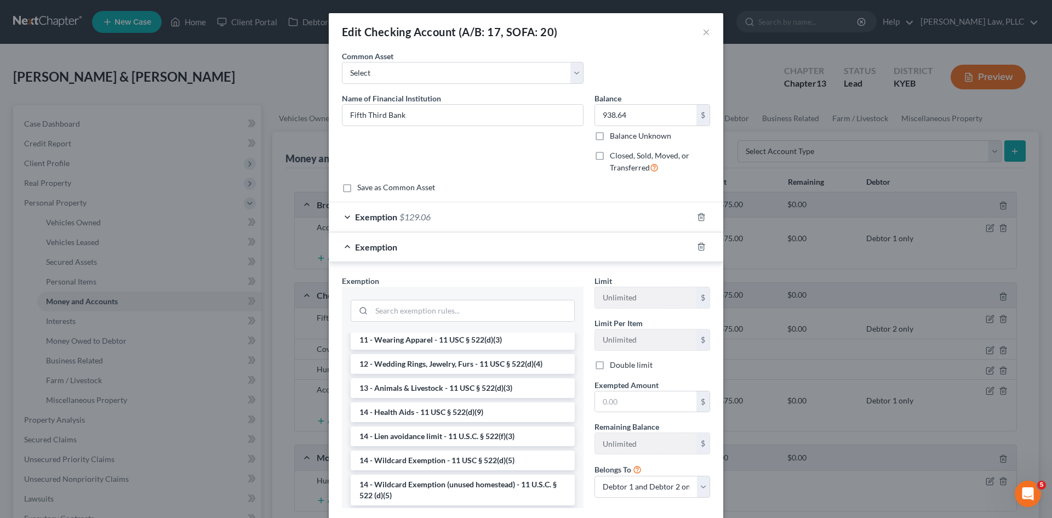
scroll to position [164, 0]
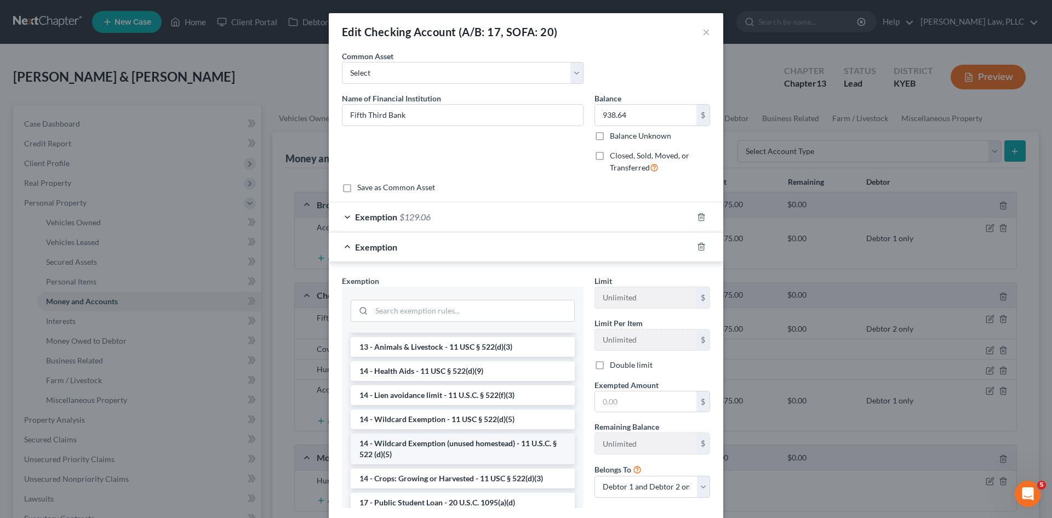
click at [471, 442] on li "14 - Wildcard Exemption (unused homestead) - 11 U.S.C. § 522 (d)(5)" at bounding box center [463, 448] width 224 height 31
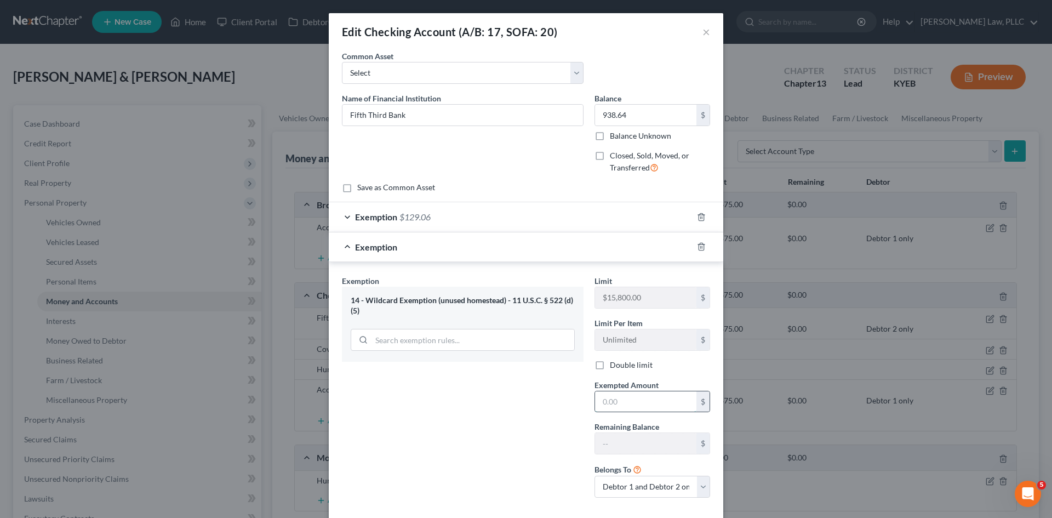
click at [630, 397] on input "text" at bounding box center [645, 401] width 101 height 21
type input "5"
type input "809.58"
click at [567, 399] on div "Exemption Set must be selected for CA. Exemption * 14 - Wildcard Exemption (unu…" at bounding box center [462, 390] width 253 height 231
drag, startPoint x: 625, startPoint y: 487, endPoint x: 585, endPoint y: 487, distance: 40.0
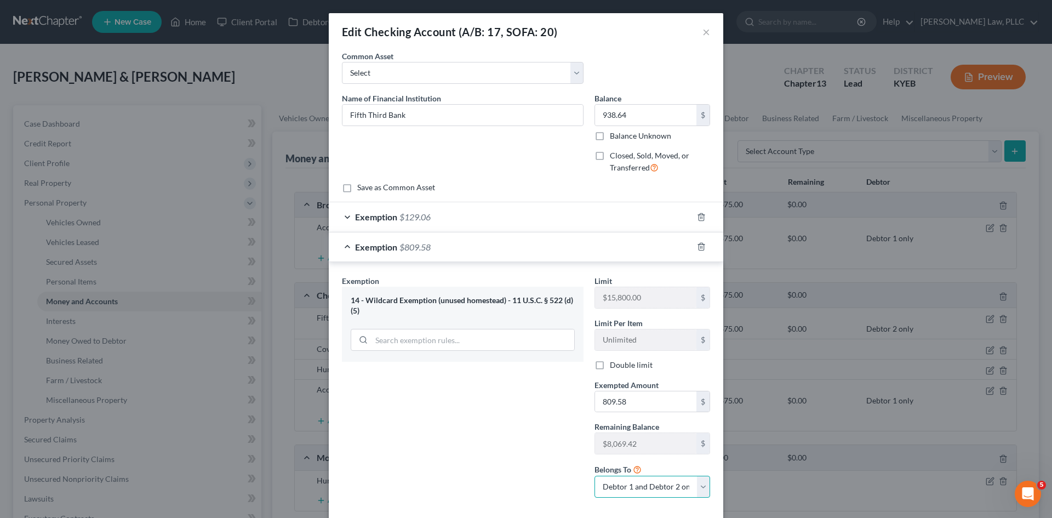
click at [625, 487] on select "Debtor 1 only Debtor 2 only Debtor 1 and Debtor 2 only" at bounding box center [653, 487] width 116 height 22
select select "1"
click at [595, 476] on select "Debtor 1 only Debtor 2 only Debtor 1 and Debtor 2 only" at bounding box center [653, 487] width 116 height 22
click at [512, 450] on div "Exemption Set must be selected for CA. Exemption * 14 - Wildcard Exemption (unu…" at bounding box center [462, 390] width 253 height 231
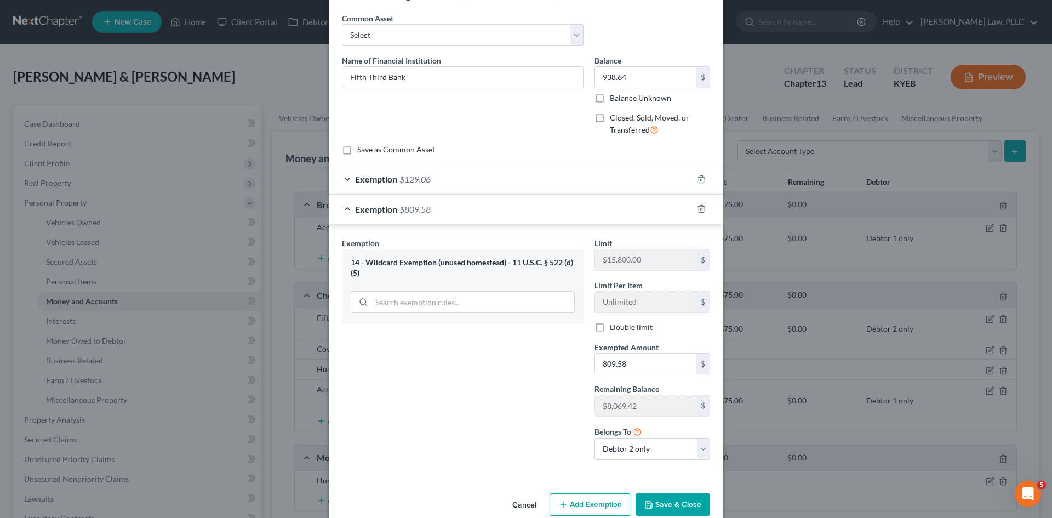
scroll to position [58, 0]
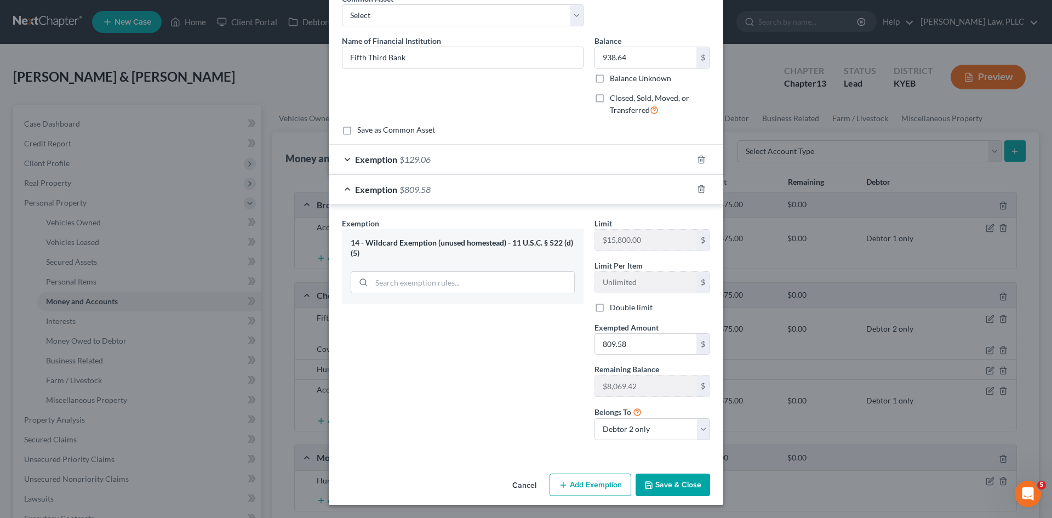
click at [673, 486] on button "Save & Close" at bounding box center [673, 484] width 75 height 23
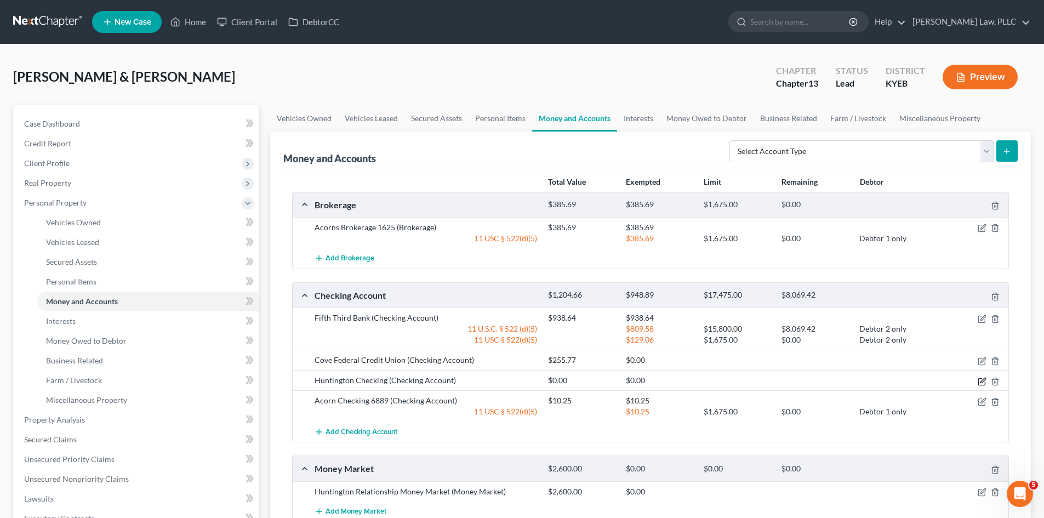
click at [981, 381] on icon "button" at bounding box center [982, 380] width 5 height 5
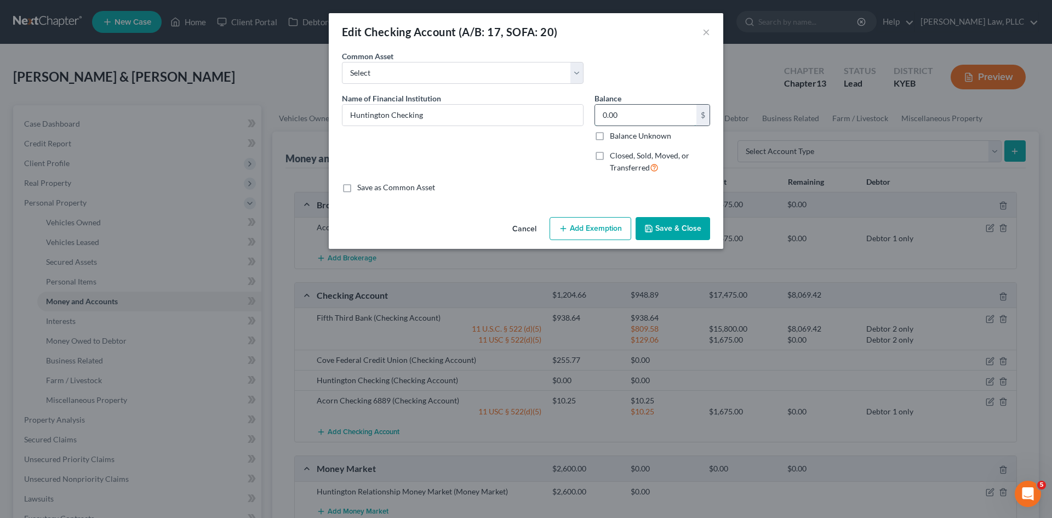
click at [636, 115] on input "0.00" at bounding box center [645, 115] width 101 height 21
type input "171.70"
click at [600, 231] on button "Add Exemption" at bounding box center [591, 228] width 82 height 23
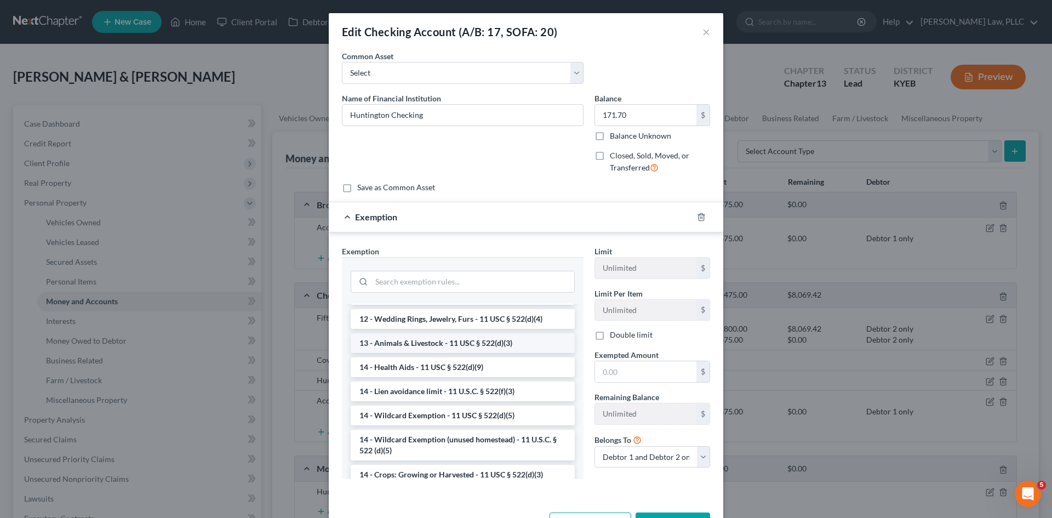
scroll to position [164, 0]
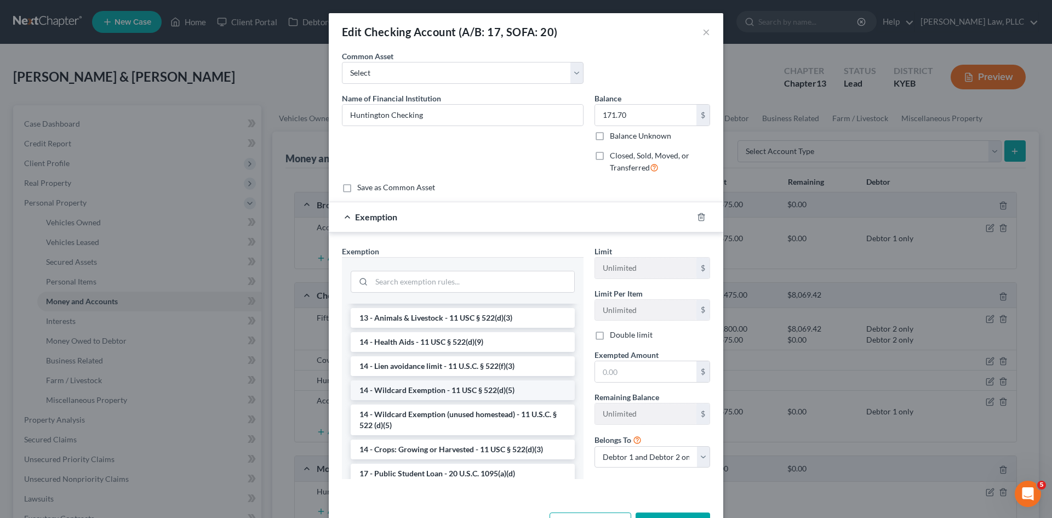
click at [465, 392] on li "14 - Wildcard Exemption - 11 USC § 522(d)(5)" at bounding box center [463, 390] width 224 height 20
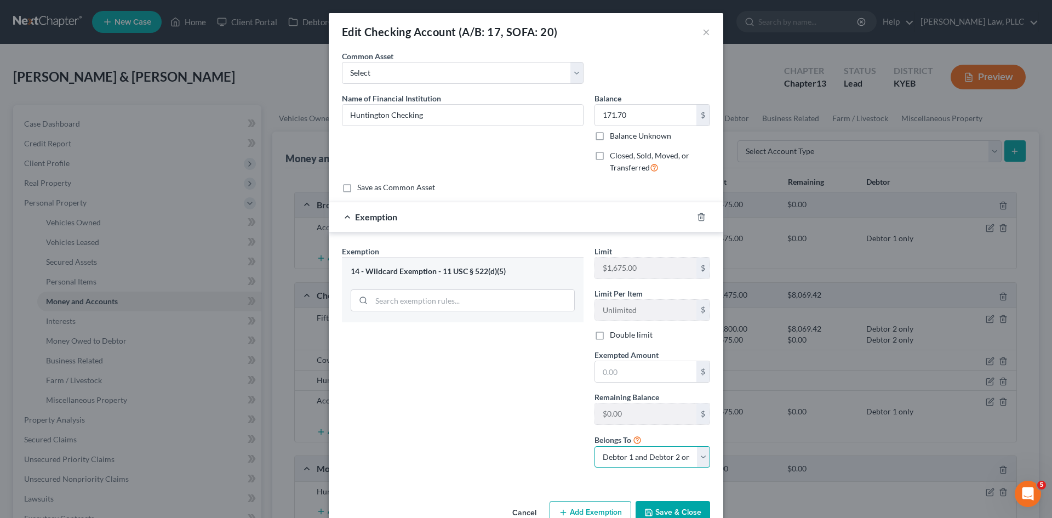
click at [646, 456] on select "Debtor 1 only Debtor 2 only Debtor 1 and Debtor 2 only" at bounding box center [653, 457] width 116 height 22
click at [595, 446] on select "Debtor 1 only Debtor 2 only Debtor 1 and Debtor 2 only" at bounding box center [653, 457] width 116 height 22
click at [624, 452] on select "Debtor 1 only Debtor 2 only Debtor 1 and Debtor 2 only" at bounding box center [653, 457] width 116 height 22
click at [492, 305] on input "search" at bounding box center [473, 300] width 203 height 21
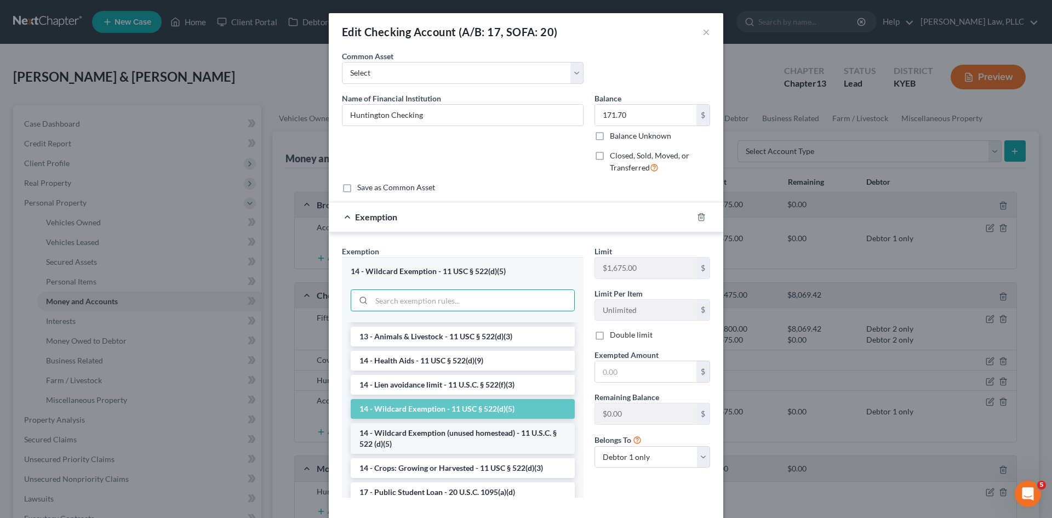
click at [465, 433] on li "14 - Wildcard Exemption (unused homestead) - 11 U.S.C. § 522 (d)(5)" at bounding box center [463, 438] width 224 height 31
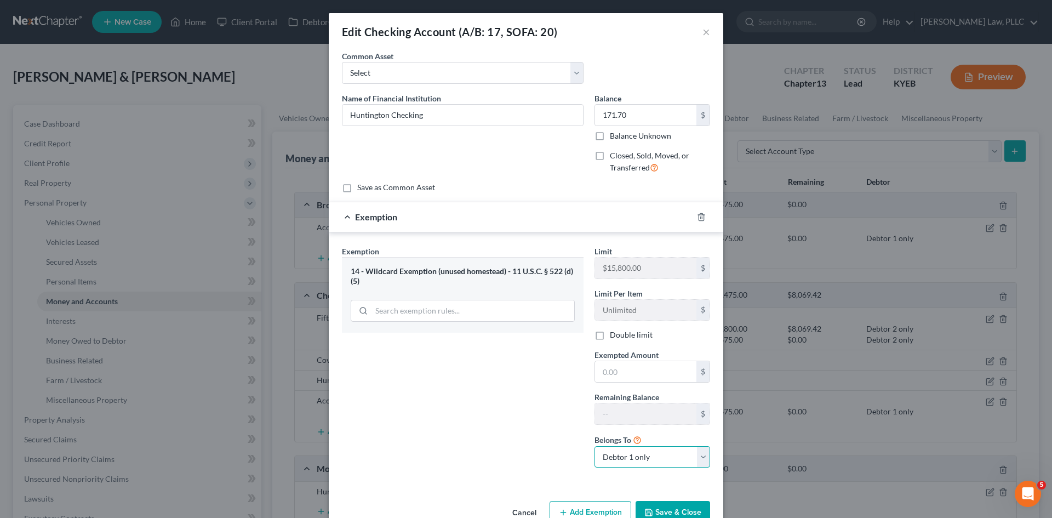
click at [665, 453] on select "Debtor 1 only Debtor 2 only Debtor 1 and Debtor 2 only" at bounding box center [653, 457] width 116 height 22
select select "2"
click at [595, 446] on select "Debtor 1 only Debtor 2 only Debtor 1 and Debtor 2 only" at bounding box center [653, 457] width 116 height 22
click at [652, 375] on input "text" at bounding box center [645, 371] width 101 height 21
click at [610, 335] on label "Double limit" at bounding box center [631, 334] width 43 height 11
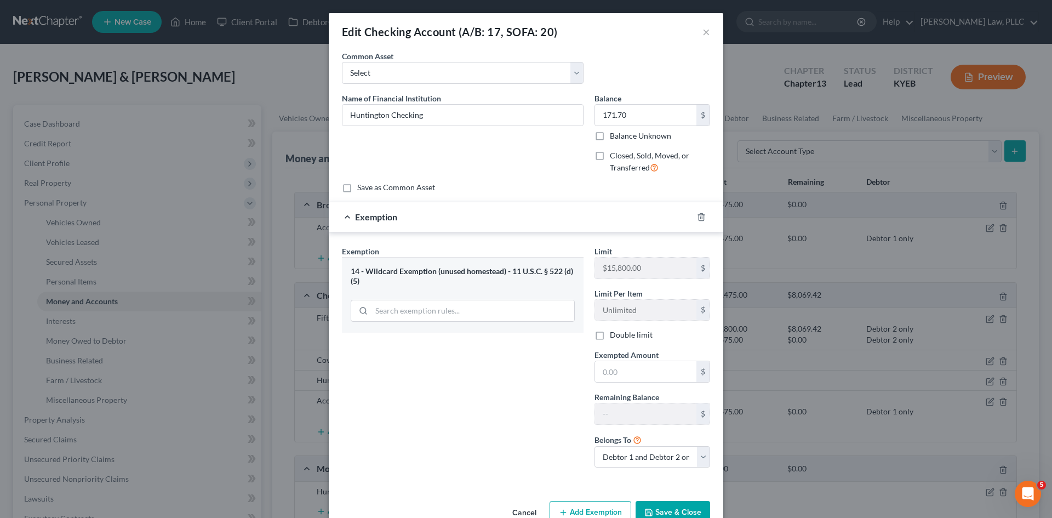
click at [614, 335] on input "Double limit" at bounding box center [617, 332] width 7 height 7
checkbox input "true"
drag, startPoint x: 627, startPoint y: 373, endPoint x: 647, endPoint y: 368, distance: 20.3
click at [627, 373] on input "text" at bounding box center [645, 371] width 101 height 21
type input "171.70"
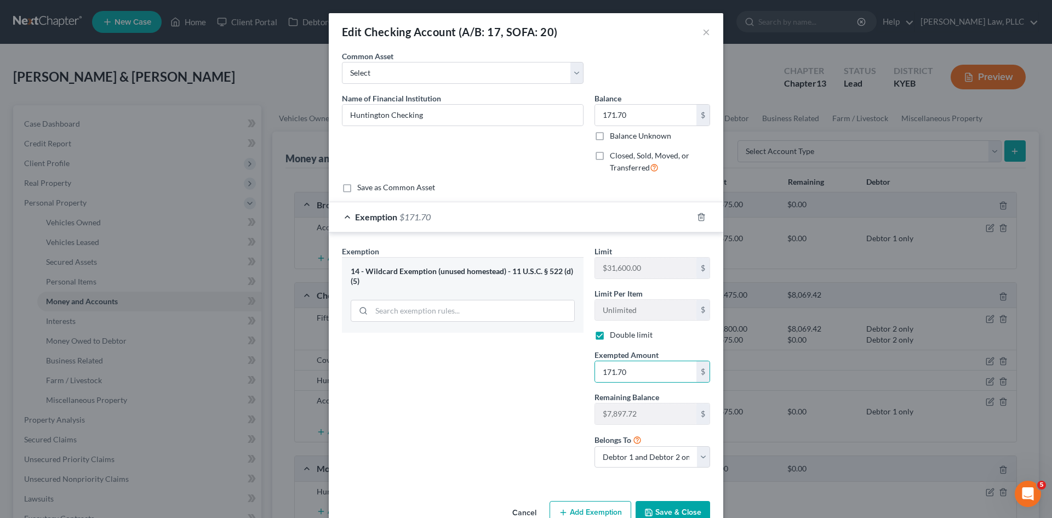
click at [610, 335] on label "Double limit" at bounding box center [631, 334] width 43 height 11
click at [614, 335] on input "Double limit" at bounding box center [617, 332] width 7 height 7
checkbox input "false"
click at [476, 429] on div "Exemption Set must be selected for CA. Exemption * 14 - Wildcard Exemption (unu…" at bounding box center [462, 360] width 253 height 231
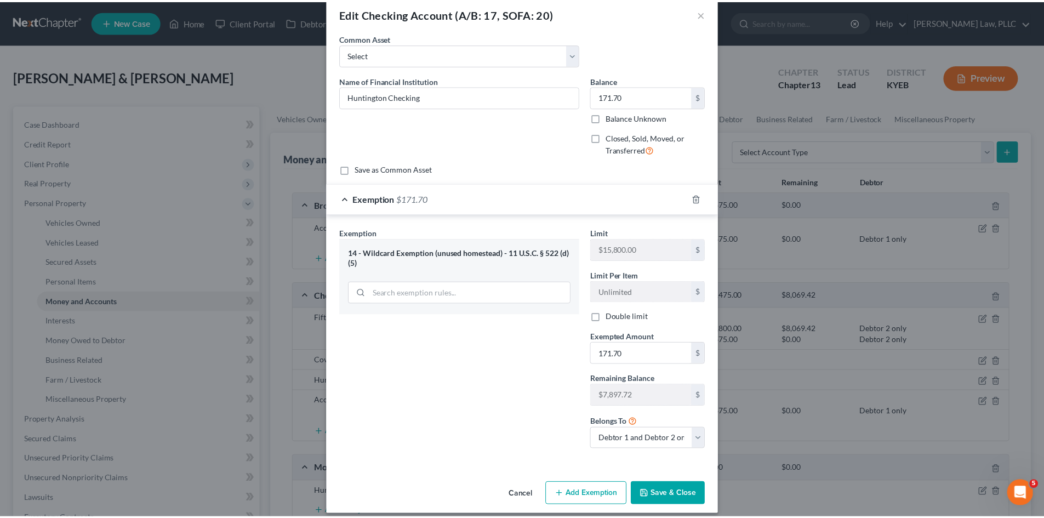
scroll to position [28, 0]
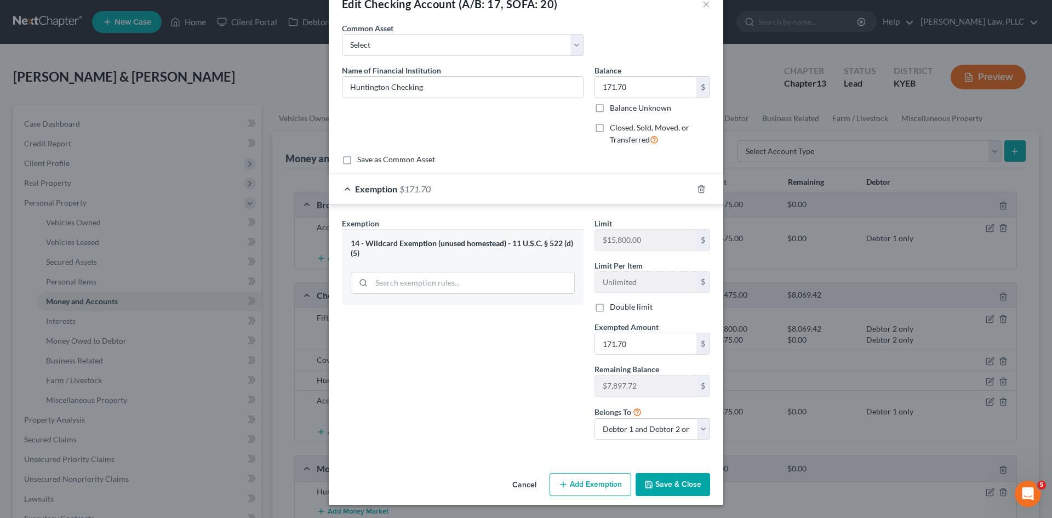
click at [667, 486] on button "Save & Close" at bounding box center [673, 484] width 75 height 23
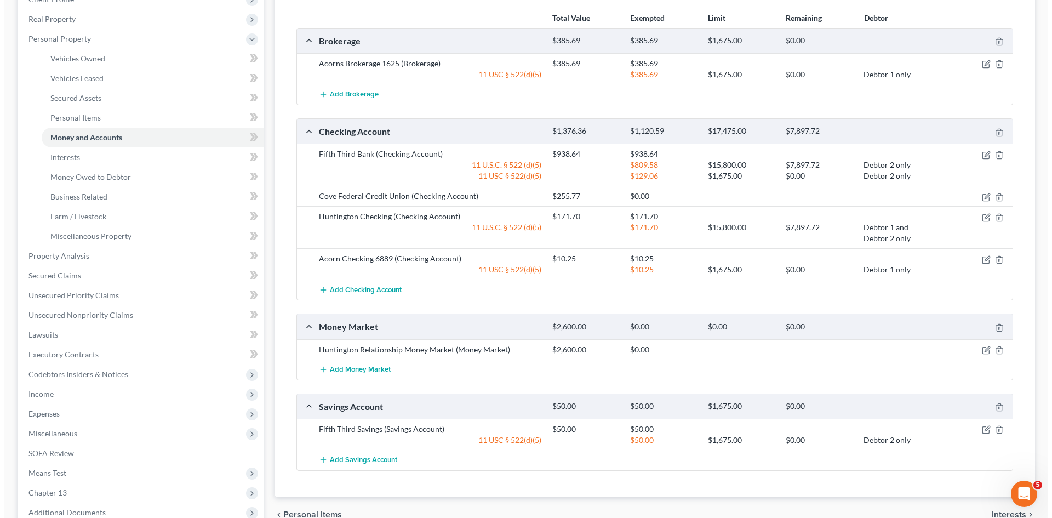
scroll to position [164, 0]
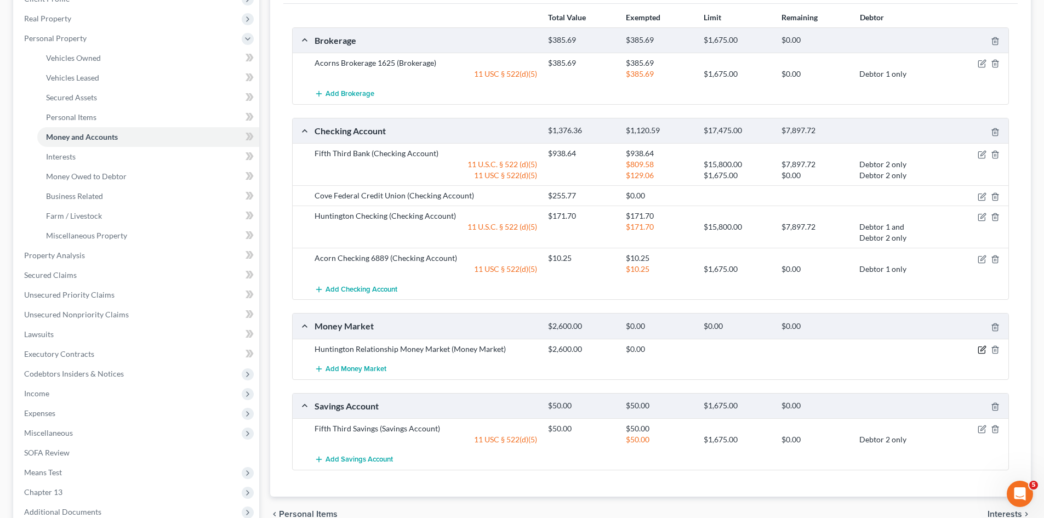
click at [979, 348] on icon "button" at bounding box center [982, 349] width 9 height 9
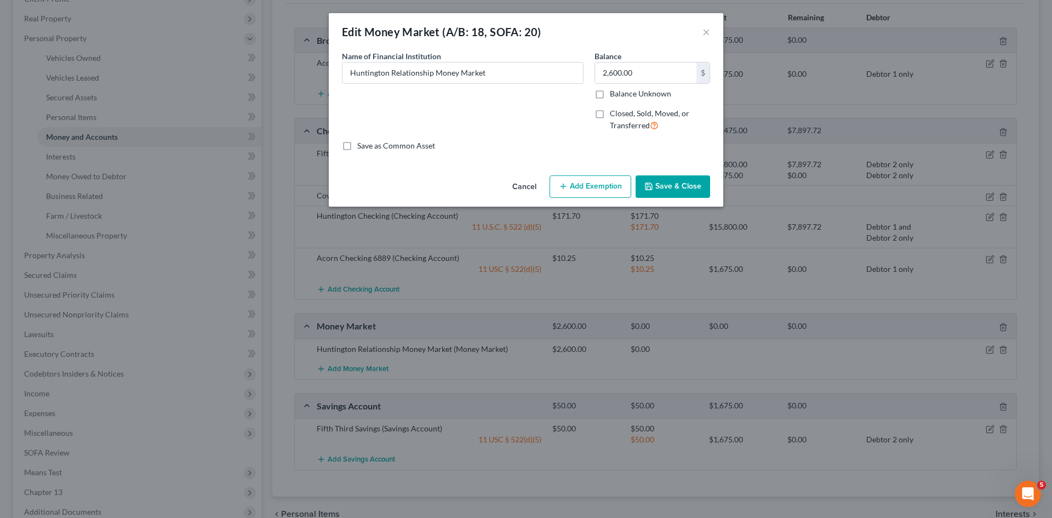
click at [585, 184] on button "Add Exemption" at bounding box center [591, 186] width 82 height 23
select select "2"
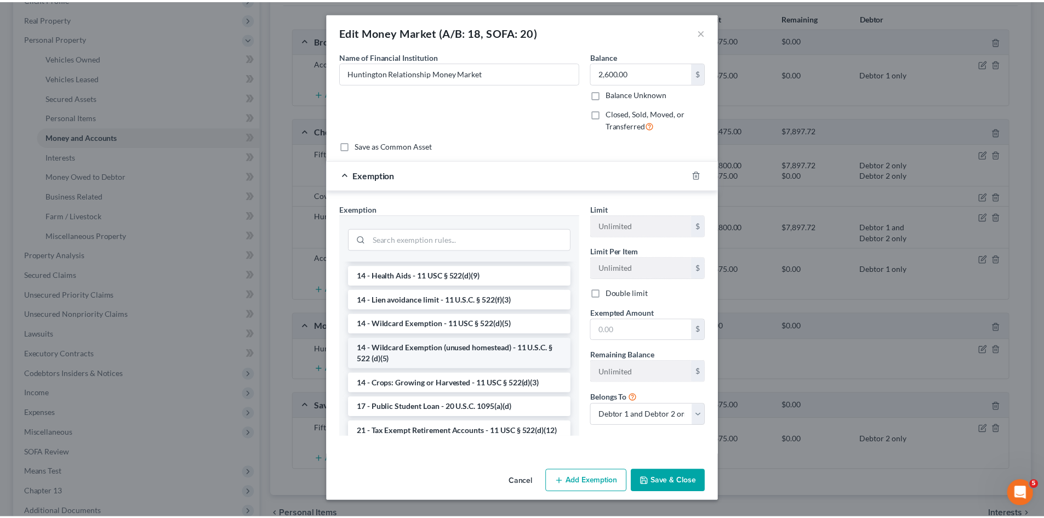
scroll to position [110, 0]
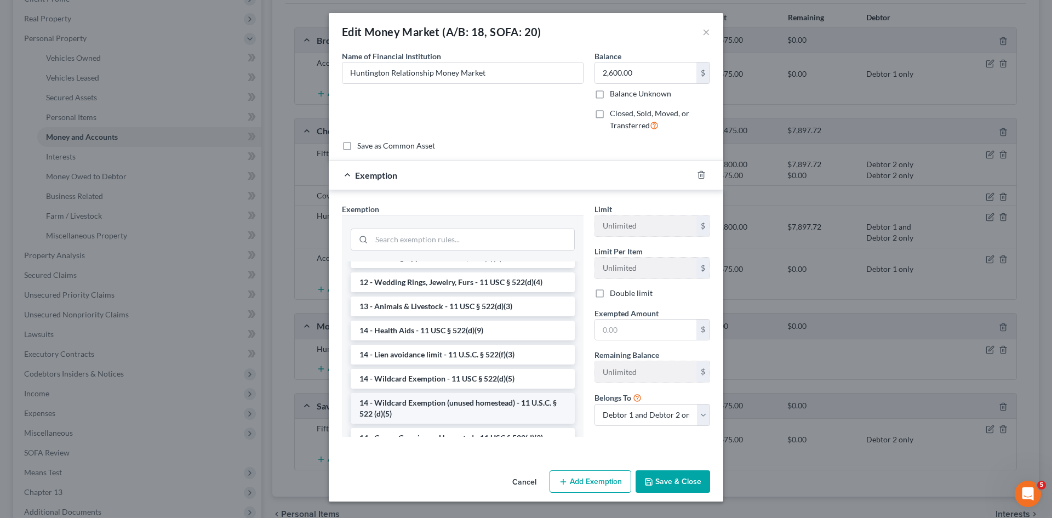
click at [490, 408] on li "14 - Wildcard Exemption (unused homestead) - 11 U.S.C. § 522 (d)(5)" at bounding box center [463, 408] width 224 height 31
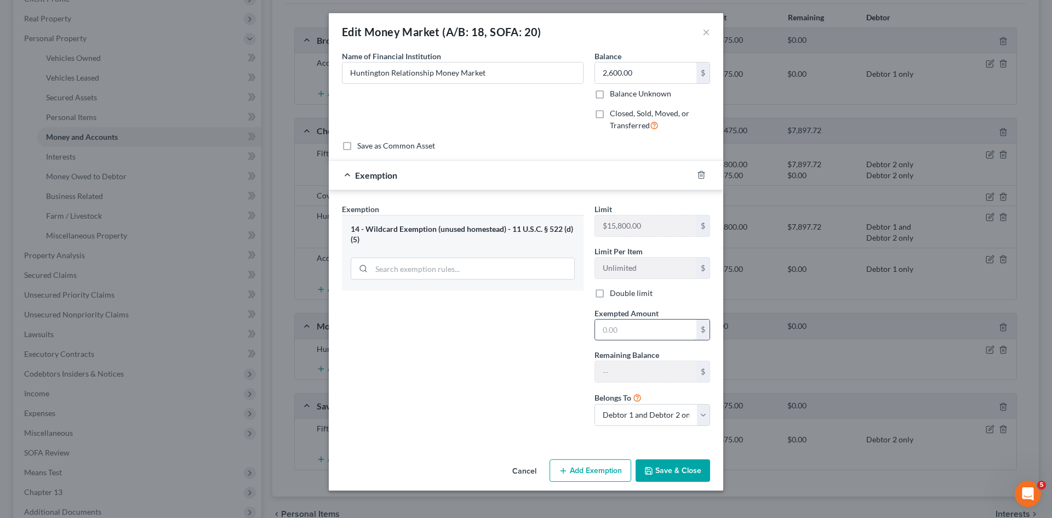
click at [680, 324] on input "text" at bounding box center [645, 329] width 101 height 21
type input "2,600"
click at [477, 364] on div "Exemption Set must be selected for CA. Exemption * 14 - Wildcard Exemption (unu…" at bounding box center [462, 318] width 253 height 231
click at [676, 473] on button "Save & Close" at bounding box center [673, 470] width 75 height 23
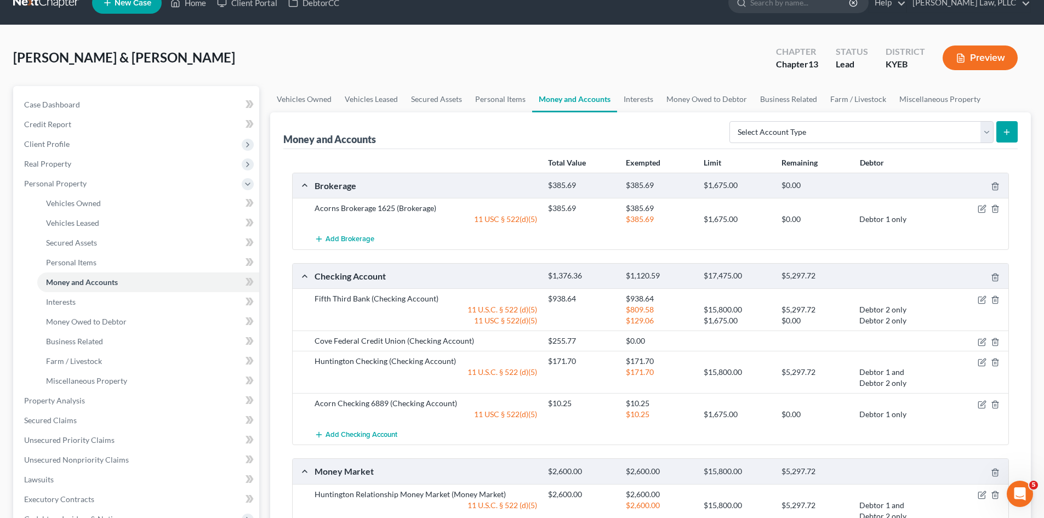
scroll to position [0, 0]
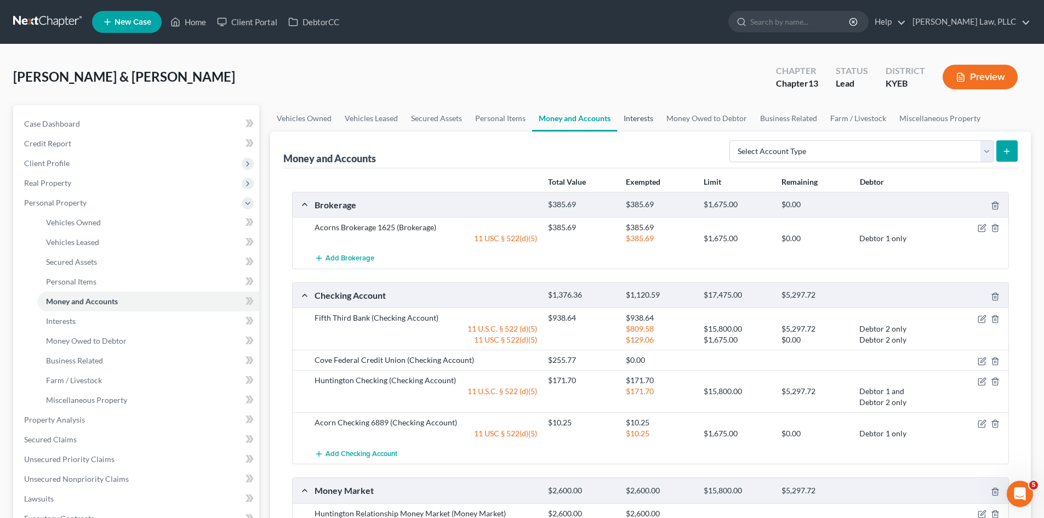
click at [638, 115] on link "Interests" at bounding box center [638, 118] width 43 height 26
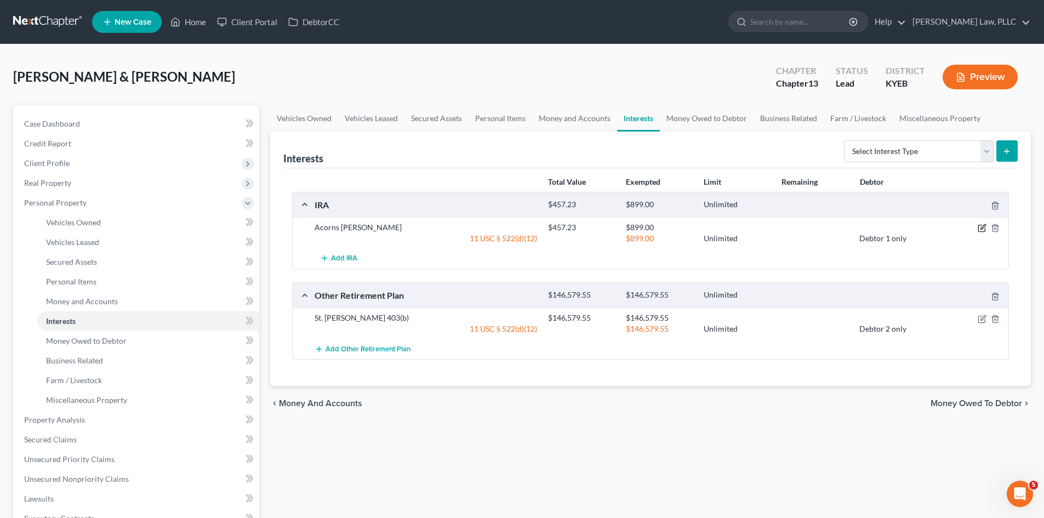
drag, startPoint x: 983, startPoint y: 226, endPoint x: 756, endPoint y: 213, distance: 227.3
click at [983, 226] on icon "button" at bounding box center [982, 227] width 5 height 5
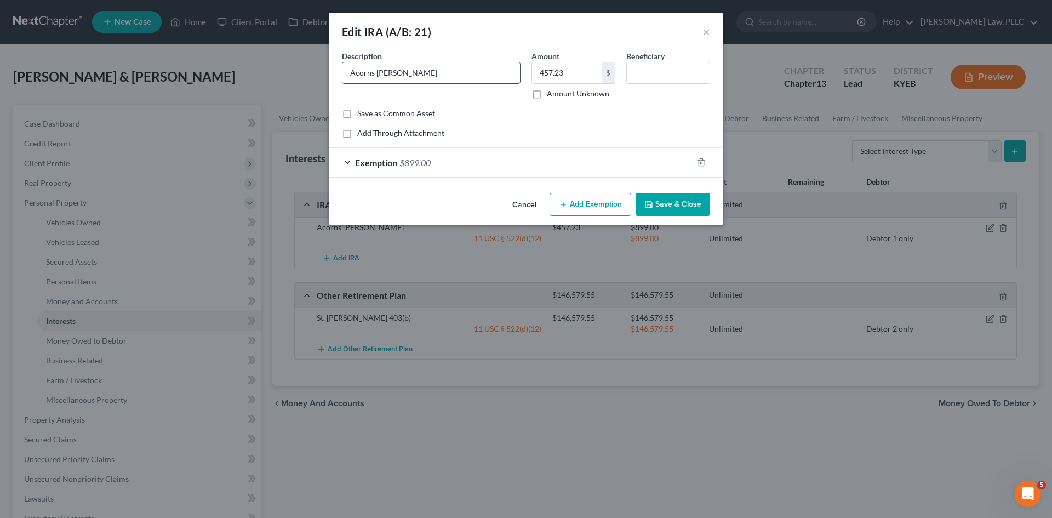
click at [441, 79] on input "Acorns [PERSON_NAME]" at bounding box center [431, 72] width 178 height 21
type input "Acorns [PERSON_NAME] 1625R"
click at [658, 77] on input "text" at bounding box center [668, 72] width 83 height 21
click at [677, 204] on button "Save & Close" at bounding box center [673, 204] width 75 height 23
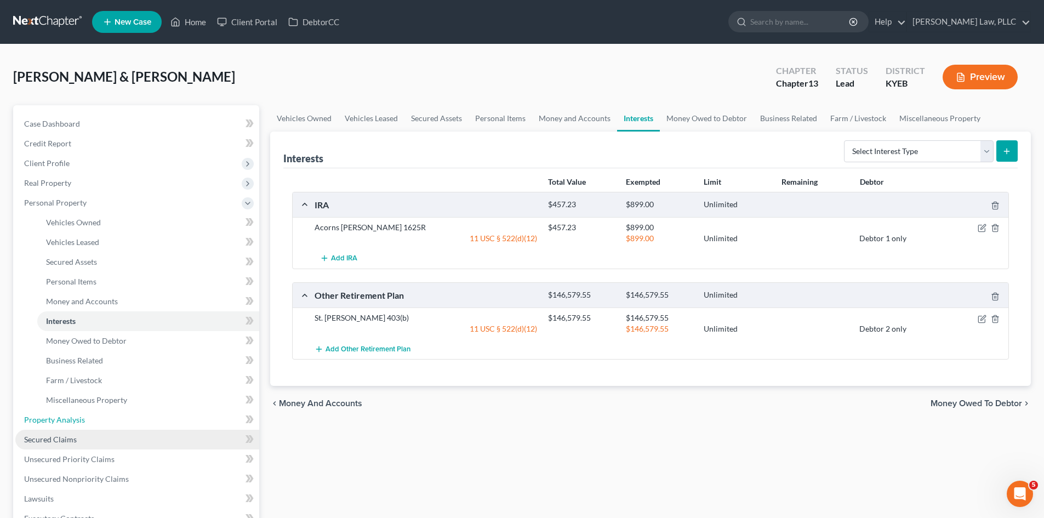
drag, startPoint x: 44, startPoint y: 421, endPoint x: 112, endPoint y: 431, distance: 68.7
click at [44, 421] on span "Property Analysis" at bounding box center [54, 419] width 61 height 9
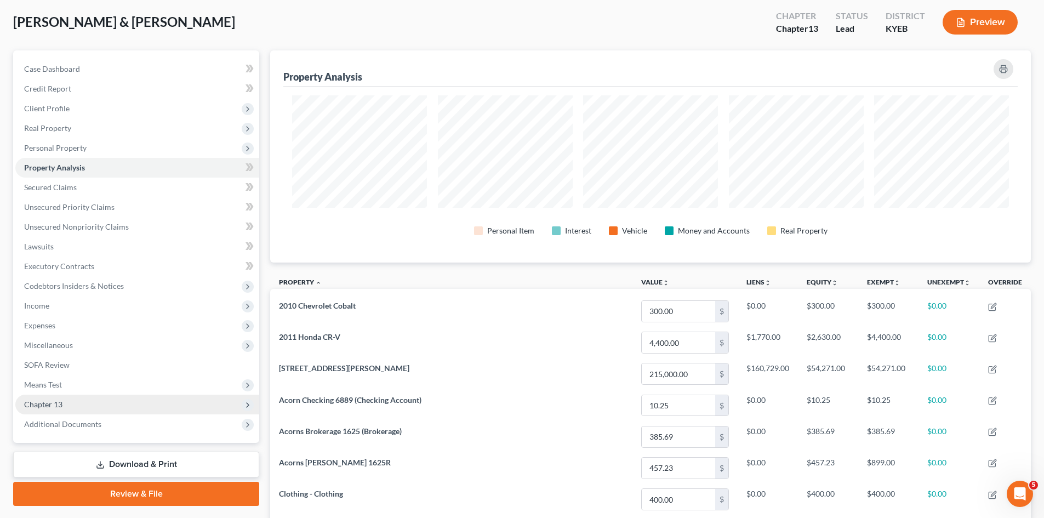
click at [52, 407] on span "Chapter 13" at bounding box center [43, 403] width 38 height 9
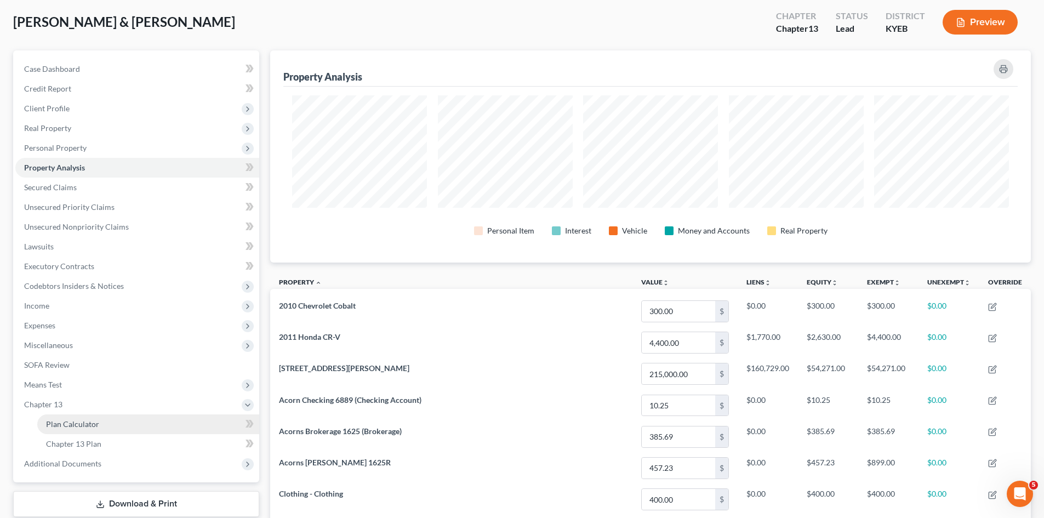
click at [62, 421] on span "Plan Calculator" at bounding box center [72, 423] width 53 height 9
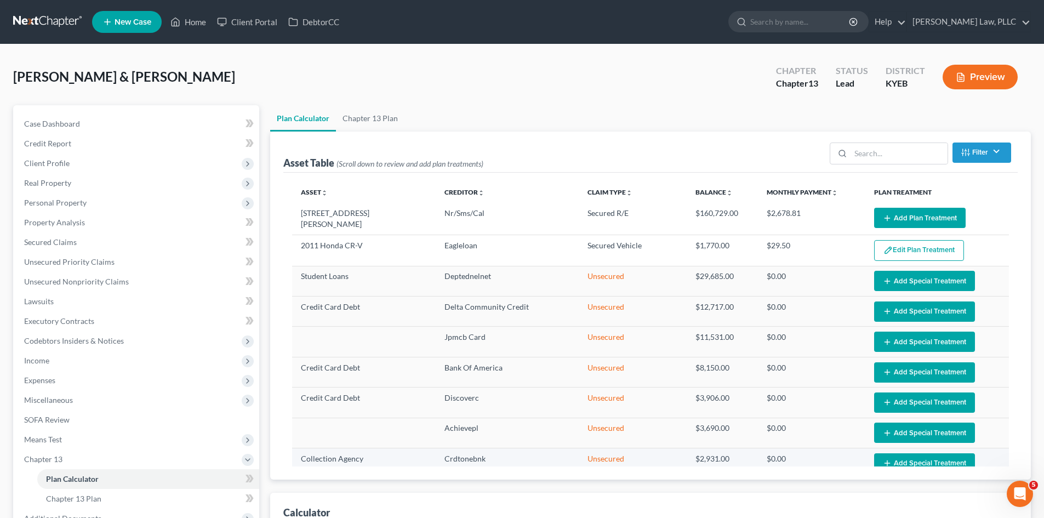
select select "59"
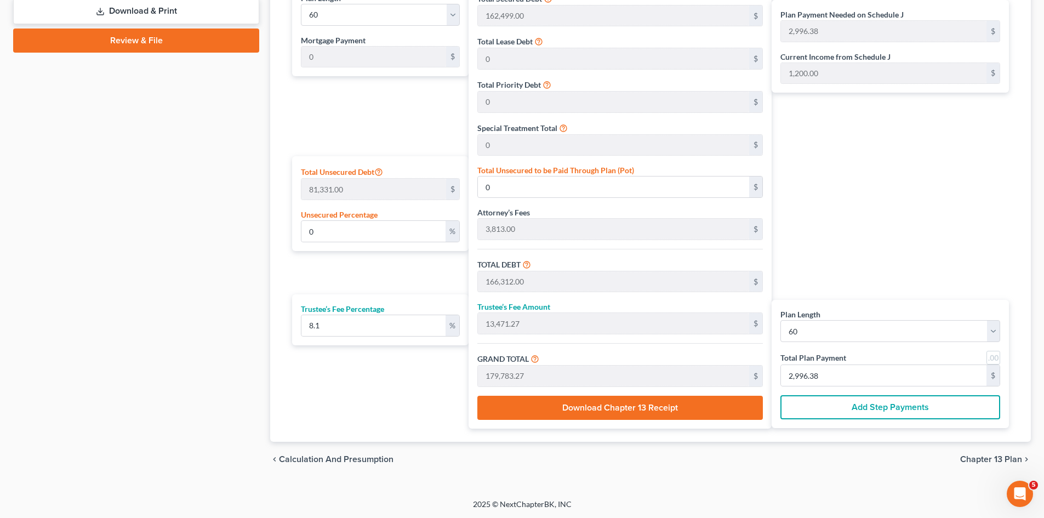
scroll to position [548, 0]
click at [850, 379] on input "2,996.38" at bounding box center [883, 374] width 205 height 21
type input "55.50"
type input "4.49"
type input "60.00"
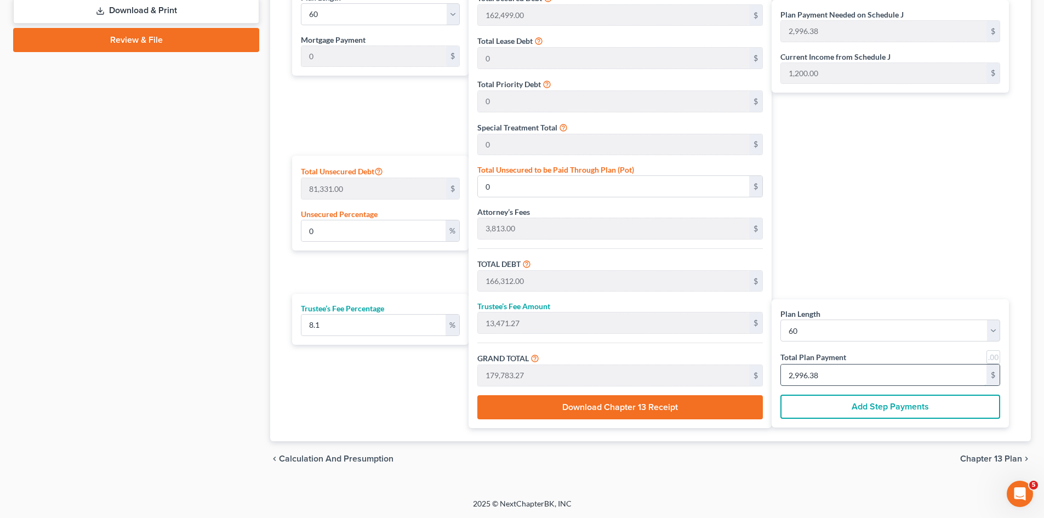
type input "1"
type input "666.04"
type input "53.95"
type input "720.00"
click at [870, 247] on div "Plan Payment Needed on Schedule J 2,996.38 $ Current Income from Schedule J 1,2…" at bounding box center [893, 205] width 243 height 445
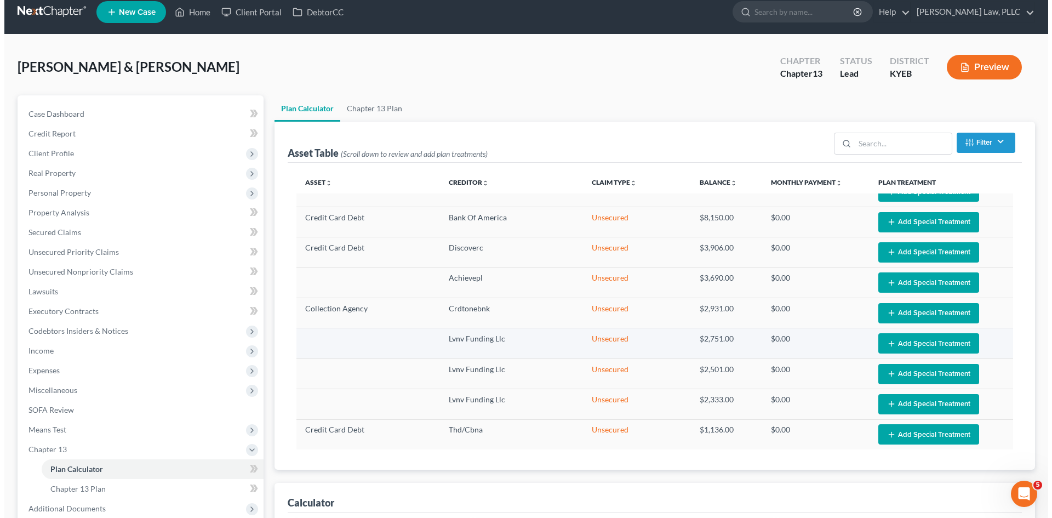
scroll to position [0, 0]
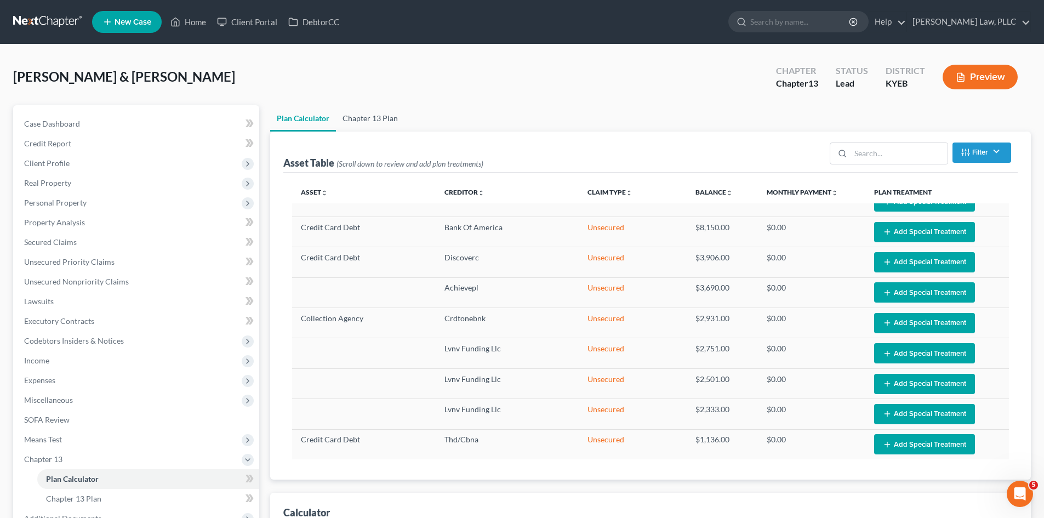
click at [398, 118] on link "Chapter 13 Plan" at bounding box center [370, 118] width 68 height 26
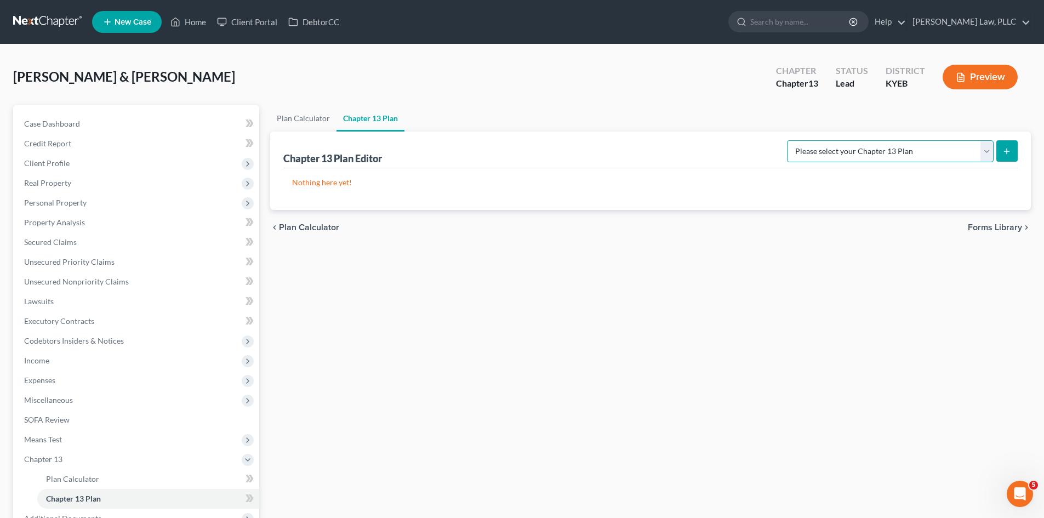
click at [985, 147] on select "Please select your Chapter 13 Plan Eastern District of [US_STATE] - Plan Revise…" at bounding box center [890, 151] width 207 height 22
click at [787, 140] on select "Please select your Chapter 13 Plan Eastern District of [US_STATE] - Plan Revise…" at bounding box center [890, 151] width 207 height 22
click at [1013, 146] on button "submit" at bounding box center [1006, 150] width 21 height 21
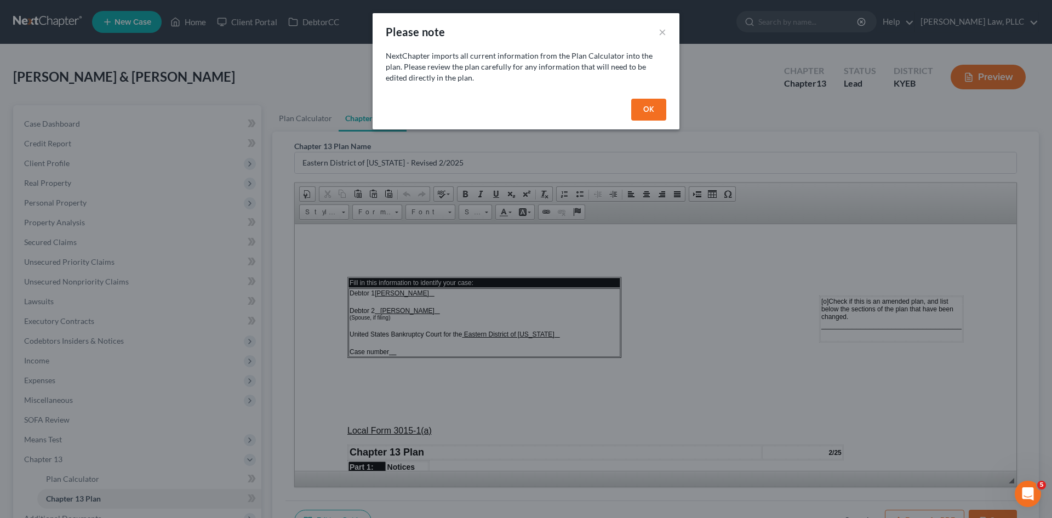
click at [651, 106] on button "OK" at bounding box center [648, 110] width 35 height 22
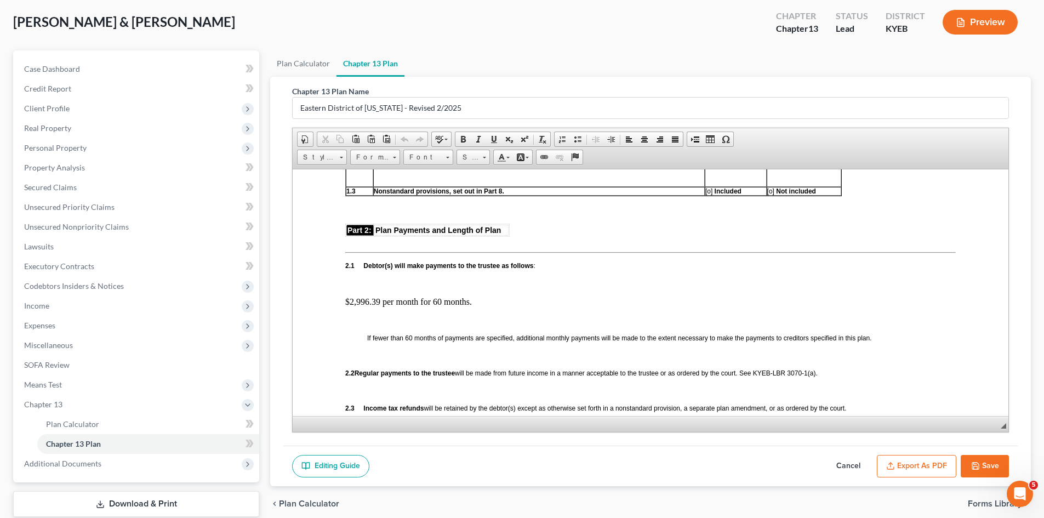
scroll to position [548, 0]
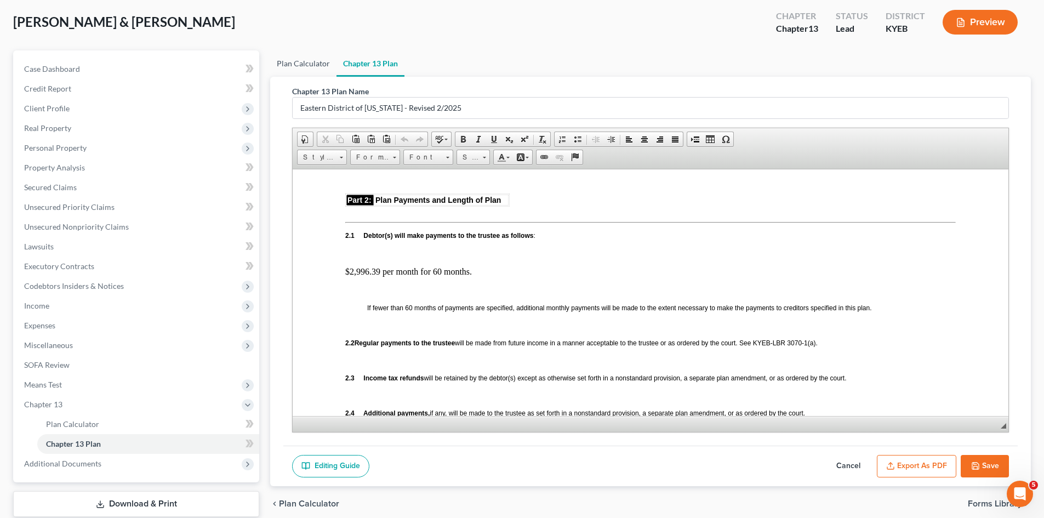
click at [293, 63] on link "Plan Calculator" at bounding box center [303, 63] width 66 height 26
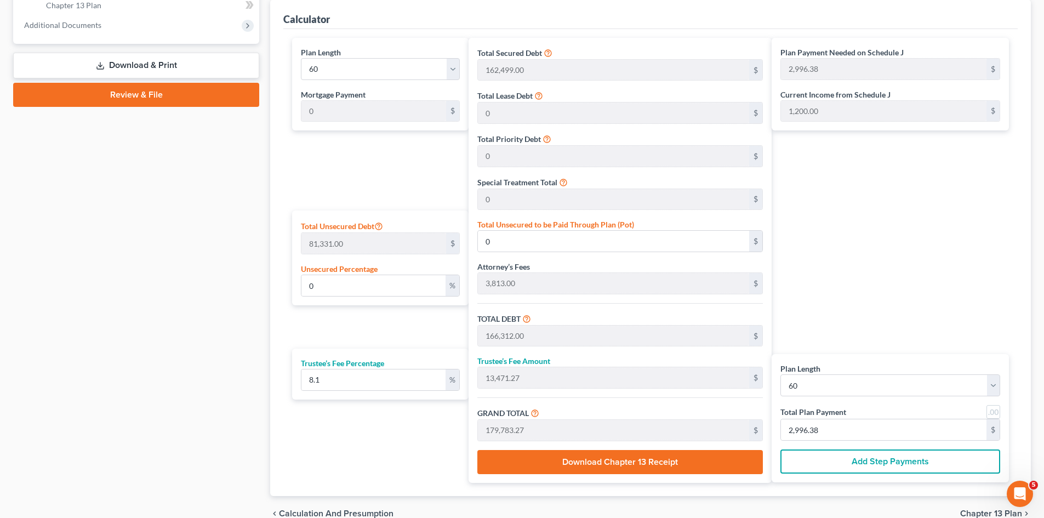
click at [352, 315] on div "Plan Length 1 2 3 4 5 6 7 8 9 10 11 12 13 14 15 16 17 18 19 20 21 22 23 24 25 2…" at bounding box center [378, 260] width 182 height 445
click at [336, 290] on input "0" at bounding box center [373, 285] width 144 height 21
drag, startPoint x: 336, startPoint y: 290, endPoint x: 245, endPoint y: 291, distance: 91.0
click at [245, 291] on div "Petition Navigation Case Dashboard Payments Invoices Payments Payments Credit R…" at bounding box center [522, 71] width 1029 height 919
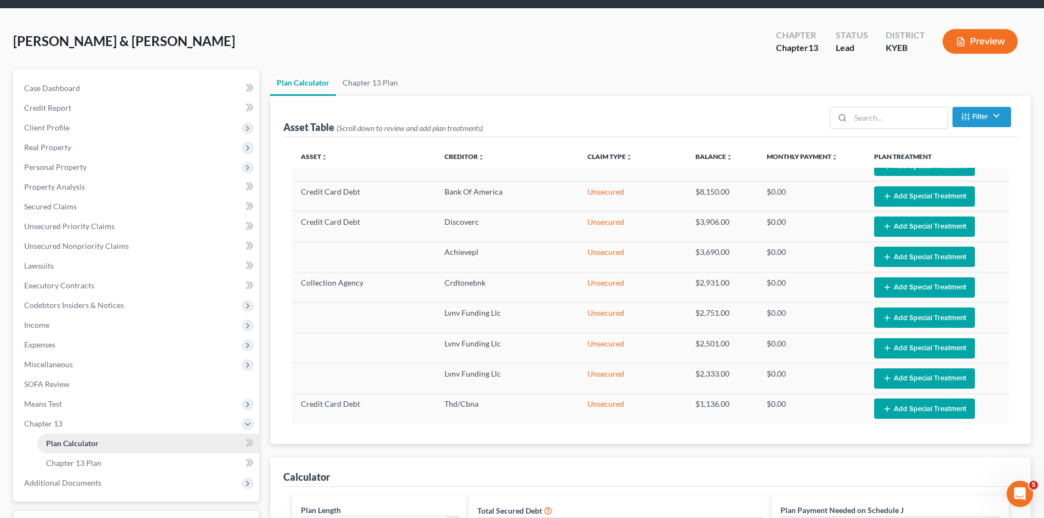
scroll to position [55, 0]
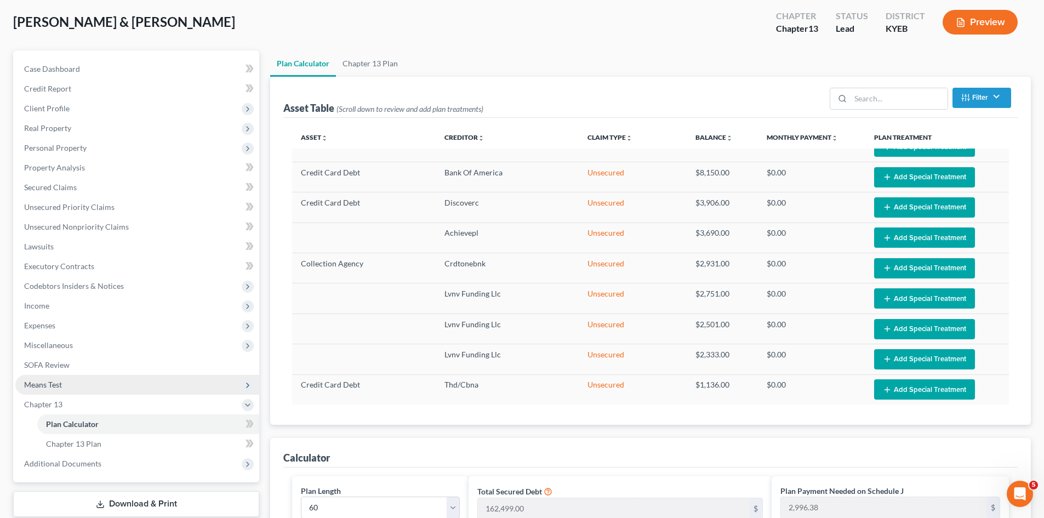
click at [46, 385] on span "Means Test" at bounding box center [43, 384] width 38 height 9
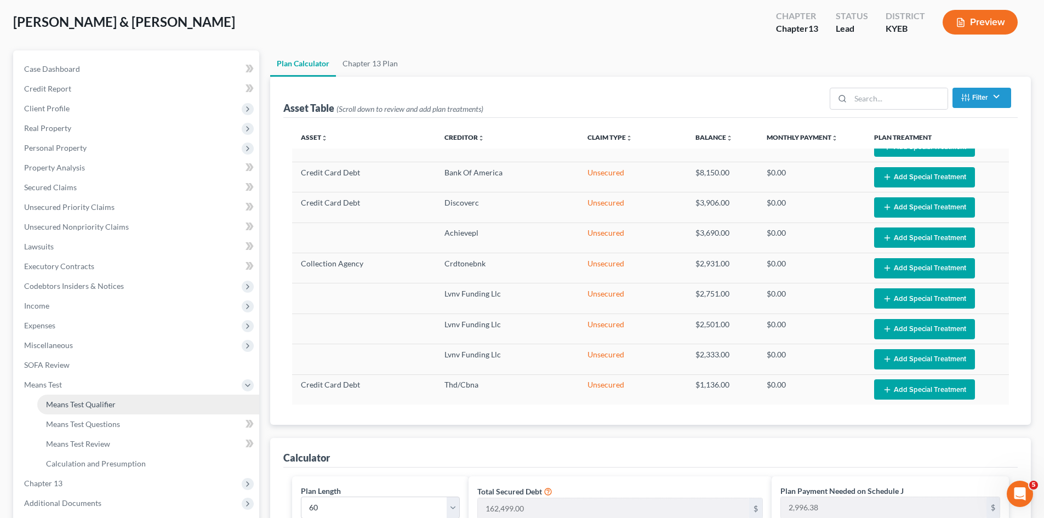
click at [95, 407] on span "Means Test Qualifier" at bounding box center [81, 403] width 70 height 9
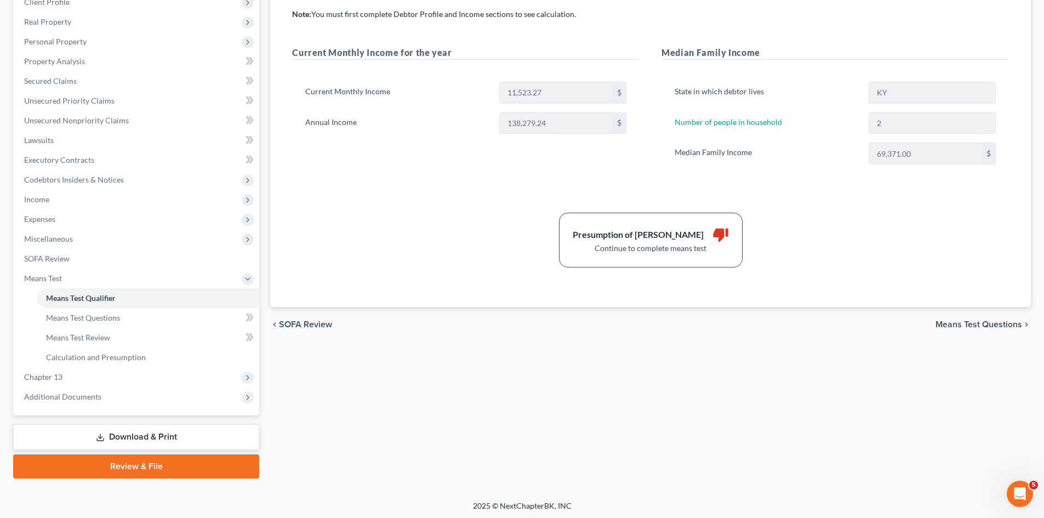
scroll to position [163, 0]
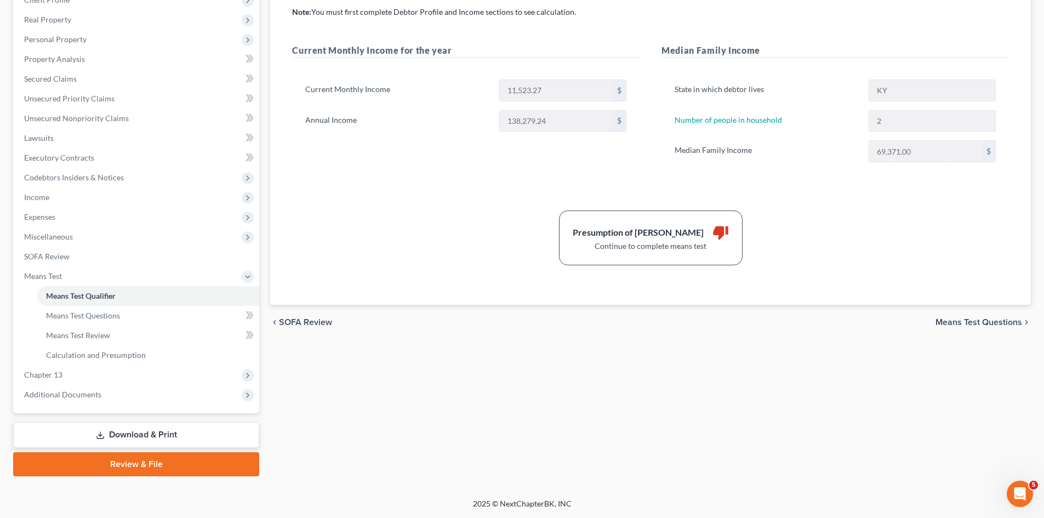
click at [990, 320] on span "Means Test Questions" at bounding box center [978, 322] width 87 height 9
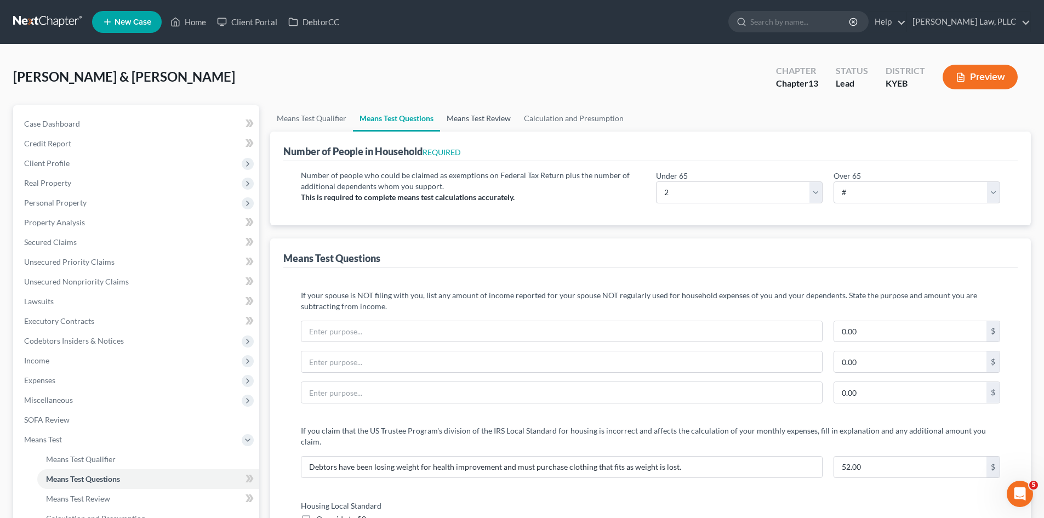
click at [485, 123] on link "Means Test Review" at bounding box center [478, 118] width 77 height 26
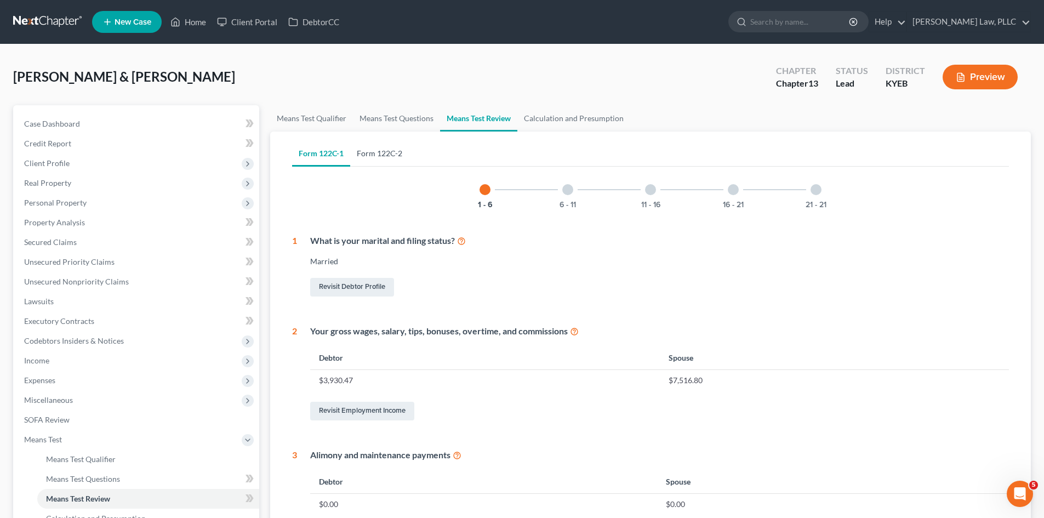
click at [374, 155] on link "Form 122C-2" at bounding box center [379, 153] width 59 height 26
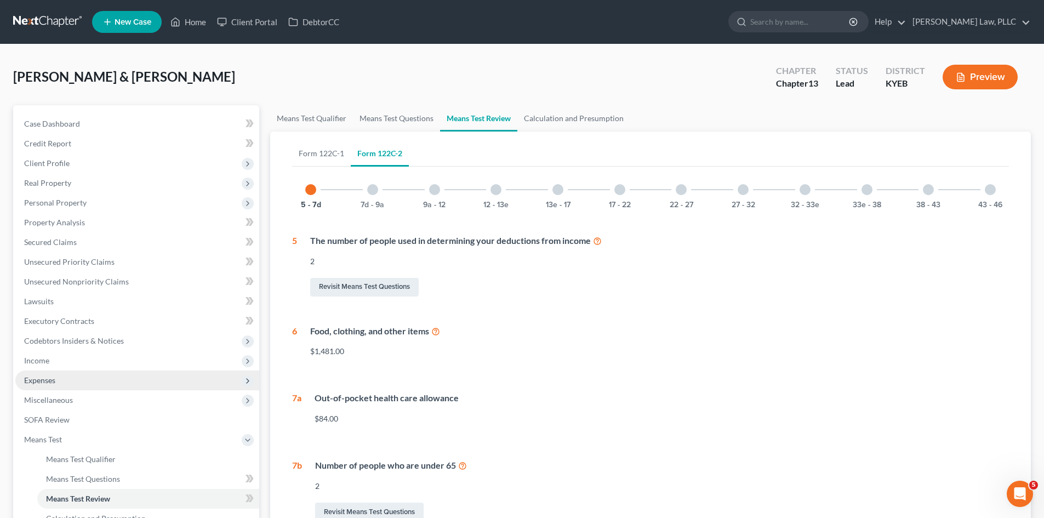
click at [48, 381] on span "Expenses" at bounding box center [39, 379] width 31 height 9
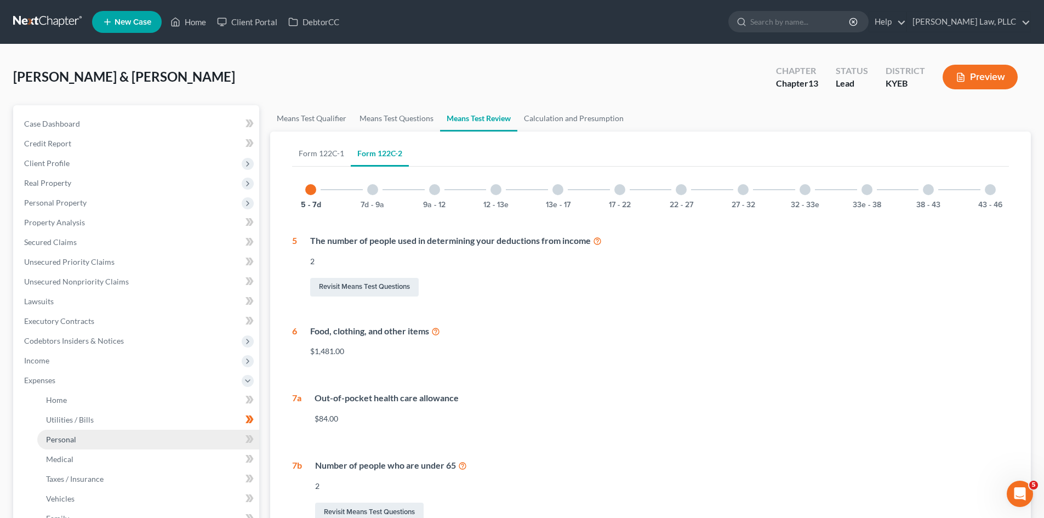
click at [64, 439] on span "Personal" at bounding box center [61, 439] width 30 height 9
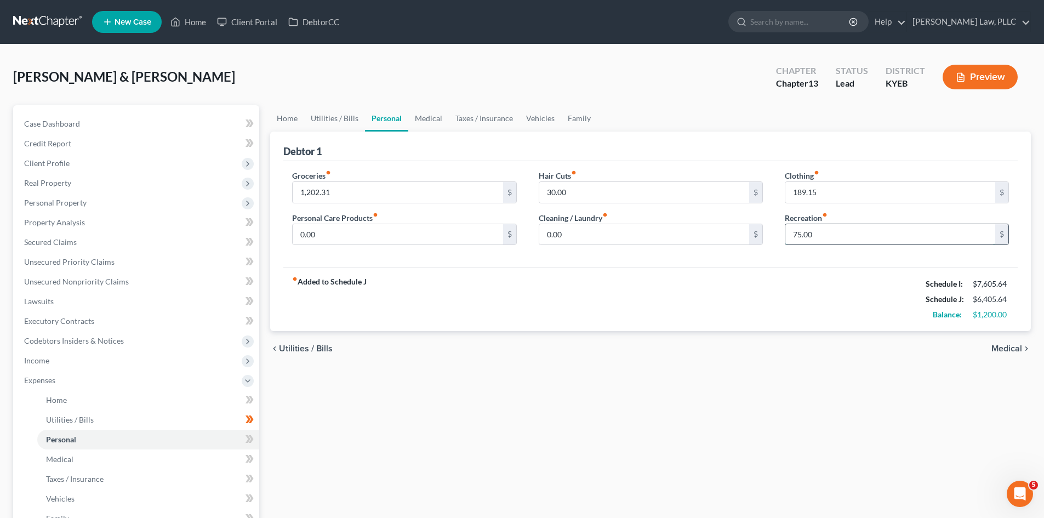
click at [824, 237] on input "75.00" at bounding box center [890, 234] width 210 height 21
click at [836, 193] on input "189.15" at bounding box center [890, 192] width 210 height 21
click at [809, 309] on div "fiber_manual_record Added to Schedule J Schedule I: $7,605.64 Schedule J: $6,40…" at bounding box center [650, 299] width 734 height 64
click at [323, 117] on link "Utilities / Bills" at bounding box center [334, 118] width 61 height 26
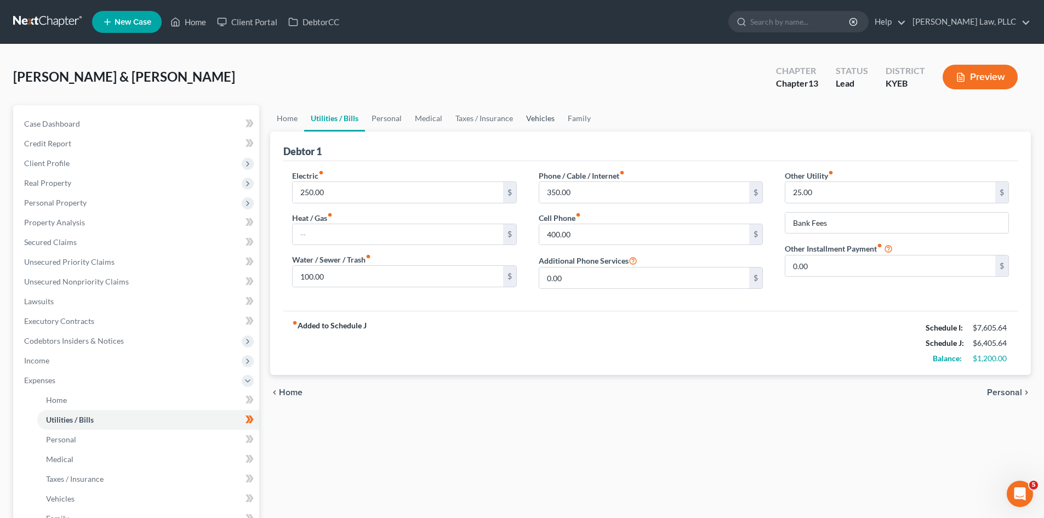
click at [538, 120] on link "Vehicles" at bounding box center [540, 118] width 42 height 26
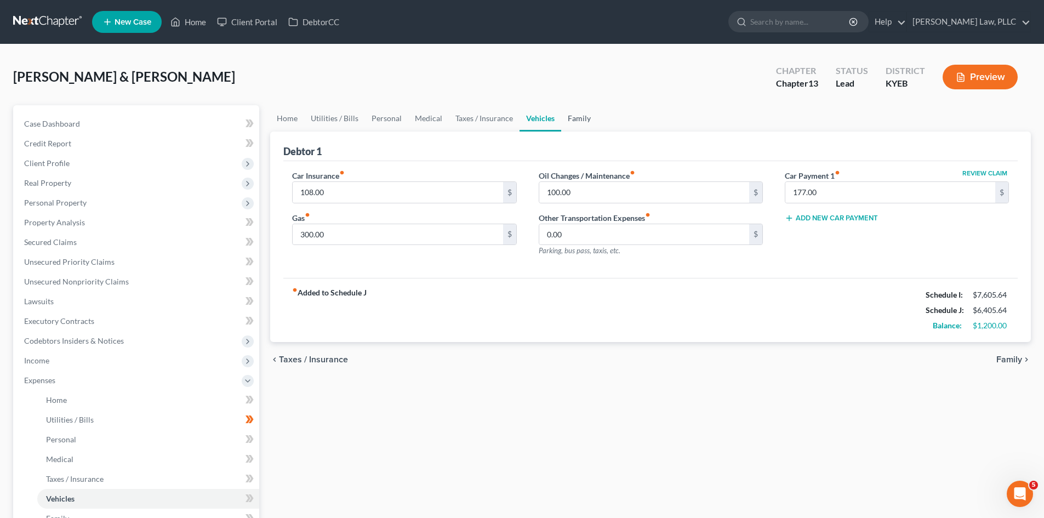
click at [573, 117] on link "Family" at bounding box center [579, 118] width 36 height 26
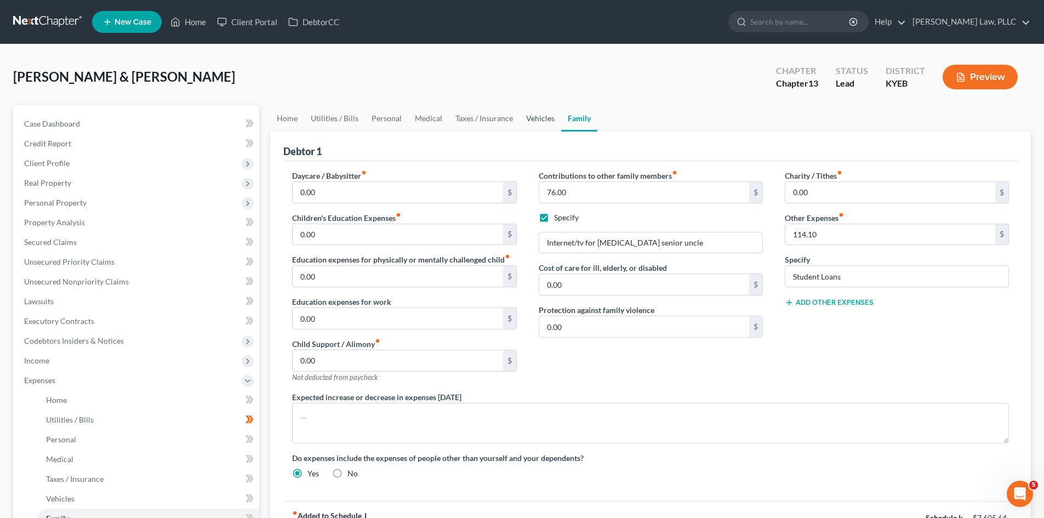
click at [544, 122] on link "Vehicles" at bounding box center [540, 118] width 42 height 26
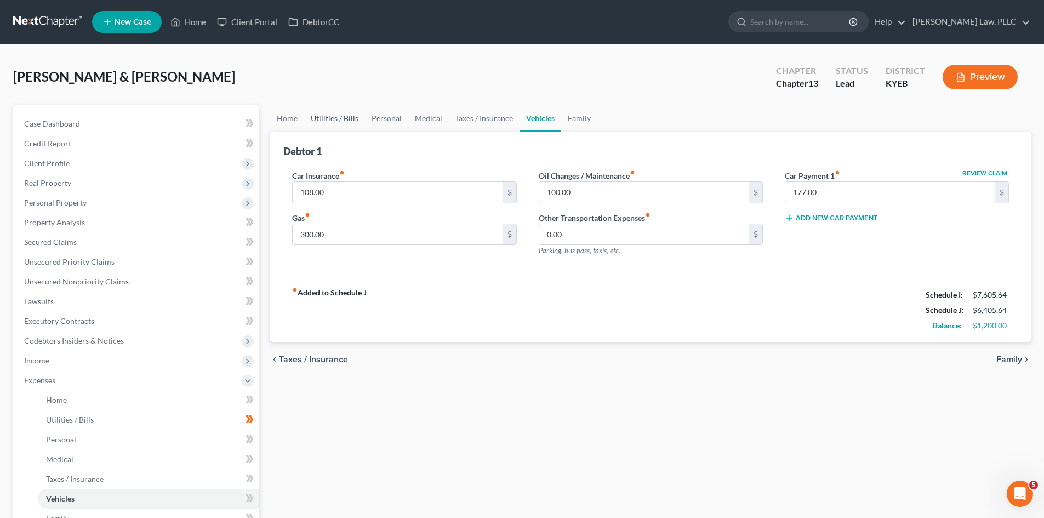
click at [336, 121] on link "Utilities / Bills" at bounding box center [334, 118] width 61 height 26
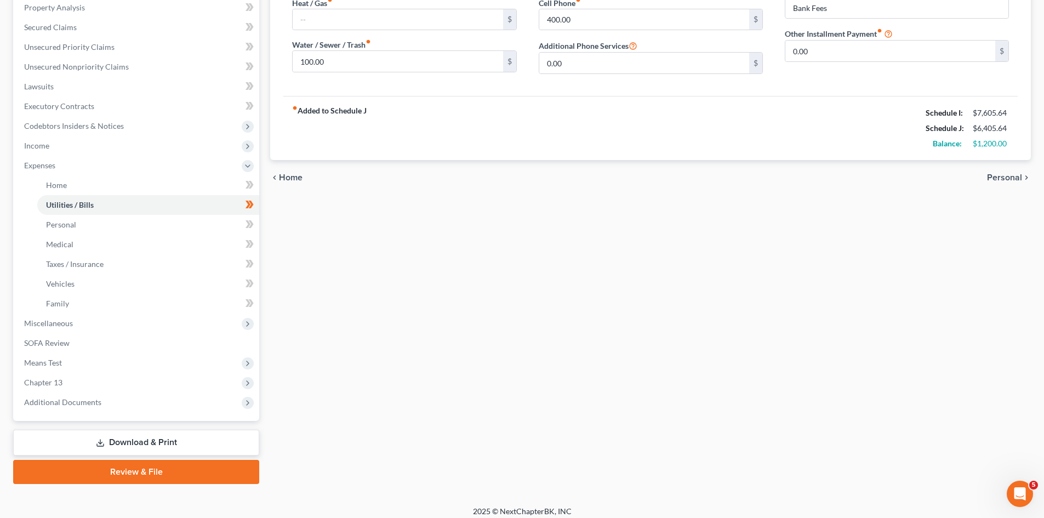
scroll to position [219, 0]
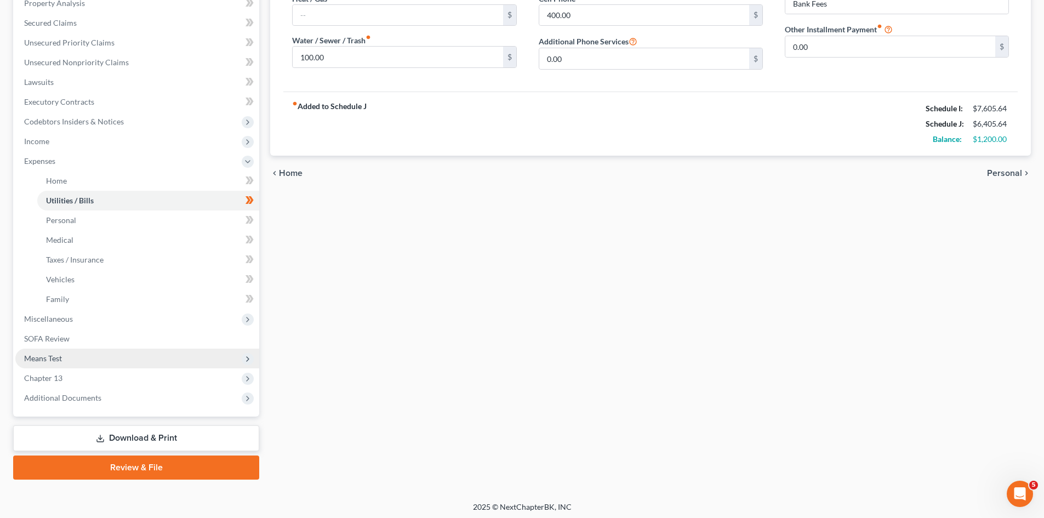
click at [38, 363] on span "Means Test" at bounding box center [137, 359] width 244 height 20
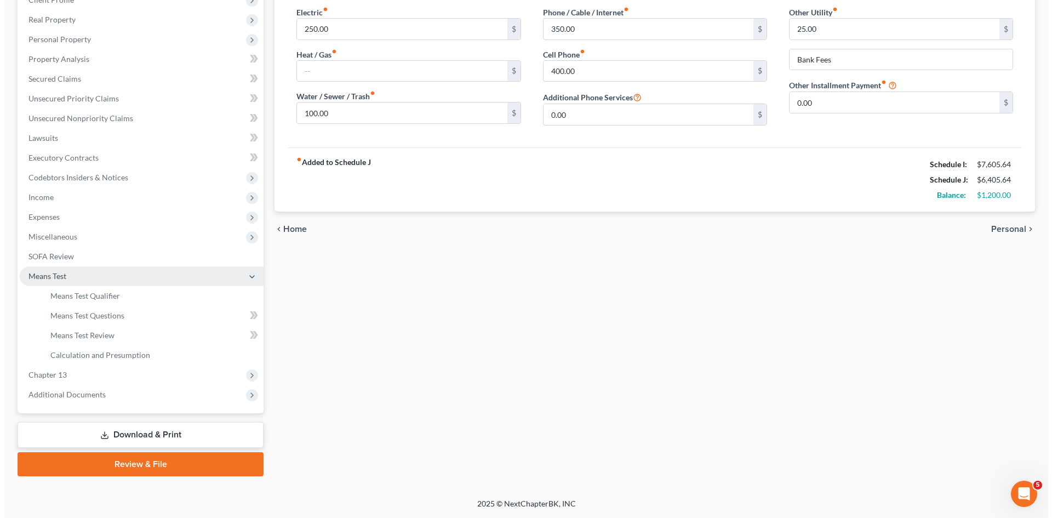
scroll to position [163, 0]
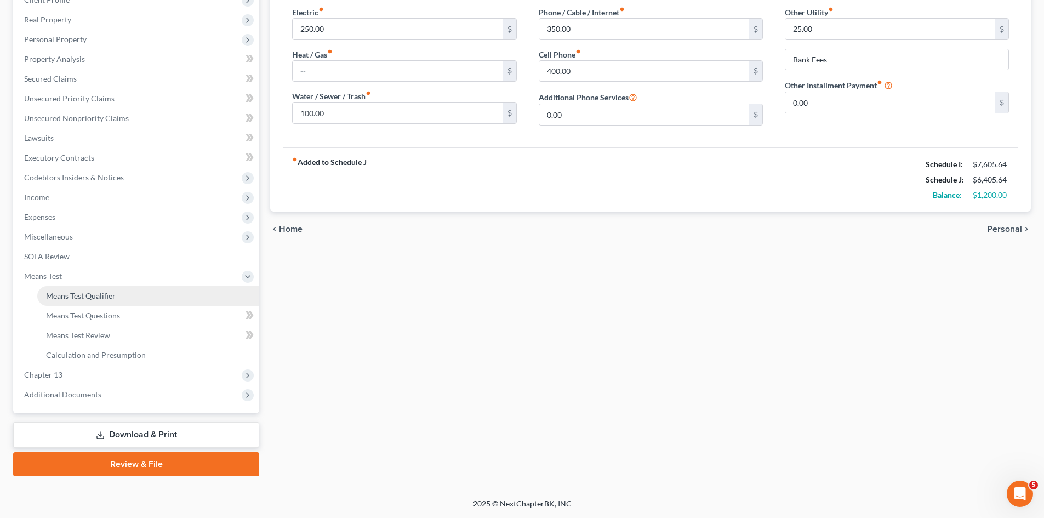
click at [83, 292] on span "Means Test Qualifier" at bounding box center [81, 295] width 70 height 9
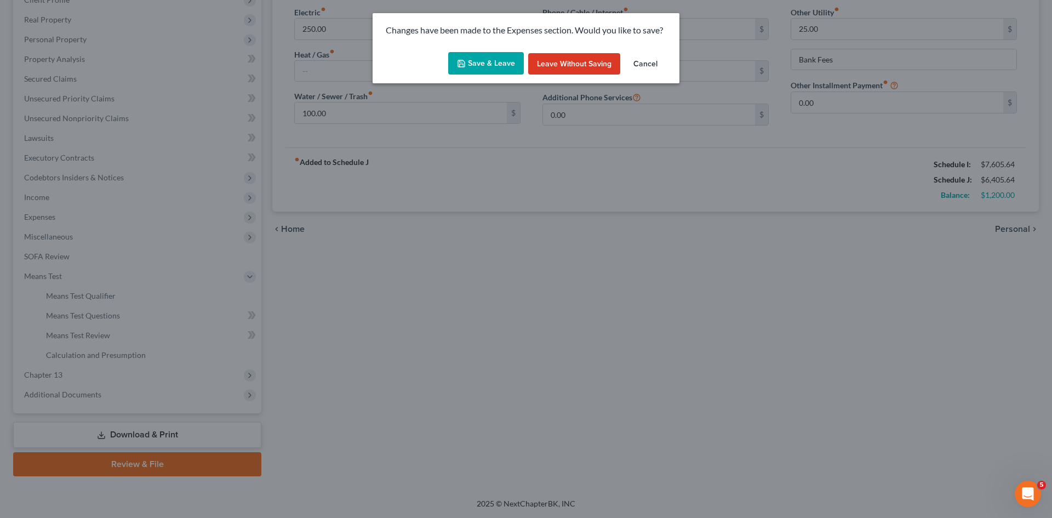
click at [479, 56] on button "Save & Leave" at bounding box center [486, 63] width 76 height 23
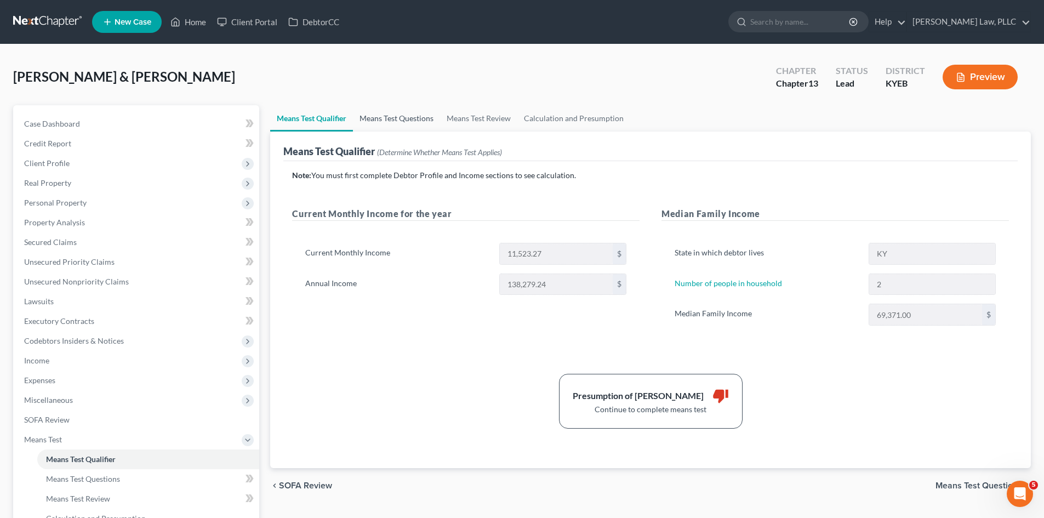
click at [395, 117] on link "Means Test Questions" at bounding box center [396, 118] width 87 height 26
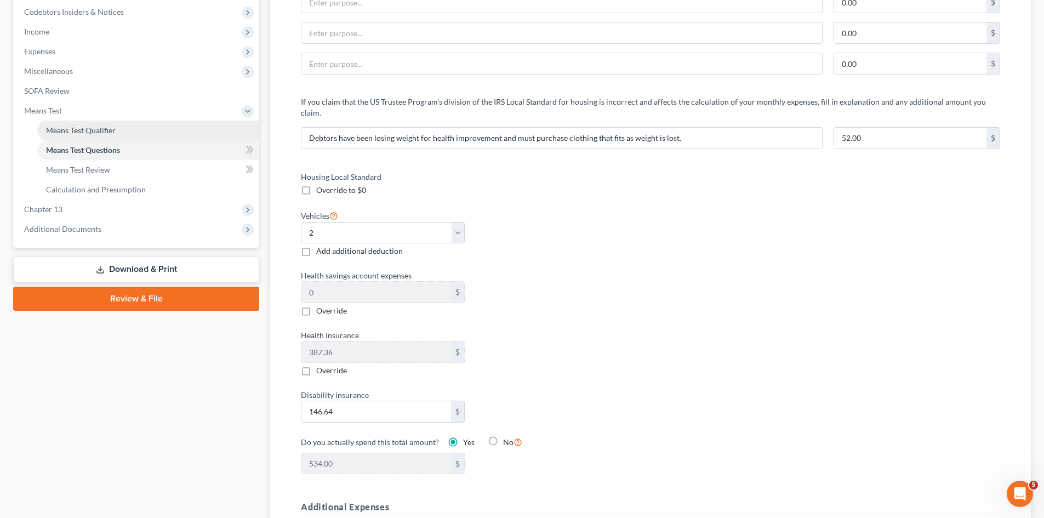
scroll to position [274, 0]
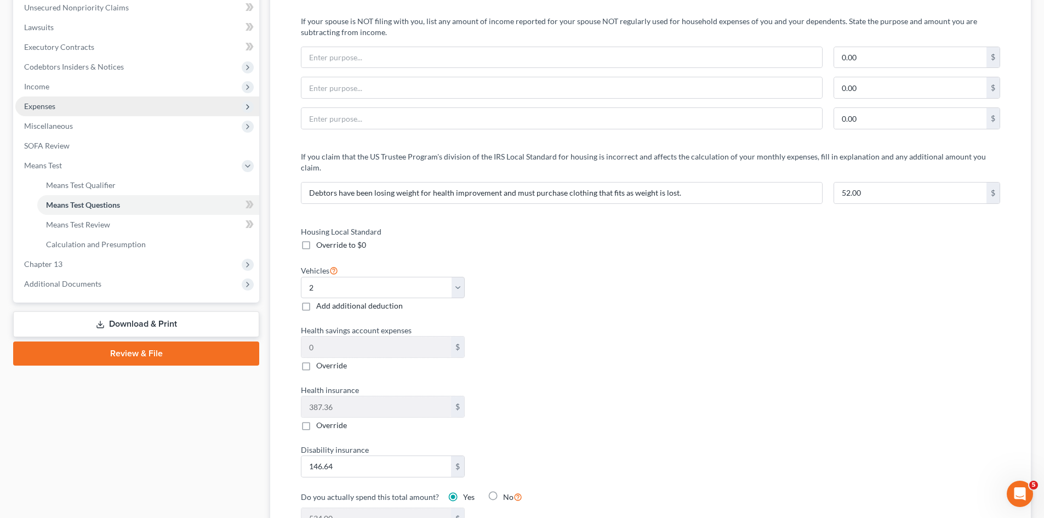
click at [49, 105] on span "Expenses" at bounding box center [39, 105] width 31 height 9
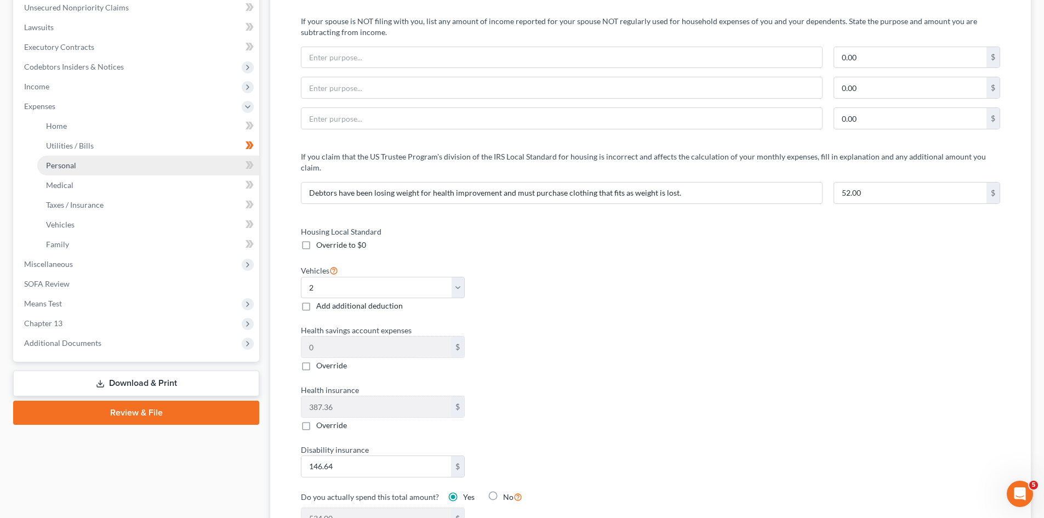
click at [66, 166] on span "Personal" at bounding box center [61, 165] width 30 height 9
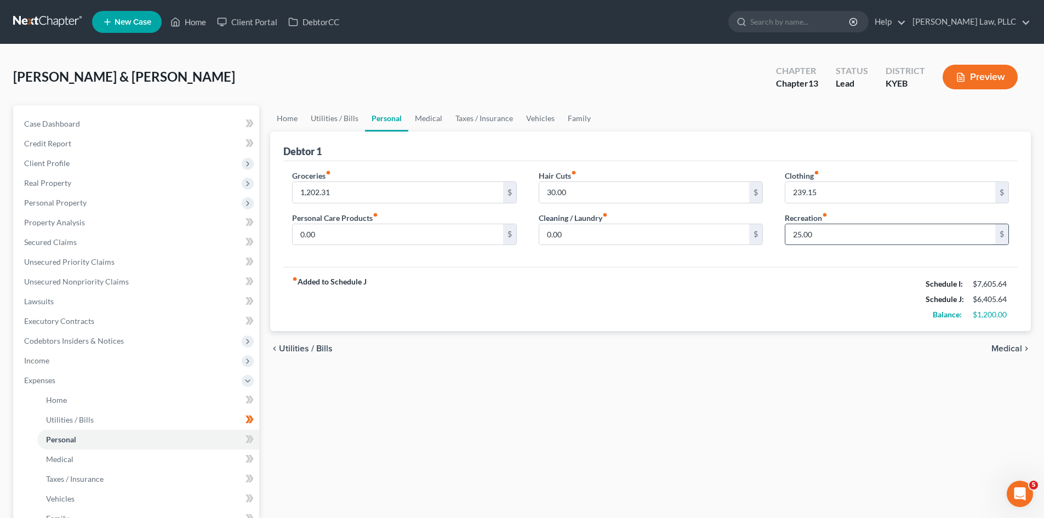
click at [844, 238] on input "25.00" at bounding box center [890, 234] width 210 height 21
click at [848, 192] on input "239.15" at bounding box center [890, 192] width 210 height 21
click at [825, 340] on div "chevron_left Utilities / Bills Medical chevron_right" at bounding box center [650, 348] width 761 height 35
click at [426, 114] on link "Medical" at bounding box center [428, 118] width 41 height 26
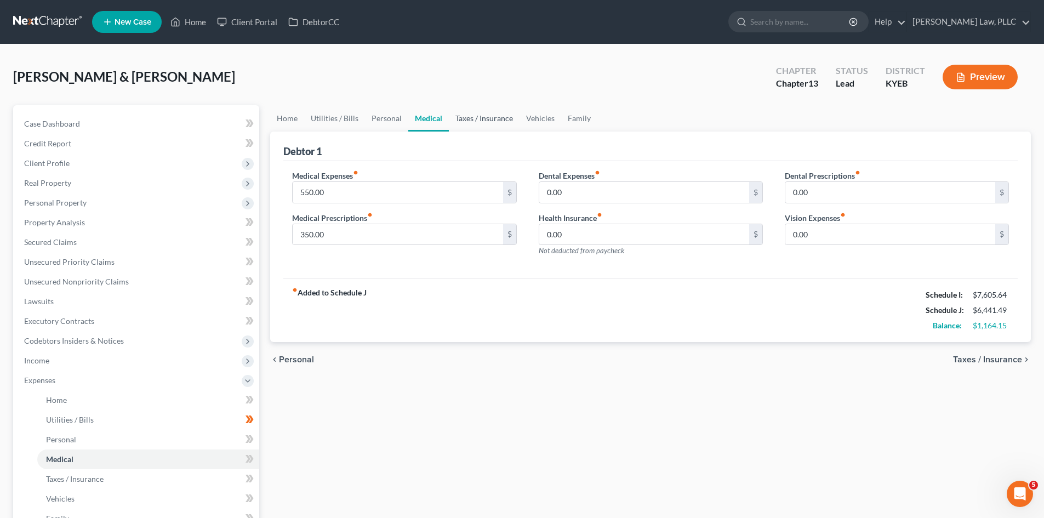
click at [480, 119] on link "Taxes / Insurance" at bounding box center [484, 118] width 71 height 26
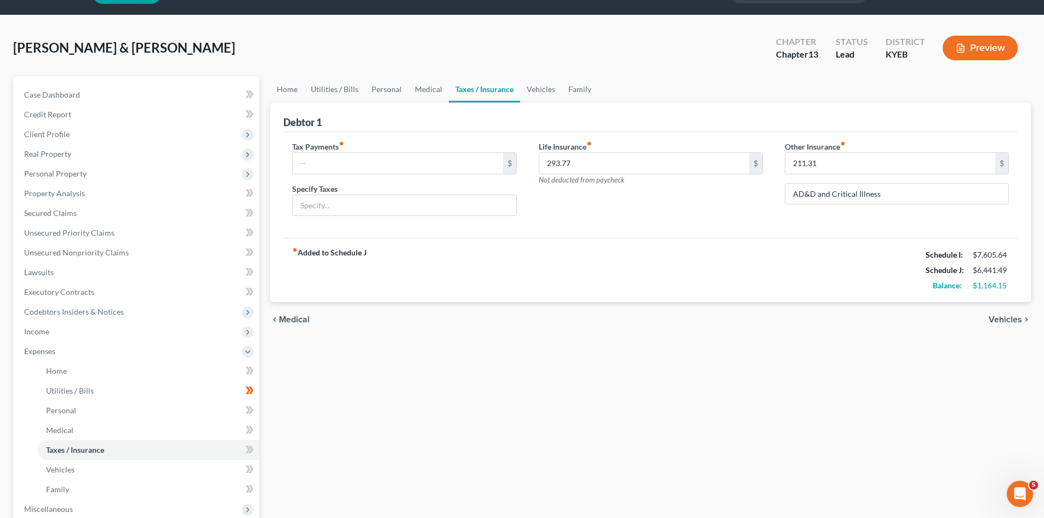
scroll to position [55, 0]
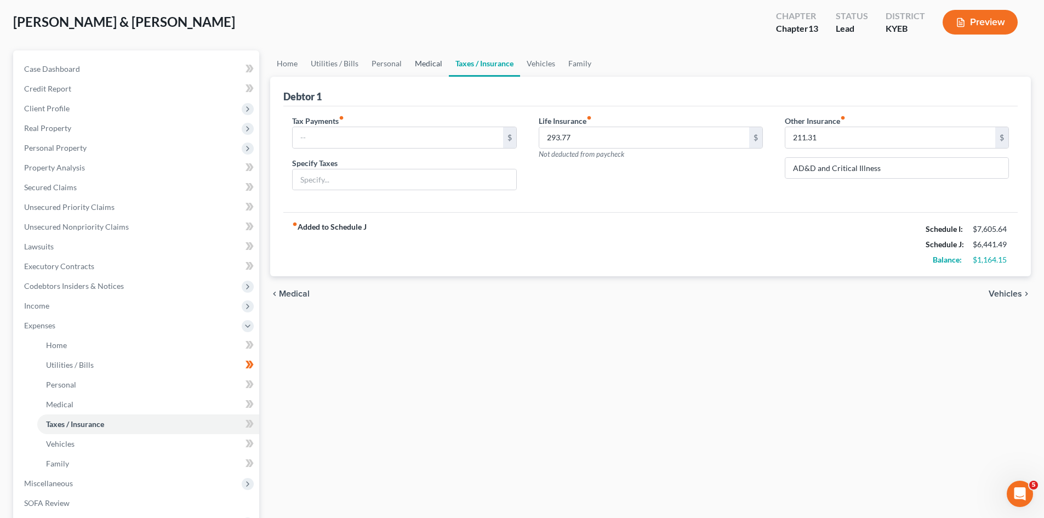
click at [431, 61] on link "Medical" at bounding box center [428, 63] width 41 height 26
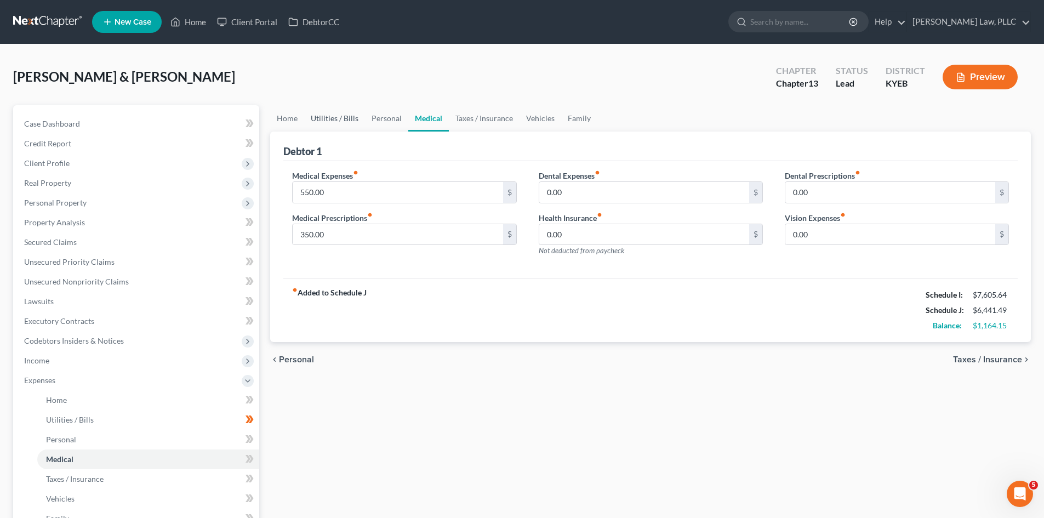
click at [336, 122] on link "Utilities / Bills" at bounding box center [334, 118] width 61 height 26
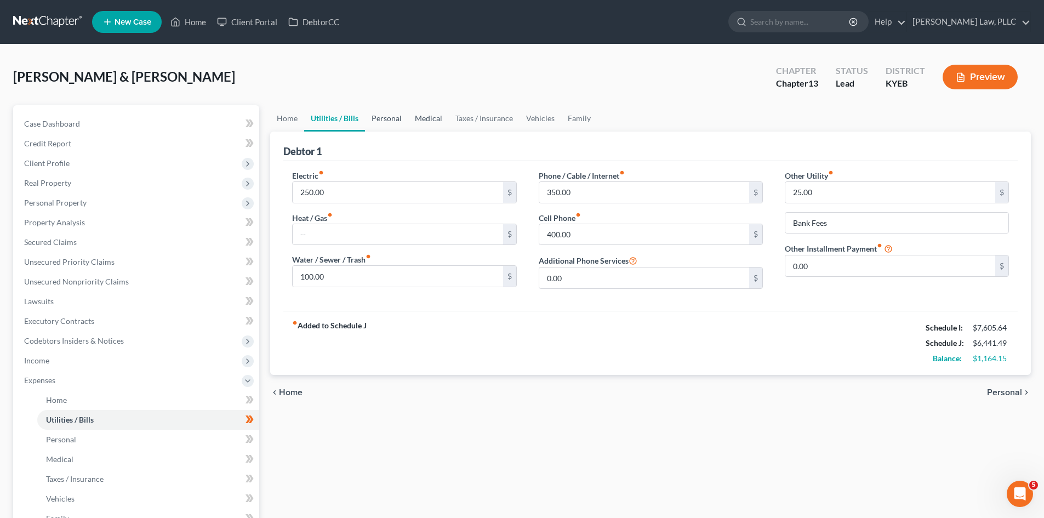
drag, startPoint x: 383, startPoint y: 115, endPoint x: 421, endPoint y: 126, distance: 39.5
click at [384, 116] on link "Personal" at bounding box center [386, 118] width 43 height 26
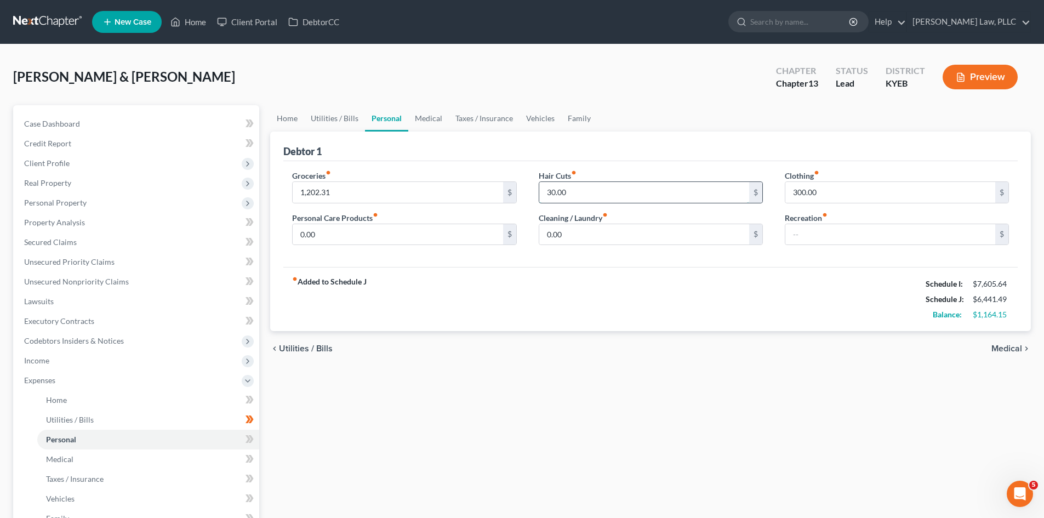
click at [610, 199] on input "30.00" at bounding box center [644, 192] width 210 height 21
click at [853, 326] on div "fiber_manual_record Added to Schedule J Schedule I: $7,605.64 Schedule J: $6,41…" at bounding box center [650, 299] width 734 height 64
click at [611, 236] on input "0.00" at bounding box center [644, 234] width 210 height 21
click at [392, 191] on input "1,202.31" at bounding box center [398, 192] width 210 height 21
click at [414, 116] on link "Medical" at bounding box center [428, 118] width 41 height 26
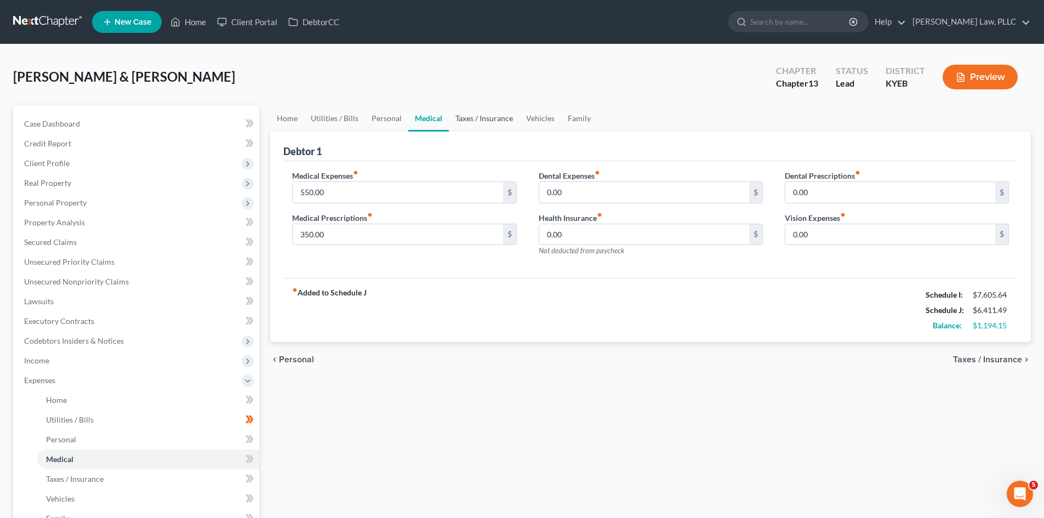
click at [495, 117] on link "Taxes / Insurance" at bounding box center [484, 118] width 71 height 26
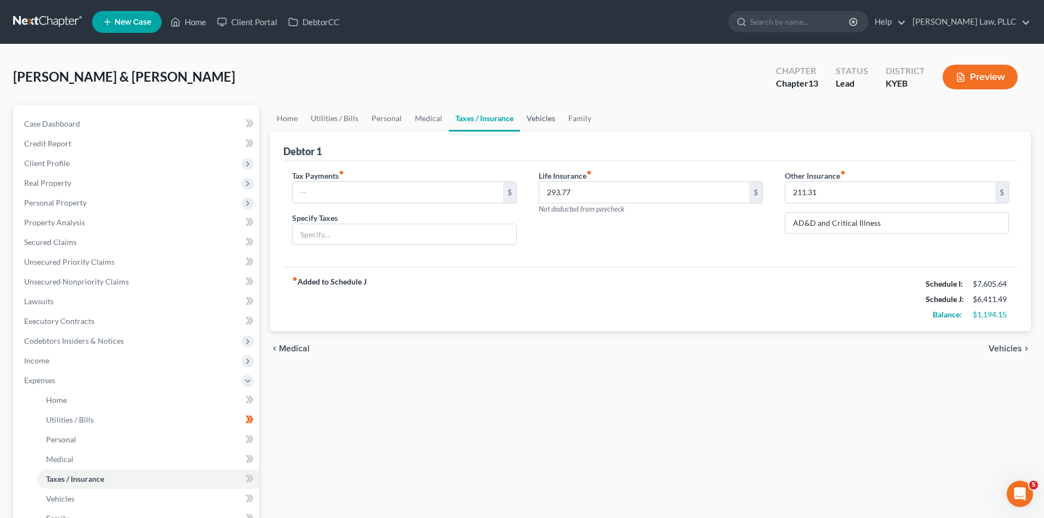
click at [545, 117] on link "Vehicles" at bounding box center [541, 118] width 42 height 26
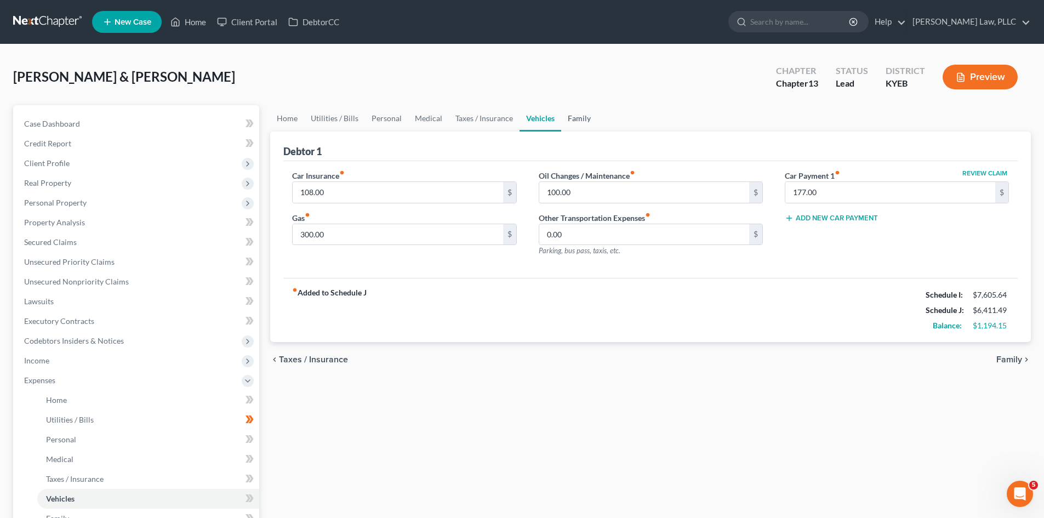
click at [580, 119] on link "Family" at bounding box center [579, 118] width 36 height 26
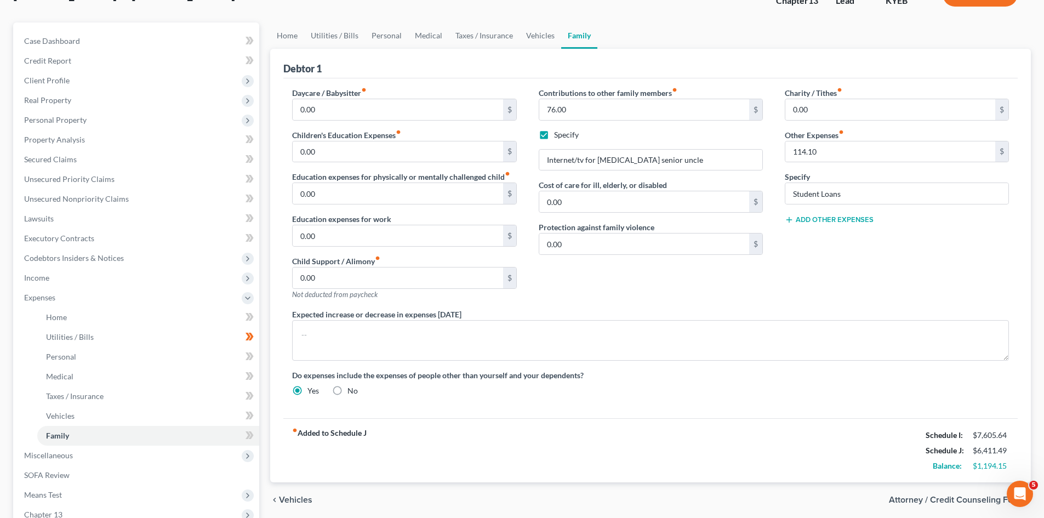
scroll to position [110, 0]
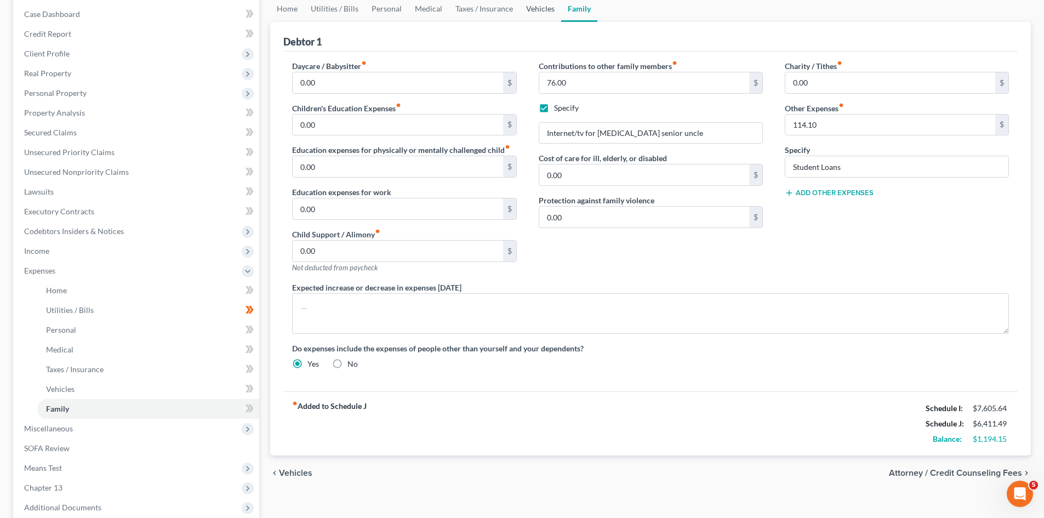
click at [539, 15] on link "Vehicles" at bounding box center [540, 9] width 42 height 26
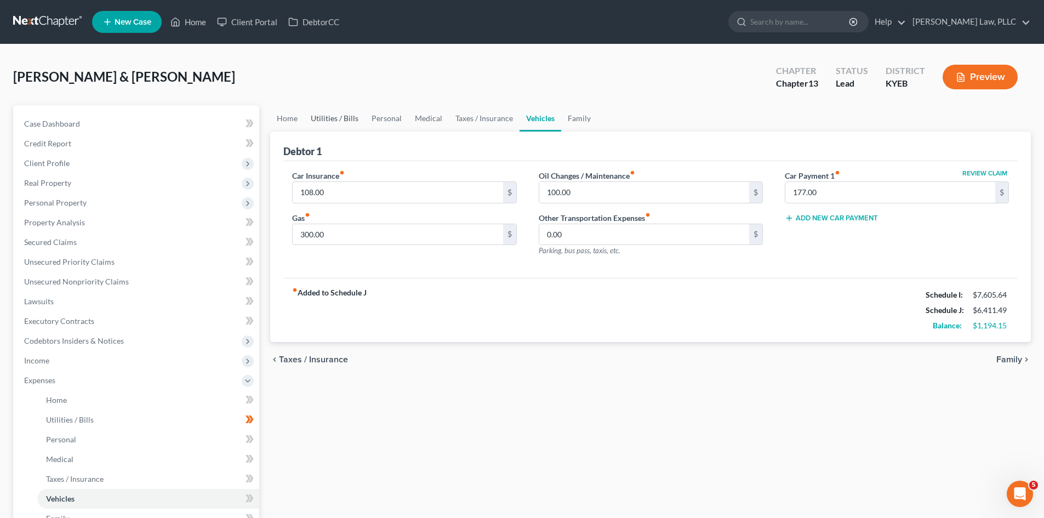
click at [321, 120] on link "Utilities / Bills" at bounding box center [334, 118] width 61 height 26
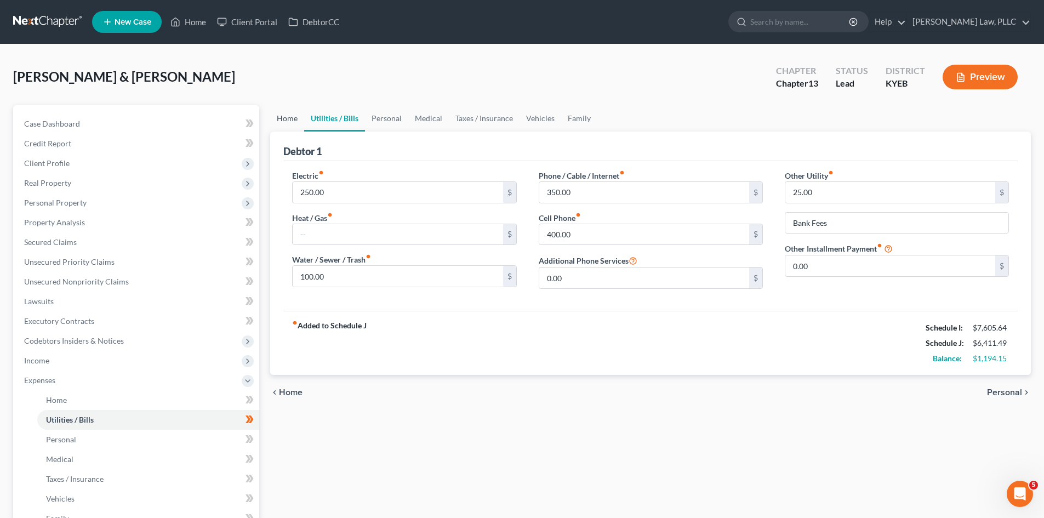
click at [296, 115] on link "Home" at bounding box center [287, 118] width 34 height 26
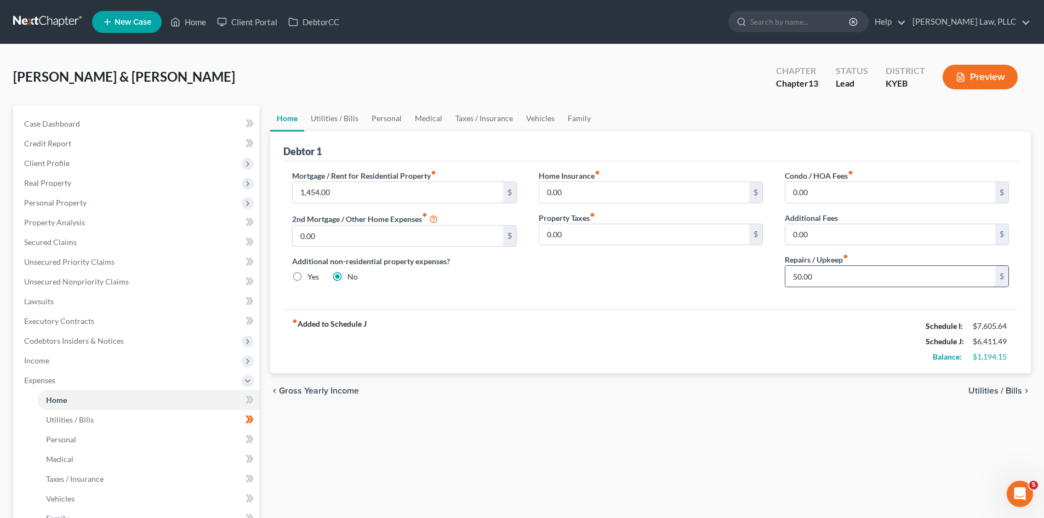
click at [854, 284] on input "50.00" at bounding box center [890, 276] width 210 height 21
click at [811, 358] on div "fiber_manual_record Added to Schedule J Schedule I: $7,605.64 Schedule J: $6,40…" at bounding box center [650, 341] width 734 height 64
click at [823, 277] on input "45" at bounding box center [890, 276] width 210 height 21
click at [827, 334] on div "fiber_manual_record Added to Schedule J Schedule I: $7,605.64 Schedule J: $6,40…" at bounding box center [650, 341] width 734 height 64
click at [816, 268] on input "44" at bounding box center [890, 276] width 210 height 21
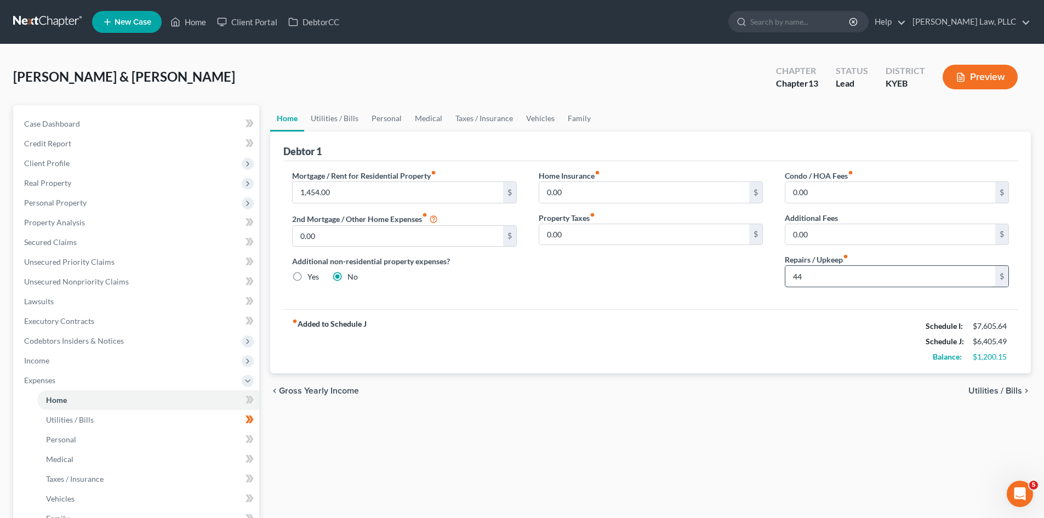
click at [821, 282] on input "44" at bounding box center [890, 276] width 210 height 21
click at [862, 328] on div "fiber_manual_record Added to Schedule J Schedule I: $7,605.64 Schedule J: $6,40…" at bounding box center [650, 341] width 734 height 64
click at [329, 121] on link "Utilities / Bills" at bounding box center [334, 118] width 61 height 26
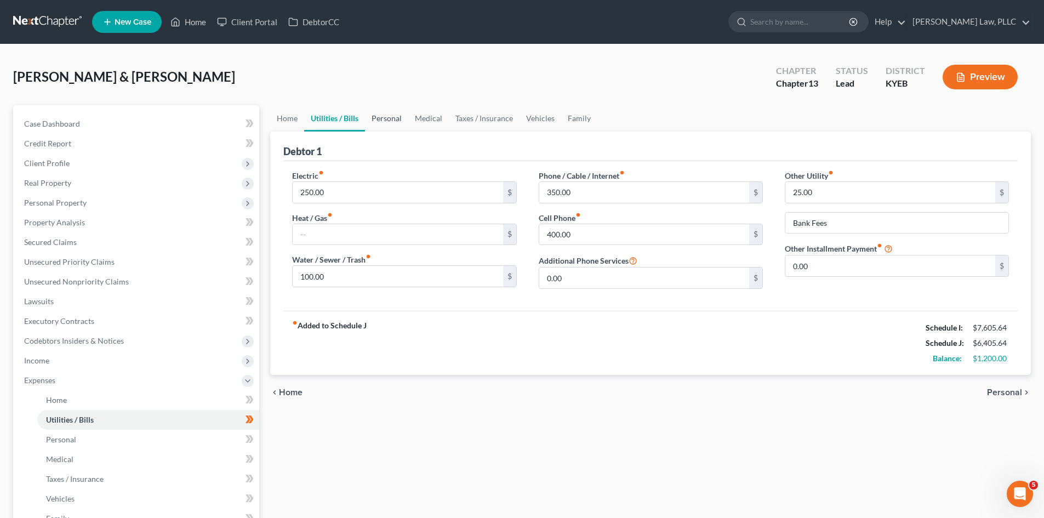
click at [381, 113] on link "Personal" at bounding box center [386, 118] width 43 height 26
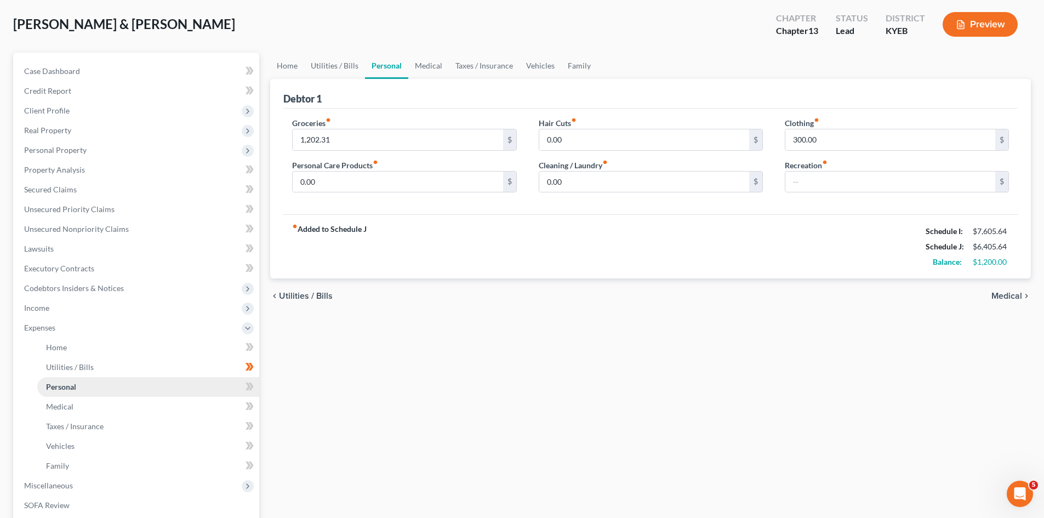
scroll to position [219, 0]
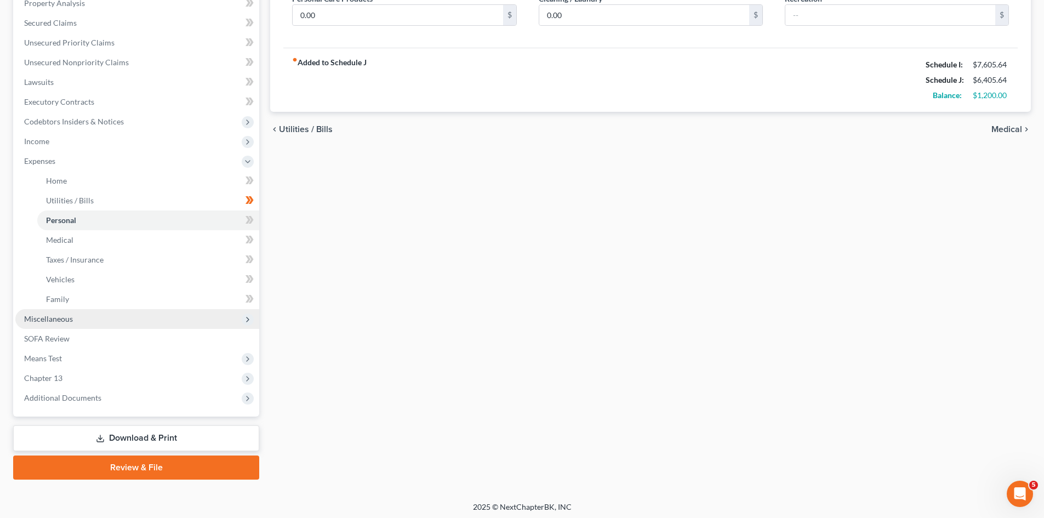
click at [84, 316] on span "Miscellaneous" at bounding box center [137, 319] width 244 height 20
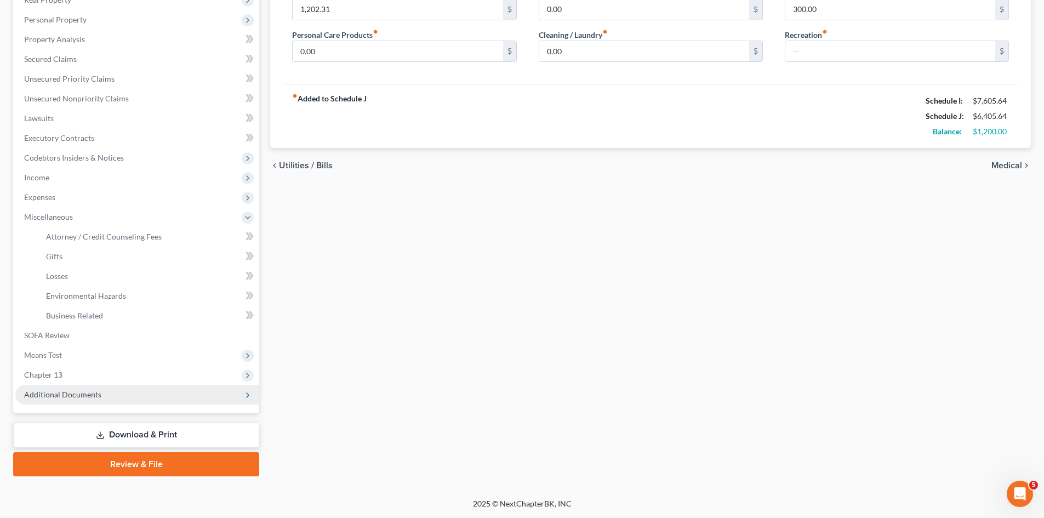
scroll to position [183, 0]
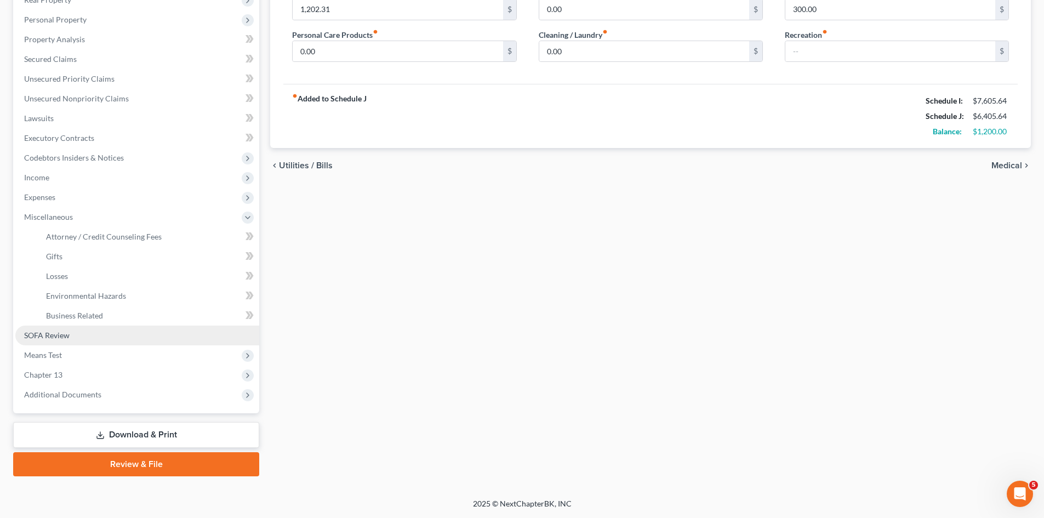
click at [38, 340] on link "SOFA Review" at bounding box center [137, 336] width 244 height 20
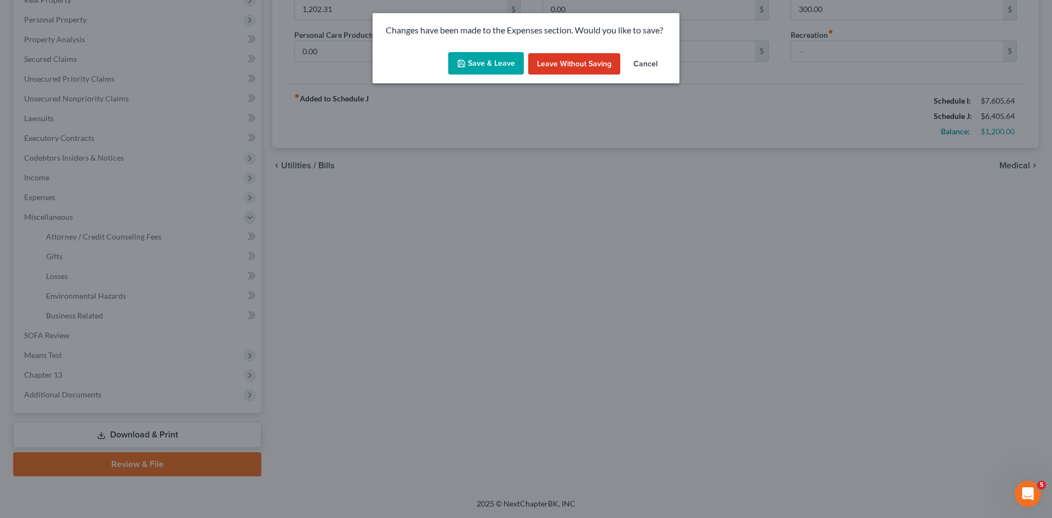
click at [486, 68] on button "Save & Leave" at bounding box center [486, 63] width 76 height 23
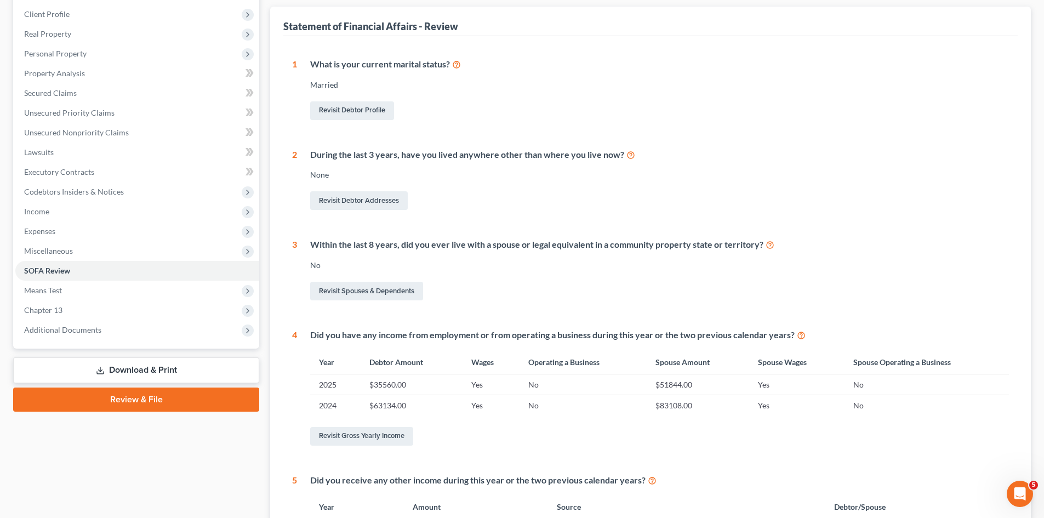
scroll to position [164, 0]
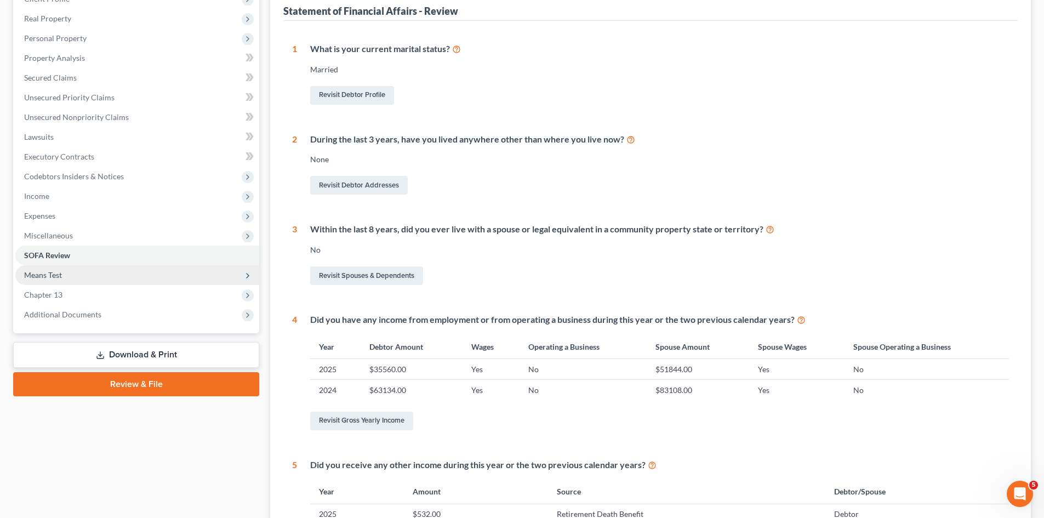
click at [55, 279] on span "Means Test" at bounding box center [137, 275] width 244 height 20
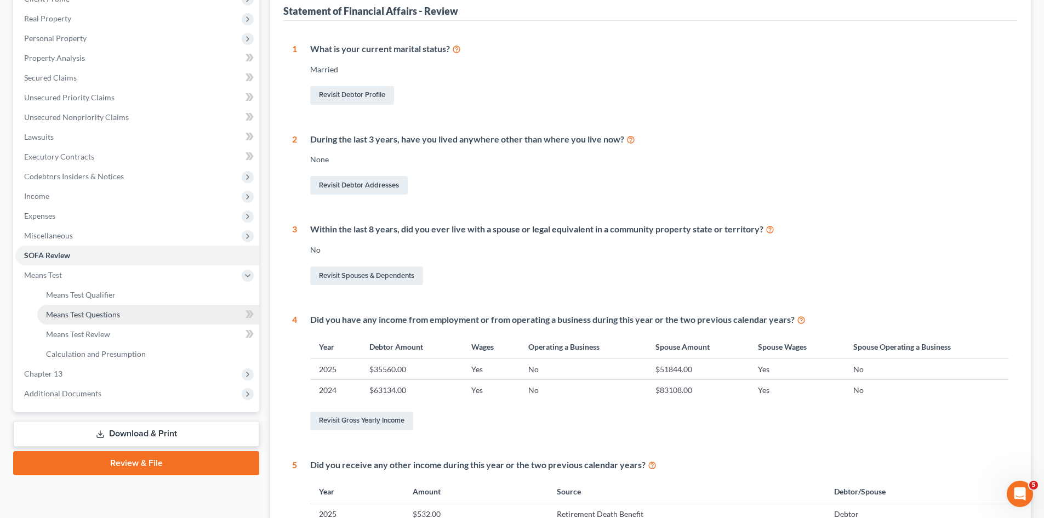
click at [81, 319] on link "Means Test Questions" at bounding box center [148, 315] width 222 height 20
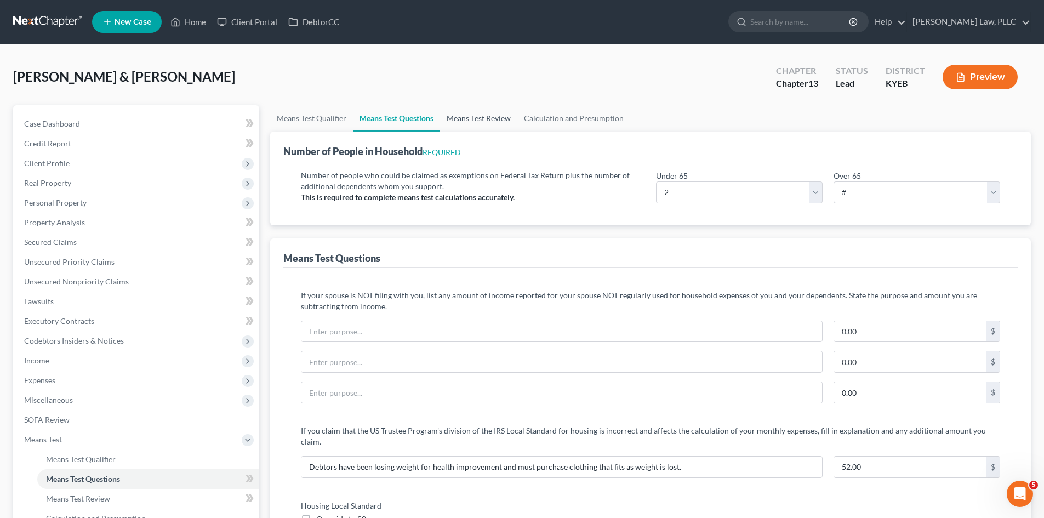
click at [485, 118] on link "Means Test Review" at bounding box center [478, 118] width 77 height 26
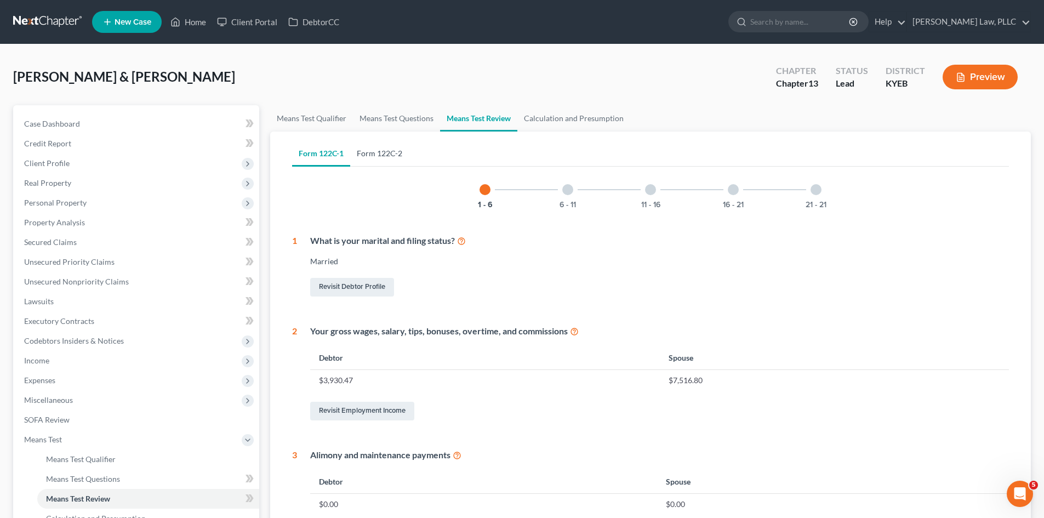
click at [386, 147] on link "Form 122C-2" at bounding box center [379, 153] width 59 height 26
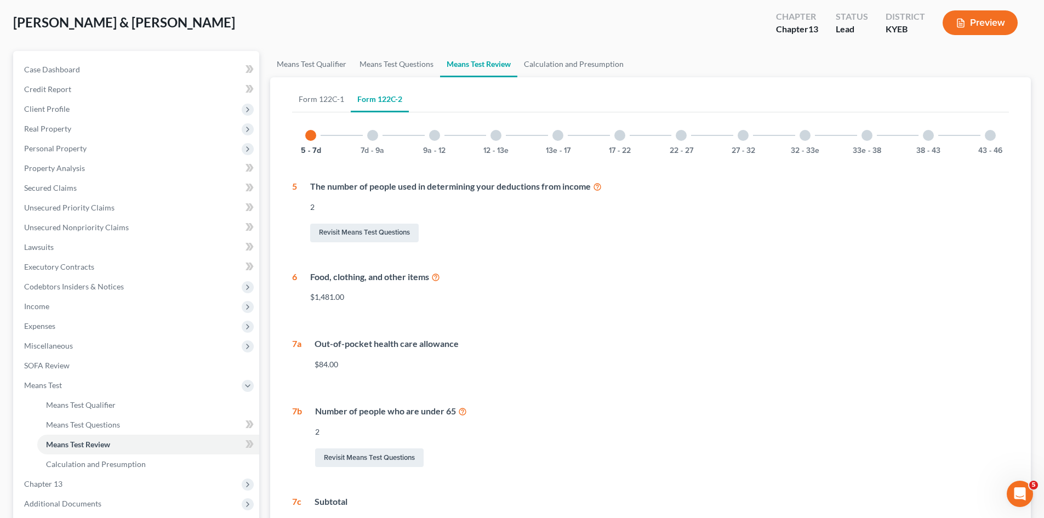
scroll to position [55, 0]
click at [362, 151] on button "7d - 9a" at bounding box center [373, 150] width 24 height 8
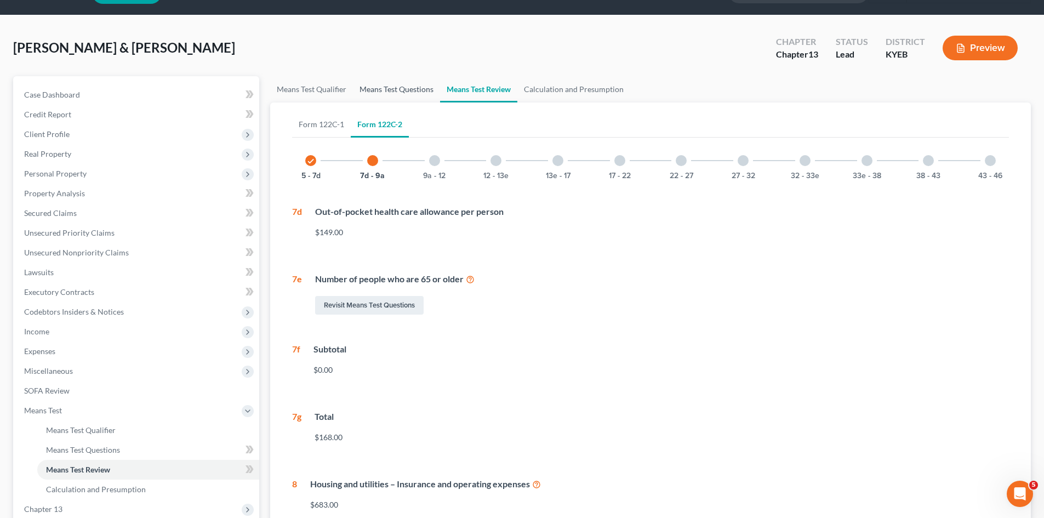
scroll to position [0, 0]
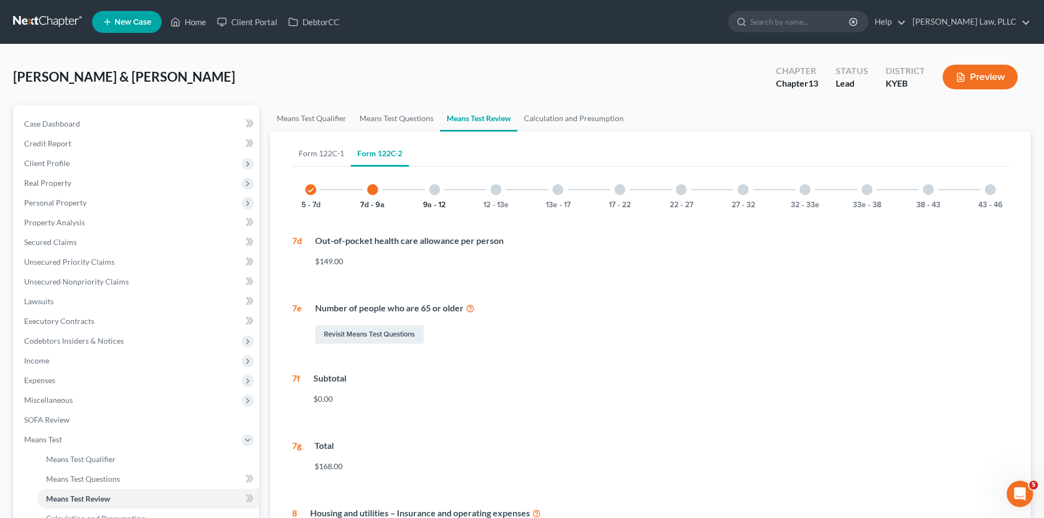
click at [430, 202] on button "9a - 12" at bounding box center [434, 205] width 22 height 8
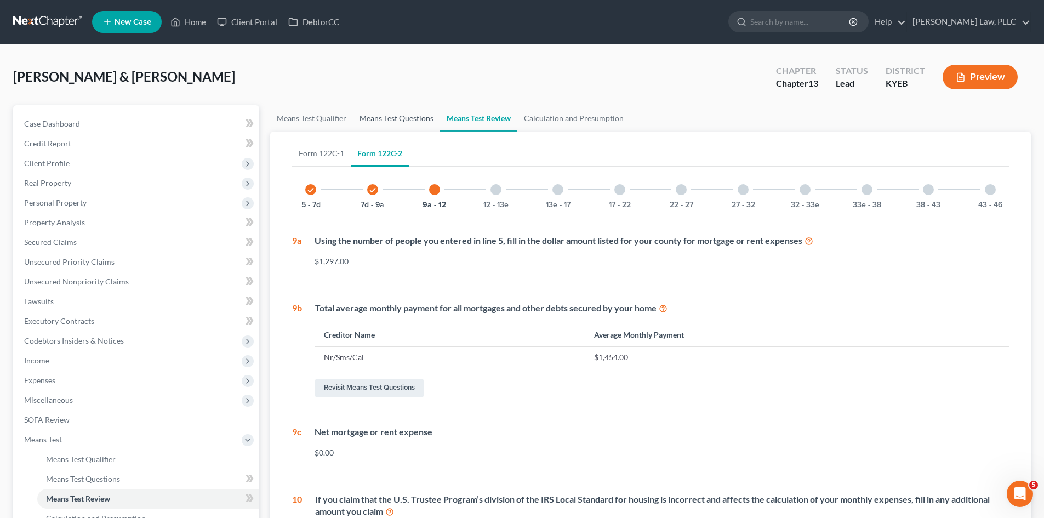
click at [384, 116] on link "Means Test Questions" at bounding box center [396, 118] width 87 height 26
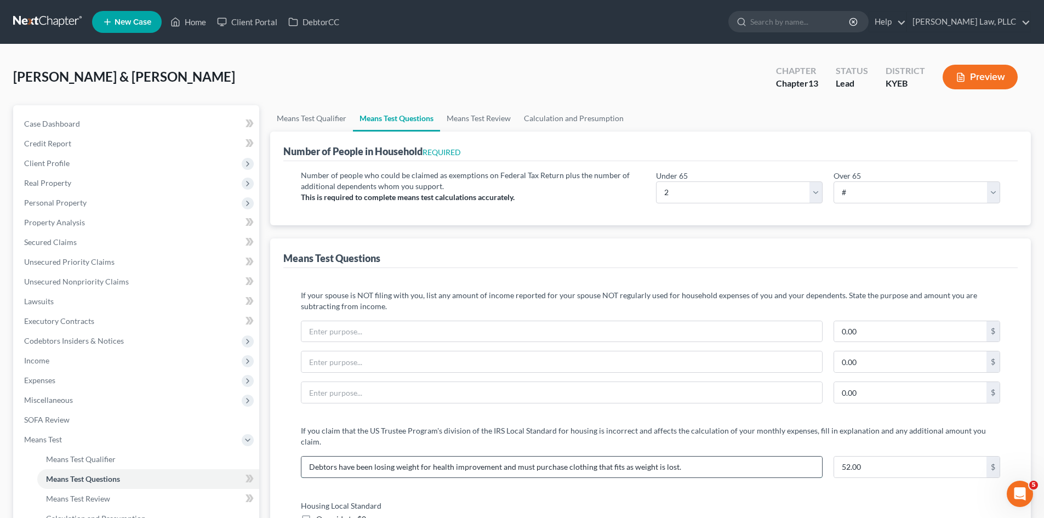
click at [716, 456] on input "Debtors have been losing weight for health improvement and must purchase clothi…" at bounding box center [561, 466] width 521 height 21
click at [897, 459] on input "52.00" at bounding box center [910, 466] width 152 height 21
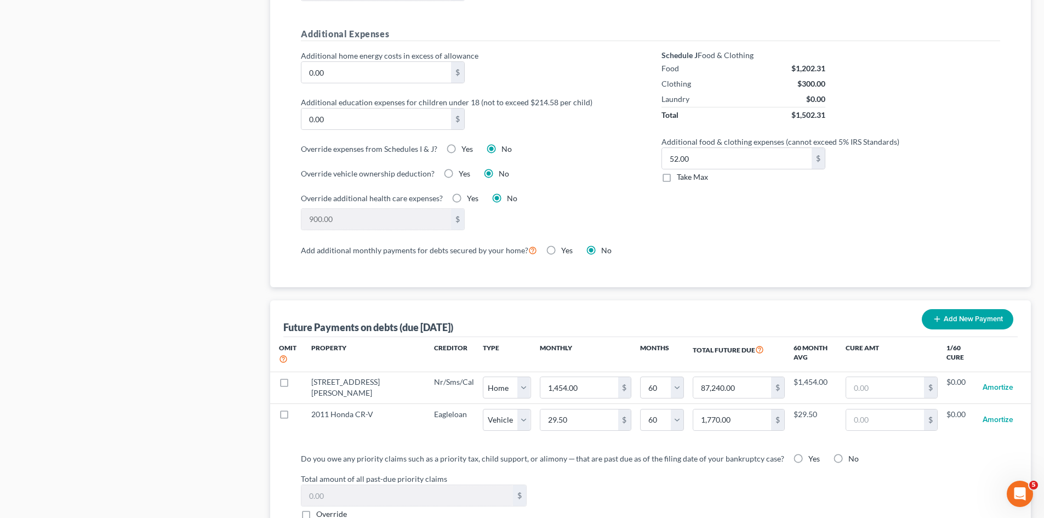
scroll to position [822, 0]
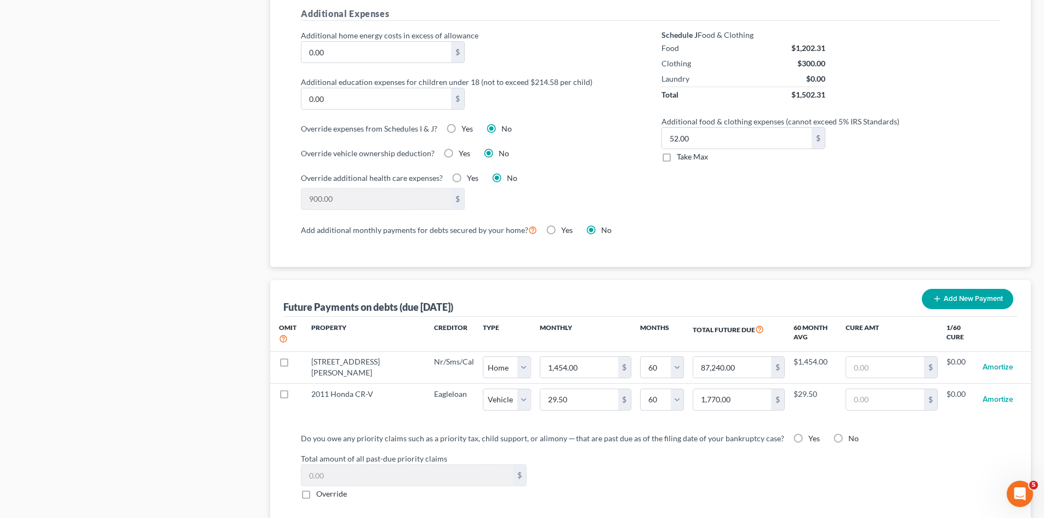
click at [677, 151] on label "Take Max" at bounding box center [692, 156] width 31 height 11
click at [681, 151] on input "Take Max" at bounding box center [684, 154] width 7 height 7
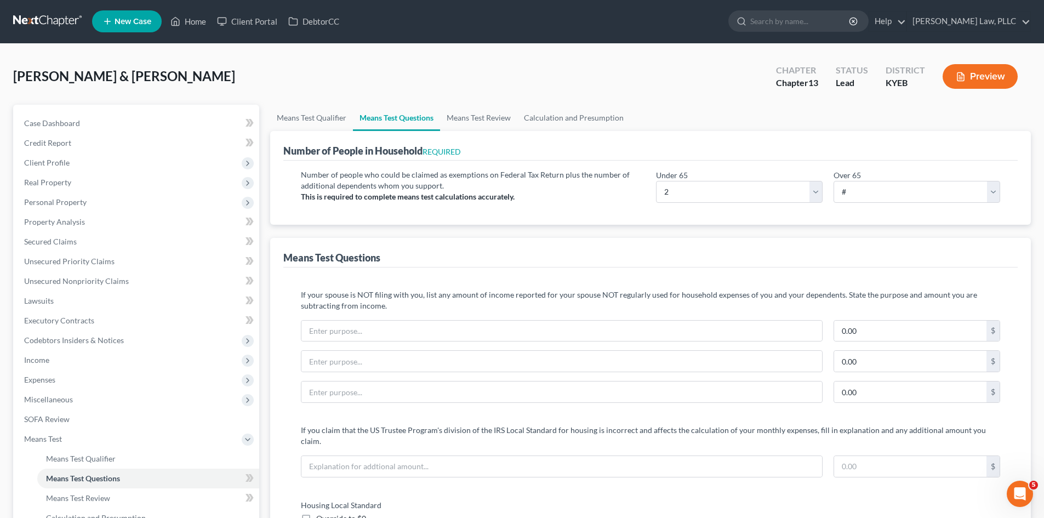
scroll to position [0, 0]
click at [474, 120] on link "Means Test Review" at bounding box center [478, 118] width 77 height 26
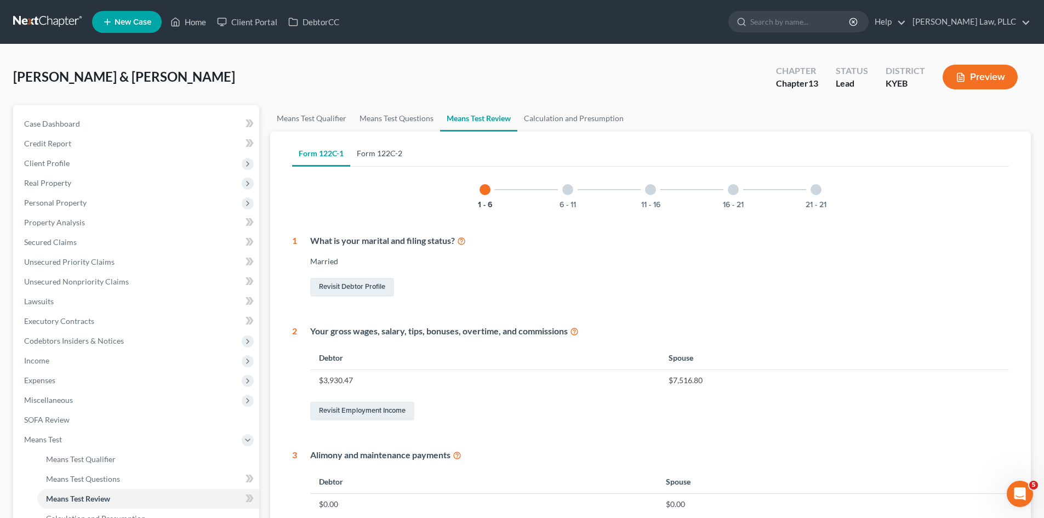
click at [396, 157] on link "Form 122C-2" at bounding box center [379, 153] width 59 height 26
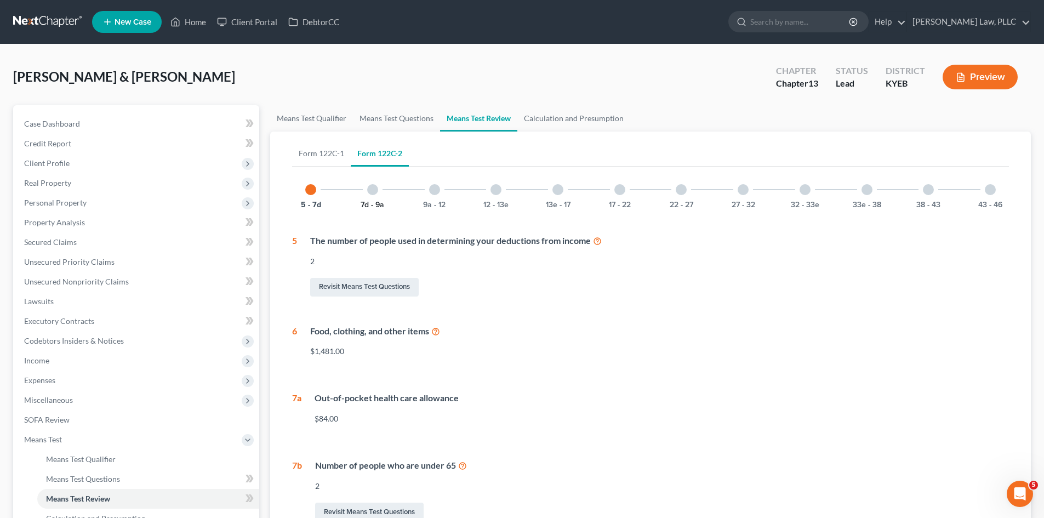
click at [379, 205] on button "7d - 9a" at bounding box center [373, 205] width 24 height 8
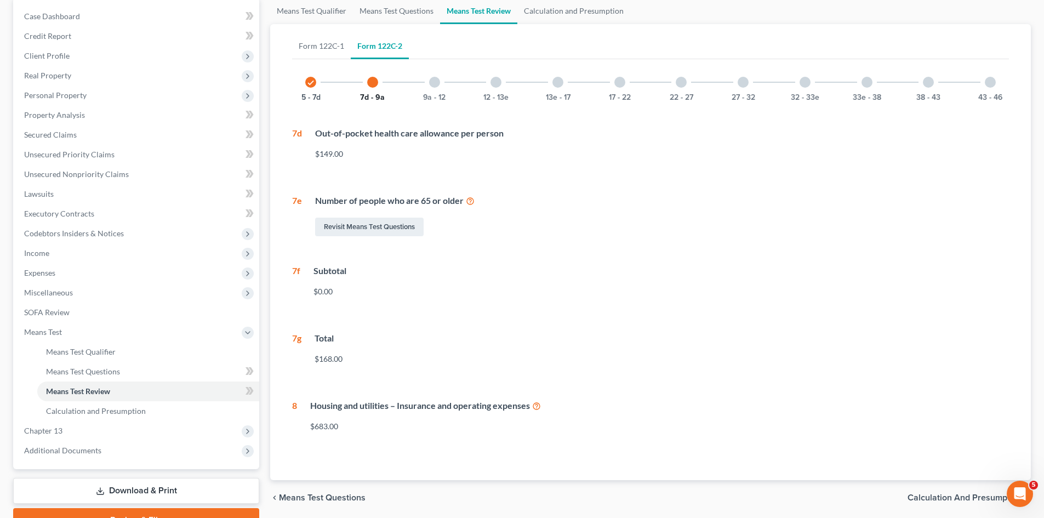
scroll to position [110, 0]
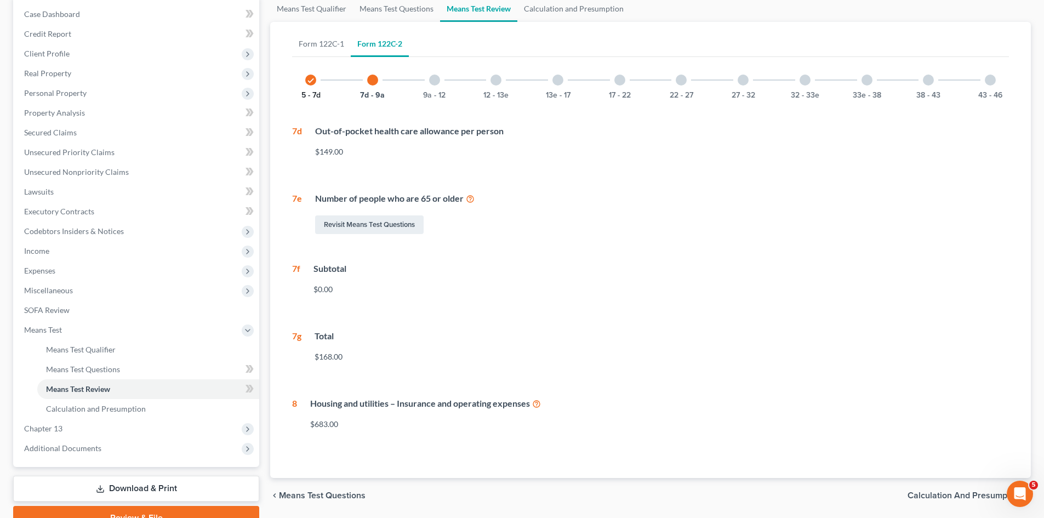
click at [312, 96] on button "5 - 7d" at bounding box center [310, 96] width 19 height 8
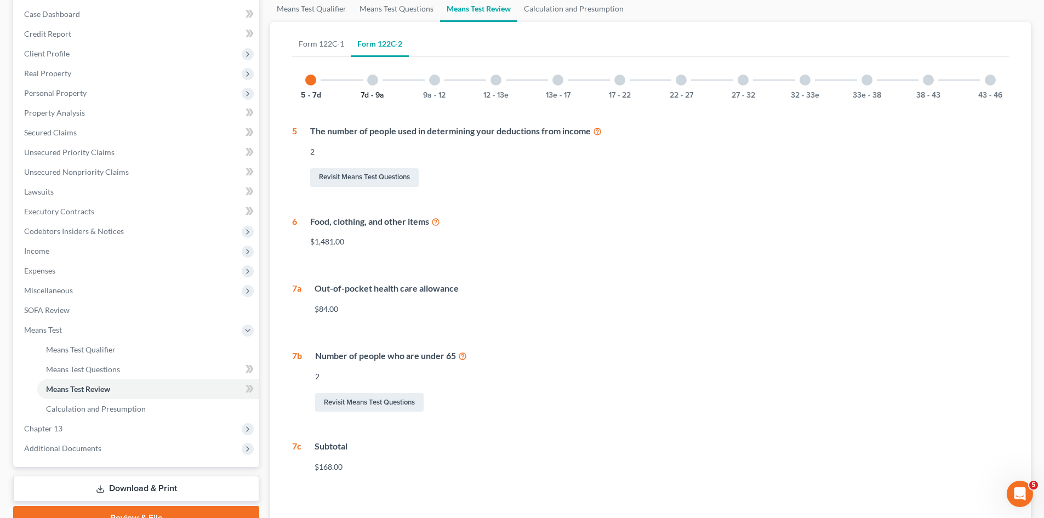
click at [368, 92] on button "7d - 9a" at bounding box center [373, 96] width 24 height 8
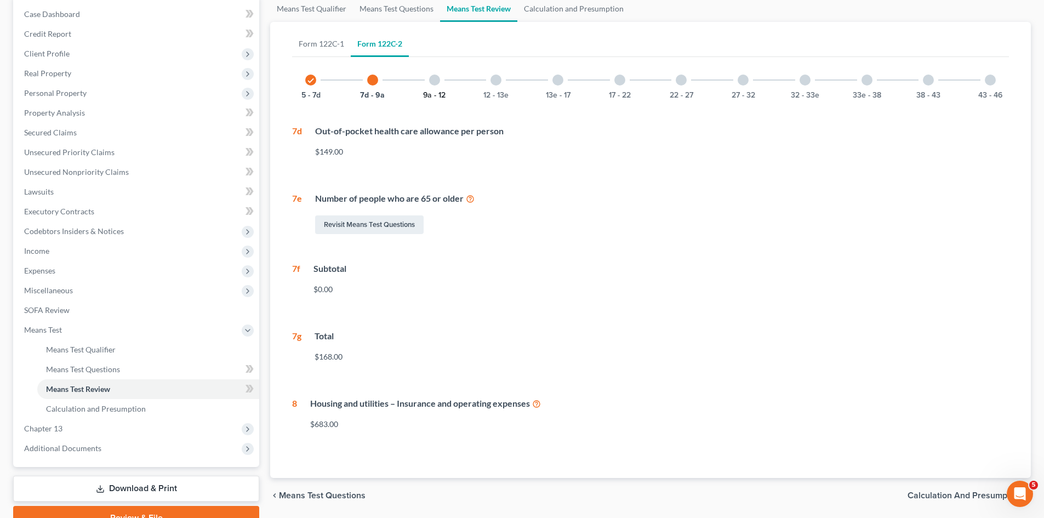
click at [435, 95] on button "9a - 12" at bounding box center [434, 96] width 22 height 8
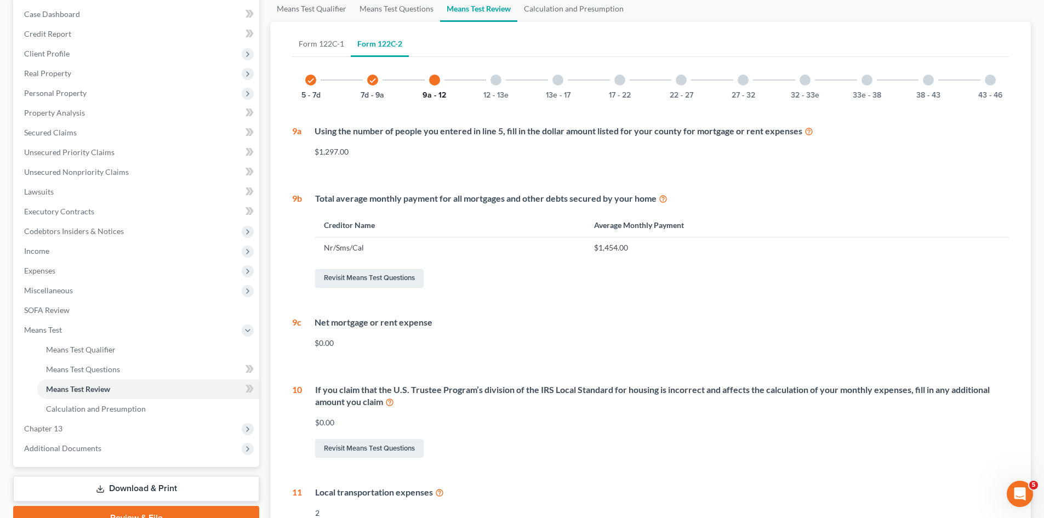
scroll to position [164, 0]
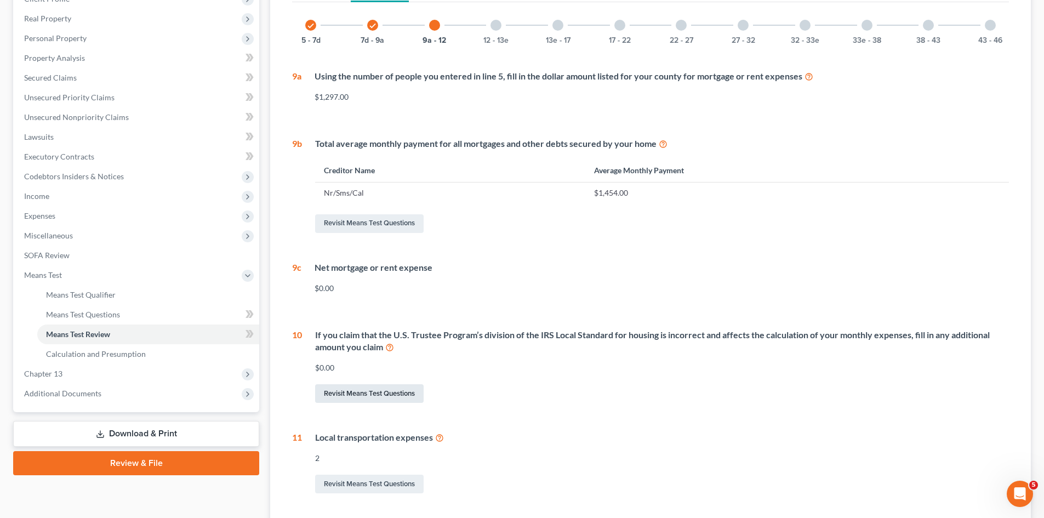
click at [355, 395] on link "Revisit Means Test Questions" at bounding box center [369, 393] width 109 height 19
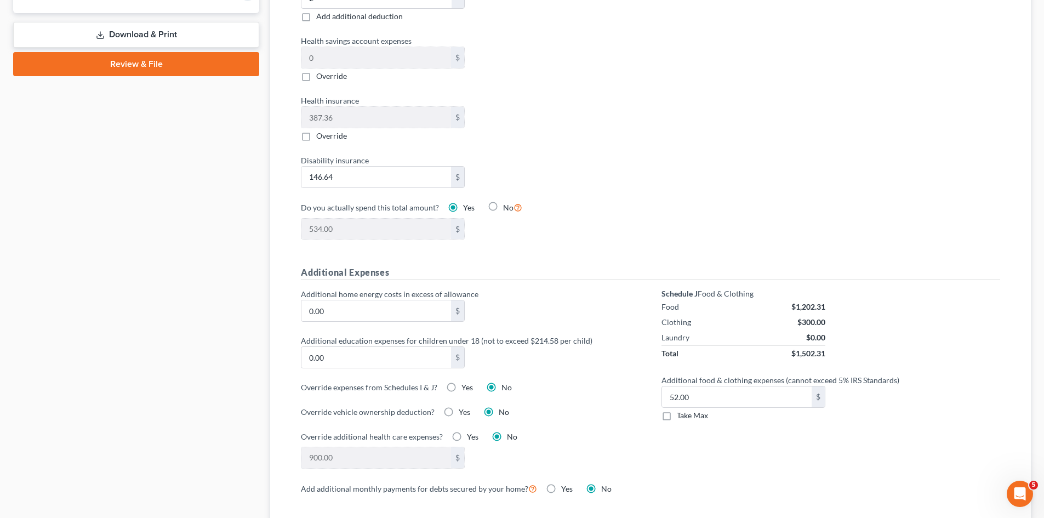
scroll to position [603, 0]
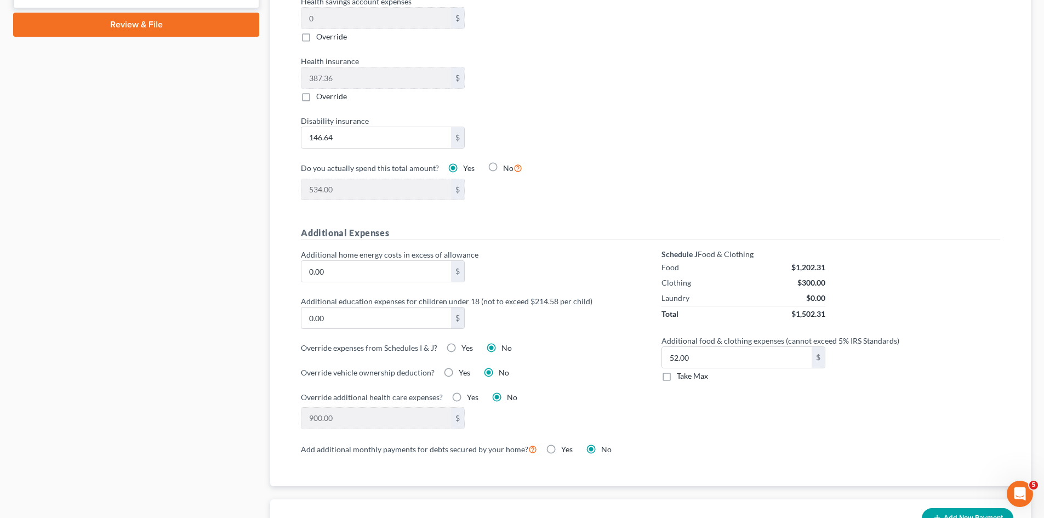
click at [677, 370] on label "Take Max" at bounding box center [692, 375] width 31 height 11
click at [681, 370] on input "Take Max" at bounding box center [684, 373] width 7 height 7
click at [852, 429] on div "Schedule J Food & Clothing Food $1,202.31 Clothing $300.00 Laundry $0.00 Total …" at bounding box center [830, 345] width 361 height 193
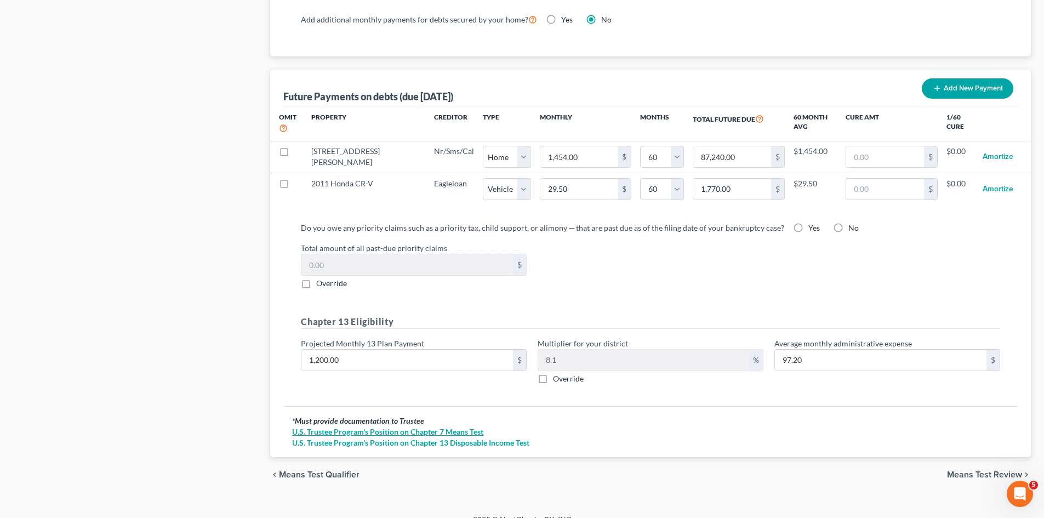
scroll to position [1037, 0]
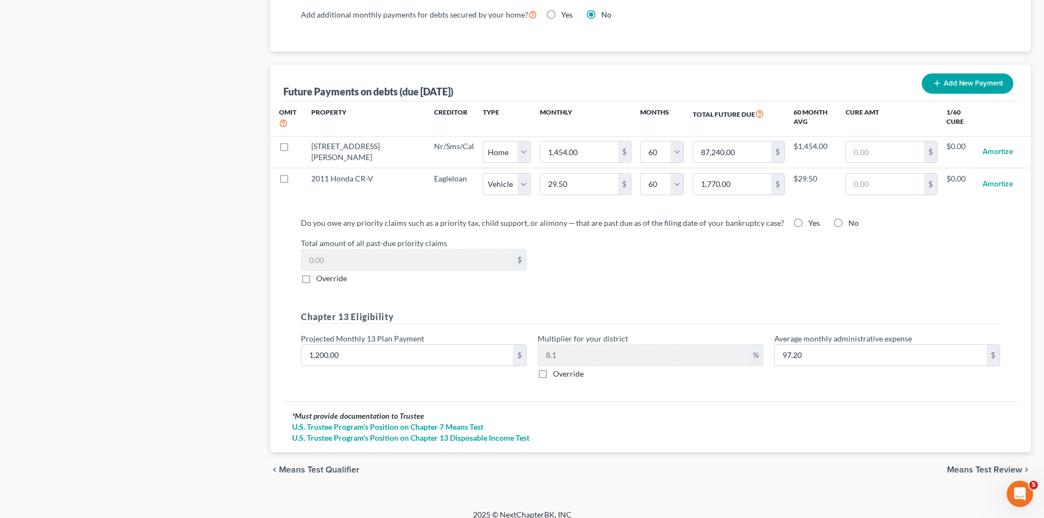
click at [981, 465] on span "Means Test Review" at bounding box center [984, 469] width 75 height 9
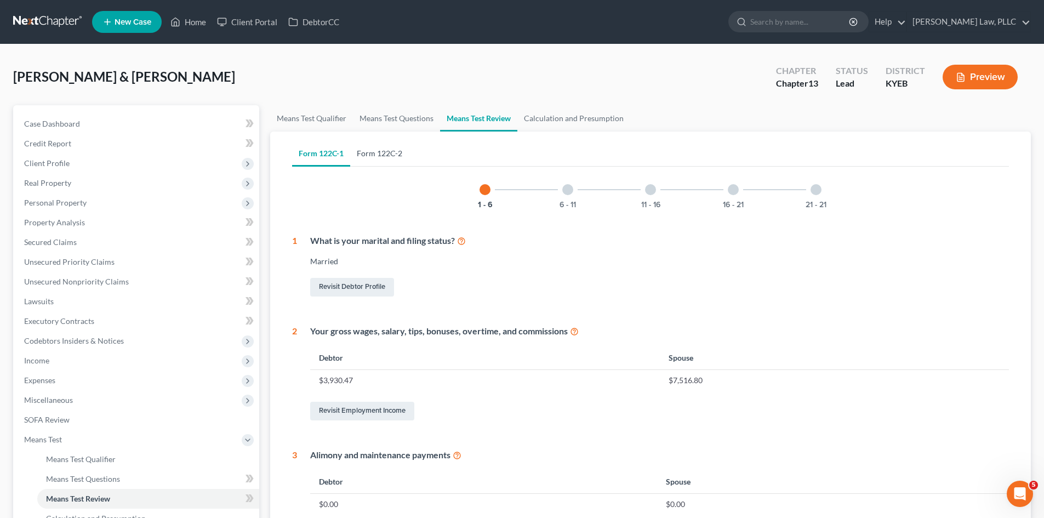
click at [367, 151] on link "Form 122C-2" at bounding box center [379, 153] width 59 height 26
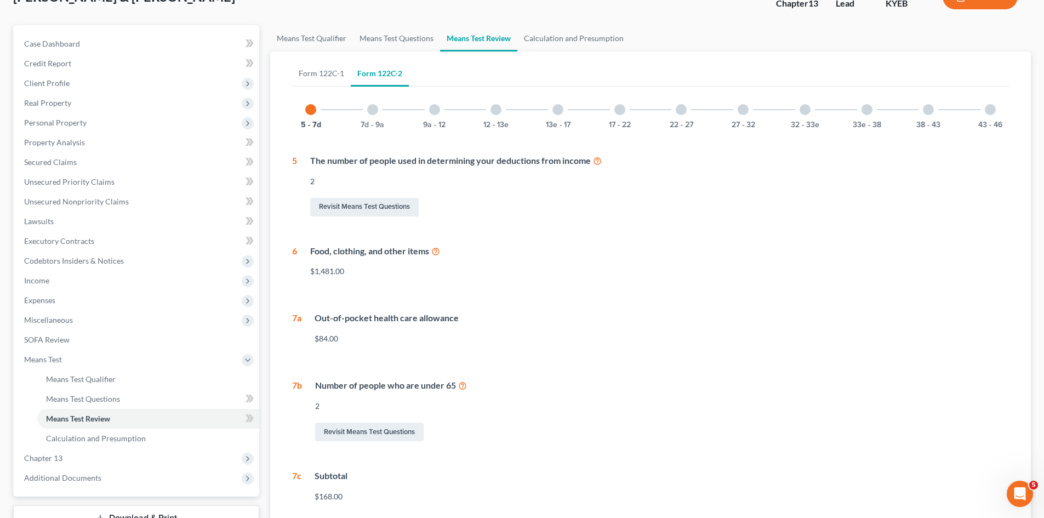
scroll to position [55, 0]
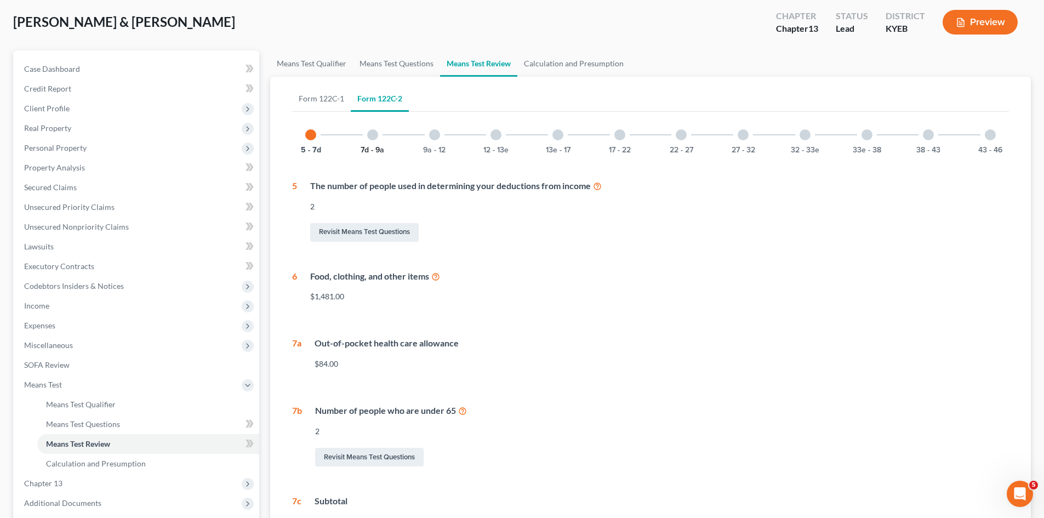
click at [369, 147] on button "7d - 9a" at bounding box center [373, 150] width 24 height 8
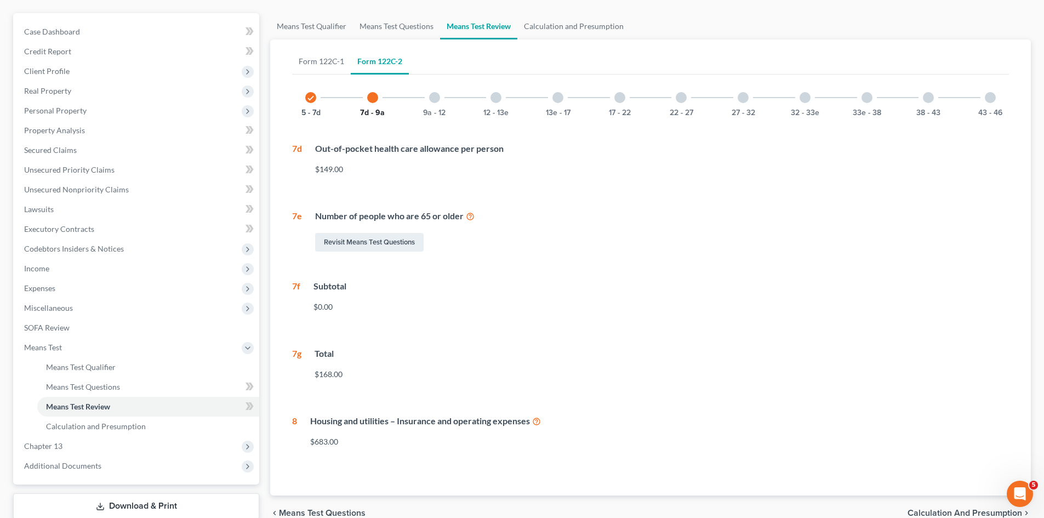
scroll to position [163, 0]
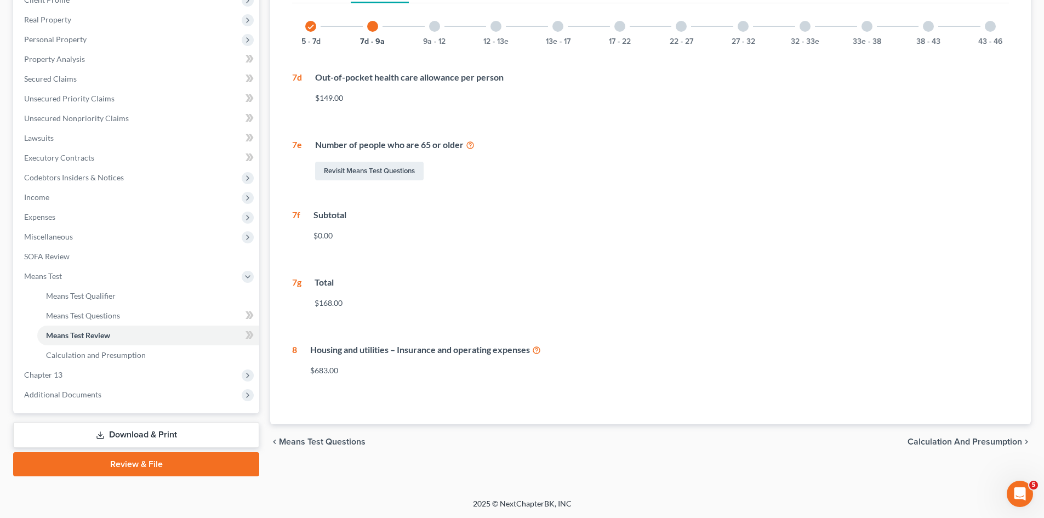
click at [435, 31] on div at bounding box center [434, 26] width 11 height 11
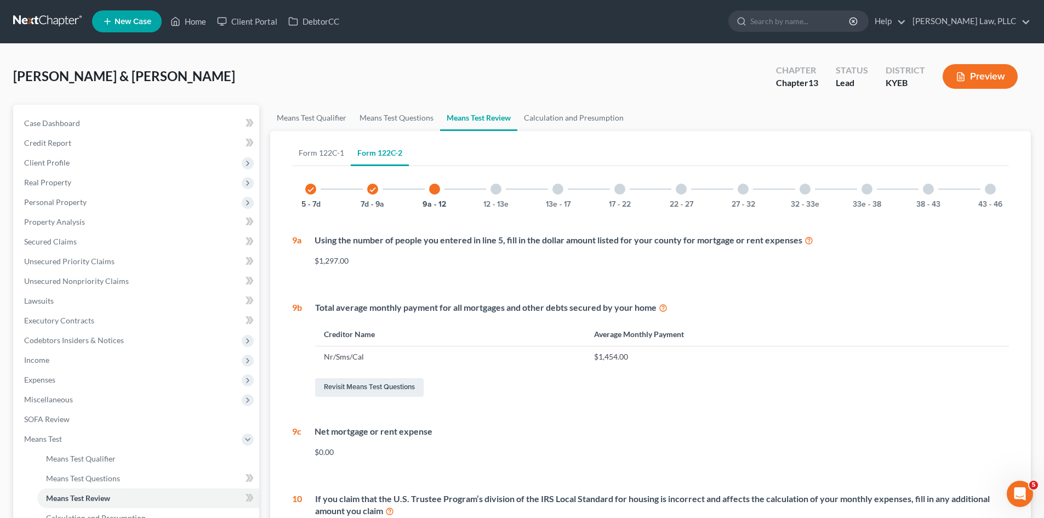
scroll to position [0, 0]
click at [567, 118] on link "Calculation and Presumption" at bounding box center [573, 118] width 113 height 26
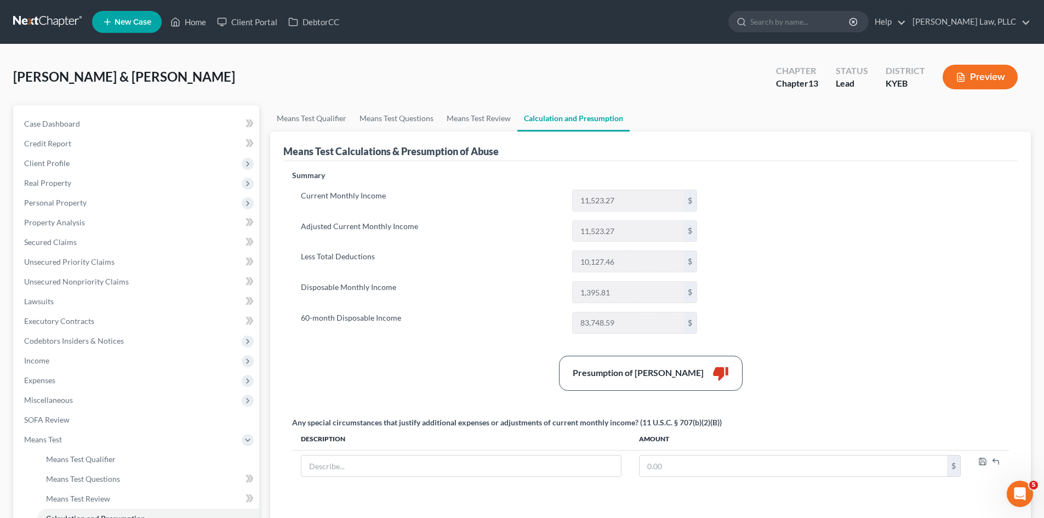
click at [907, 344] on div "Summary Current Monthly Income 11,523.27 $ Adjusted Current Monthly Income 11,5…" at bounding box center [651, 394] width 728 height 449
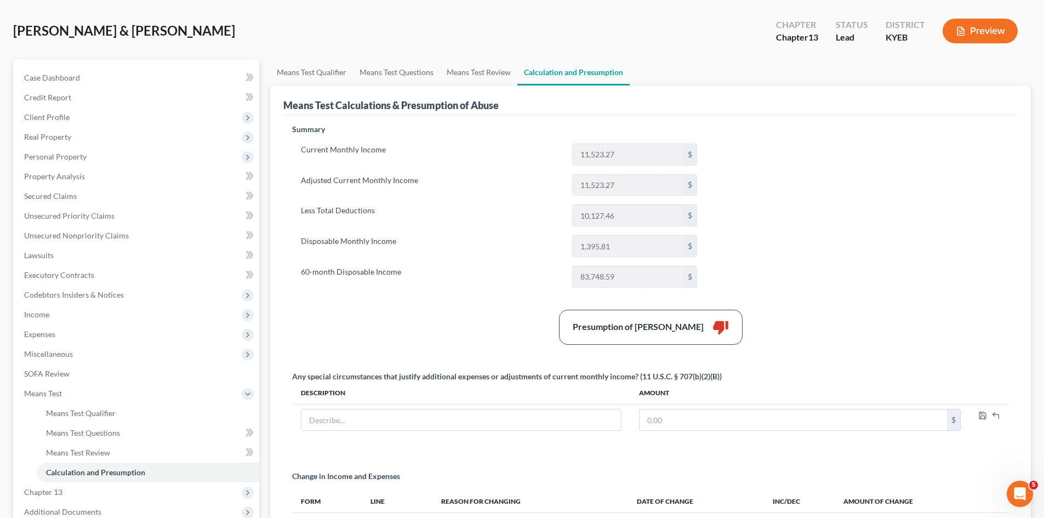
scroll to position [110, 0]
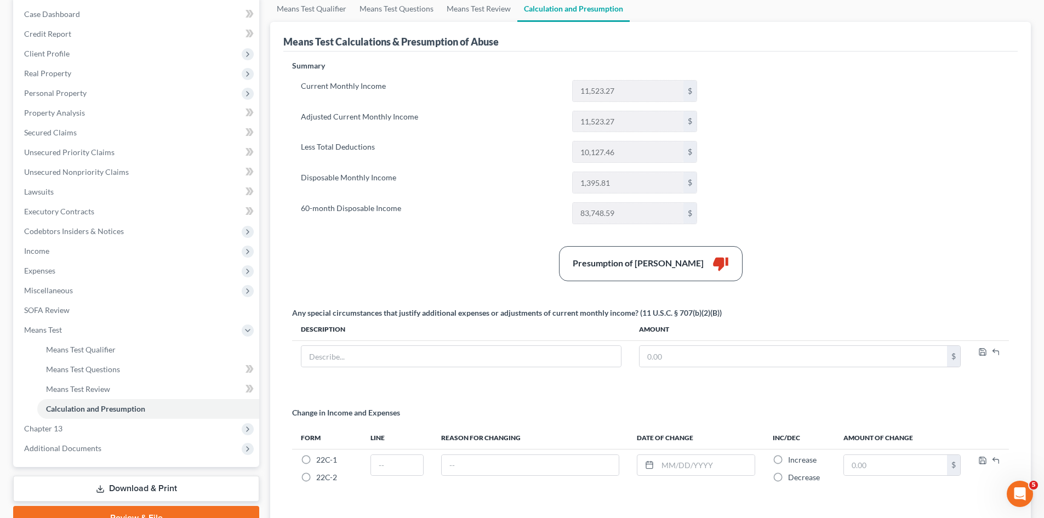
click at [869, 209] on div "Summary Current Monthly Income 11,523.27 $ Adjusted Current Monthly Income 11,5…" at bounding box center [651, 284] width 728 height 449
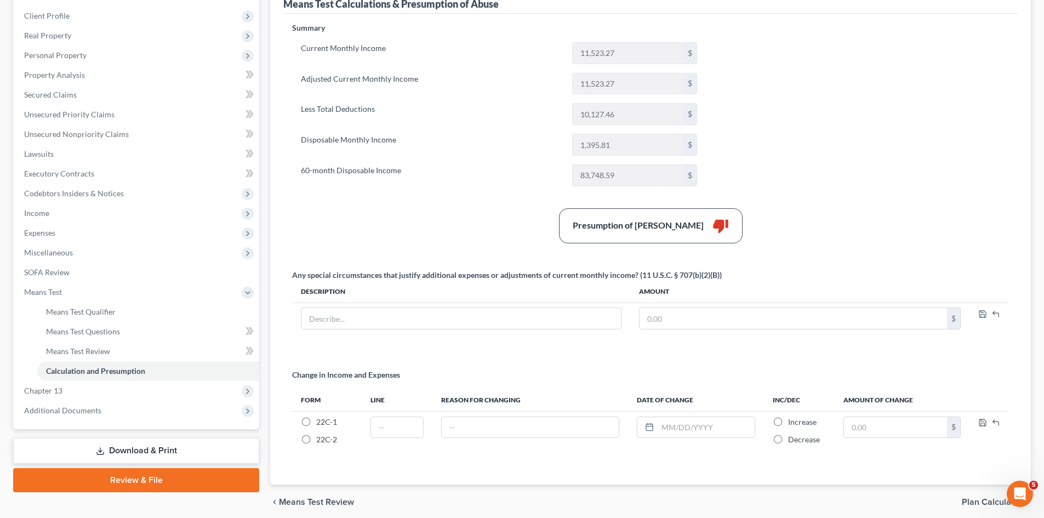
scroll to position [191, 0]
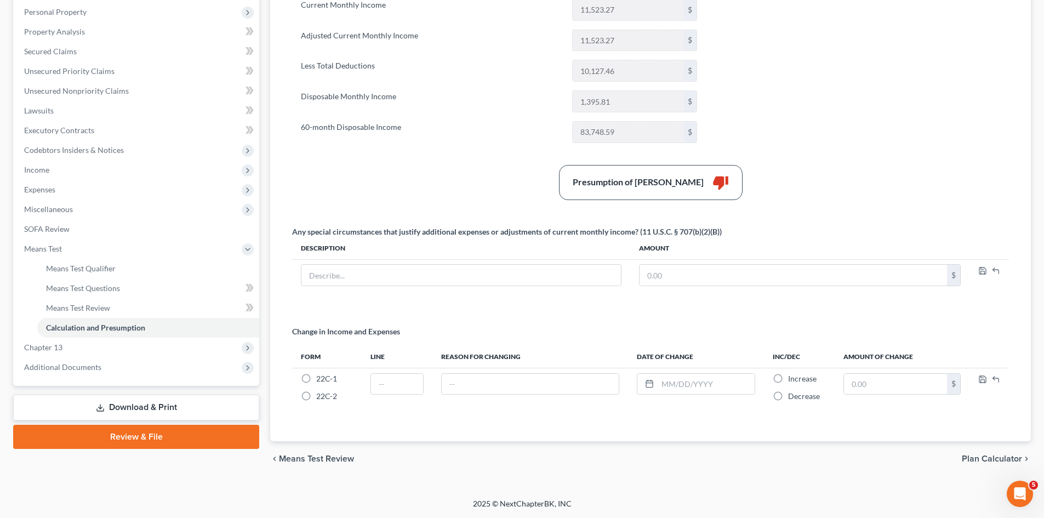
click at [972, 463] on span "Plan Calculator" at bounding box center [992, 458] width 60 height 9
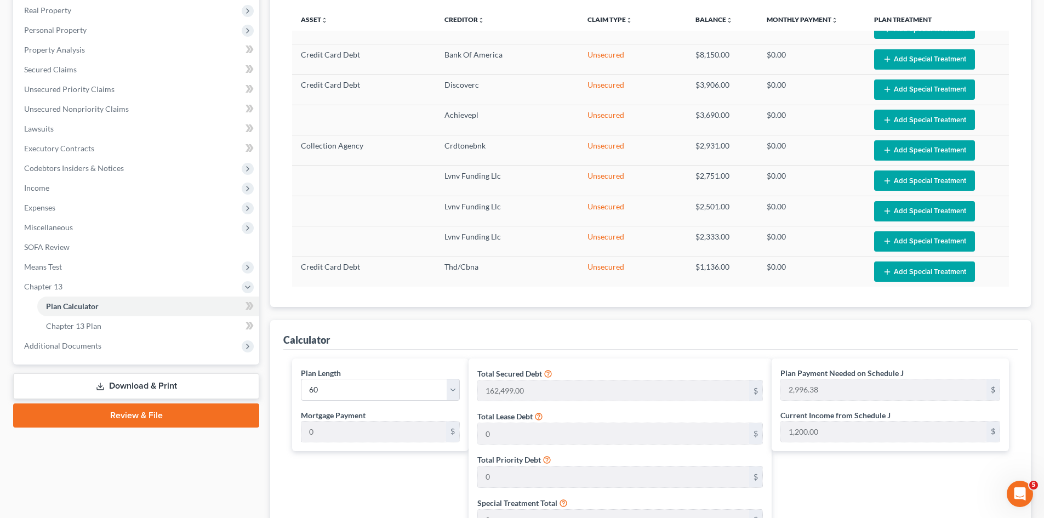
scroll to position [164, 0]
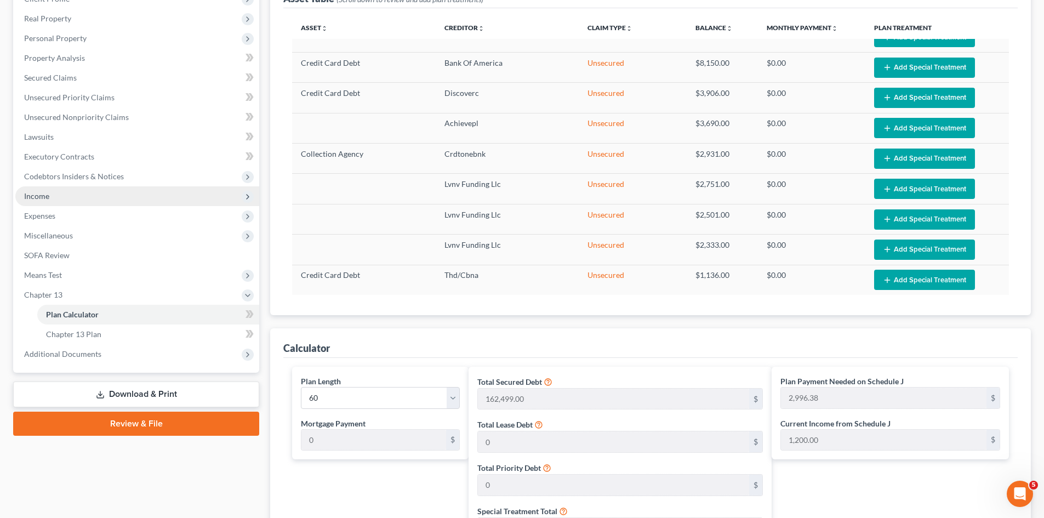
click at [33, 193] on span "Income" at bounding box center [36, 195] width 25 height 9
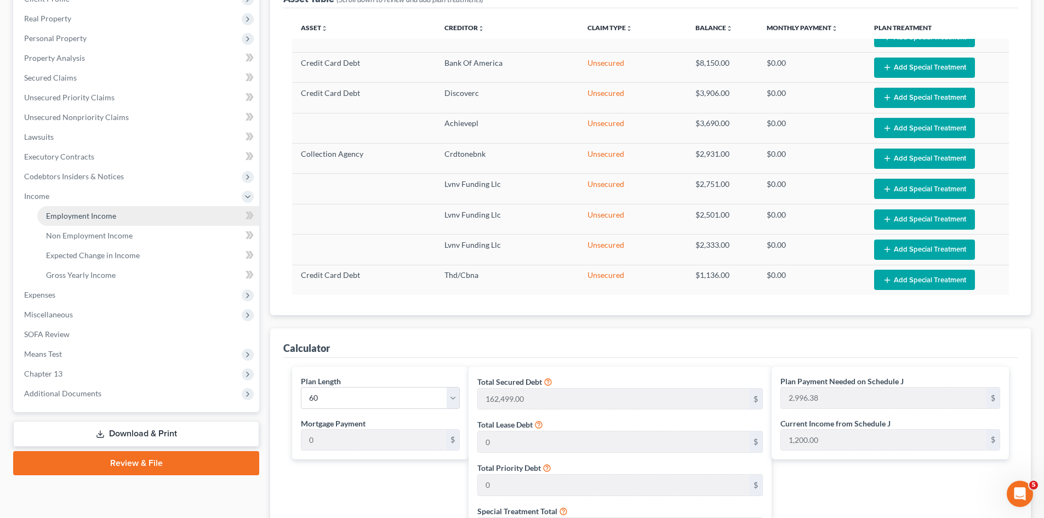
click at [82, 212] on span "Employment Income" at bounding box center [81, 215] width 70 height 9
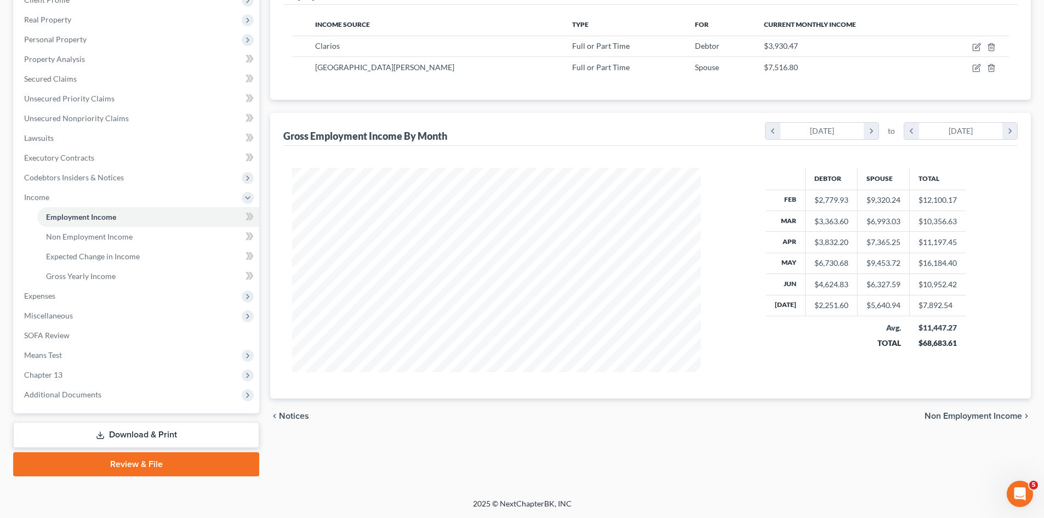
scroll to position [109, 0]
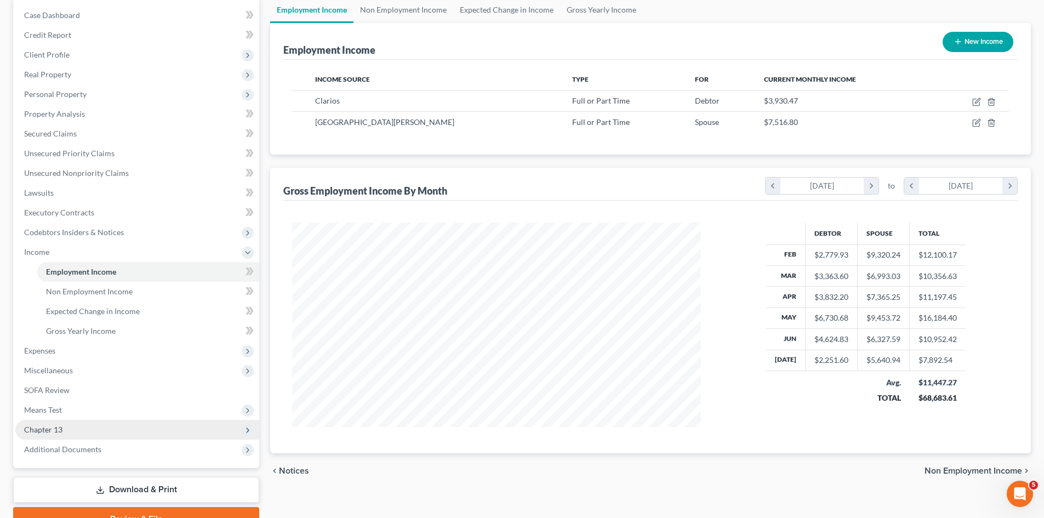
click at [38, 431] on span "Chapter 13" at bounding box center [43, 429] width 38 height 9
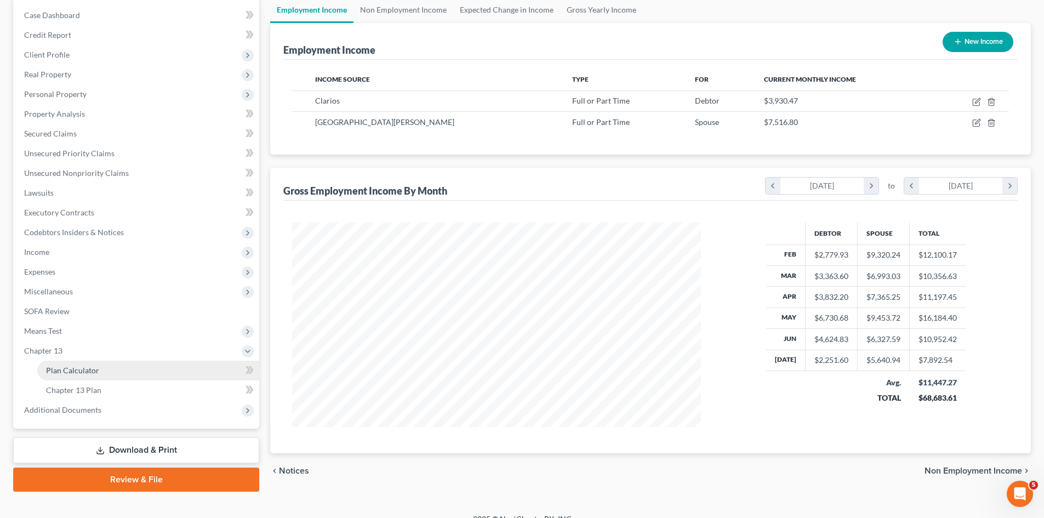
click at [82, 369] on span "Plan Calculator" at bounding box center [72, 370] width 53 height 9
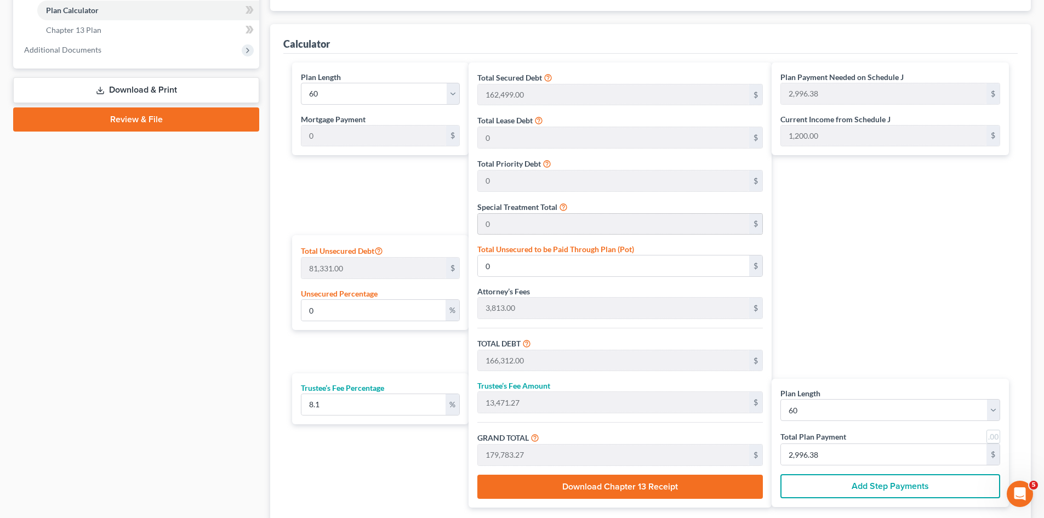
scroll to position [493, 0]
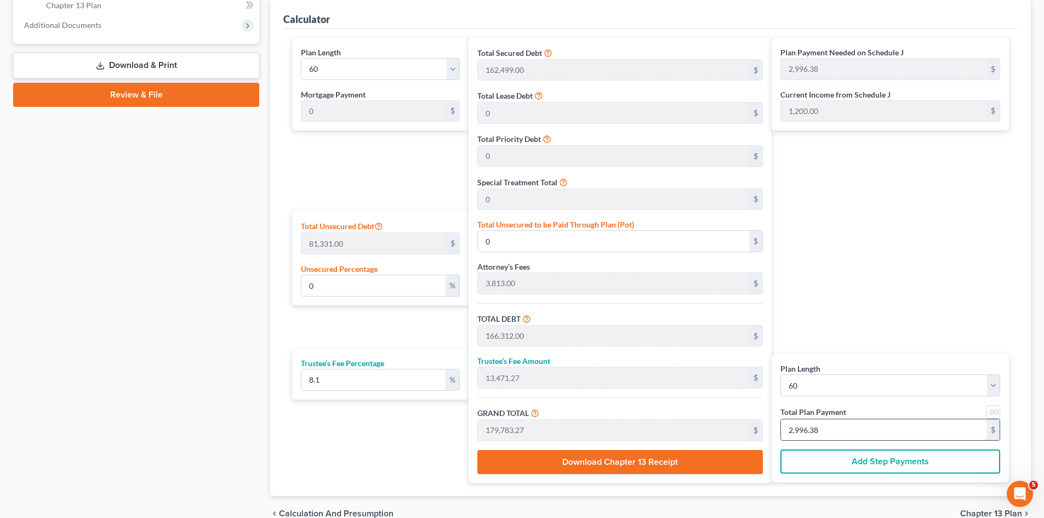
click at [854, 429] on input "2,996.38" at bounding box center [883, 429] width 205 height 21
click at [856, 303] on div "Plan Payment Needed on Schedule J 2,996.38 $ Current Income from Schedule J 1,2…" at bounding box center [893, 260] width 243 height 445
click at [455, 242] on div "$" at bounding box center [452, 243] width 13 height 21
click at [539, 244] on input "0" at bounding box center [613, 241] width 271 height 21
click at [442, 243] on div "Plan Length 1 2 3 4 5 6 7 8 9 10 11 12 13 14 15 16 17 18 19 20 21 22 23 24 25 2…" at bounding box center [651, 260] width 728 height 445
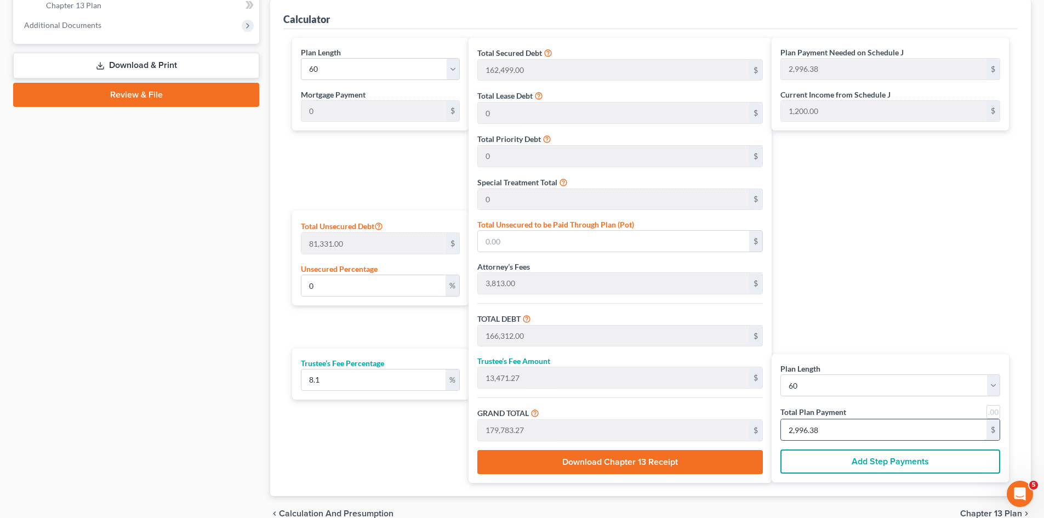
click at [866, 427] on input "2,996.38" at bounding box center [883, 429] width 205 height 21
click at [861, 312] on div "Plan Payment Needed on Schedule J 2,996.38 $ Current Income from Schedule J 1,2…" at bounding box center [893, 260] width 243 height 445
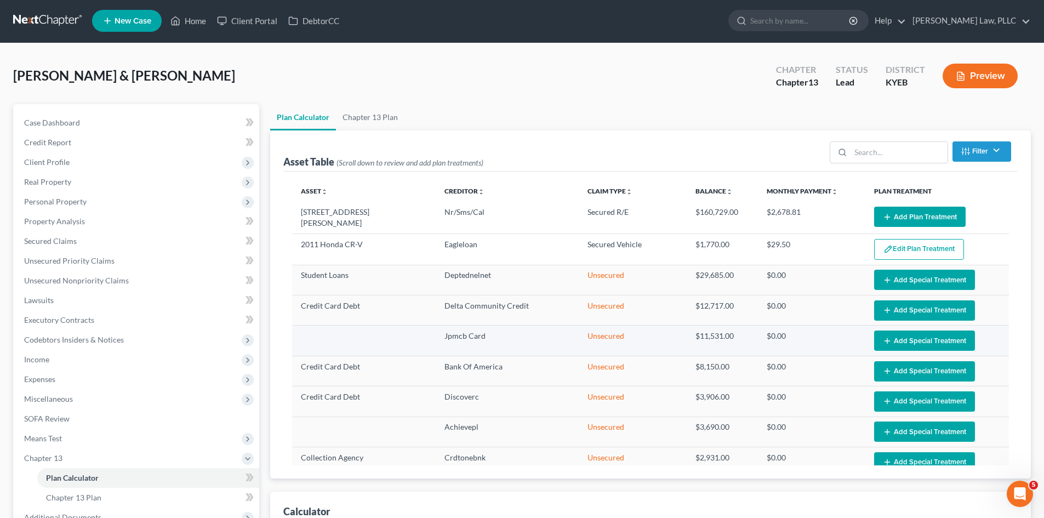
scroll to position [0, 0]
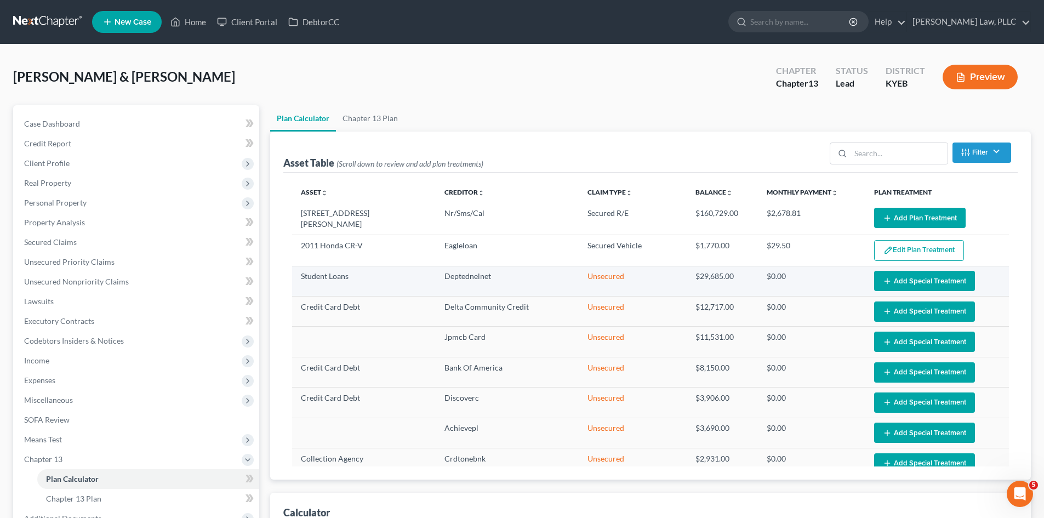
click at [894, 277] on button "Add Special Treatment" at bounding box center [924, 281] width 101 height 20
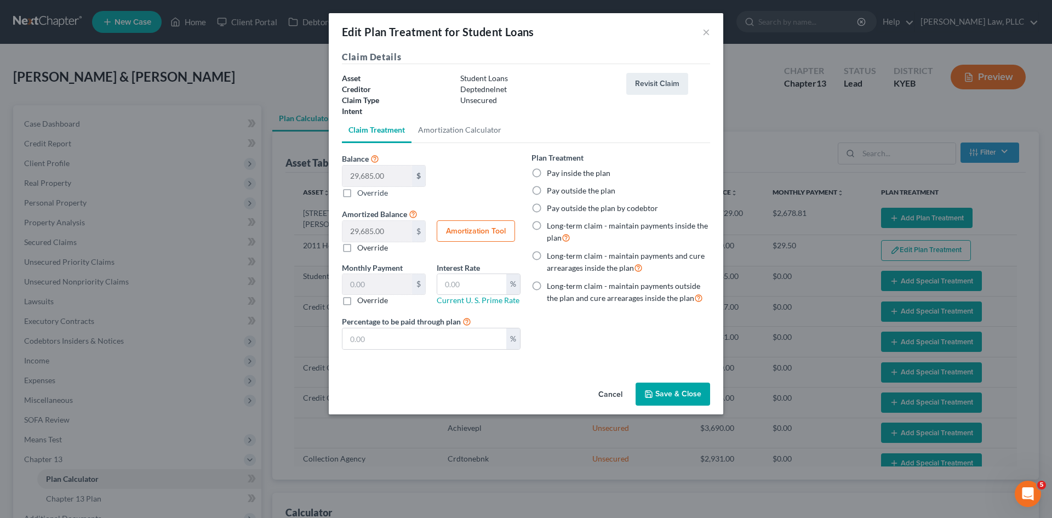
click at [357, 302] on label "Override" at bounding box center [372, 300] width 31 height 11
click at [362, 302] on input "Override" at bounding box center [365, 298] width 7 height 7
click at [373, 287] on input "text" at bounding box center [377, 284] width 70 height 21
click at [635, 356] on div "Plan Treatment Pay inside the plan Pay outside the plan Pay outside the plan by…" at bounding box center [621, 255] width 190 height 207
click at [510, 192] on div "Balance 29,685.00 $ $ Override Amortized Balance 29,685.00 $ $ Override Amortiz…" at bounding box center [431, 207] width 190 height 110
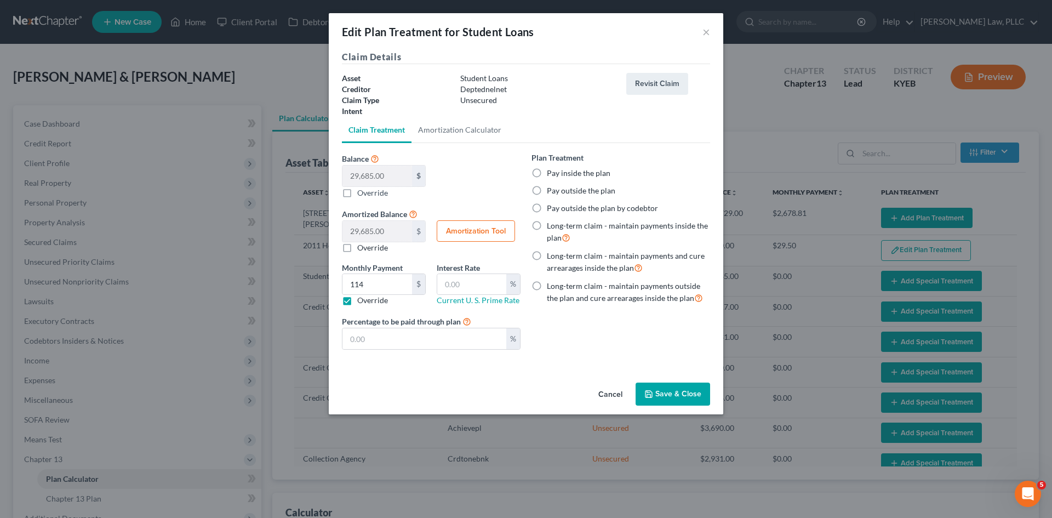
click at [665, 391] on button "Save & Close" at bounding box center [673, 393] width 75 height 23
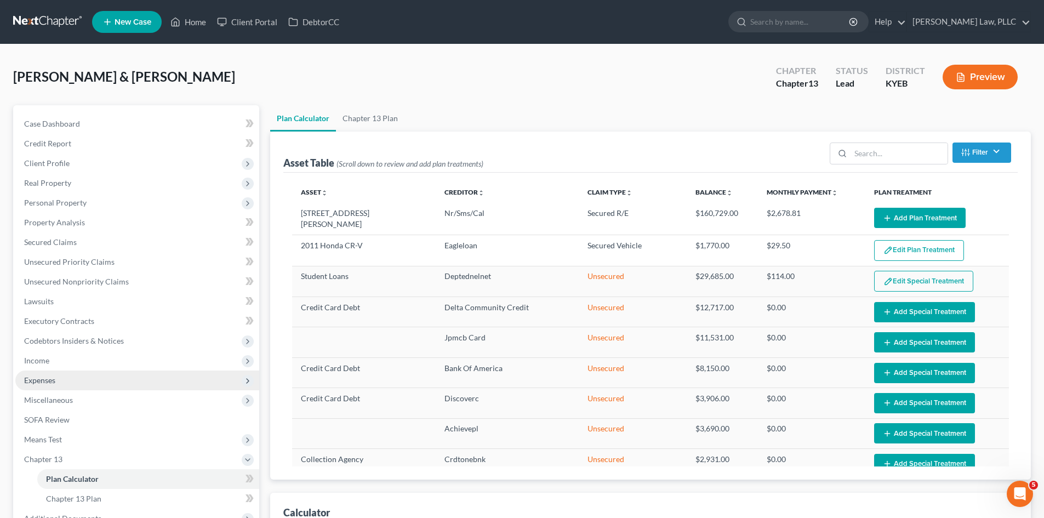
click at [44, 381] on span "Expenses" at bounding box center [39, 379] width 31 height 9
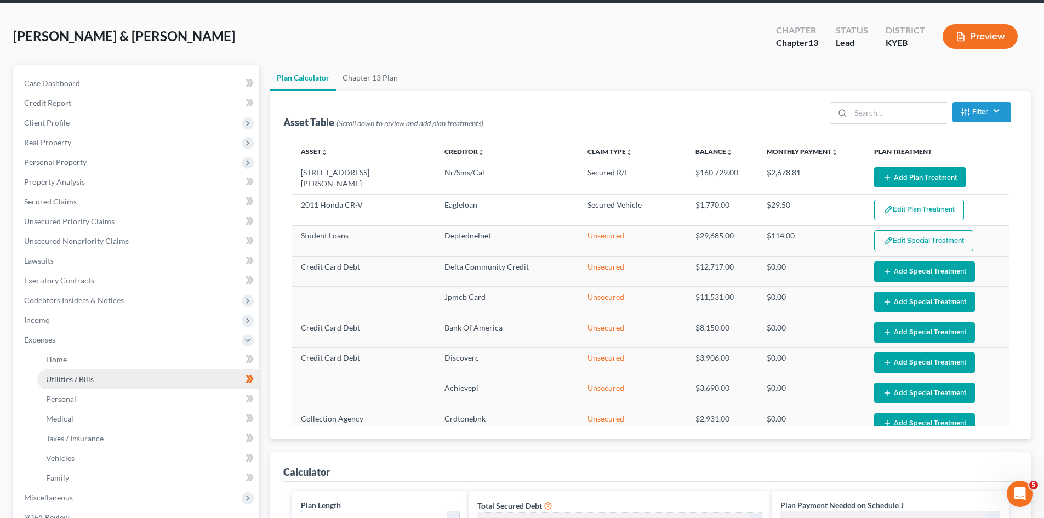
scroll to position [110, 0]
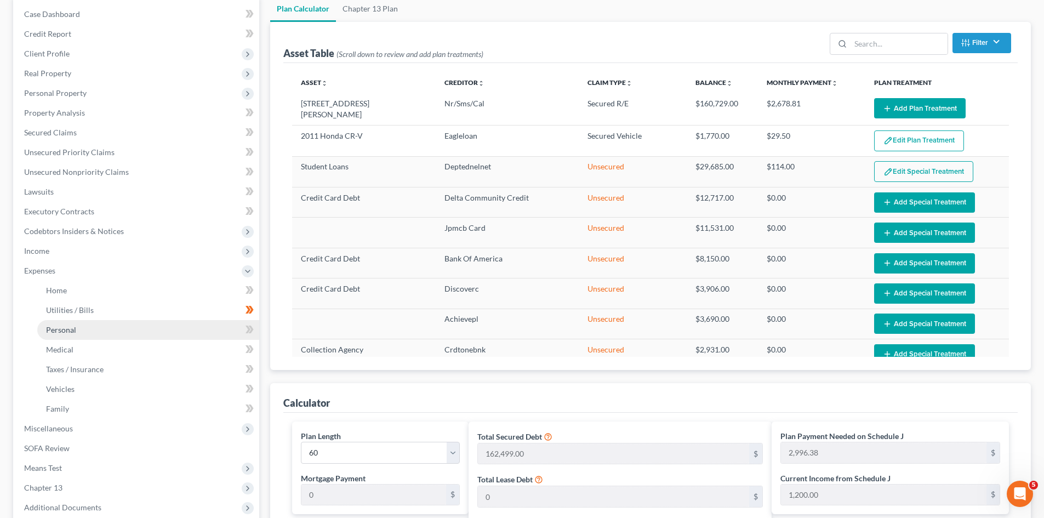
click at [67, 329] on span "Personal" at bounding box center [61, 329] width 30 height 9
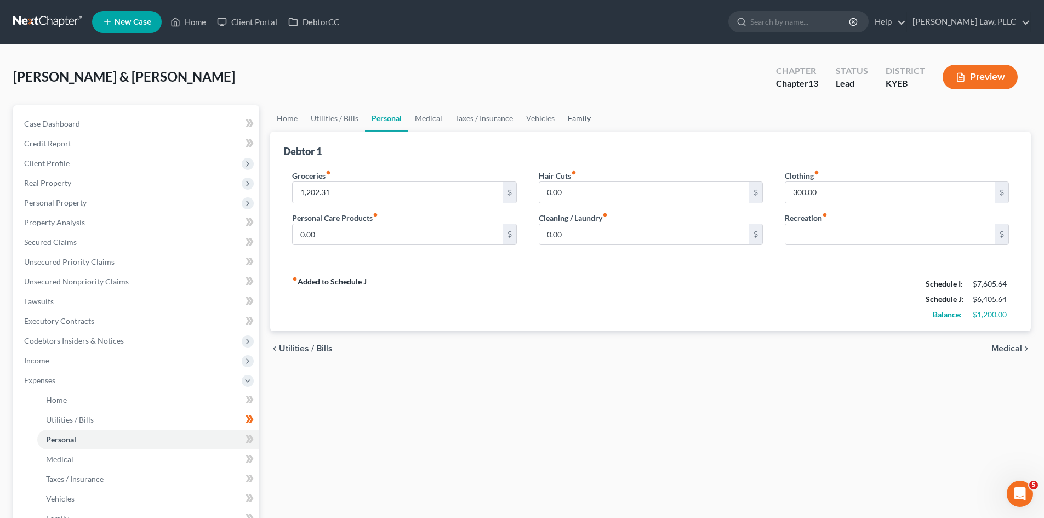
click at [573, 116] on link "Family" at bounding box center [579, 118] width 36 height 26
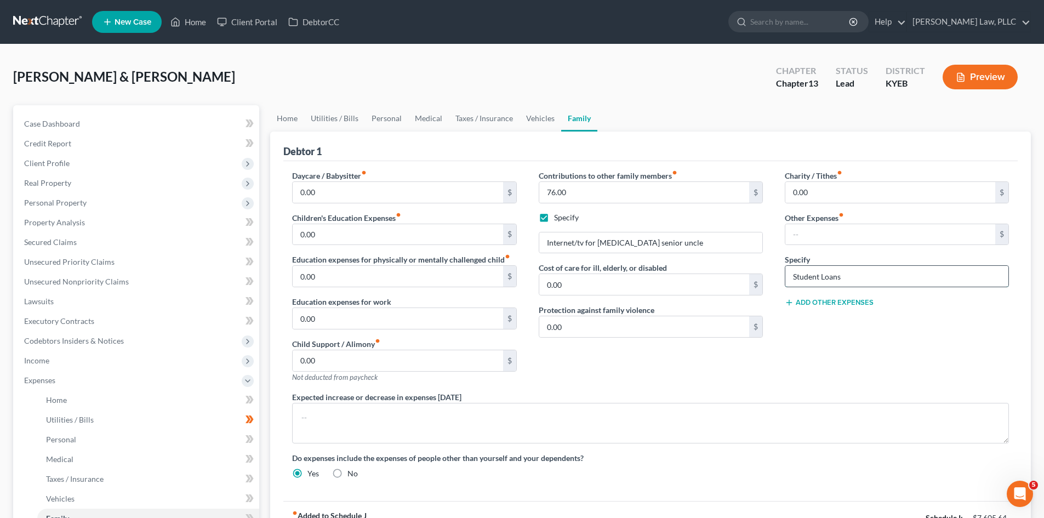
click at [849, 272] on input "Student Loans" at bounding box center [896, 276] width 223 height 21
drag, startPoint x: 849, startPoint y: 272, endPoint x: 758, endPoint y: 283, distance: 92.1
click at [758, 283] on div "Daycare / Babysitter fiber_manual_record 0.00 $ Children's Education Expenses f…" at bounding box center [650, 329] width 739 height 318
click at [835, 374] on div "Charity / Tithes fiber_manual_record 0.00 $ Other Expenses fiber_manual_record …" at bounding box center [897, 280] width 246 height 221
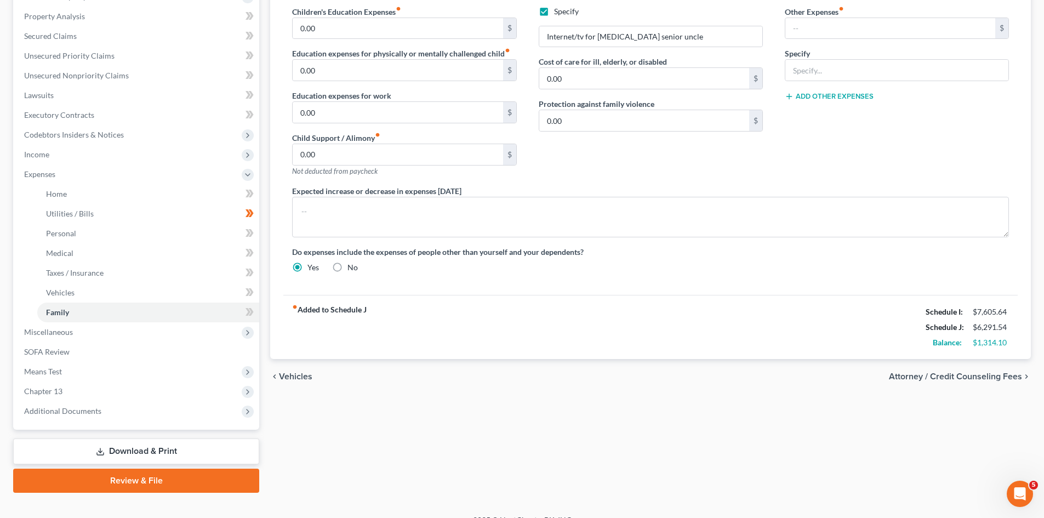
scroll to position [219, 0]
